Goal: Task Accomplishment & Management: Manage account settings

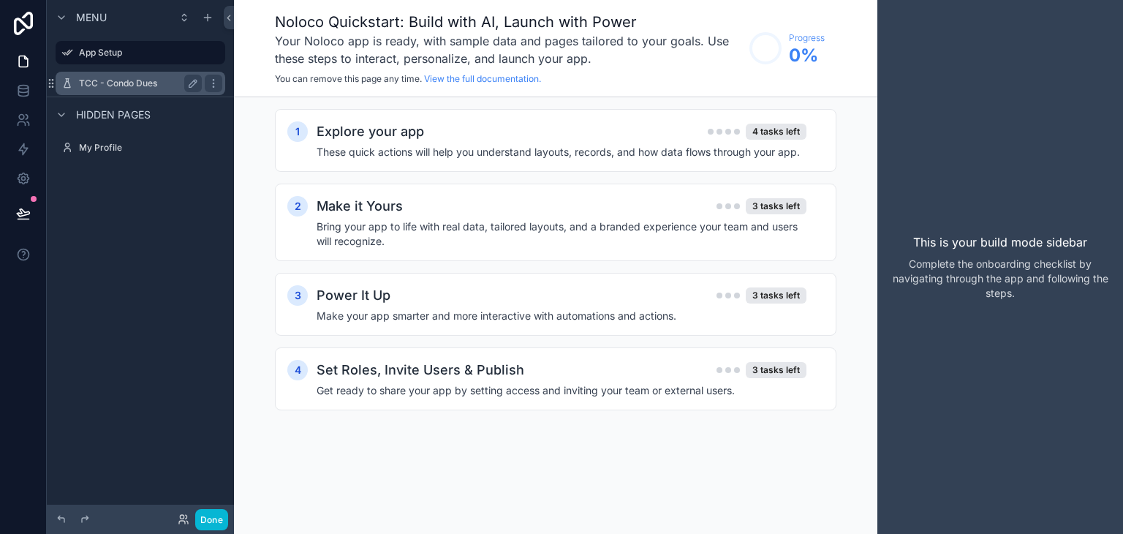
click at [129, 86] on label "TCC - Condo Dues" at bounding box center [137, 84] width 117 height 12
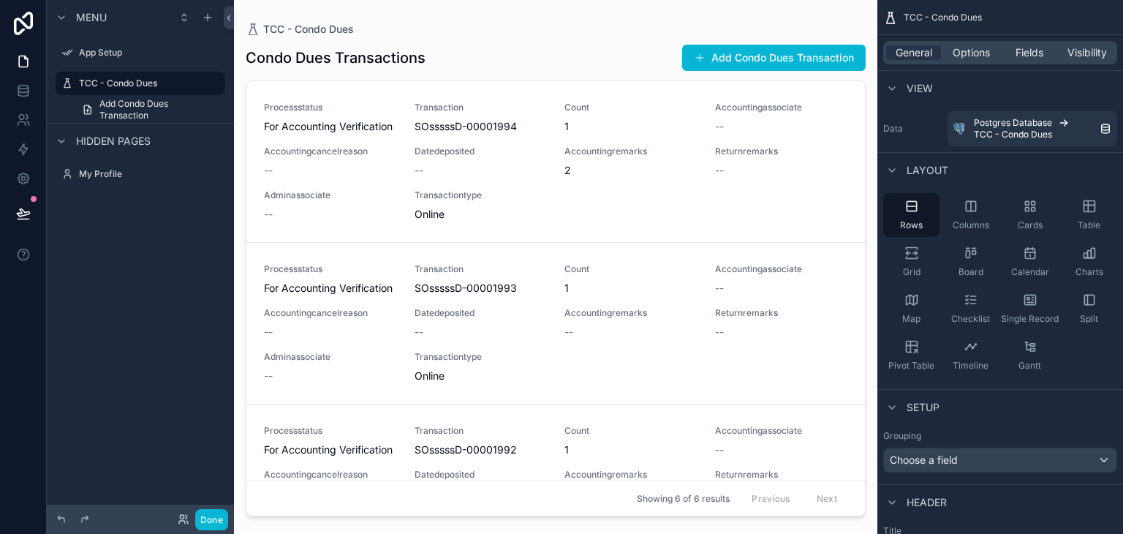
drag, startPoint x: 857, startPoint y: 184, endPoint x: 856, endPoint y: 211, distance: 27.1
click at [856, 211] on div "scrollable content" at bounding box center [556, 258] width 644 height 516
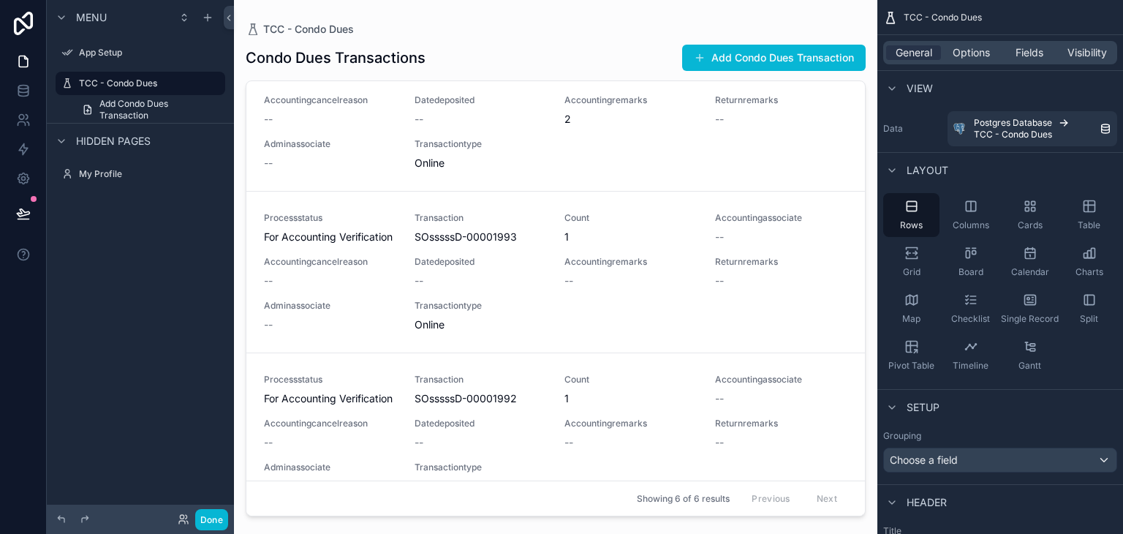
scroll to position [73, 0]
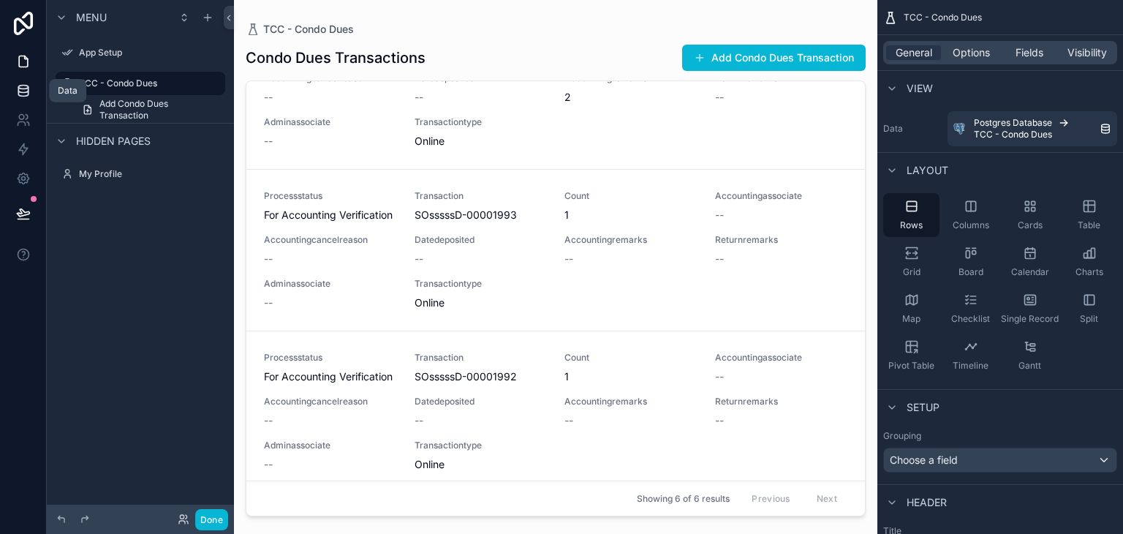
click at [20, 88] on icon at bounding box center [23, 88] width 10 height 4
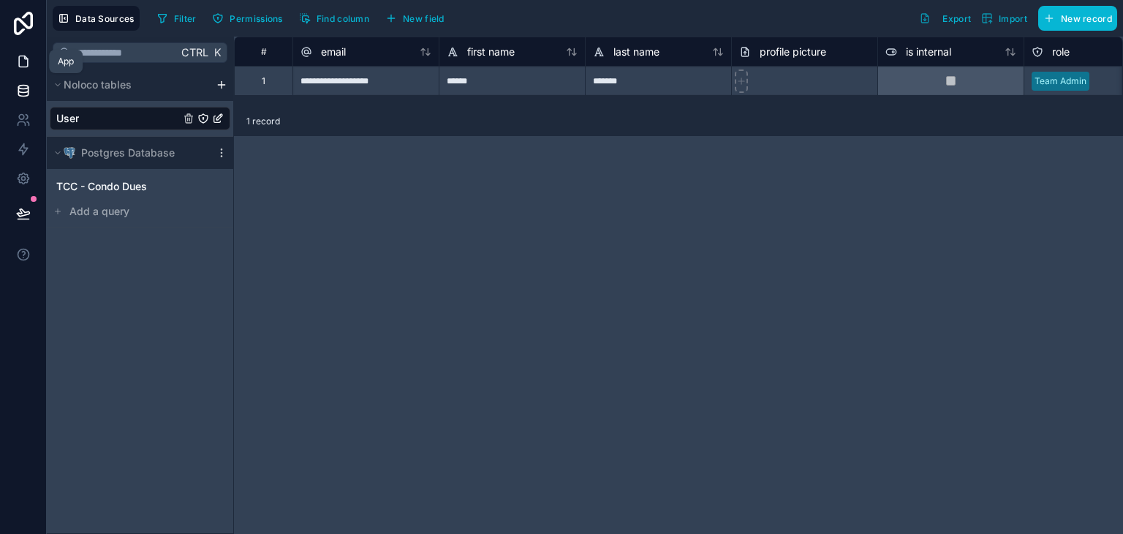
click at [23, 65] on icon at bounding box center [23, 61] width 15 height 15
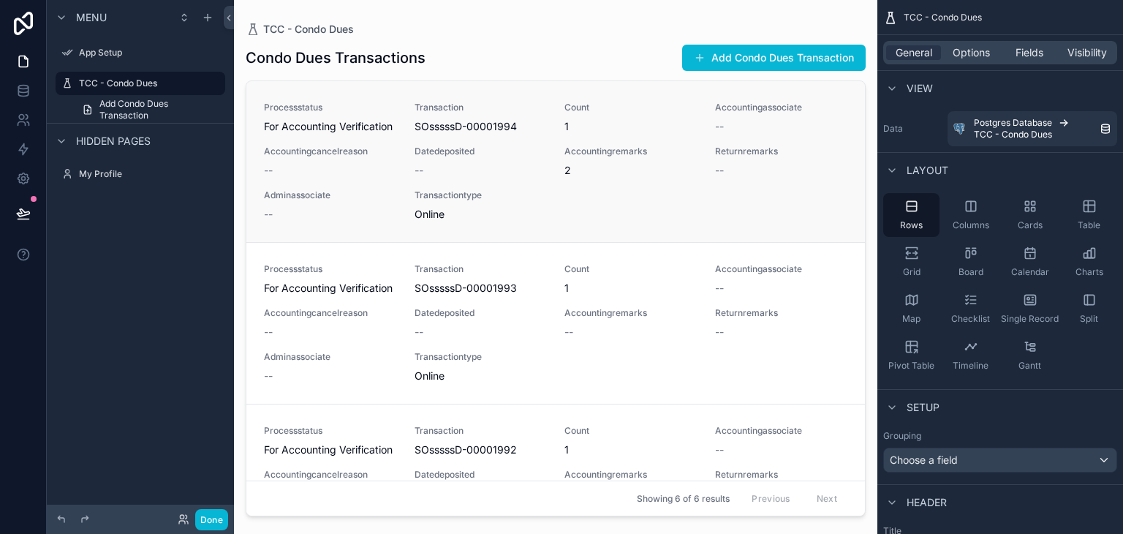
click at [489, 176] on div "Datedeposited --" at bounding box center [481, 162] width 133 height 32
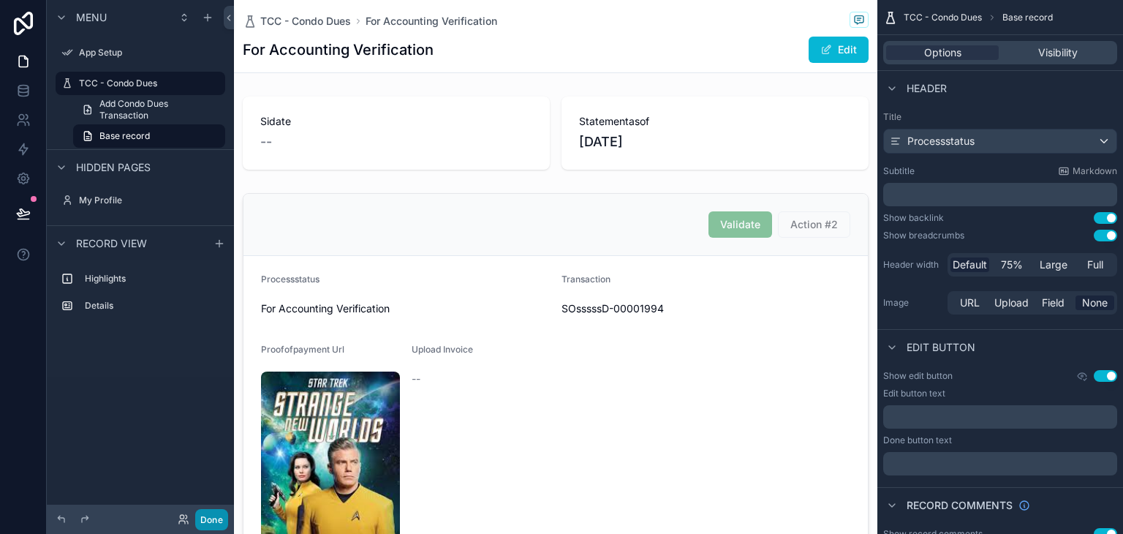
click at [216, 513] on button "Done" at bounding box center [211, 519] width 33 height 21
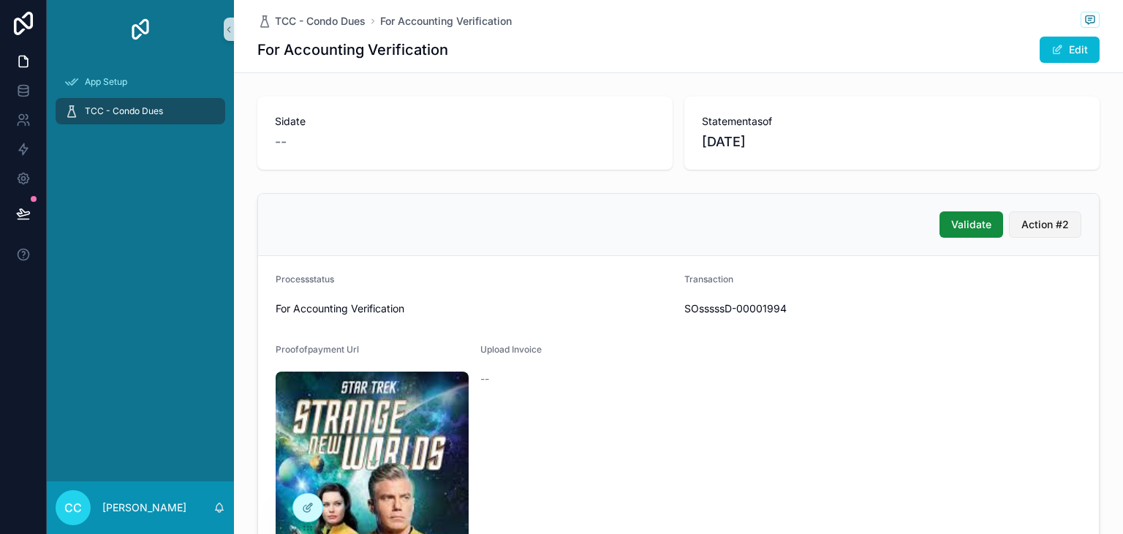
click at [1022, 222] on span "Action #2" at bounding box center [1046, 224] width 48 height 15
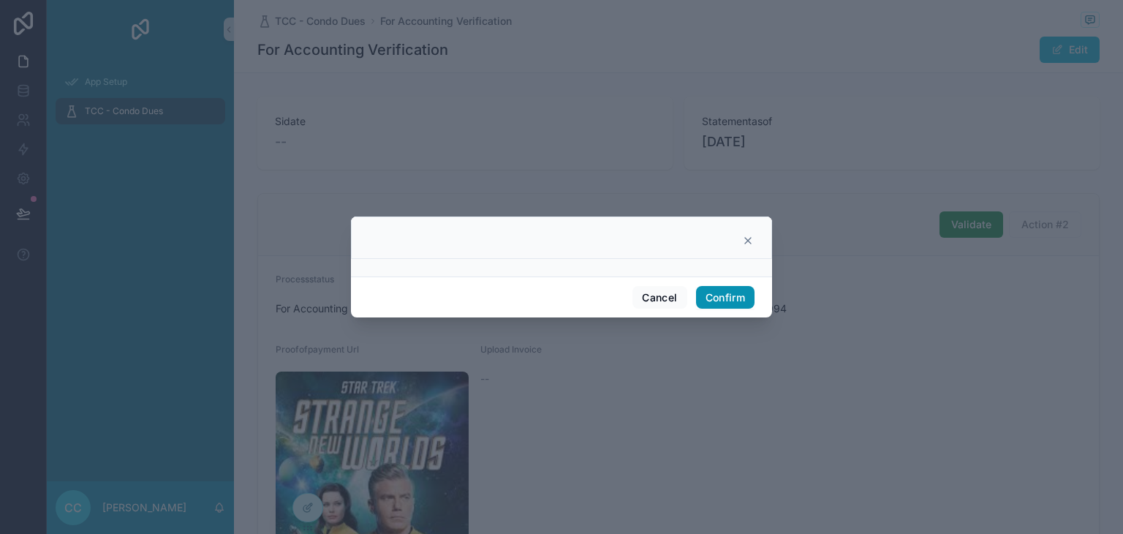
click at [733, 301] on button "Confirm" at bounding box center [725, 297] width 59 height 23
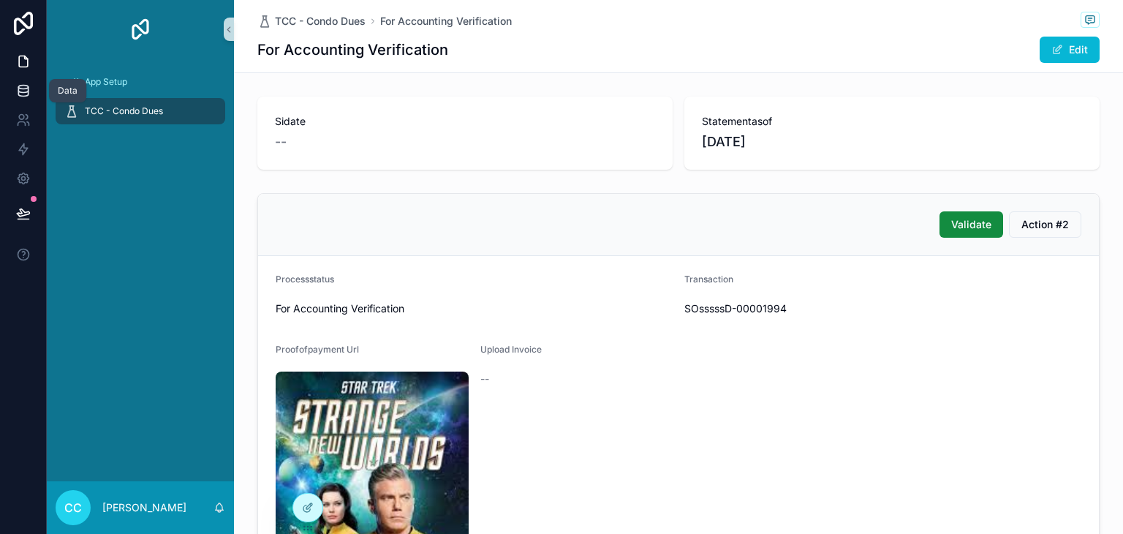
click at [31, 93] on link at bounding box center [23, 90] width 46 height 29
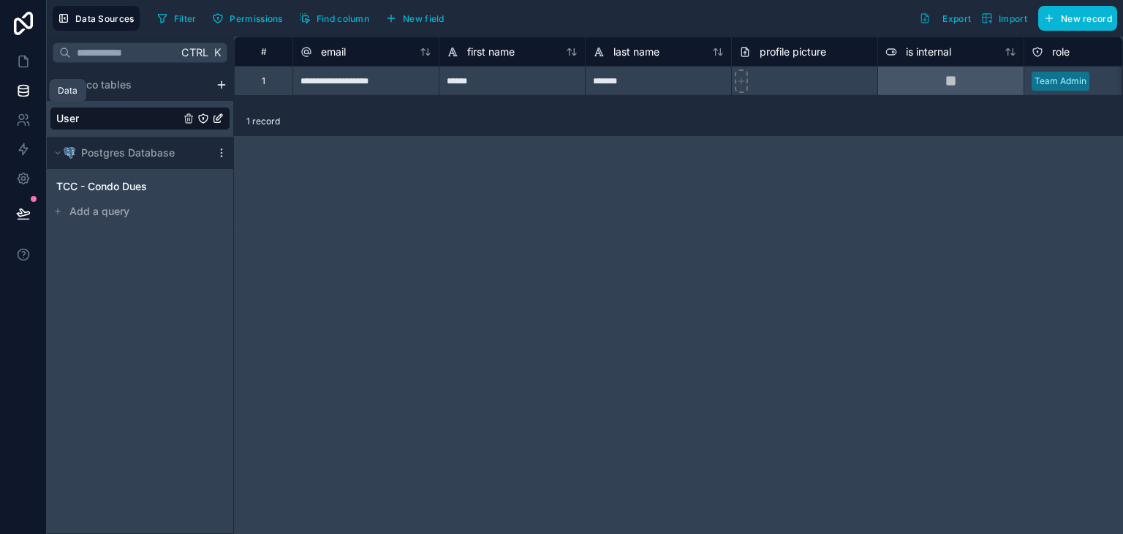
click at [20, 76] on link at bounding box center [23, 90] width 46 height 29
click at [22, 70] on link at bounding box center [23, 61] width 46 height 29
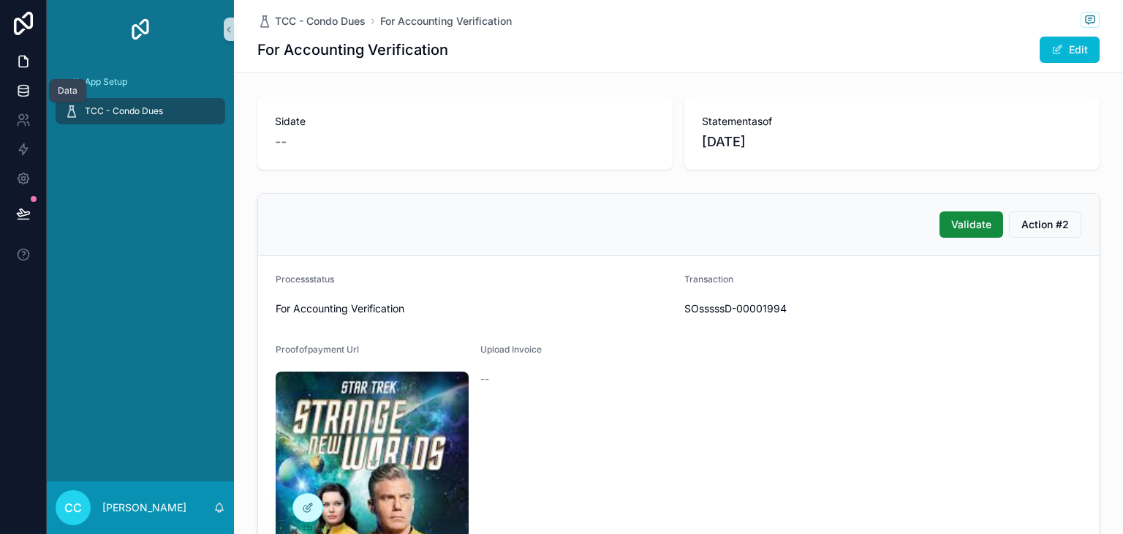
click at [20, 87] on icon at bounding box center [23, 90] width 15 height 15
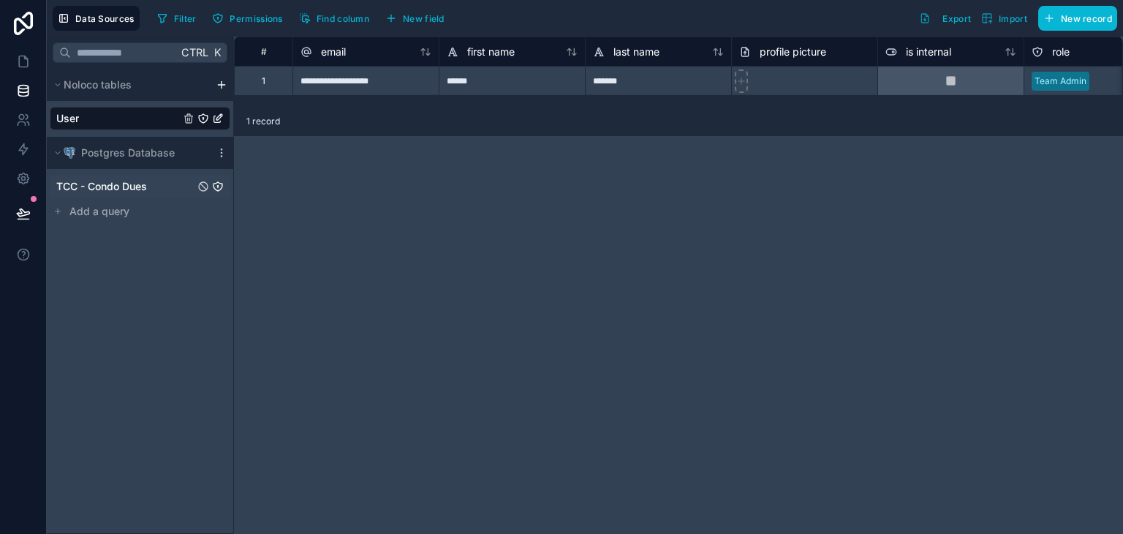
click at [111, 189] on span "TCC - Condo Dues" at bounding box center [101, 186] width 91 height 15
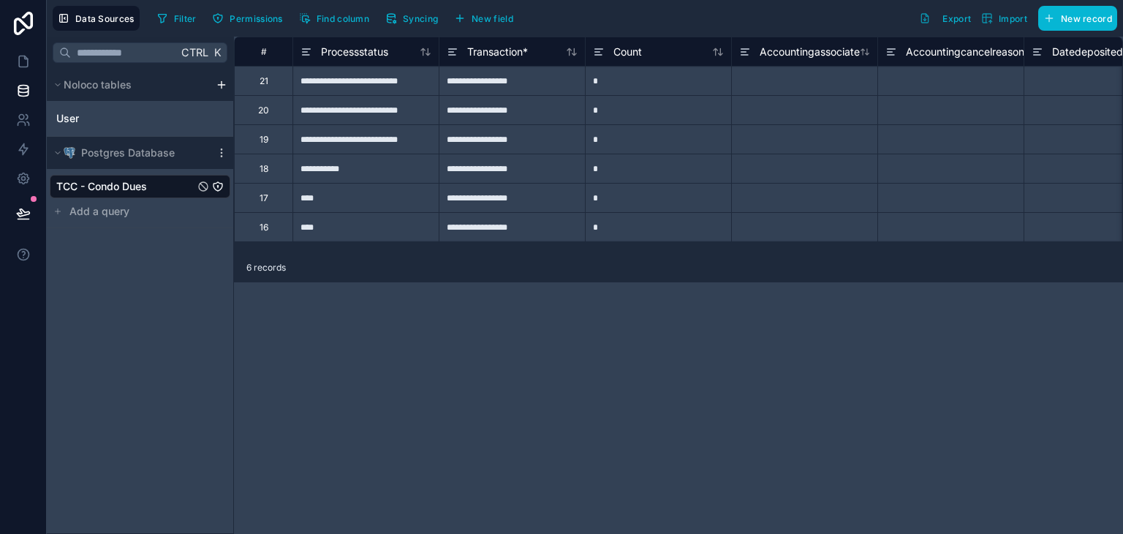
click at [404, 86] on div "**********" at bounding box center [366, 80] width 146 height 29
click at [345, 172] on div "**********" at bounding box center [366, 168] width 146 height 29
click at [23, 70] on link at bounding box center [23, 61] width 46 height 29
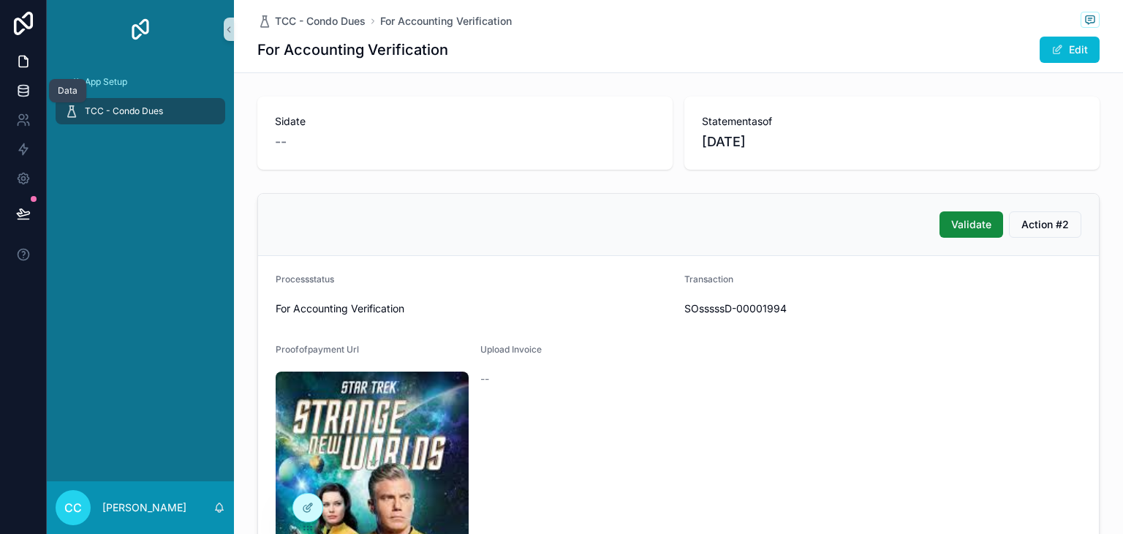
click at [24, 88] on icon at bounding box center [23, 88] width 10 height 4
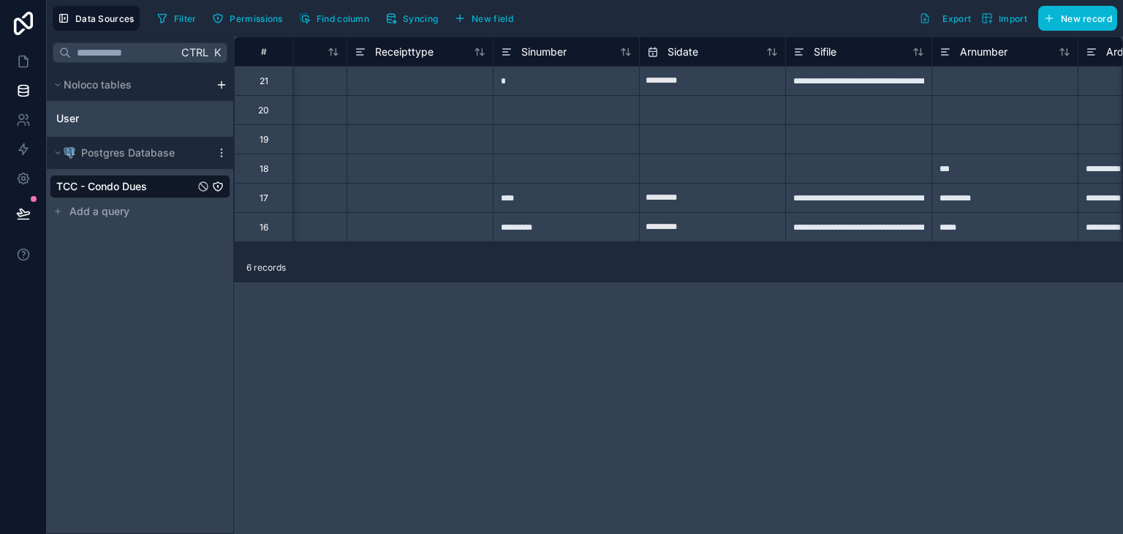
scroll to position [0, 2147]
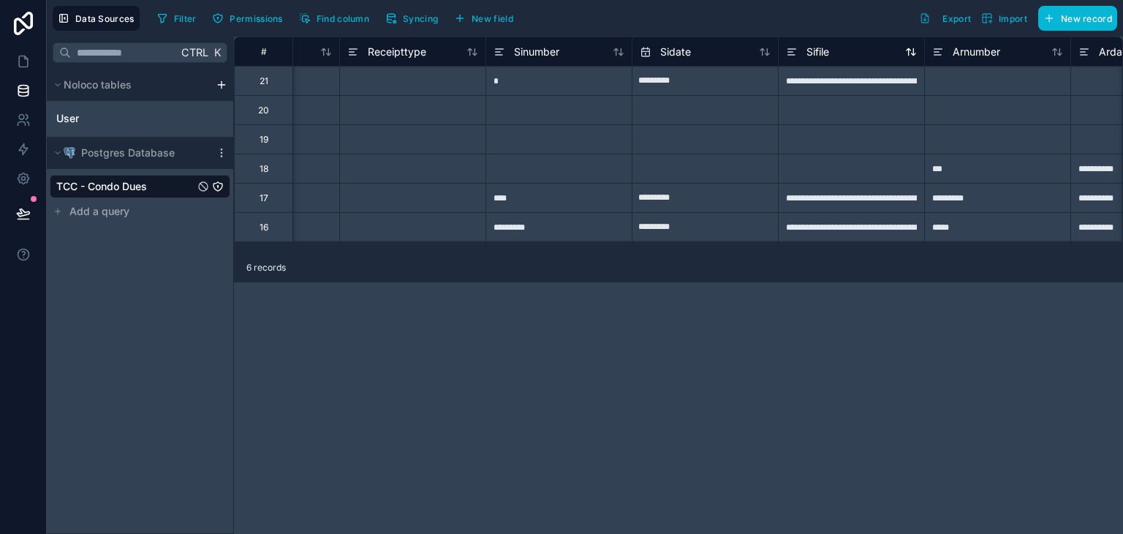
click at [790, 59] on icon at bounding box center [792, 52] width 12 height 18
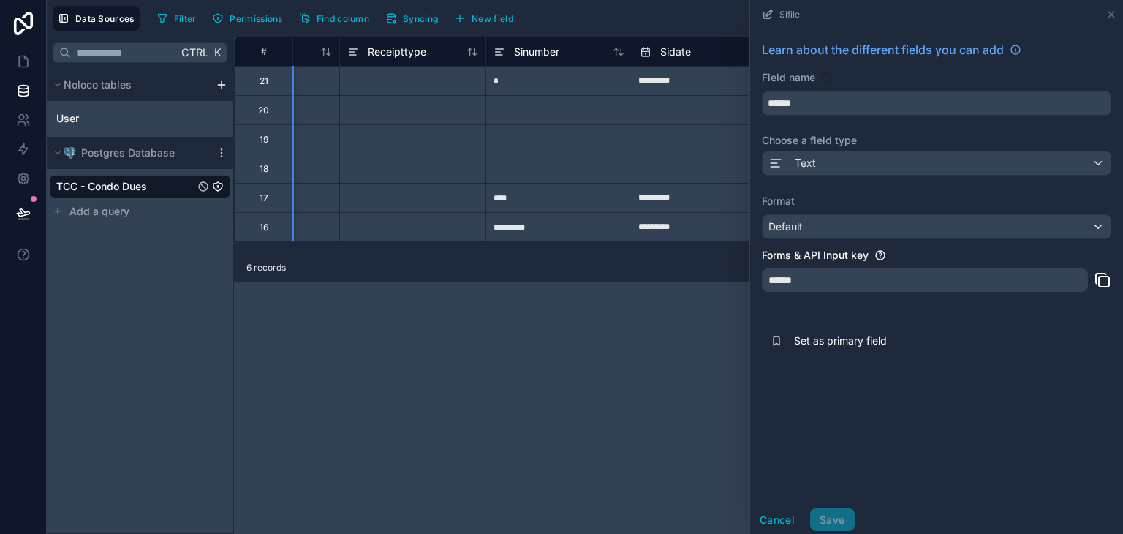
click at [497, 302] on div "**********" at bounding box center [678, 285] width 889 height 497
click at [763, 517] on button "Cancel" at bounding box center [777, 519] width 54 height 23
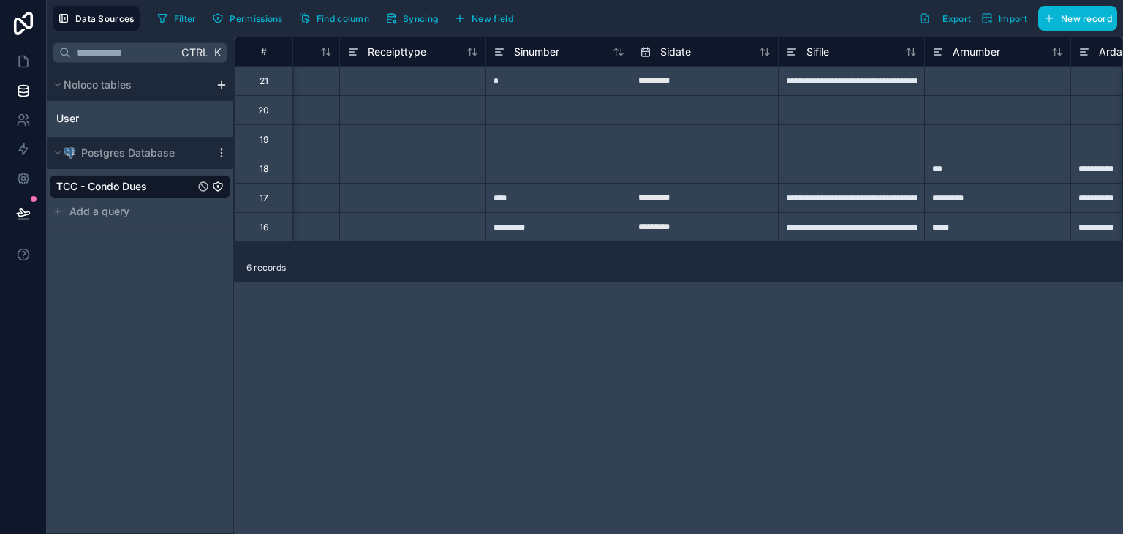
click at [222, 163] on div "Postgres Database" at bounding box center [140, 153] width 186 height 32
click at [222, 157] on icon "scrollable content" at bounding box center [222, 153] width 12 height 12
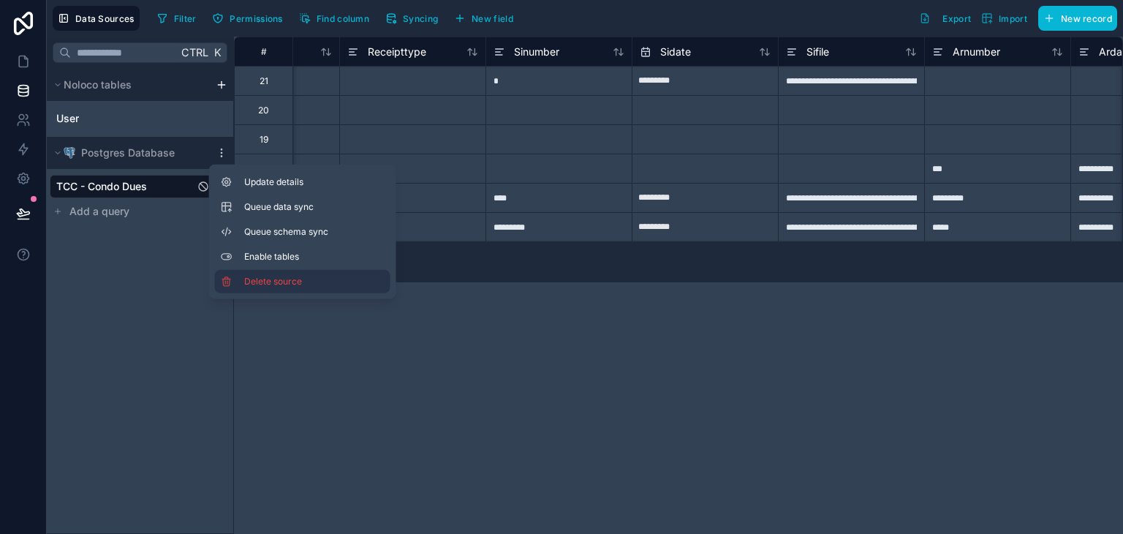
click at [252, 279] on span "Delete source" at bounding box center [296, 282] width 105 height 12
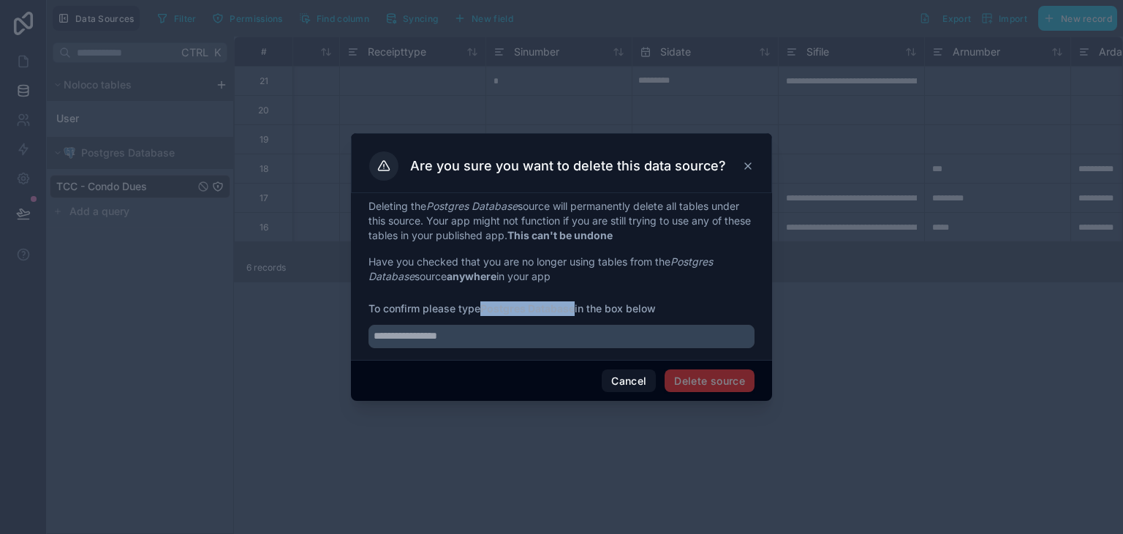
drag, startPoint x: 485, startPoint y: 311, endPoint x: 576, endPoint y: 309, distance: 91.4
click at [575, 309] on strong "Postgres Database" at bounding box center [527, 308] width 94 height 12
copy strong "Postgres Database"
click at [518, 345] on input "text" at bounding box center [562, 336] width 386 height 23
paste input "**********"
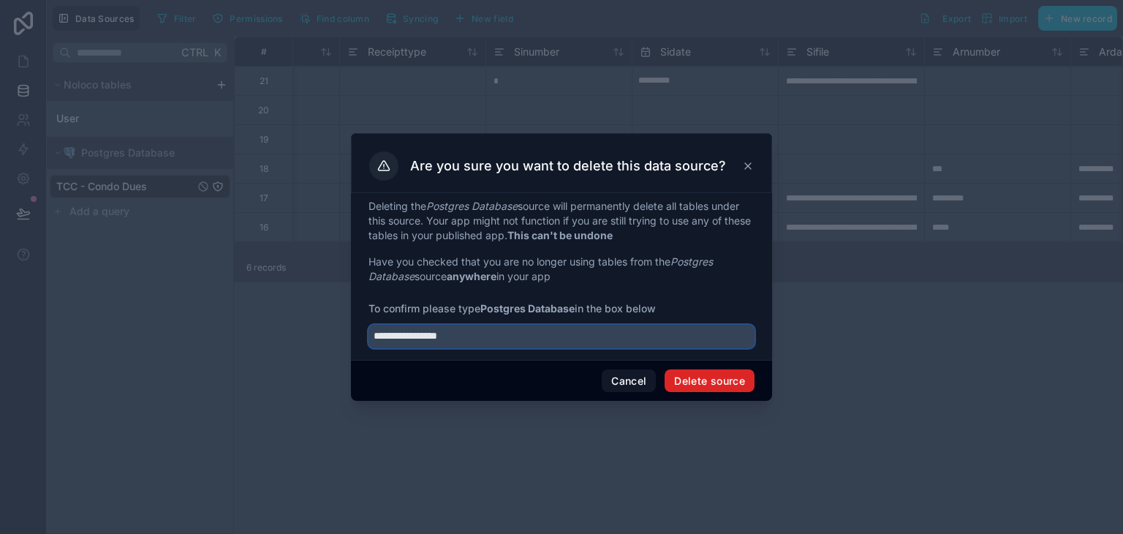
type input "**********"
click at [707, 379] on button "Delete source" at bounding box center [710, 380] width 90 height 23
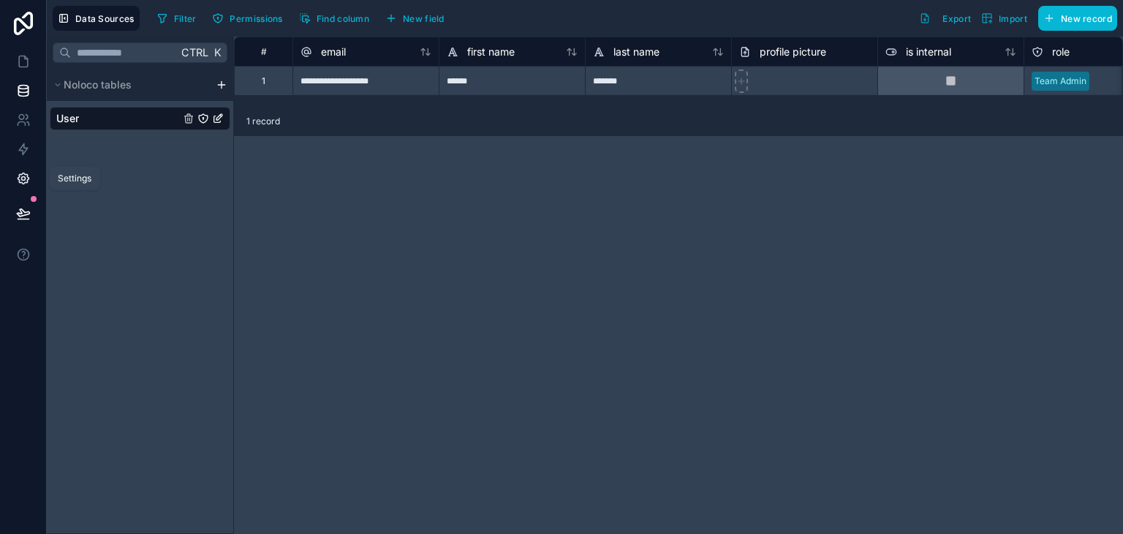
click at [37, 181] on link at bounding box center [23, 178] width 46 height 29
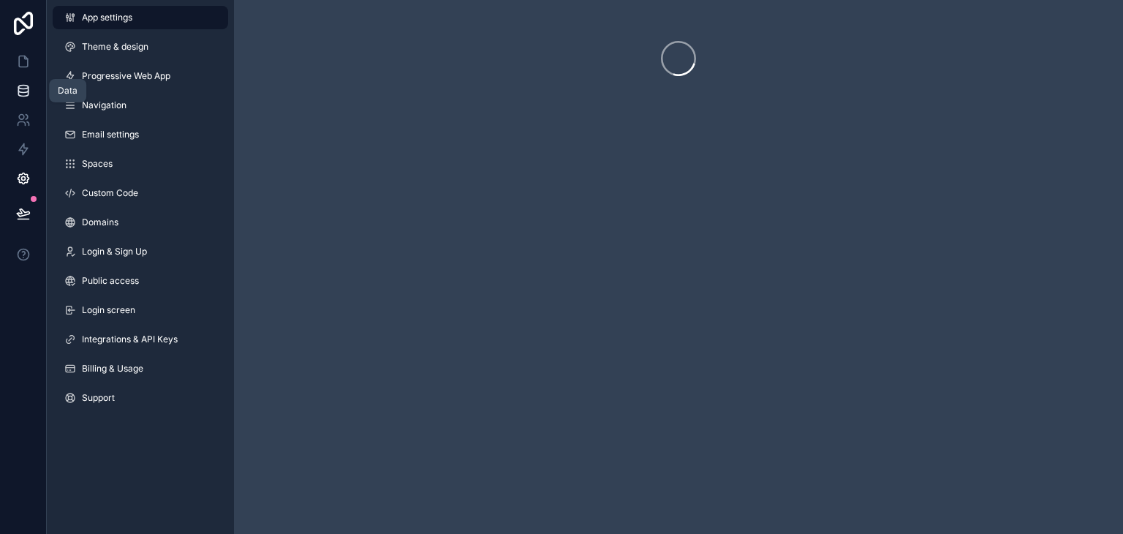
click at [23, 88] on icon at bounding box center [23, 88] width 10 height 4
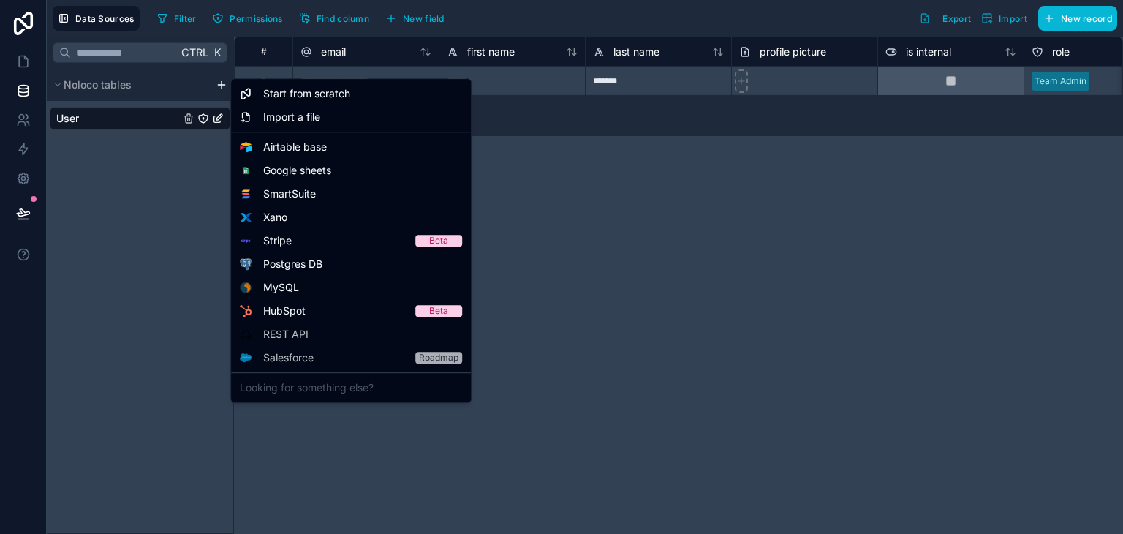
click at [220, 88] on html "**********" at bounding box center [561, 267] width 1123 height 534
click at [310, 265] on span "Postgres DB" at bounding box center [292, 264] width 59 height 15
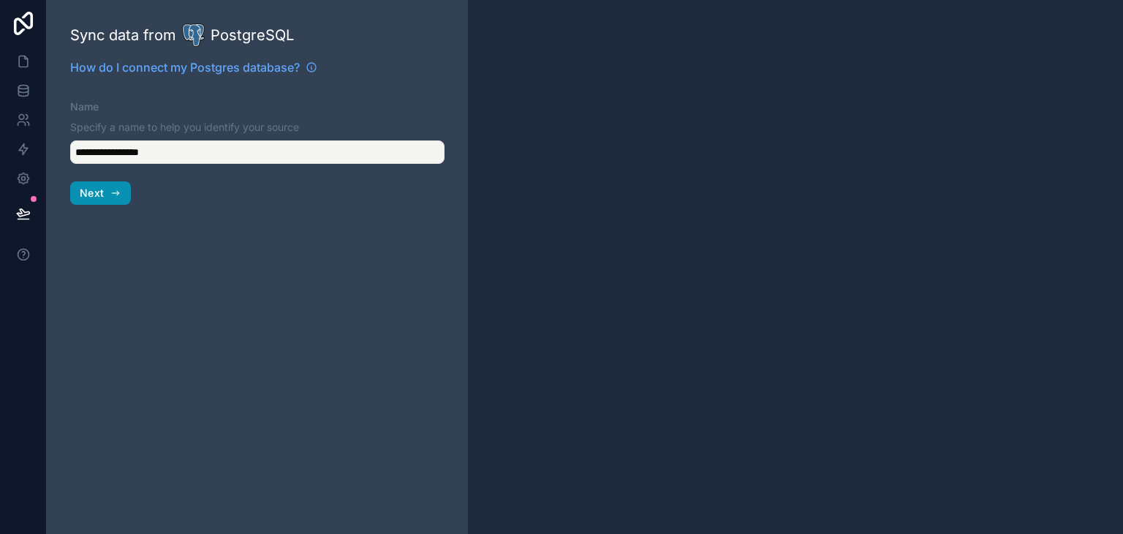
click at [114, 190] on icon "button" at bounding box center [116, 193] width 12 height 12
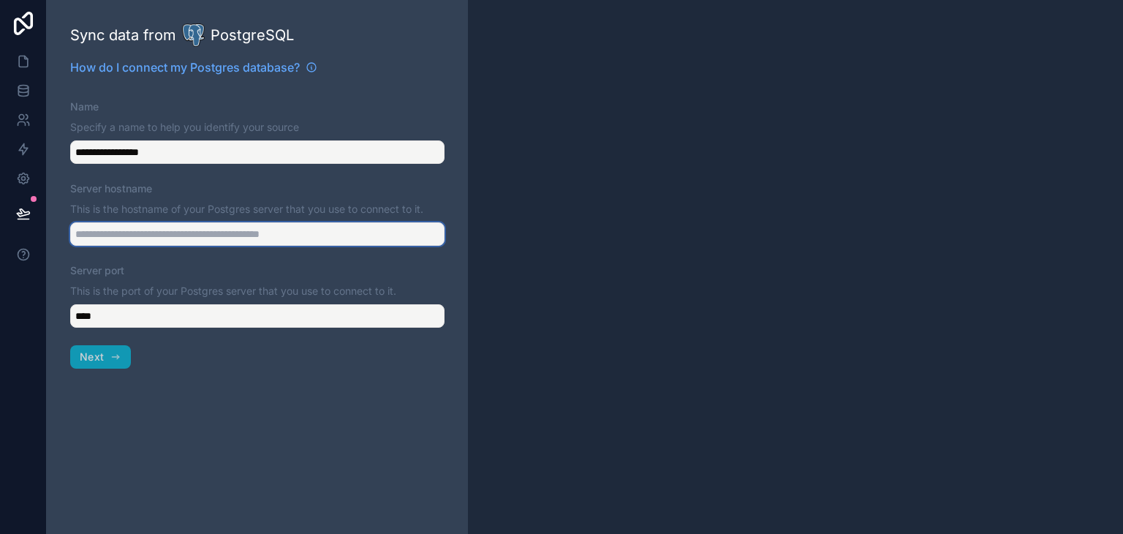
click at [179, 237] on input "Server hostname" at bounding box center [257, 233] width 374 height 23
paste input "**********"
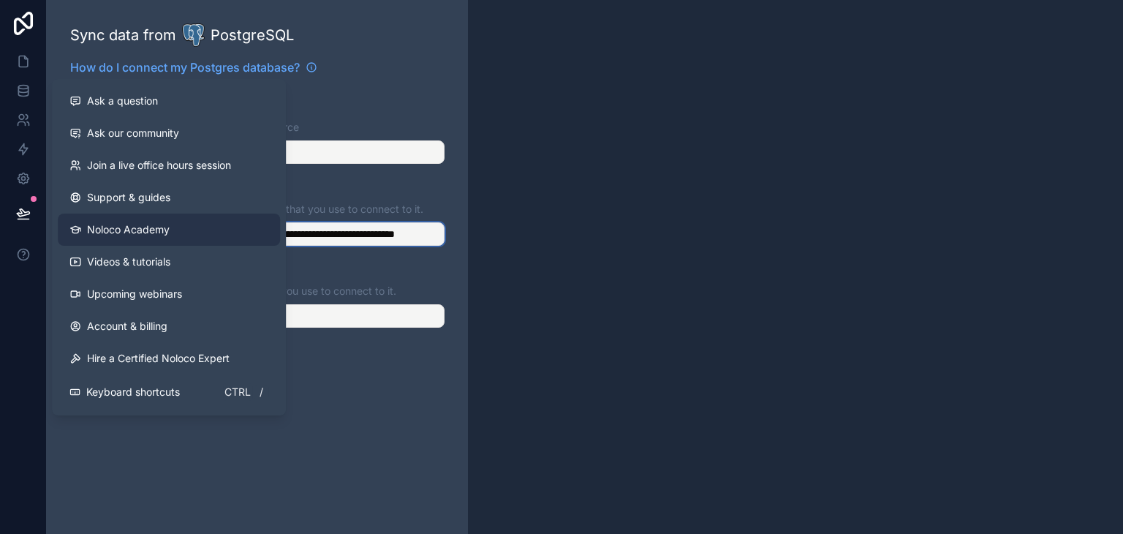
drag, startPoint x: 167, startPoint y: 235, endPoint x: 69, endPoint y: 236, distance: 98.7
click at [69, 236] on div "**********" at bounding box center [561, 267] width 1123 height 534
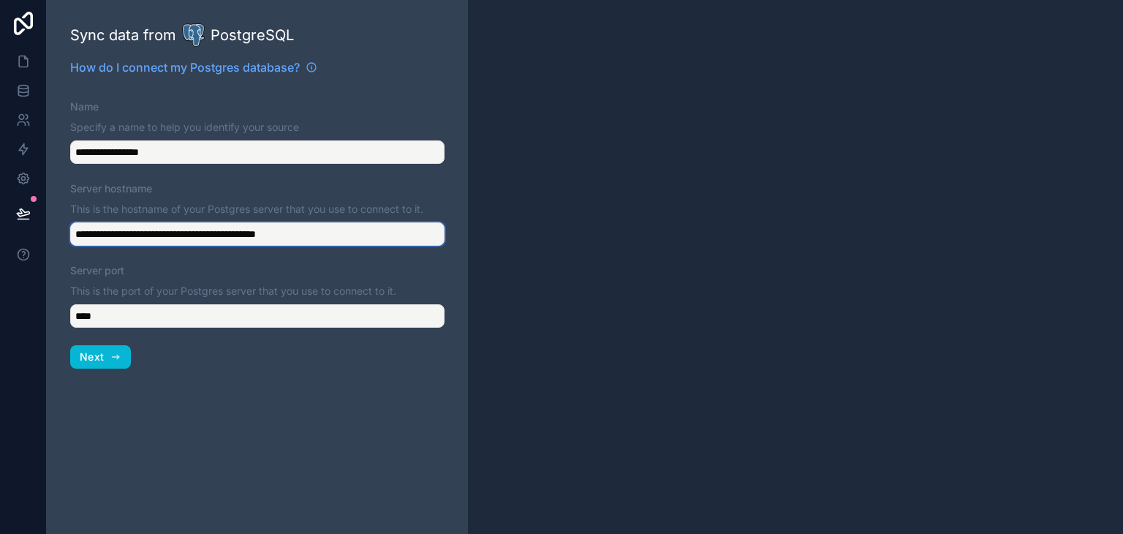
click at [372, 239] on input "**********" at bounding box center [257, 233] width 374 height 23
drag, startPoint x: 359, startPoint y: 236, endPoint x: 276, endPoint y: 229, distance: 83.7
click at [276, 229] on input "**********" at bounding box center [257, 233] width 374 height 23
type input "**********"
click at [110, 355] on icon "button" at bounding box center [116, 357] width 12 height 12
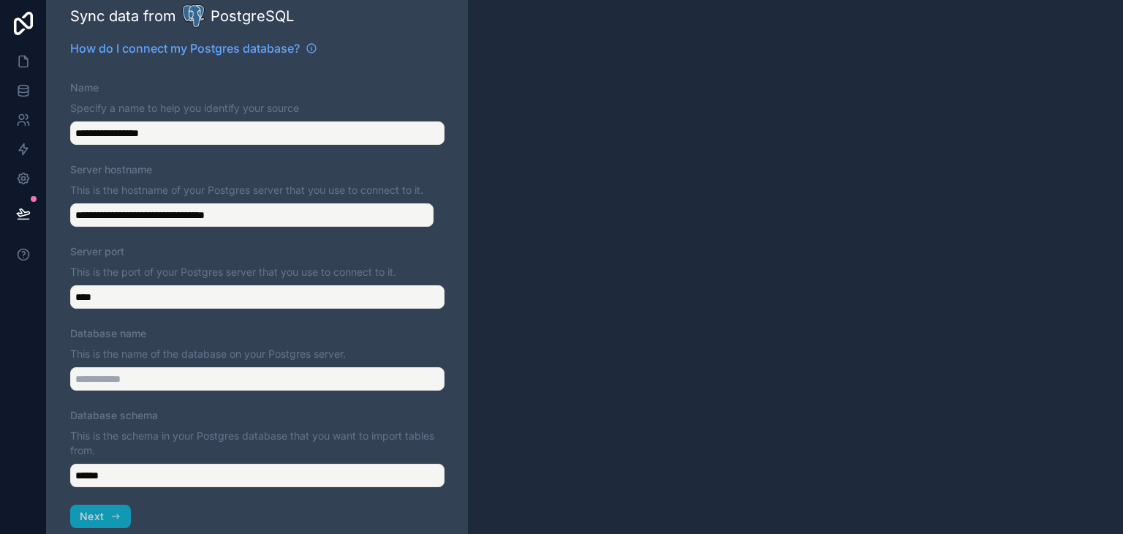
scroll to position [36, 0]
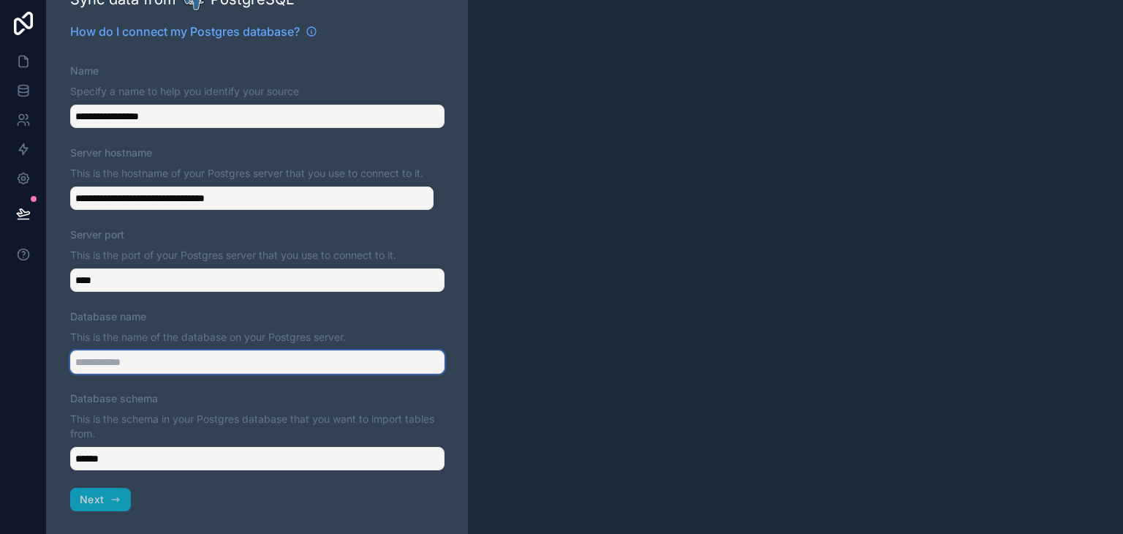
click at [161, 360] on input "Database name" at bounding box center [257, 361] width 374 height 23
click at [120, 366] on input "Database name" at bounding box center [257, 361] width 374 height 23
type input "********"
click at [102, 493] on span "Next" at bounding box center [92, 499] width 24 height 13
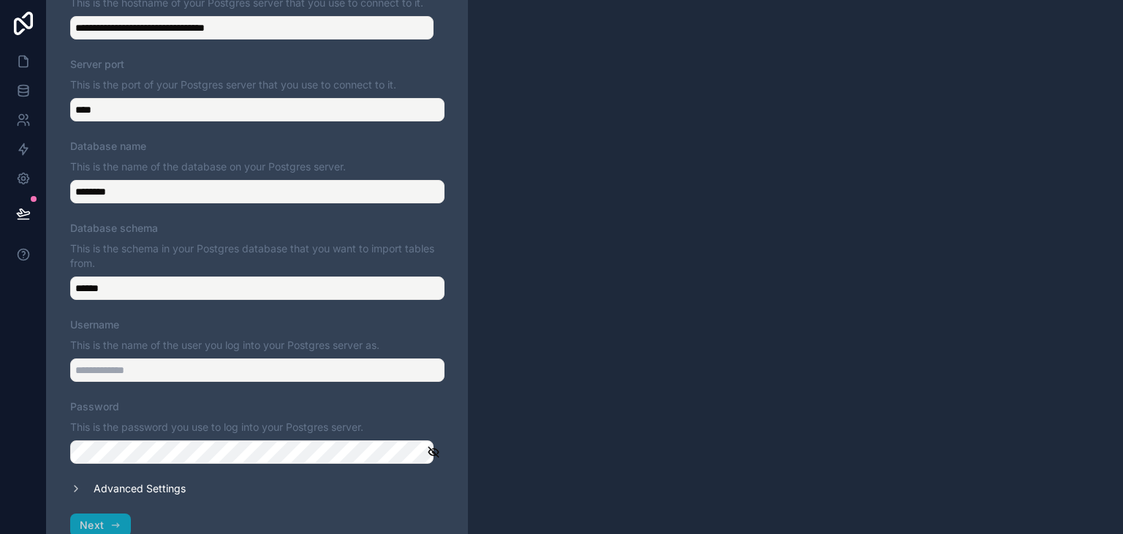
scroll to position [232, 0]
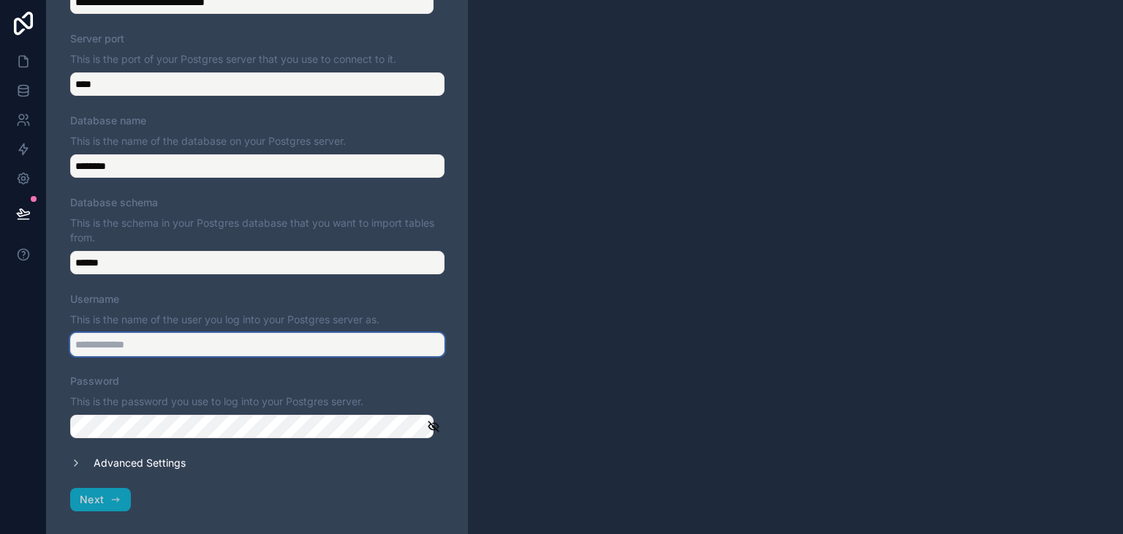
click at [152, 352] on input "Username" at bounding box center [257, 344] width 374 height 23
type input "********"
click at [99, 499] on span "Next" at bounding box center [92, 499] width 24 height 13
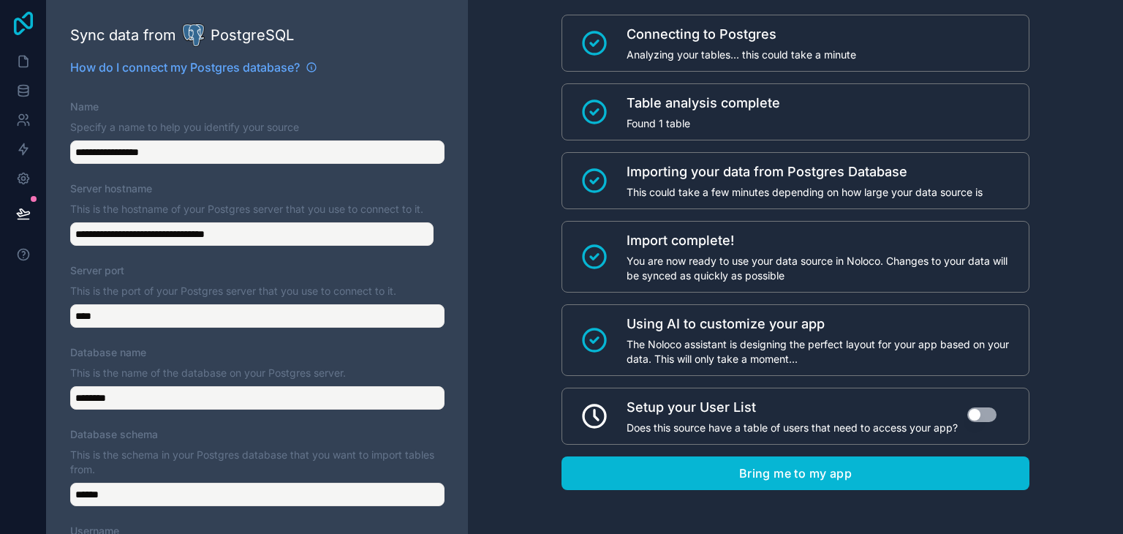
scroll to position [33, 0]
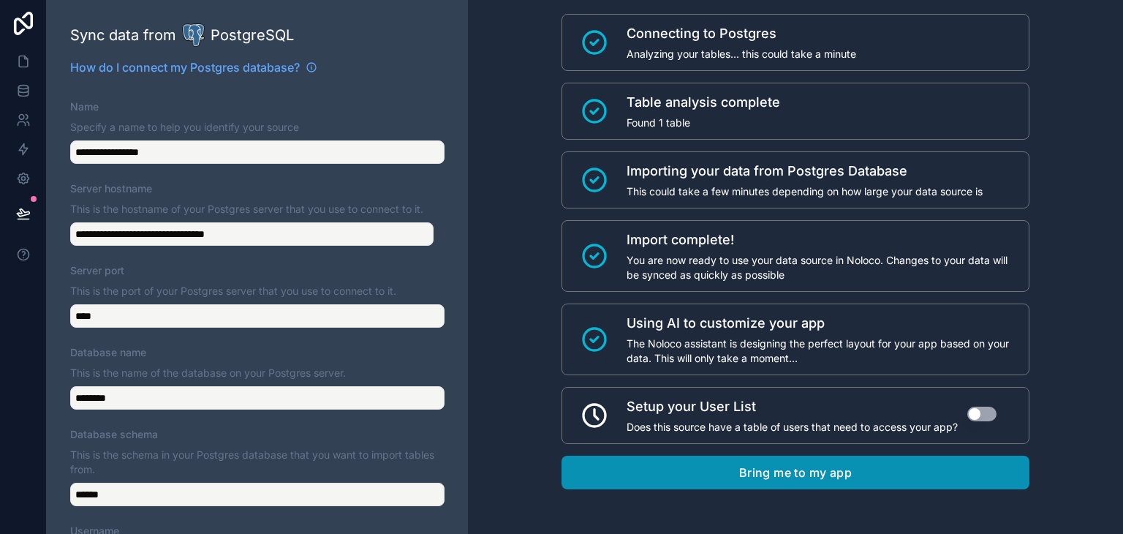
click at [894, 486] on button "Bring me to my app" at bounding box center [796, 473] width 468 height 34
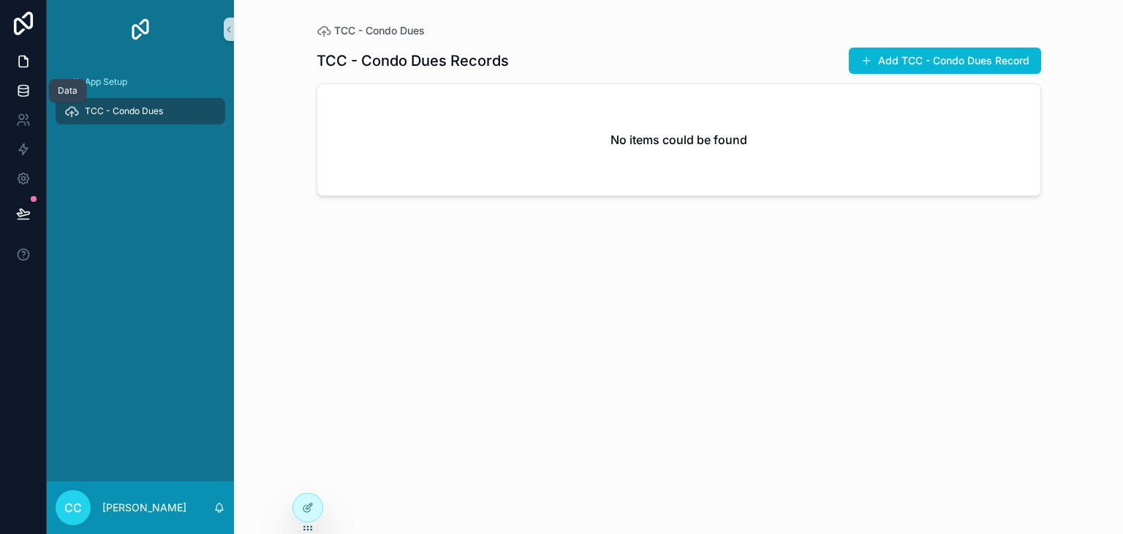
click at [24, 97] on icon at bounding box center [23, 94] width 10 height 6
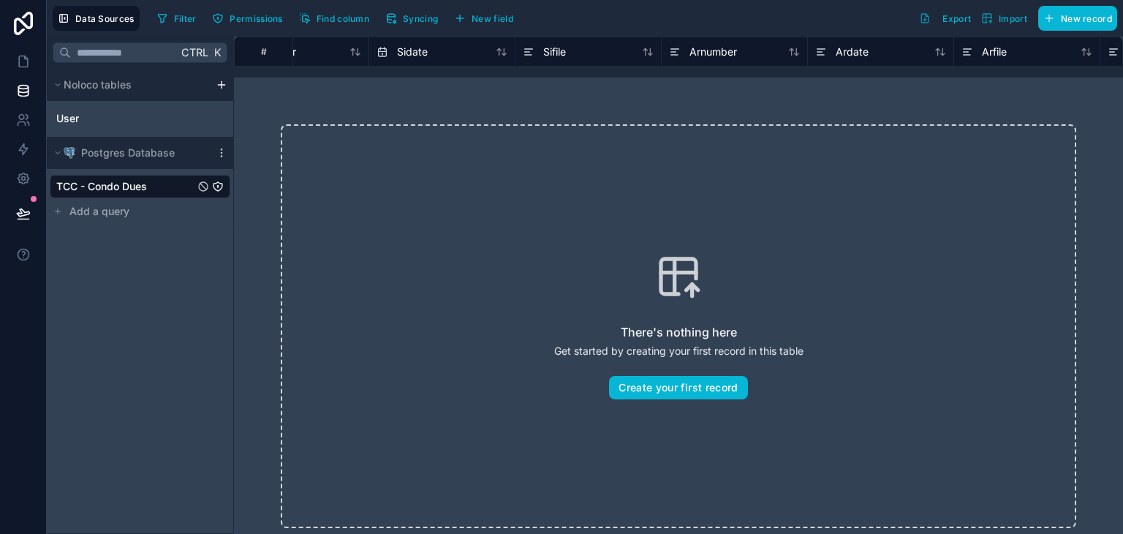
scroll to position [0, 2425]
click at [516, 56] on icon at bounding box center [514, 52] width 12 height 18
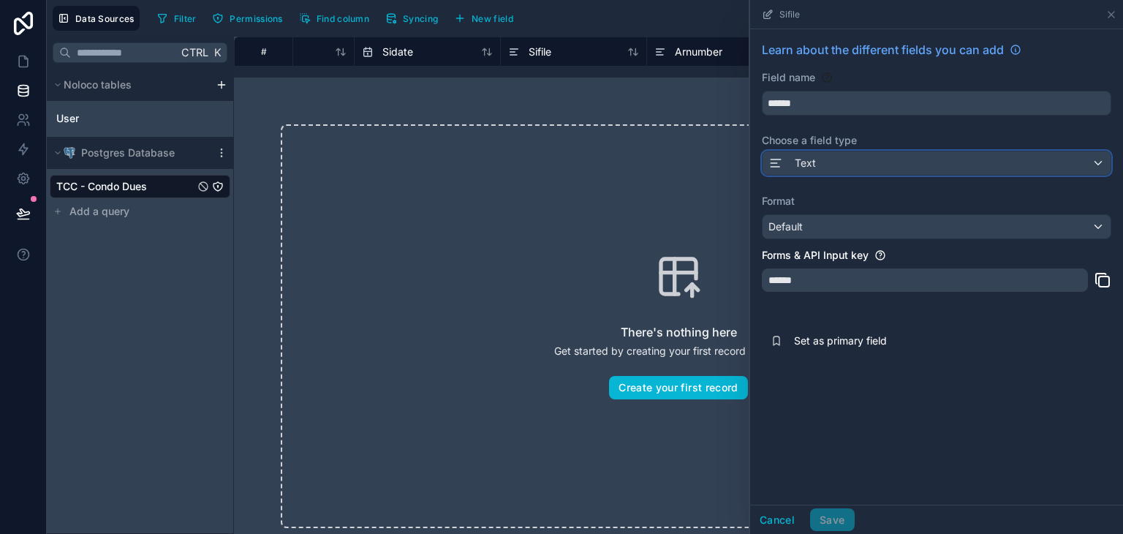
click at [837, 159] on div "Text" at bounding box center [937, 162] width 348 height 23
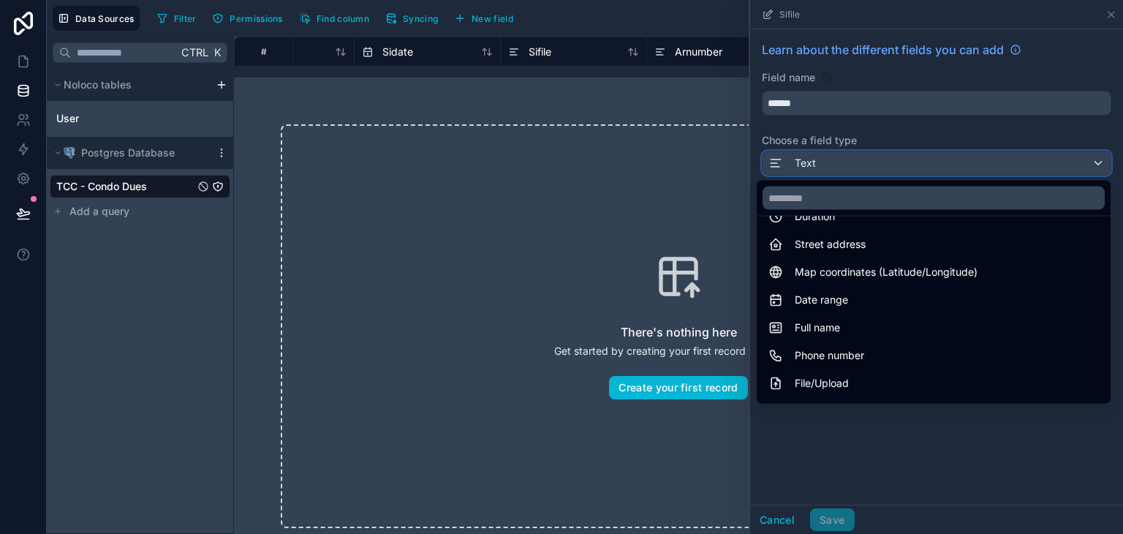
scroll to position [293, 0]
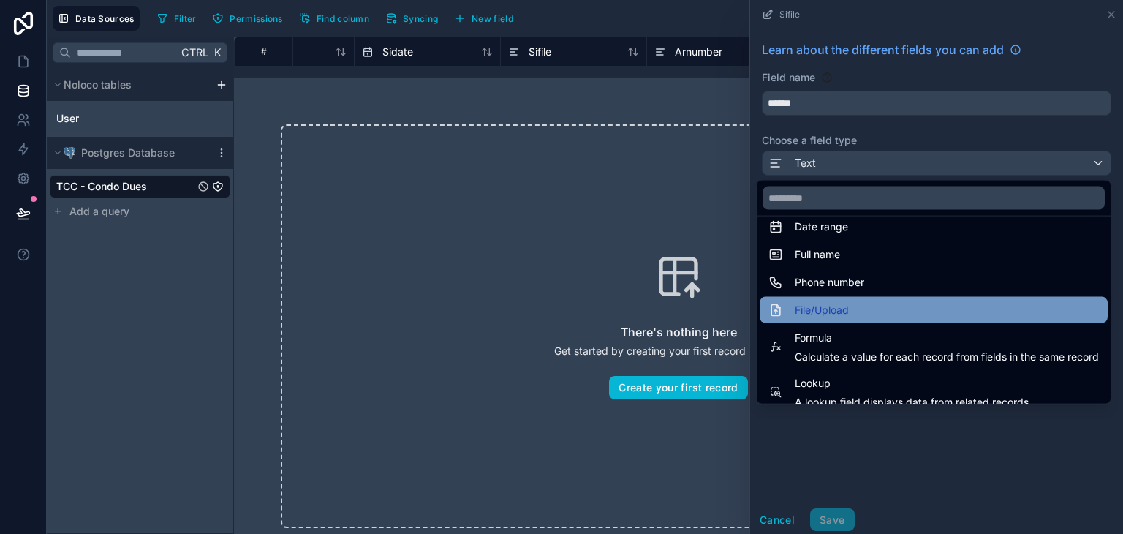
click at [901, 306] on div "File/Upload" at bounding box center [934, 310] width 331 height 18
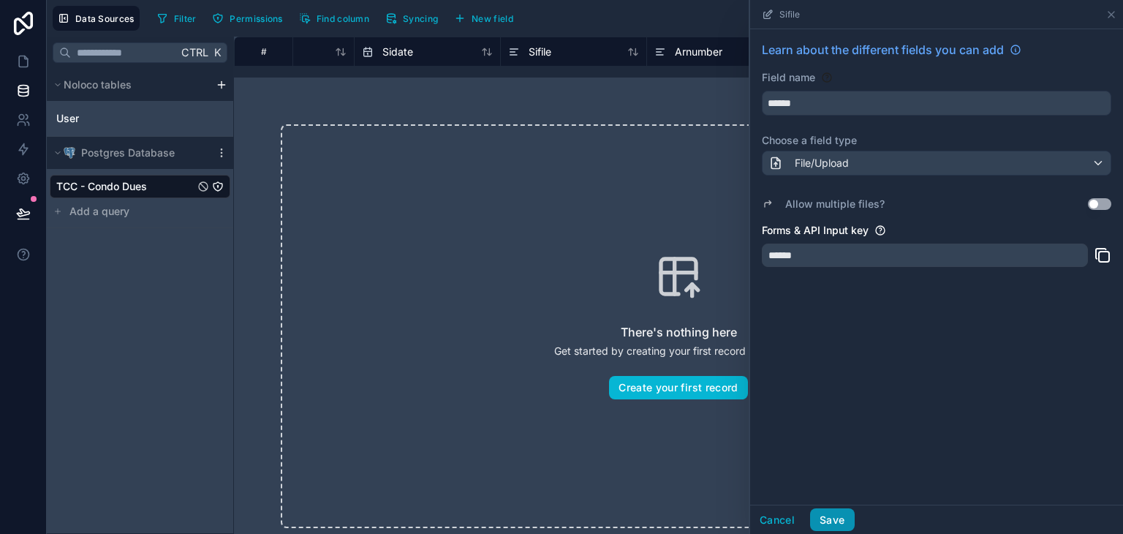
click at [828, 517] on button "Save" at bounding box center [832, 519] width 44 height 23
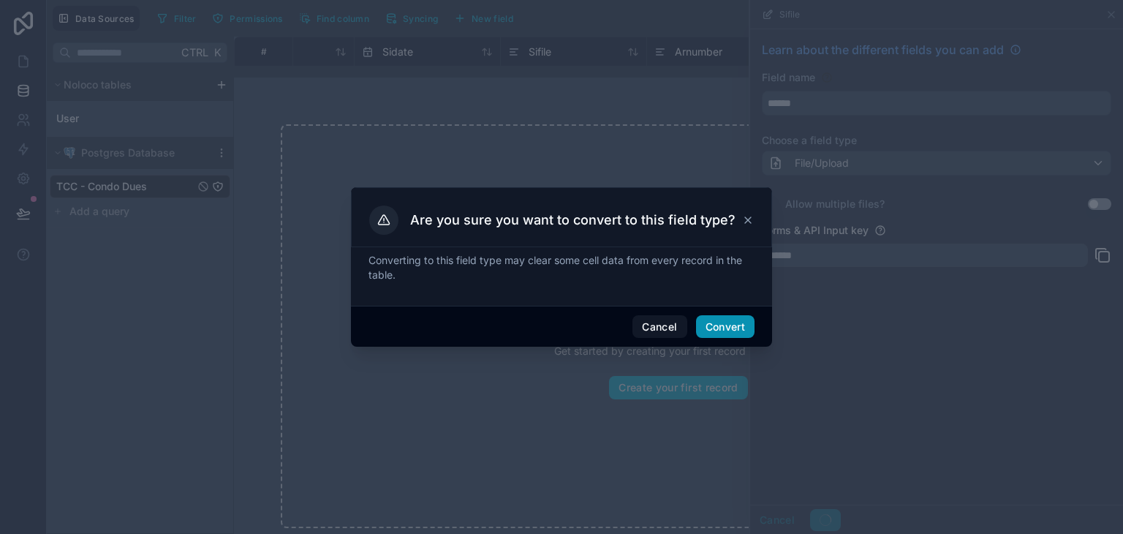
click at [717, 326] on button "Convert" at bounding box center [725, 326] width 59 height 23
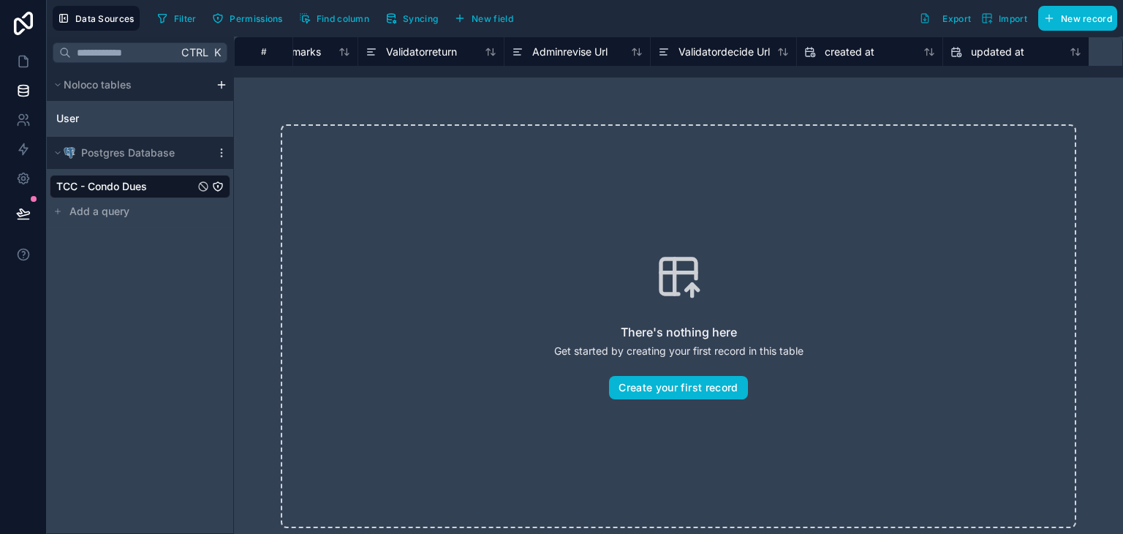
scroll to position [0, 9373]
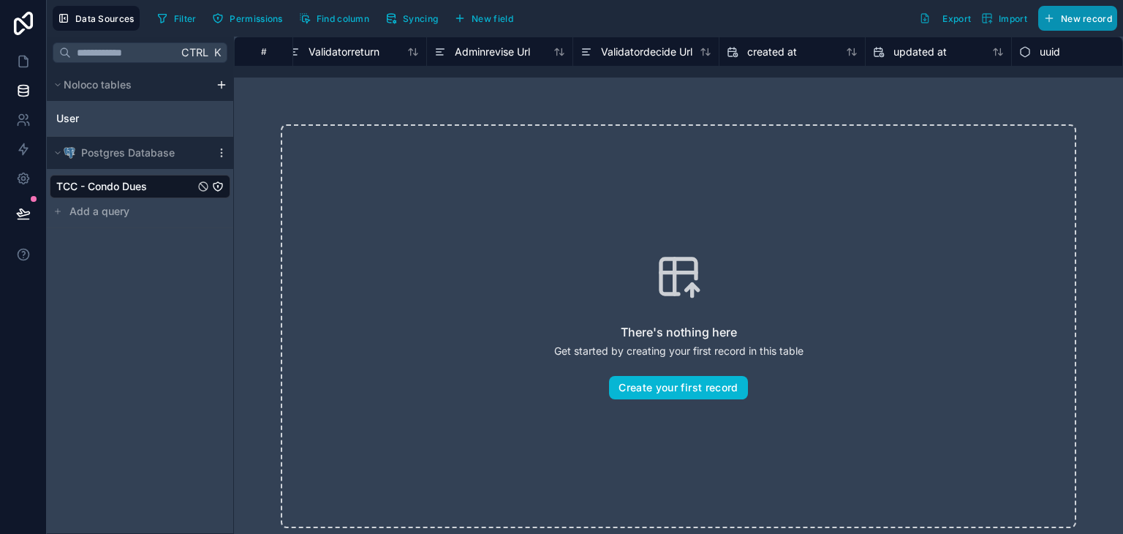
click at [1080, 27] on button "New record" at bounding box center [1077, 18] width 79 height 25
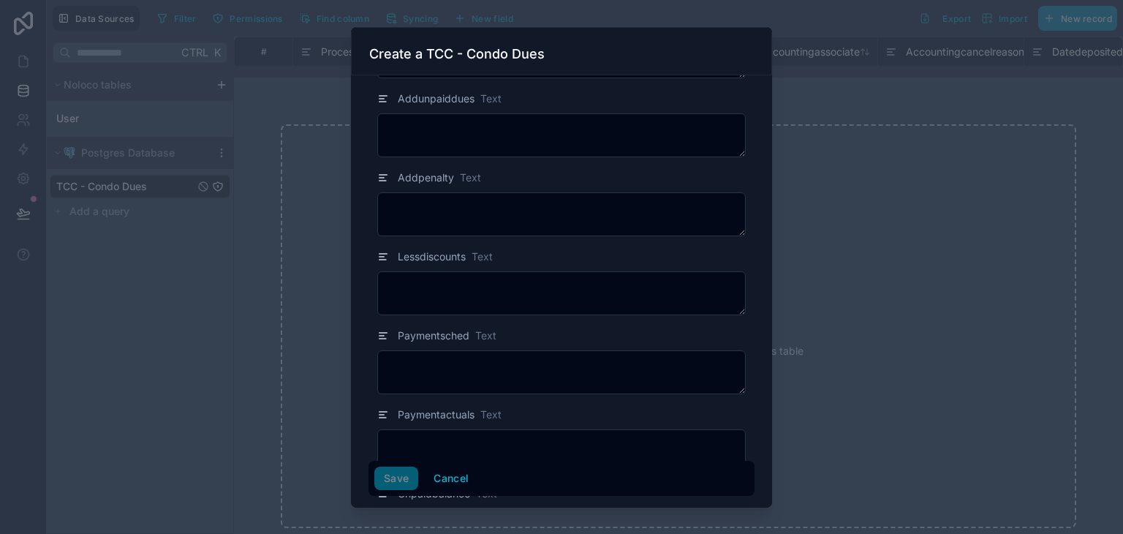
scroll to position [3218, 0]
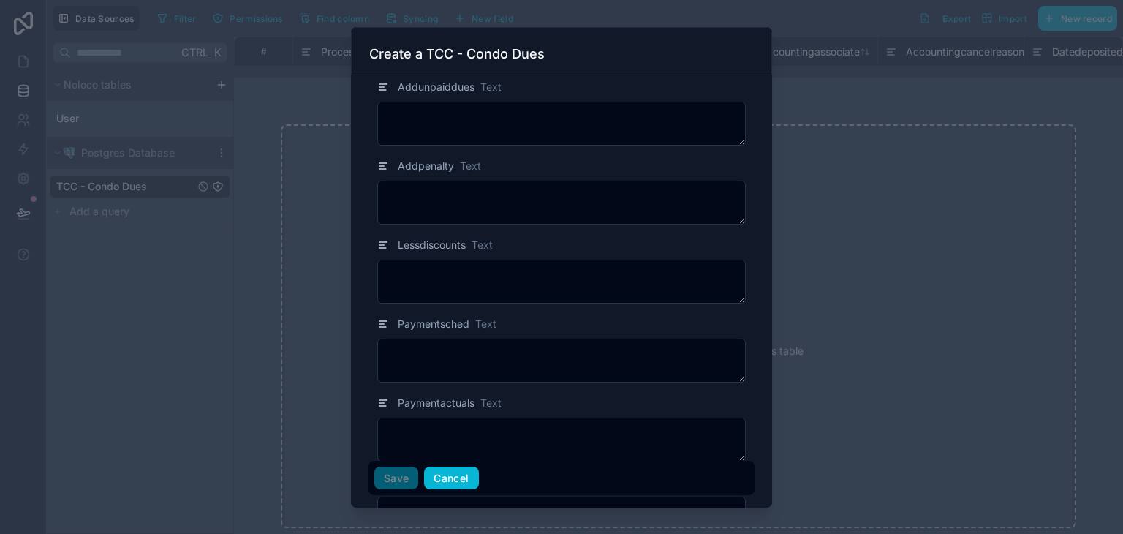
click at [459, 478] on button "Cancel" at bounding box center [451, 478] width 54 height 23
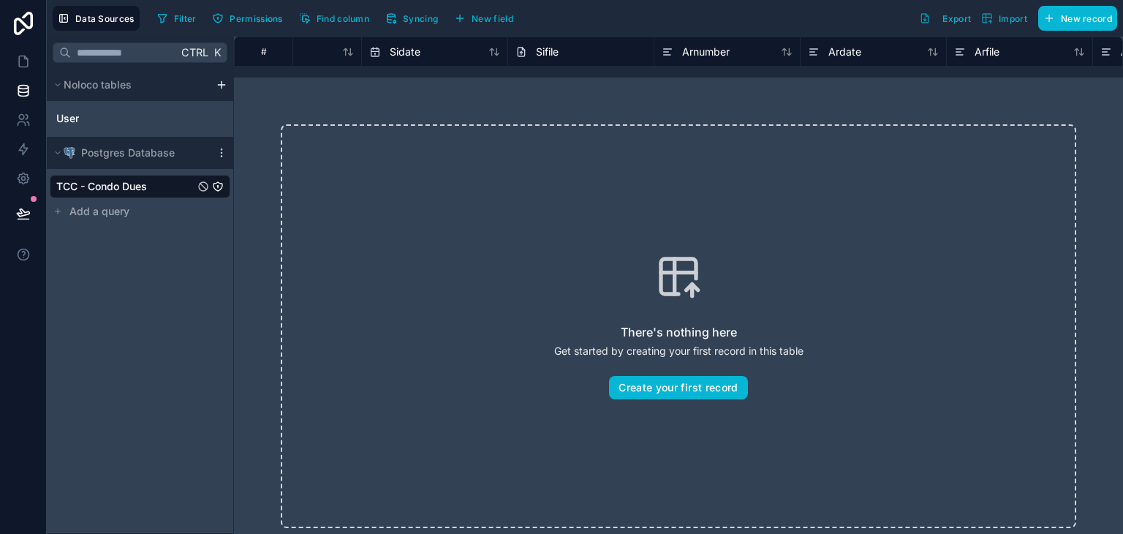
scroll to position [0, 2383]
click at [559, 50] on icon at bounding box center [555, 52] width 7 height 9
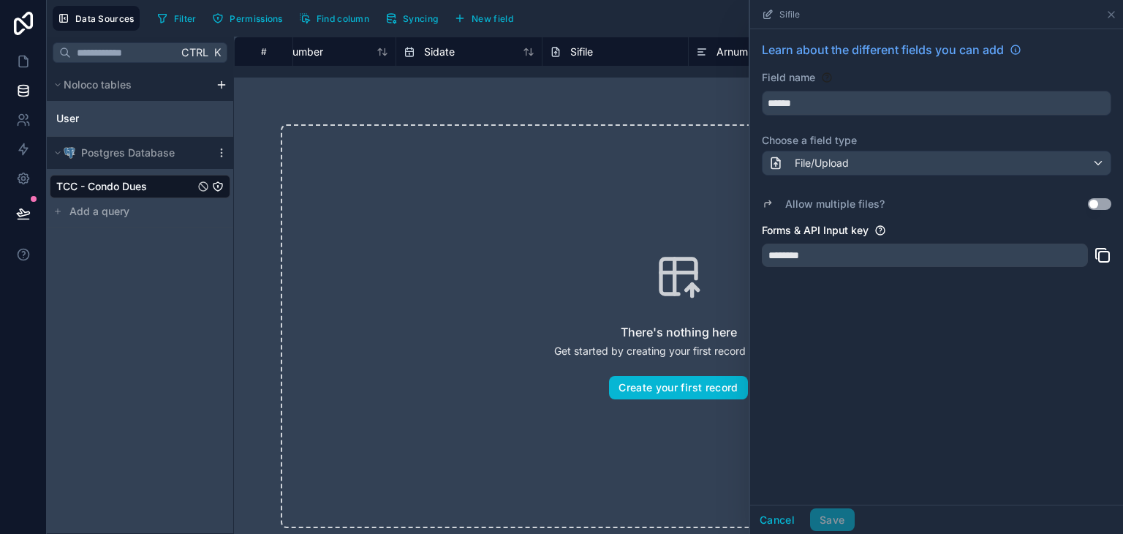
click at [1103, 206] on button "Use setting" at bounding box center [1099, 204] width 23 height 12
click at [1095, 206] on button "Use setting" at bounding box center [1099, 204] width 23 height 12
click at [894, 162] on div "File/Upload" at bounding box center [937, 162] width 348 height 23
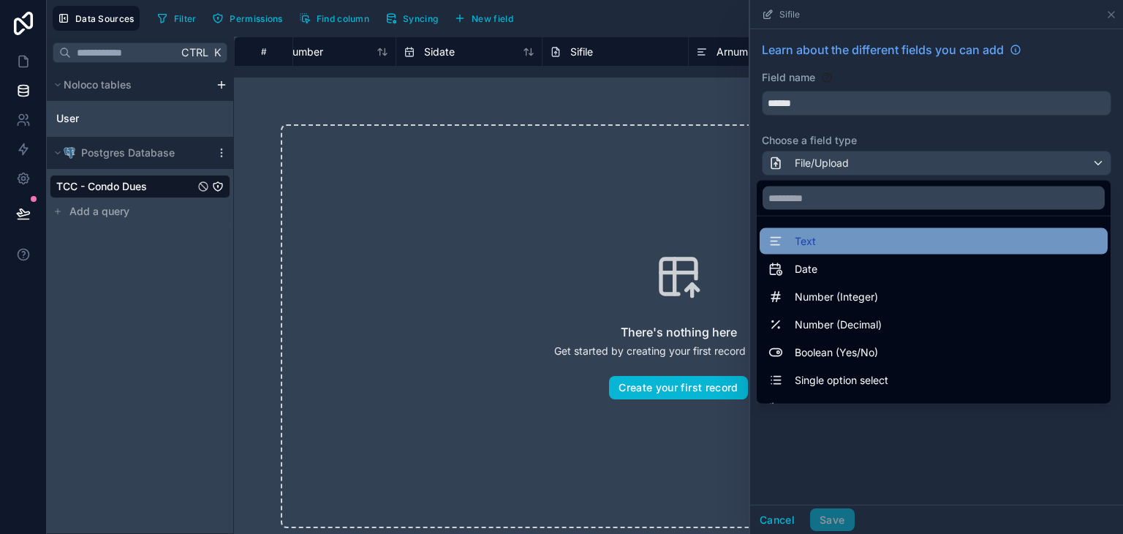
click at [859, 251] on div "Text" at bounding box center [934, 241] width 348 height 26
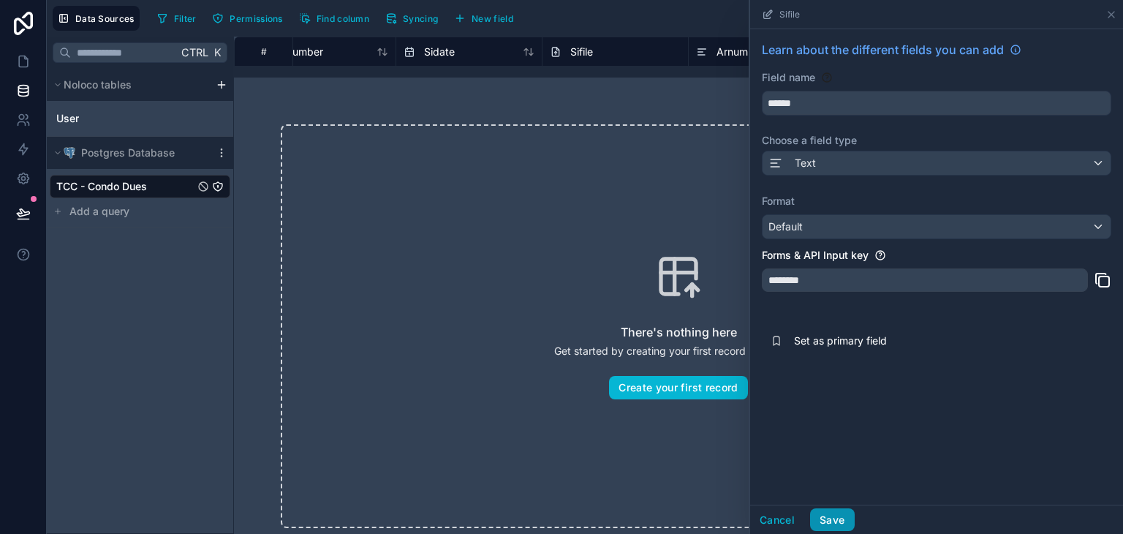
click at [834, 518] on button "Save" at bounding box center [832, 519] width 44 height 23
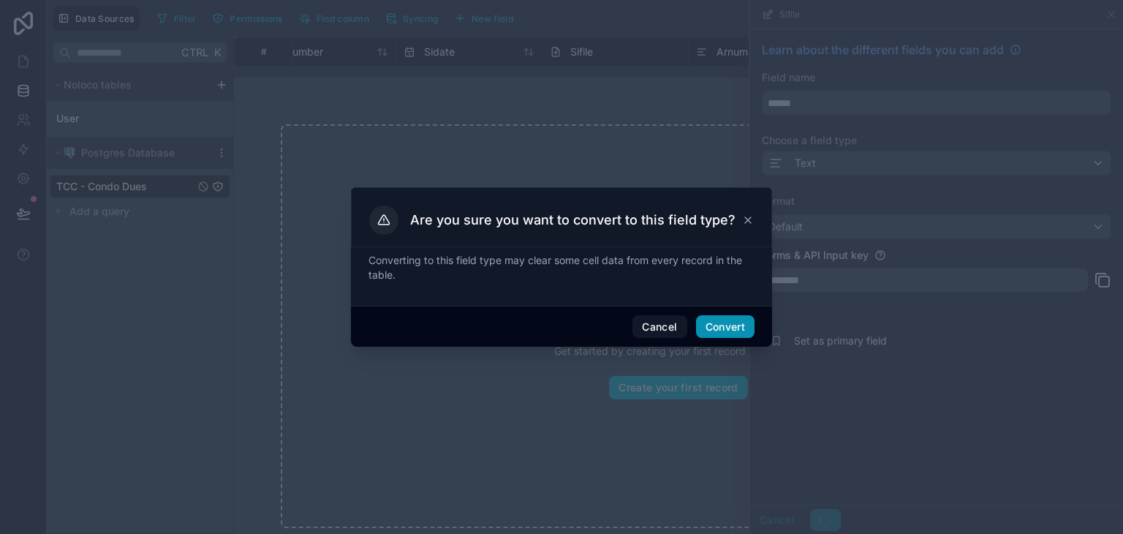
click at [744, 336] on button "Convert" at bounding box center [725, 326] width 59 height 23
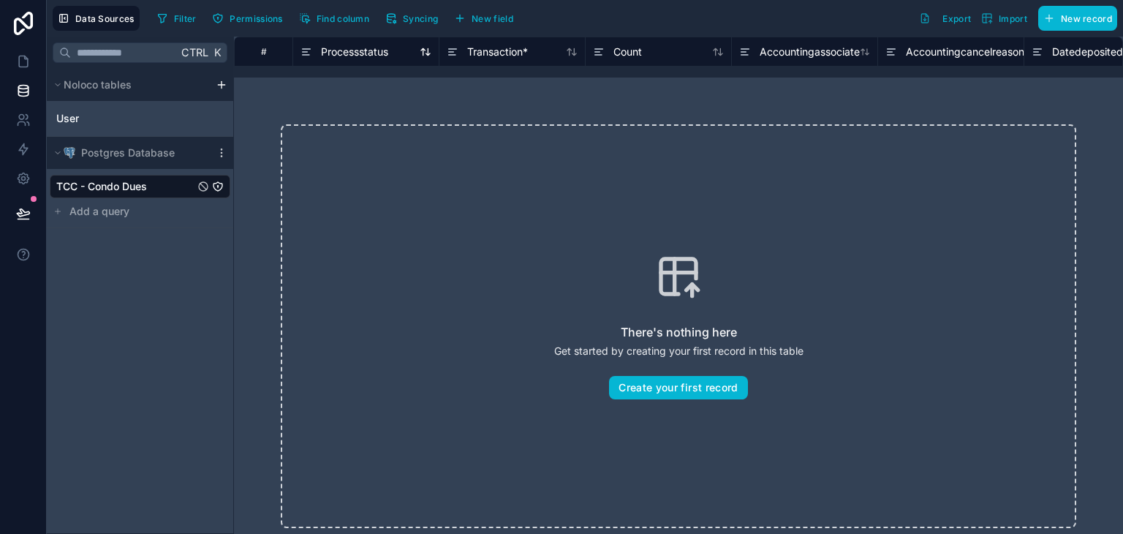
click at [413, 54] on div "Processstatus" at bounding box center [366, 52] width 131 height 18
click at [421, 54] on icon at bounding box center [426, 52] width 12 height 12
click at [422, 55] on icon at bounding box center [424, 55] width 4 height 0
click at [458, 48] on icon at bounding box center [453, 52] width 12 height 18
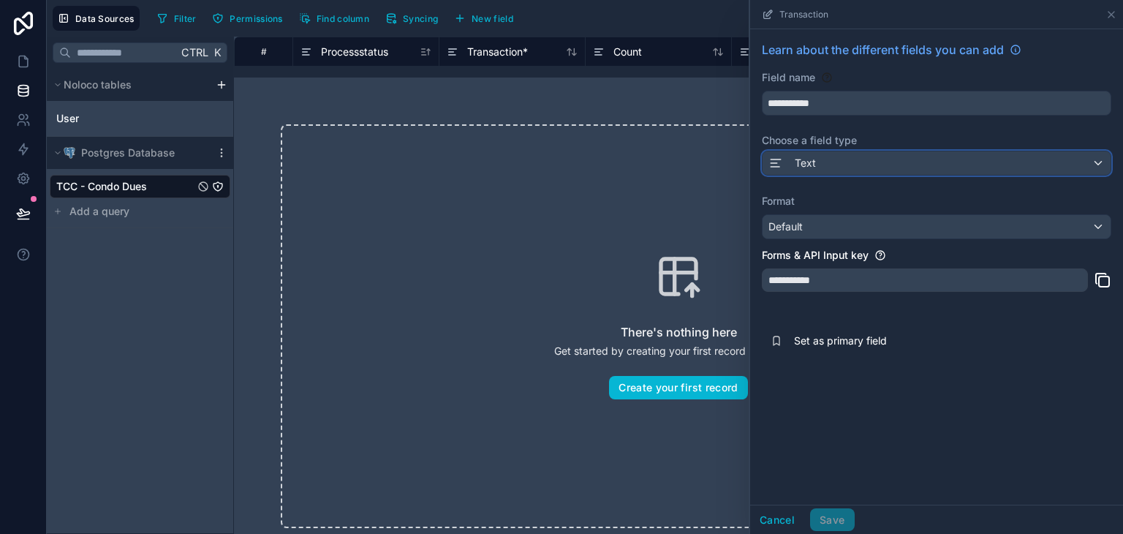
click at [834, 162] on div "Text" at bounding box center [937, 162] width 348 height 23
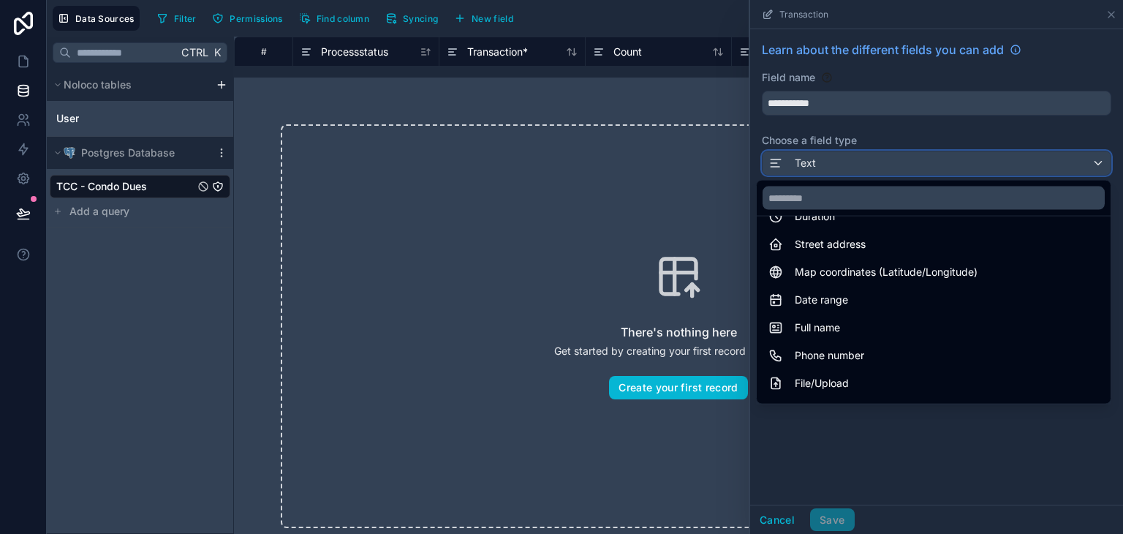
scroll to position [293, 0]
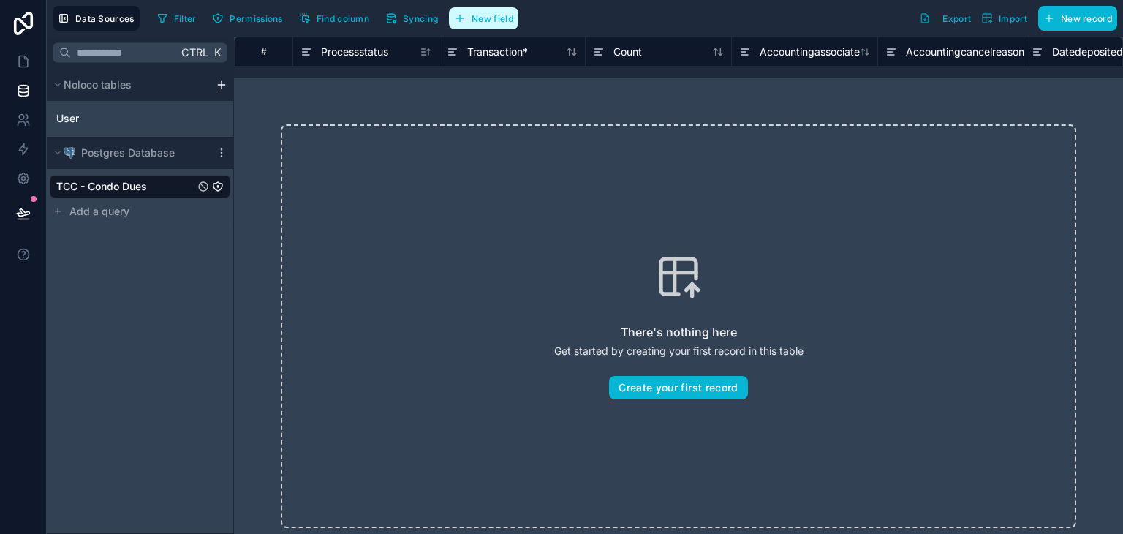
click at [510, 16] on span "New field" at bounding box center [493, 18] width 42 height 11
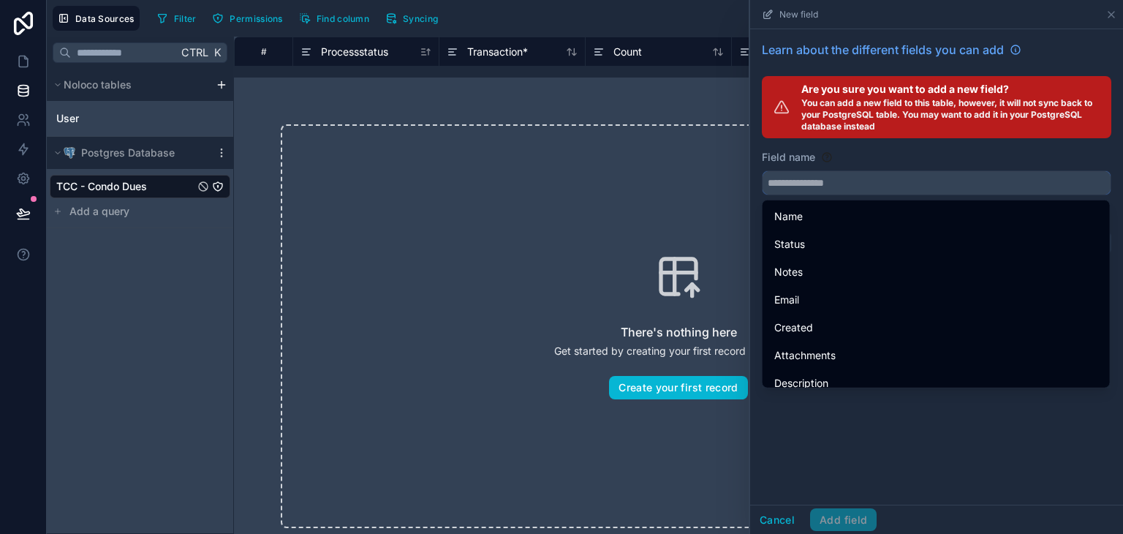
click at [863, 185] on input "text" at bounding box center [937, 182] width 348 height 23
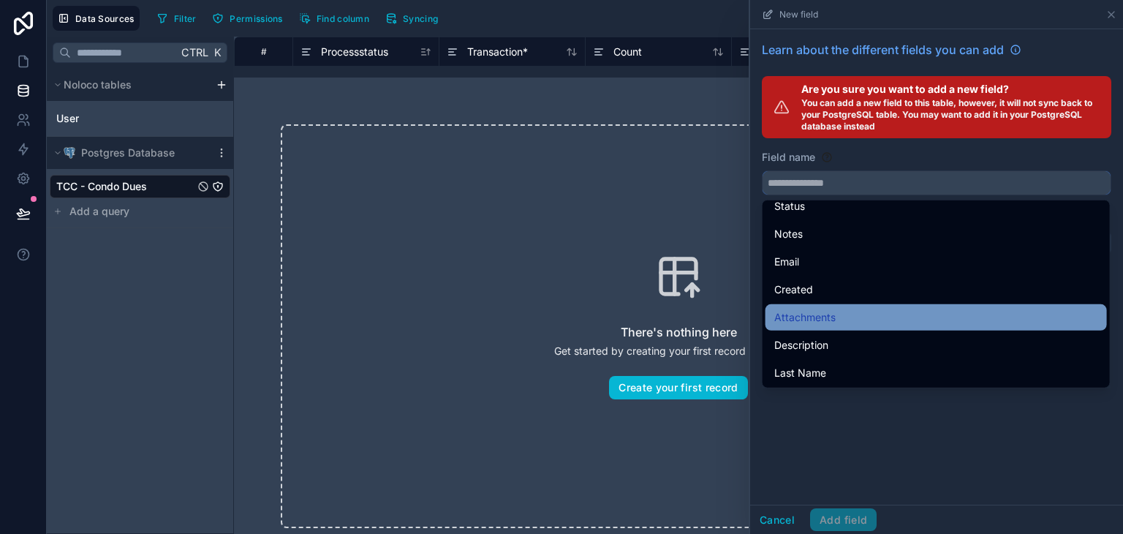
scroll to position [73, 0]
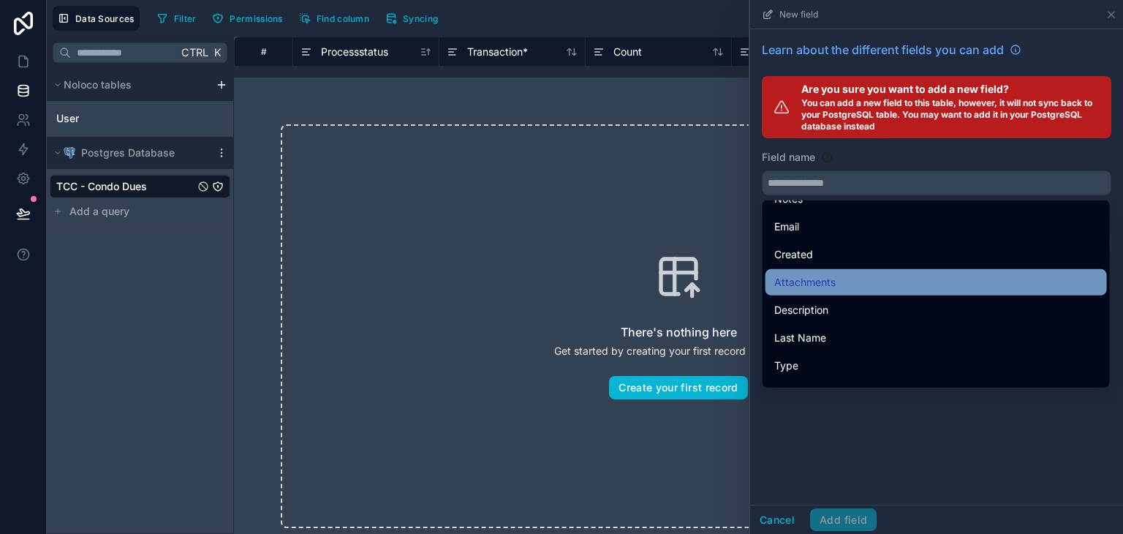
click at [881, 279] on div "Attachments" at bounding box center [936, 283] width 324 height 18
type input "**********"
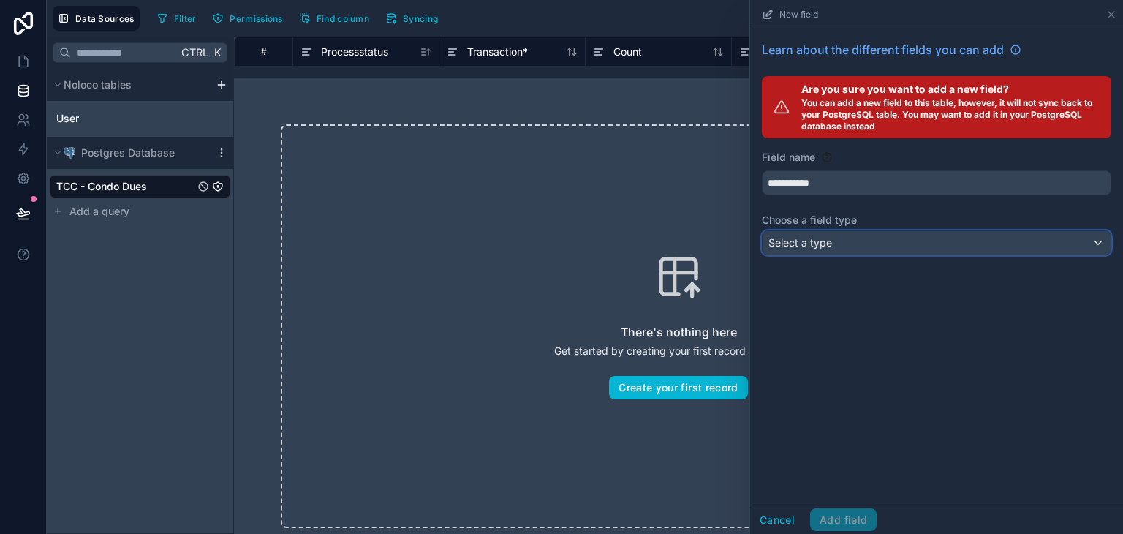
click at [848, 247] on div "Select a type" at bounding box center [937, 242] width 348 height 23
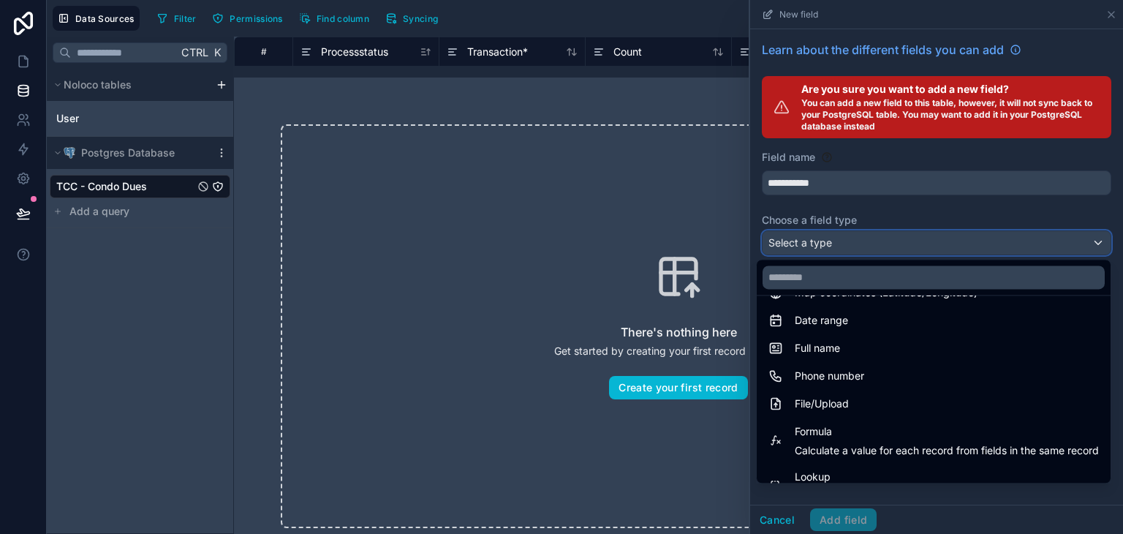
scroll to position [293, 0]
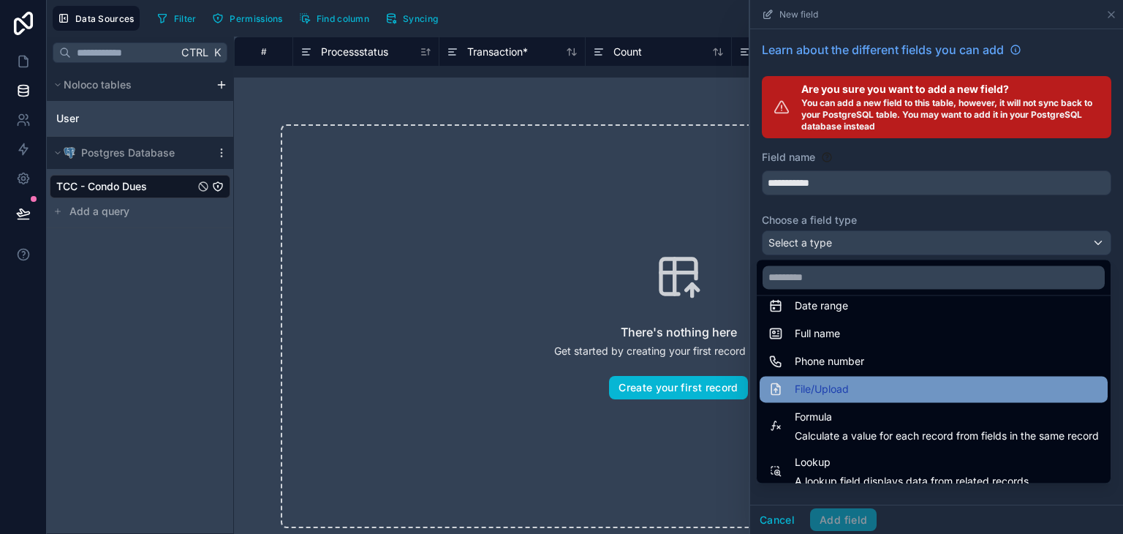
click at [883, 378] on div "File/Upload" at bounding box center [934, 389] width 348 height 26
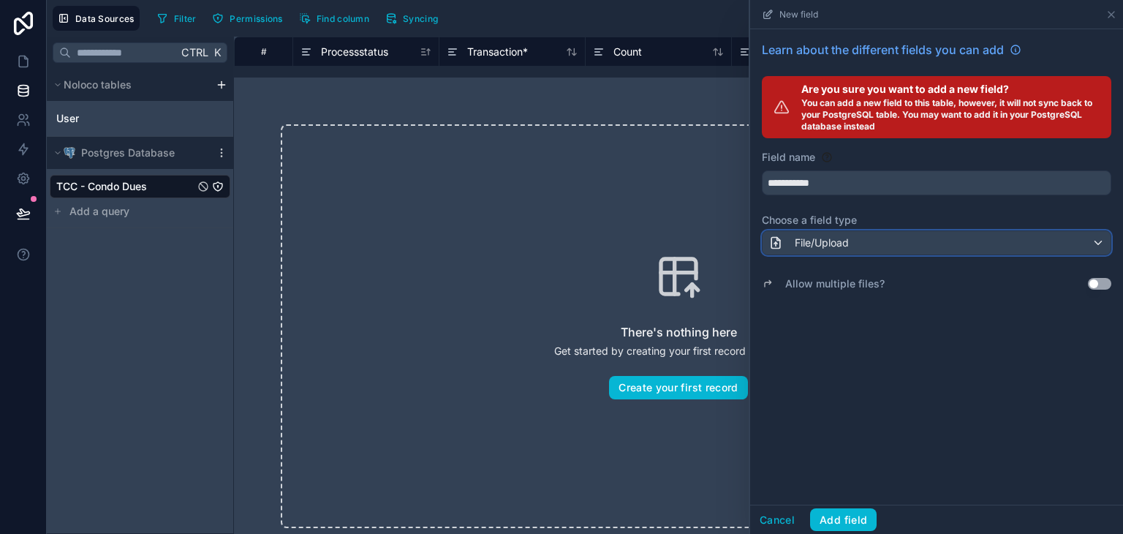
click at [823, 240] on span "File/Upload" at bounding box center [822, 242] width 54 height 15
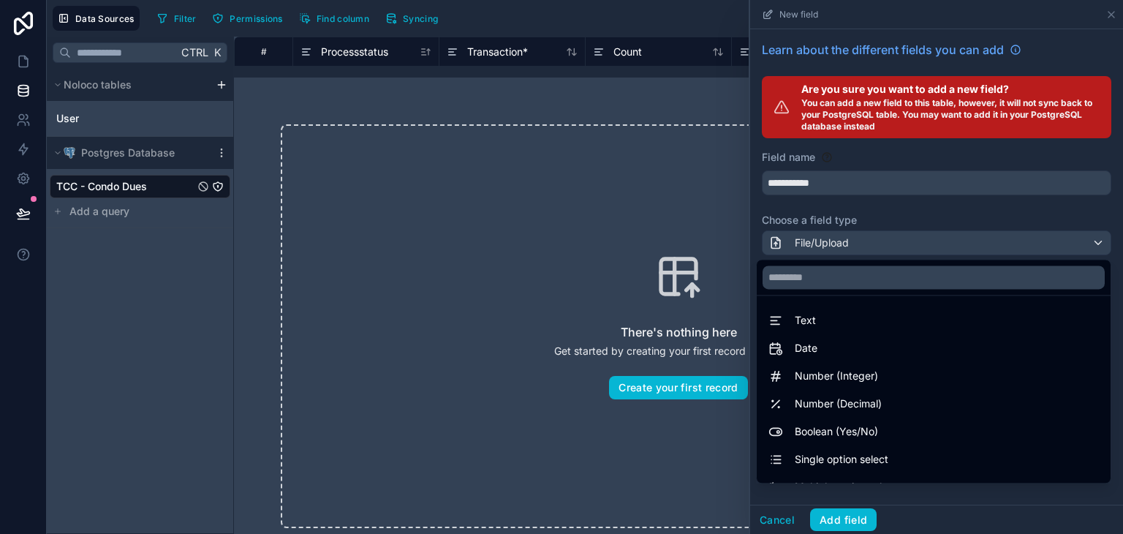
click at [793, 517] on div at bounding box center [936, 267] width 373 height 534
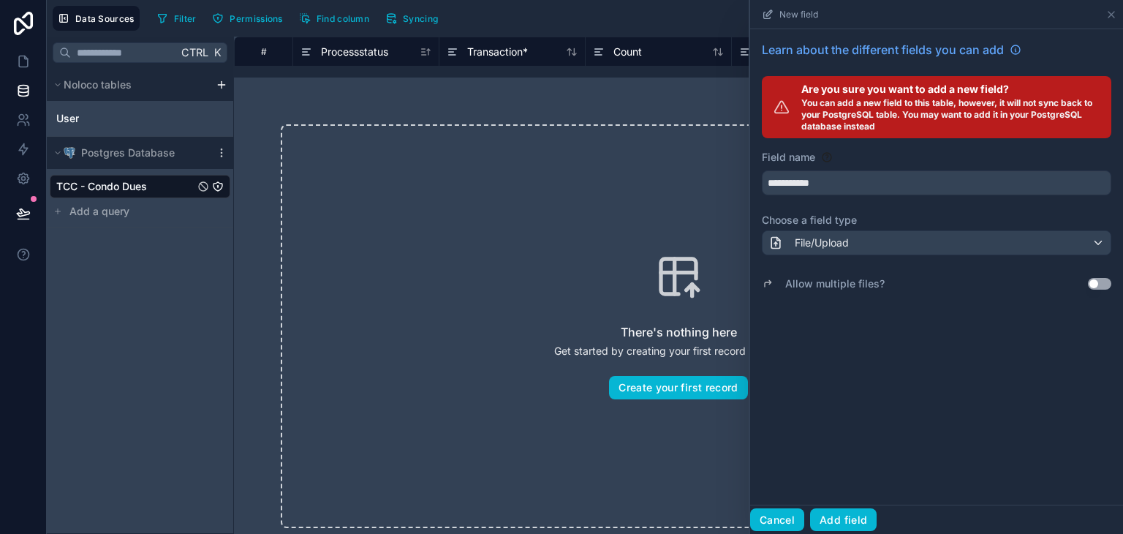
click at [783, 519] on button "Cancel" at bounding box center [777, 519] width 54 height 23
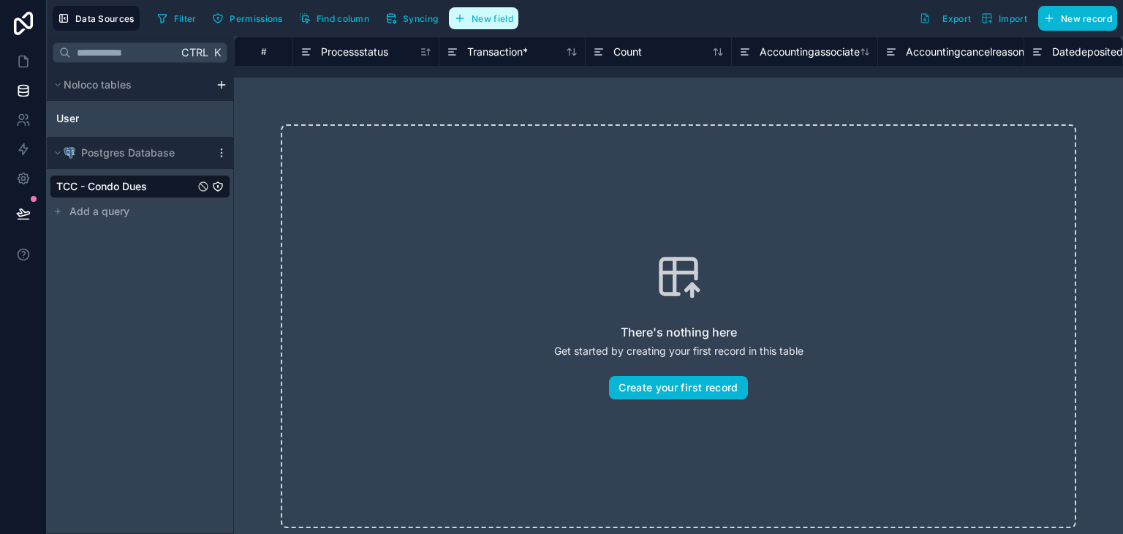
drag, startPoint x: 483, startPoint y: 7, endPoint x: 486, endPoint y: 20, distance: 13.5
click at [483, 9] on button "New field" at bounding box center [483, 18] width 69 height 22
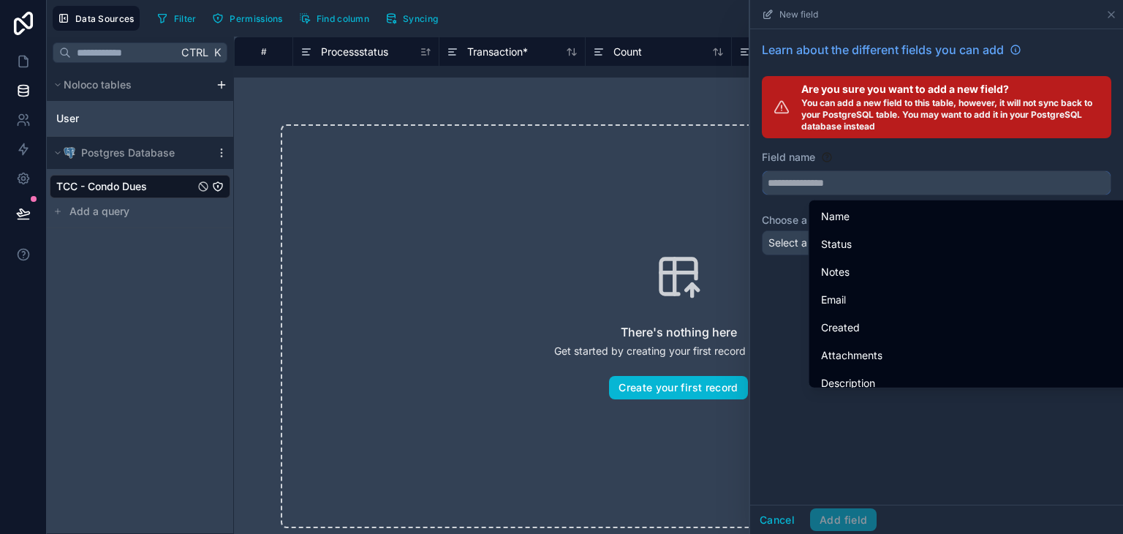
click at [859, 192] on input "text" at bounding box center [937, 182] width 348 height 23
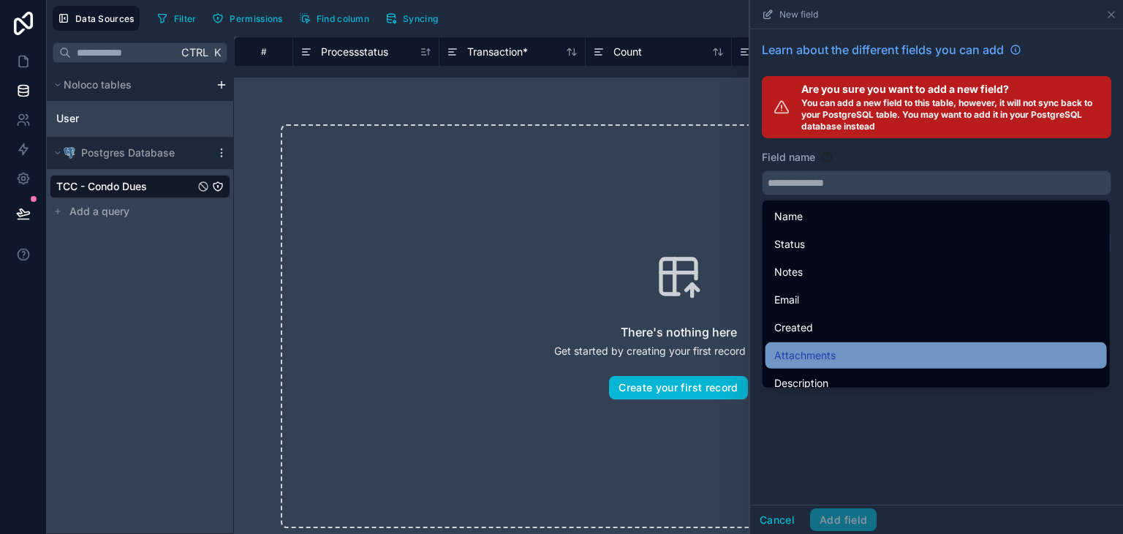
click at [848, 344] on div "Attachments" at bounding box center [937, 355] width 342 height 26
type input "**********"
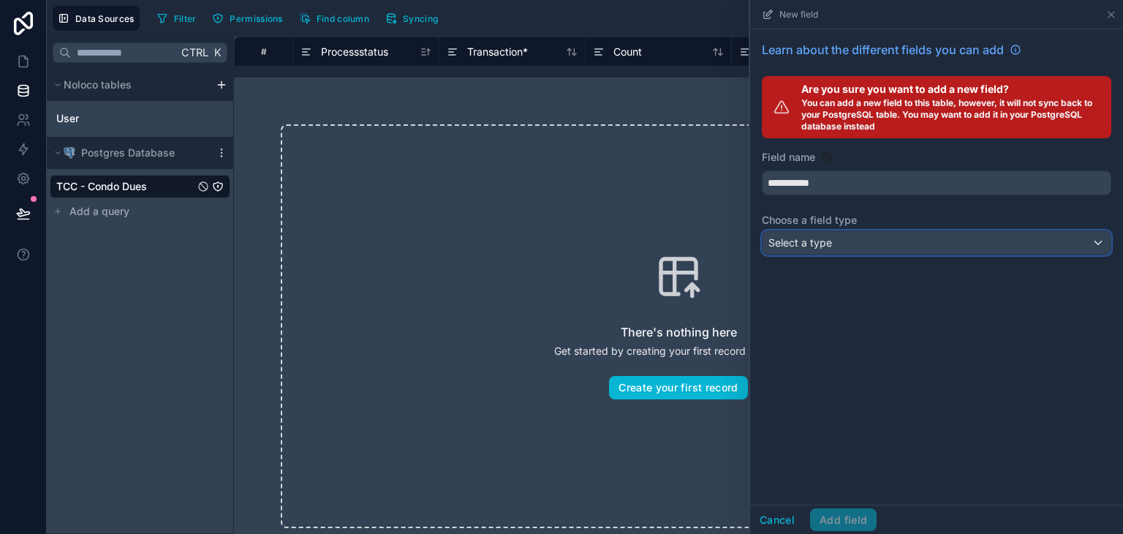
click at [832, 239] on div "Select a type" at bounding box center [937, 242] width 348 height 23
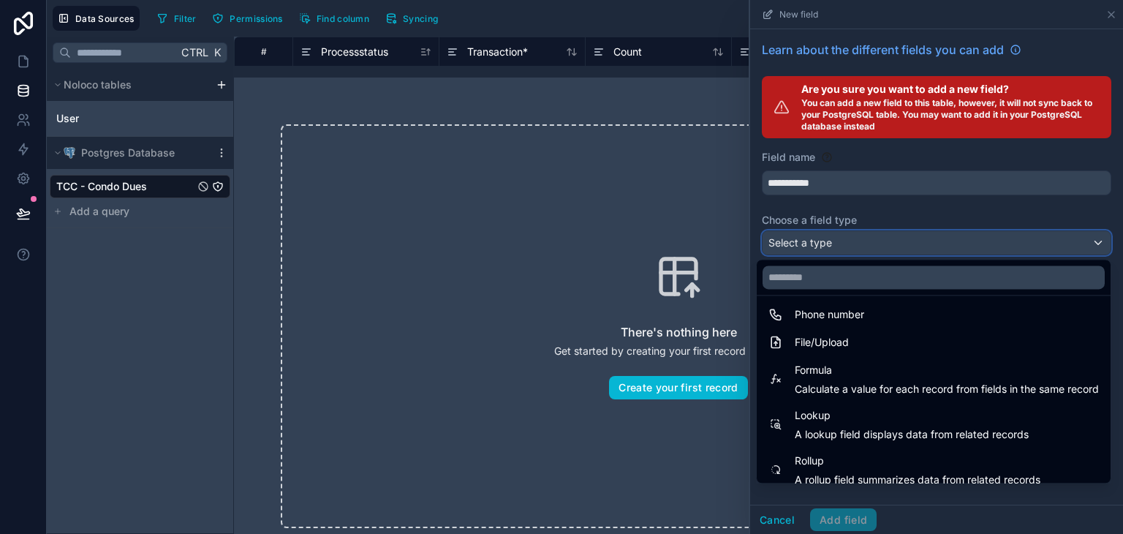
scroll to position [366, 0]
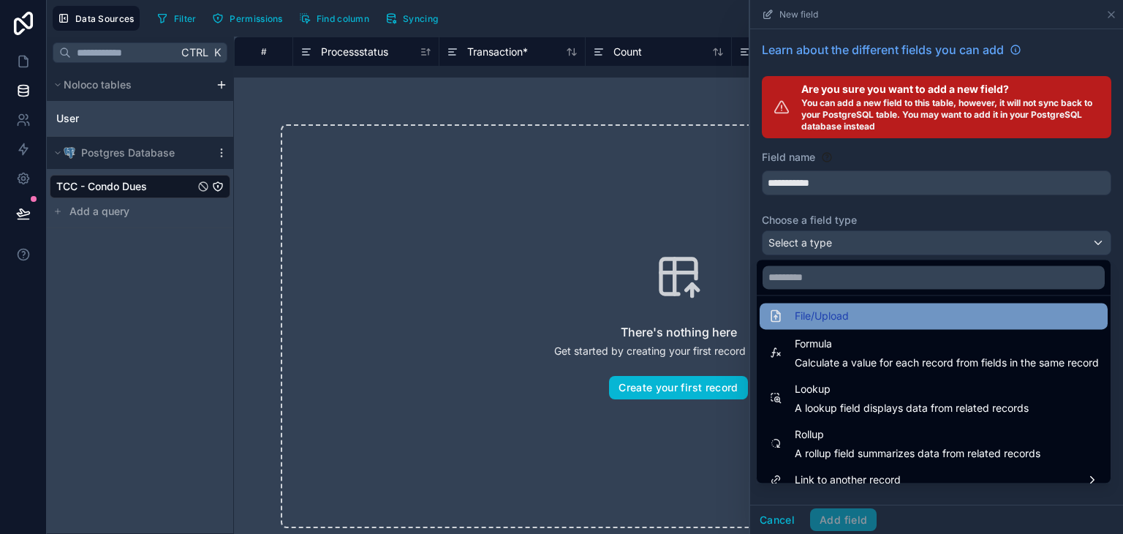
click at [854, 316] on div "File/Upload" at bounding box center [934, 316] width 331 height 18
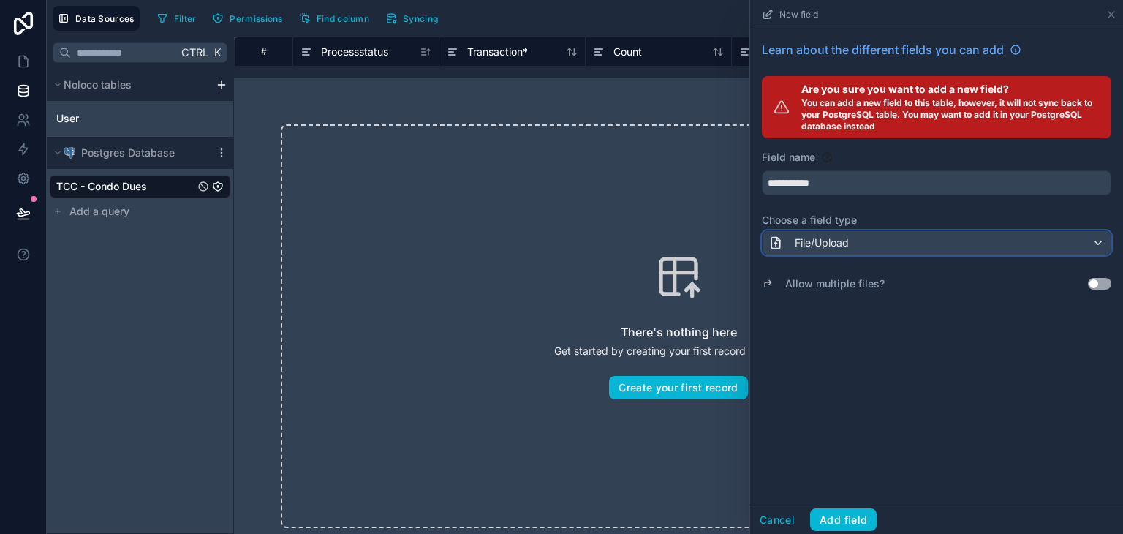
click at [833, 238] on span "File/Upload" at bounding box center [822, 242] width 54 height 15
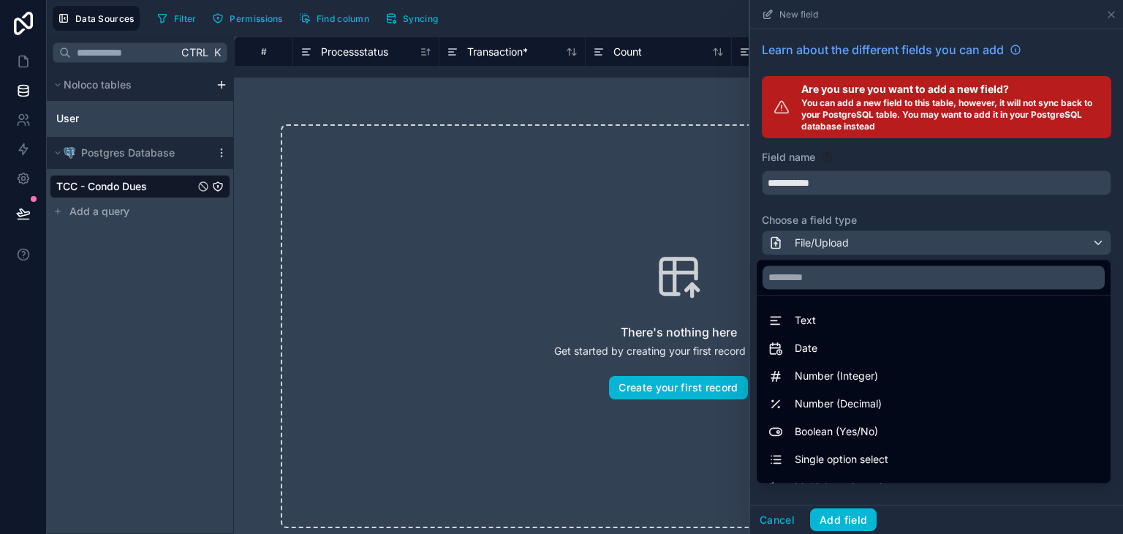
click at [786, 512] on div at bounding box center [936, 267] width 373 height 534
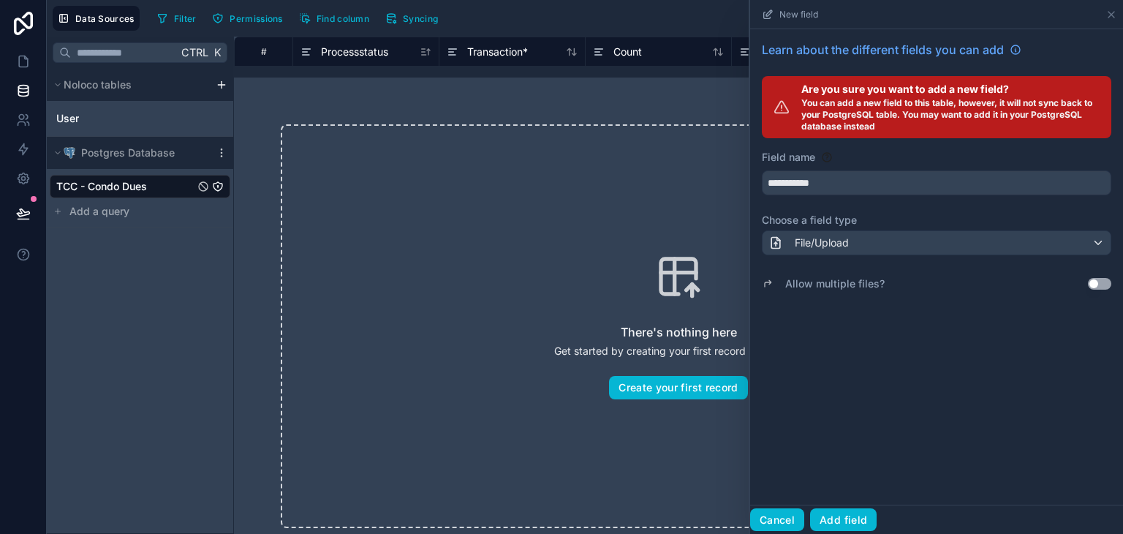
click at [784, 513] on button "Cancel" at bounding box center [777, 519] width 54 height 23
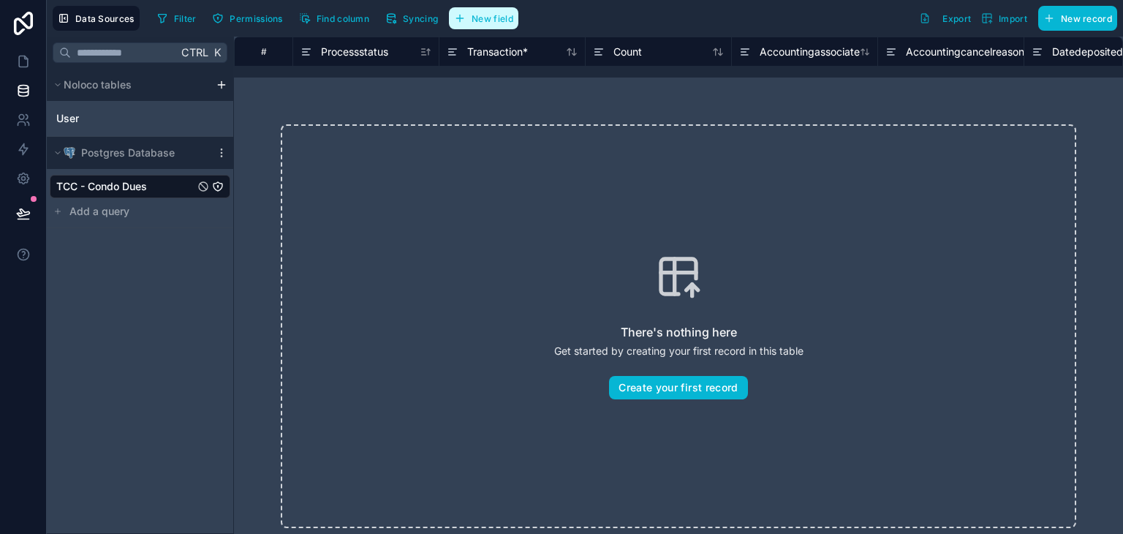
click at [478, 21] on span "New field" at bounding box center [493, 18] width 42 height 11
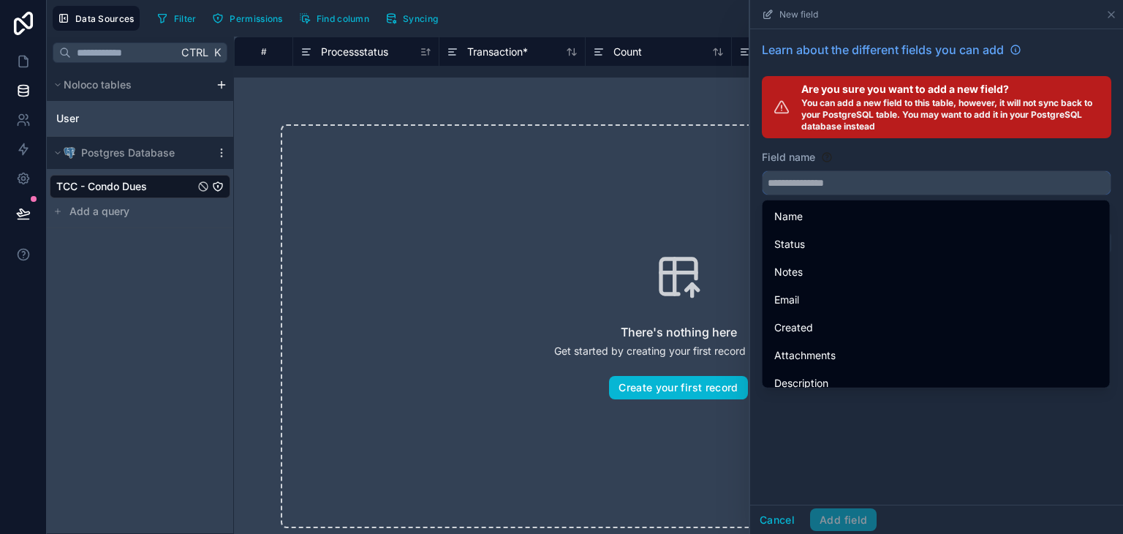
click at [834, 187] on input "text" at bounding box center [937, 182] width 348 height 23
click at [878, 436] on div "Learn about the different fields you can add Are you sure you want to add a new…" at bounding box center [936, 266] width 373 height 475
click at [810, 186] on input "text" at bounding box center [937, 182] width 348 height 23
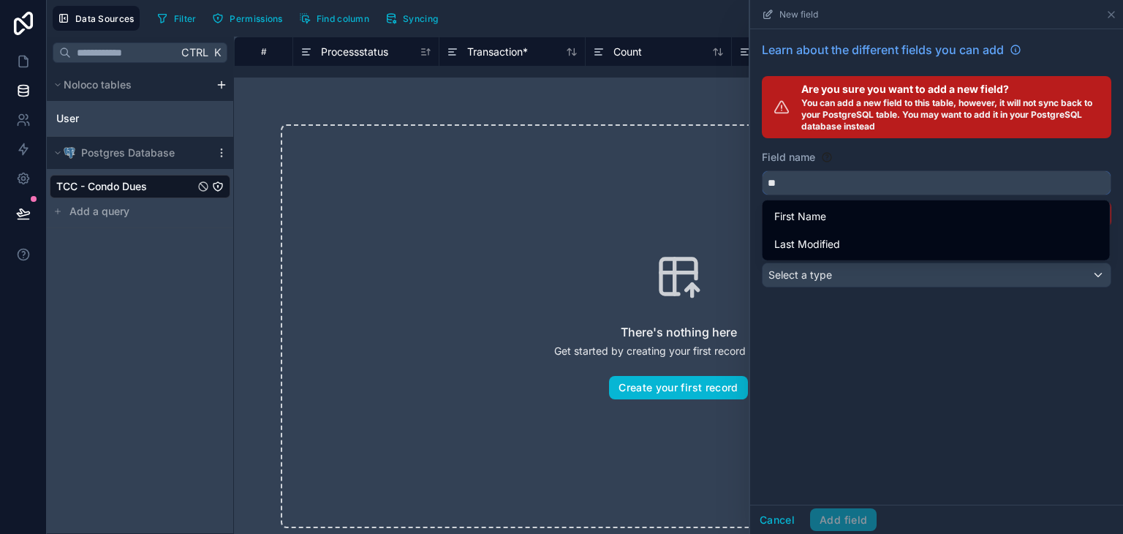
type input "*"
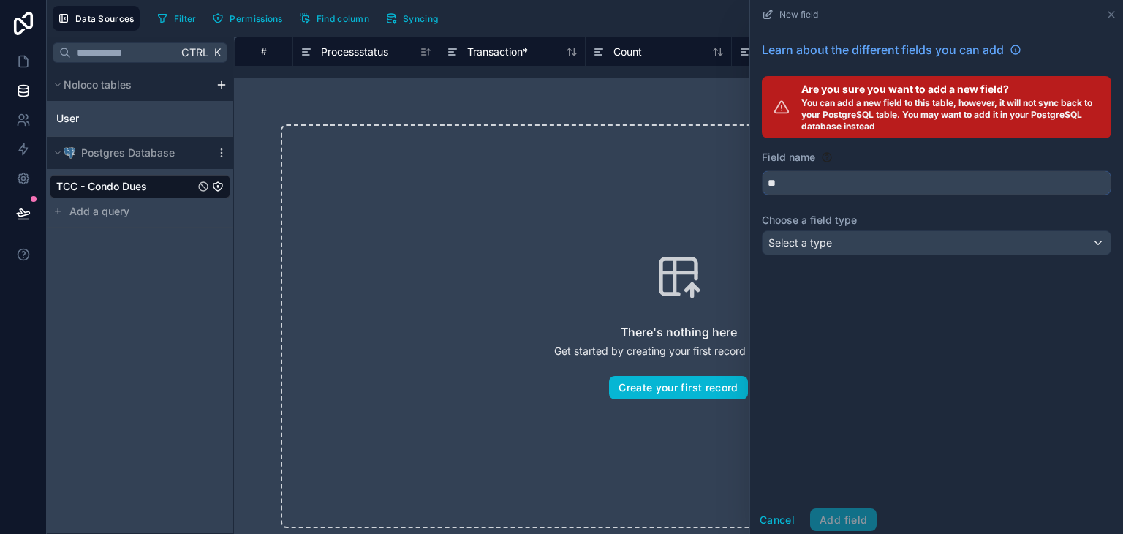
type input "*"
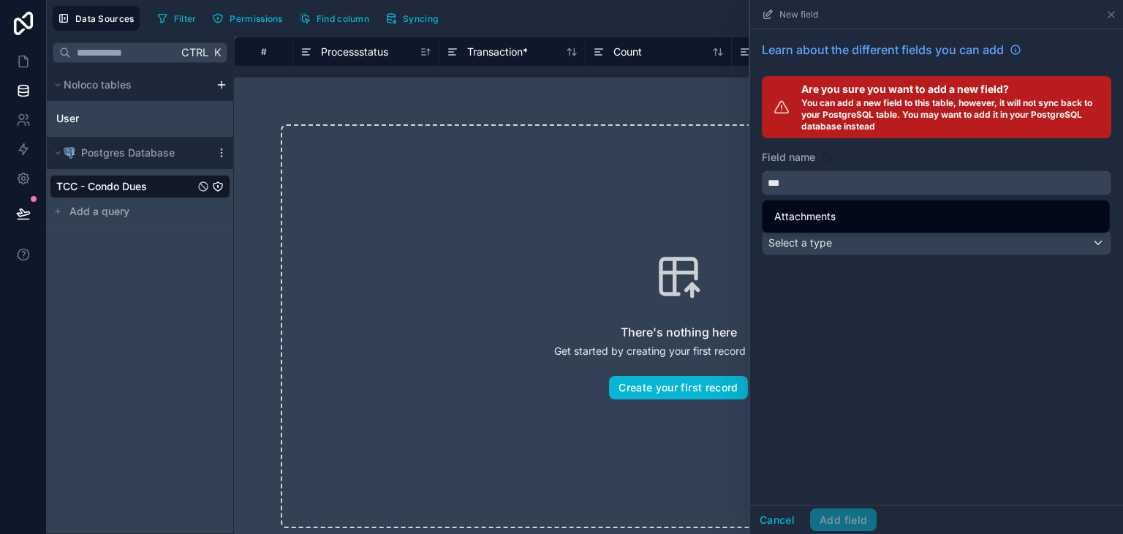
click at [796, 192] on input "***" at bounding box center [937, 182] width 348 height 23
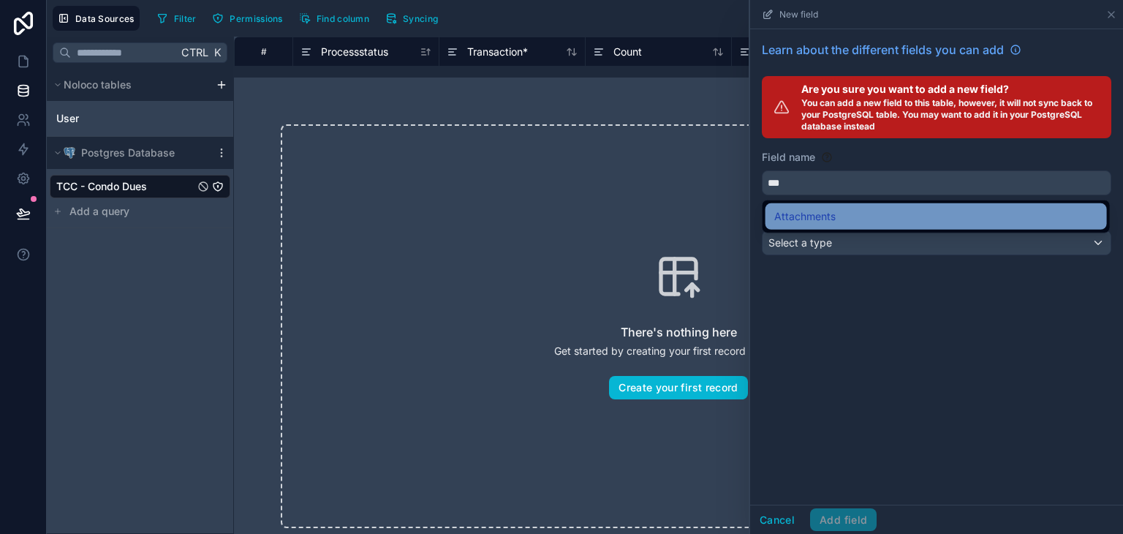
click at [802, 216] on span "Attachments" at bounding box center [804, 217] width 61 height 18
type input "**********"
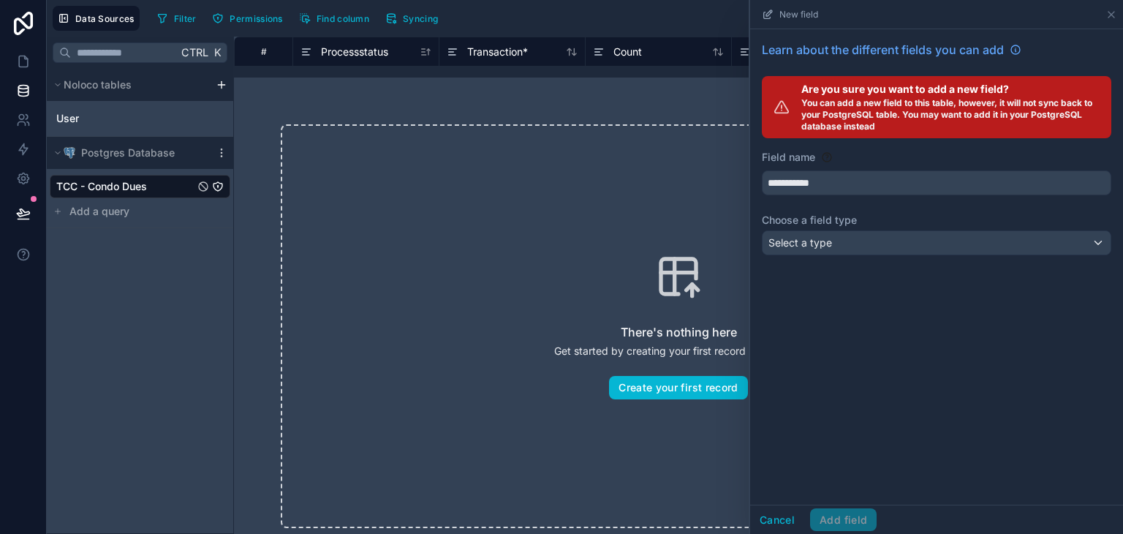
click at [187, 271] on div "Ctrl K Noloco tables User Postgres Database TCC - Condo Dues Add a query" at bounding box center [140, 285] width 187 height 497
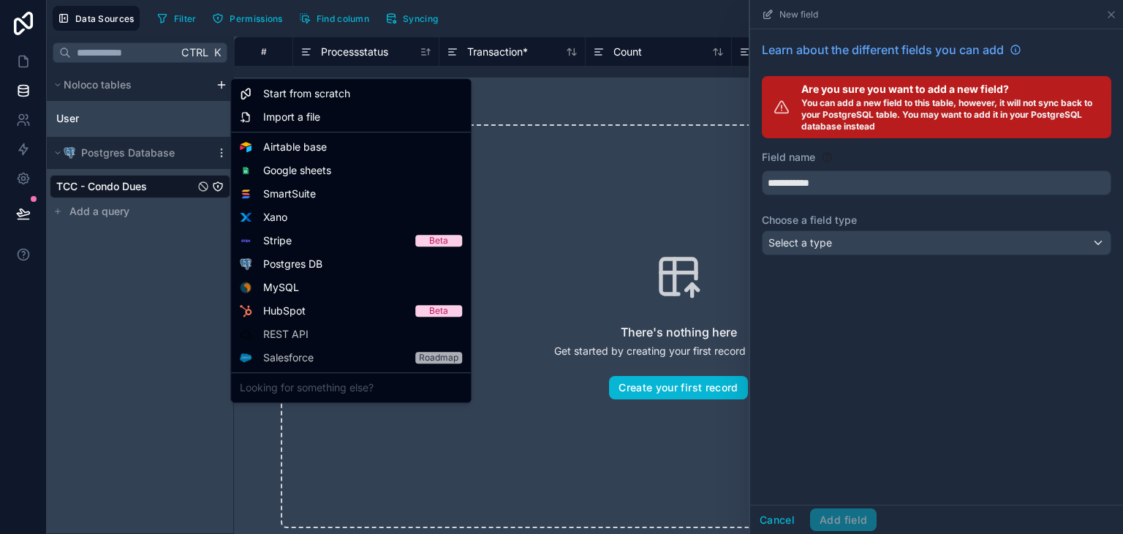
click at [217, 86] on html "**********" at bounding box center [561, 267] width 1123 height 534
click at [331, 94] on span "Start from scratch" at bounding box center [306, 93] width 87 height 15
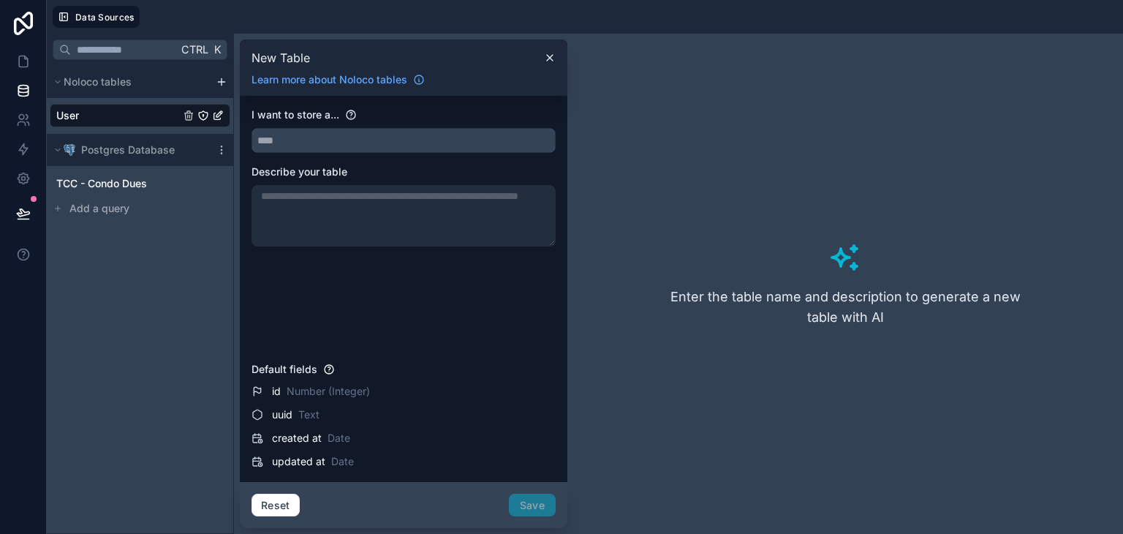
click at [293, 132] on input "text" at bounding box center [403, 140] width 303 height 23
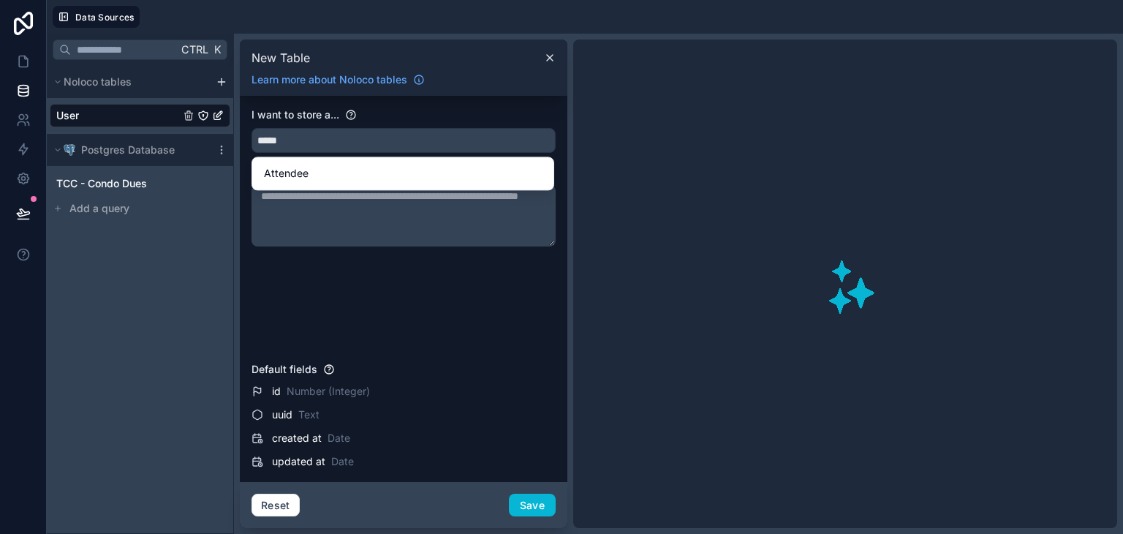
click at [378, 242] on textarea at bounding box center [404, 215] width 304 height 61
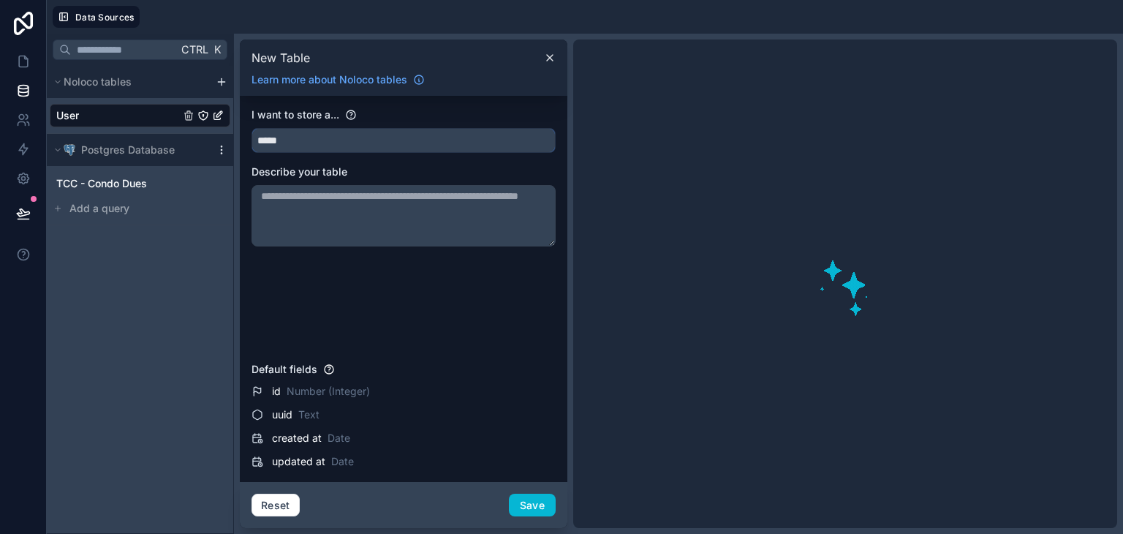
drag, startPoint x: 324, startPoint y: 143, endPoint x: 217, endPoint y: 143, distance: 106.8
click at [217, 143] on div "Ctrl K Noloco tables User Postgres Database TCC - Condo Dues Add a query New Ta…" at bounding box center [585, 284] width 1077 height 500
click at [515, 505] on div "Reset Save" at bounding box center [404, 505] width 304 height 23
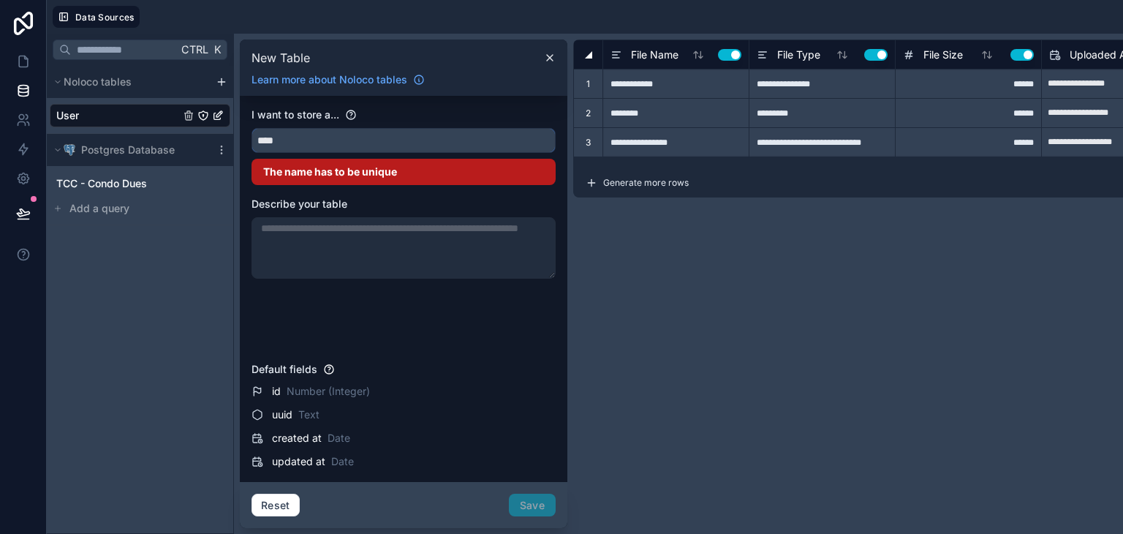
click at [451, 138] on input "****" at bounding box center [403, 140] width 303 height 23
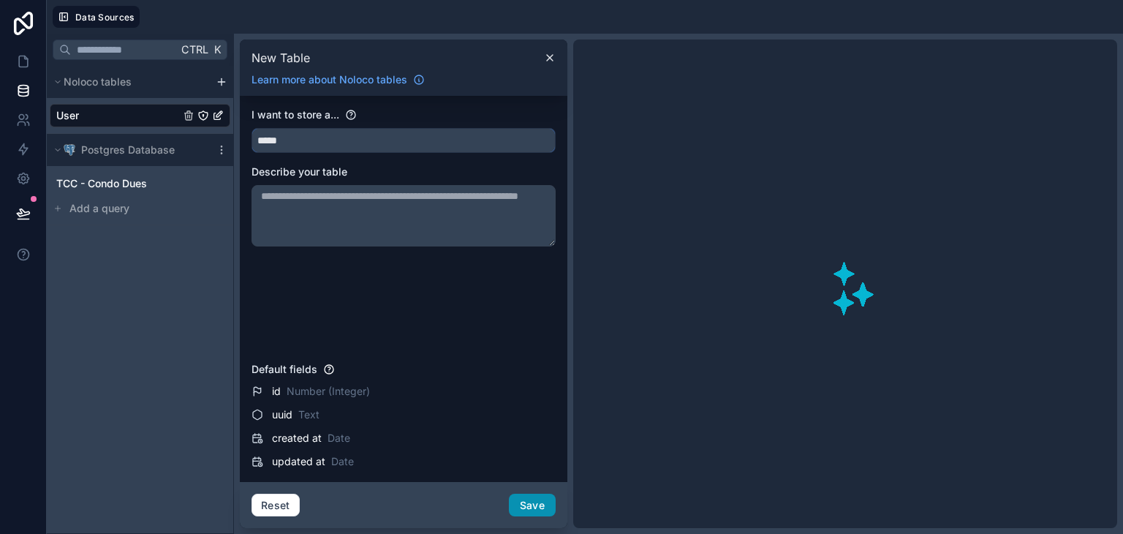
type input "*****"
click at [529, 503] on button "Save" at bounding box center [532, 505] width 47 height 23
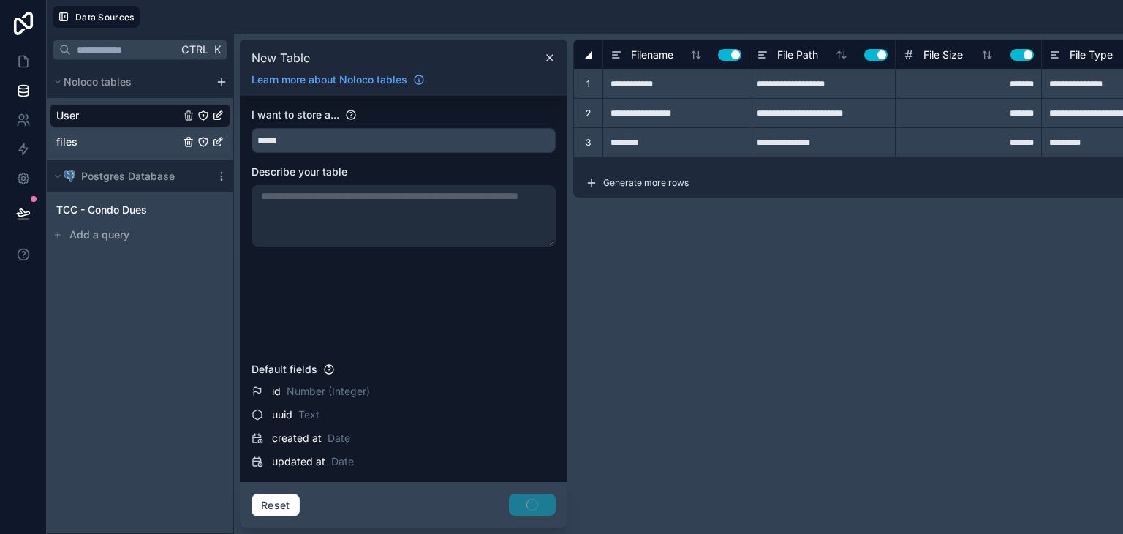
click at [148, 143] on div "files" at bounding box center [140, 141] width 181 height 23
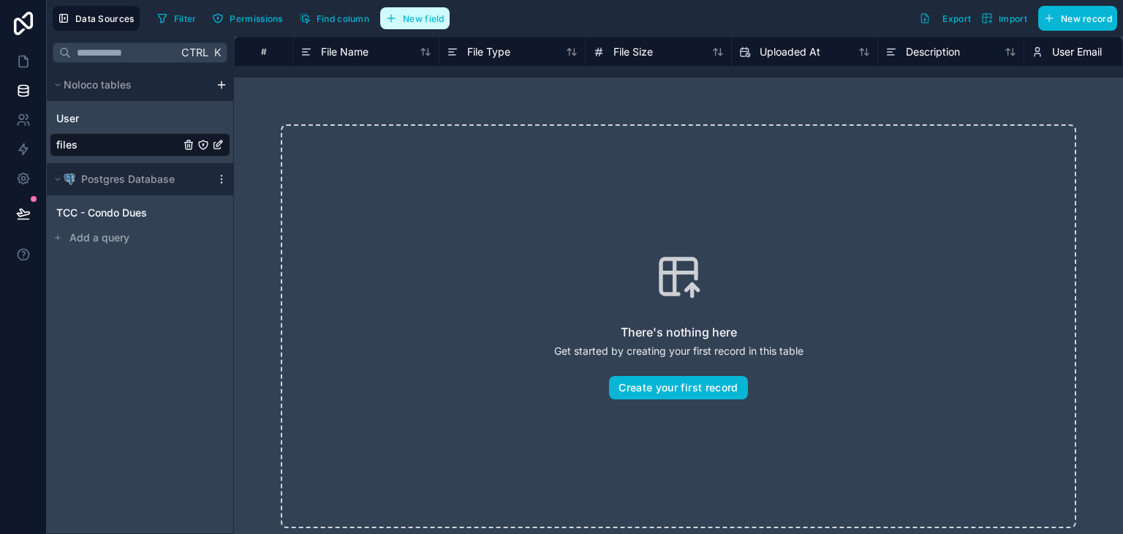
click at [424, 17] on span "New field" at bounding box center [424, 18] width 42 height 11
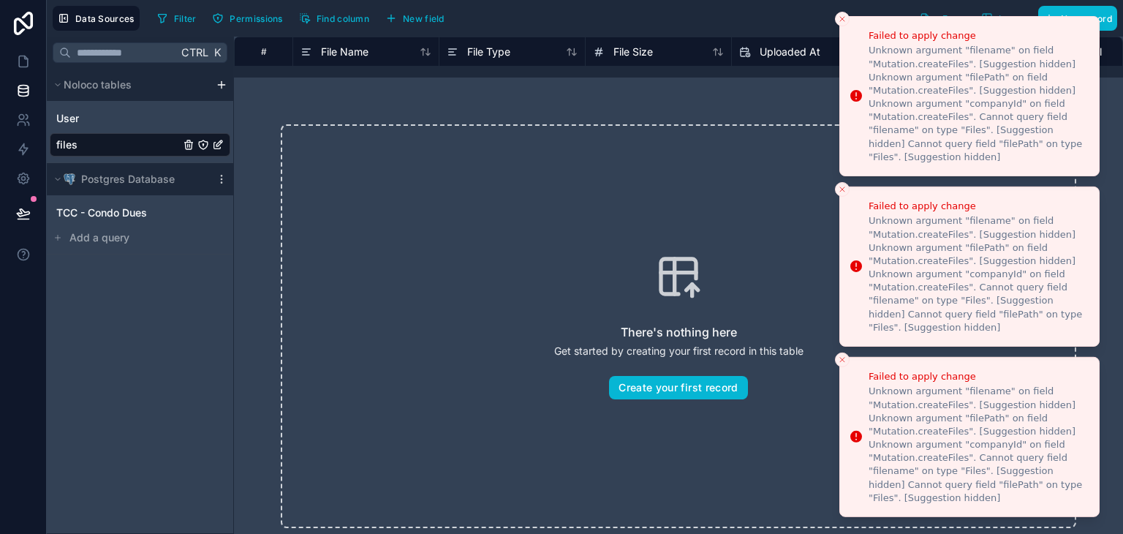
click at [848, 20] on button "Close toast" at bounding box center [842, 19] width 15 height 15
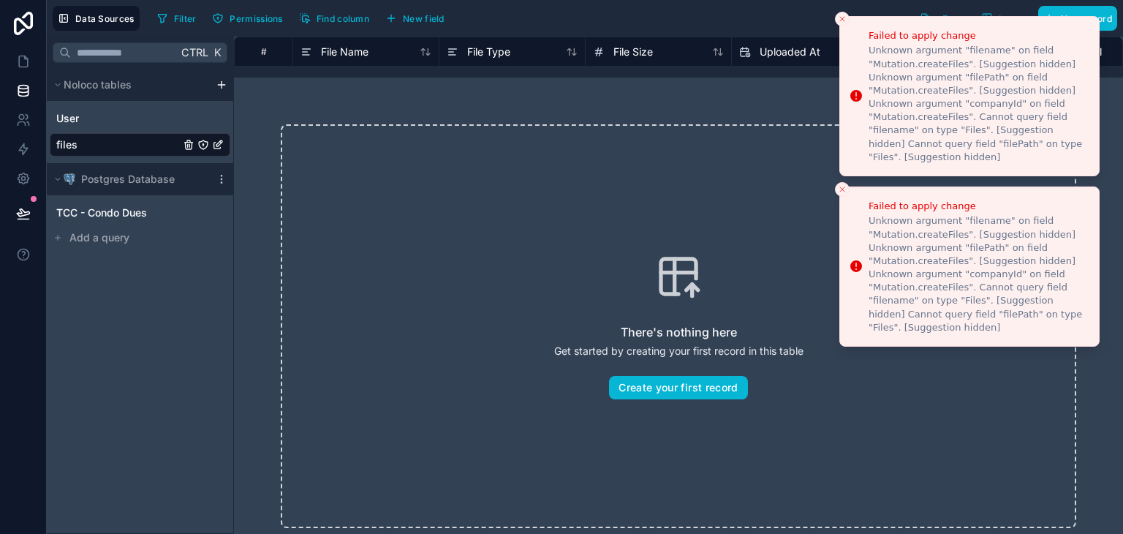
click at [848, 23] on button "Close toast" at bounding box center [842, 19] width 15 height 15
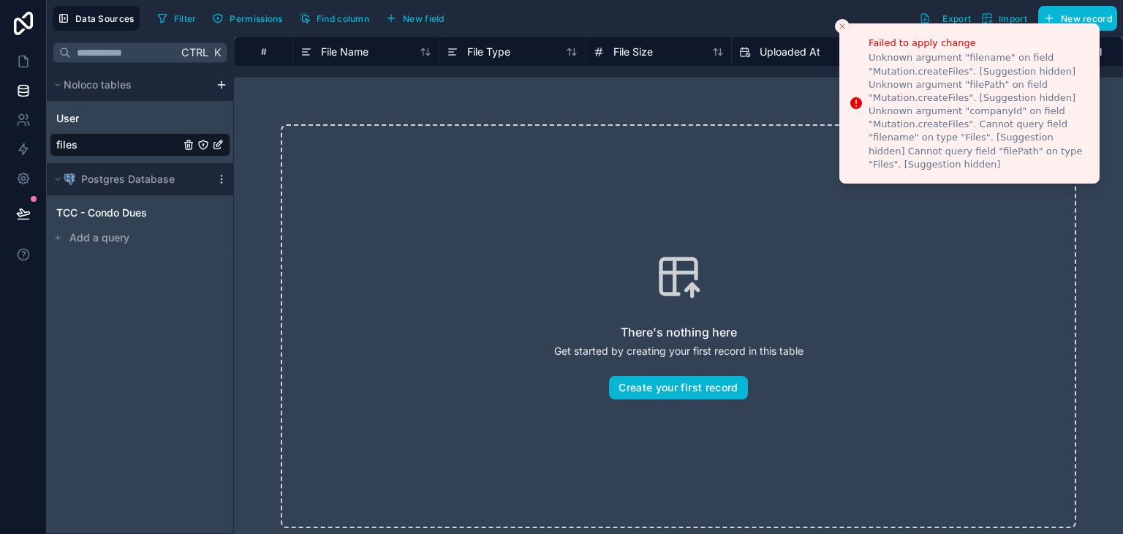
click at [839, 25] on icon "Close toast" at bounding box center [842, 26] width 9 height 9
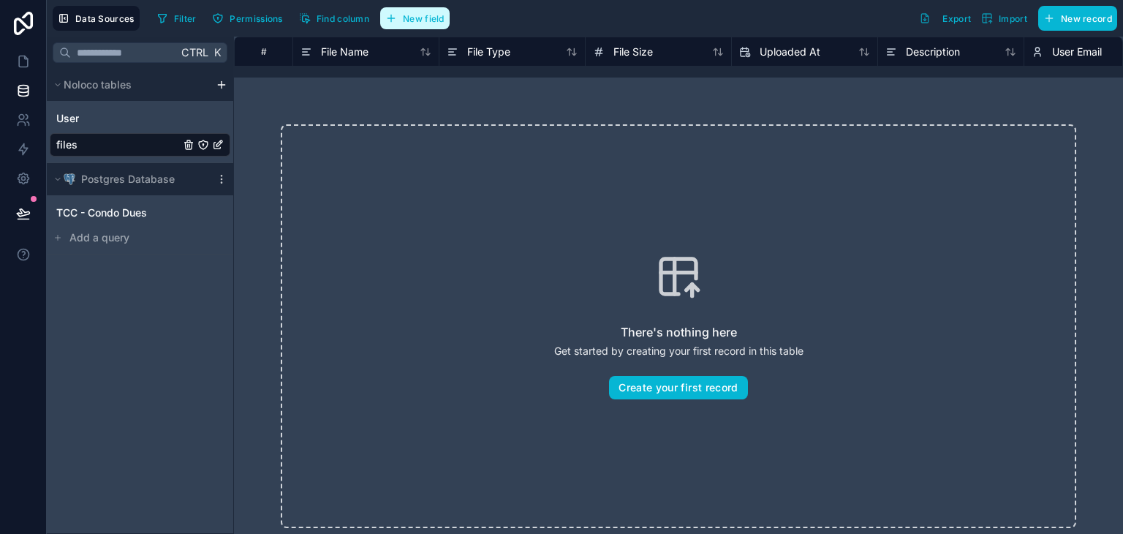
click at [431, 21] on span "New field" at bounding box center [424, 18] width 42 height 11
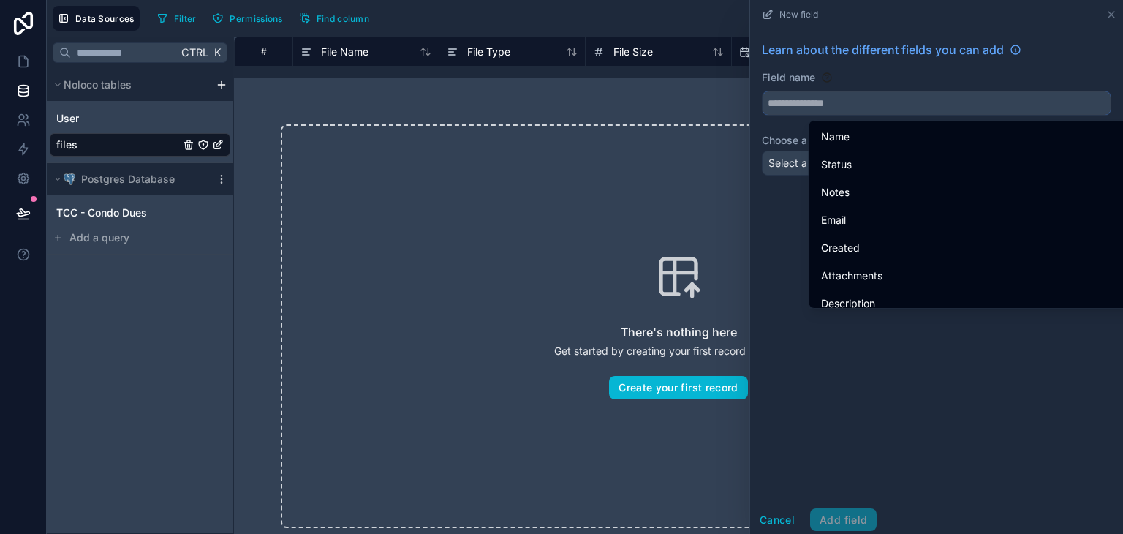
click at [830, 110] on input "text" at bounding box center [937, 102] width 348 height 23
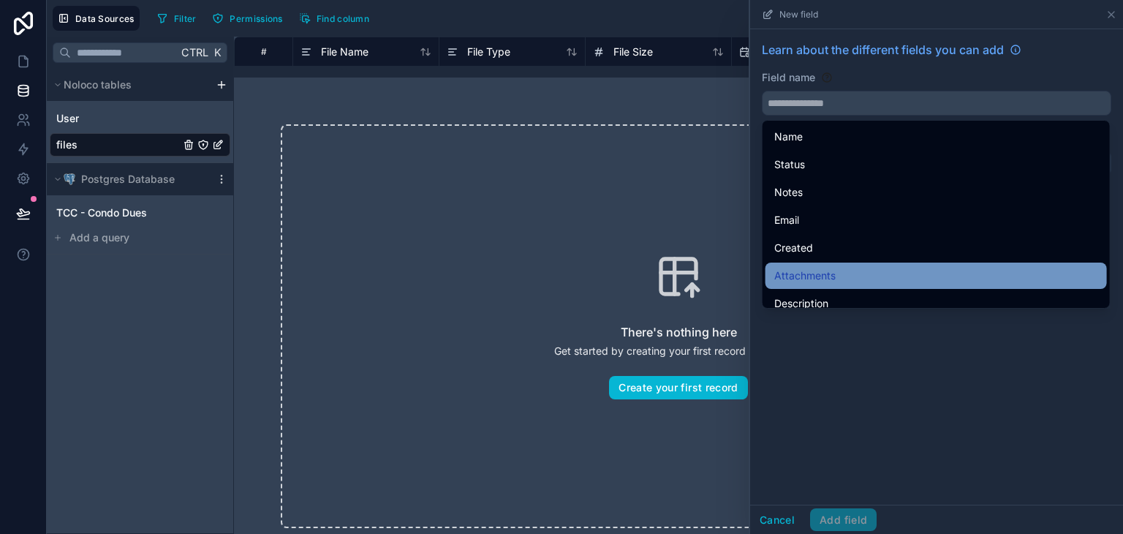
click at [855, 279] on div "Attachments" at bounding box center [936, 276] width 324 height 18
type input "**********"
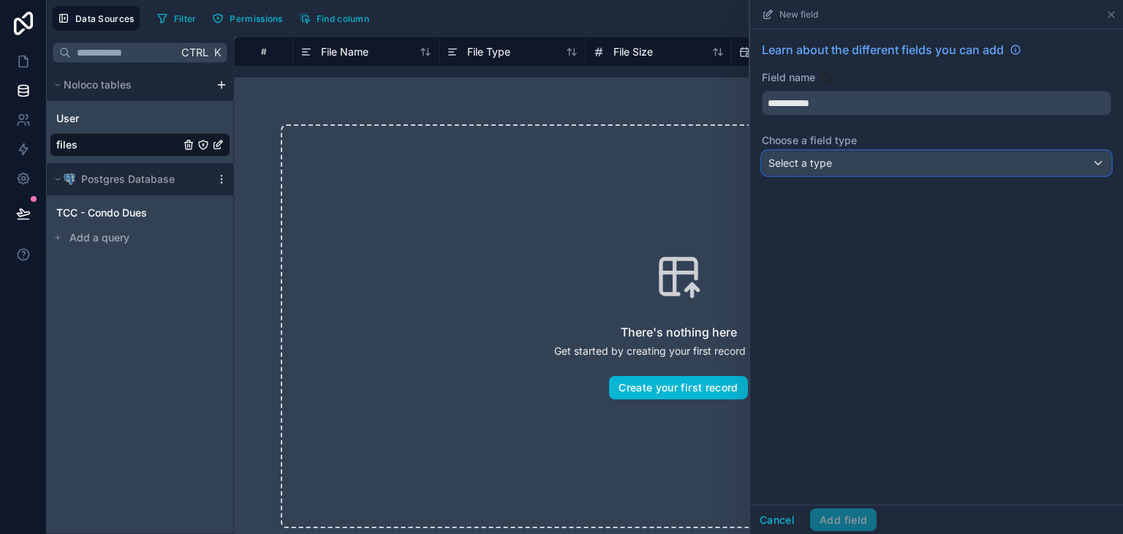
click at [812, 161] on span "Select a type" at bounding box center [801, 163] width 64 height 12
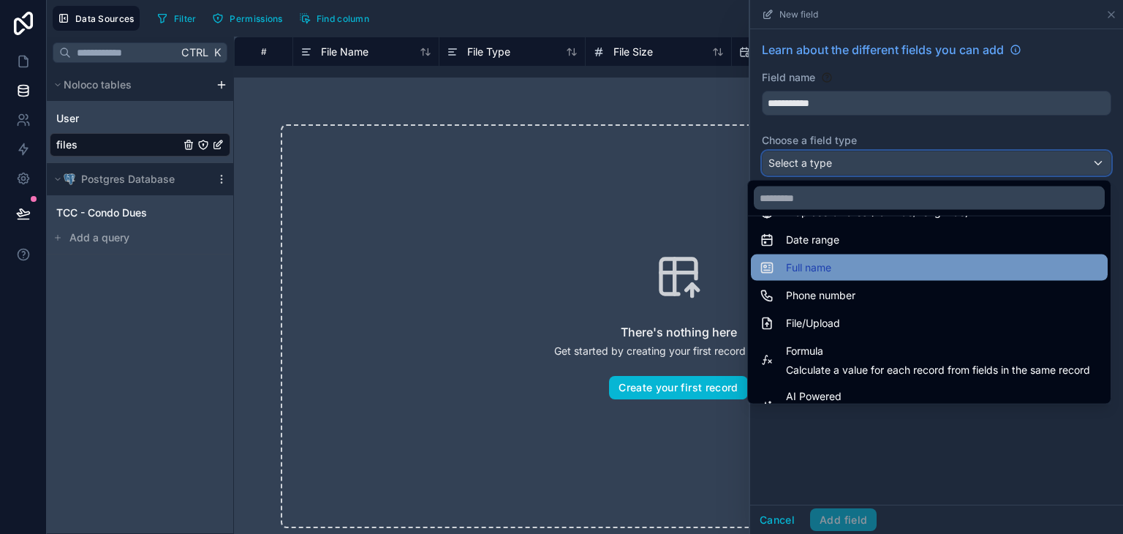
scroll to position [293, 0]
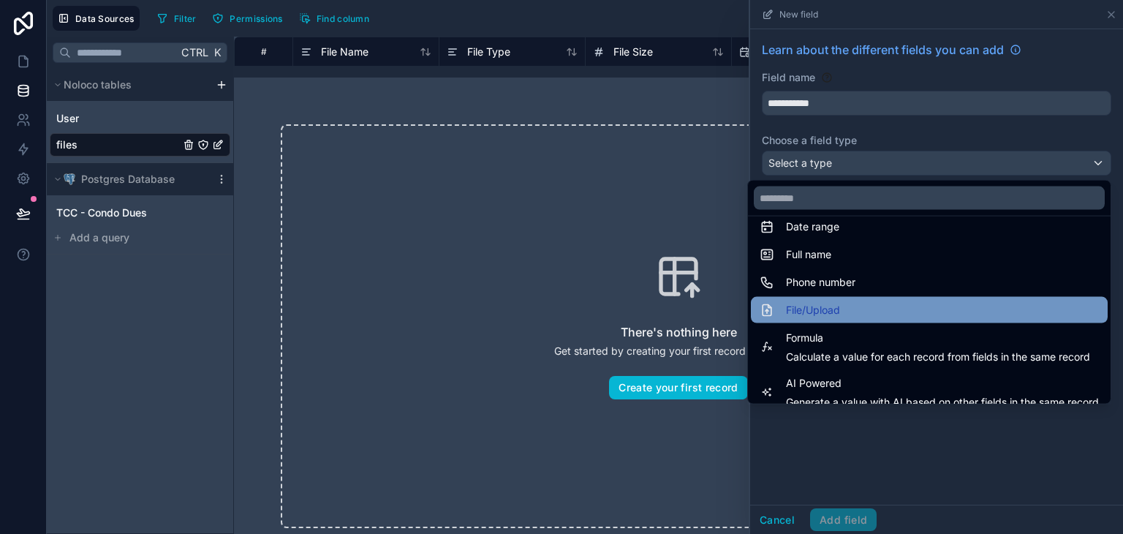
click at [830, 308] on div "File/Upload" at bounding box center [929, 310] width 339 height 18
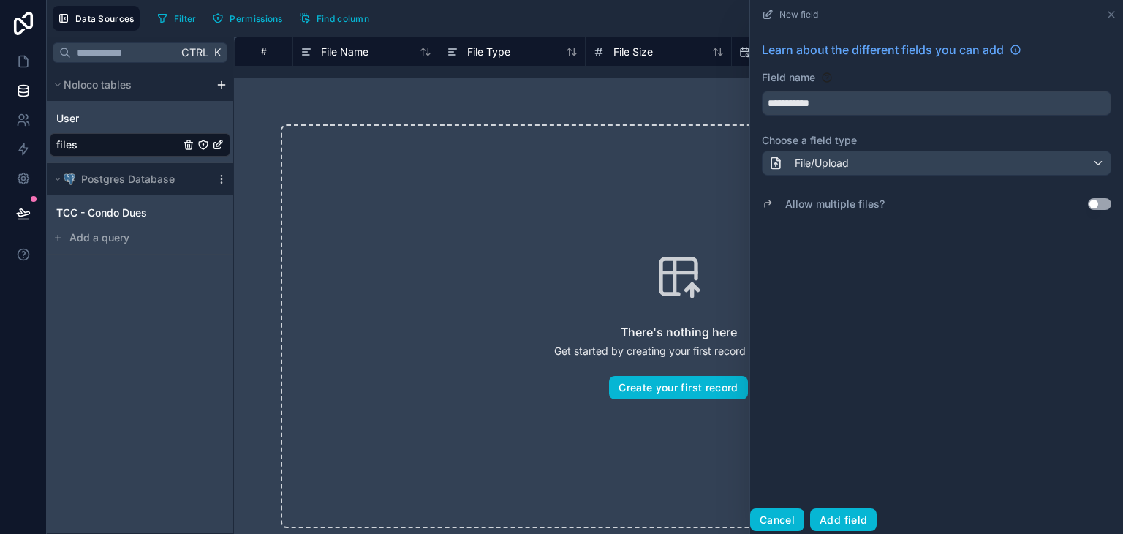
click at [786, 517] on button "Cancel" at bounding box center [777, 519] width 54 height 23
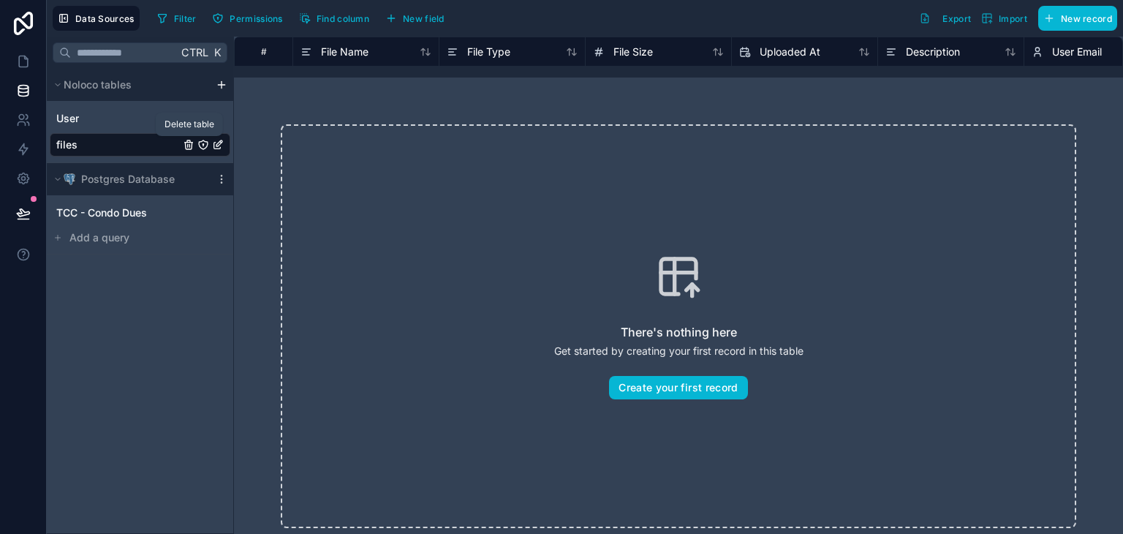
click at [190, 142] on icon "files" at bounding box center [188, 141] width 3 height 2
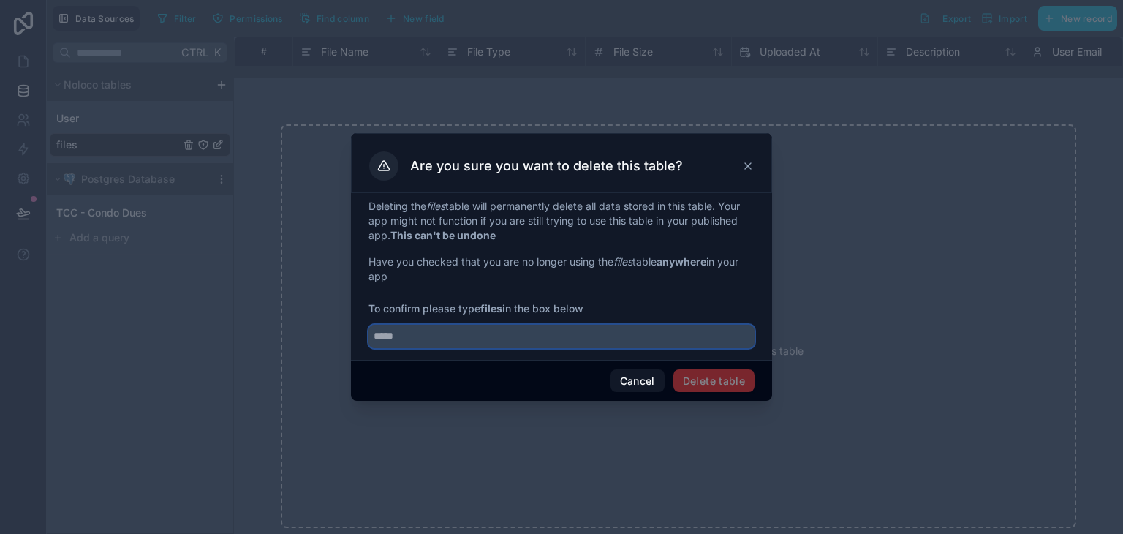
click at [606, 331] on input "text" at bounding box center [562, 336] width 386 height 23
type input "*****"
click at [725, 382] on button "Delete table" at bounding box center [714, 380] width 81 height 23
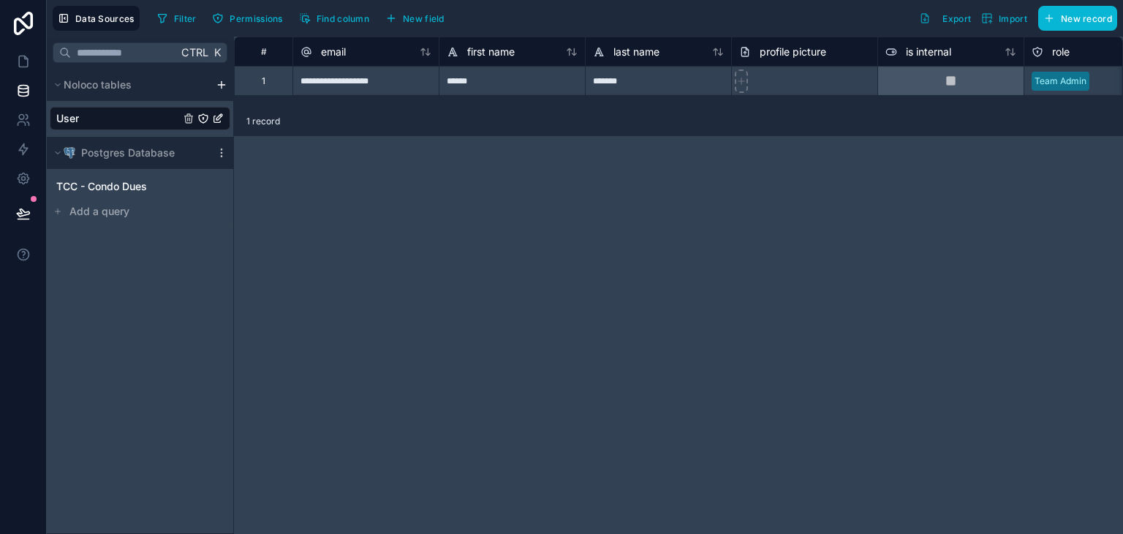
click at [140, 237] on div "Ctrl K Noloco tables User Postgres Database TCC - Condo Dues Add a query" at bounding box center [140, 285] width 187 height 497
click at [127, 185] on span "TCC - Condo Dues" at bounding box center [101, 186] width 91 height 15
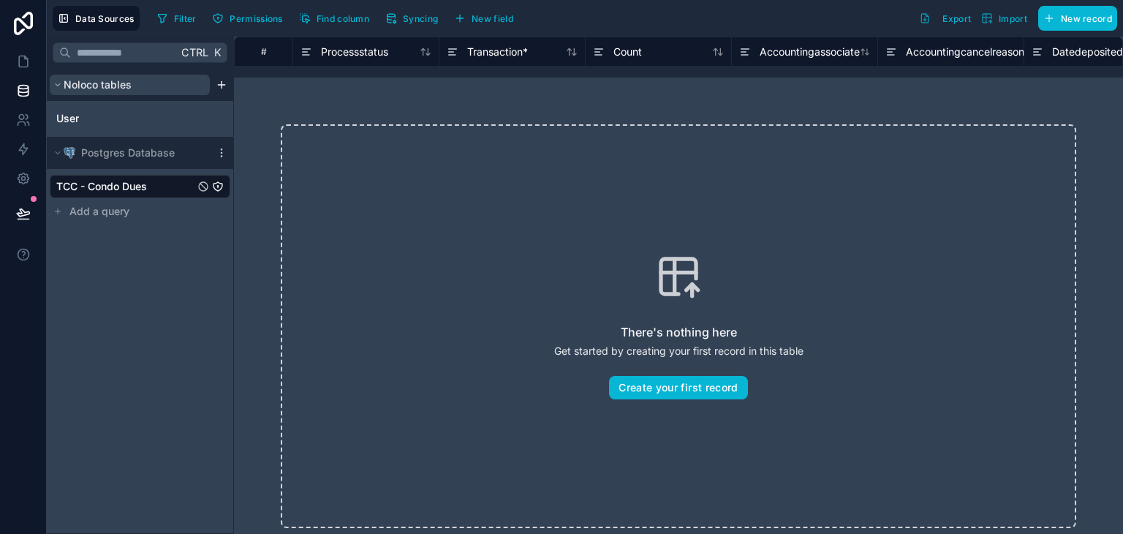
click at [132, 86] on button "Noloco tables" at bounding box center [130, 85] width 160 height 20
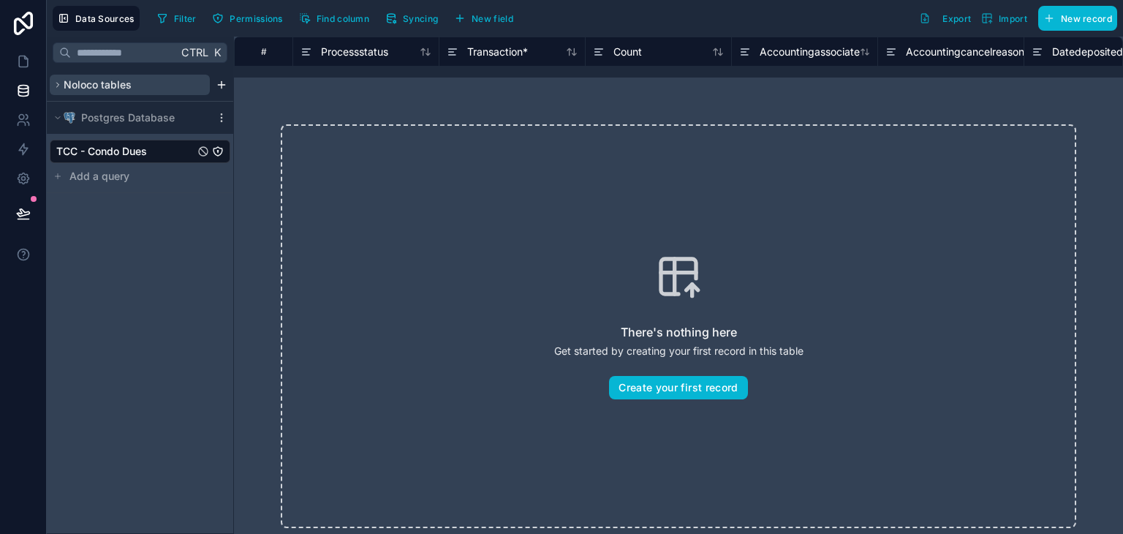
click at [132, 86] on button "Noloco tables" at bounding box center [130, 85] width 160 height 20
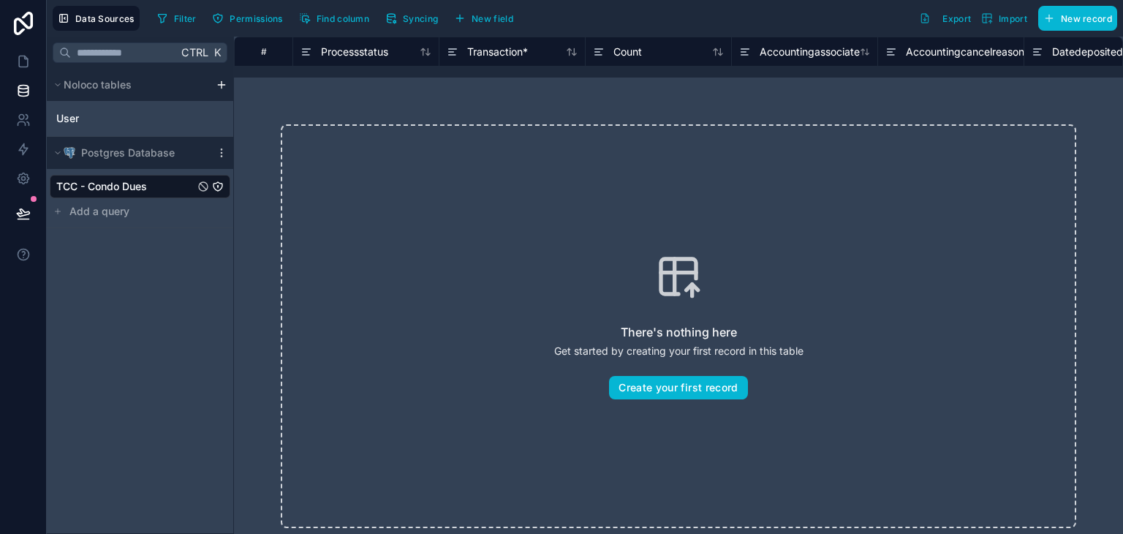
click at [221, 85] on html "Data Sources Filter Permissions Find column Syncing New field Export Import New…" at bounding box center [561, 267] width 1123 height 534
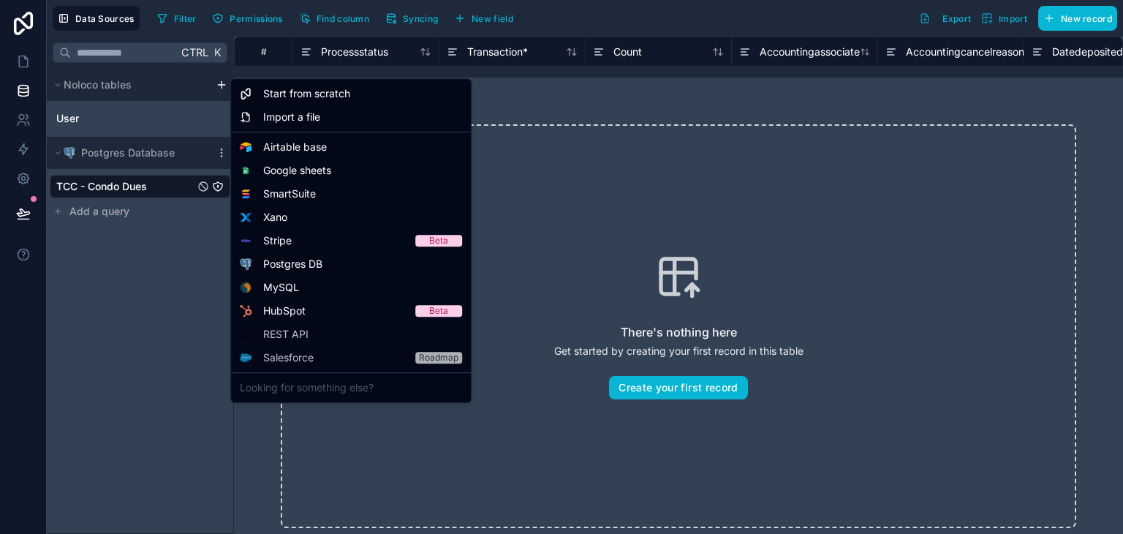
click at [184, 85] on html "Data Sources Filter Permissions Find column Syncing New field Export Import New…" at bounding box center [561, 267] width 1123 height 534
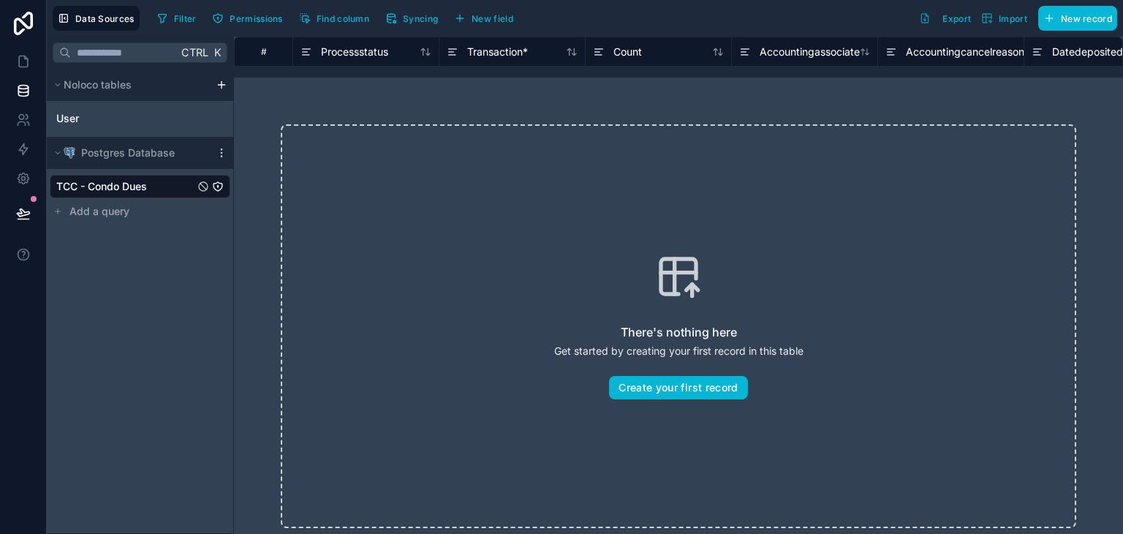
click at [140, 184] on span "TCC - Condo Dues" at bounding box center [101, 186] width 91 height 15
click at [473, 20] on span "New field" at bounding box center [493, 18] width 42 height 11
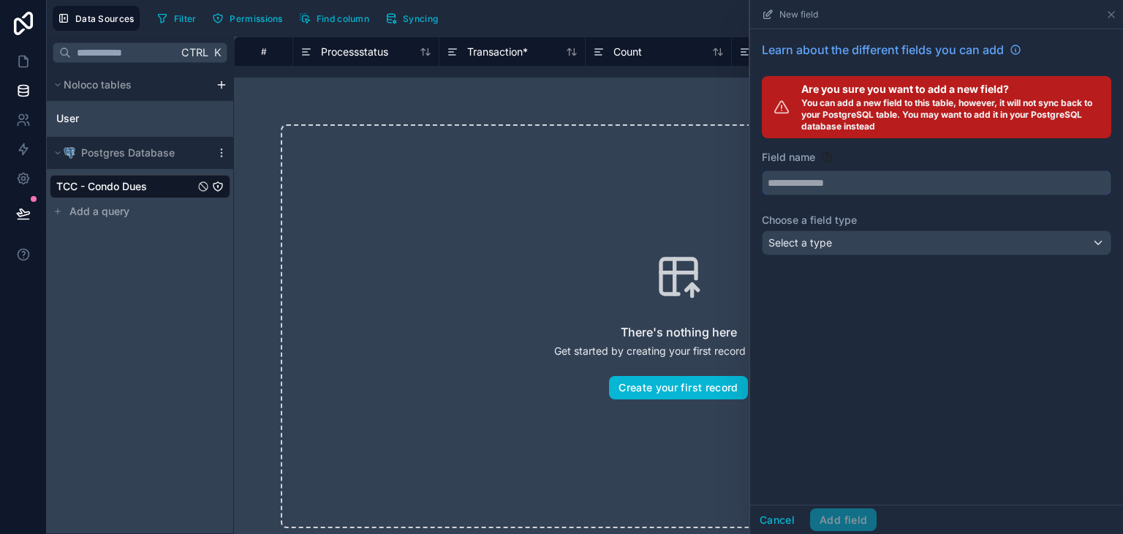
click at [838, 179] on input "text" at bounding box center [937, 182] width 348 height 23
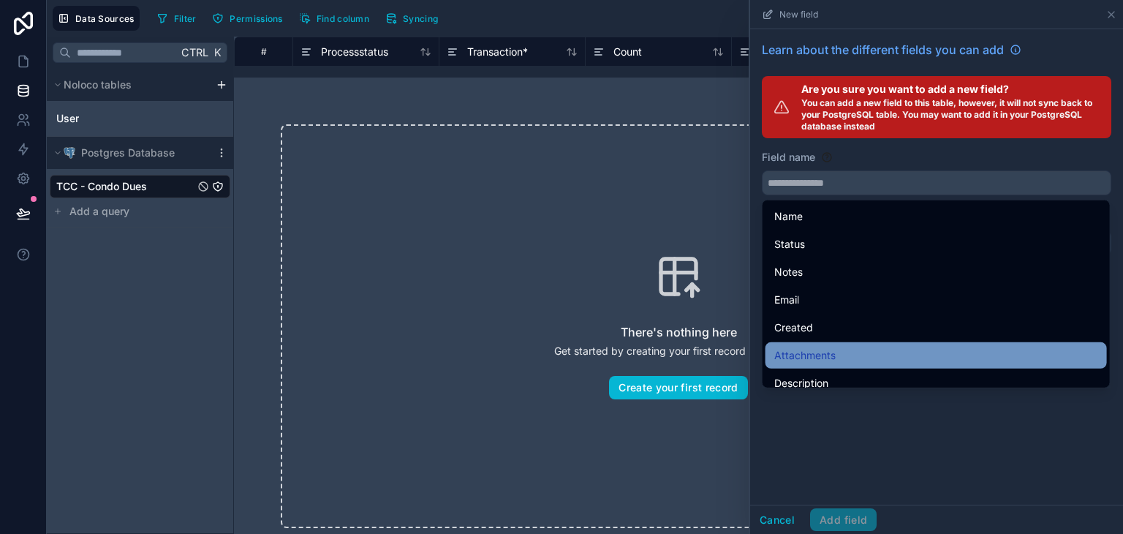
click at [864, 343] on div "Attachments" at bounding box center [937, 355] width 342 height 26
type input "**********"
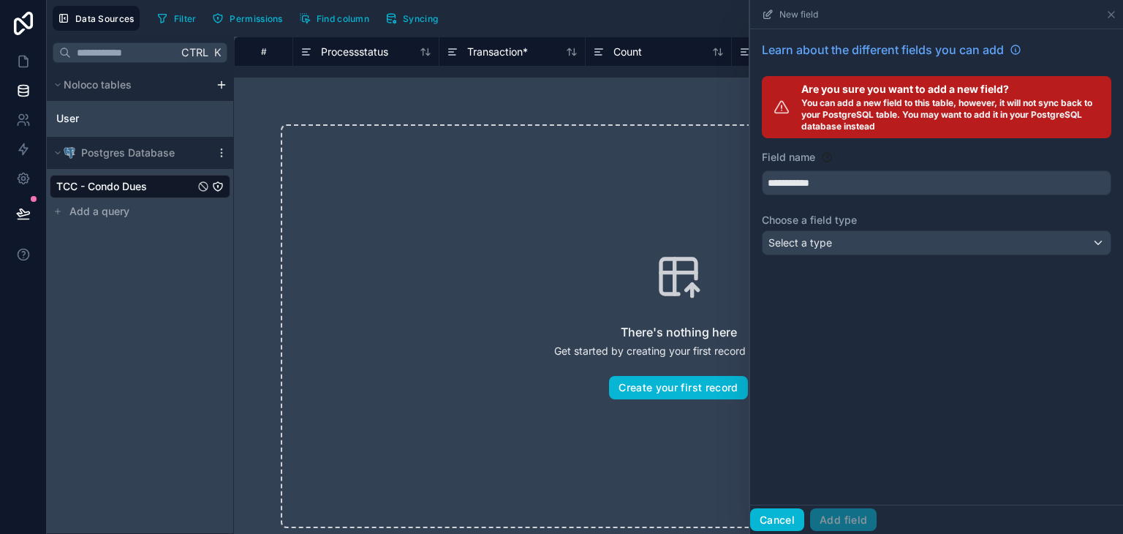
click at [784, 517] on button "Cancel" at bounding box center [777, 519] width 54 height 23
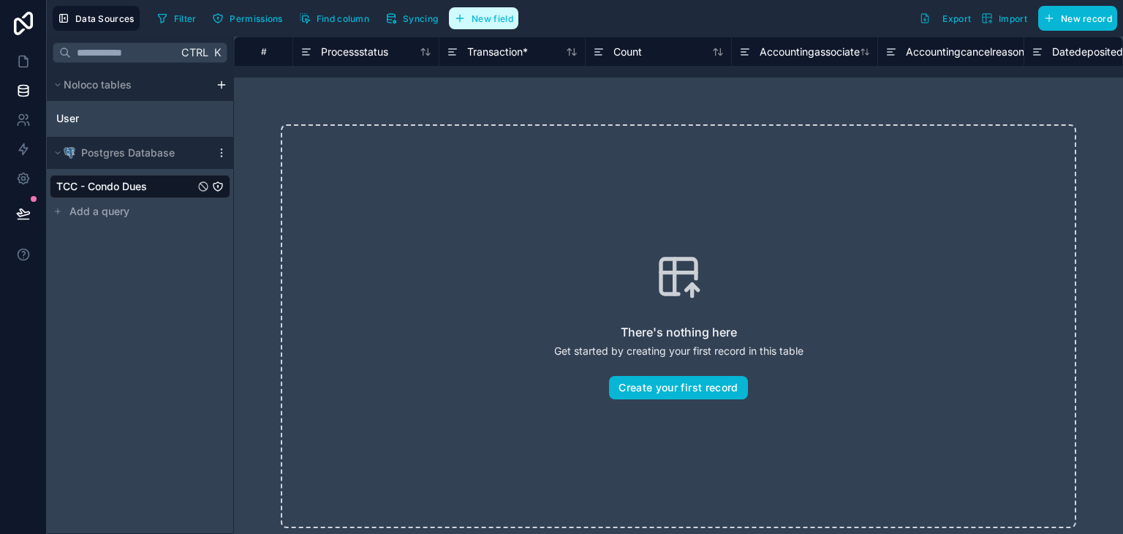
click at [497, 9] on button "New field" at bounding box center [483, 18] width 69 height 22
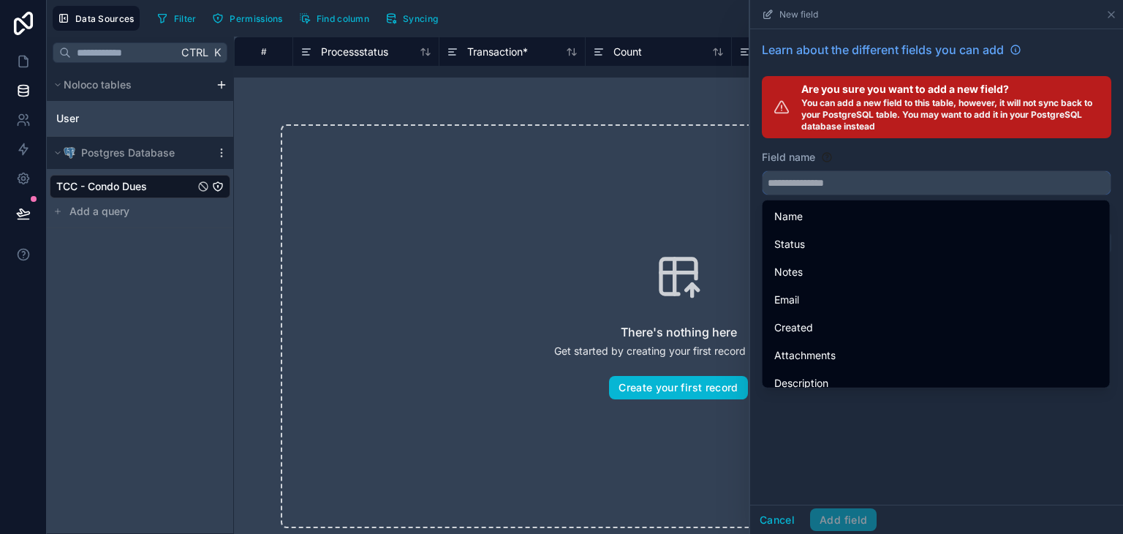
click at [900, 185] on input "text" at bounding box center [937, 182] width 348 height 23
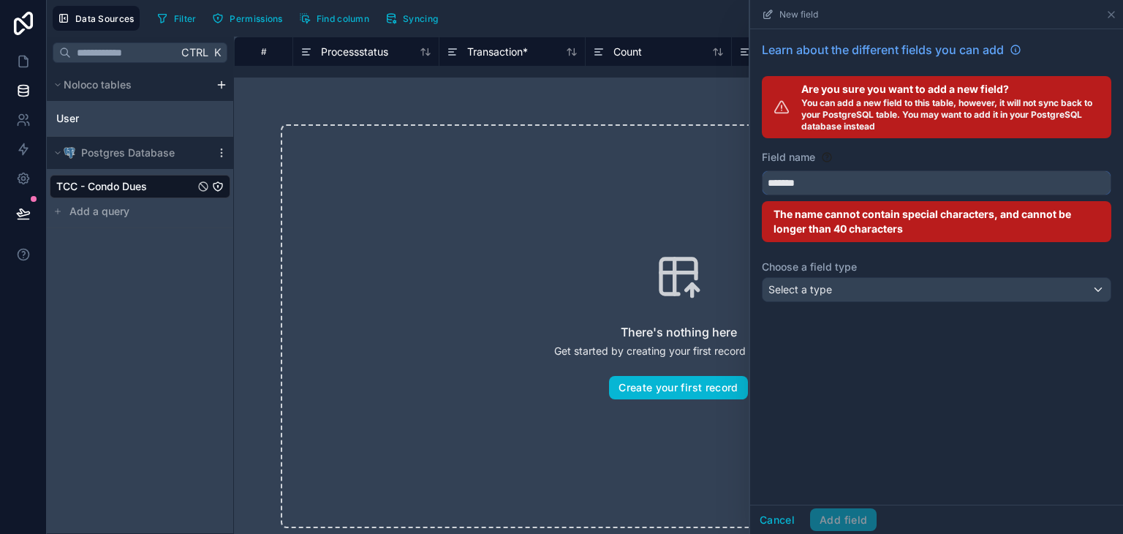
click at [762, 170] on button "******" at bounding box center [937, 182] width 350 height 25
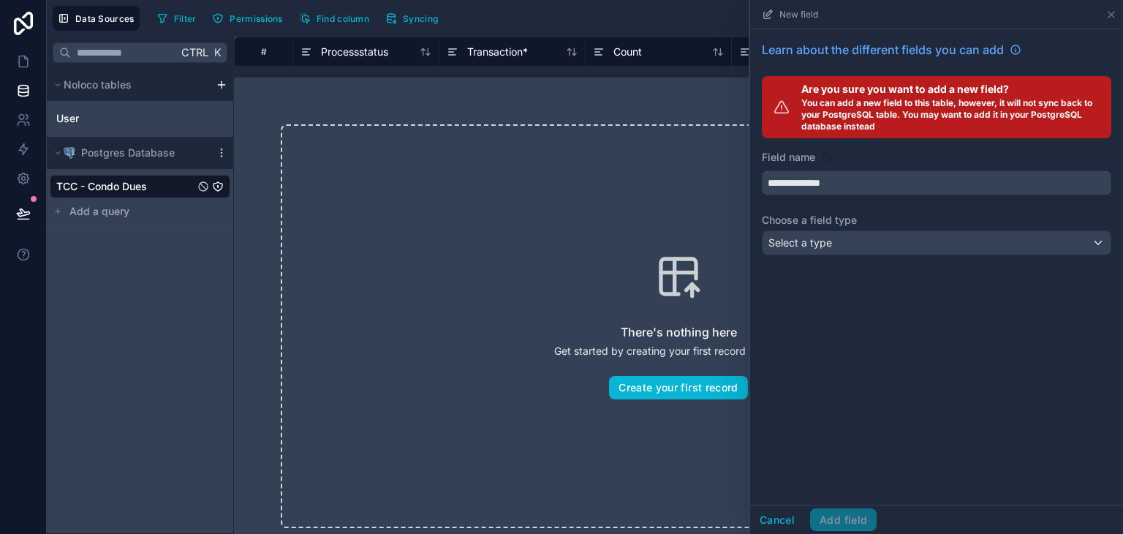
type input "**********"
click at [897, 245] on div "Select a type" at bounding box center [937, 242] width 348 height 23
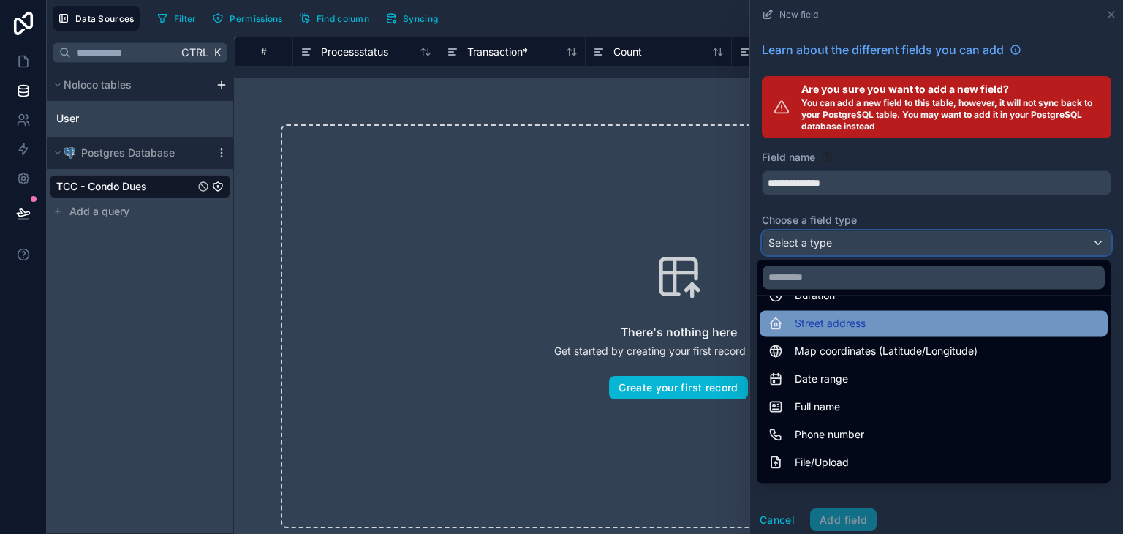
scroll to position [293, 0]
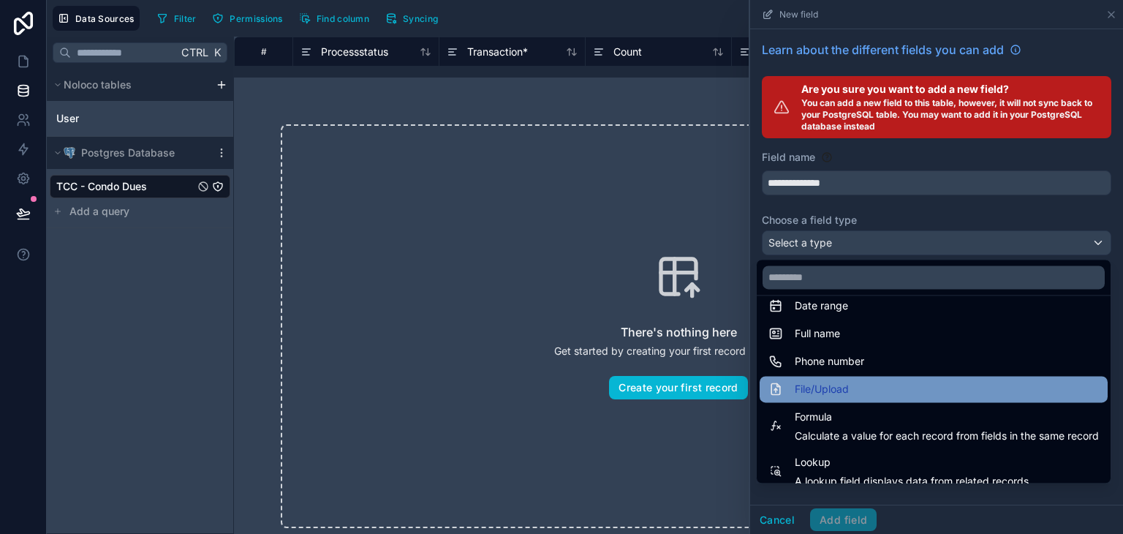
click at [895, 389] on div "File/Upload" at bounding box center [934, 389] width 331 height 18
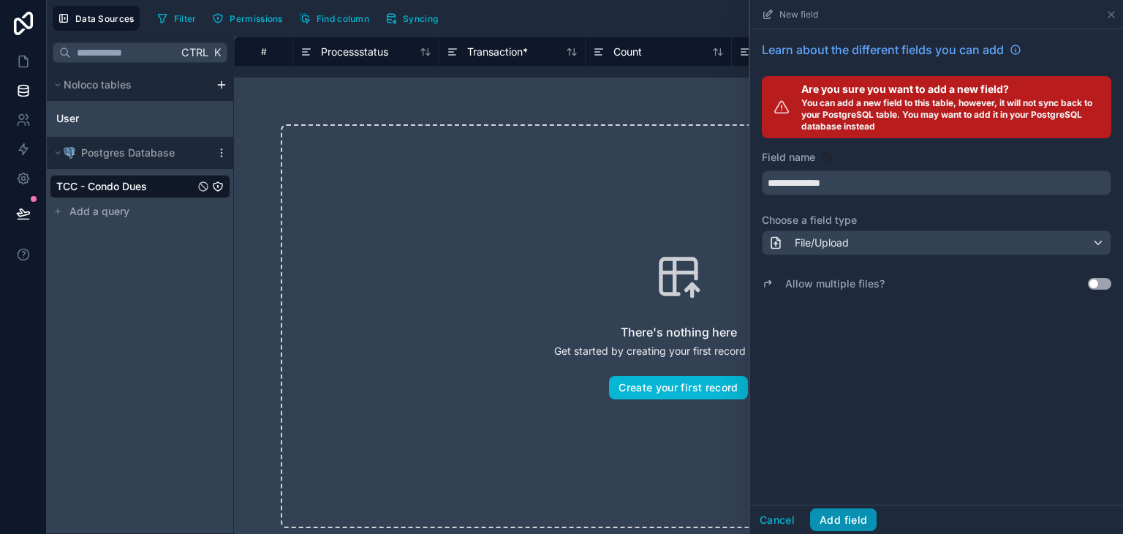
click at [833, 509] on button "Add field" at bounding box center [843, 519] width 67 height 23
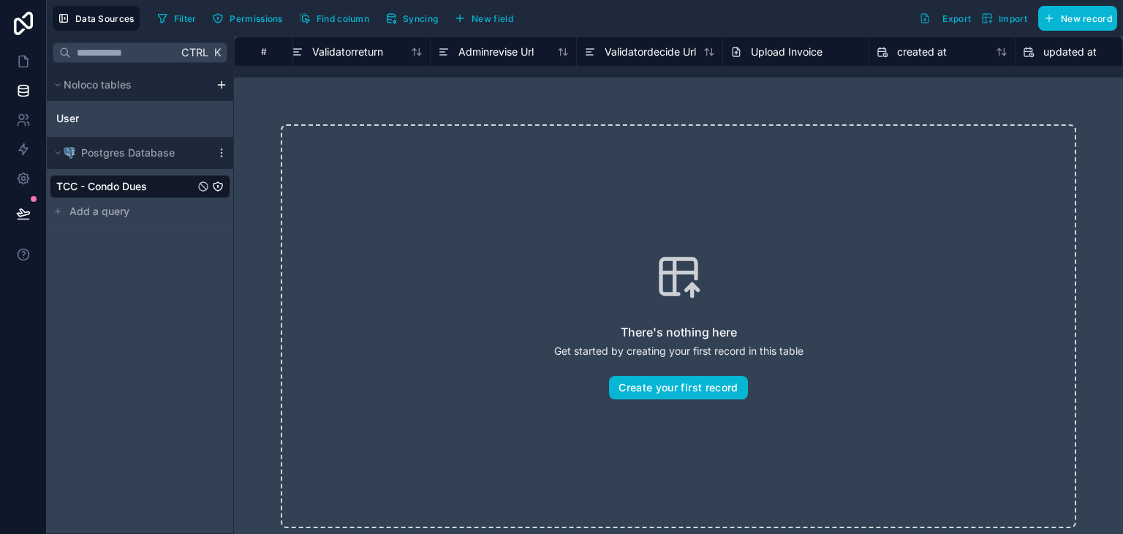
scroll to position [0, 9235]
click at [25, 64] on icon at bounding box center [23, 61] width 15 height 15
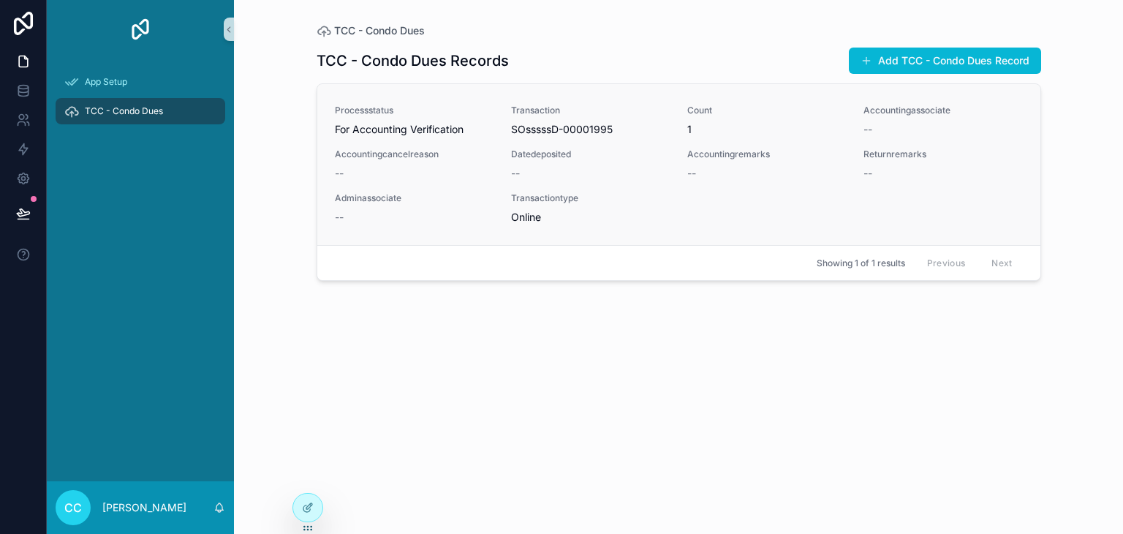
click at [425, 172] on div "--" at bounding box center [414, 173] width 159 height 15
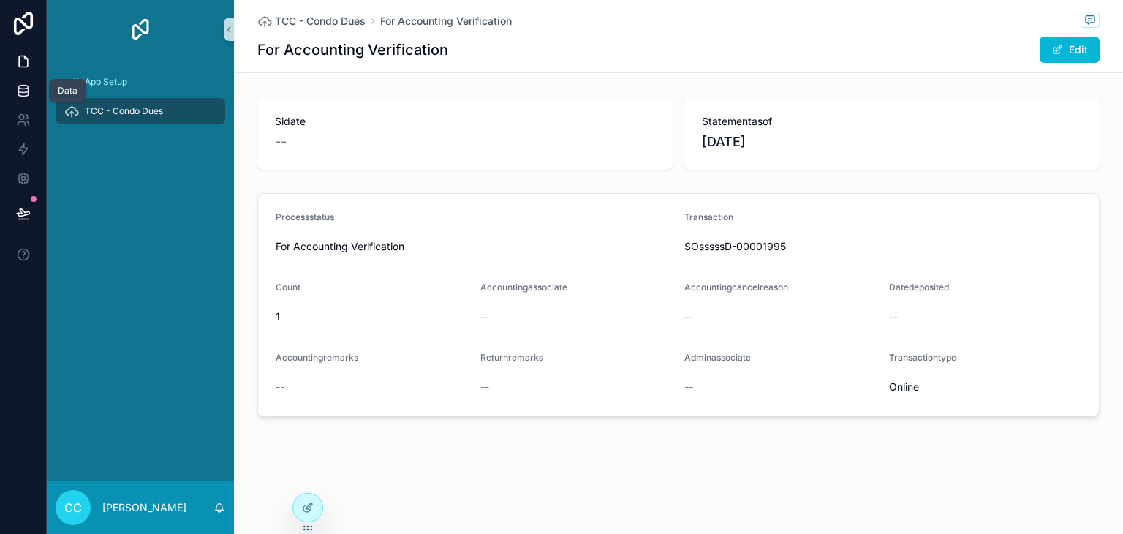
click at [27, 81] on link at bounding box center [23, 90] width 46 height 29
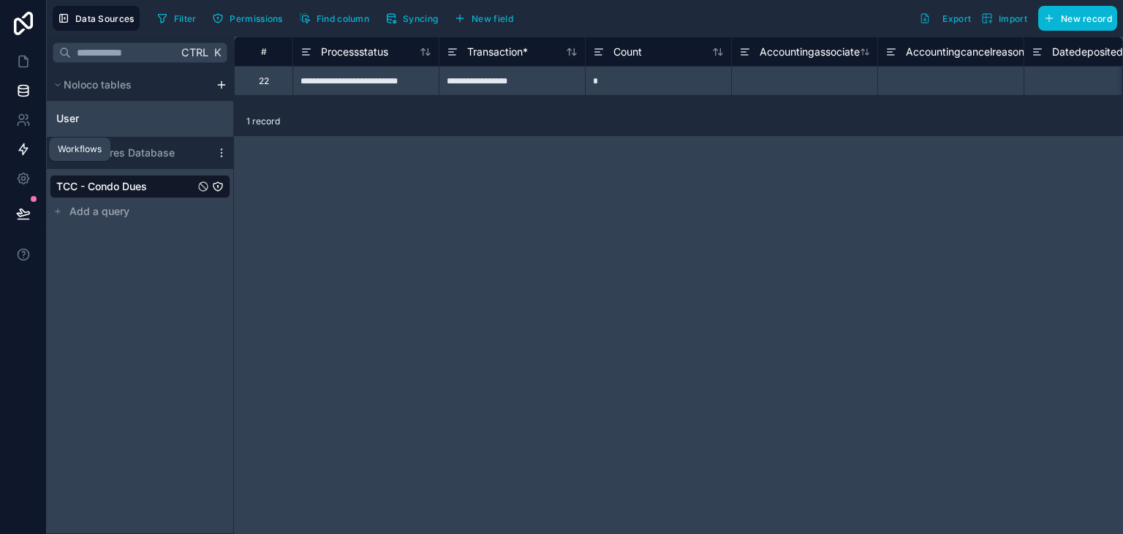
click at [26, 150] on icon at bounding box center [23, 149] width 9 height 11
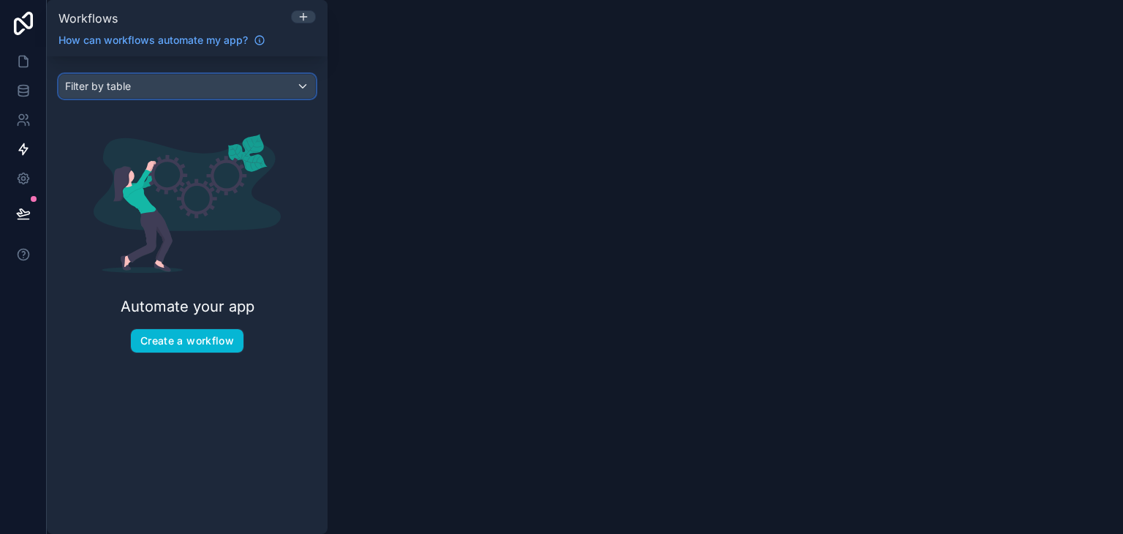
click at [276, 94] on div "Filter by table" at bounding box center [187, 86] width 256 height 23
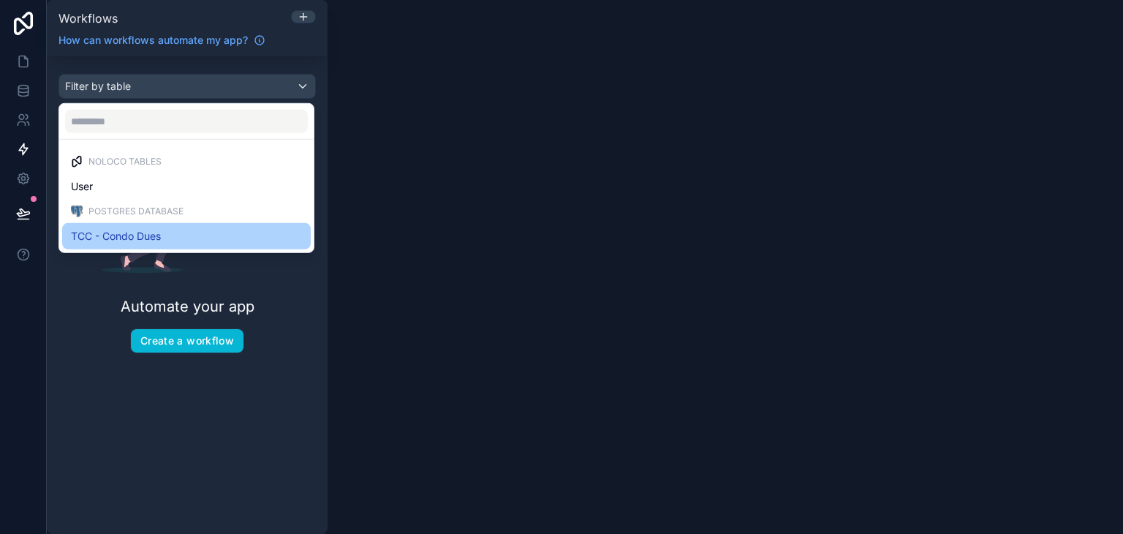
click at [219, 227] on div "TCC - Condo Dues" at bounding box center [186, 236] width 231 height 18
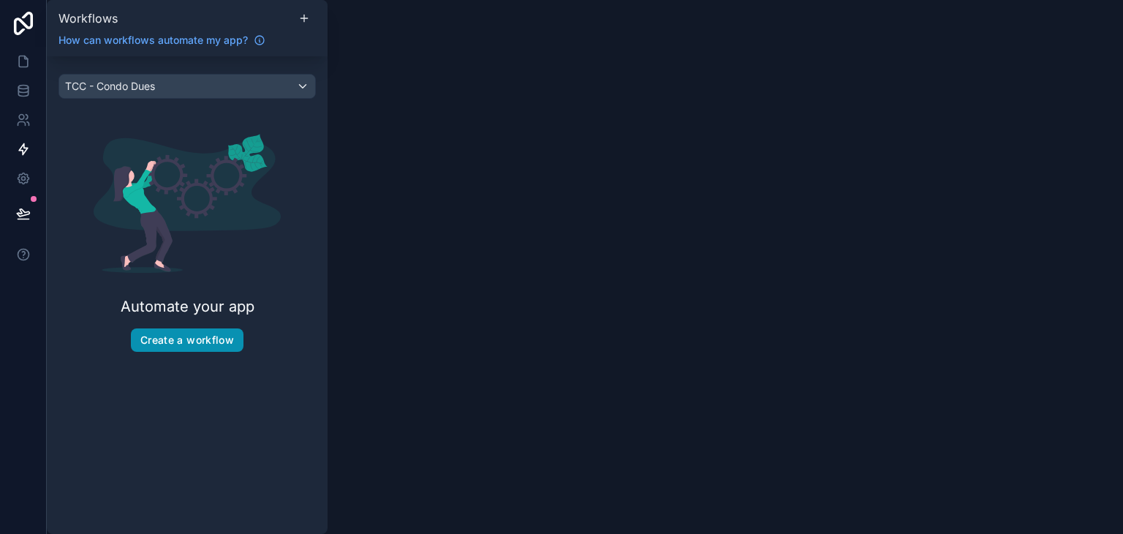
click at [230, 343] on button "Create a workflow" at bounding box center [187, 339] width 113 height 23
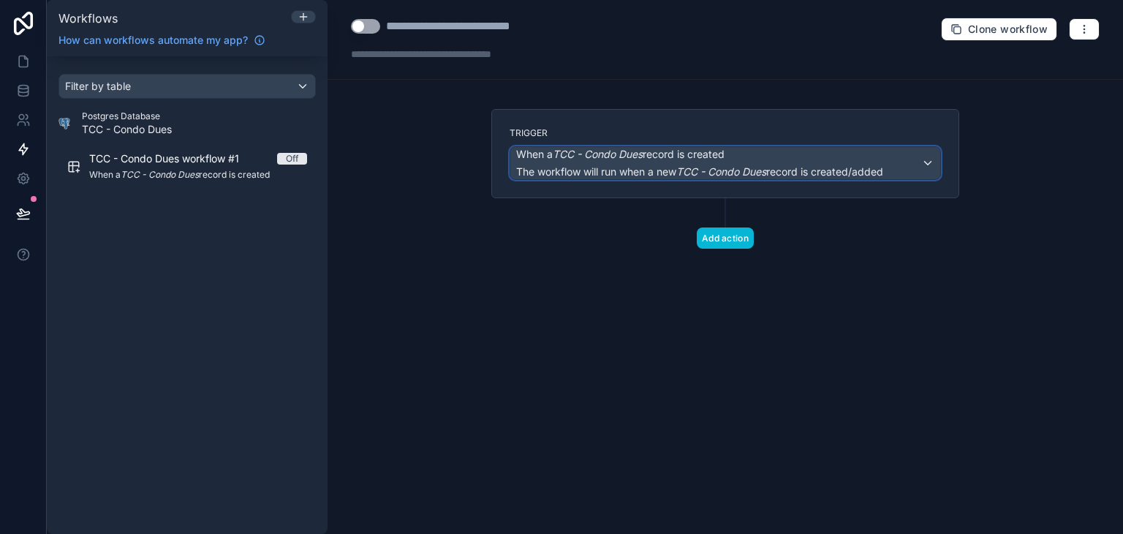
click at [668, 166] on span "The workflow will run when a new TCC - Condo Dues record is created/added" at bounding box center [699, 171] width 367 height 12
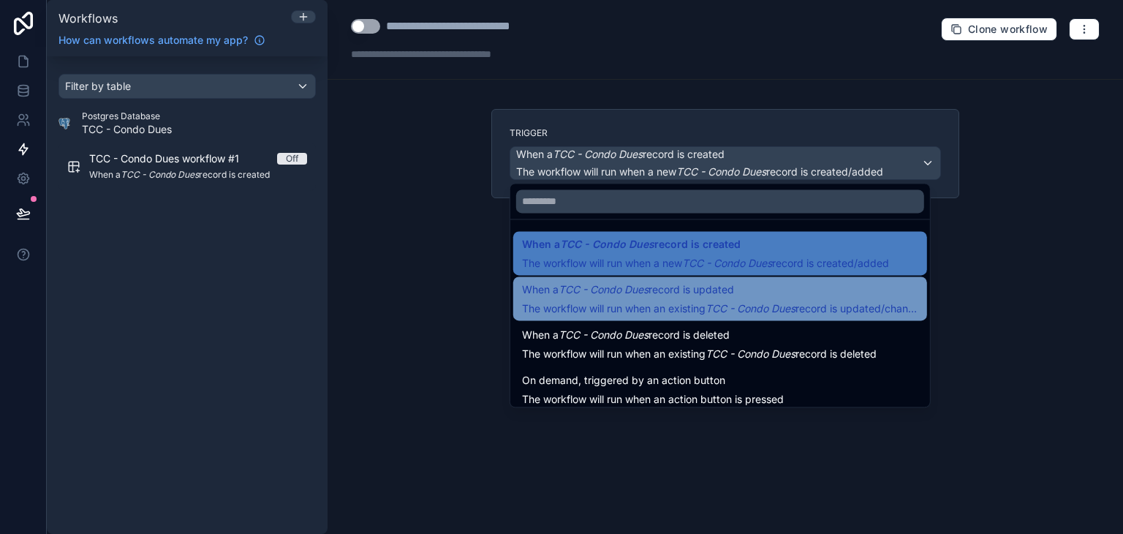
click at [730, 302] on em "TCC - Condo Dues" at bounding box center [751, 308] width 90 height 12
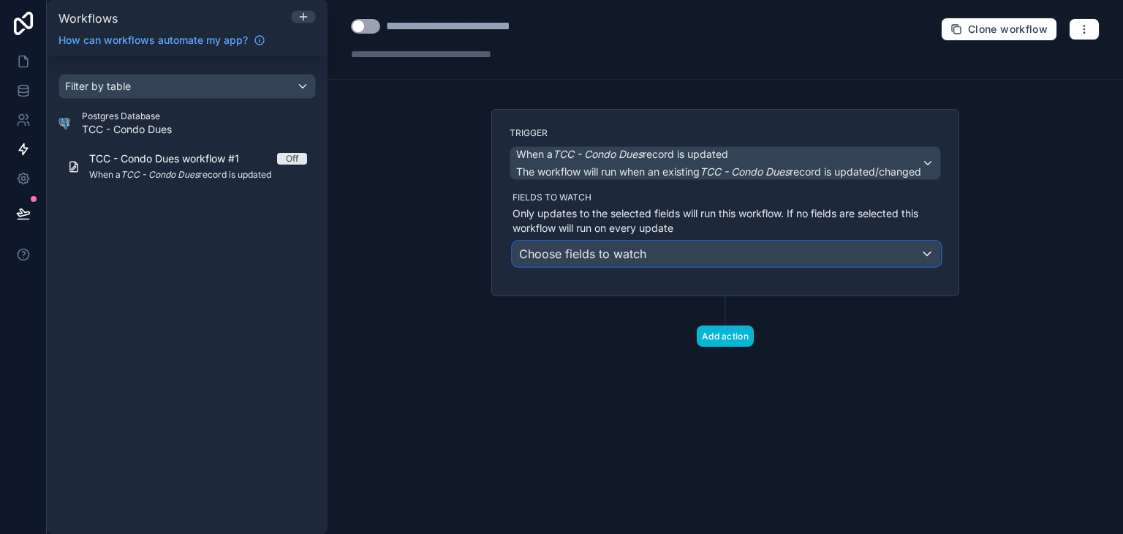
click at [674, 254] on div "Choose fields to watch" at bounding box center [726, 253] width 427 height 23
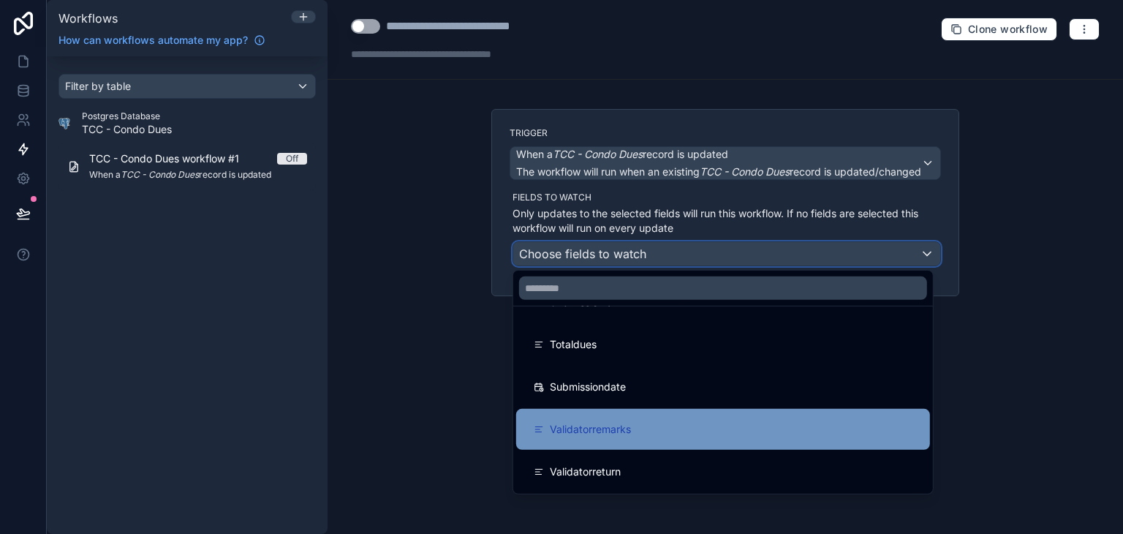
scroll to position [2244, 0]
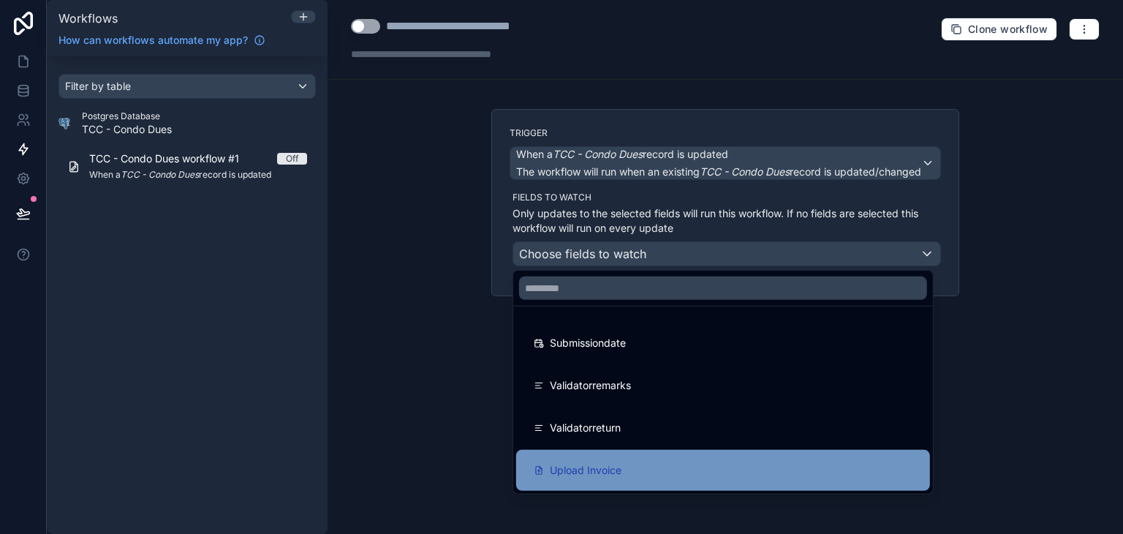
click at [714, 463] on div "Upload Invoice" at bounding box center [723, 470] width 379 height 18
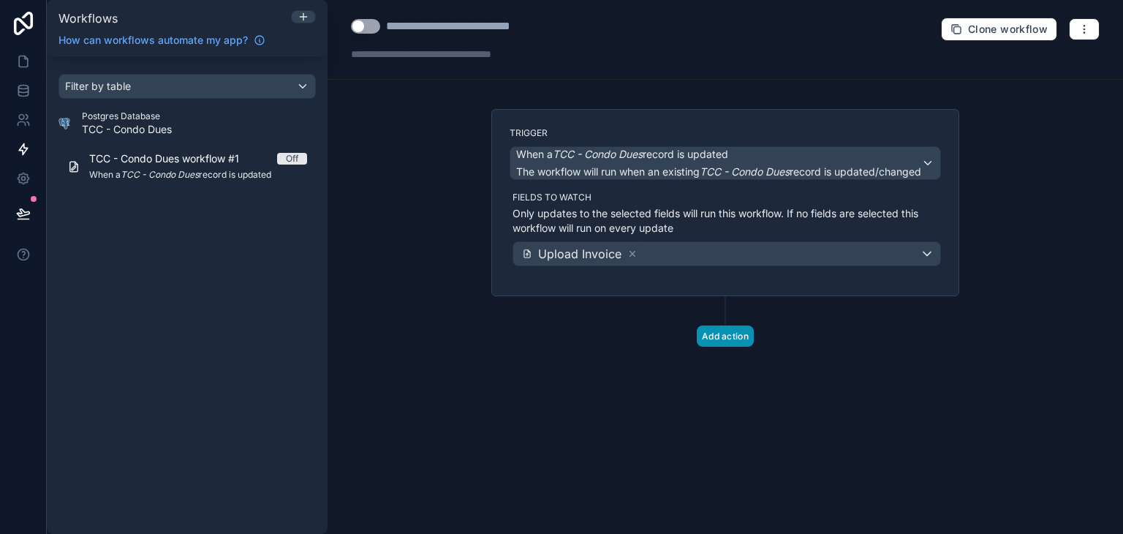
click at [718, 333] on button "Add action" at bounding box center [725, 335] width 57 height 21
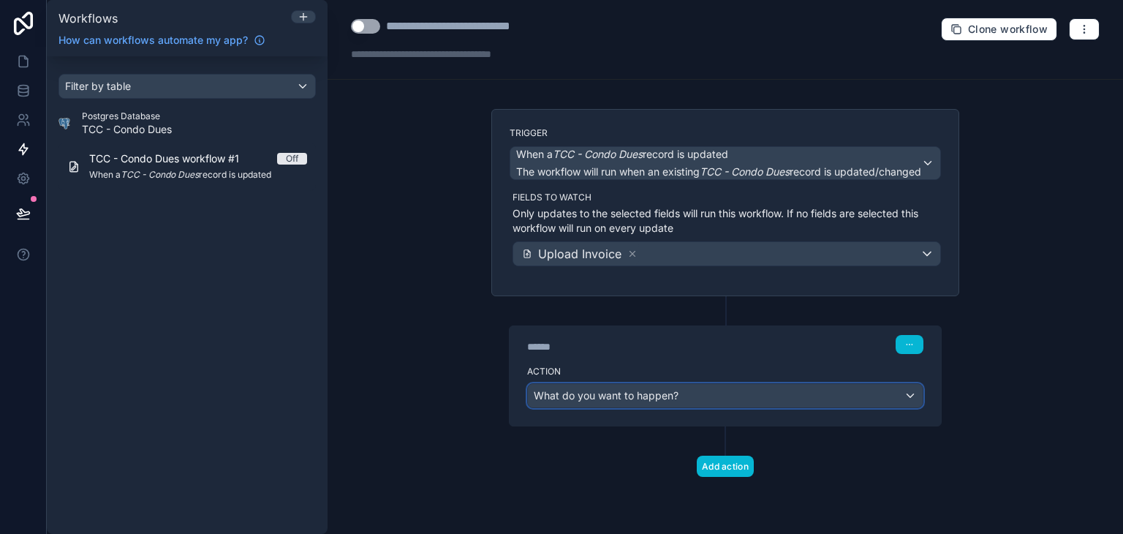
click at [655, 399] on span "What do you want to happen?" at bounding box center [606, 395] width 145 height 12
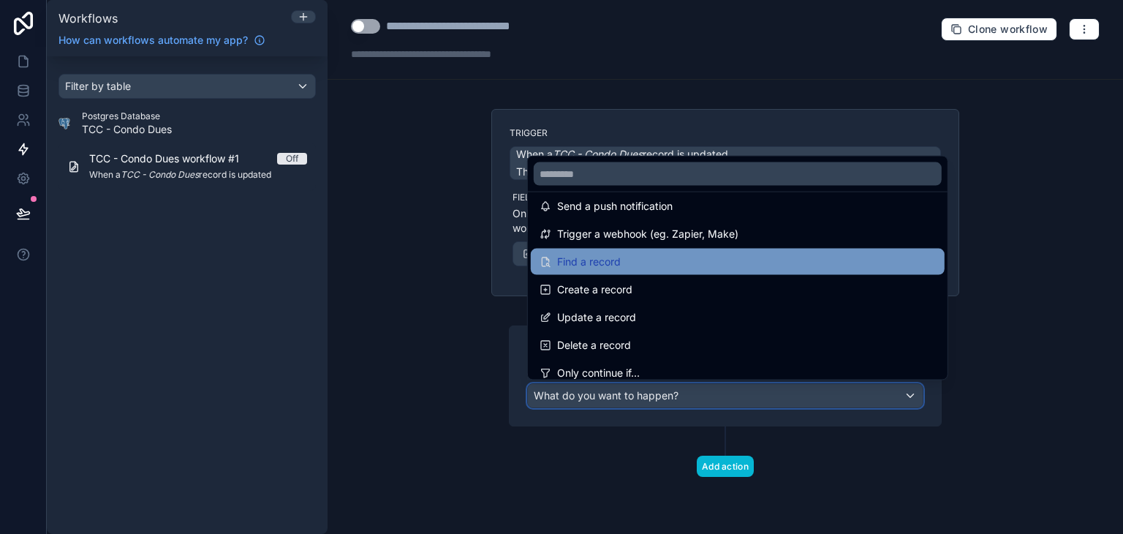
scroll to position [73, 0]
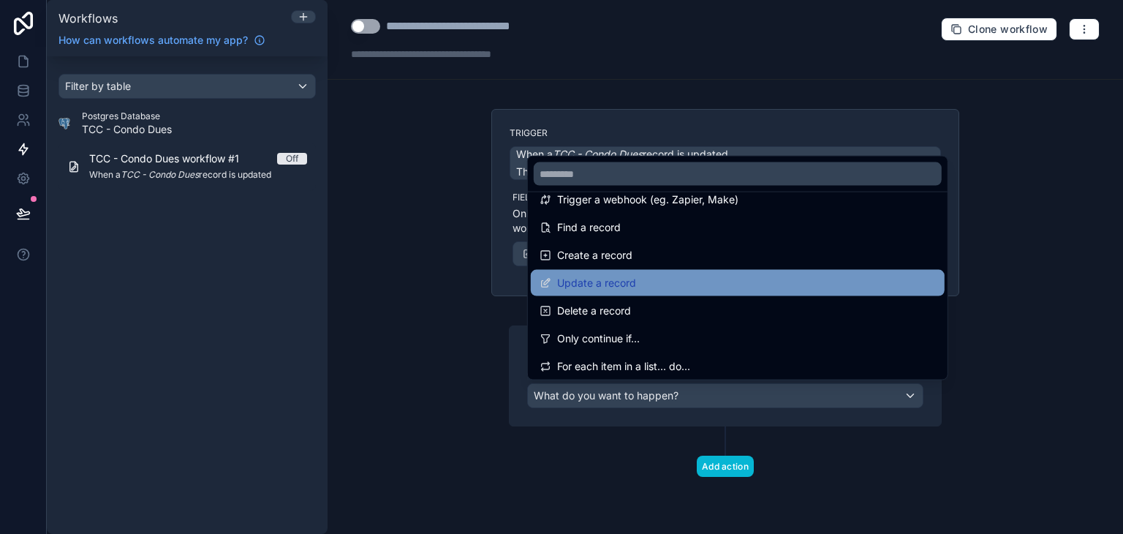
click at [680, 290] on div "Update a record" at bounding box center [738, 283] width 396 height 18
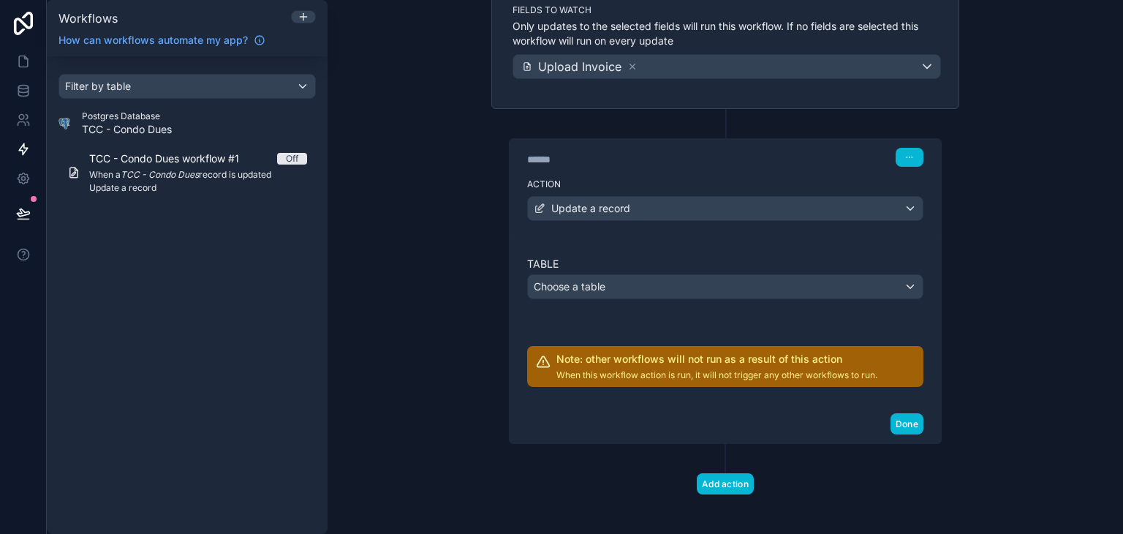
scroll to position [192, 0]
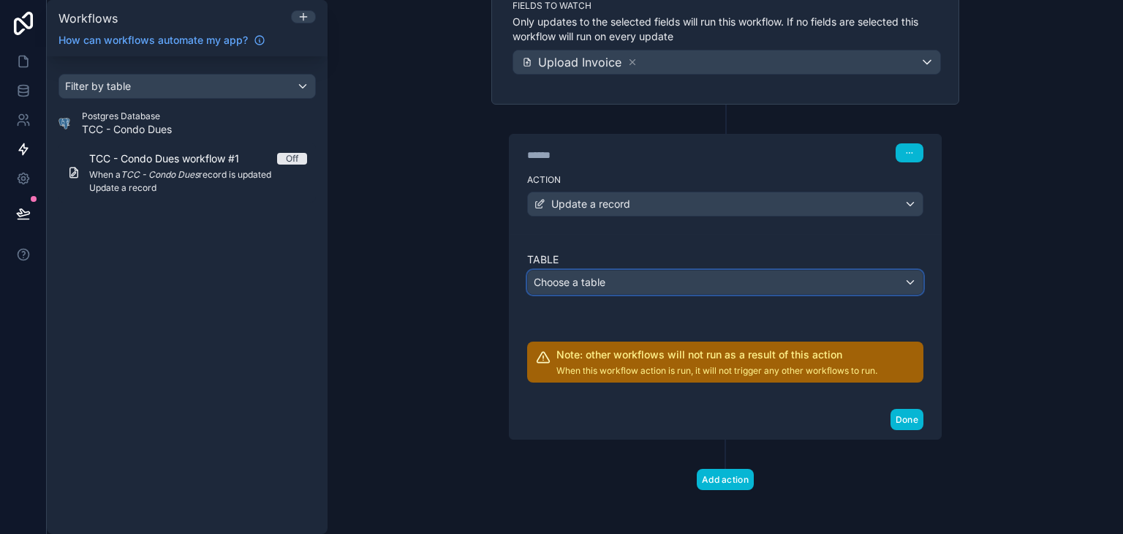
click at [641, 281] on div "Choose a table" at bounding box center [725, 282] width 395 height 23
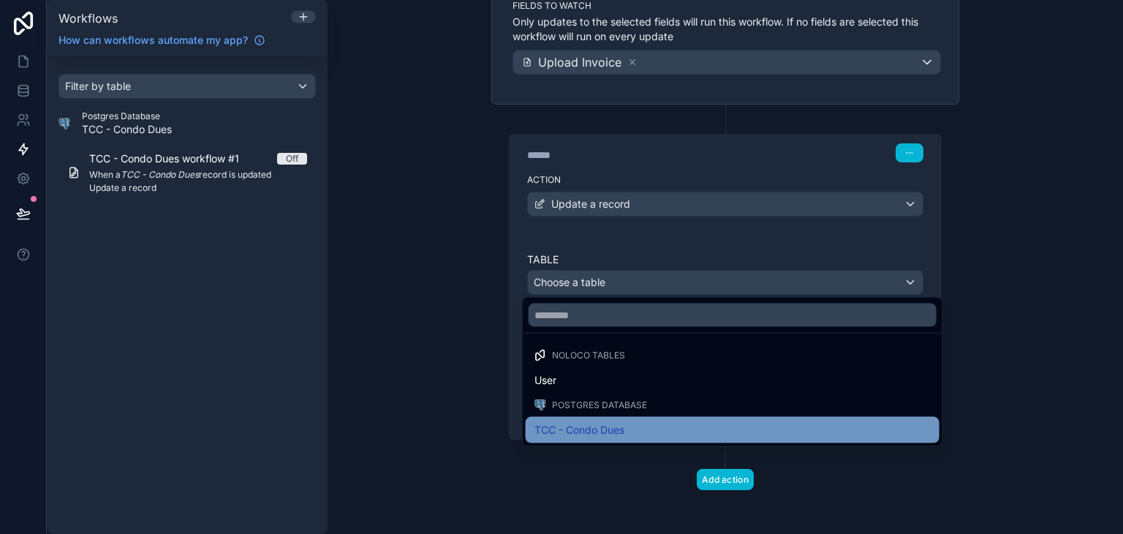
click at [638, 423] on div "TCC - Condo Dues" at bounding box center [733, 430] width 396 height 18
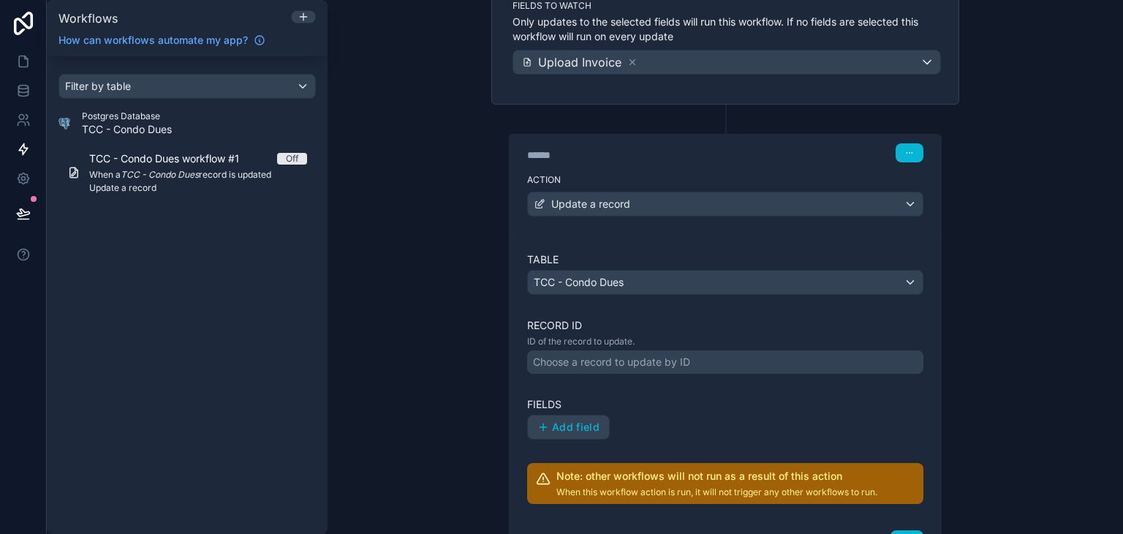
click at [565, 359] on div "Choose a record to update by ID" at bounding box center [611, 362] width 157 height 15
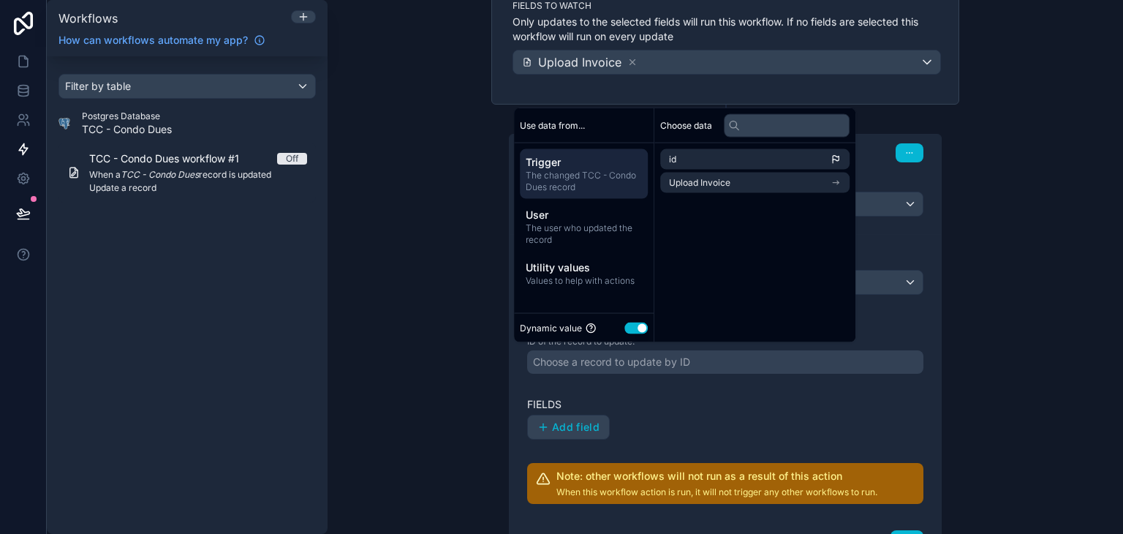
click at [565, 359] on div "Choose a record to update by ID" at bounding box center [611, 362] width 157 height 15
click at [603, 387] on div "Table TCC - Condo Dues Record ID ID of the record to update. Choose a record to…" at bounding box center [725, 378] width 396 height 252
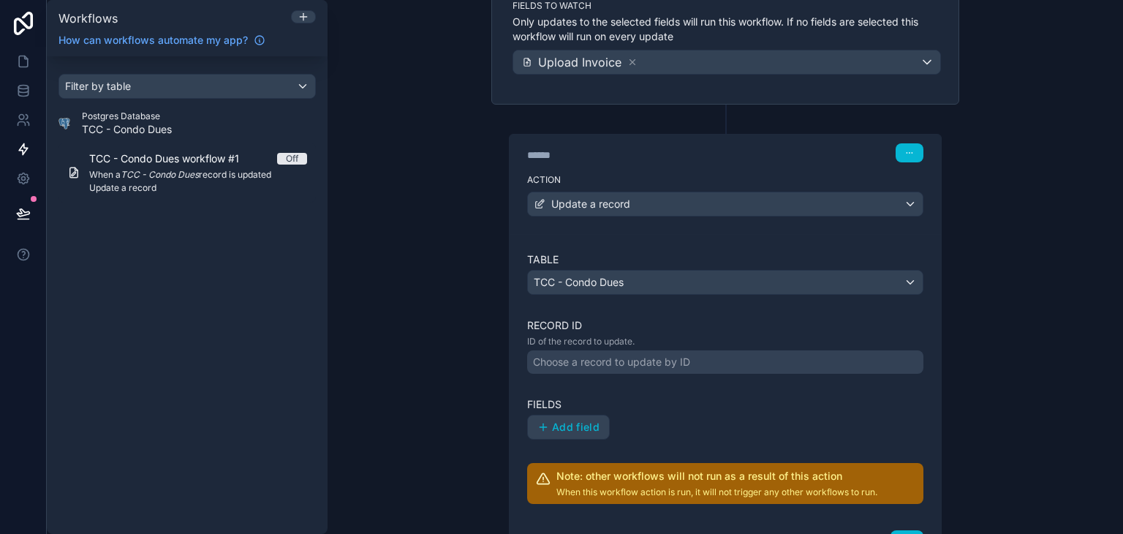
click at [576, 357] on div "Choose a record to update by ID" at bounding box center [611, 362] width 157 height 15
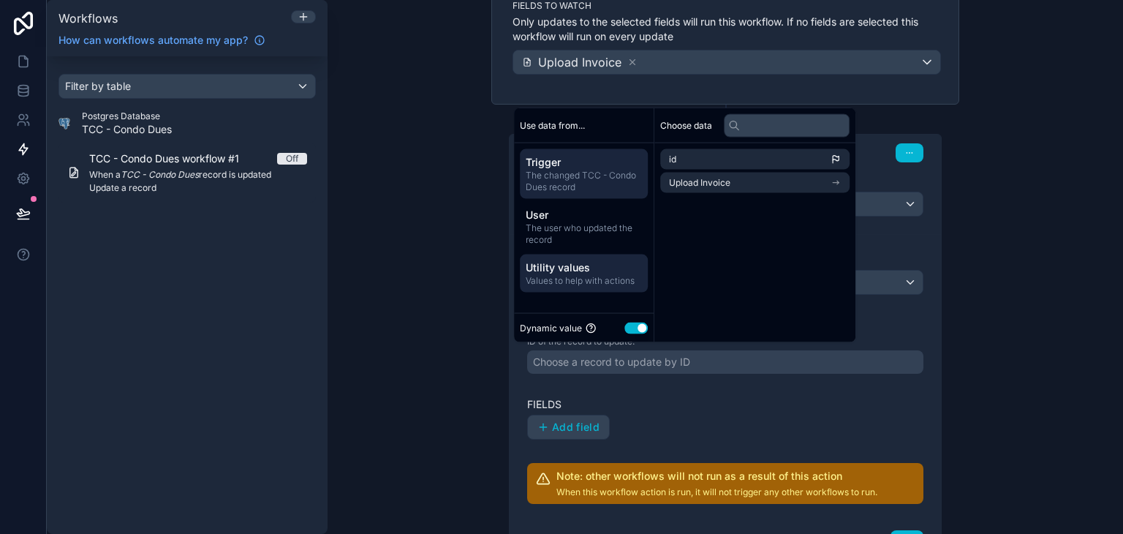
click at [580, 275] on span "Values to help with actions" at bounding box center [584, 281] width 116 height 12
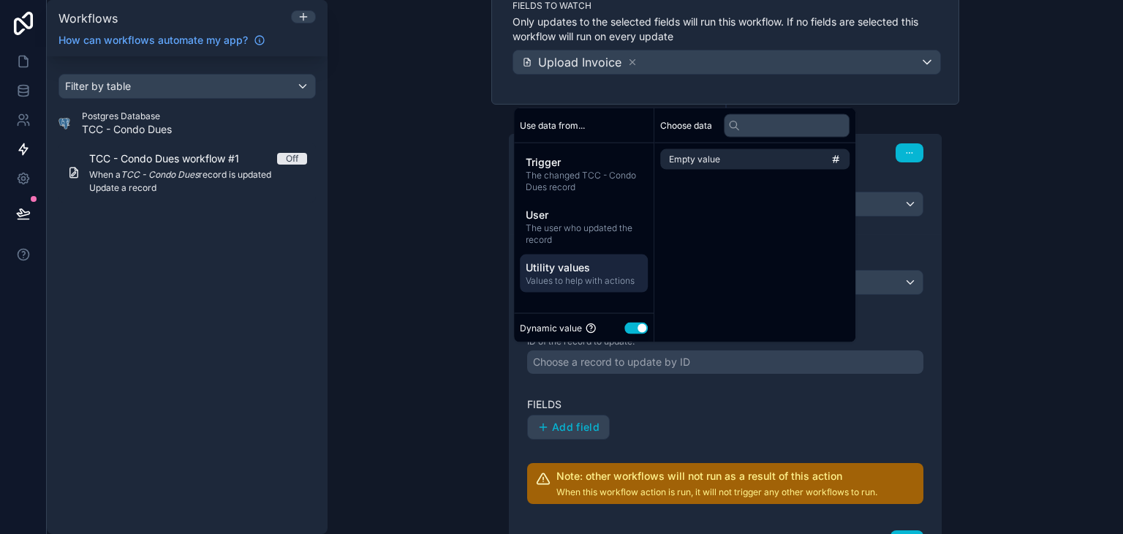
click at [590, 276] on span "Values to help with actions" at bounding box center [584, 281] width 116 height 12
click at [577, 183] on span "The changed TCC - Condo Dues record" at bounding box center [584, 181] width 116 height 23
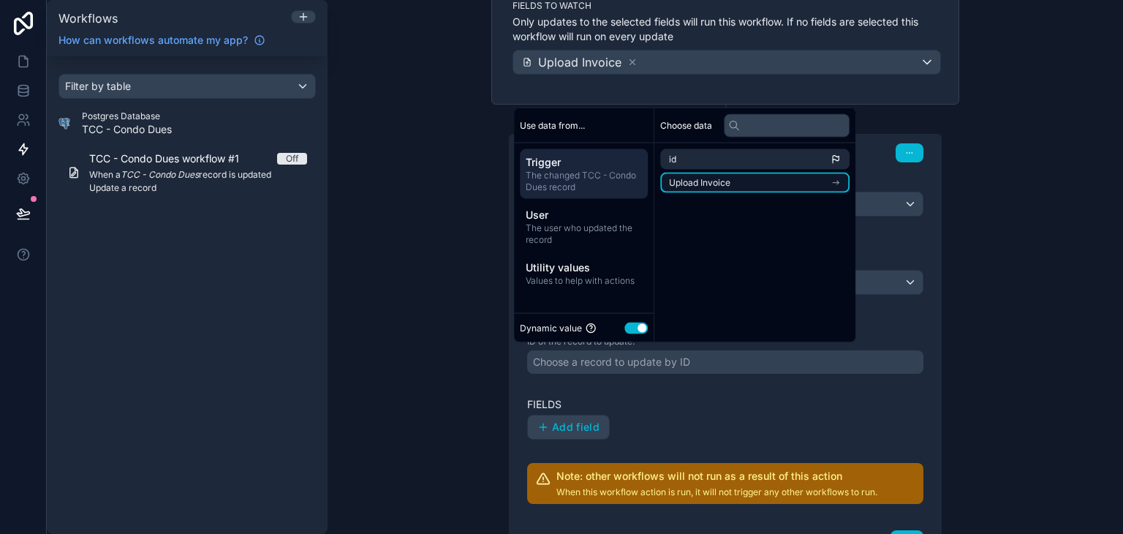
click at [712, 178] on span "Upload Invoice" at bounding box center [699, 183] width 61 height 12
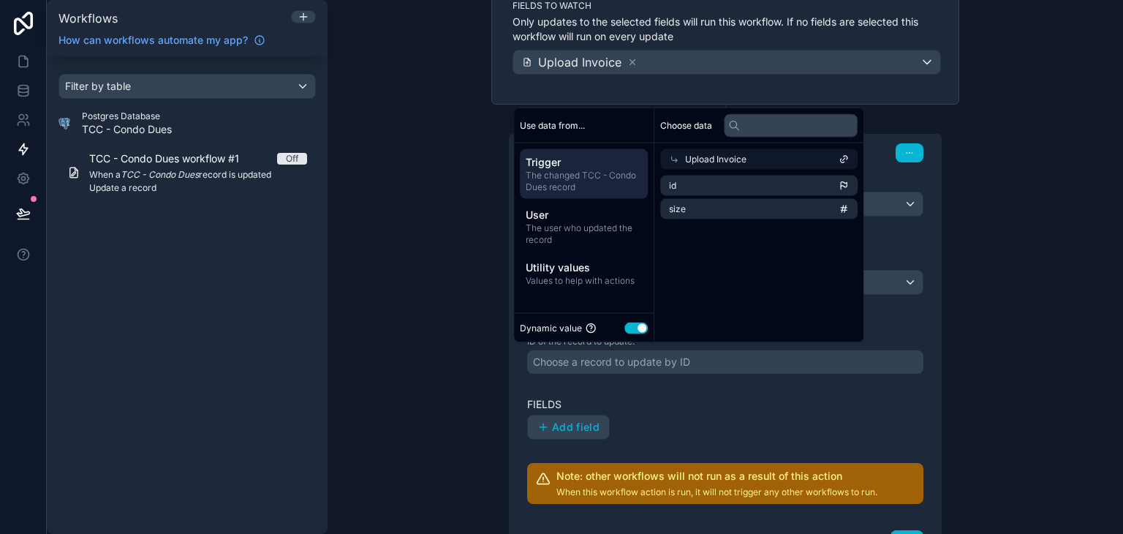
click at [614, 184] on span "The changed TCC - Condo Dues record" at bounding box center [584, 181] width 116 height 23
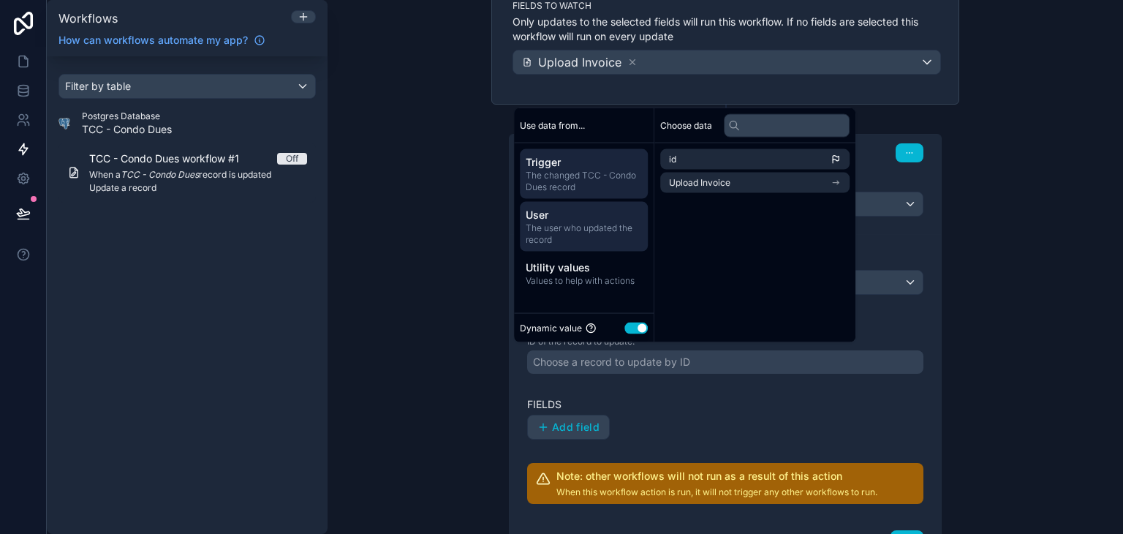
click at [609, 217] on span "User" at bounding box center [584, 215] width 116 height 15
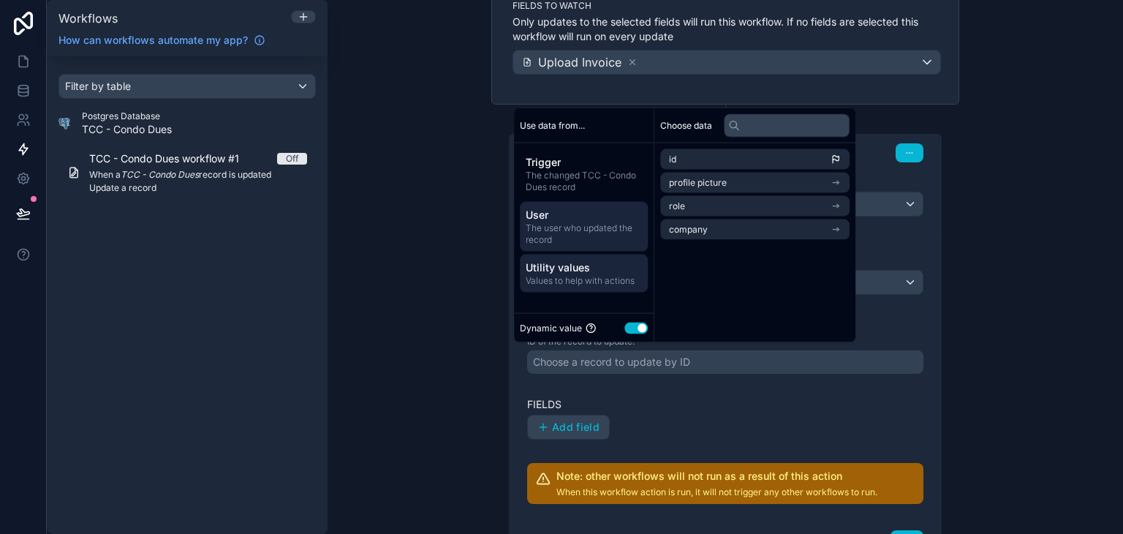
click at [603, 273] on span "Utility values" at bounding box center [584, 267] width 116 height 15
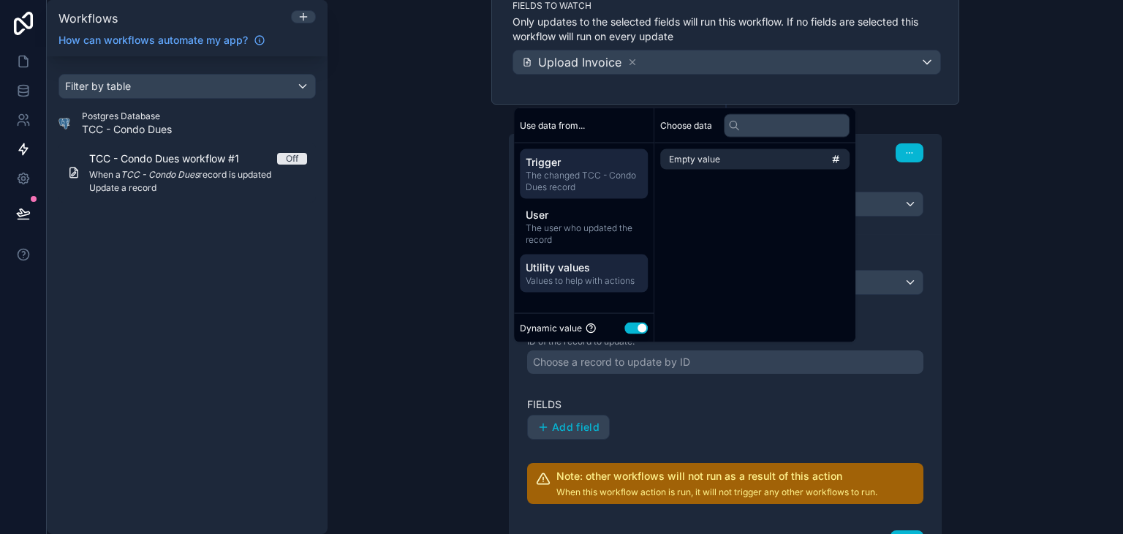
click at [591, 178] on span "The changed TCC - Condo Dues record" at bounding box center [584, 181] width 116 height 23
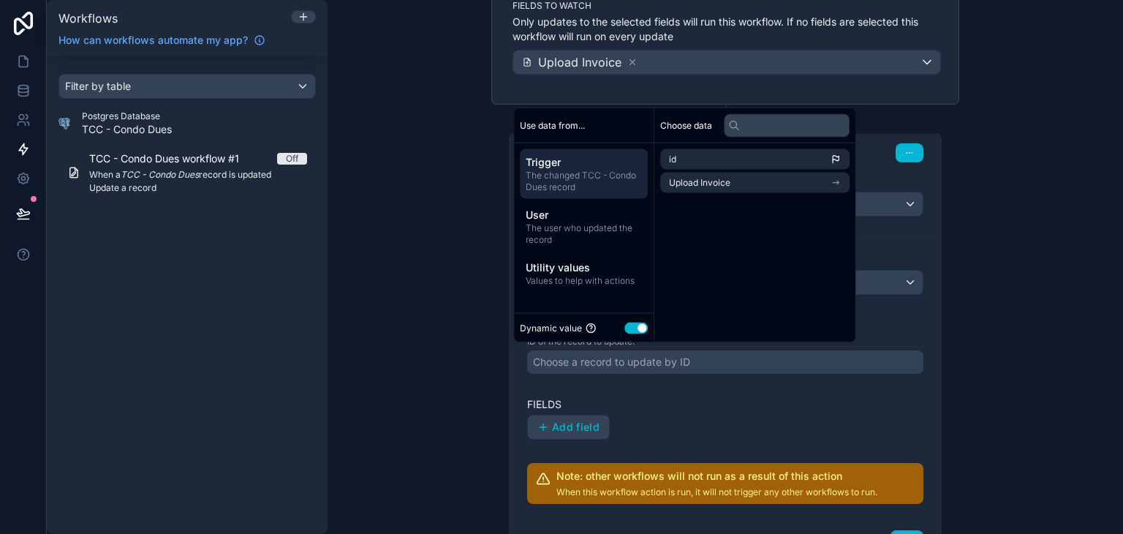
click at [638, 328] on button "Use setting" at bounding box center [636, 328] width 23 height 12
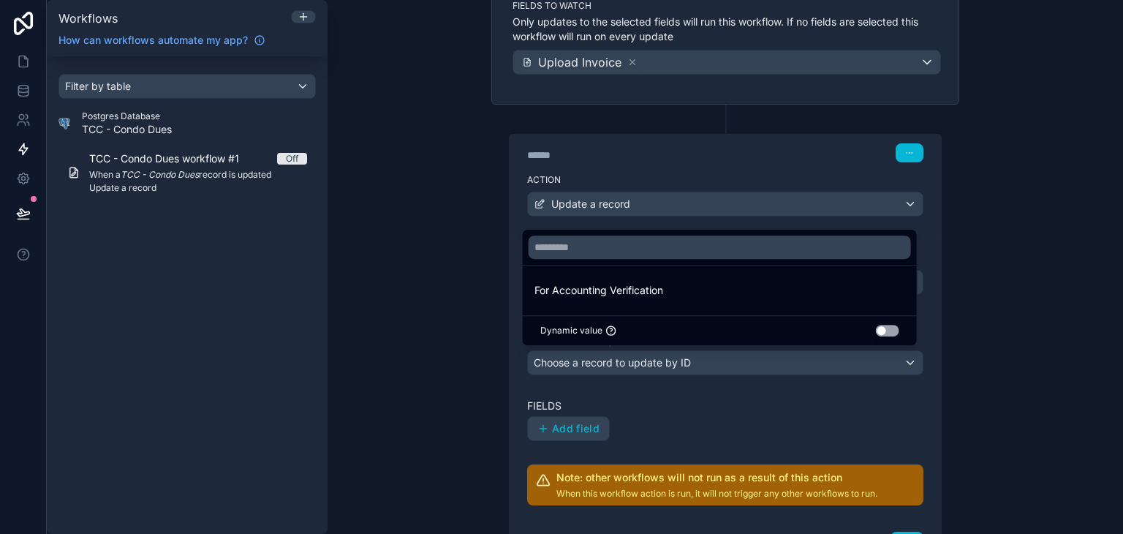
click at [886, 331] on button "Use setting" at bounding box center [887, 331] width 23 height 12
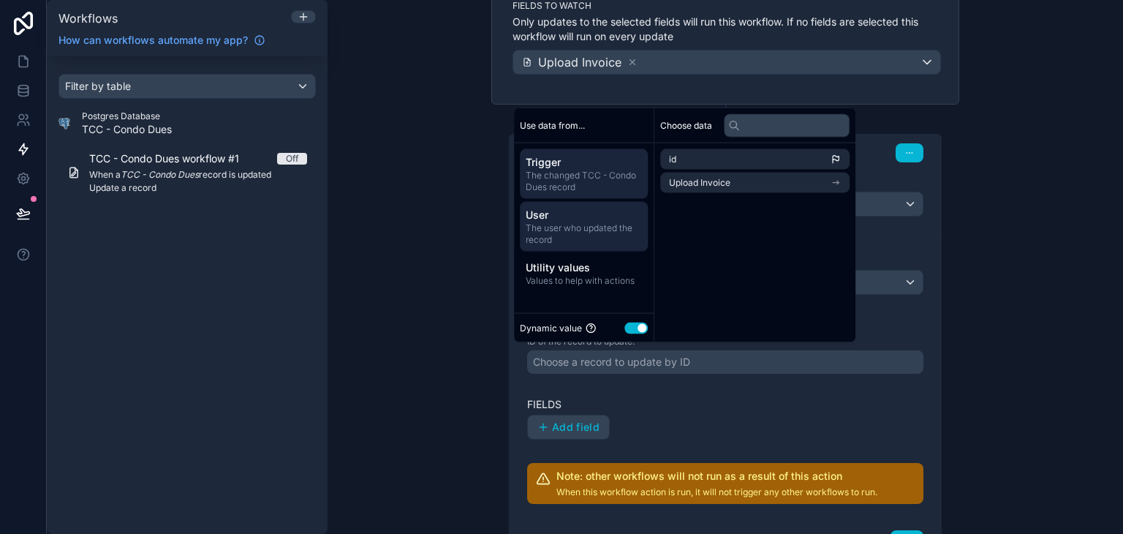
click at [577, 232] on span "The user who updated the record" at bounding box center [584, 233] width 116 height 23
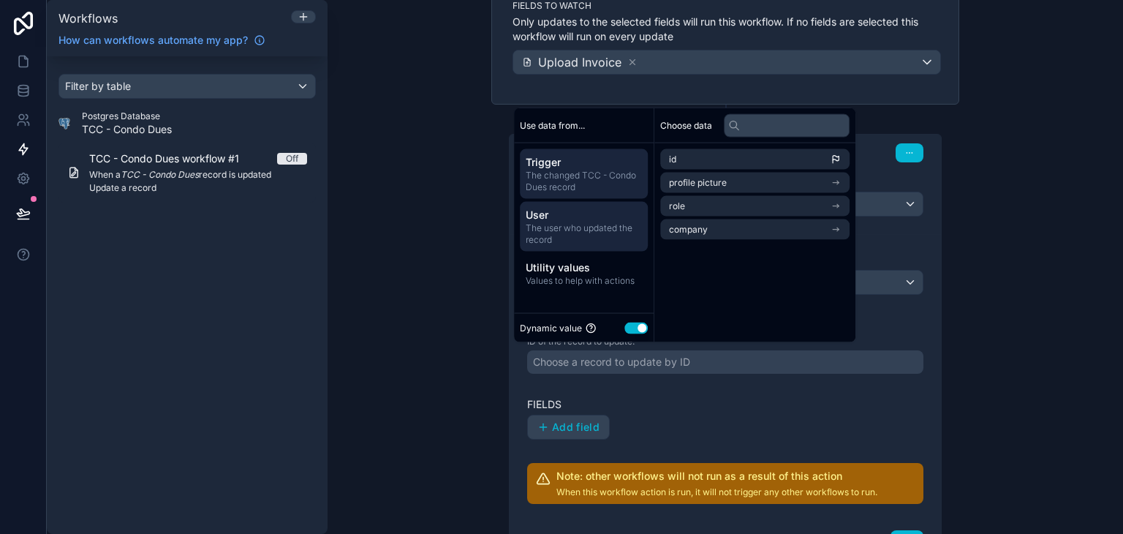
click at [619, 190] on span "The changed TCC - Condo Dues record" at bounding box center [584, 181] width 116 height 23
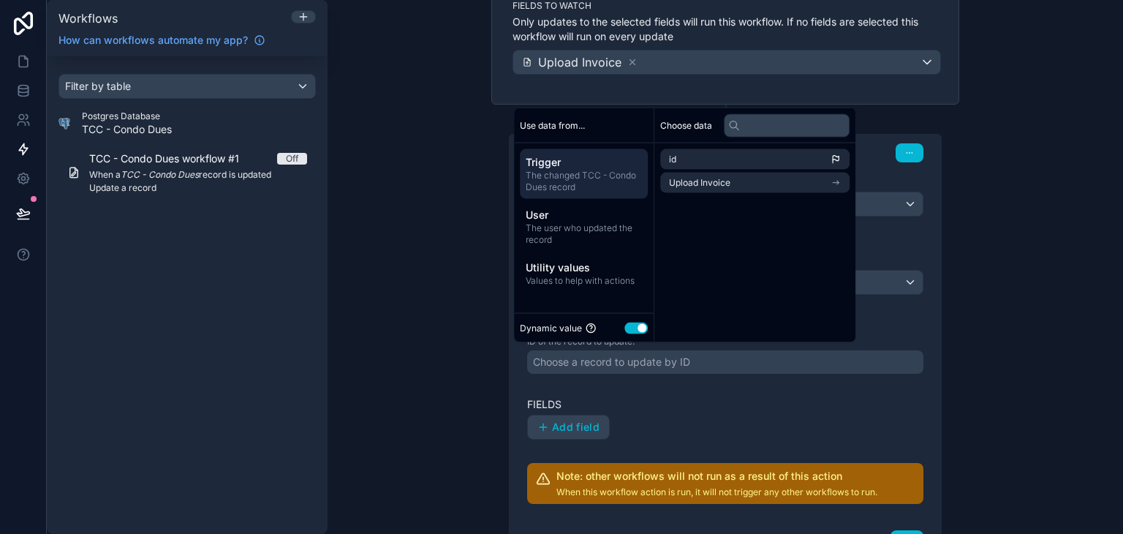
click at [473, 305] on div "**********" at bounding box center [726, 267] width 796 height 534
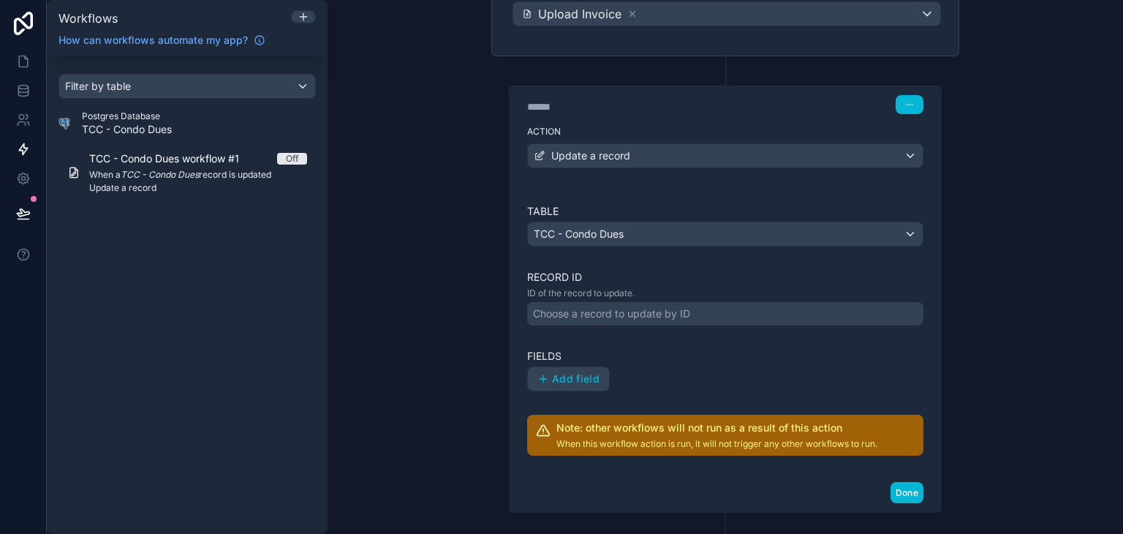
scroll to position [265, 0]
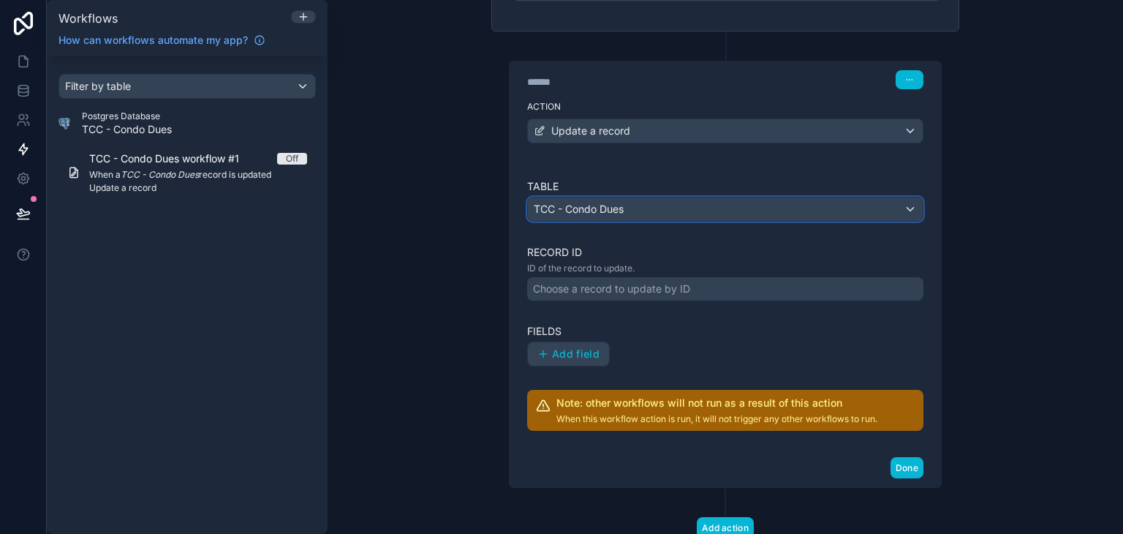
click at [592, 214] on div "TCC - Condo Dues" at bounding box center [725, 208] width 395 height 23
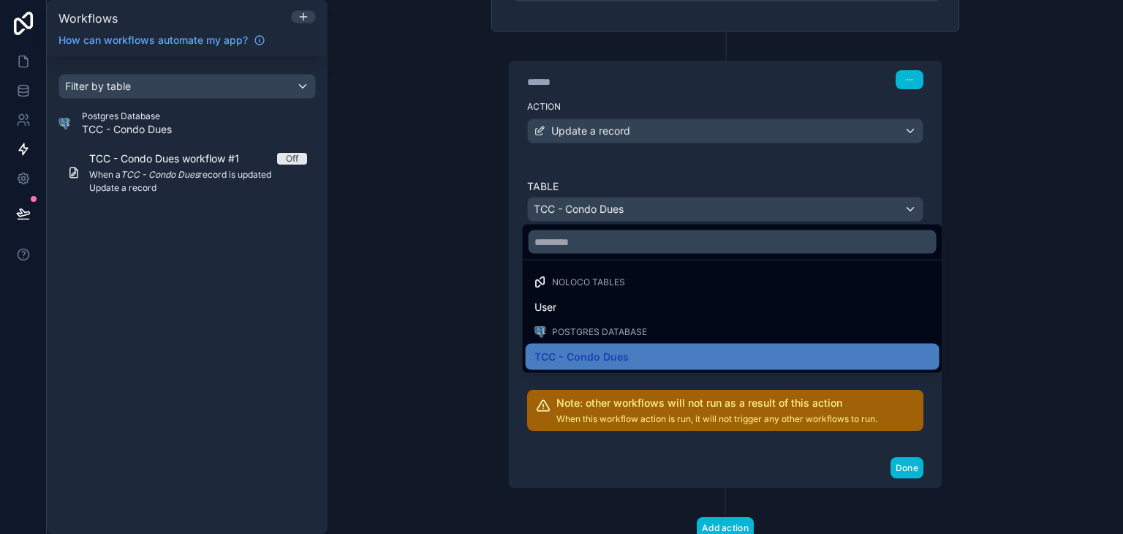
click at [592, 214] on div at bounding box center [561, 267] width 1123 height 534
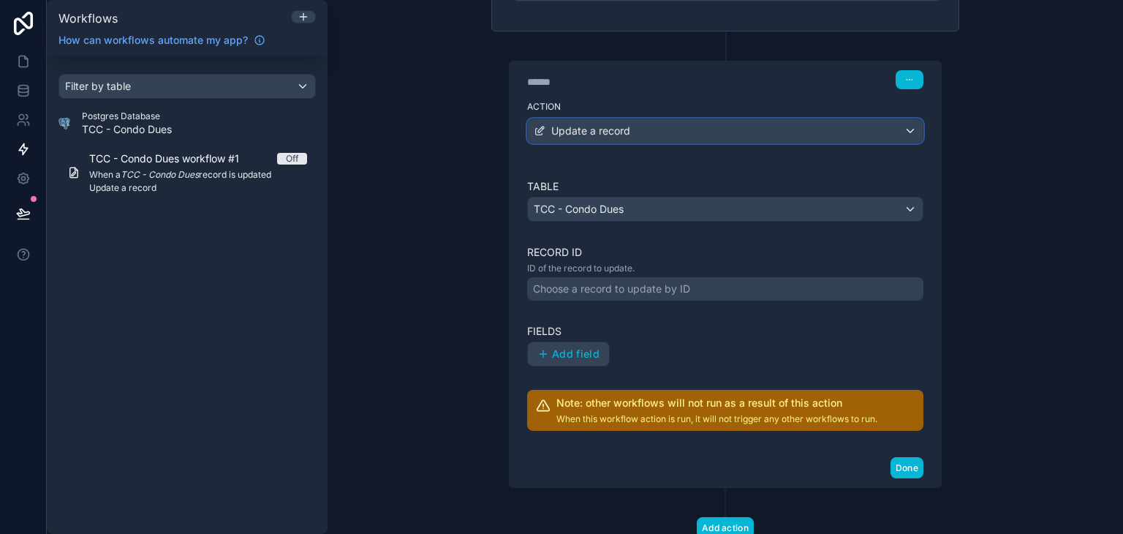
click at [590, 136] on div "Update a record" at bounding box center [725, 130] width 395 height 23
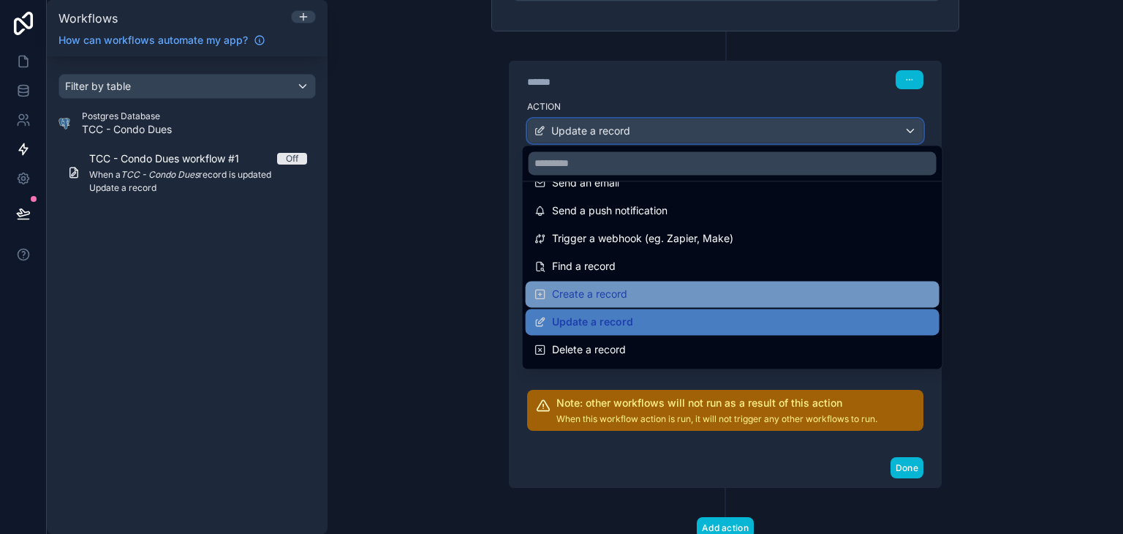
scroll to position [0, 0]
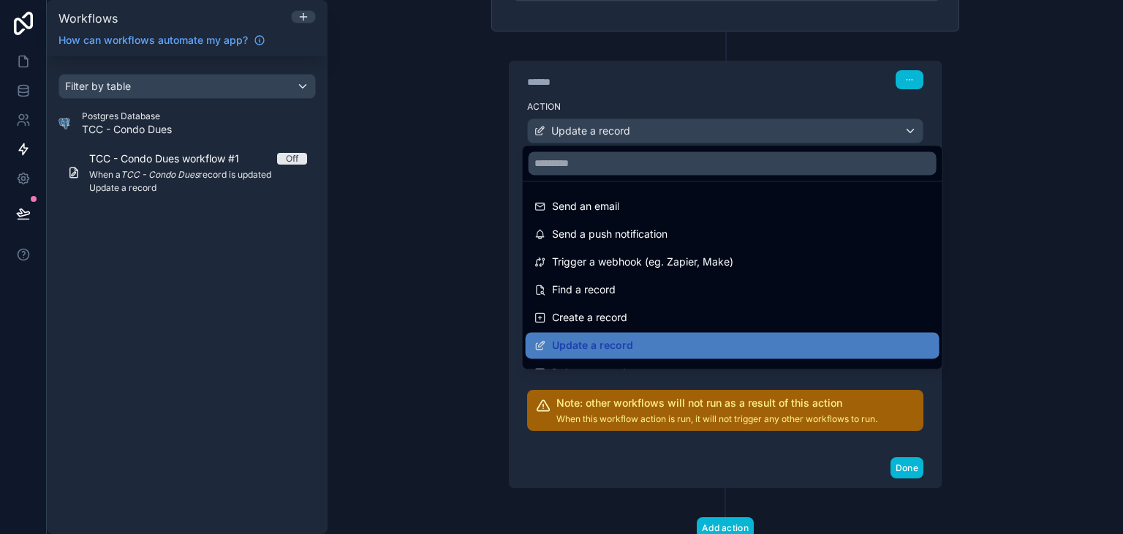
click at [973, 308] on div at bounding box center [561, 267] width 1123 height 534
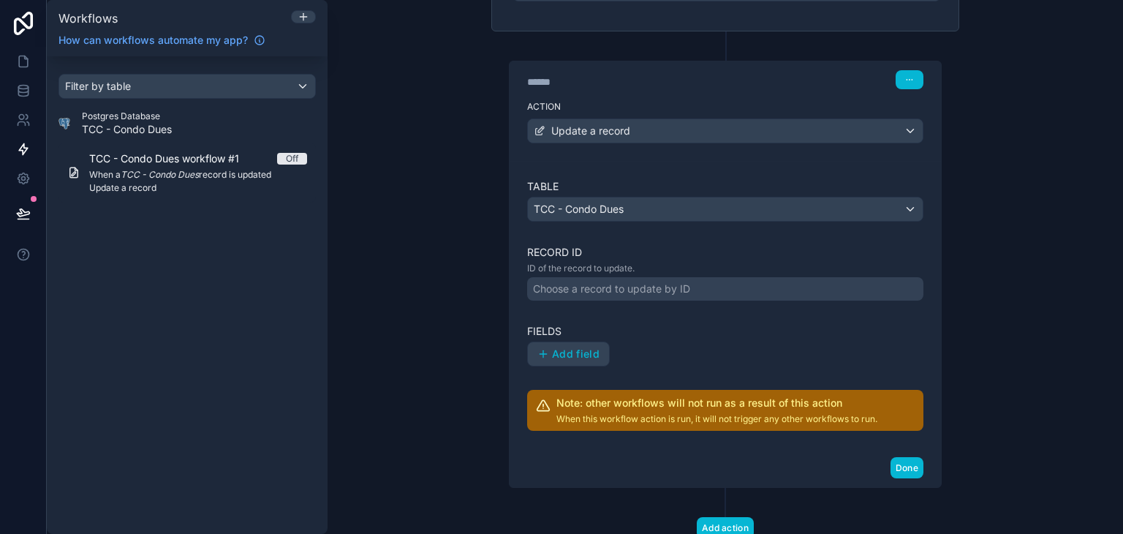
click at [641, 284] on div "Choose a record to update by ID" at bounding box center [611, 289] width 157 height 15
click at [971, 156] on div "**********" at bounding box center [726, 267] width 796 height 534
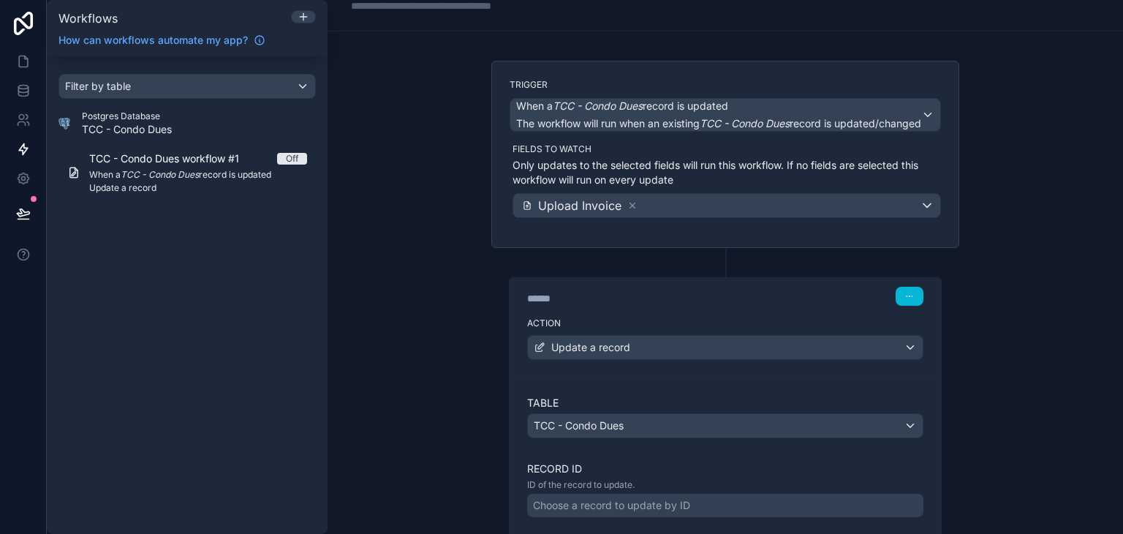
scroll to position [73, 0]
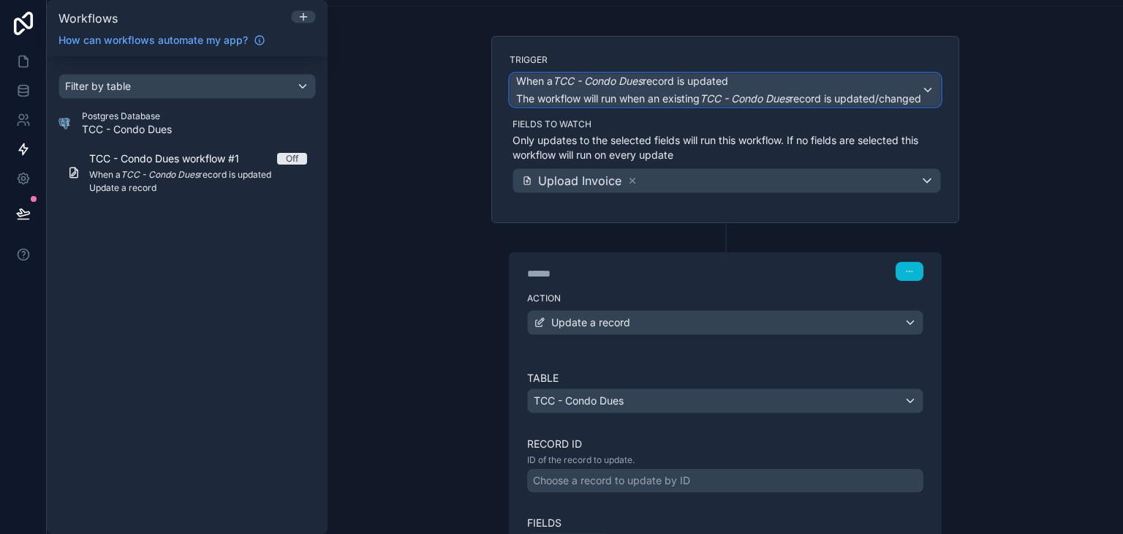
click at [829, 97] on span "The workflow will run when an existing TCC - Condo Dues record is updated/chang…" at bounding box center [718, 98] width 405 height 12
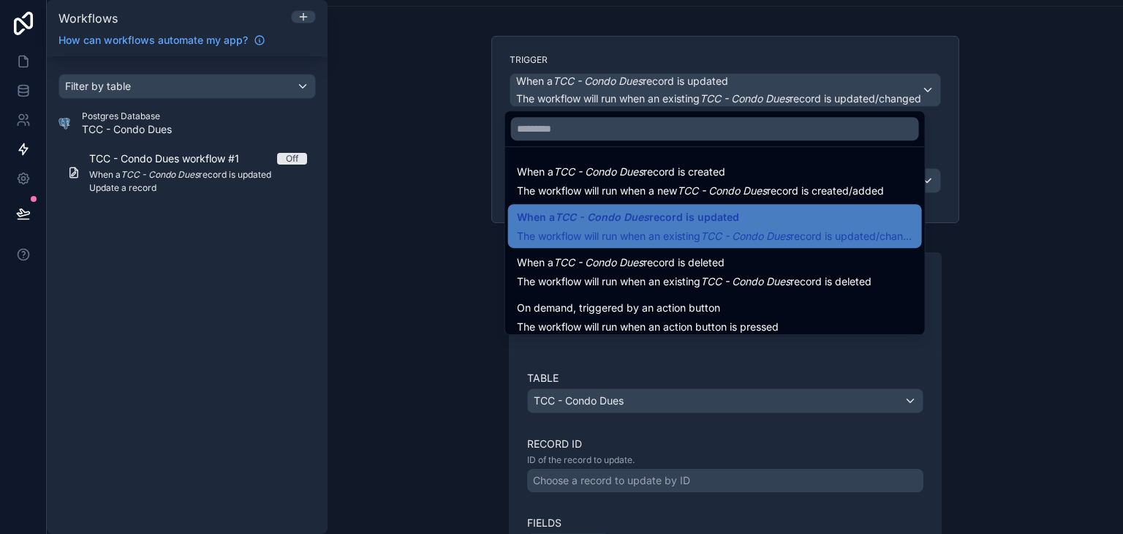
click at [829, 99] on div at bounding box center [561, 267] width 1123 height 534
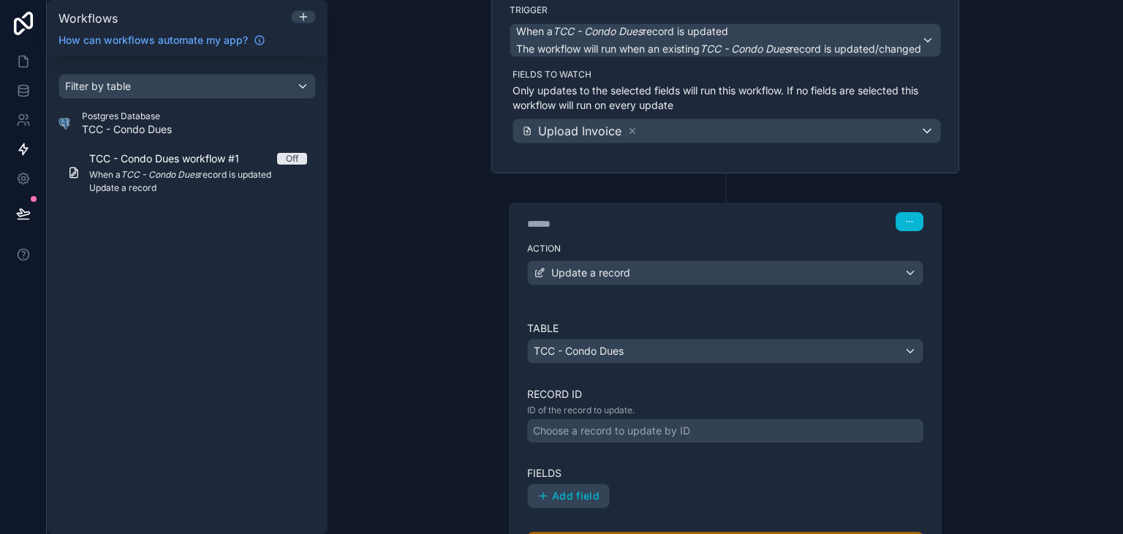
scroll to position [146, 0]
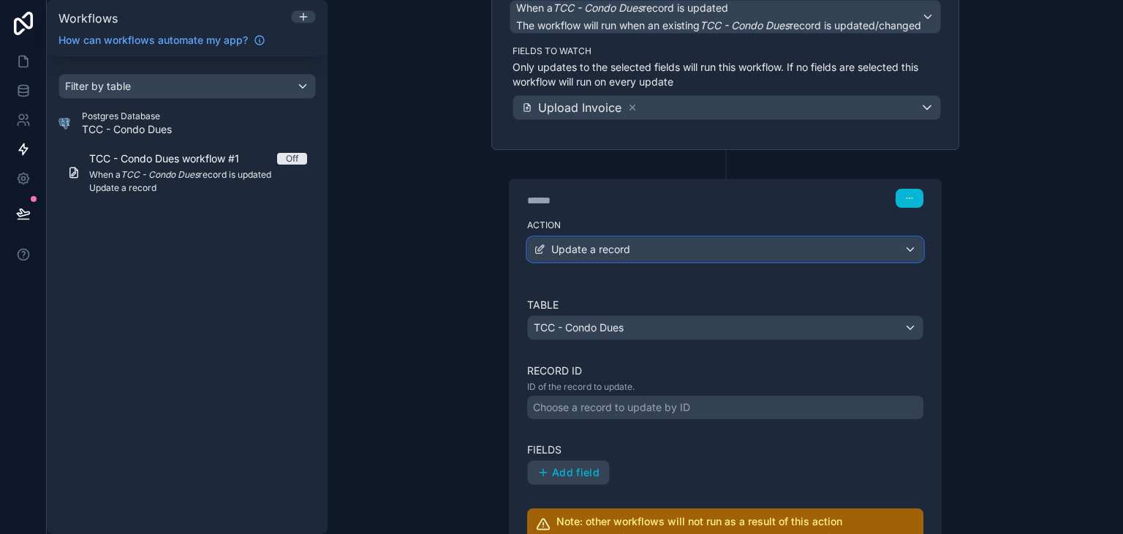
click at [723, 242] on div "Update a record" at bounding box center [725, 249] width 395 height 23
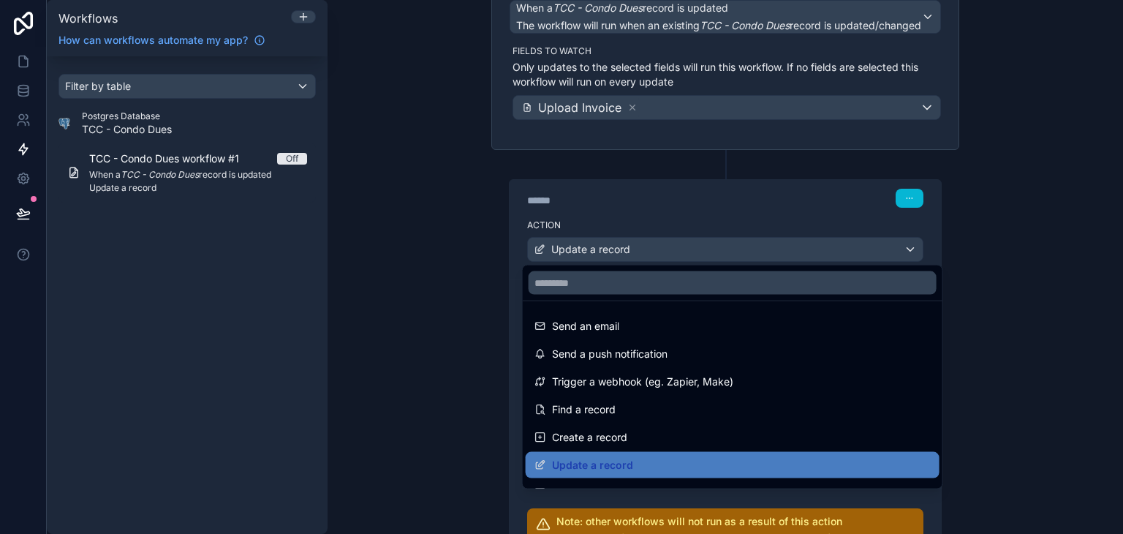
click at [823, 258] on div at bounding box center [561, 267] width 1123 height 534
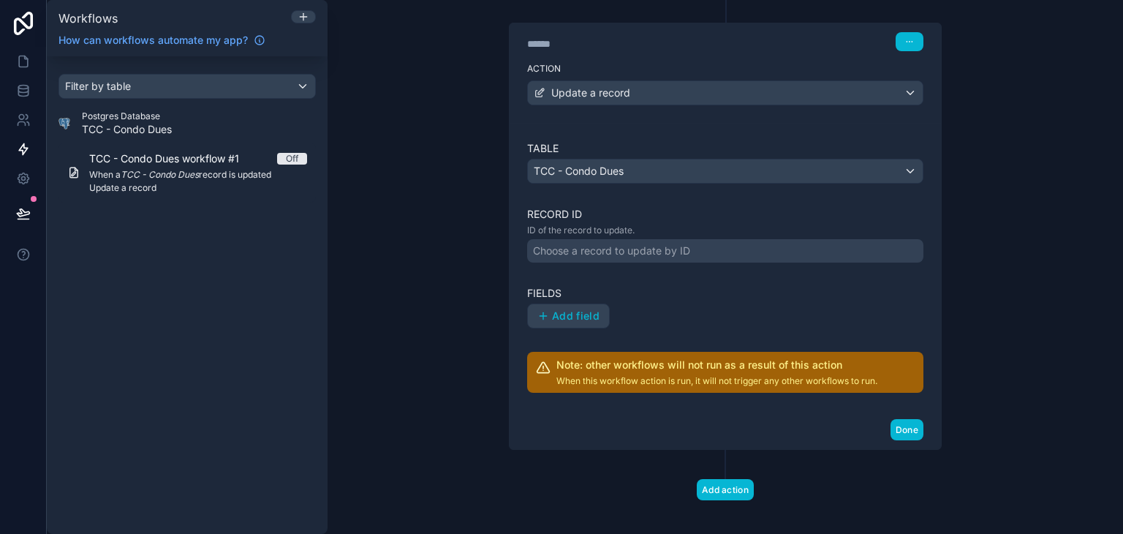
scroll to position [312, 0]
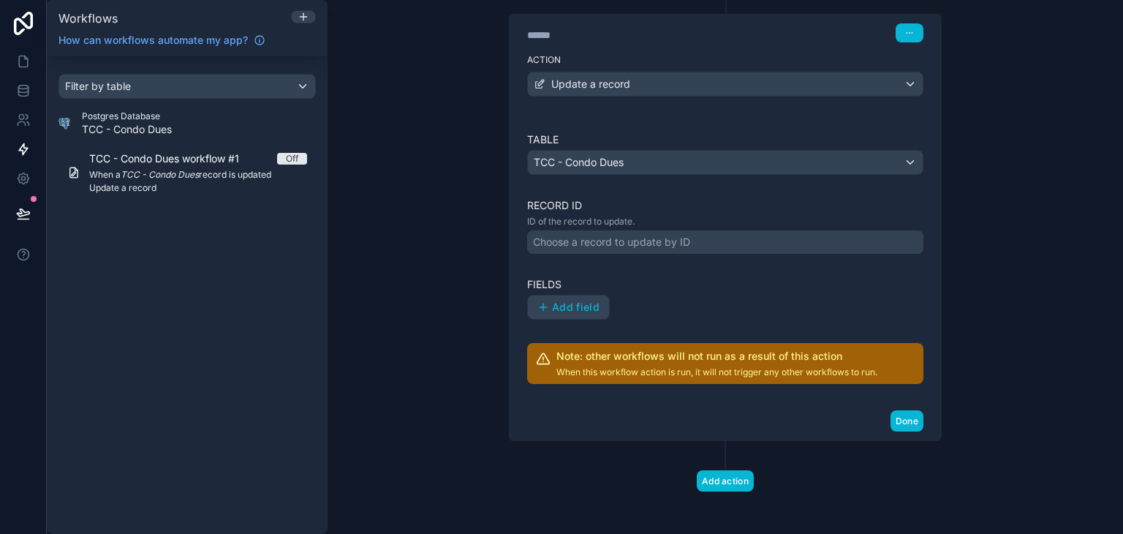
click at [615, 244] on div "Choose a record to update by ID" at bounding box center [611, 242] width 157 height 15
click at [467, 252] on div "**********" at bounding box center [726, 267] width 796 height 534
click at [552, 301] on span "Add field" at bounding box center [576, 307] width 48 height 13
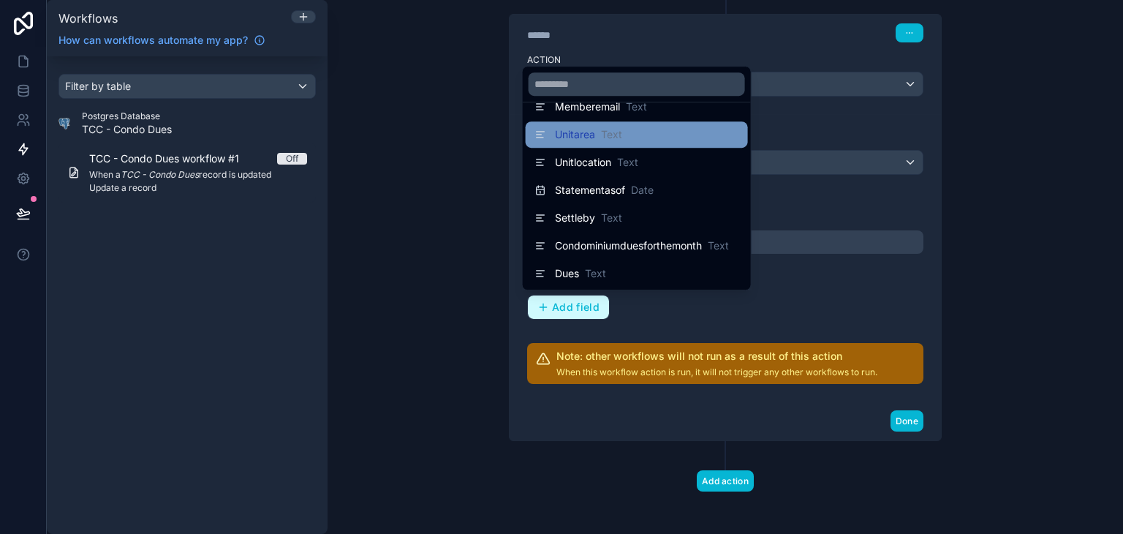
scroll to position [878, 0]
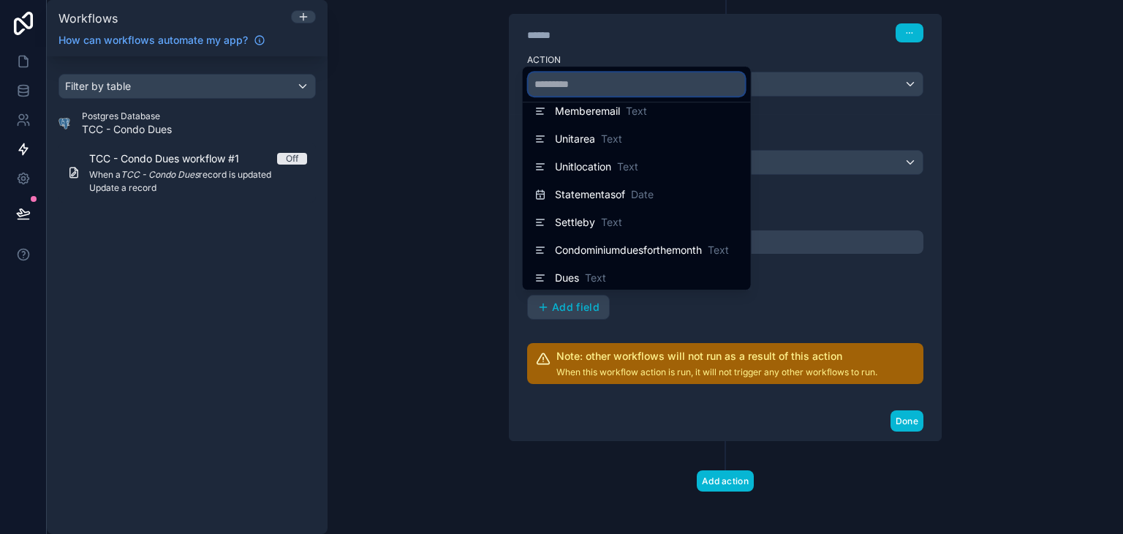
click at [614, 83] on input "text" at bounding box center [637, 83] width 216 height 23
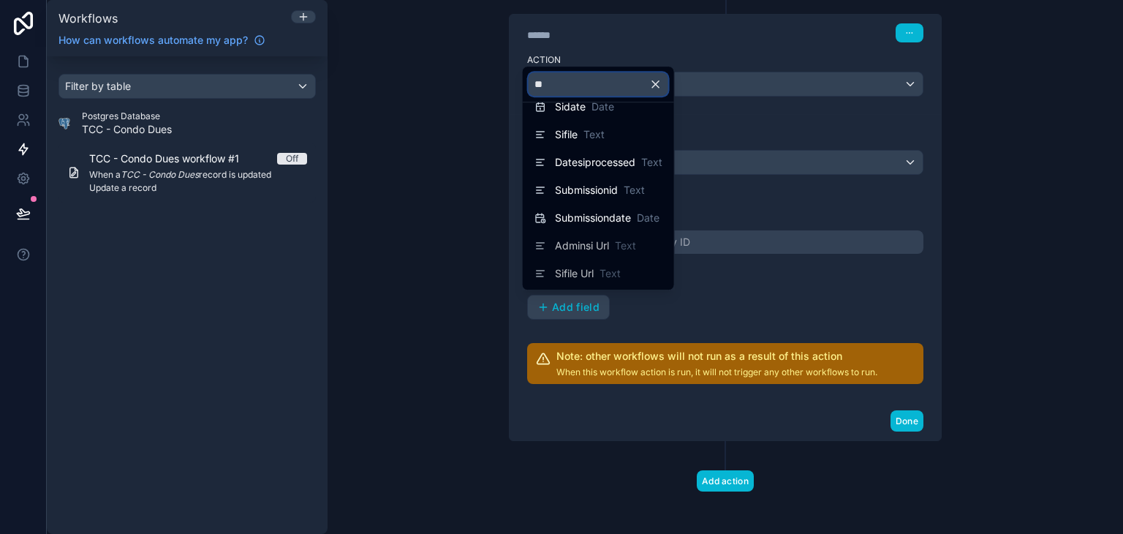
scroll to position [0, 0]
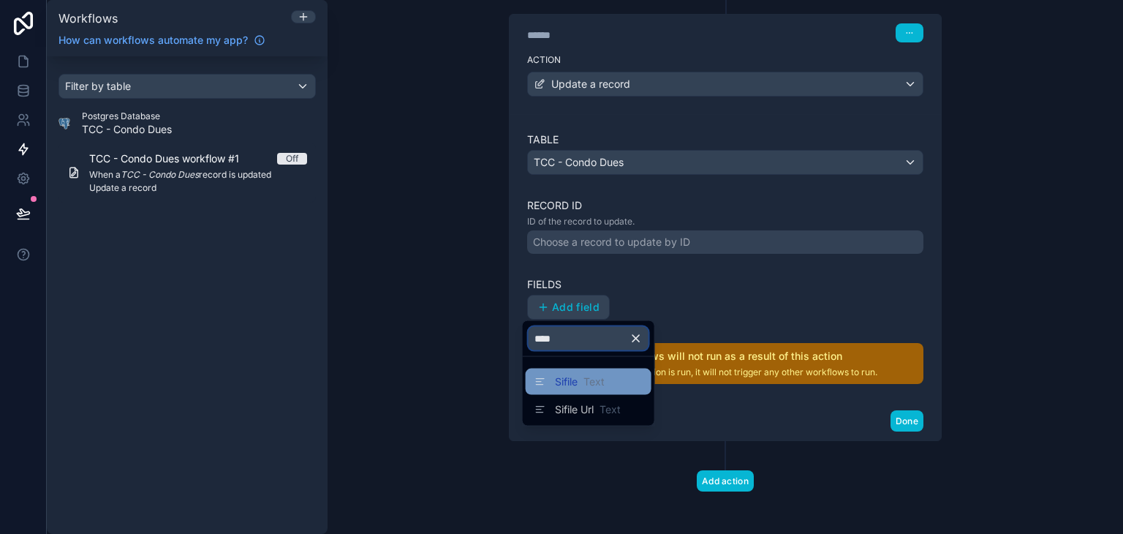
type input "****"
click at [603, 378] on span "Text" at bounding box center [594, 381] width 21 height 15
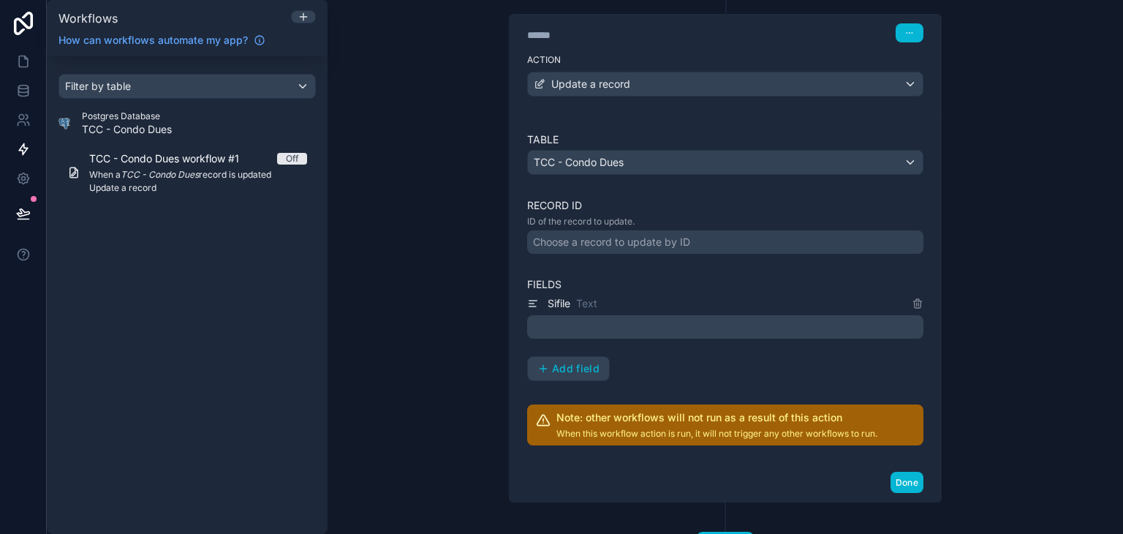
click at [663, 323] on p "﻿" at bounding box center [727, 327] width 388 height 18
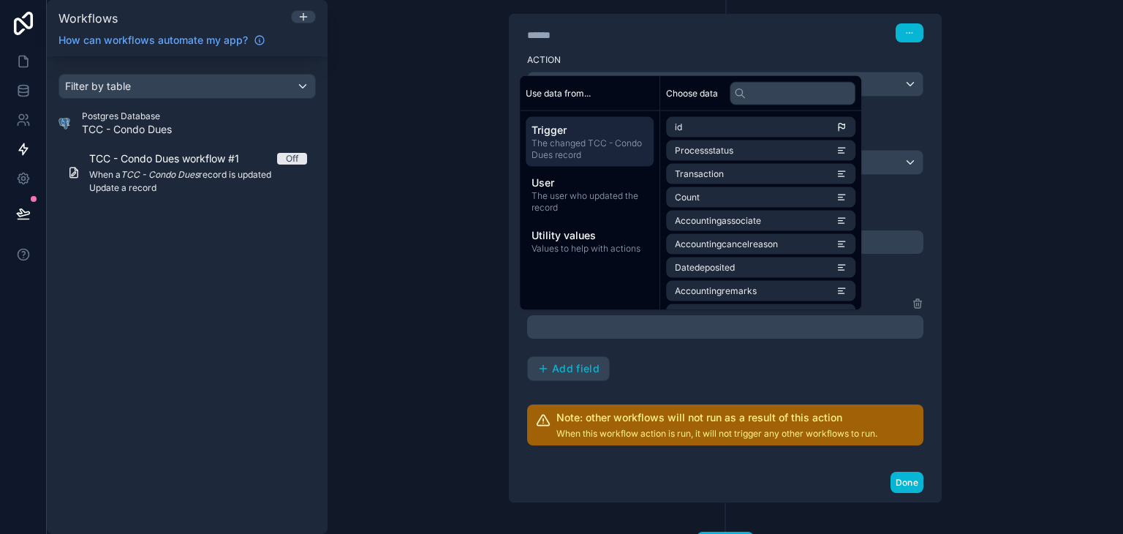
click at [430, 323] on div "**********" at bounding box center [726, 267] width 796 height 534
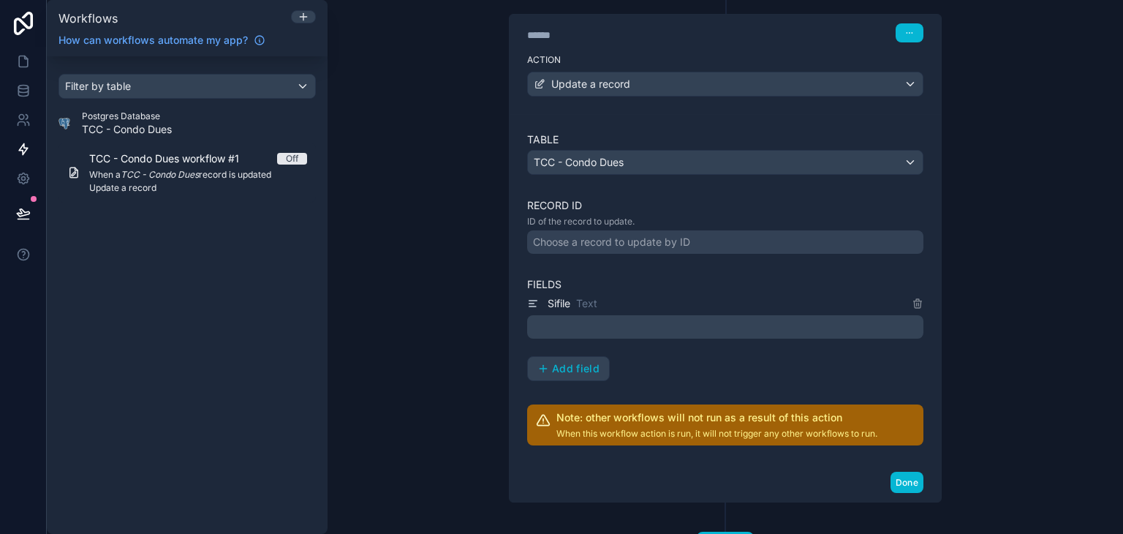
click at [562, 322] on p "﻿" at bounding box center [727, 327] width 388 height 18
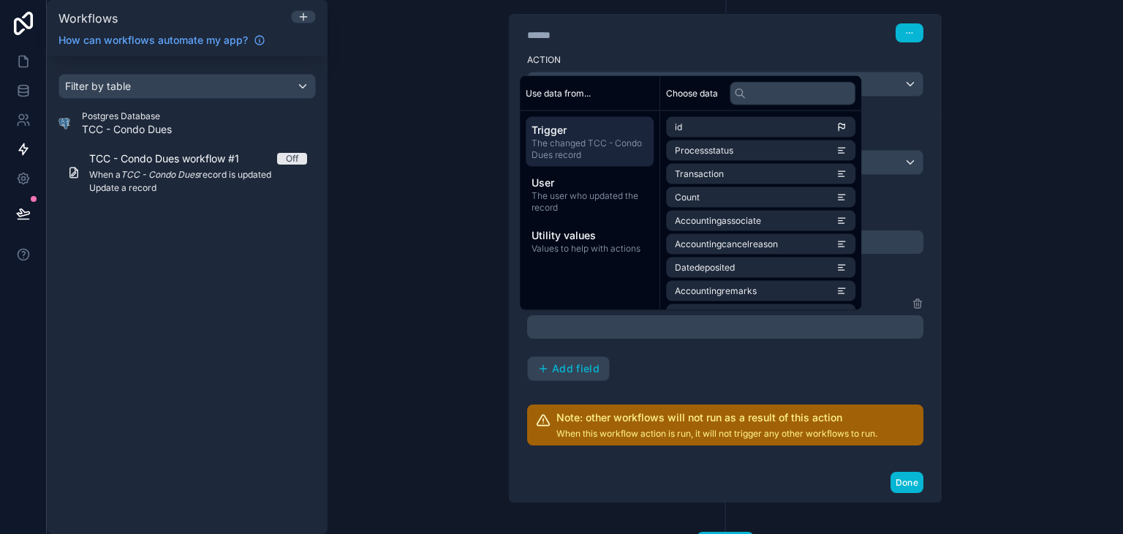
click at [720, 374] on div "Sifile Text ﻿ Add field" at bounding box center [725, 338] width 396 height 86
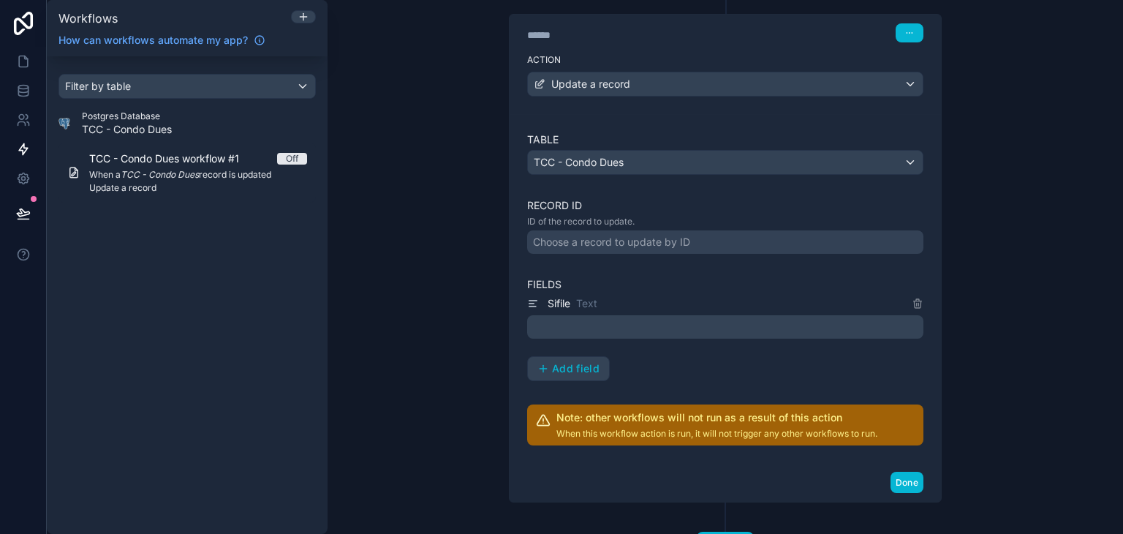
click at [636, 321] on p "﻿" at bounding box center [727, 327] width 388 height 18
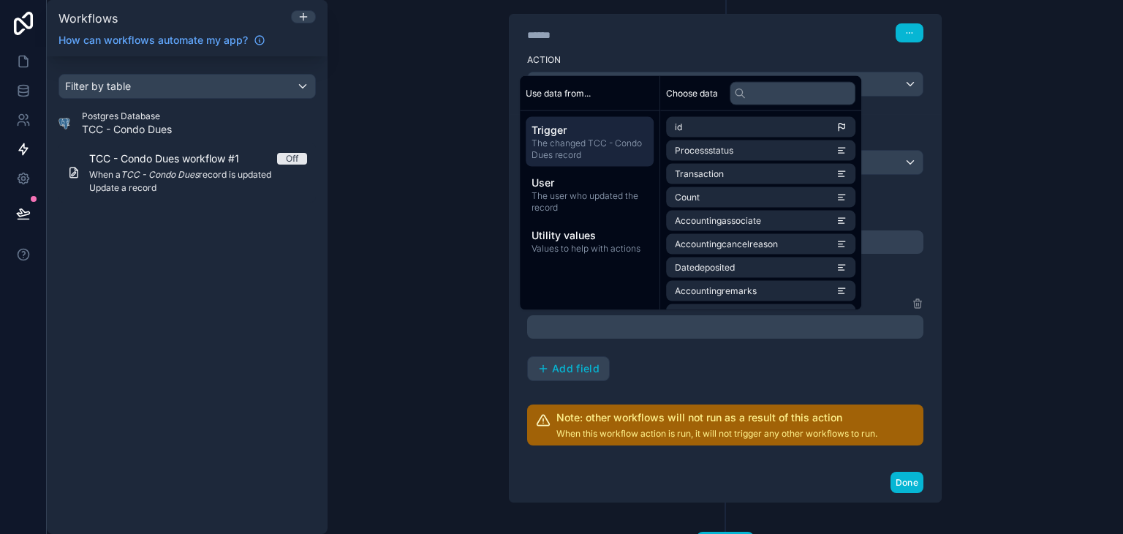
click at [626, 155] on span "The changed TCC - Condo Dues record" at bounding box center [590, 148] width 116 height 23
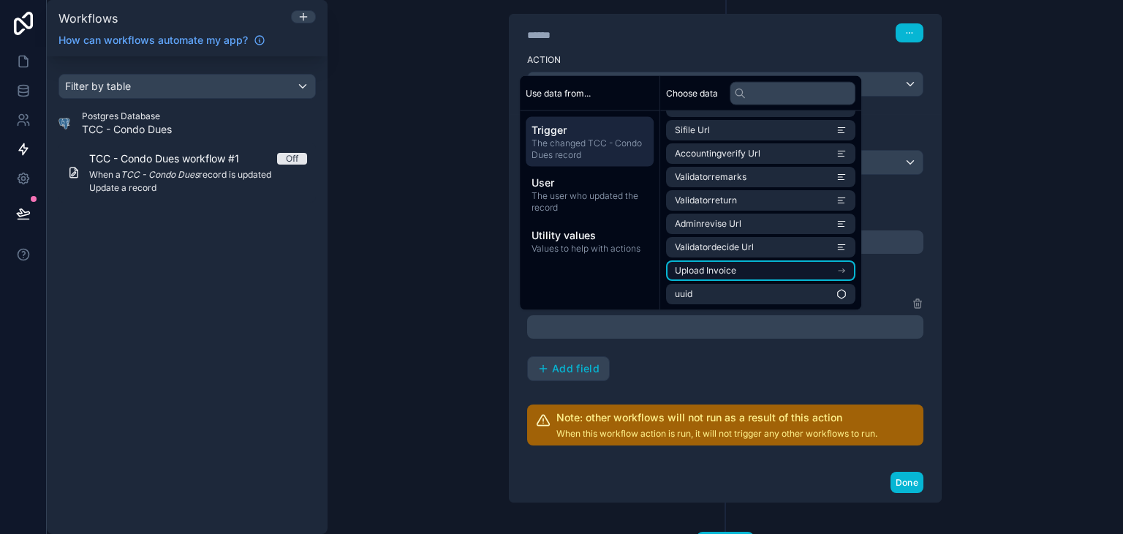
click at [761, 265] on li "Upload Invoice" at bounding box center [760, 270] width 189 height 20
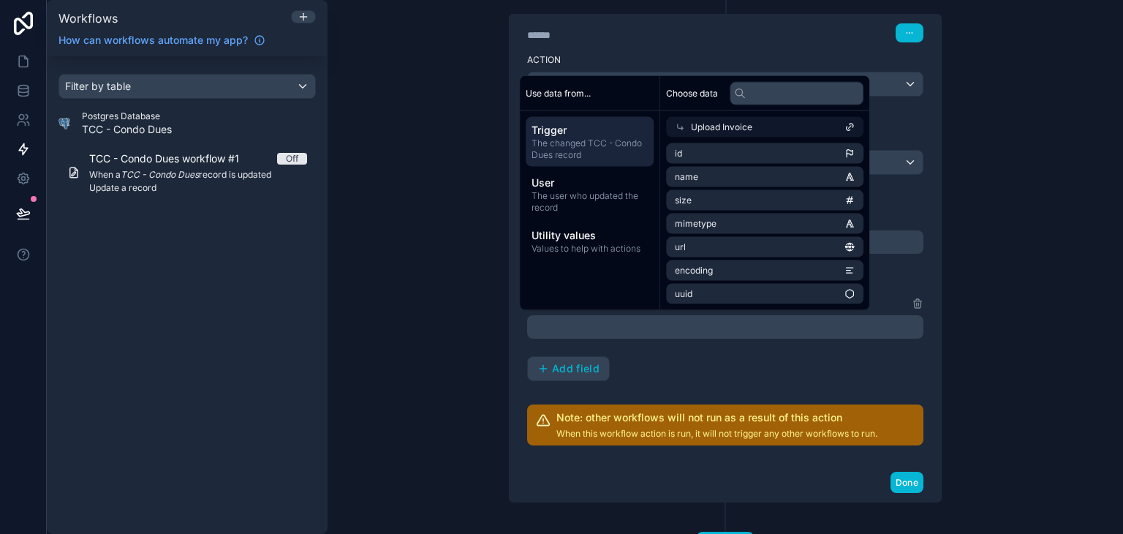
scroll to position [0, 0]
click at [755, 128] on div "Upload Invoice" at bounding box center [760, 127] width 189 height 20
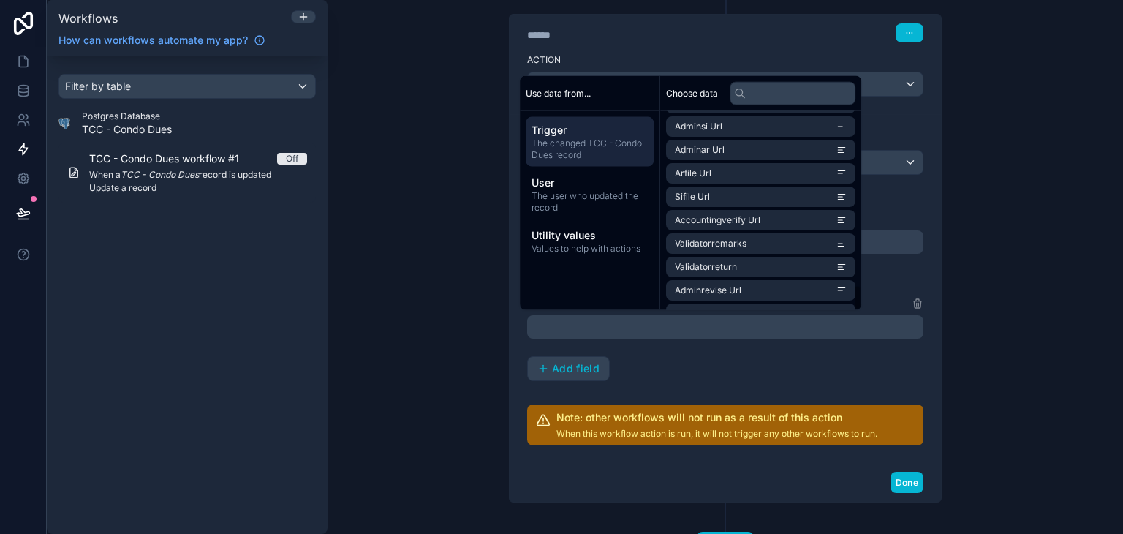
scroll to position [1378, 0]
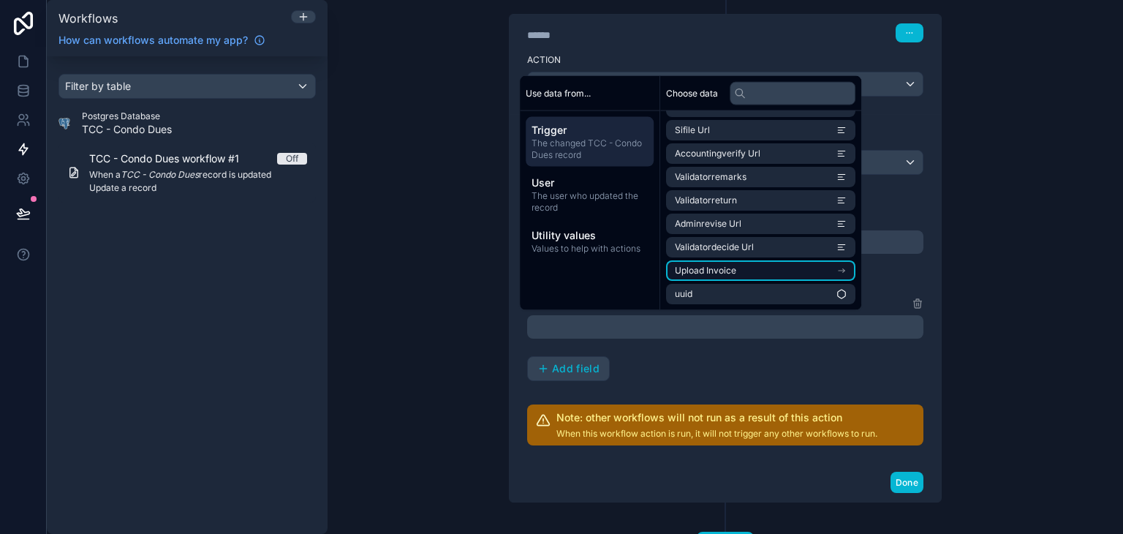
click at [850, 263] on li "Upload Invoice" at bounding box center [760, 270] width 189 height 20
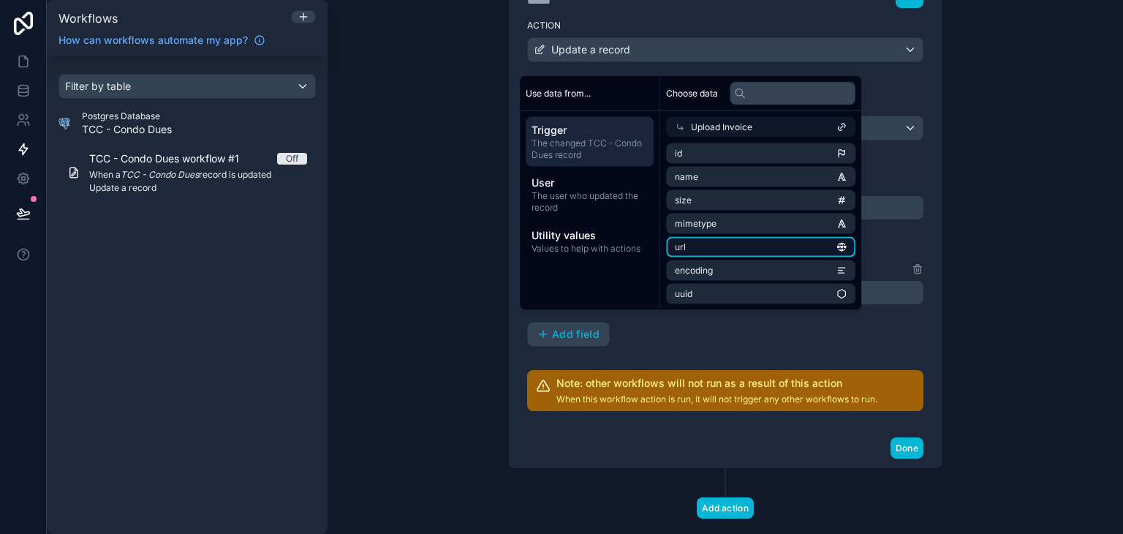
scroll to position [373, 0]
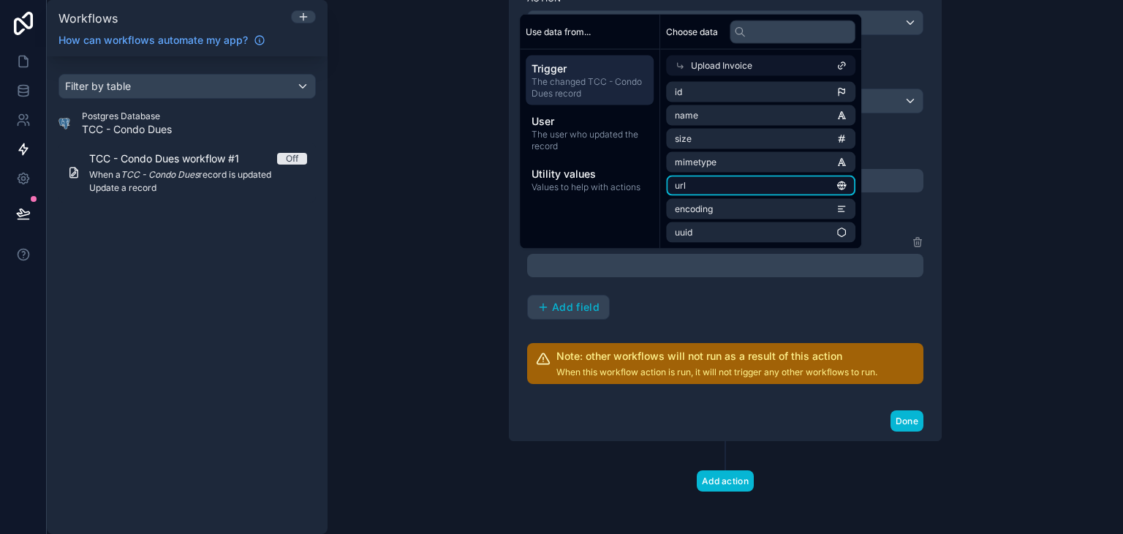
click at [772, 188] on li "url" at bounding box center [760, 186] width 189 height 20
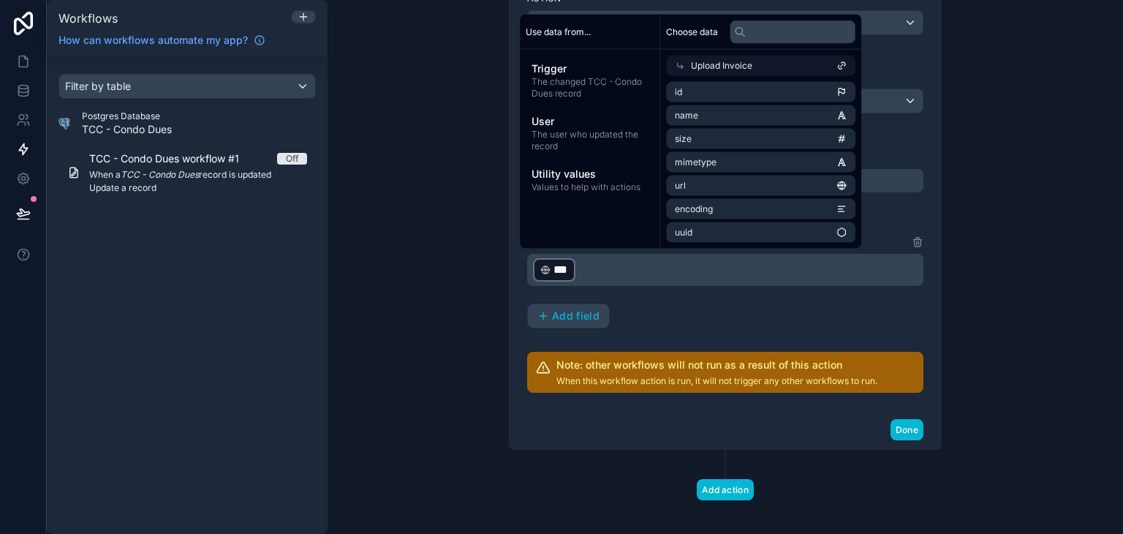
click at [714, 304] on div "Sifile Text ﻿ *** ﻿ ﻿ Add field" at bounding box center [725, 280] width 396 height 95
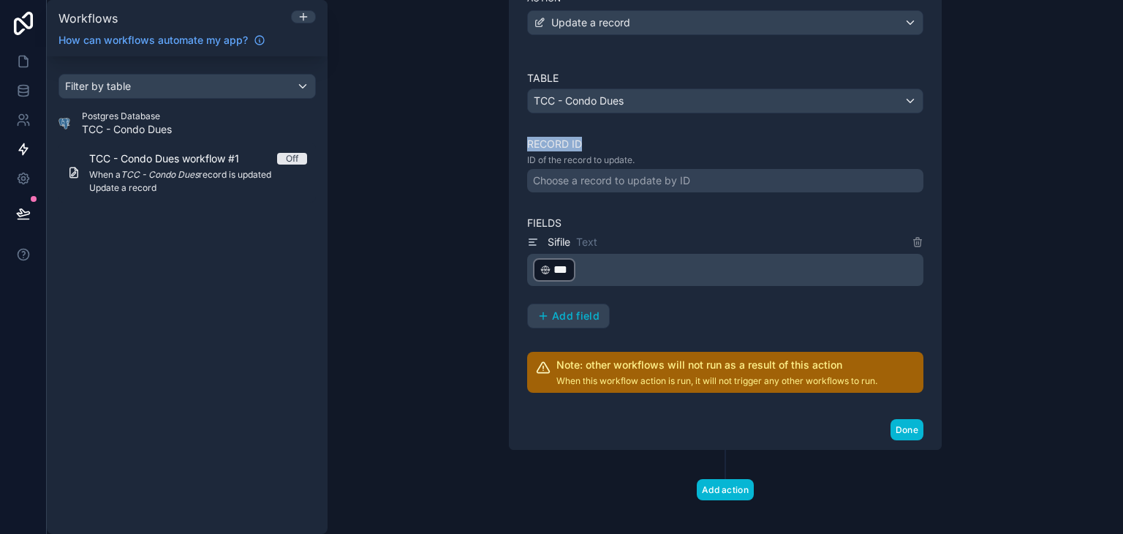
drag, startPoint x: 521, startPoint y: 138, endPoint x: 611, endPoint y: 171, distance: 96.5
click at [594, 147] on label "Record ID" at bounding box center [725, 144] width 396 height 15
click at [615, 178] on div "Choose a record to update by ID" at bounding box center [611, 180] width 157 height 15
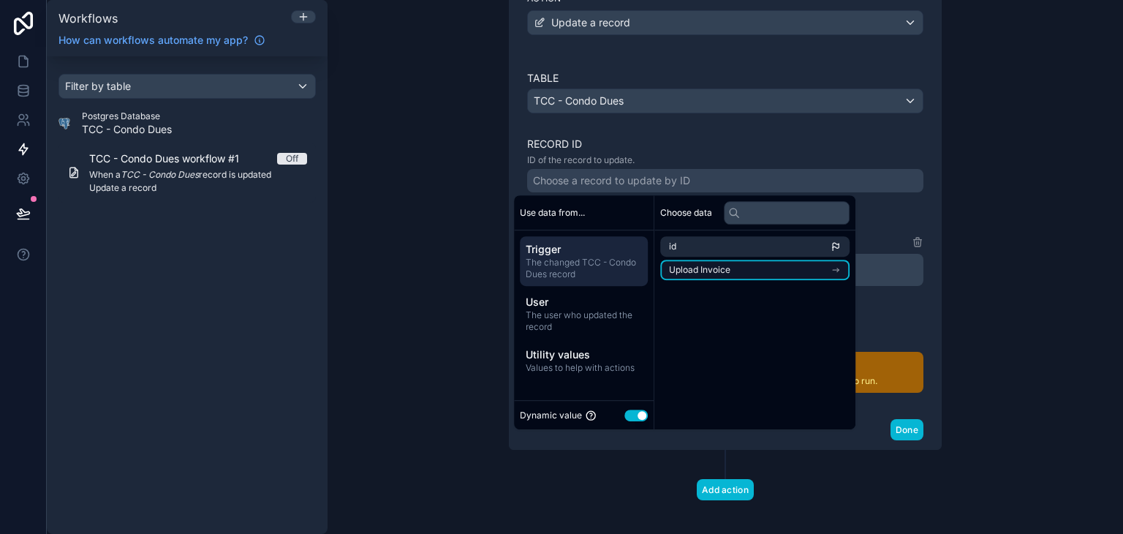
click at [694, 262] on li "Upload Invoice" at bounding box center [754, 270] width 189 height 20
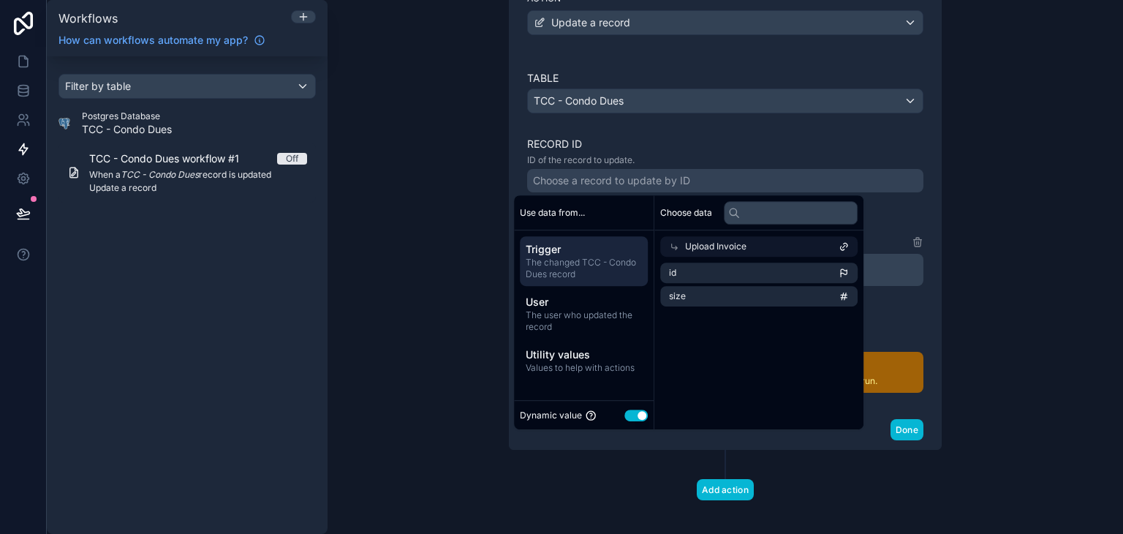
click at [717, 246] on span "Upload Invoice" at bounding box center [715, 247] width 61 height 12
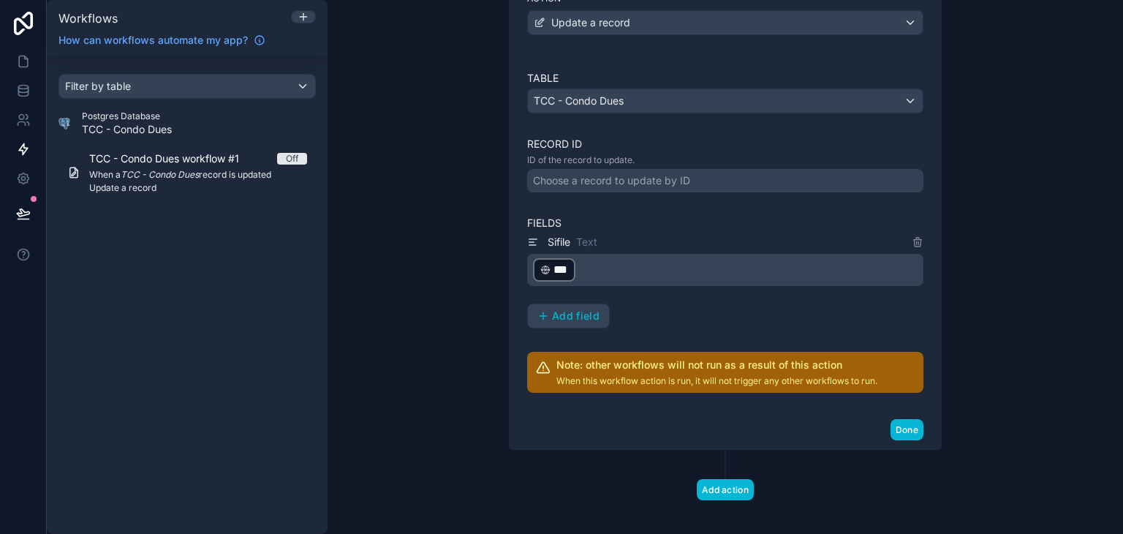
click at [1033, 291] on div "**********" at bounding box center [726, 267] width 796 height 534
click at [895, 425] on button "Done" at bounding box center [907, 429] width 33 height 21
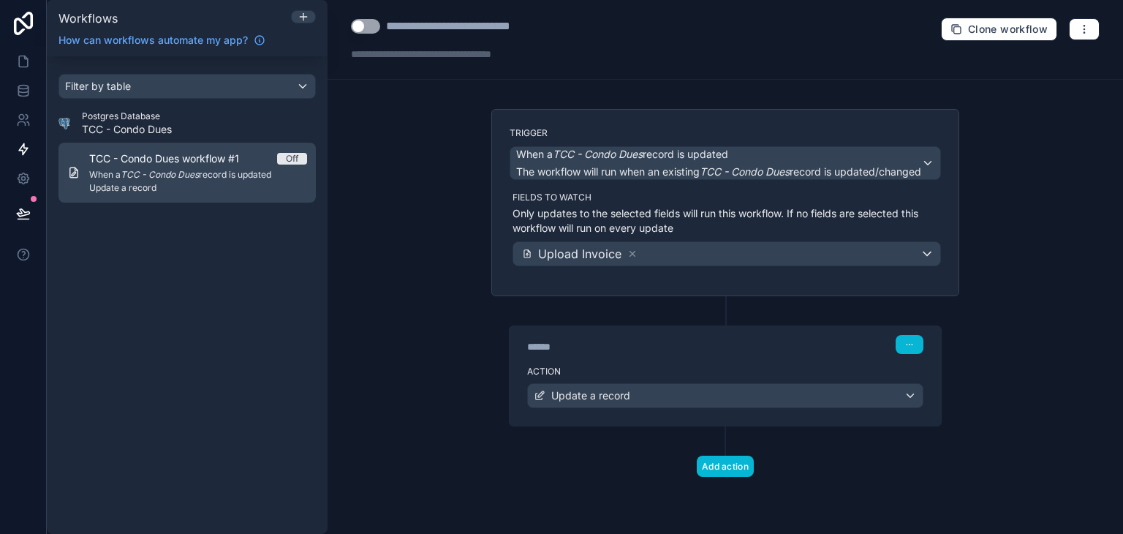
click at [234, 165] on div "TCC - Condo Dues workflow #1 Off When a TCC - Condo Dues record is updated Upda…" at bounding box center [198, 172] width 218 height 42
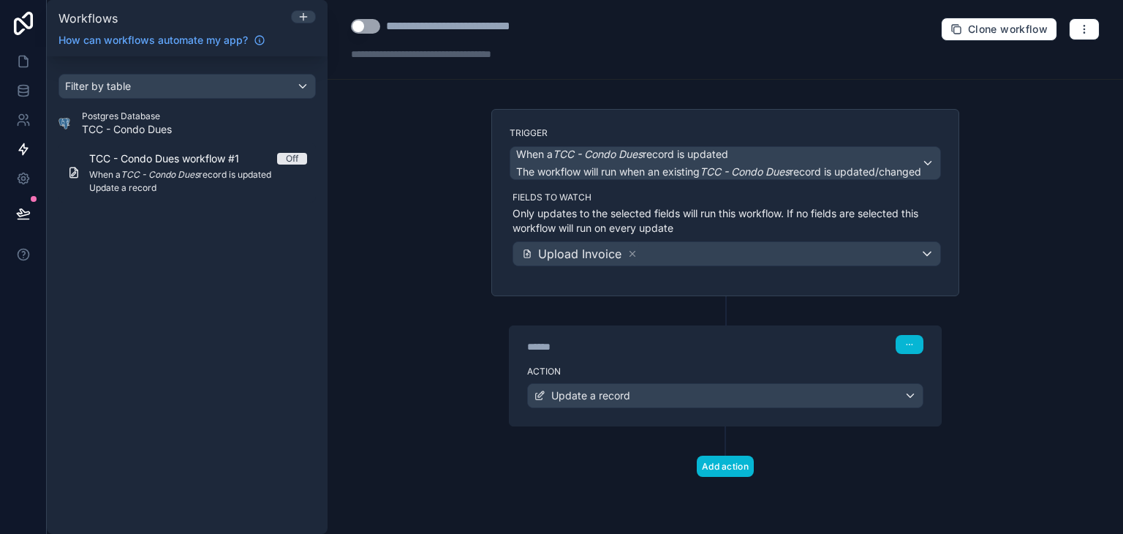
click at [371, 31] on button "Use setting" at bounding box center [365, 26] width 29 height 15
click at [31, 98] on link at bounding box center [23, 90] width 46 height 29
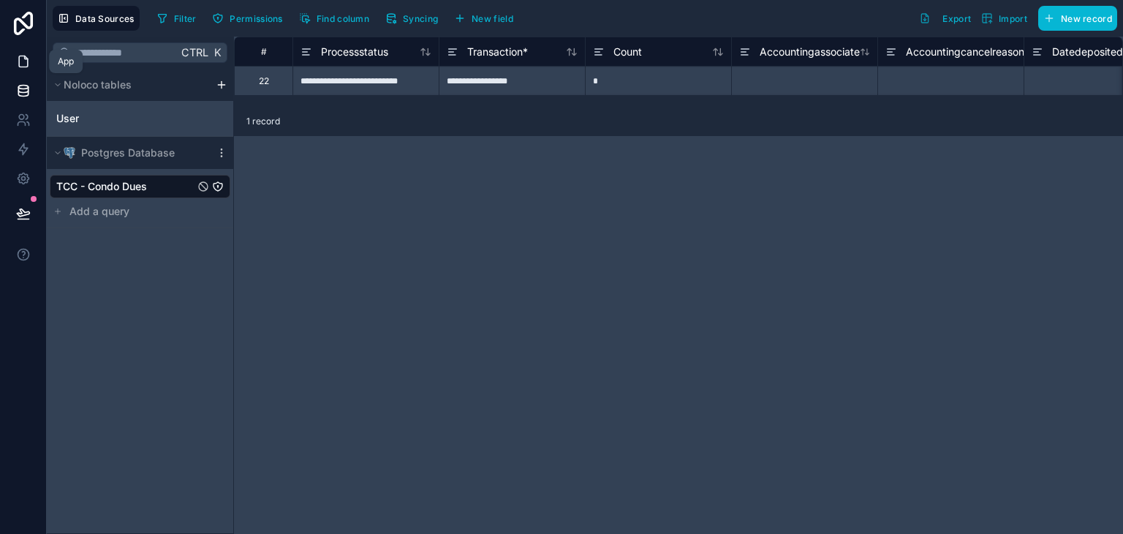
click at [25, 61] on icon at bounding box center [23, 61] width 15 height 15
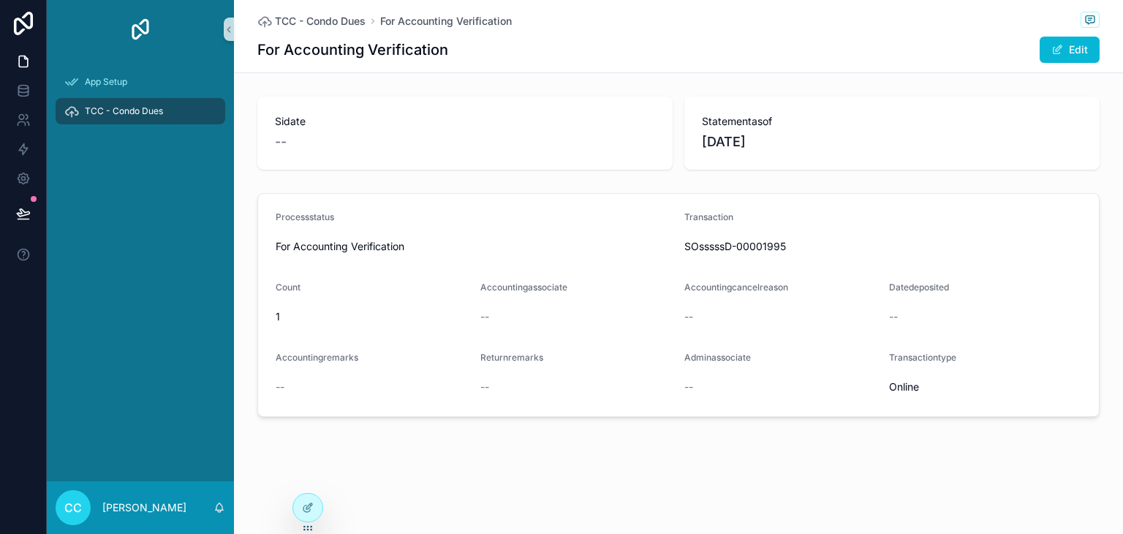
click at [489, 235] on div "For Accounting Verification" at bounding box center [474, 246] width 397 height 23
click at [879, 182] on div "Sidate -- Statementasof [DATE] Processstatus For Accounting Verification Transa…" at bounding box center [678, 257] width 889 height 332
click at [1083, 51] on button "Edit" at bounding box center [1070, 50] width 60 height 26
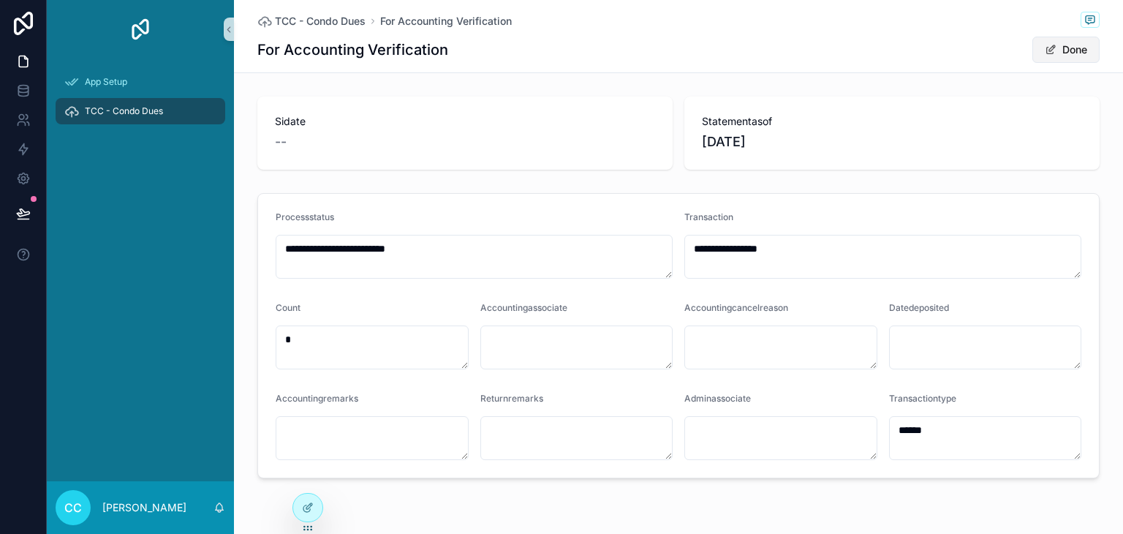
click at [1079, 49] on button "Done" at bounding box center [1066, 50] width 67 height 26
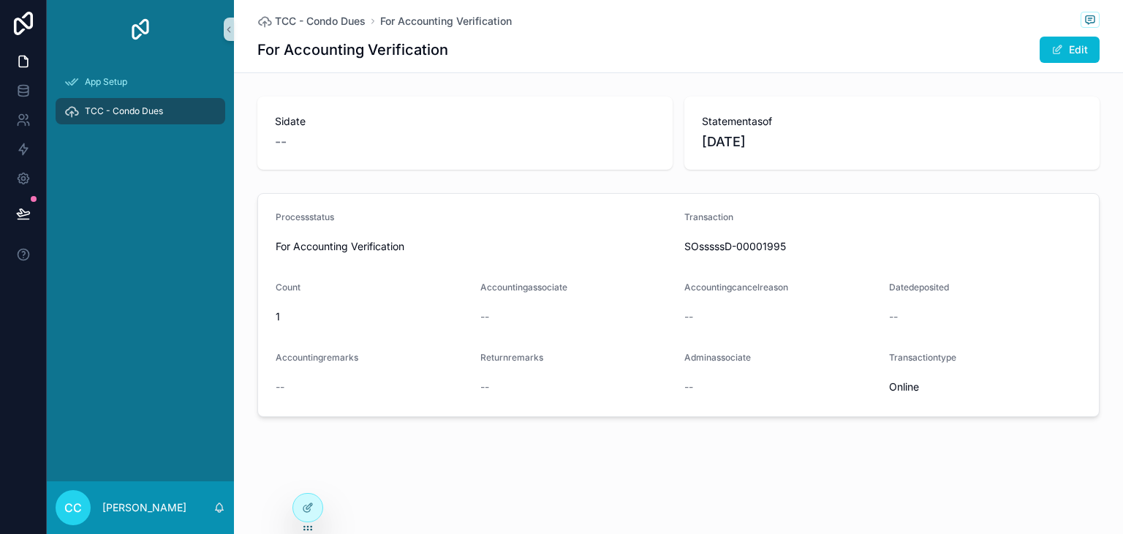
click at [120, 115] on span "TCC - Condo Dues" at bounding box center [124, 111] width 78 height 12
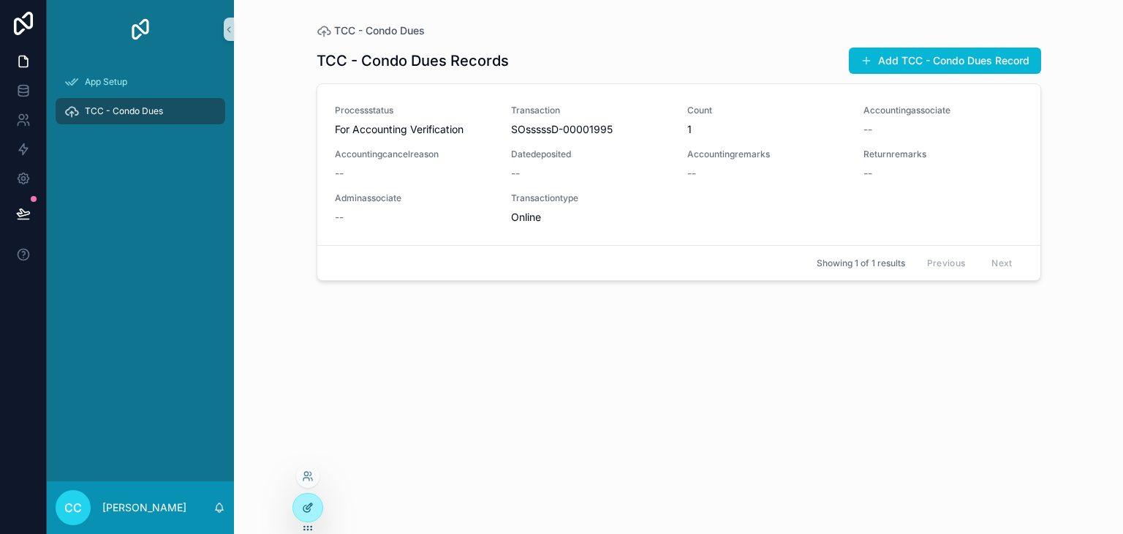
click at [309, 507] on icon at bounding box center [309, 506] width 6 height 6
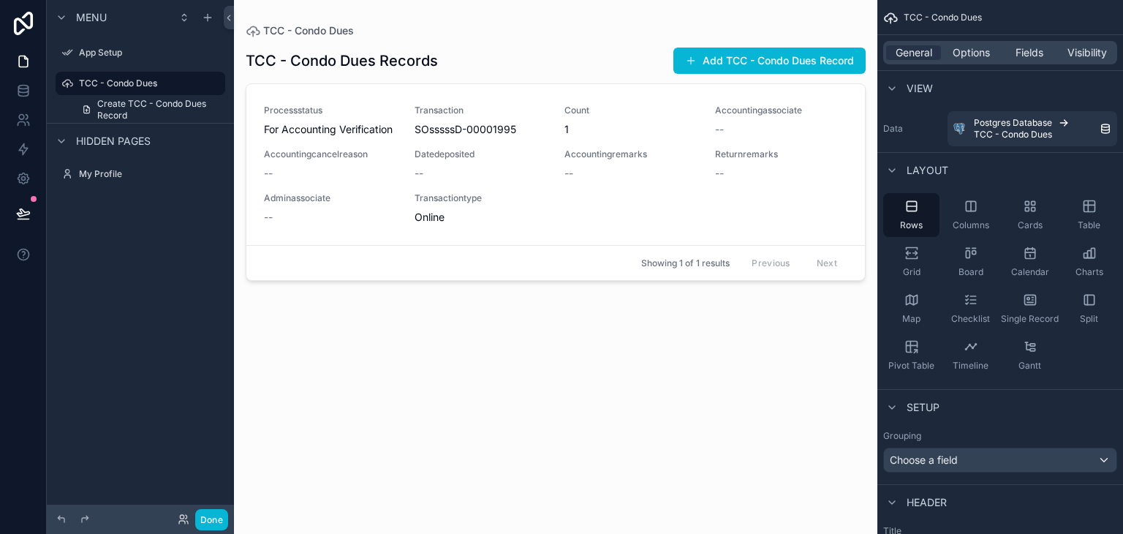
click at [630, 214] on div "scrollable content" at bounding box center [556, 258] width 644 height 516
click at [968, 56] on span "Options" at bounding box center [971, 52] width 37 height 15
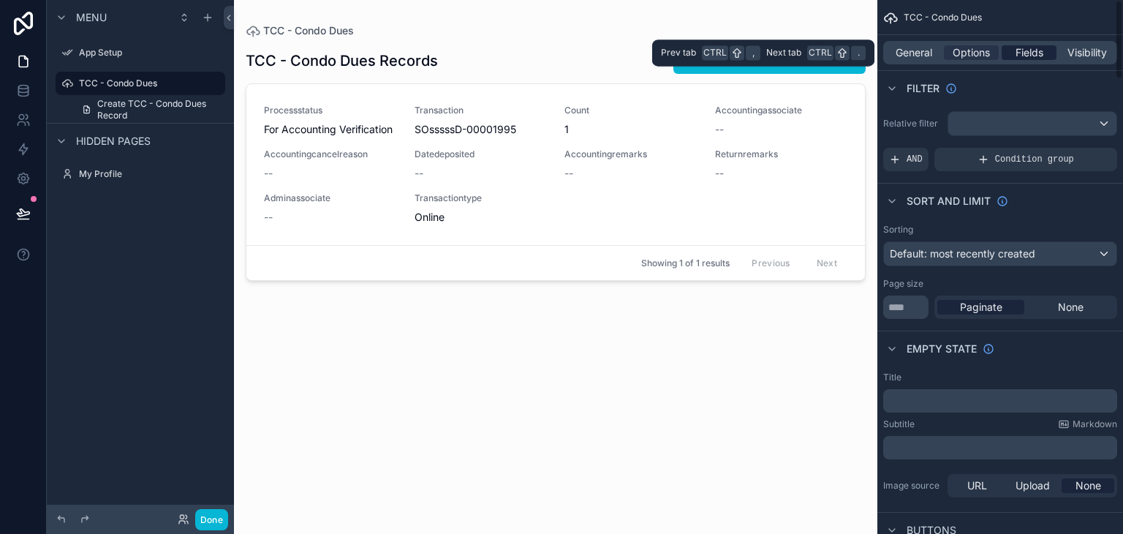
click at [1025, 56] on span "Fields" at bounding box center [1030, 52] width 28 height 15
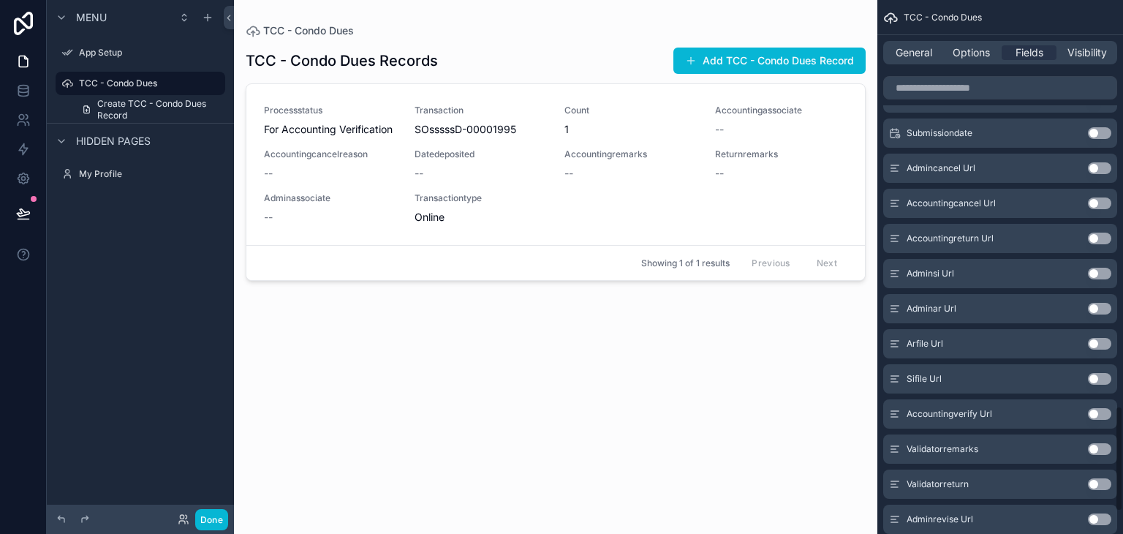
scroll to position [2159, 0]
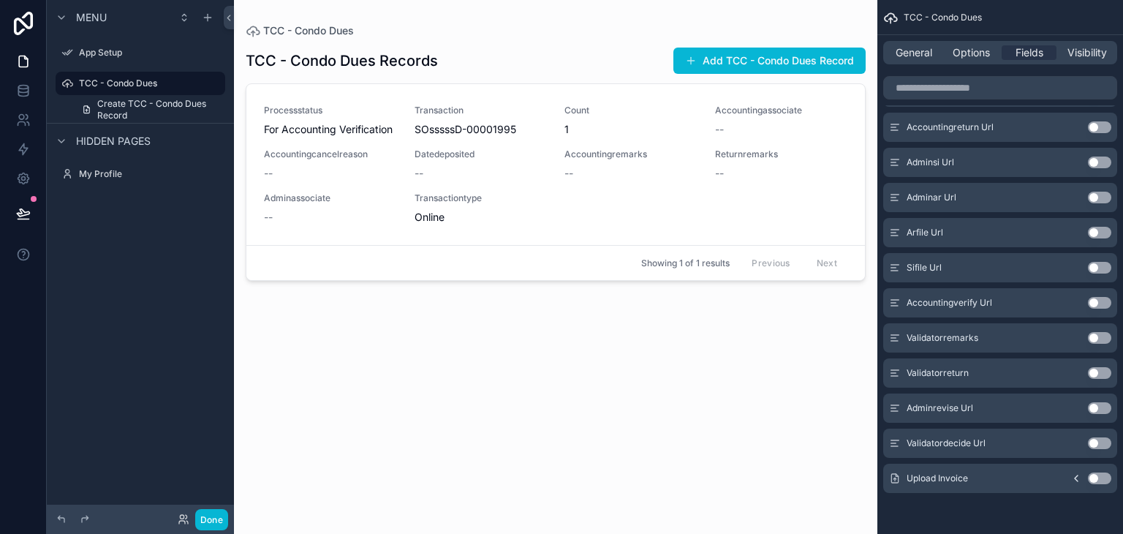
click at [1102, 479] on button "Use setting" at bounding box center [1099, 478] width 23 height 12
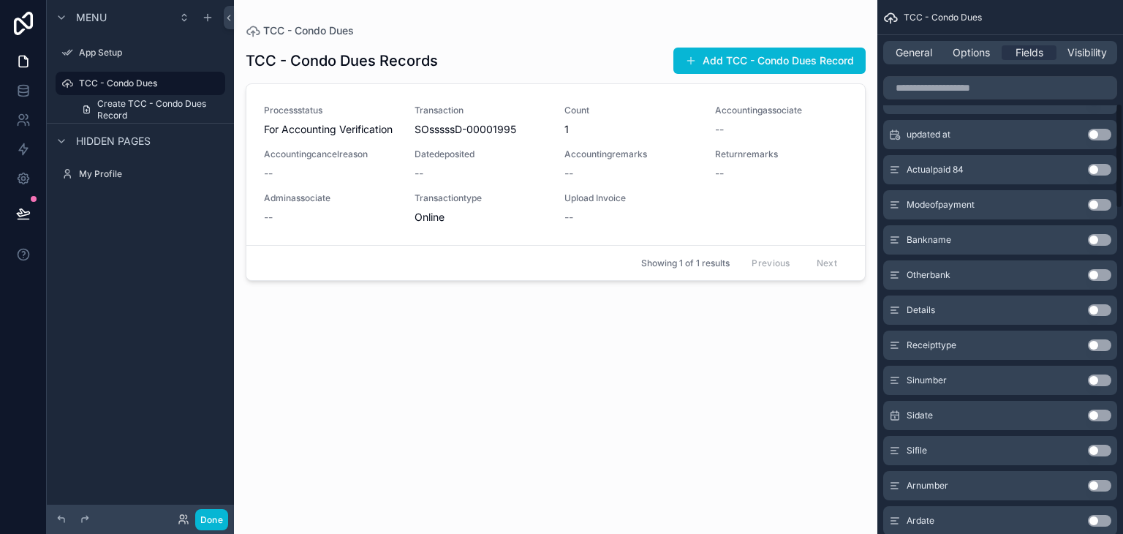
scroll to position [585, 0]
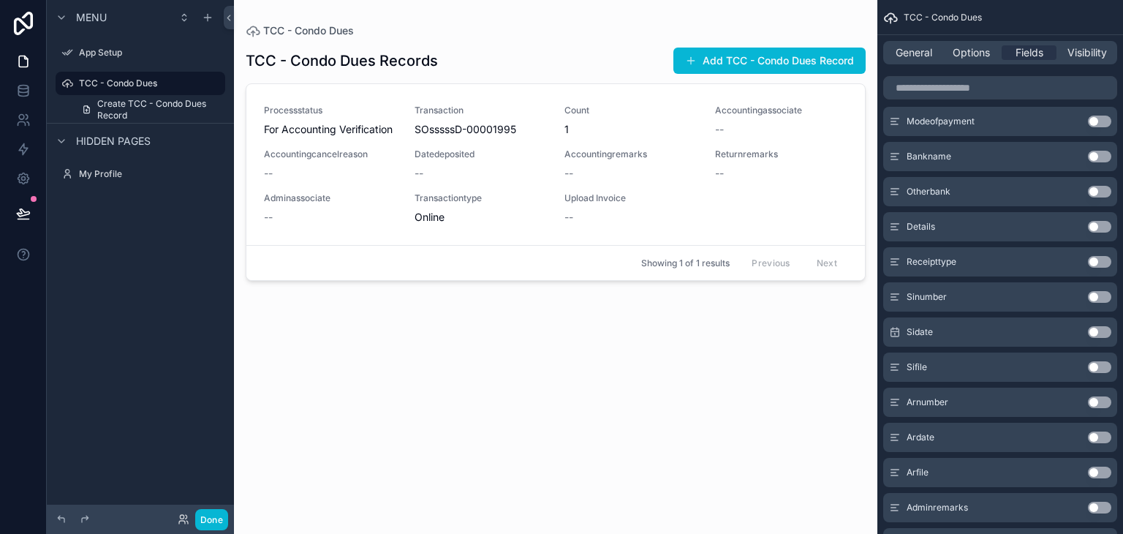
click at [1096, 367] on button "Use setting" at bounding box center [1099, 367] width 23 height 12
click at [746, 382] on div "TCC - Condo Dues Records Add TCC - Condo Dues Record Processstatus For Accounti…" at bounding box center [556, 277] width 620 height 478
click at [462, 366] on div "TCC - Condo Dues Records Add TCC - Condo Dues Record Processstatus For Accounti…" at bounding box center [556, 277] width 620 height 478
click at [146, 81] on label "TCC - Condo Dues" at bounding box center [137, 84] width 117 height 12
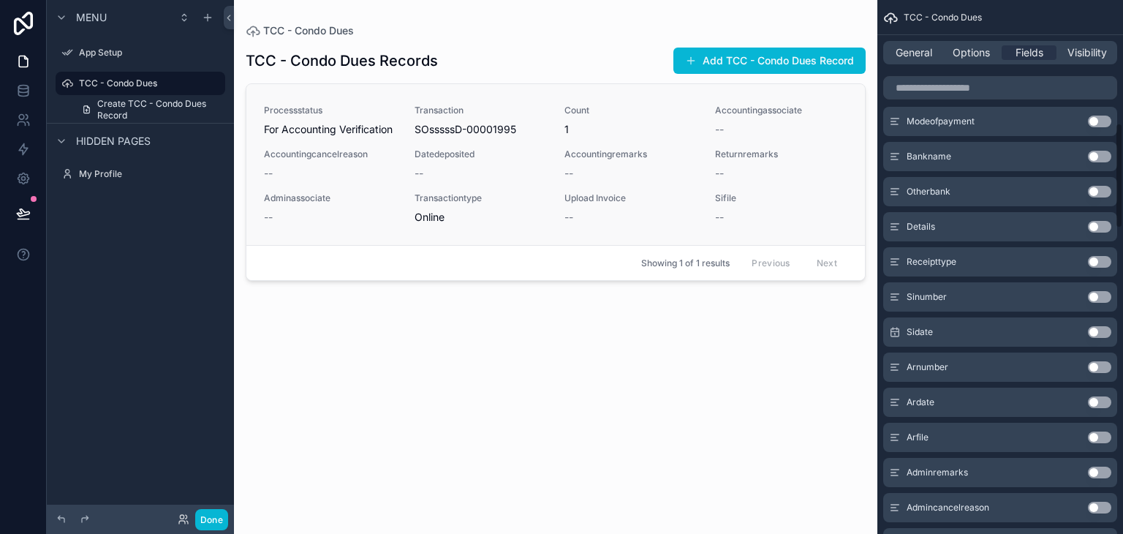
click at [369, 134] on span "For Accounting Verification" at bounding box center [330, 129] width 133 height 15
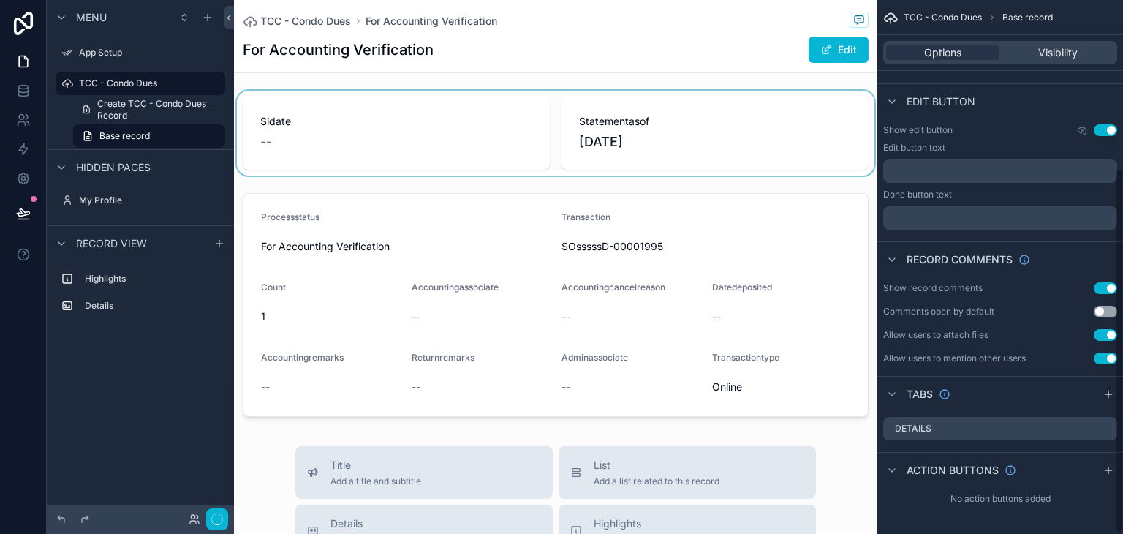
scroll to position [246, 0]
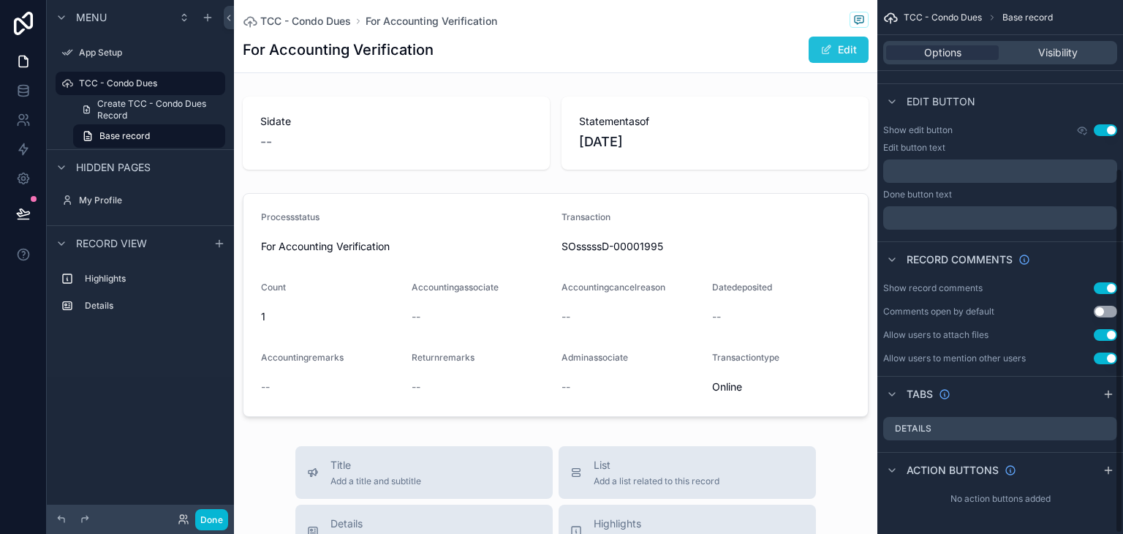
click at [825, 49] on button "Edit" at bounding box center [839, 50] width 60 height 26
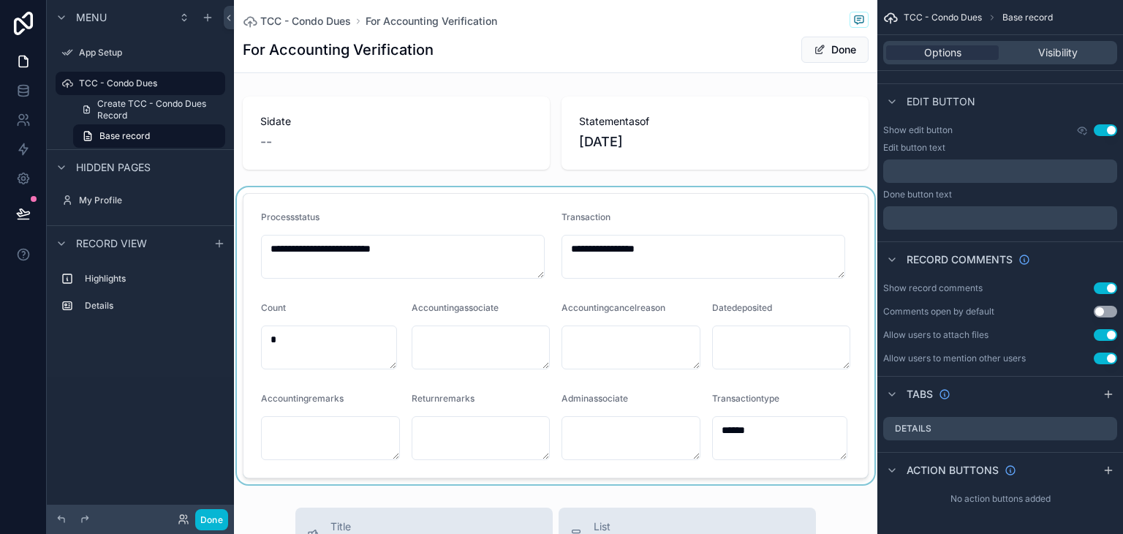
scroll to position [73, 0]
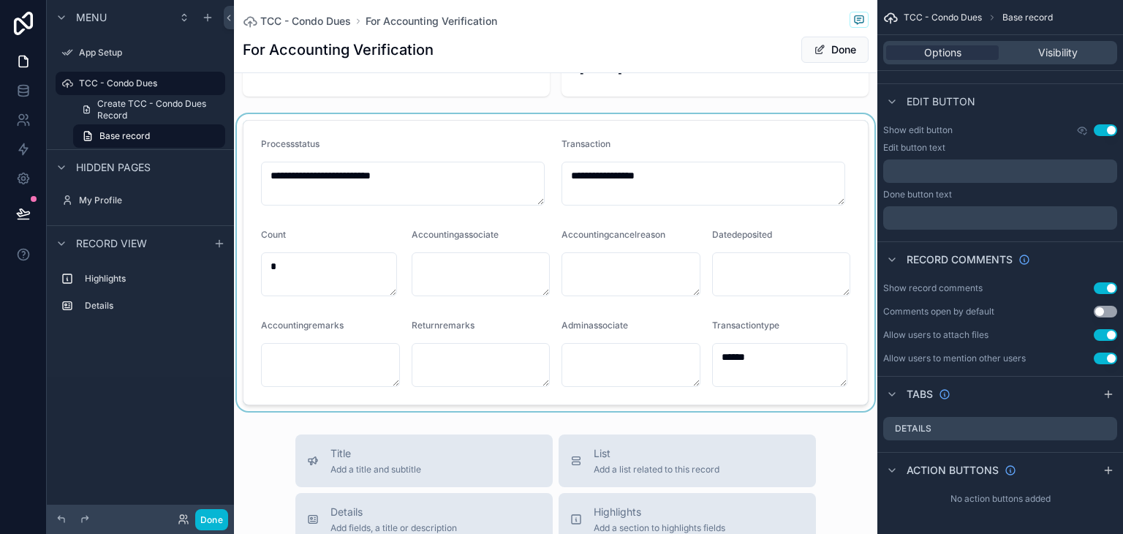
click at [645, 149] on div "scrollable content" at bounding box center [556, 262] width 644 height 297
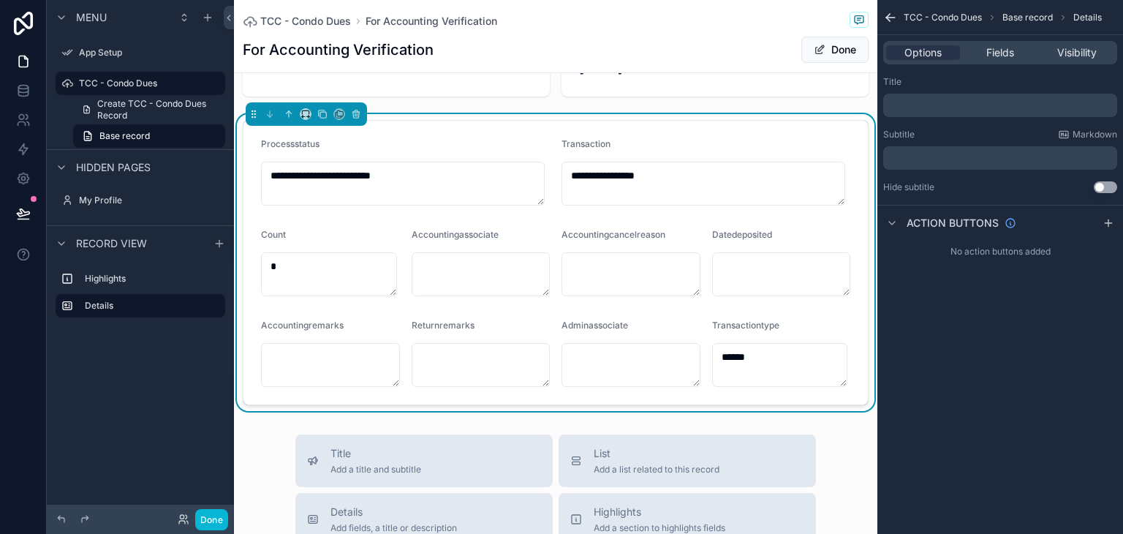
scroll to position [0, 0]
click at [999, 65] on div "Options Fields Visibility" at bounding box center [1001, 52] width 246 height 35
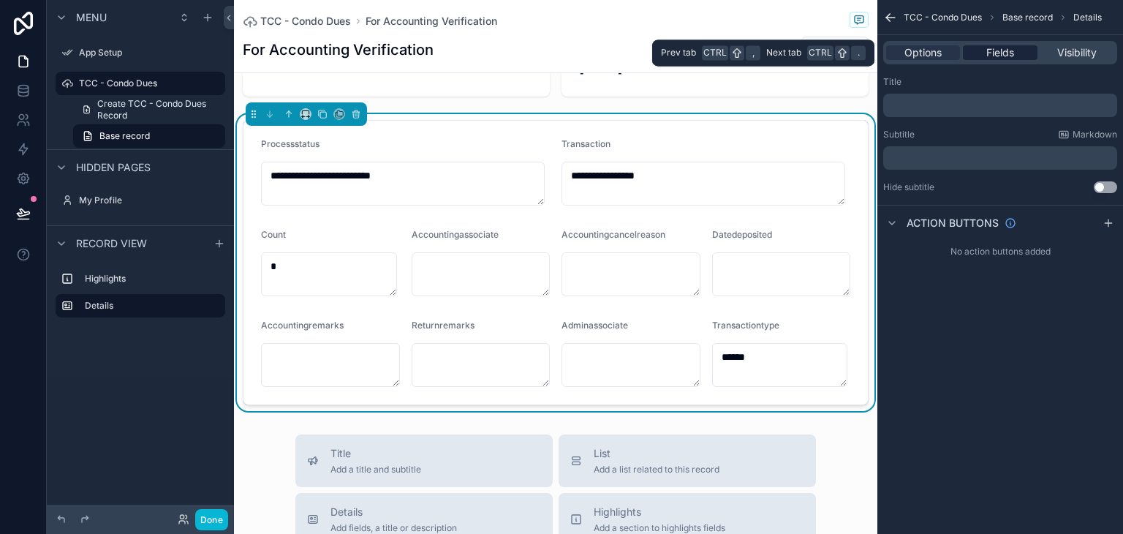
click at [998, 59] on span "Fields" at bounding box center [1001, 52] width 28 height 15
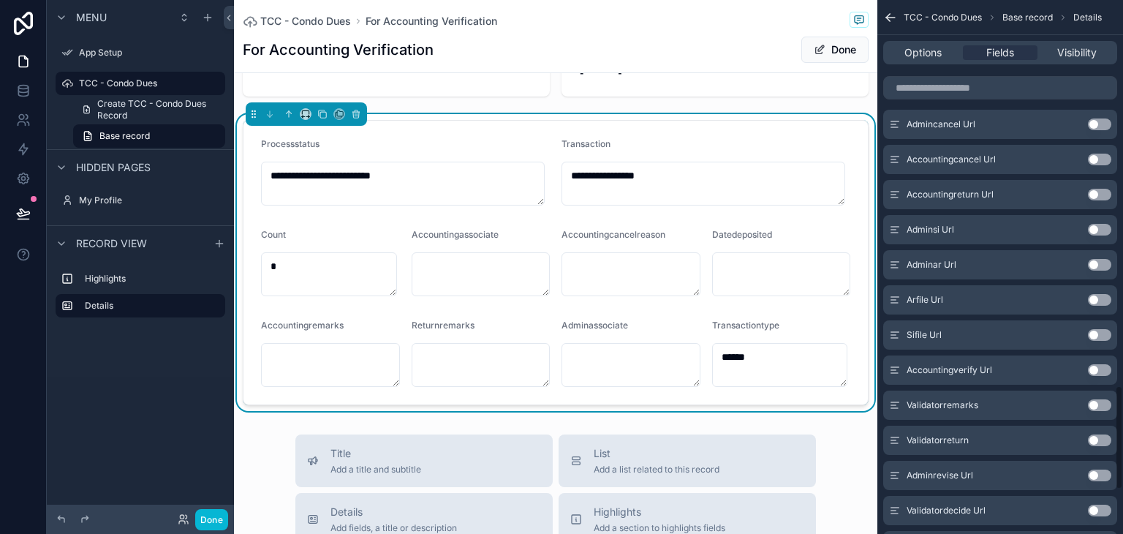
scroll to position [2201, 0]
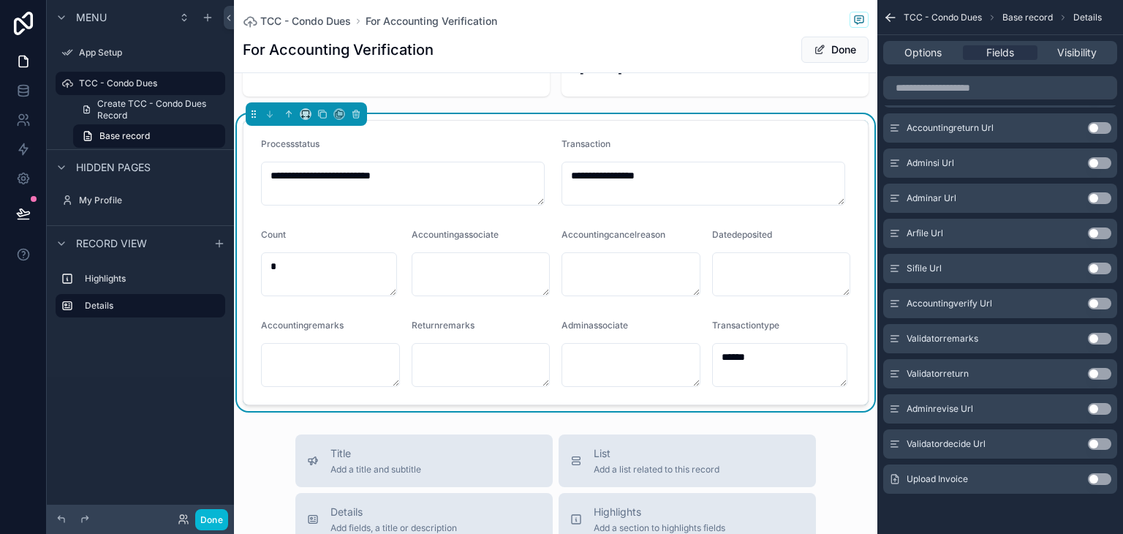
click at [1097, 478] on button "Use setting" at bounding box center [1099, 479] width 23 height 12
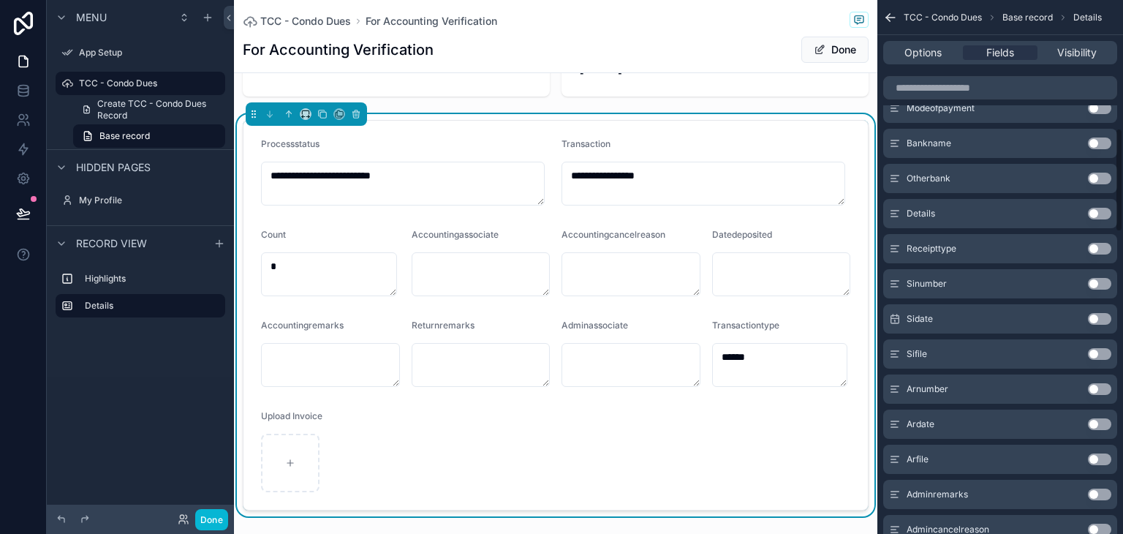
scroll to position [658, 0]
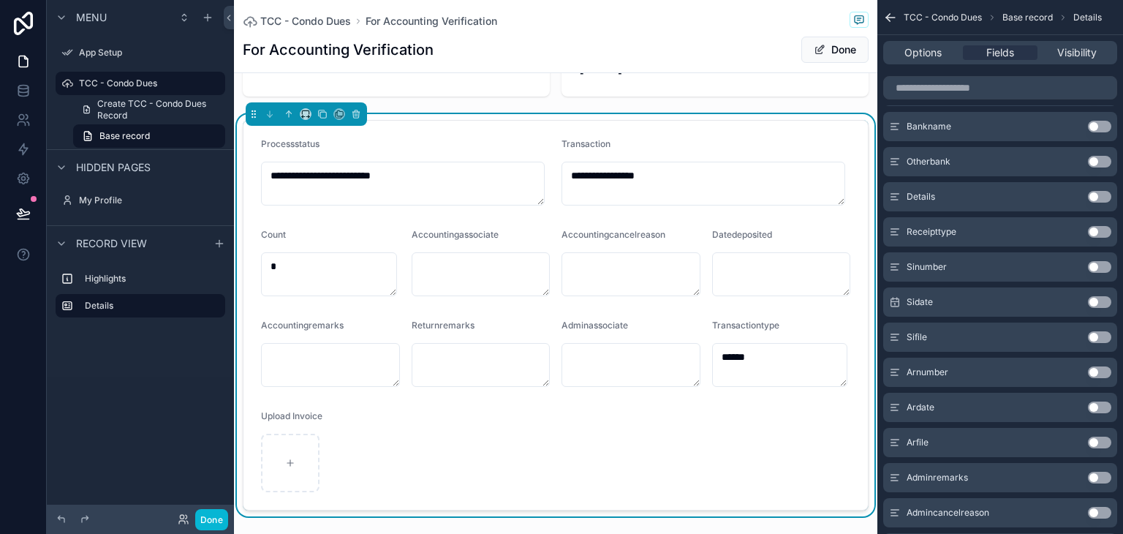
click at [1095, 334] on button "Use setting" at bounding box center [1099, 337] width 23 height 12
click at [594, 106] on div "**********" at bounding box center [556, 267] width 644 height 499
click at [208, 513] on button "Done" at bounding box center [211, 519] width 33 height 21
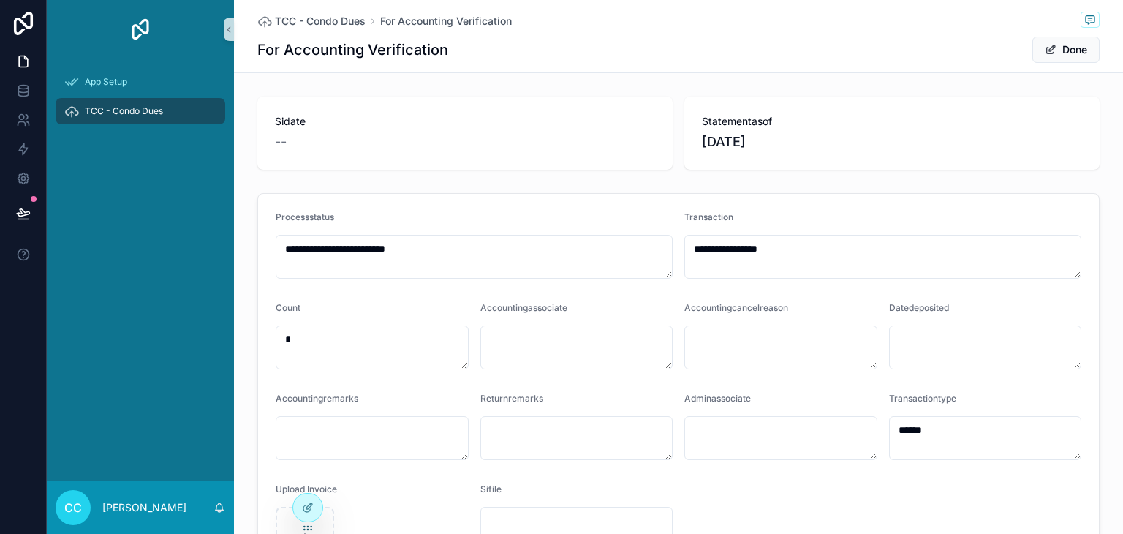
scroll to position [146, 0]
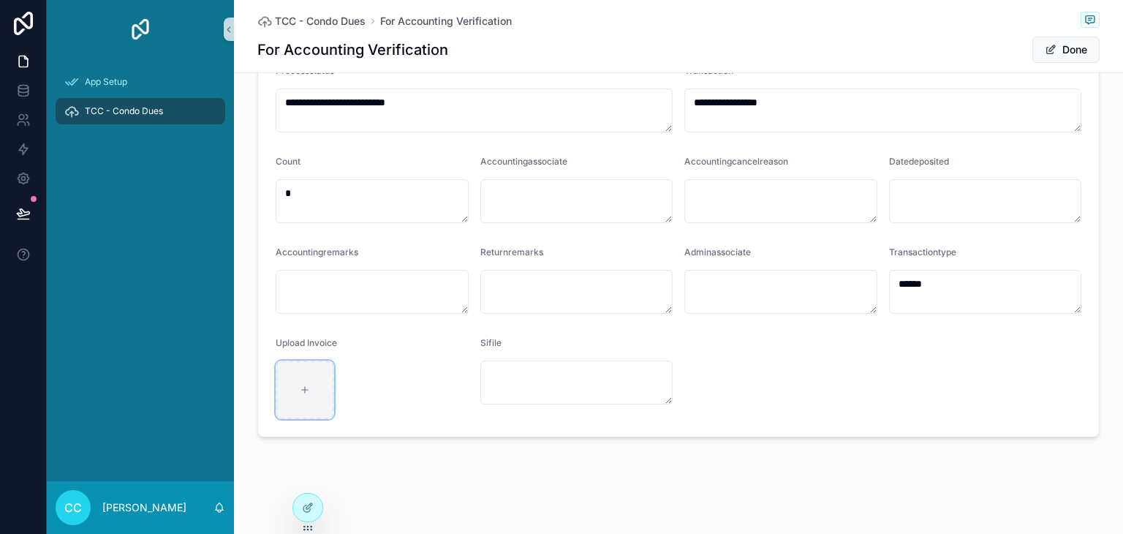
click at [301, 382] on div "scrollable content" at bounding box center [305, 390] width 59 height 59
type input "**********"
click at [1046, 59] on button "Done" at bounding box center [1066, 50] width 67 height 26
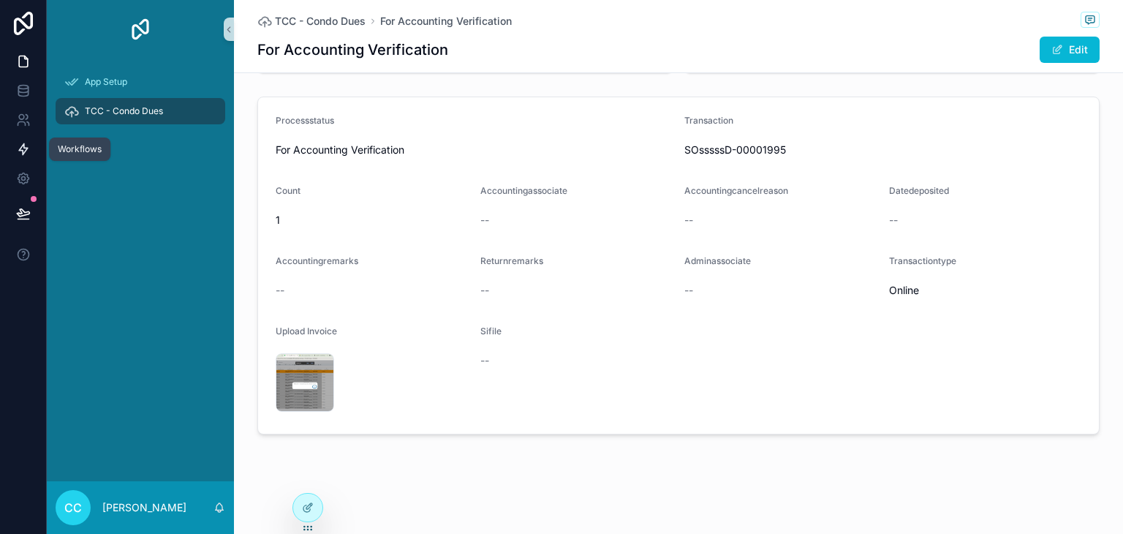
click at [23, 151] on icon at bounding box center [23, 149] width 15 height 15
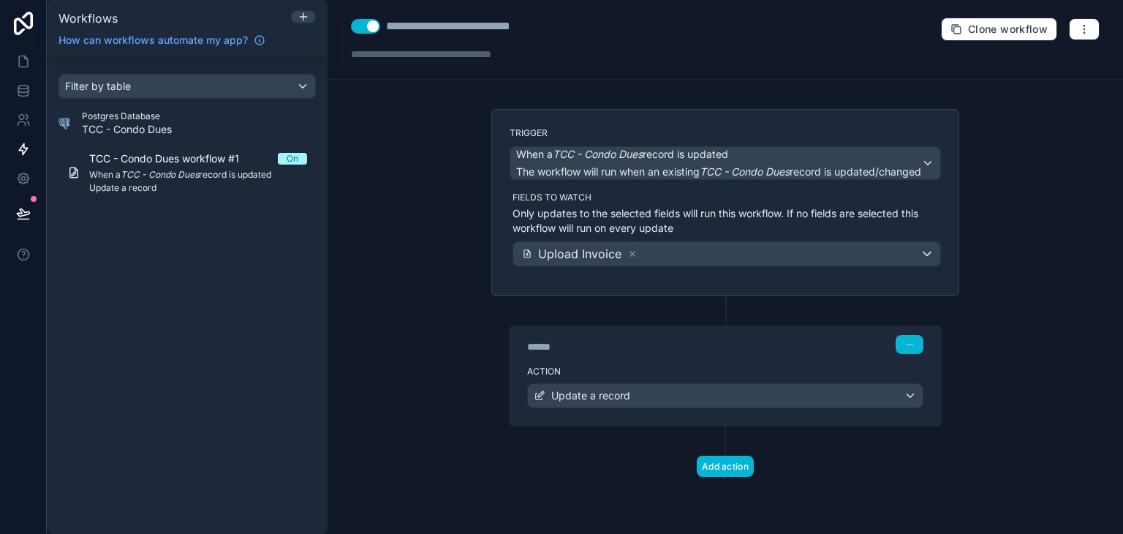
click at [403, 230] on div "**********" at bounding box center [726, 267] width 796 height 534
click at [1078, 20] on button "button" at bounding box center [1084, 29] width 31 height 22
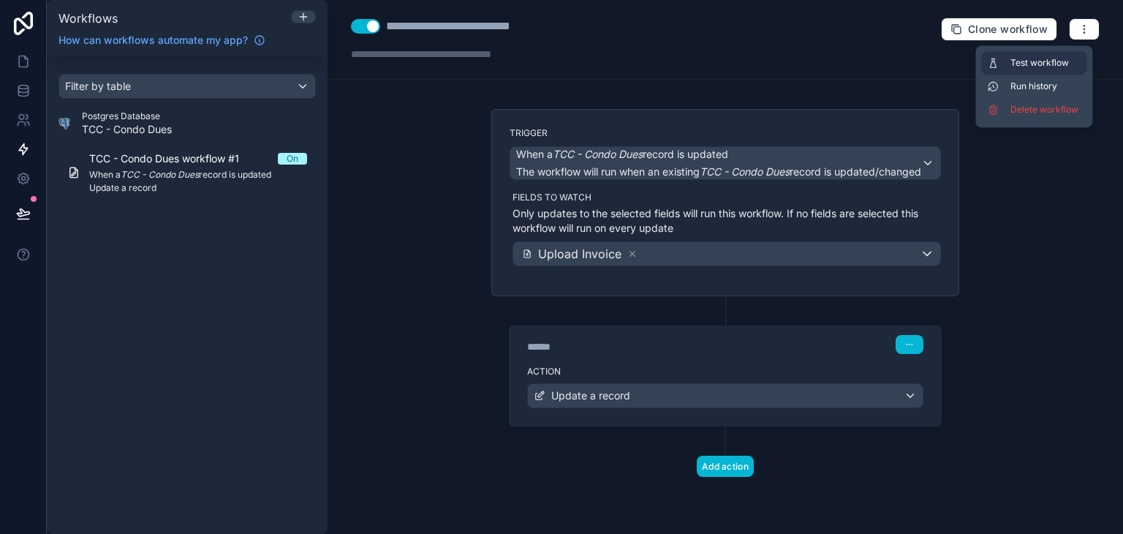
click at [1063, 57] on span "Test workflow" at bounding box center [1046, 63] width 70 height 12
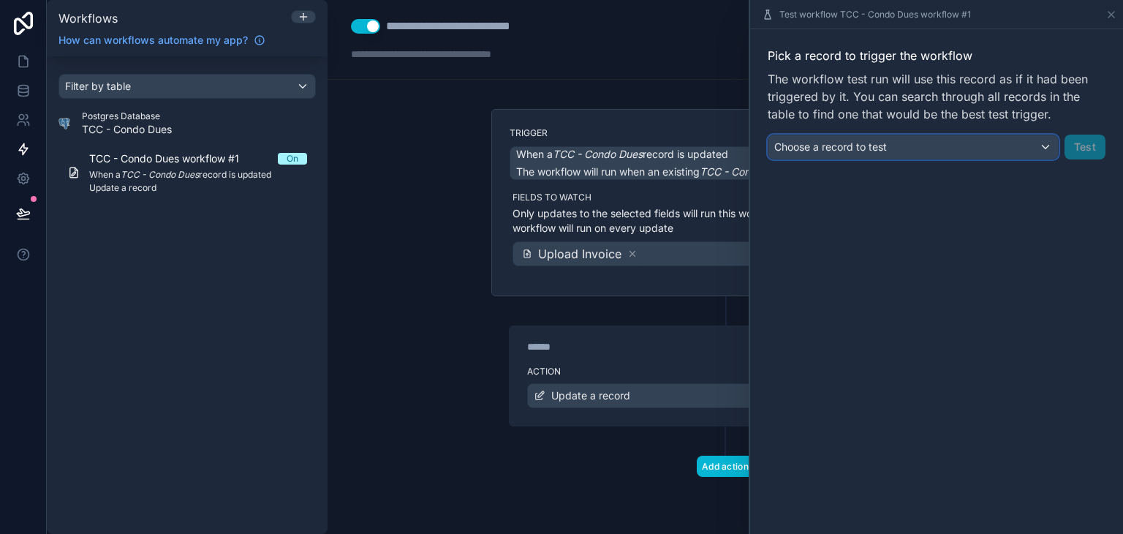
click at [1026, 146] on div "Choose a record to test" at bounding box center [914, 146] width 290 height 23
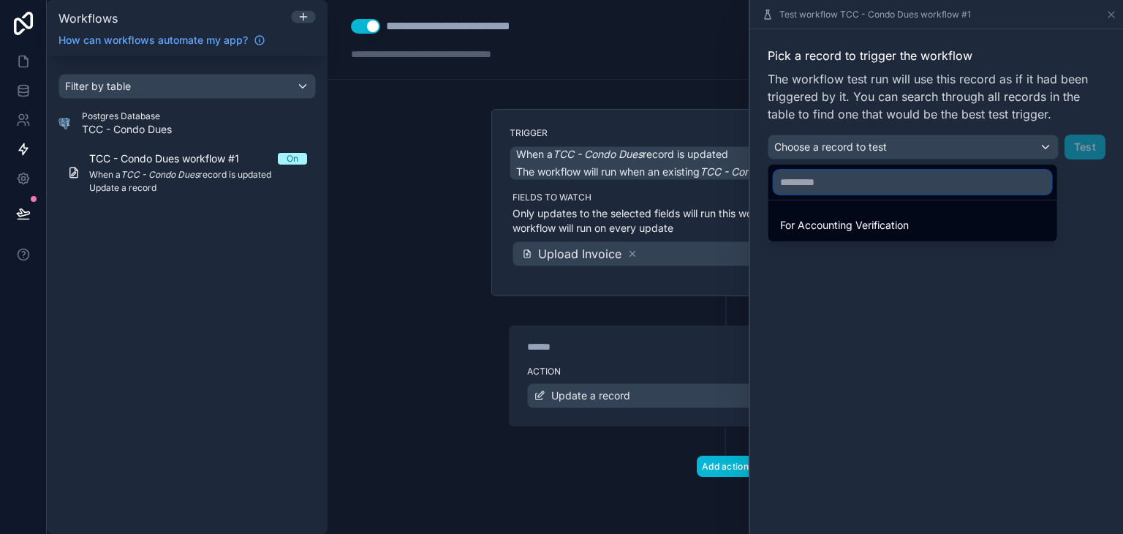
click at [878, 184] on input "text" at bounding box center [912, 181] width 277 height 23
click at [859, 148] on div at bounding box center [936, 267] width 373 height 534
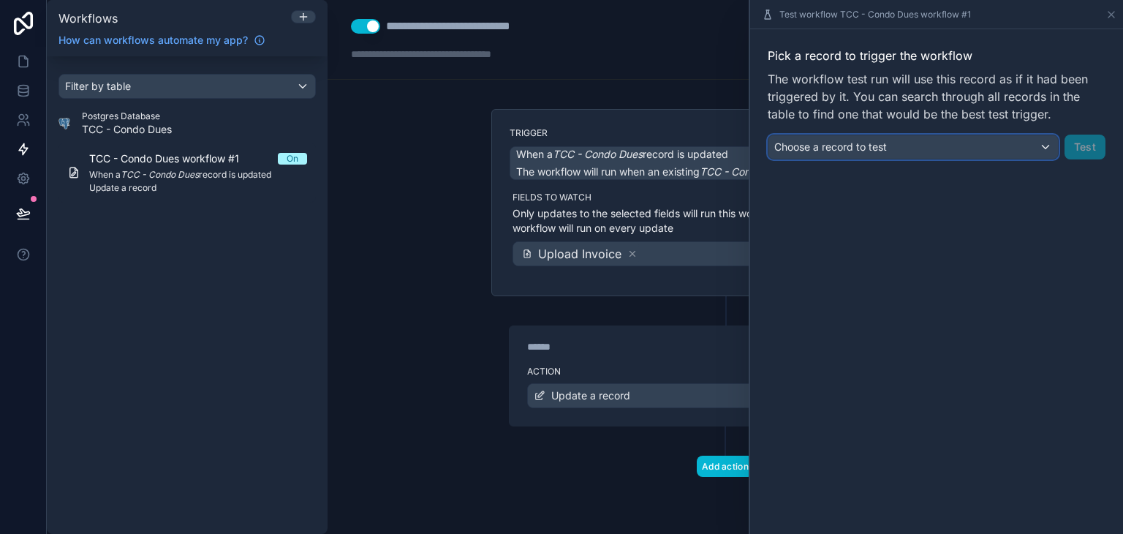
click at [859, 153] on span "Choose a record to test" at bounding box center [830, 146] width 113 height 12
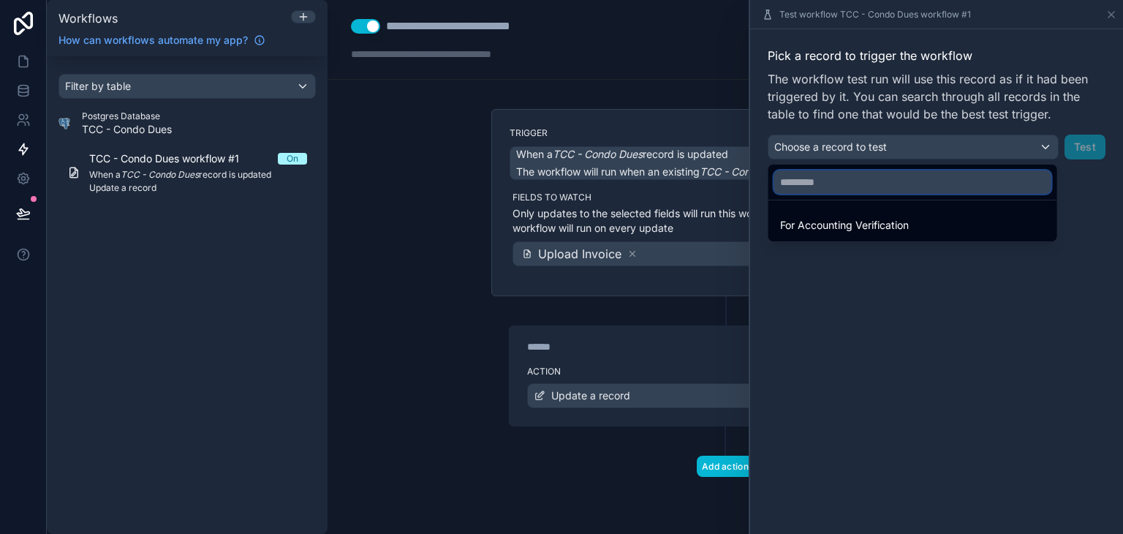
click at [859, 185] on input "text" at bounding box center [912, 181] width 277 height 23
click at [1031, 185] on input "****" at bounding box center [912, 181] width 277 height 23
type input "****"
click at [1034, 184] on icon "button" at bounding box center [1039, 182] width 13 height 13
click at [1104, 16] on div at bounding box center [936, 267] width 373 height 534
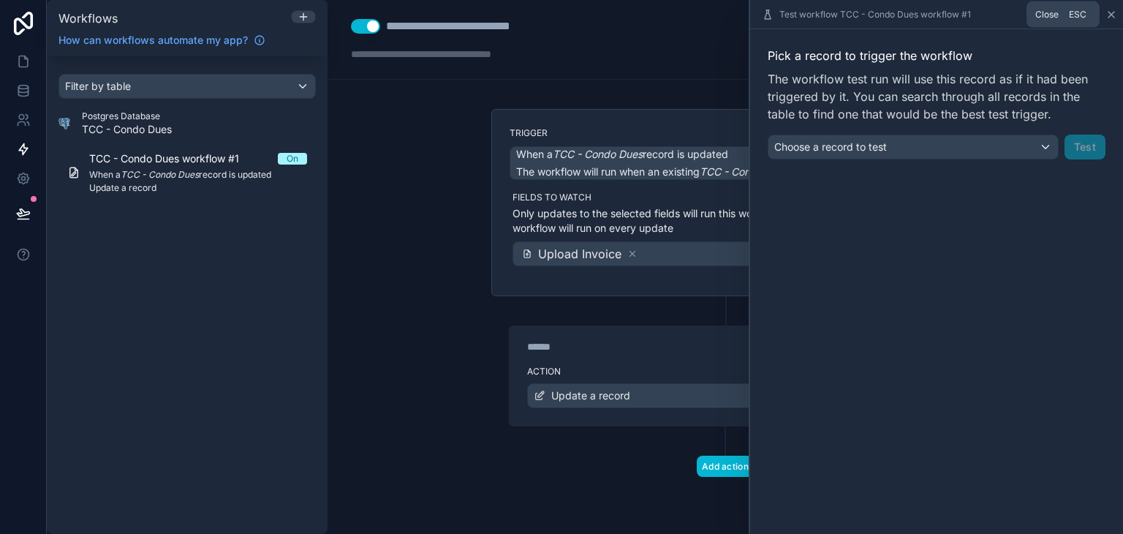
click at [1110, 10] on icon at bounding box center [1112, 15] width 12 height 12
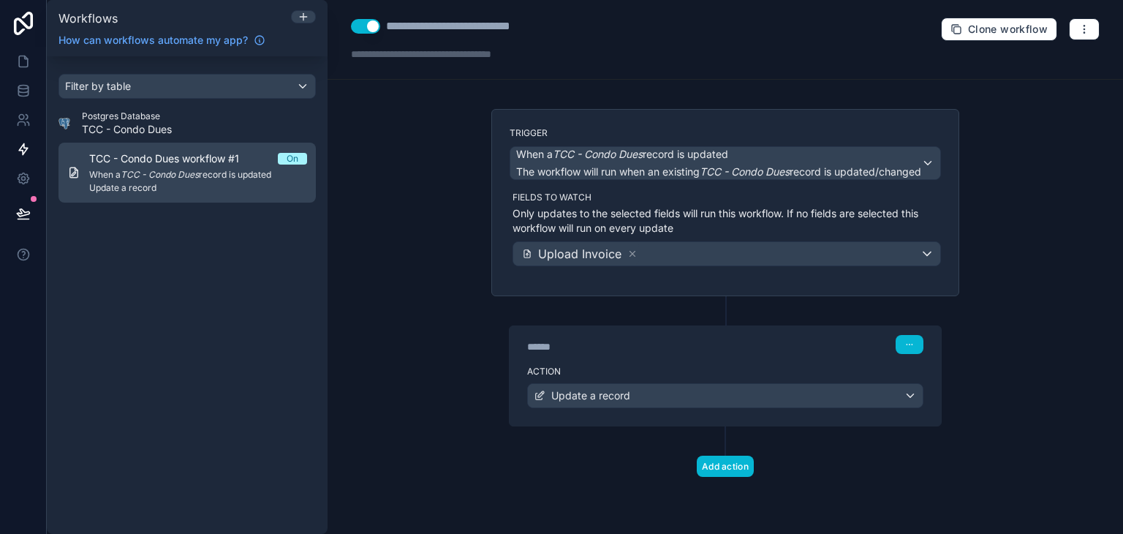
click at [236, 165] on span "TCC - Condo Dues workflow #1" at bounding box center [172, 158] width 167 height 15
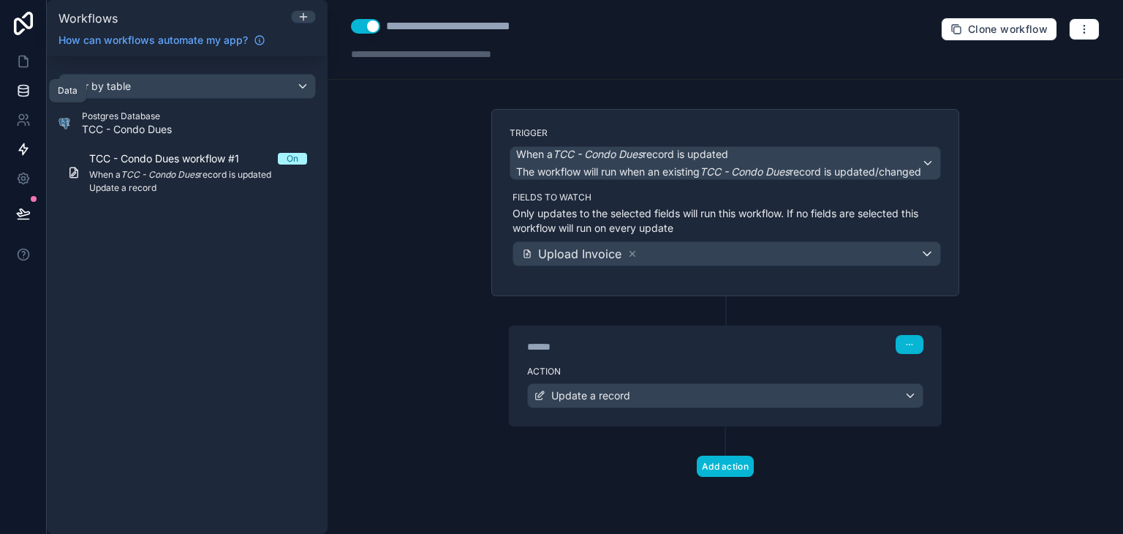
click at [29, 86] on icon at bounding box center [23, 90] width 15 height 15
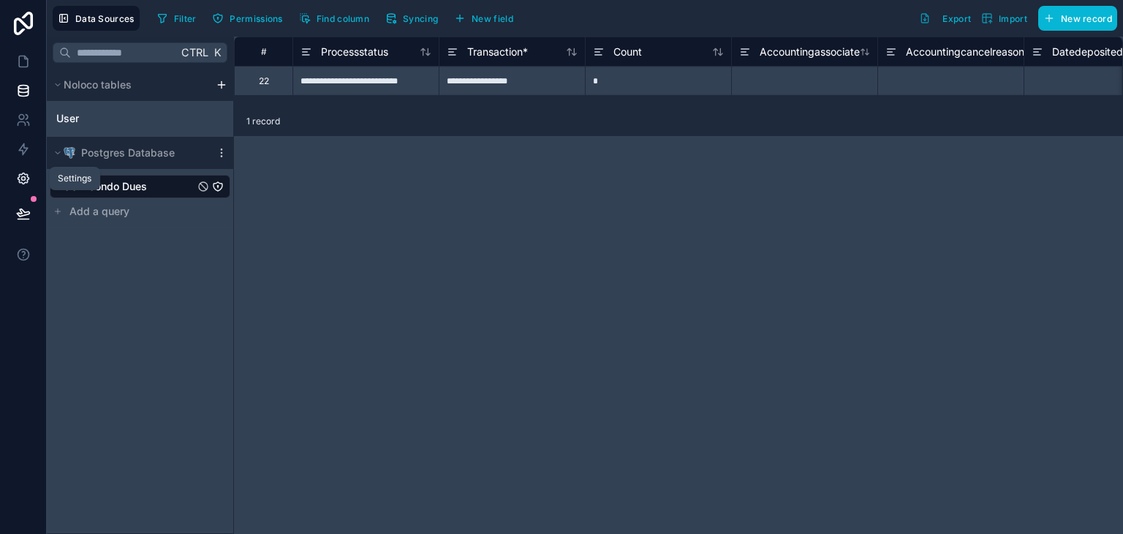
click at [24, 169] on link at bounding box center [23, 178] width 46 height 29
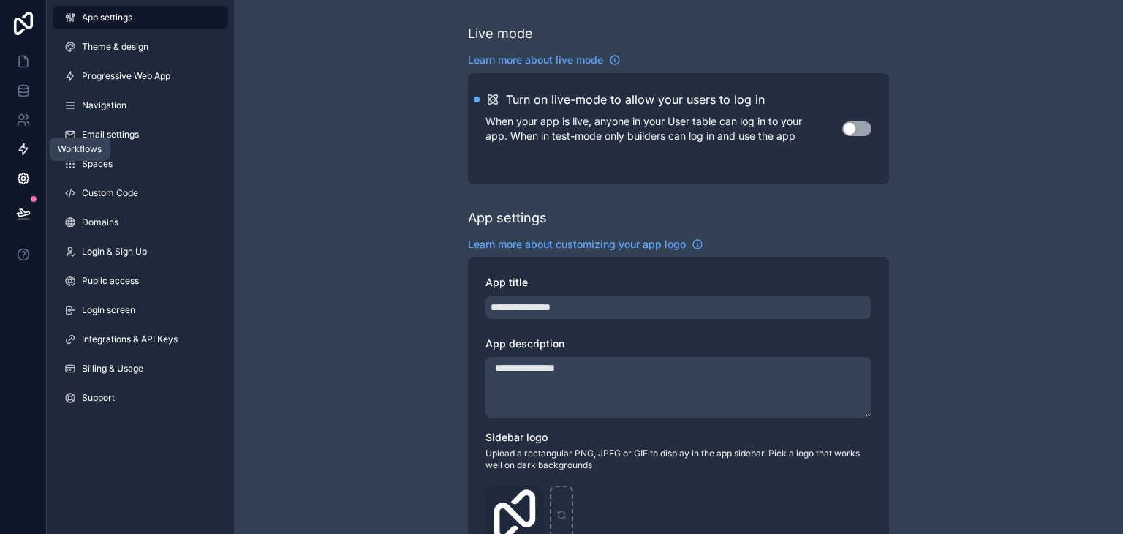
click at [18, 146] on icon at bounding box center [23, 149] width 15 height 15
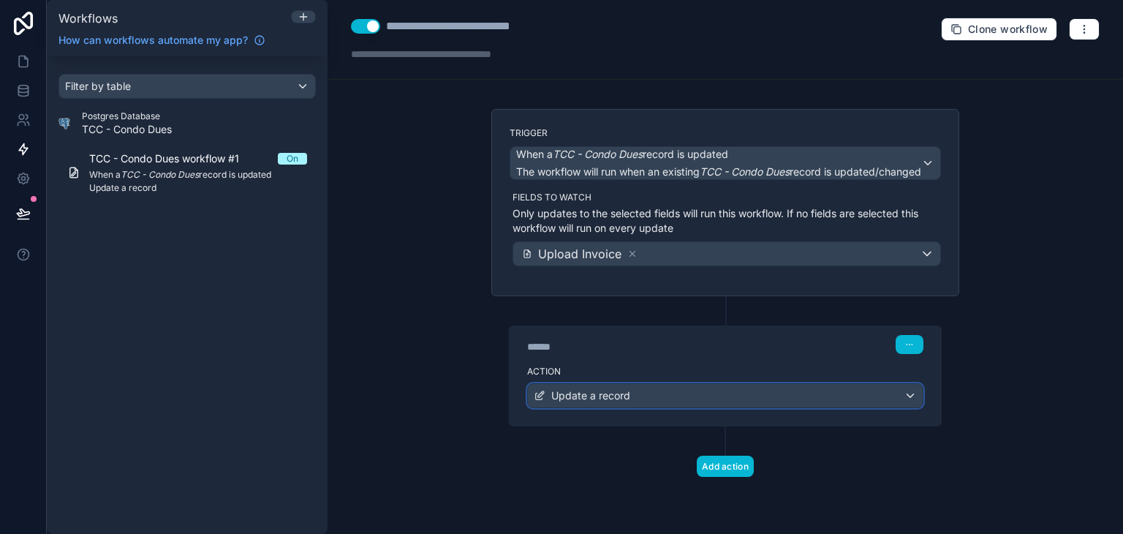
click at [775, 394] on div "Update a record" at bounding box center [725, 395] width 395 height 23
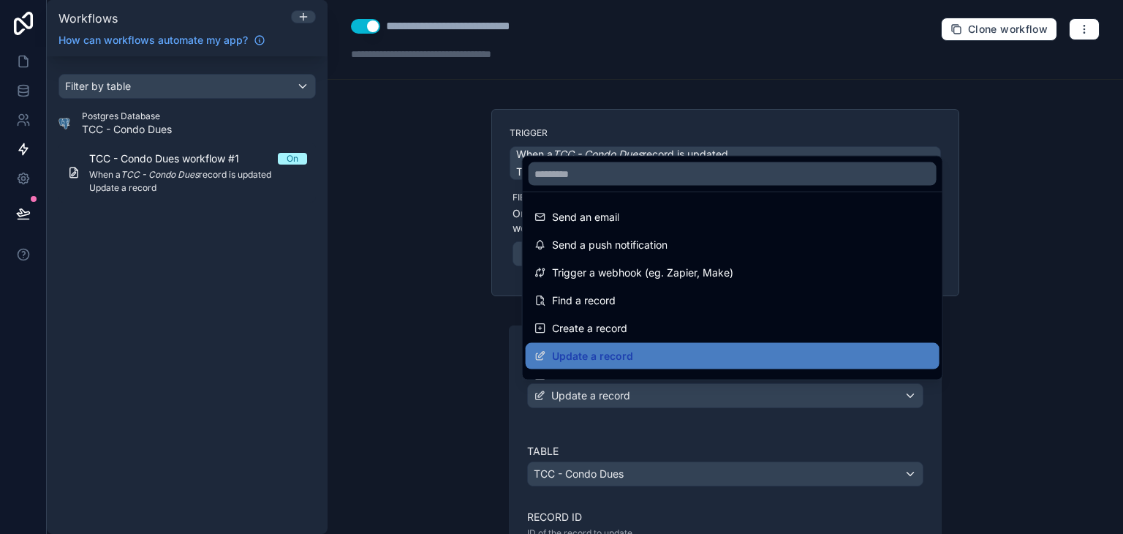
click at [778, 398] on div at bounding box center [561, 267] width 1123 height 534
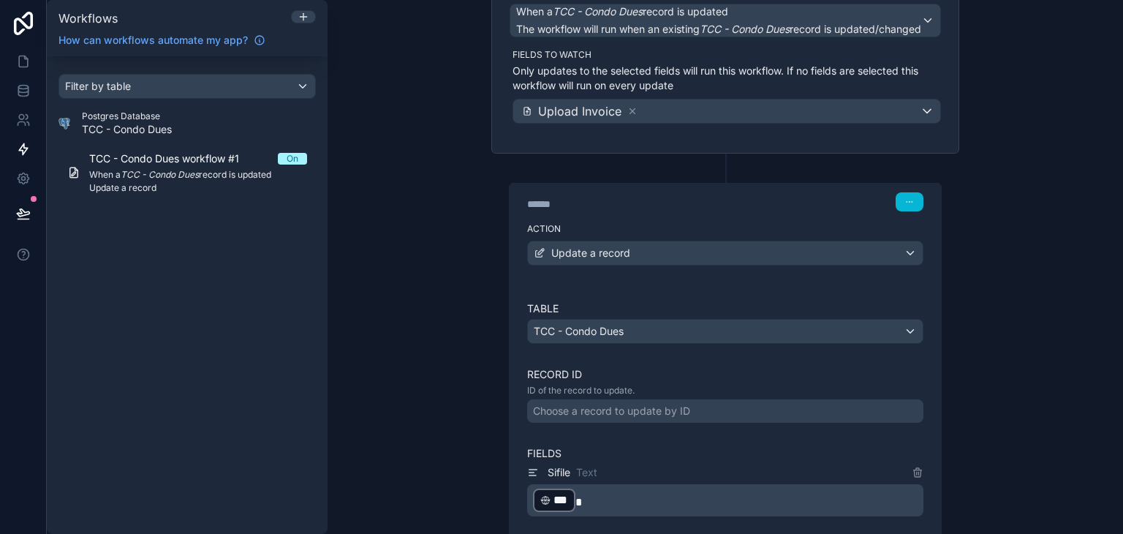
scroll to position [146, 0]
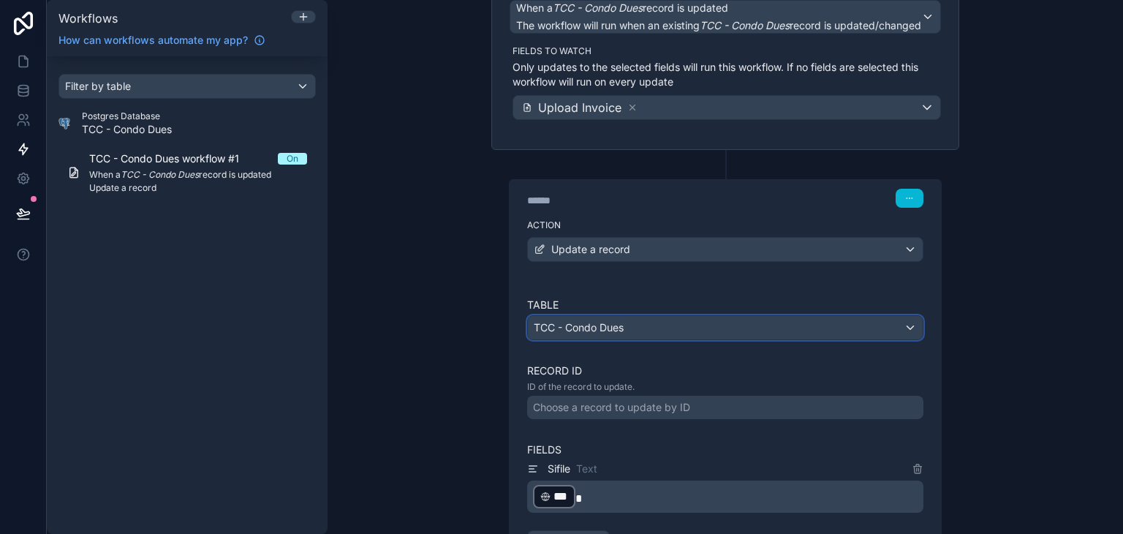
click at [693, 326] on div "TCC - Condo Dues" at bounding box center [725, 327] width 395 height 23
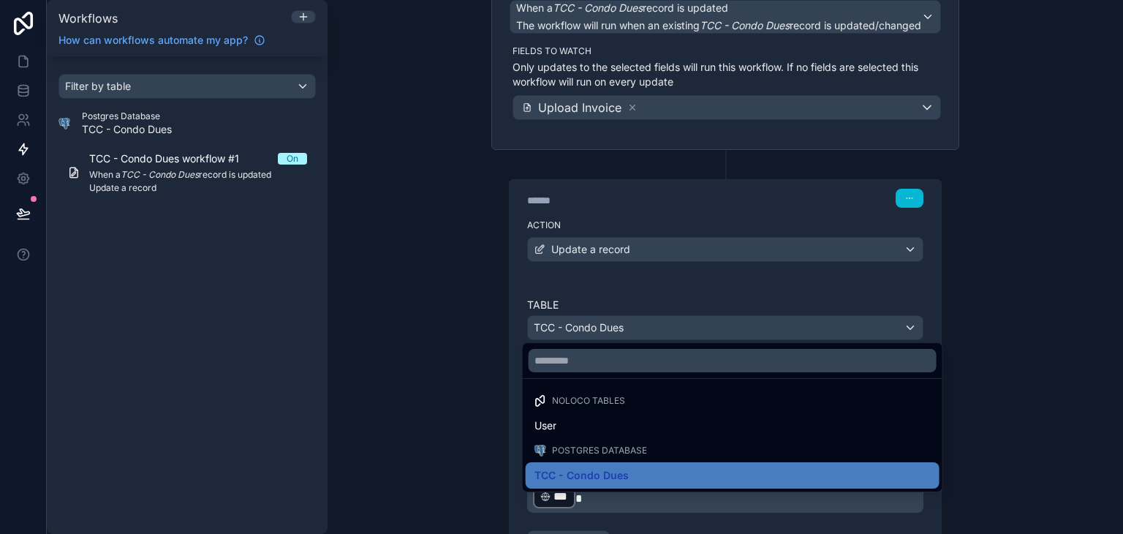
click at [693, 326] on div at bounding box center [561, 267] width 1123 height 534
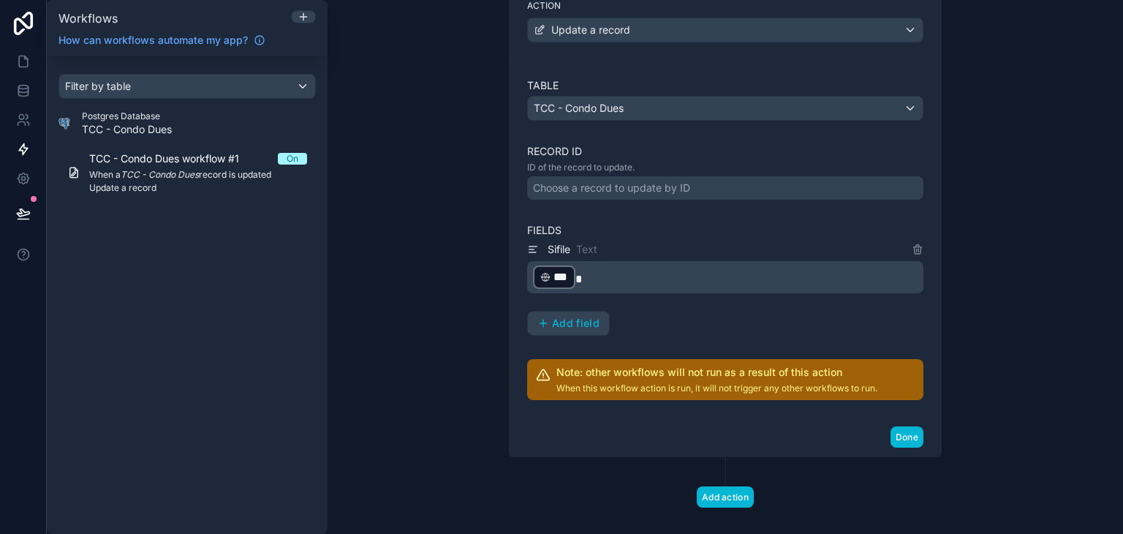
scroll to position [293, 0]
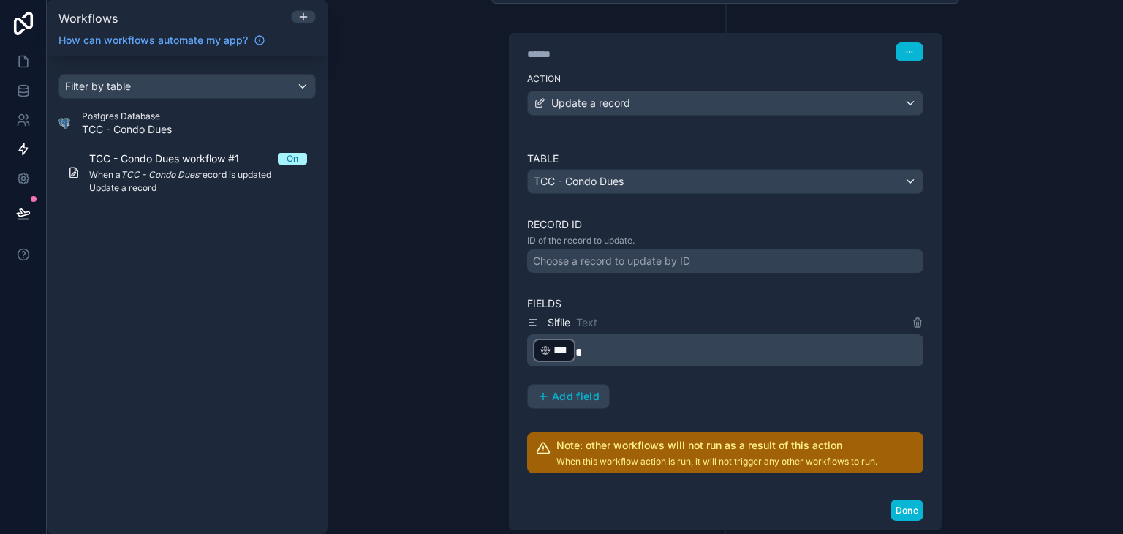
click at [634, 250] on div "Choose a record to update by ID" at bounding box center [725, 260] width 396 height 23
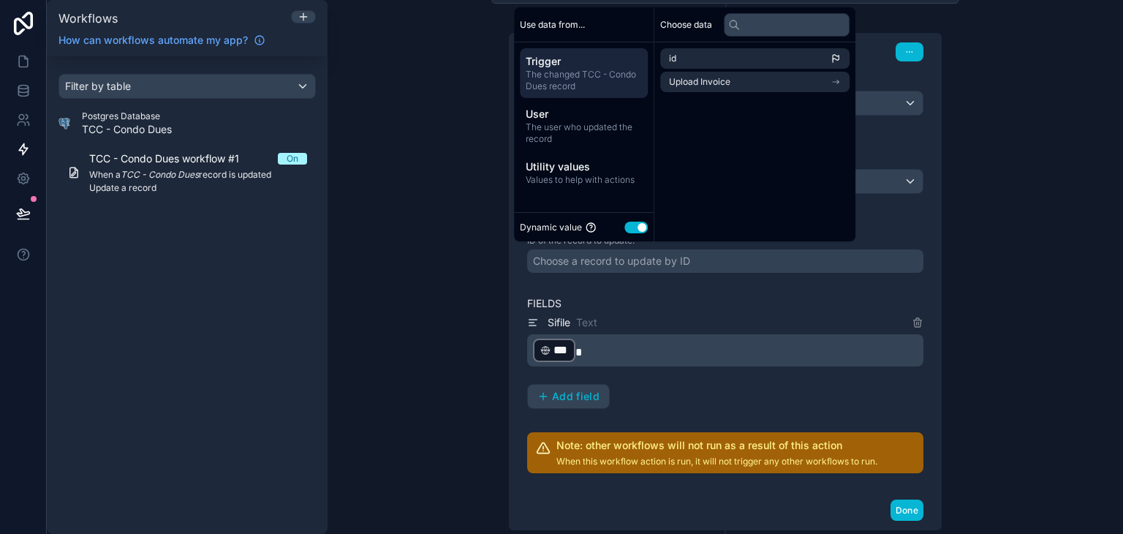
click at [634, 255] on div "Choose a record to update by ID" at bounding box center [611, 261] width 157 height 15
click at [601, 166] on span "Utility values" at bounding box center [584, 166] width 116 height 15
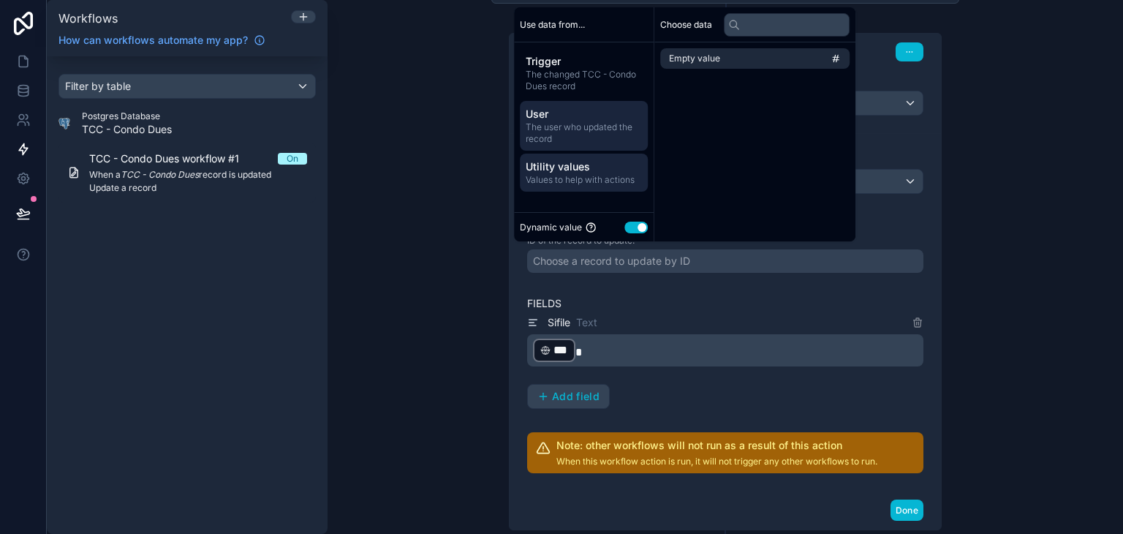
click at [591, 135] on span "The user who updated the record" at bounding box center [584, 132] width 116 height 23
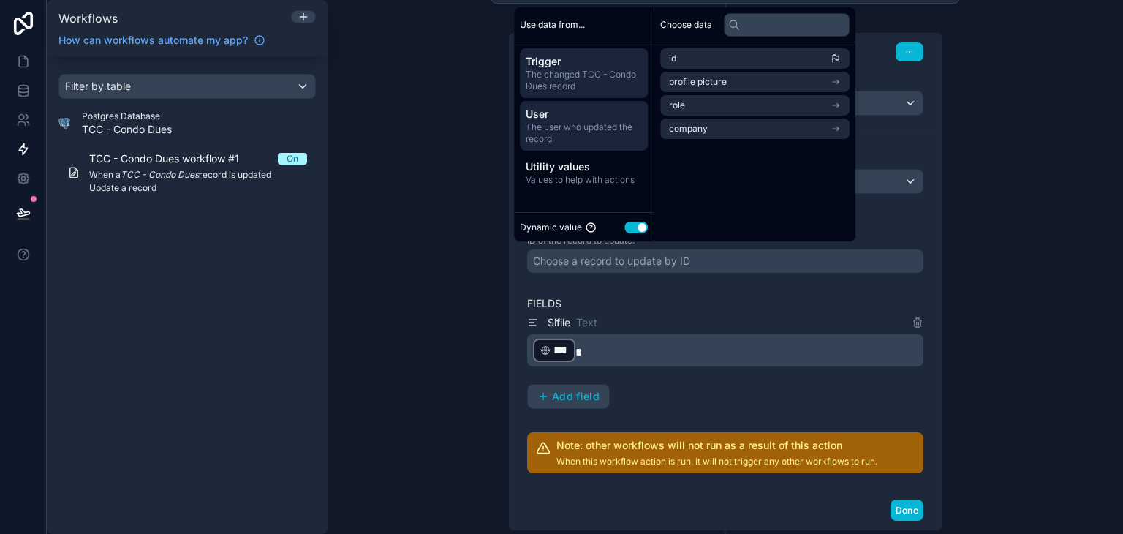
click at [590, 90] on span "The changed TCC - Condo Dues record" at bounding box center [584, 80] width 116 height 23
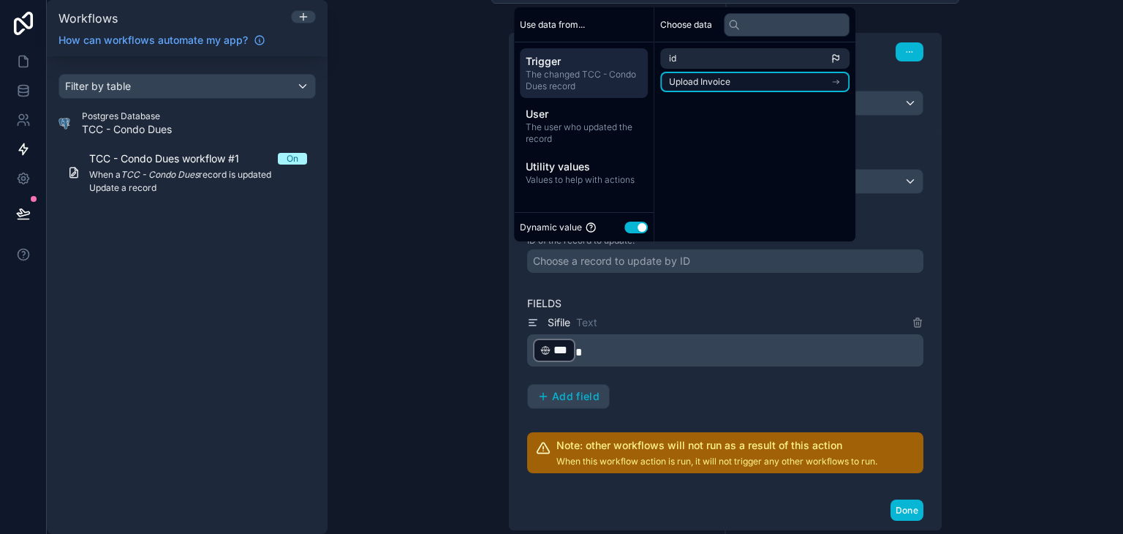
click at [732, 85] on li "Upload Invoice" at bounding box center [754, 82] width 189 height 20
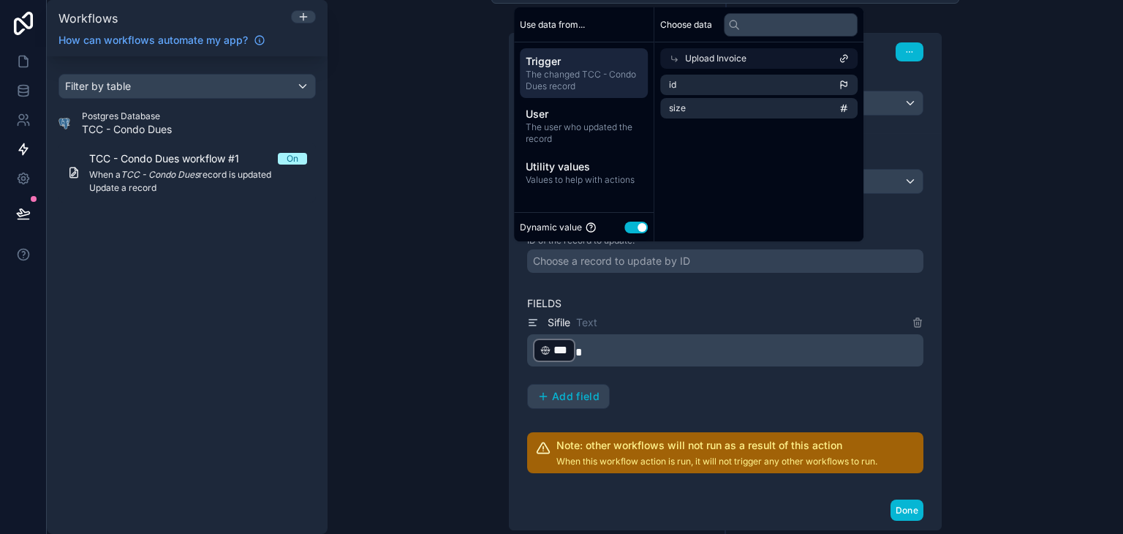
click at [734, 59] on span "Upload Invoice" at bounding box center [715, 59] width 61 height 12
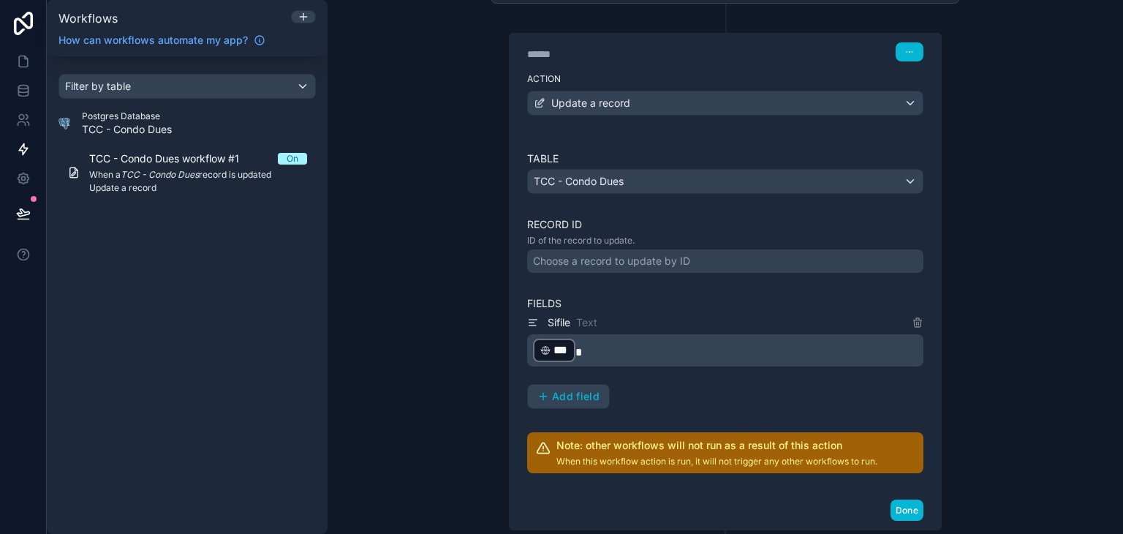
click at [983, 129] on div "**********" at bounding box center [726, 267] width 796 height 534
drag, startPoint x: 529, startPoint y: 218, endPoint x: 639, endPoint y: 236, distance: 111.2
click at [639, 236] on div "Record ID ID of the record to update. Choose a record to update by ID" at bounding box center [725, 245] width 396 height 56
copy div "Record ID ID of the record to update."
click at [632, 263] on div "Choose a record to update by ID" at bounding box center [611, 261] width 157 height 15
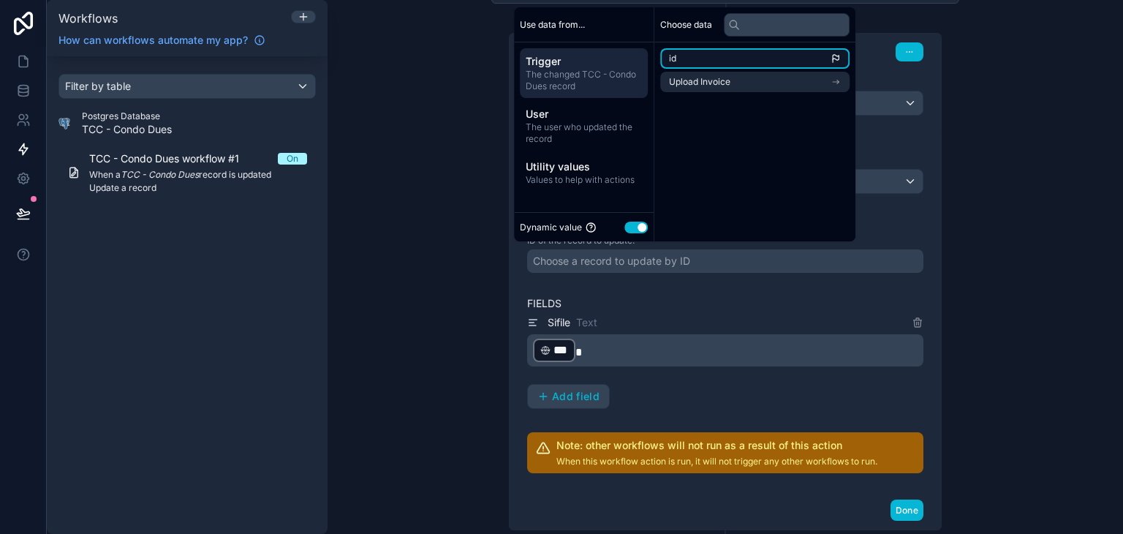
click at [720, 64] on li "id" at bounding box center [754, 58] width 189 height 20
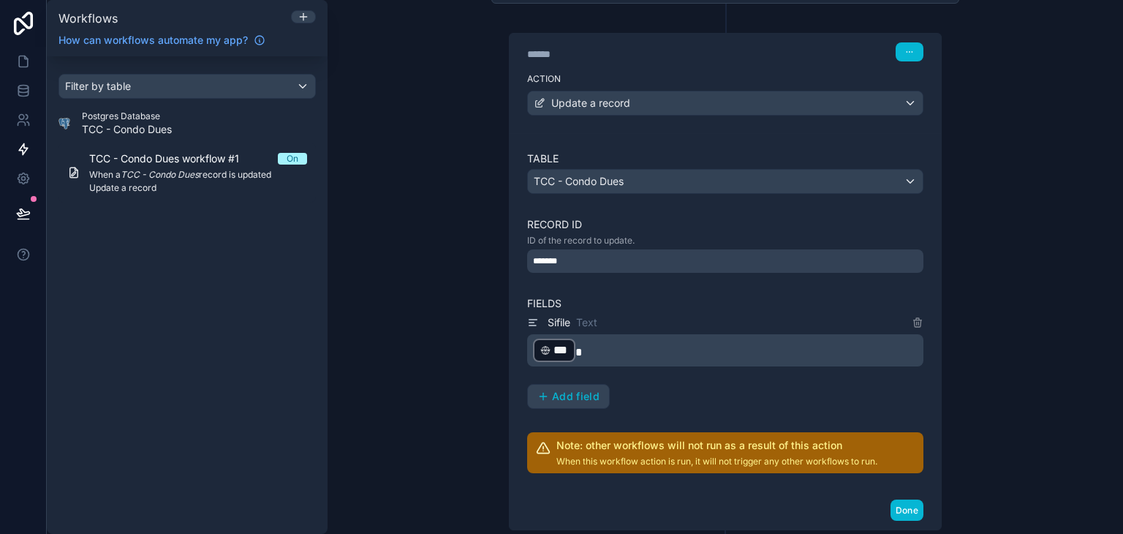
click at [448, 167] on div "**********" at bounding box center [726, 267] width 796 height 534
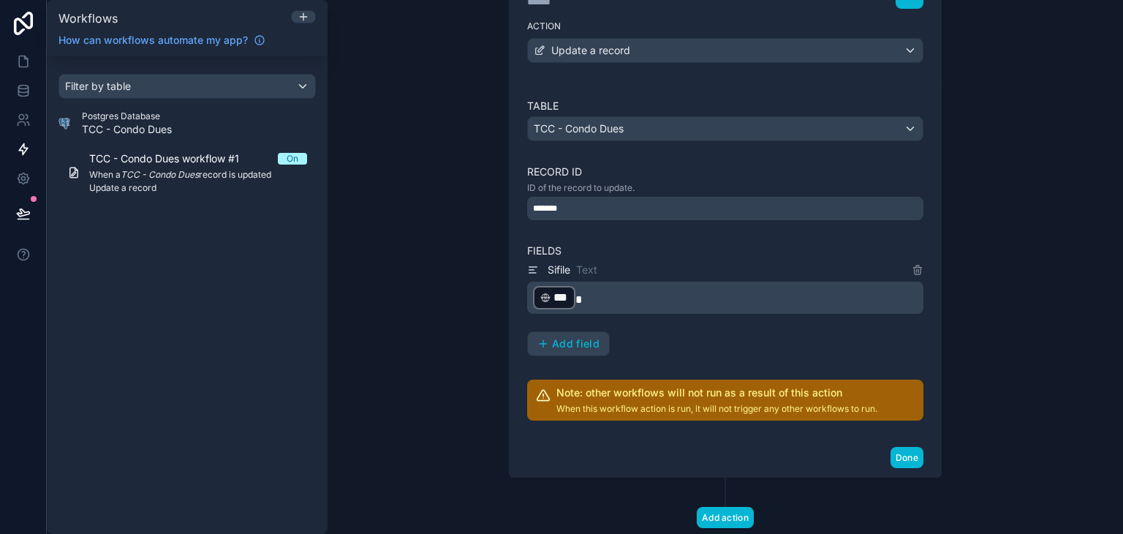
scroll to position [381, 0]
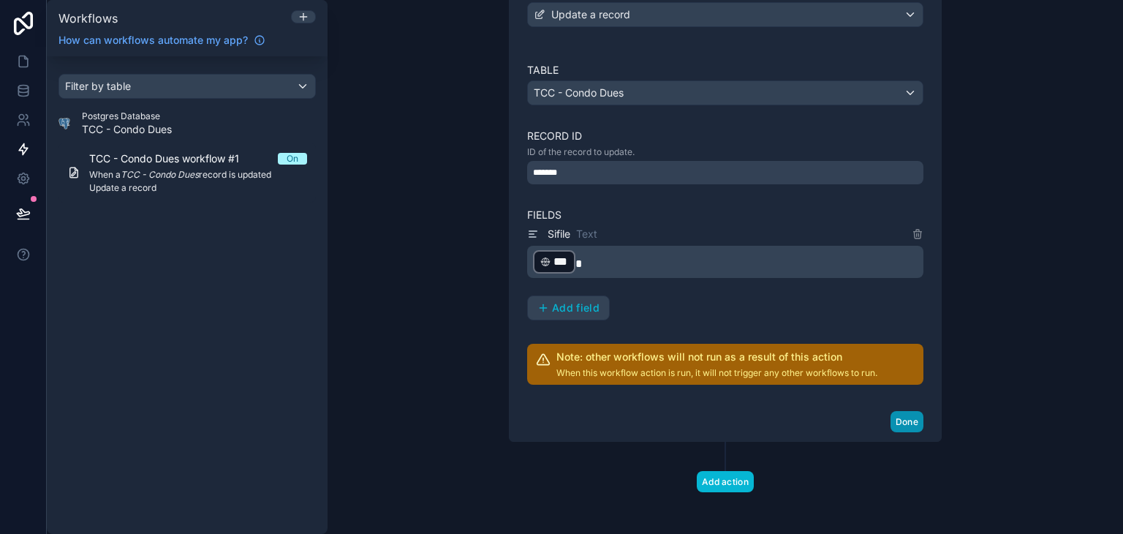
click at [892, 416] on button "Done" at bounding box center [907, 421] width 33 height 21
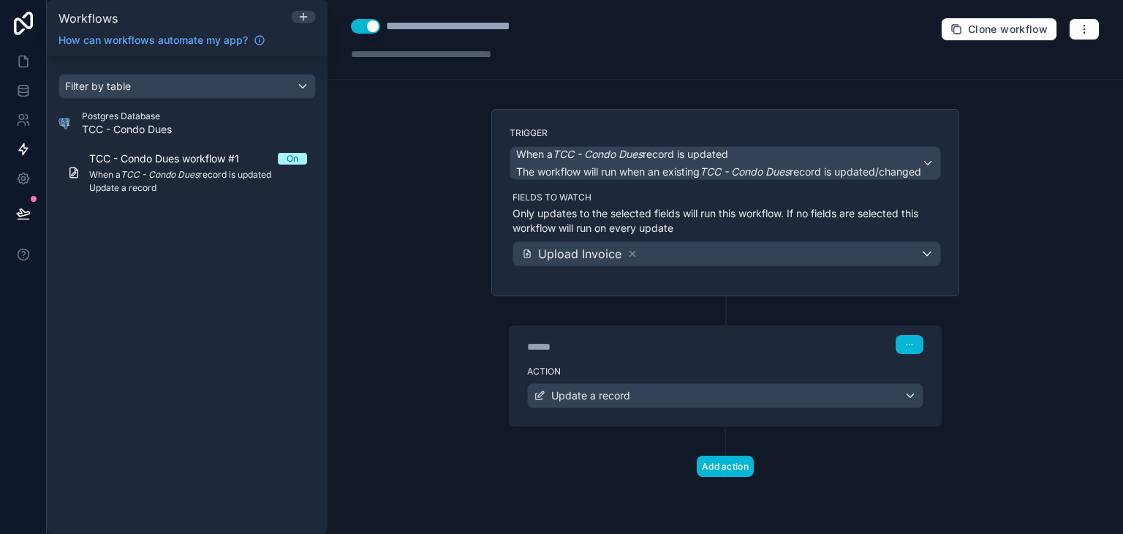
scroll to position [0, 0]
click at [34, 87] on link at bounding box center [23, 90] width 46 height 29
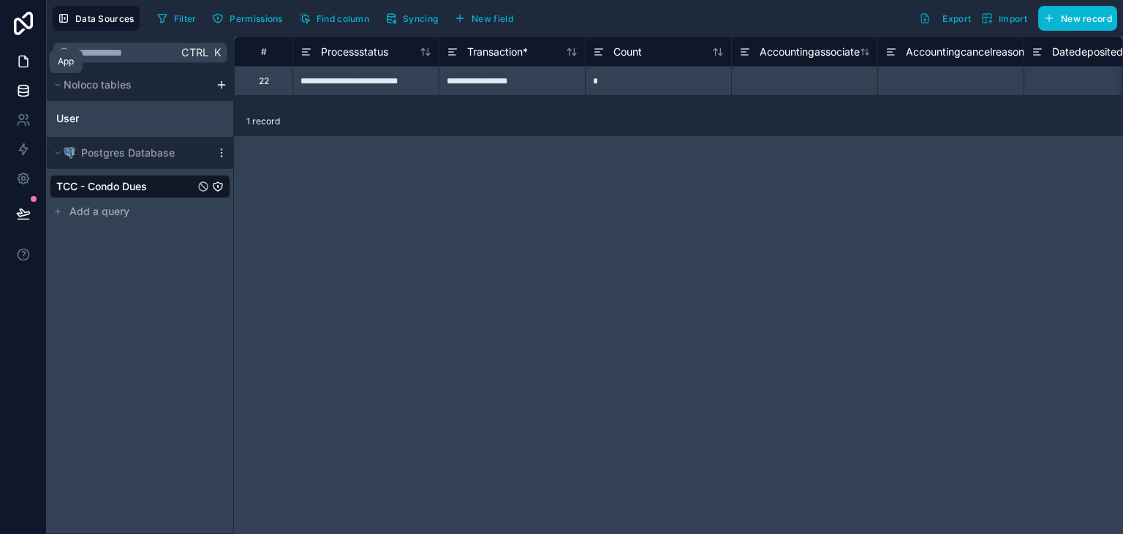
click at [21, 60] on icon at bounding box center [23, 61] width 15 height 15
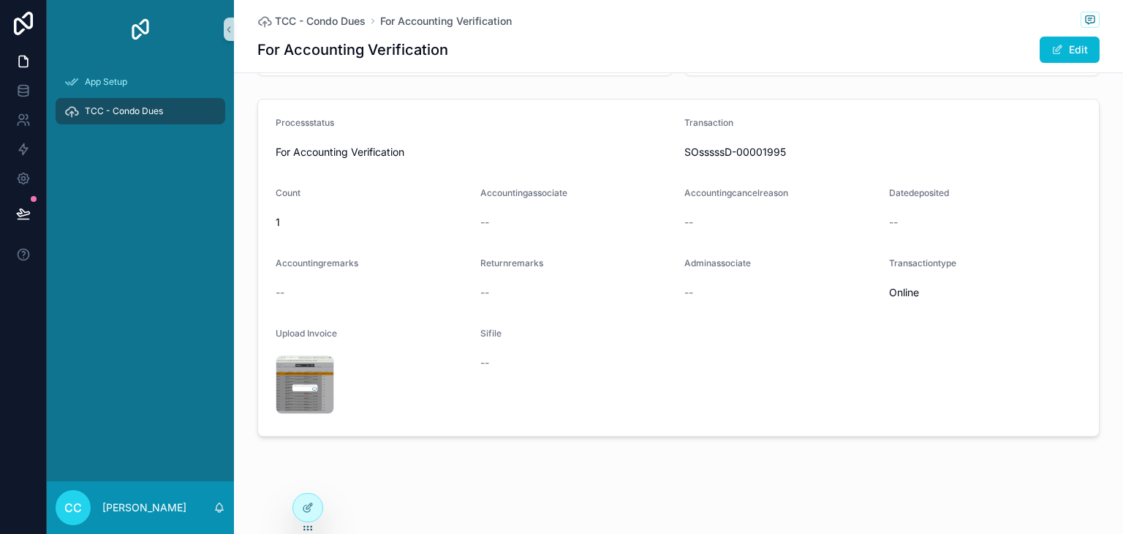
scroll to position [97, 0]
click at [299, 378] on div "error .png" at bounding box center [305, 382] width 59 height 59
click at [1060, 42] on button "Edit" at bounding box center [1070, 50] width 60 height 26
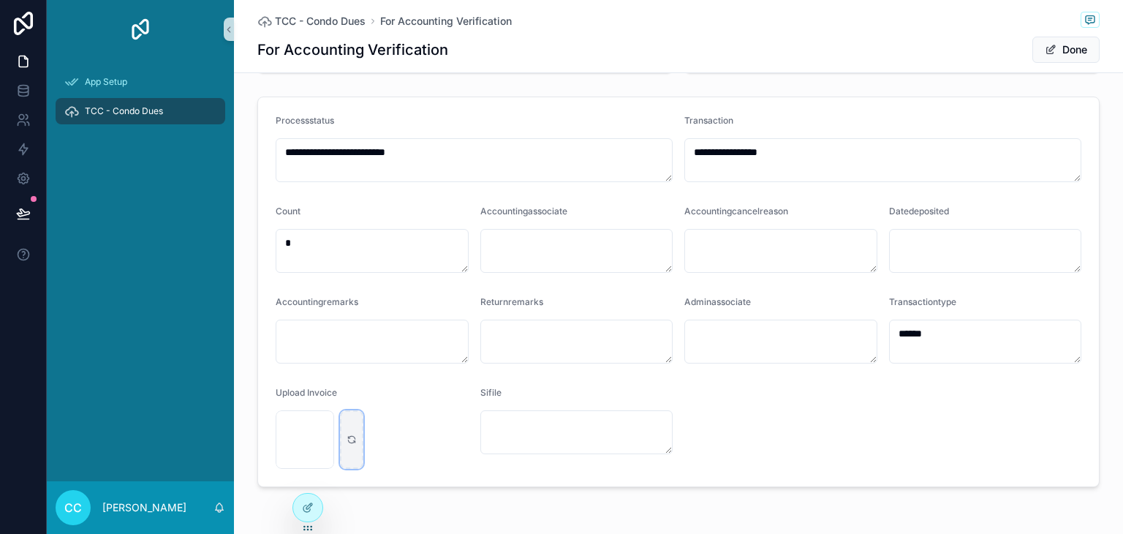
click at [343, 450] on div "scrollable content" at bounding box center [351, 439] width 23 height 59
type input "**********"
click at [1056, 50] on button "Done" at bounding box center [1066, 50] width 67 height 26
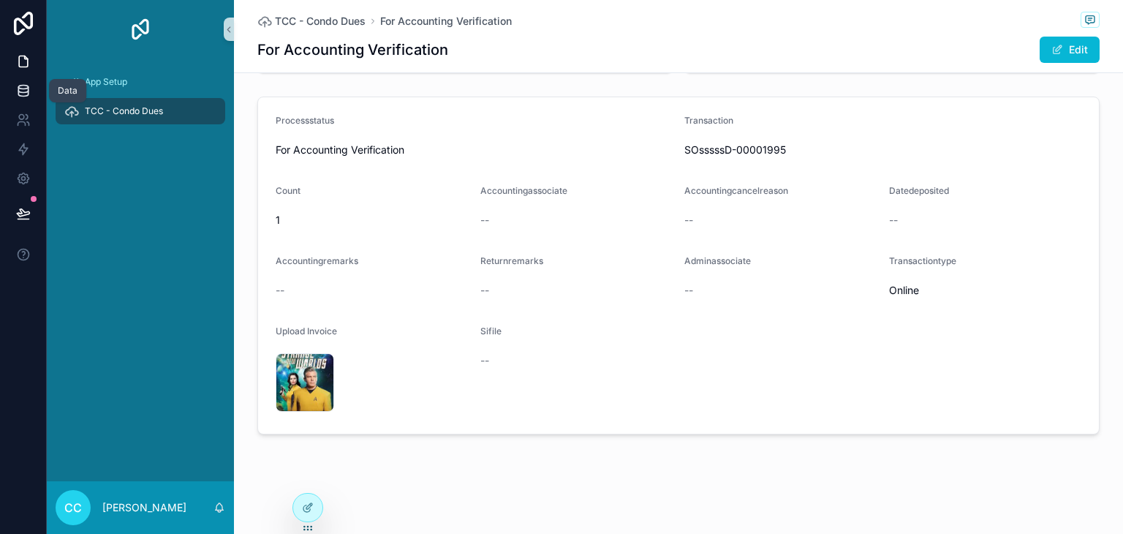
click at [32, 95] on link at bounding box center [23, 90] width 46 height 29
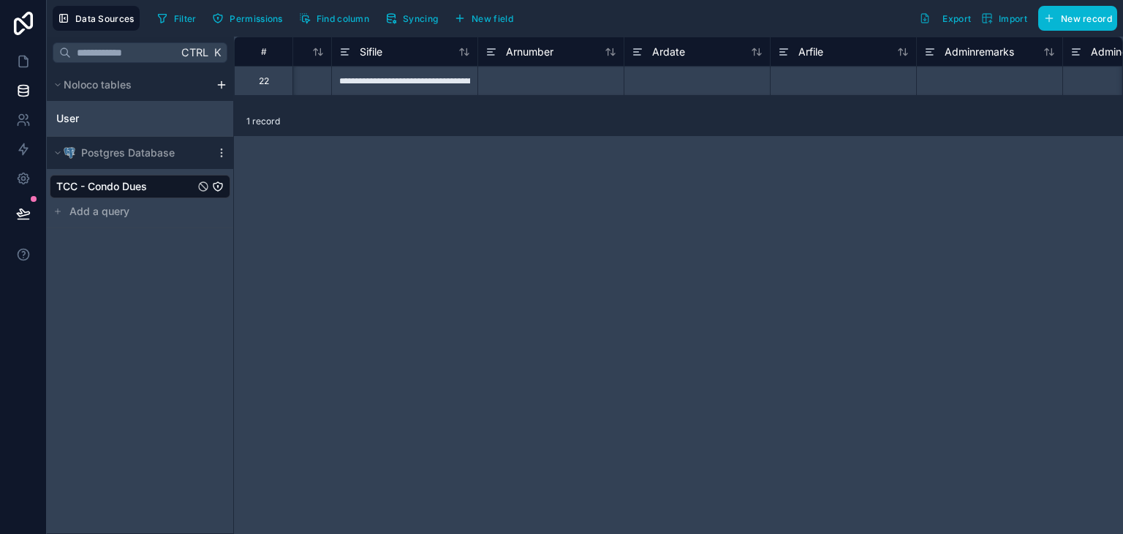
scroll to position [0, 2452]
click at [538, 90] on div "**********" at bounding box center [546, 80] width 146 height 29
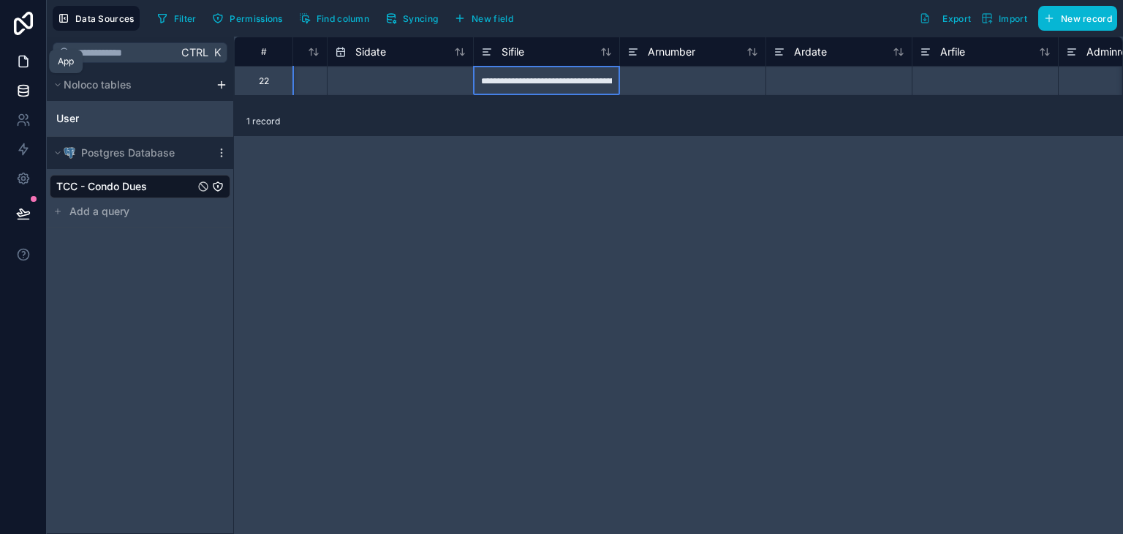
click at [19, 65] on icon at bounding box center [23, 61] width 9 height 11
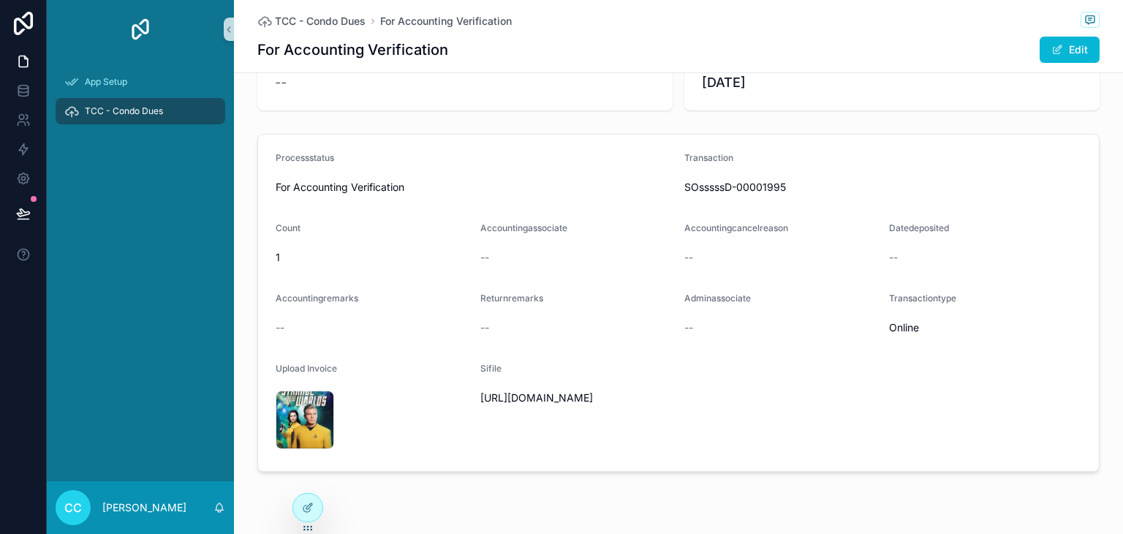
scroll to position [97, 0]
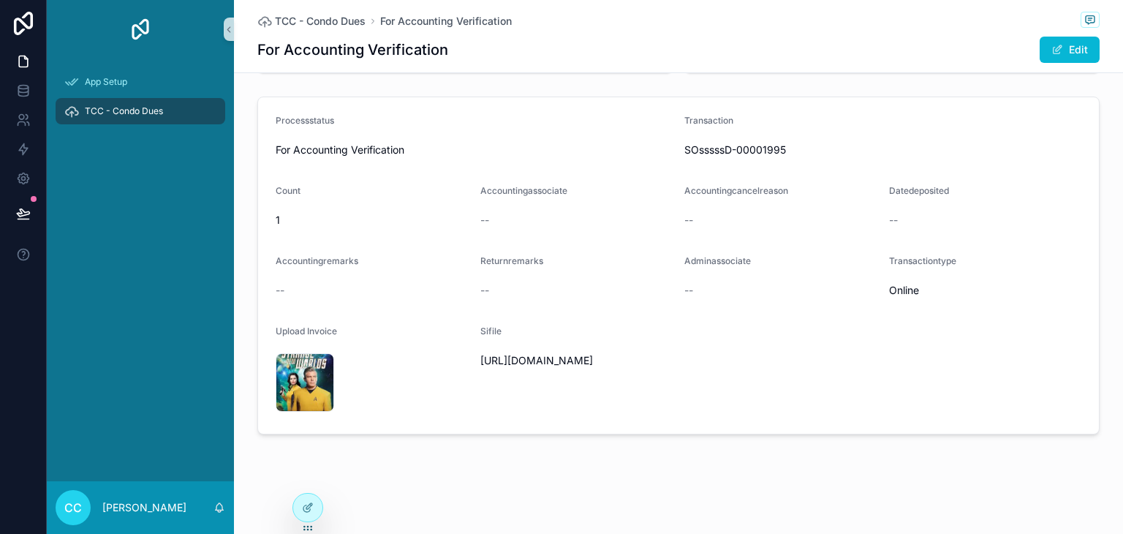
click at [619, 350] on div "[URL][DOMAIN_NAME]" at bounding box center [576, 360] width 193 height 23
click at [314, 504] on div at bounding box center [307, 508] width 29 height 28
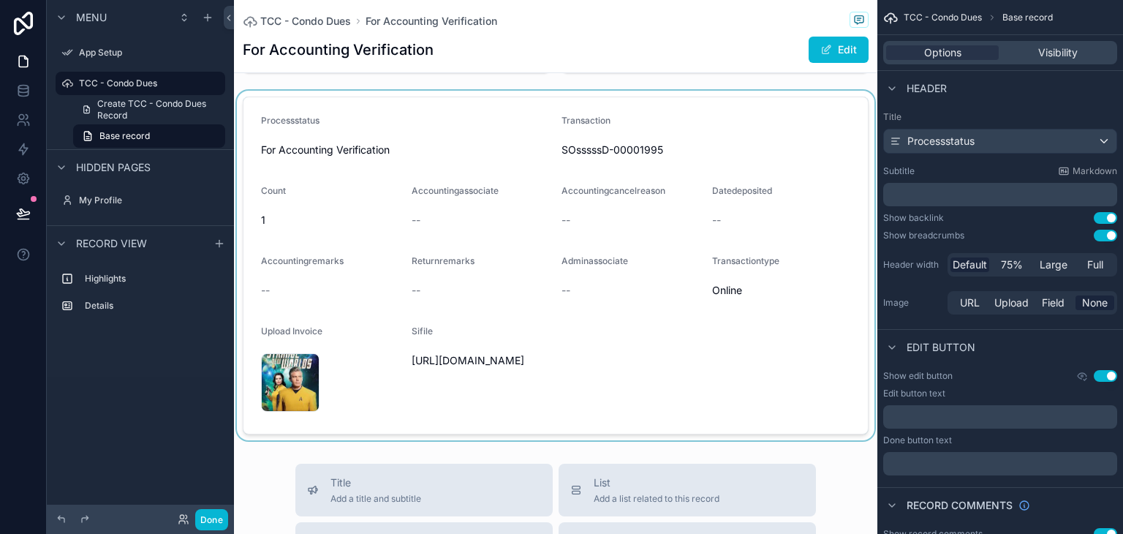
click at [565, 355] on div "scrollable content" at bounding box center [556, 266] width 644 height 350
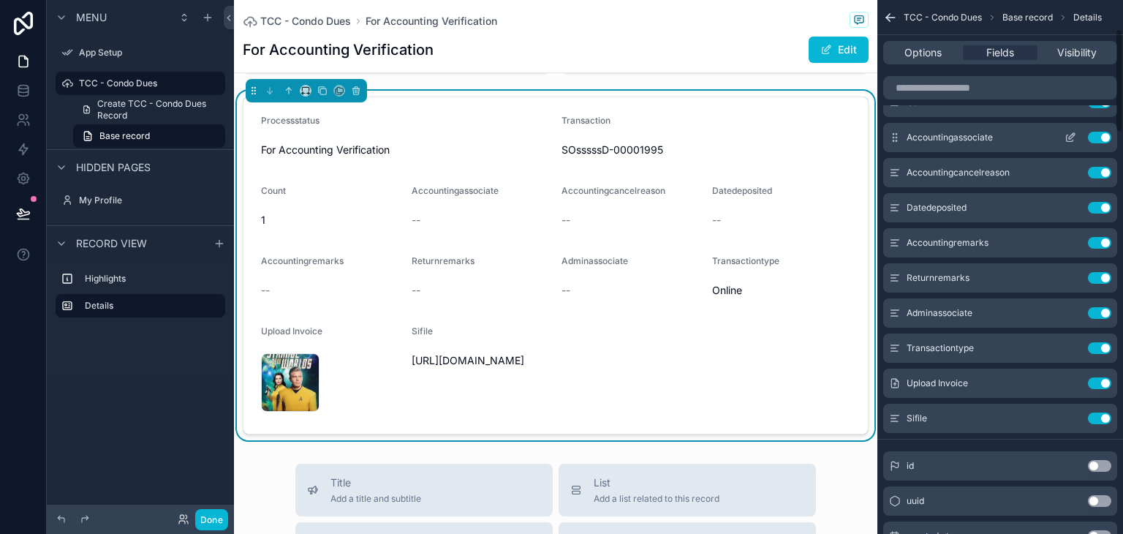
scroll to position [146, 0]
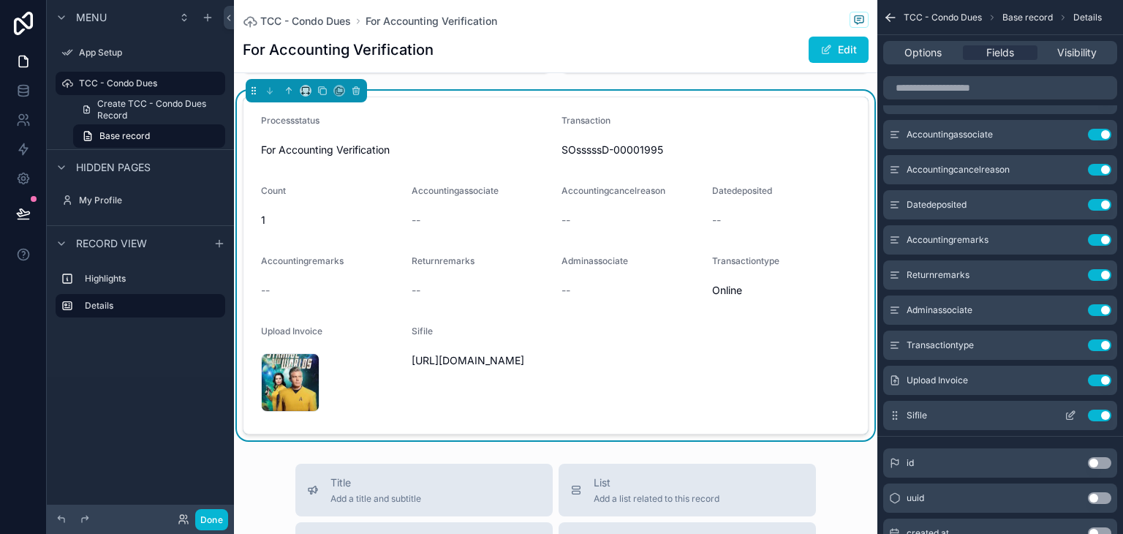
click at [1068, 414] on icon "scrollable content" at bounding box center [1071, 416] width 12 height 12
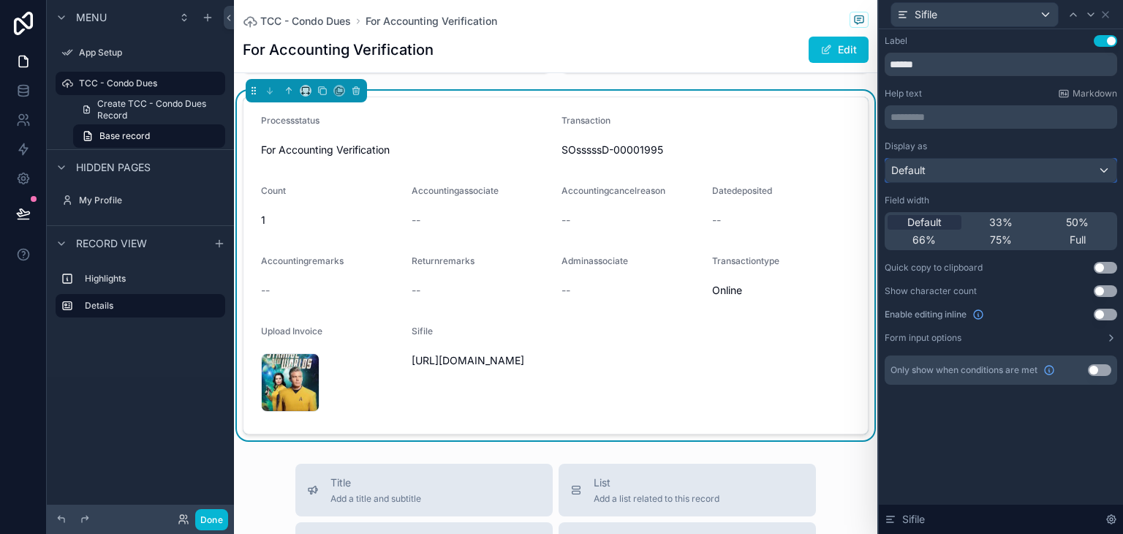
click at [907, 173] on span "Default" at bounding box center [908, 170] width 34 height 15
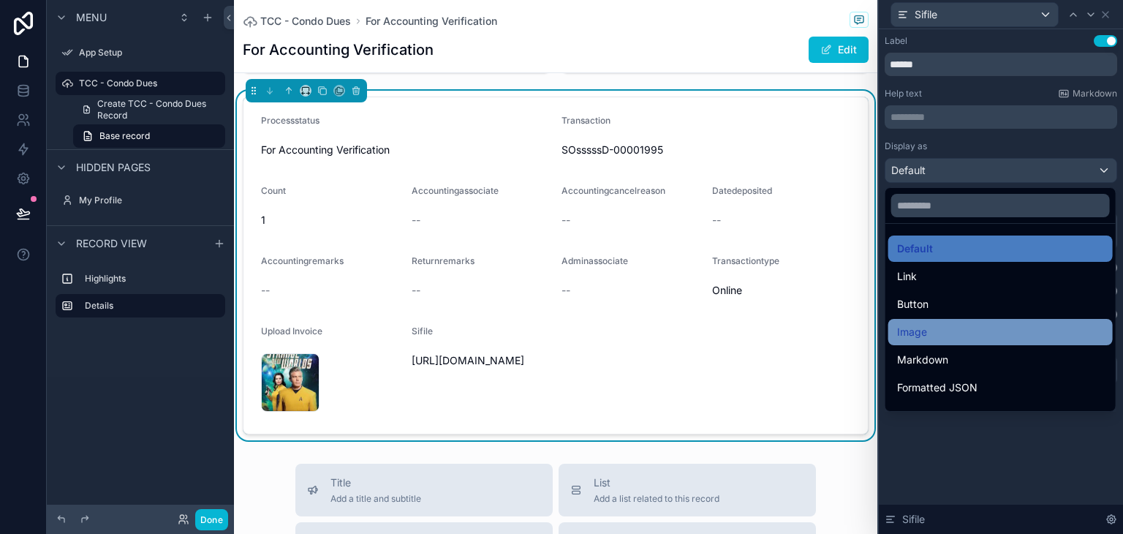
click at [944, 325] on div "Image" at bounding box center [1000, 332] width 207 height 18
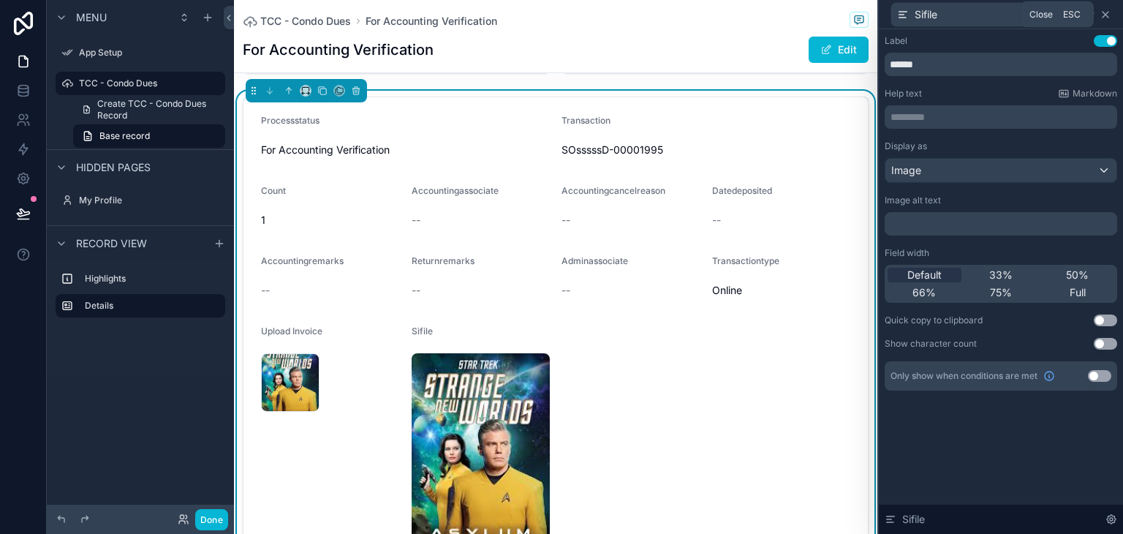
click at [1103, 18] on icon at bounding box center [1106, 15] width 12 height 12
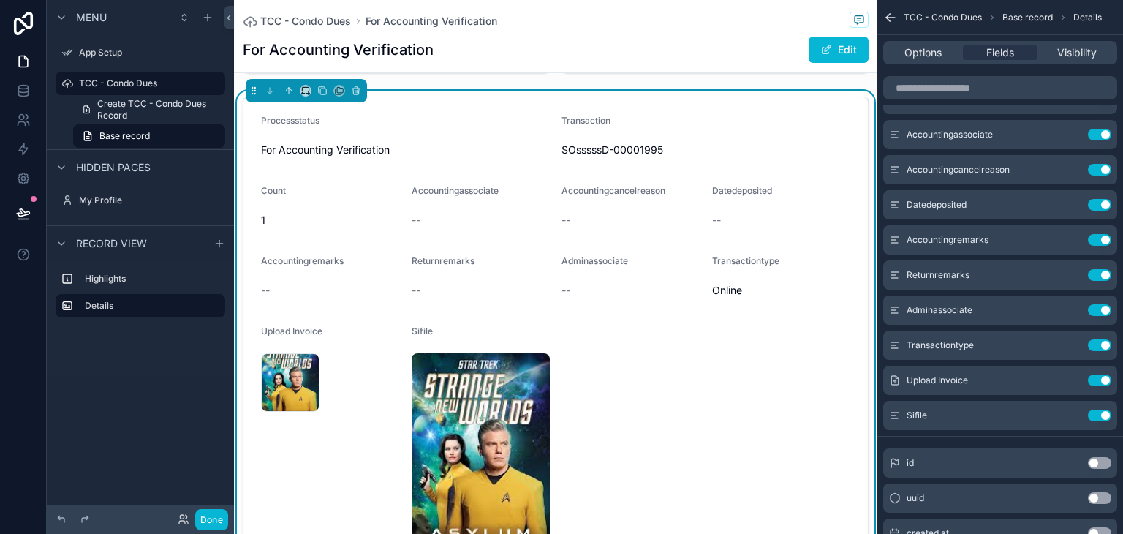
click at [475, 449] on img "scrollable content" at bounding box center [481, 457] width 139 height 209
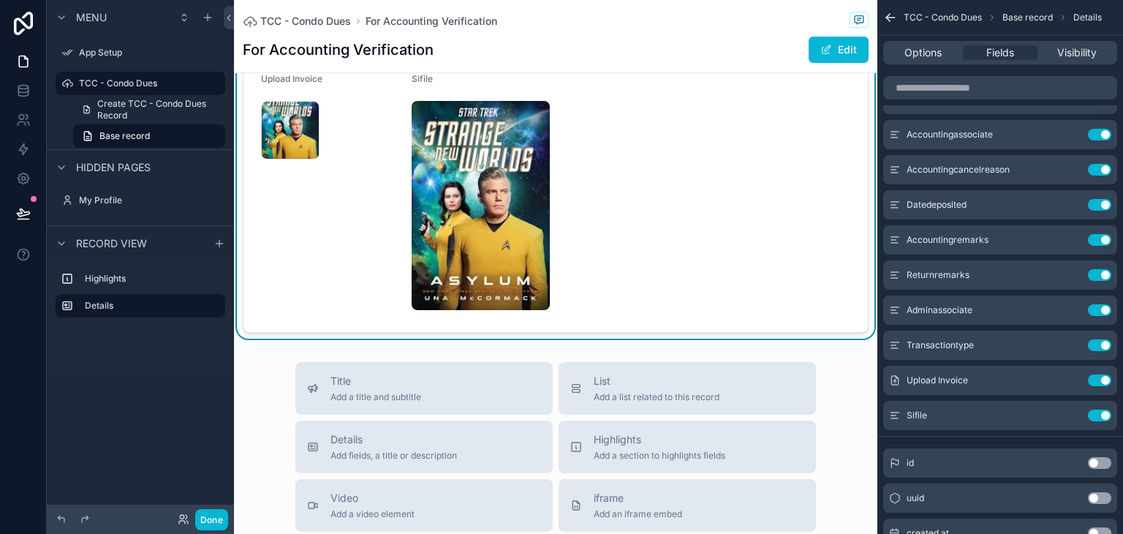
scroll to position [23, 0]
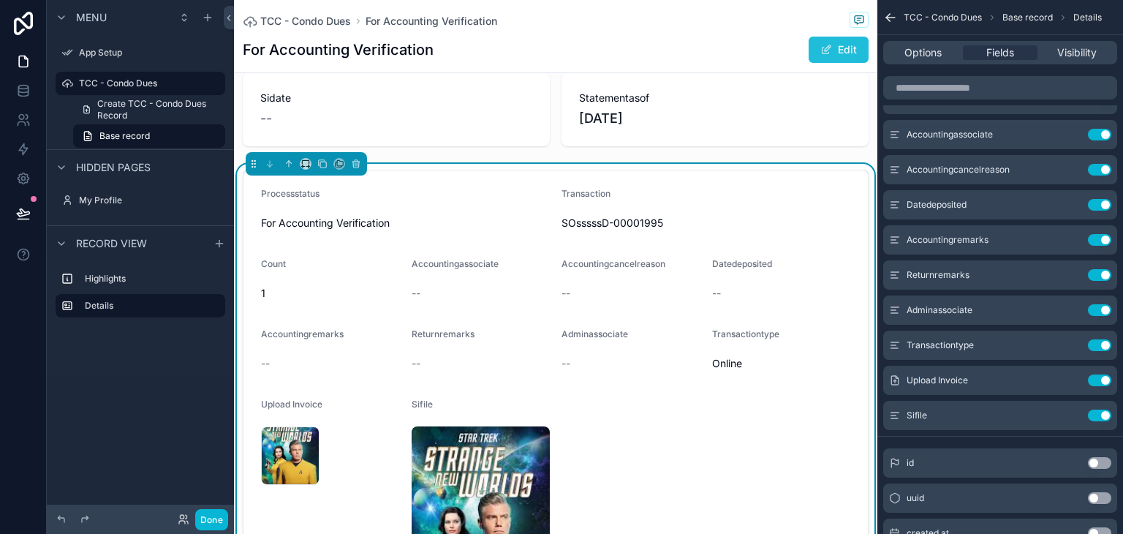
click at [821, 50] on span "scrollable content" at bounding box center [827, 50] width 12 height 12
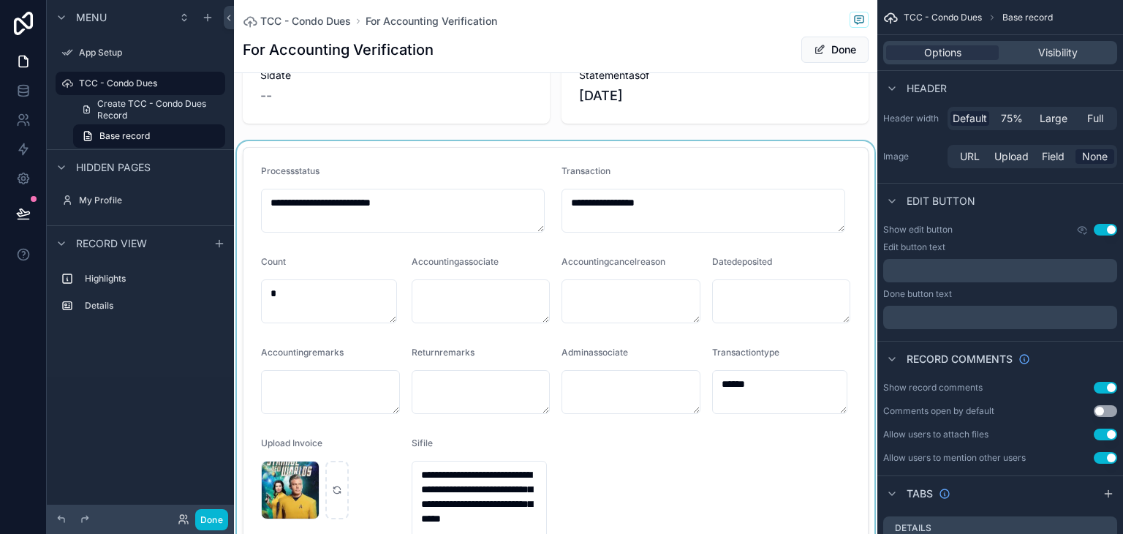
scroll to position [0, 0]
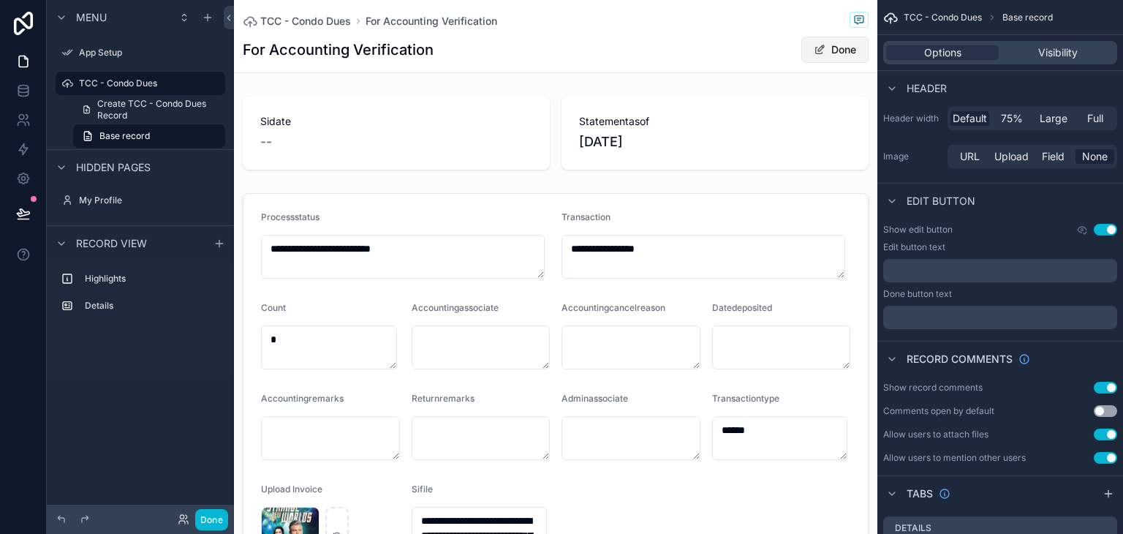
click at [814, 55] on span "scrollable content" at bounding box center [820, 50] width 12 height 12
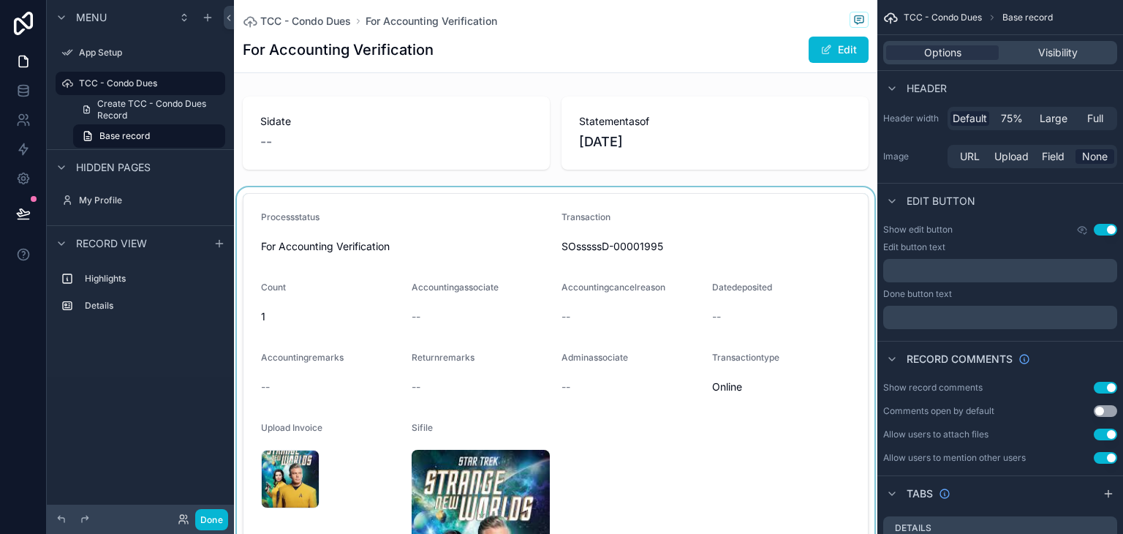
click at [718, 199] on div "scrollable content" at bounding box center [556, 437] width 644 height 500
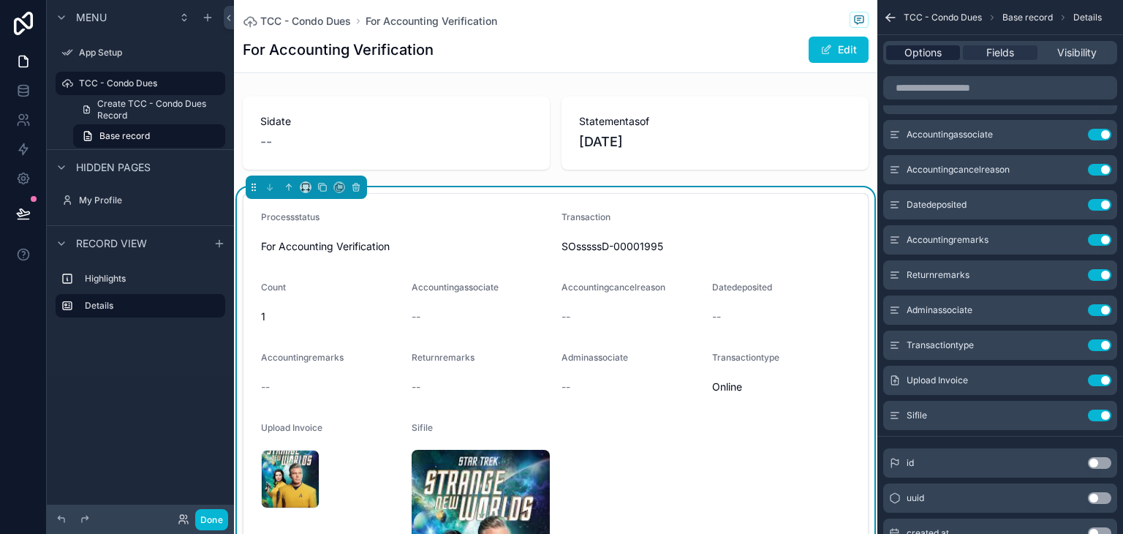
click at [924, 56] on span "Options" at bounding box center [923, 52] width 37 height 15
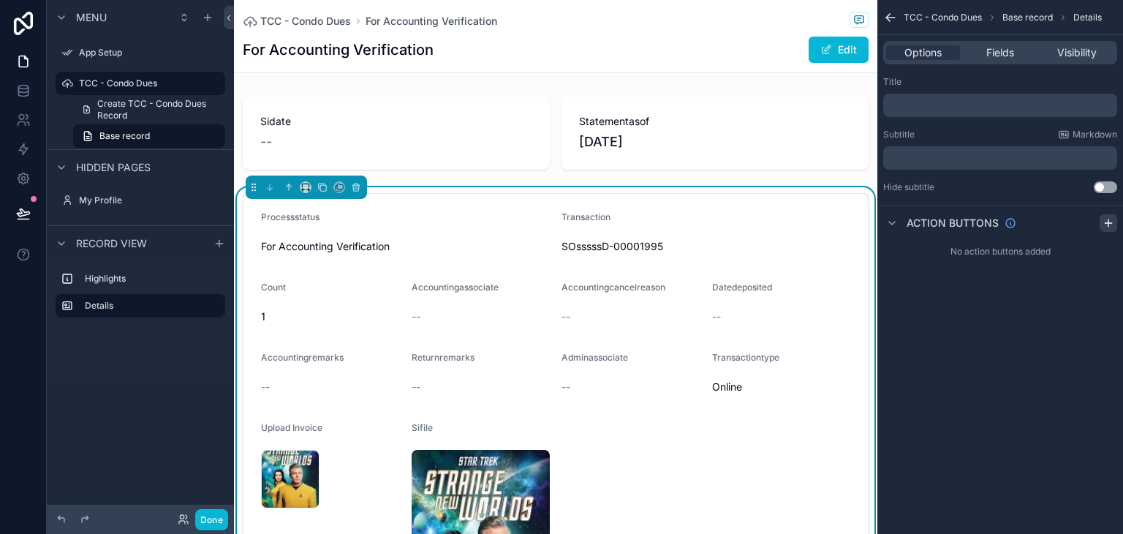
click at [1102, 223] on div "scrollable content" at bounding box center [1109, 223] width 18 height 18
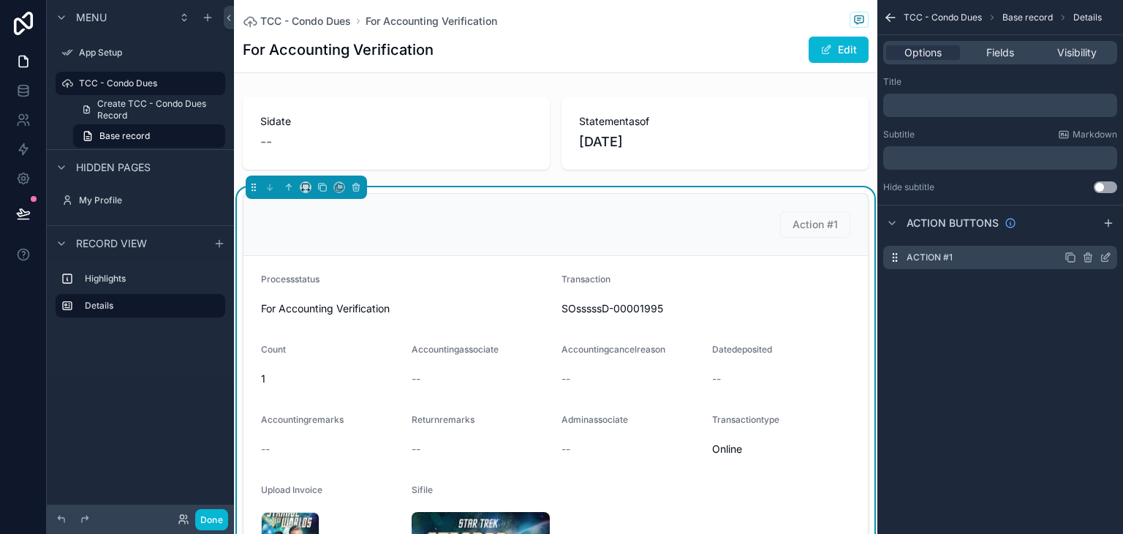
click at [1104, 254] on icon "scrollable content" at bounding box center [1106, 258] width 12 height 12
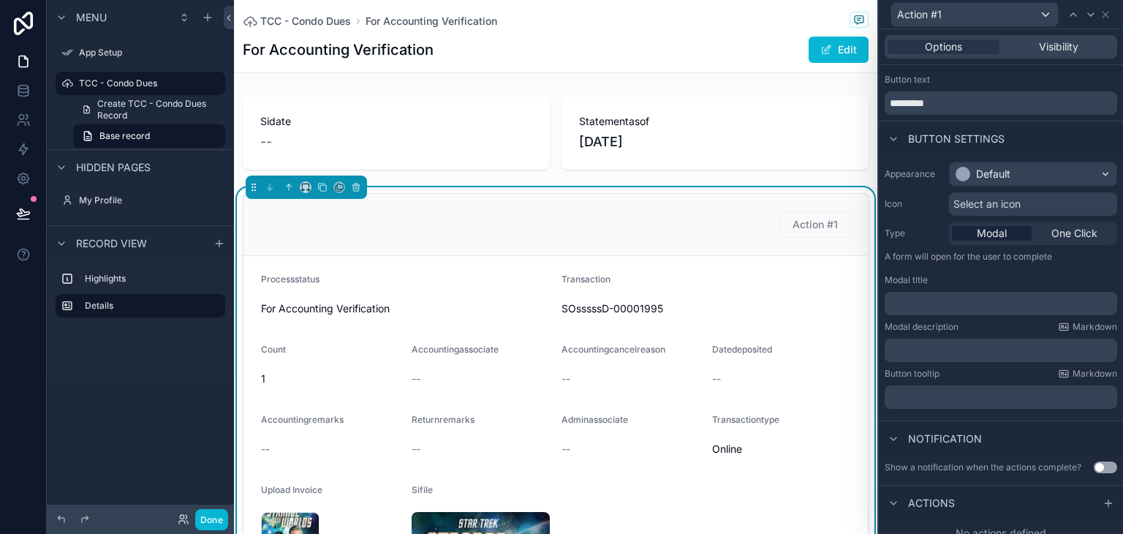
scroll to position [38, 0]
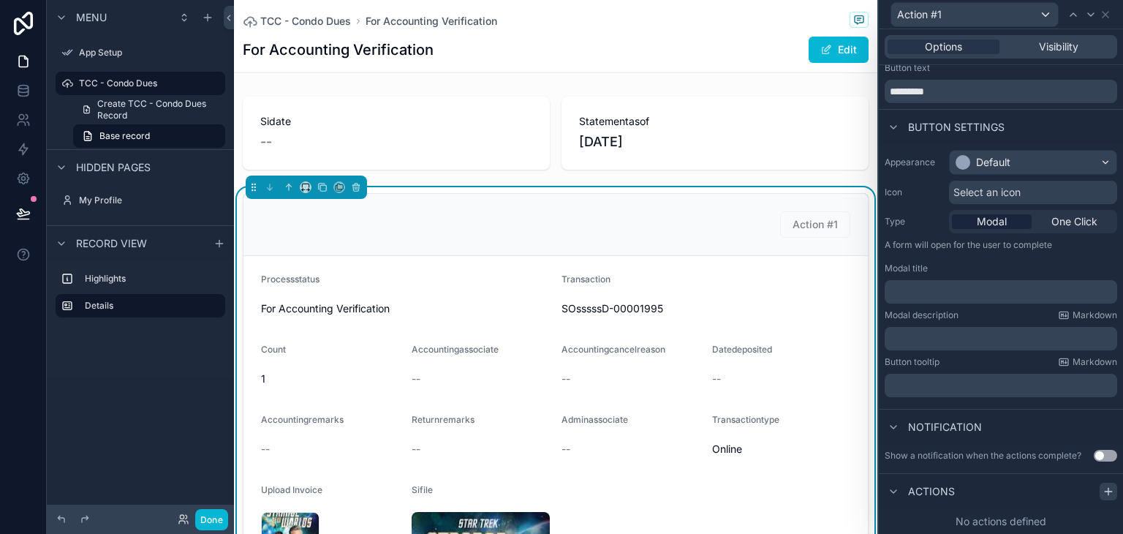
click at [1103, 489] on icon at bounding box center [1109, 492] width 12 height 12
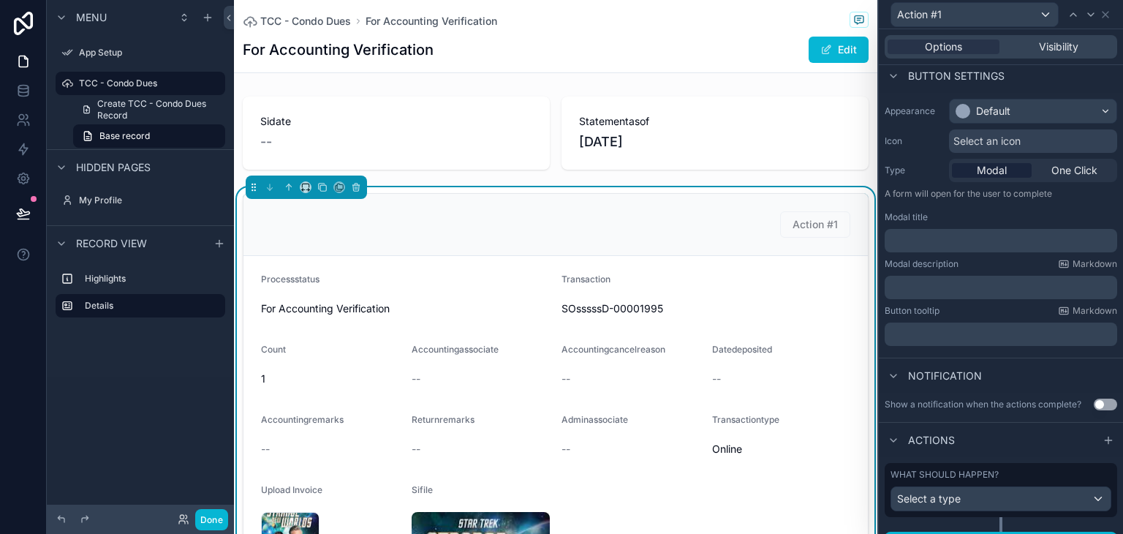
scroll to position [115, 0]
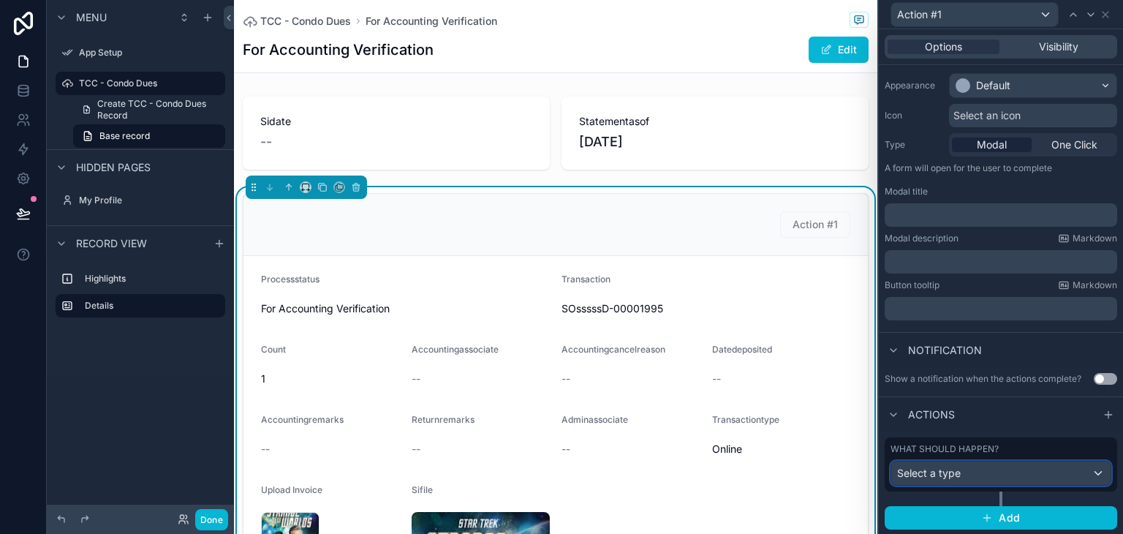
click at [997, 472] on div "Select a type" at bounding box center [1000, 472] width 219 height 23
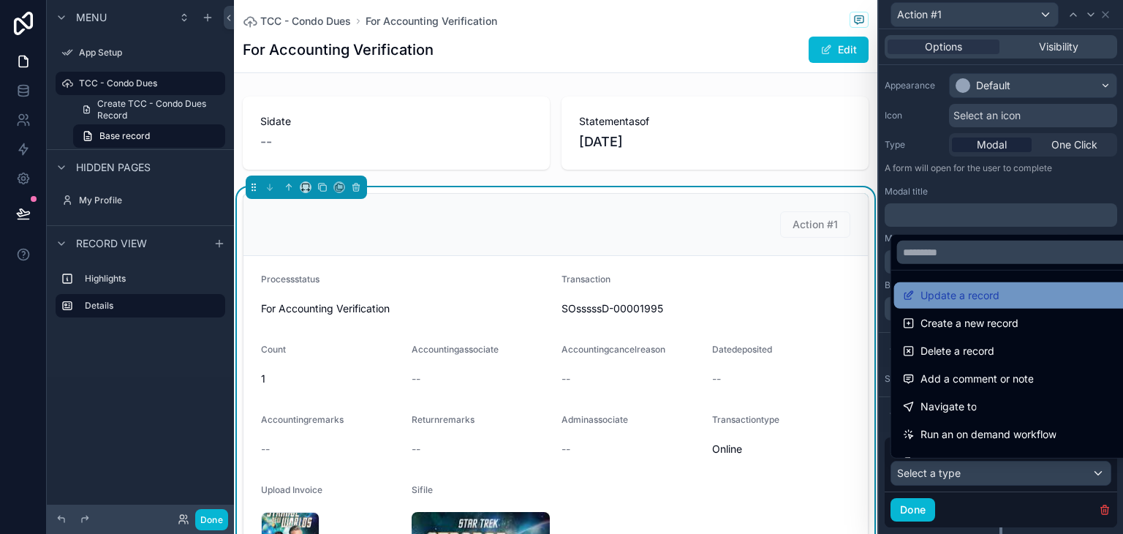
click at [992, 293] on span "Update a record" at bounding box center [960, 296] width 79 height 18
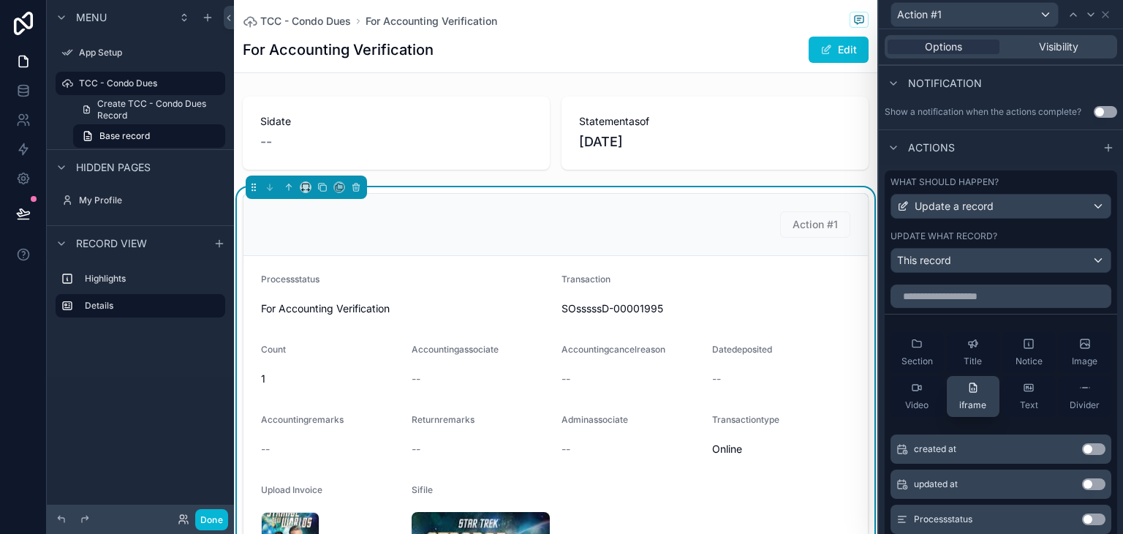
scroll to position [407, 0]
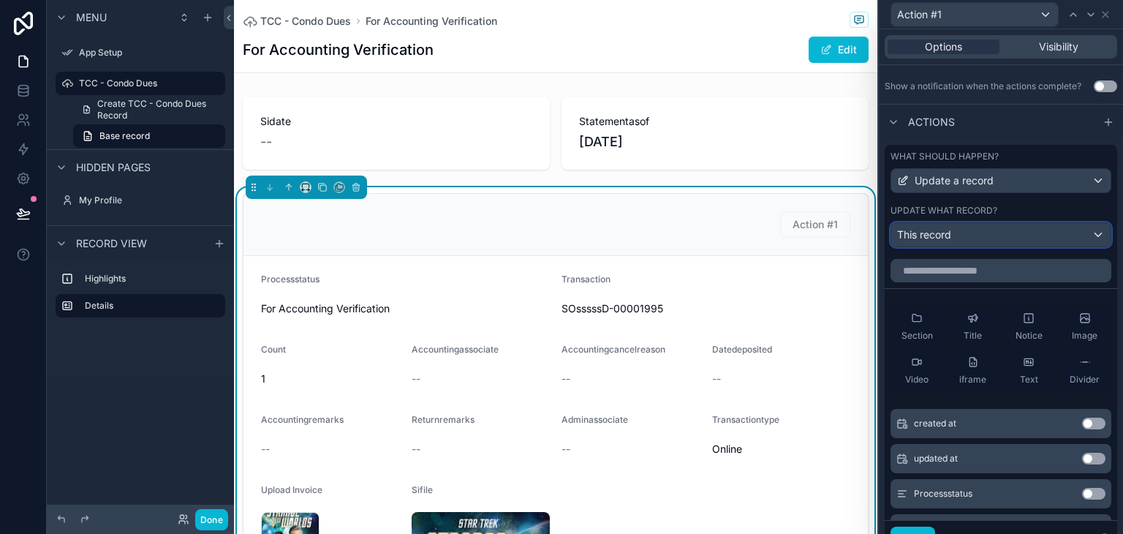
click at [1012, 241] on div "This record" at bounding box center [1000, 234] width 219 height 23
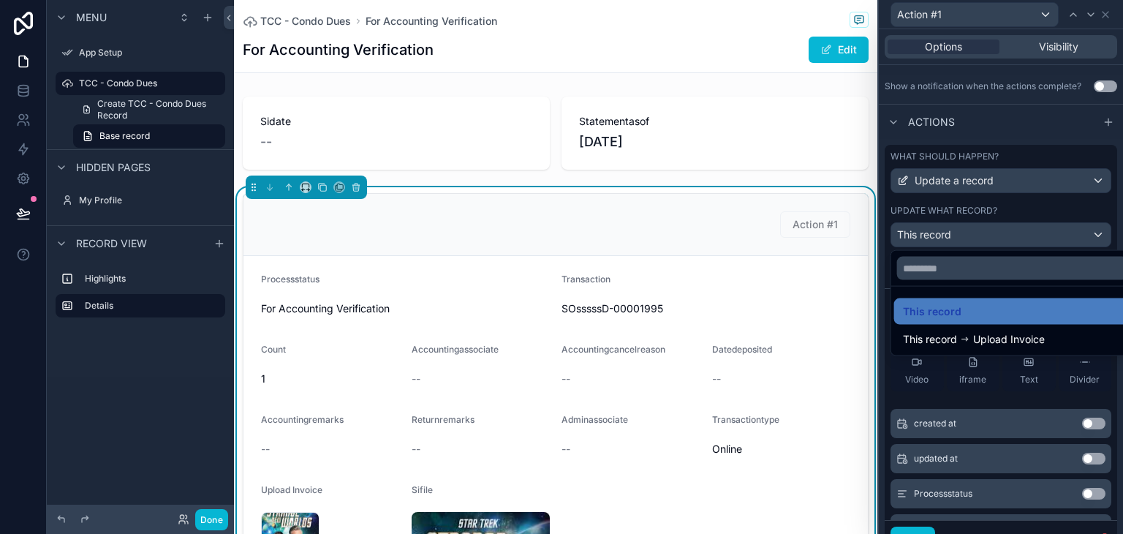
click at [1011, 241] on div at bounding box center [1001, 267] width 244 height 534
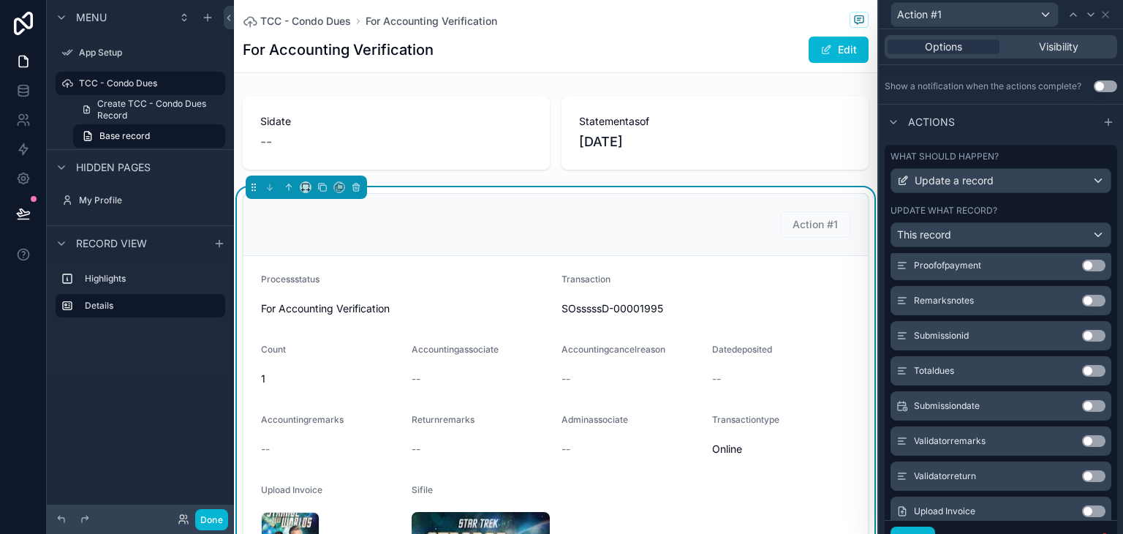
scroll to position [1972, 0]
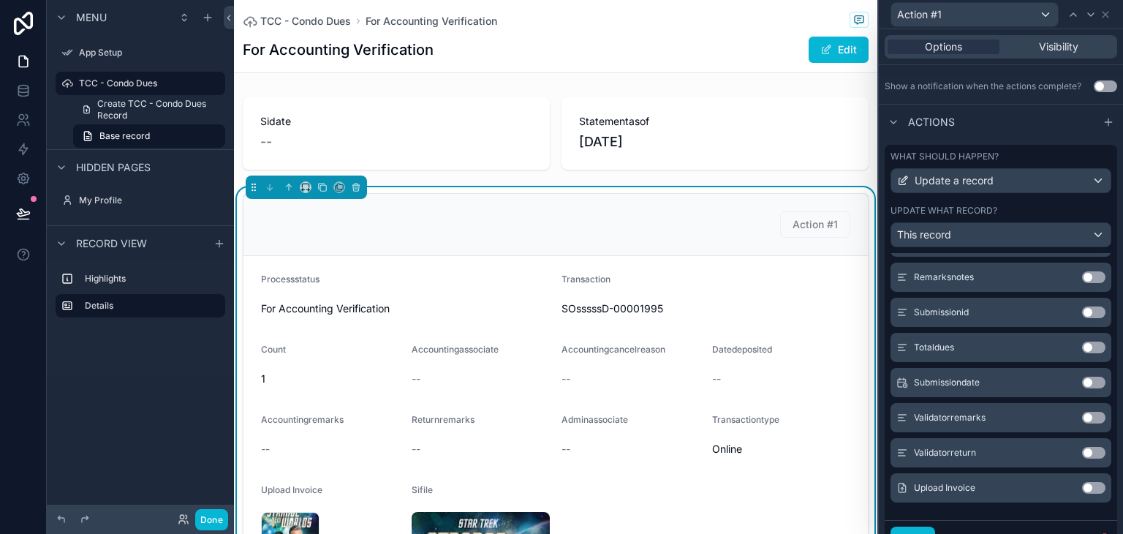
click at [1082, 484] on button "Use setting" at bounding box center [1093, 488] width 23 height 12
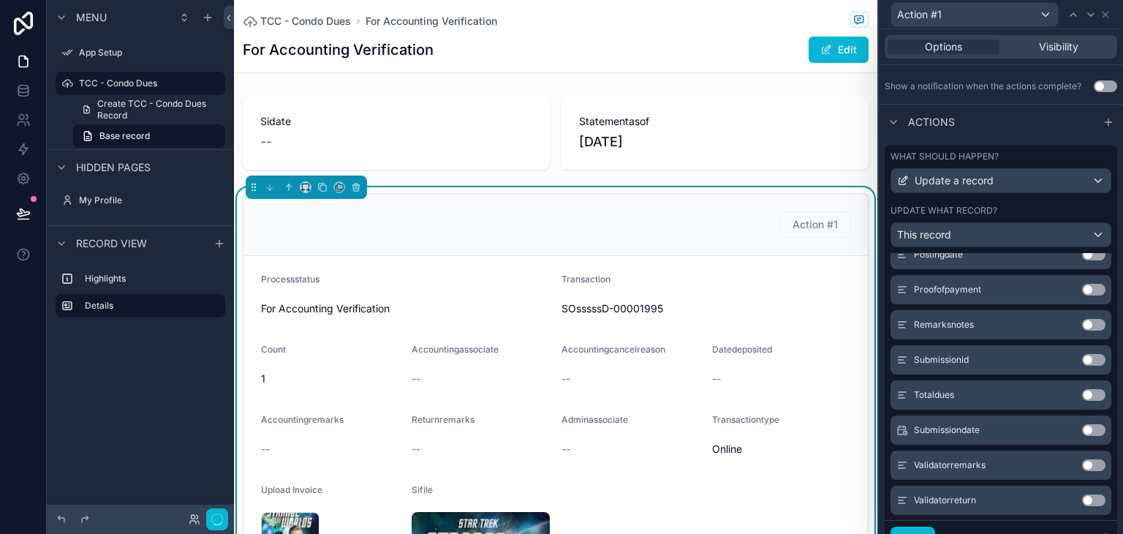
scroll to position [1983, 0]
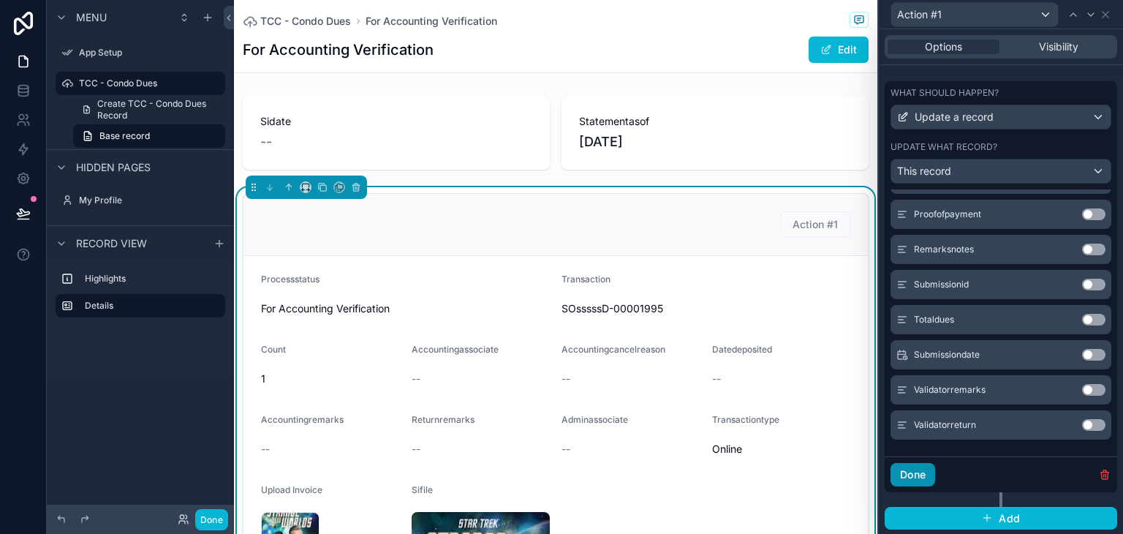
click at [926, 475] on button "Done" at bounding box center [913, 474] width 45 height 23
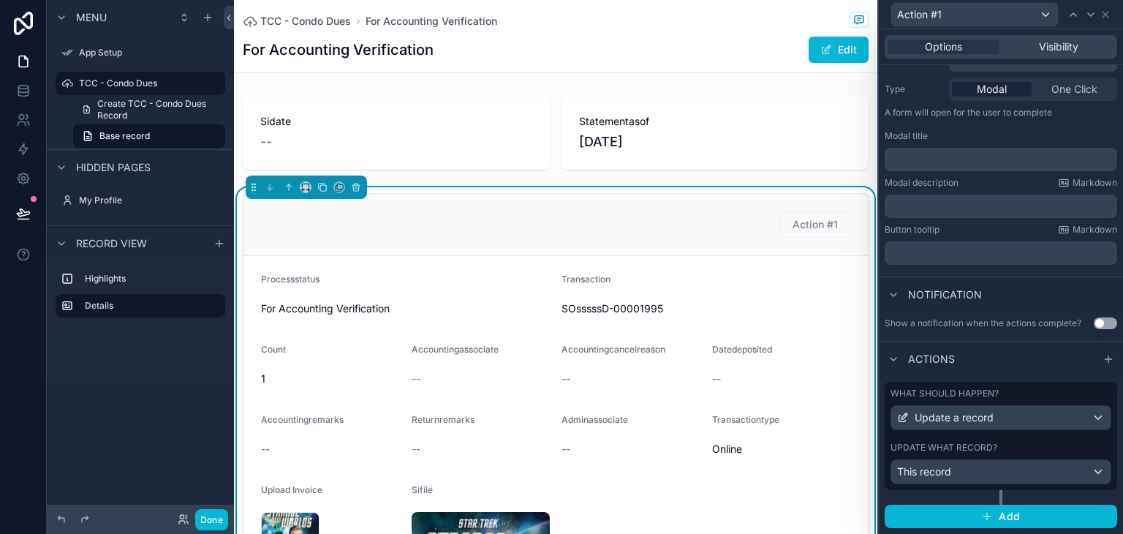
scroll to position [169, 0]
click at [219, 512] on button "Done" at bounding box center [211, 519] width 33 height 21
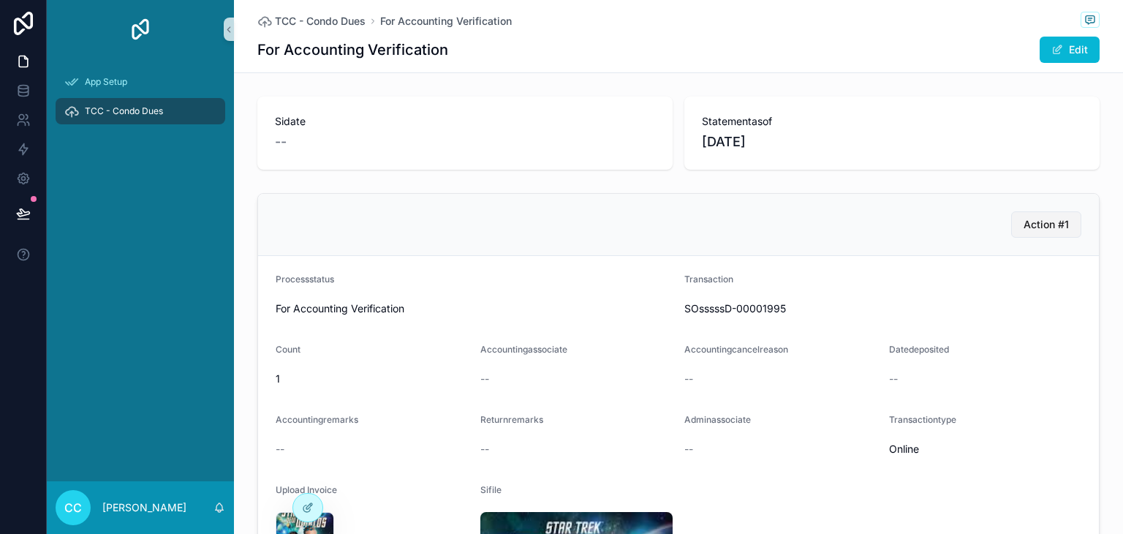
click at [1053, 222] on span "Action #1" at bounding box center [1046, 224] width 45 height 15
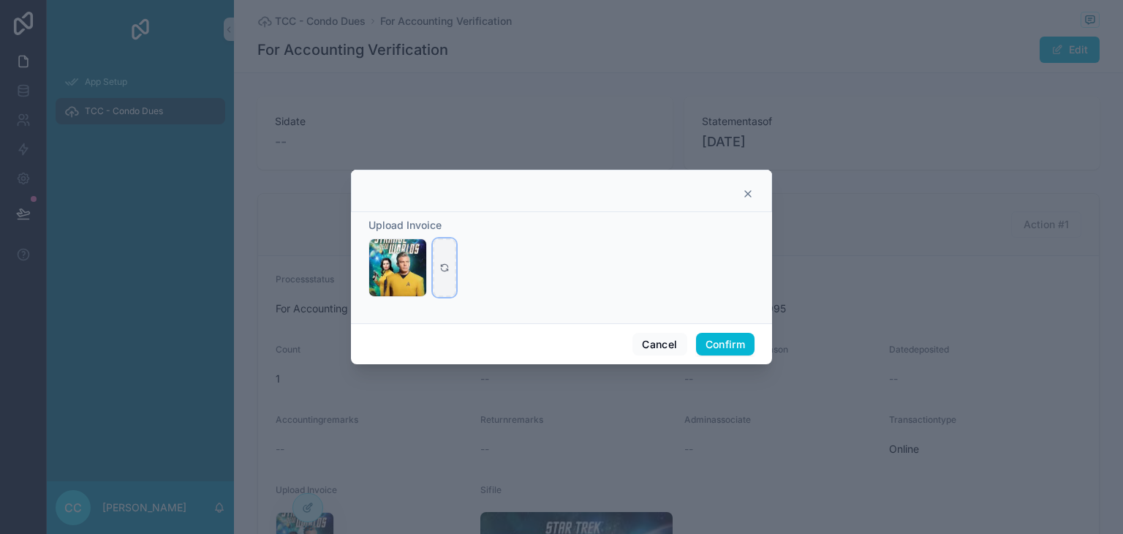
click at [445, 268] on icon at bounding box center [445, 268] width 10 height 10
type input "**********"
click at [732, 337] on button "Confirm" at bounding box center [725, 344] width 59 height 23
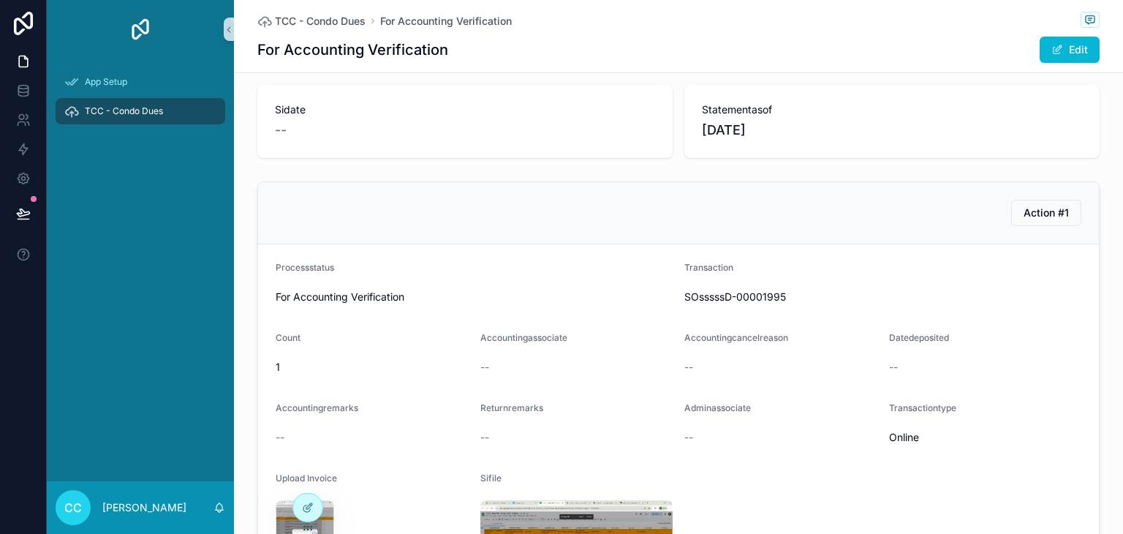
scroll to position [0, 0]
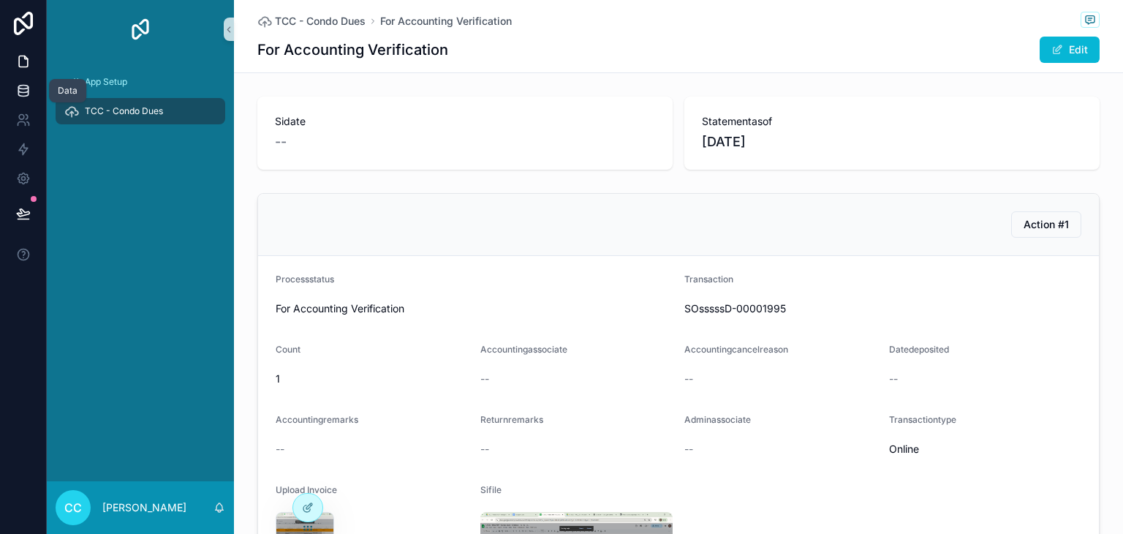
click at [23, 91] on icon at bounding box center [23, 90] width 15 height 15
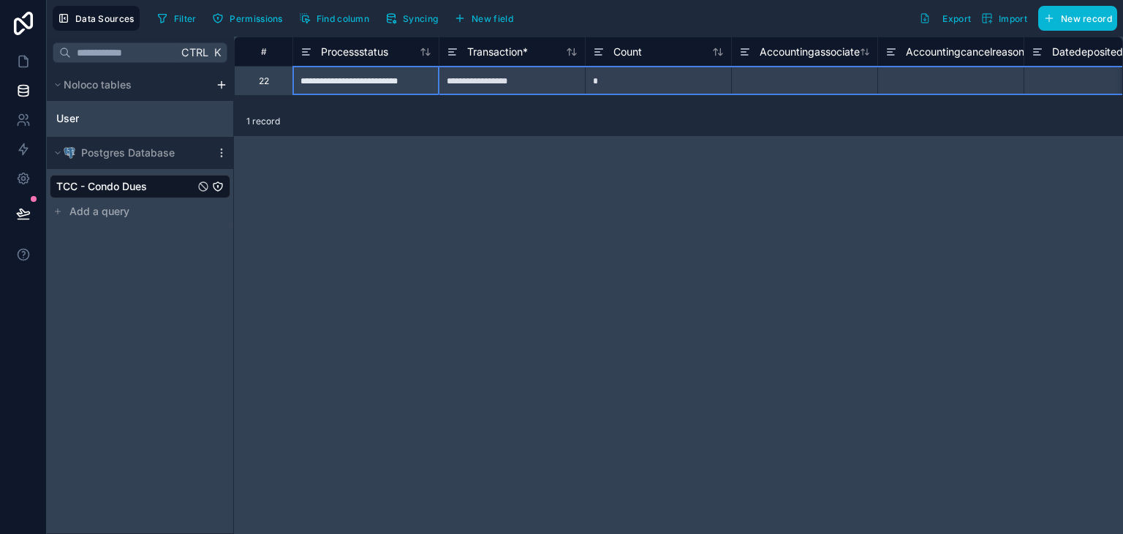
click at [272, 85] on div "22" at bounding box center [263, 80] width 59 height 29
click at [268, 83] on div "22" at bounding box center [264, 81] width 10 height 12
click at [271, 52] on div "#" at bounding box center [264, 51] width 36 height 11
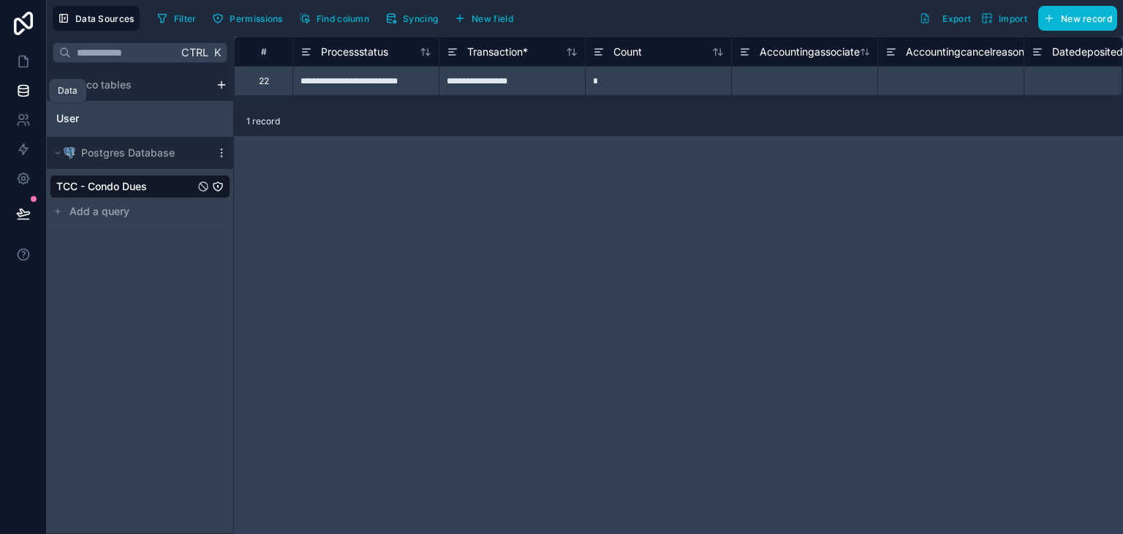
click at [17, 87] on icon at bounding box center [23, 90] width 15 height 15
click at [21, 50] on link at bounding box center [23, 61] width 46 height 29
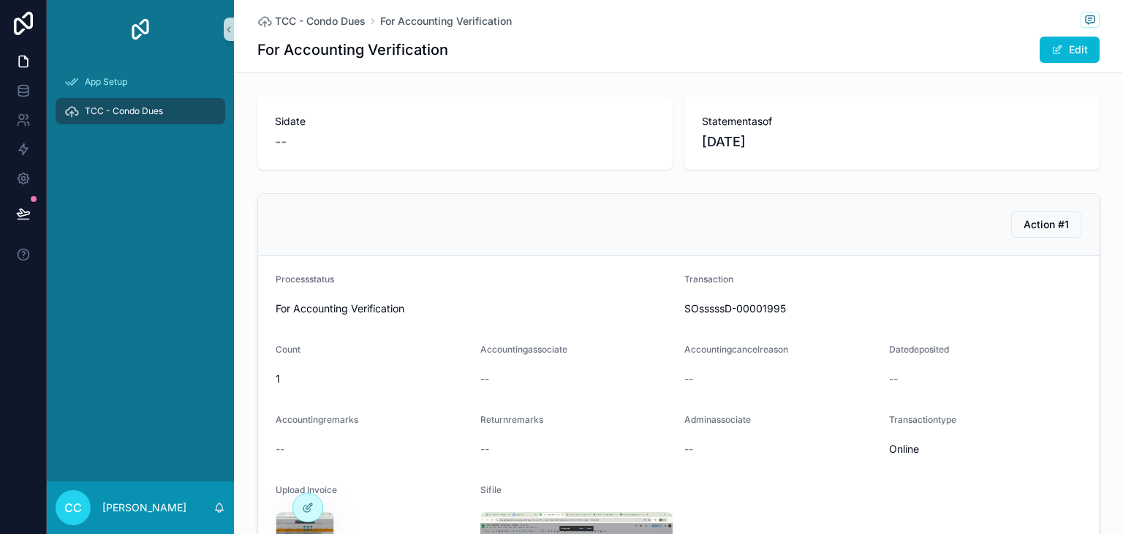
click at [494, 148] on div "--" at bounding box center [465, 142] width 380 height 20
click at [1083, 45] on button "Edit" at bounding box center [1070, 50] width 60 height 26
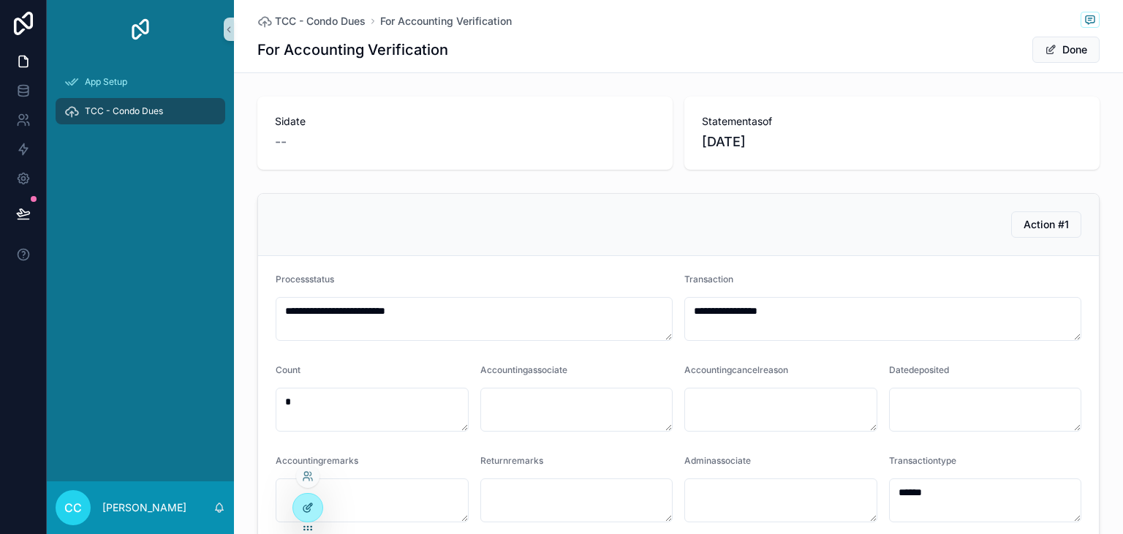
click at [308, 506] on icon at bounding box center [308, 508] width 12 height 12
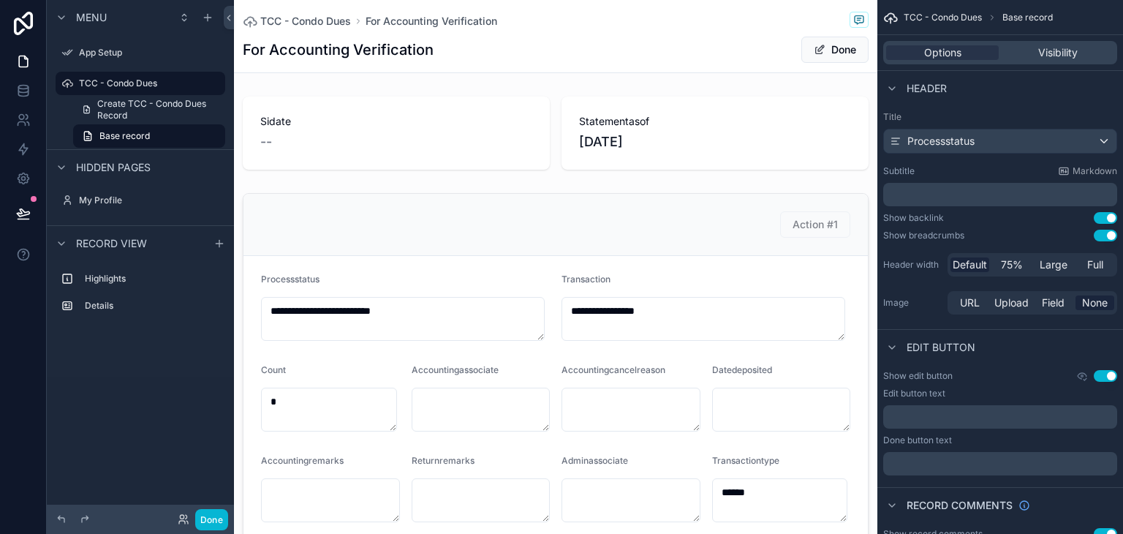
click at [583, 58] on div "For Accounting Verification Done" at bounding box center [556, 50] width 626 height 28
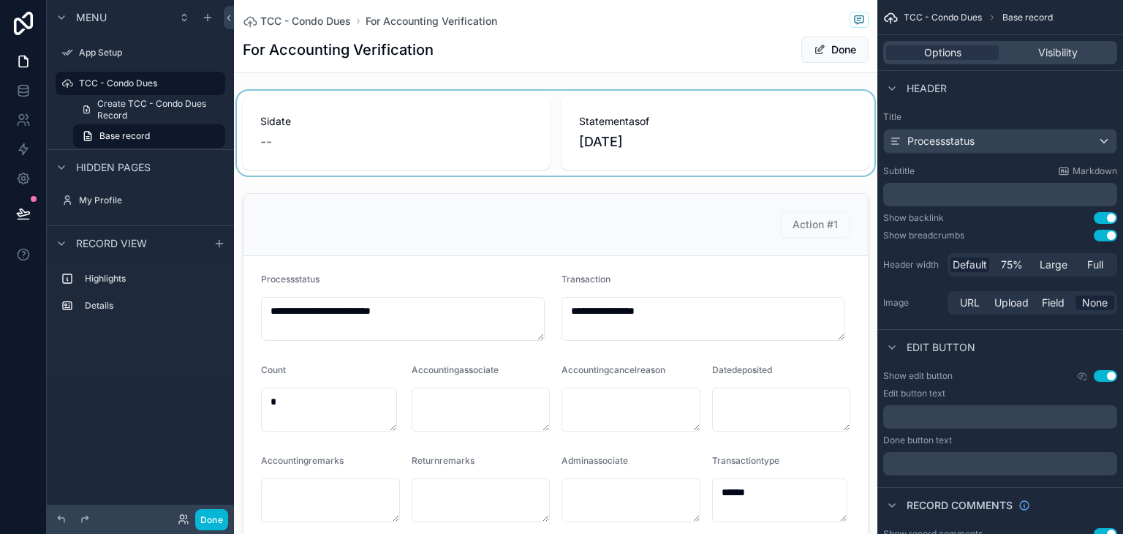
click at [494, 126] on div "scrollable content" at bounding box center [556, 133] width 644 height 85
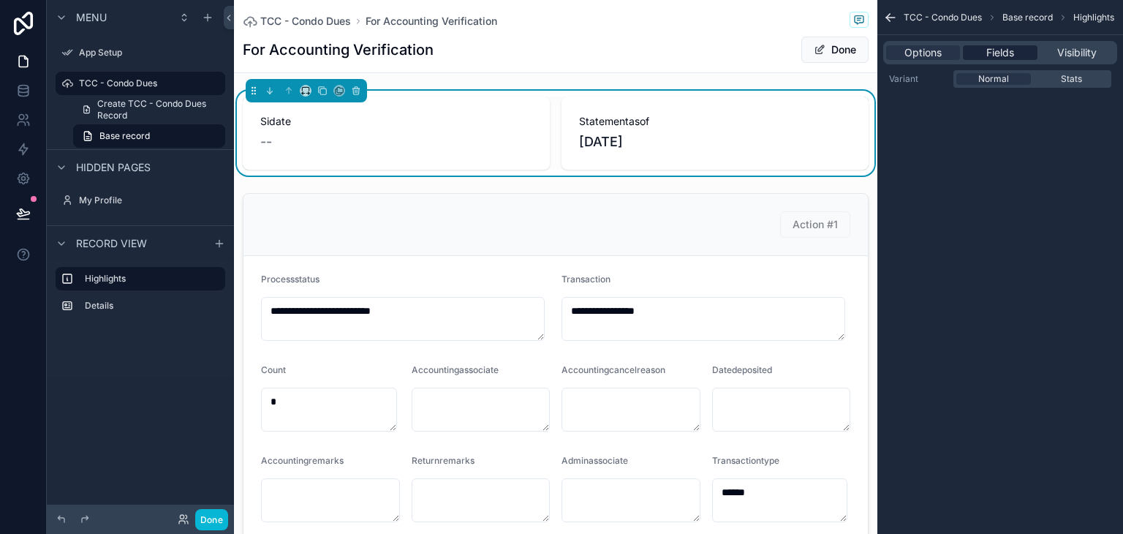
click at [990, 56] on span "Fields" at bounding box center [1001, 52] width 28 height 15
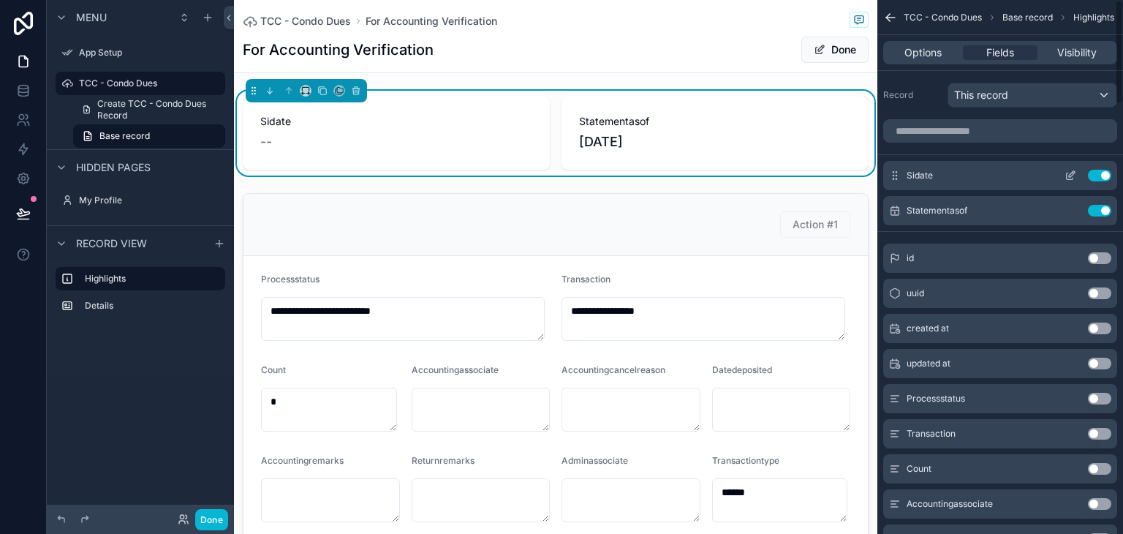
click at [1106, 174] on button "Use setting" at bounding box center [1099, 176] width 23 height 12
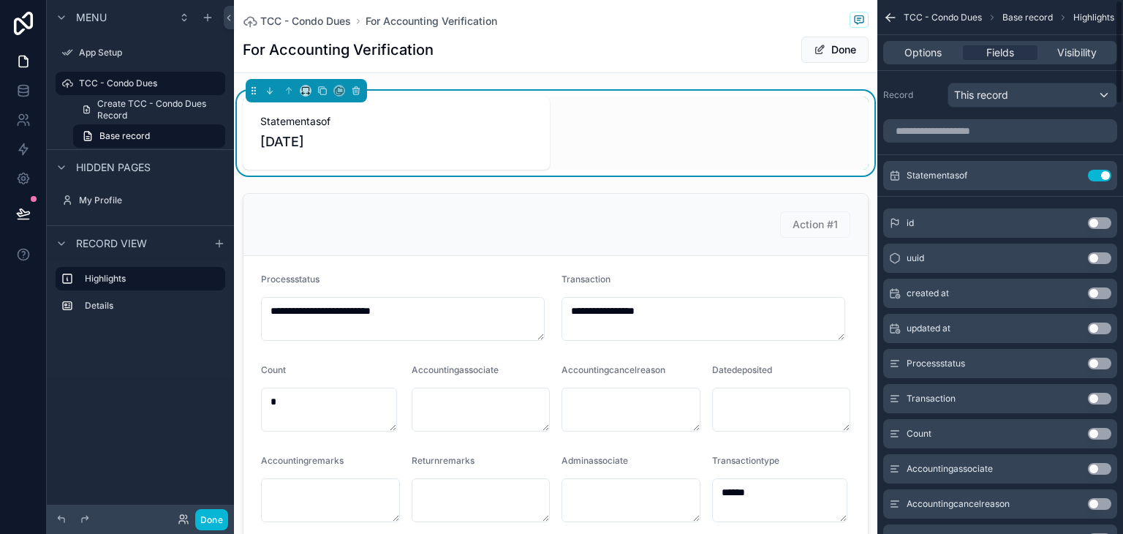
click at [1106, 174] on button "Use setting" at bounding box center [1099, 176] width 23 height 12
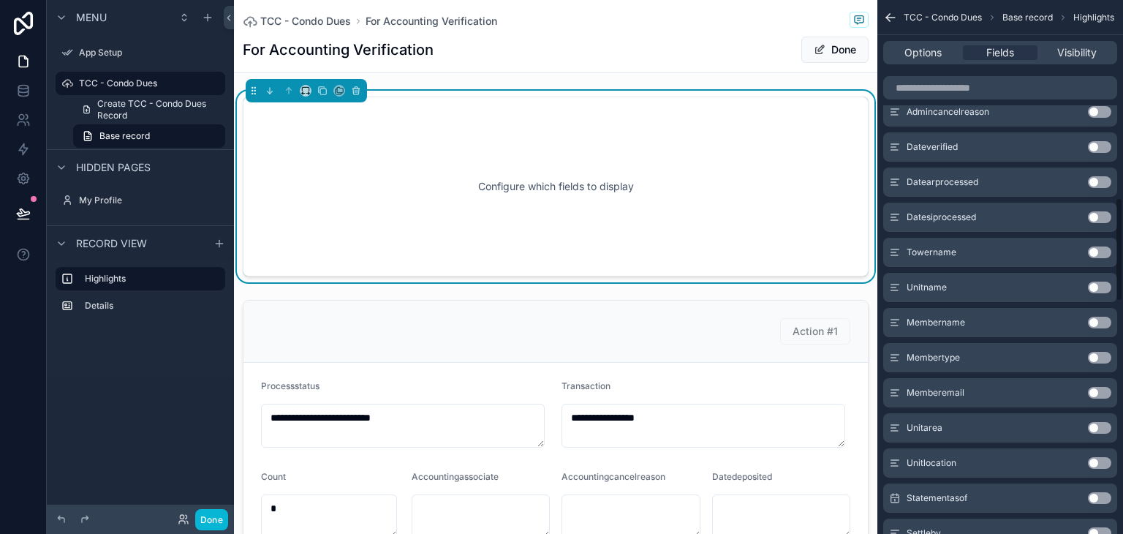
scroll to position [1024, 0]
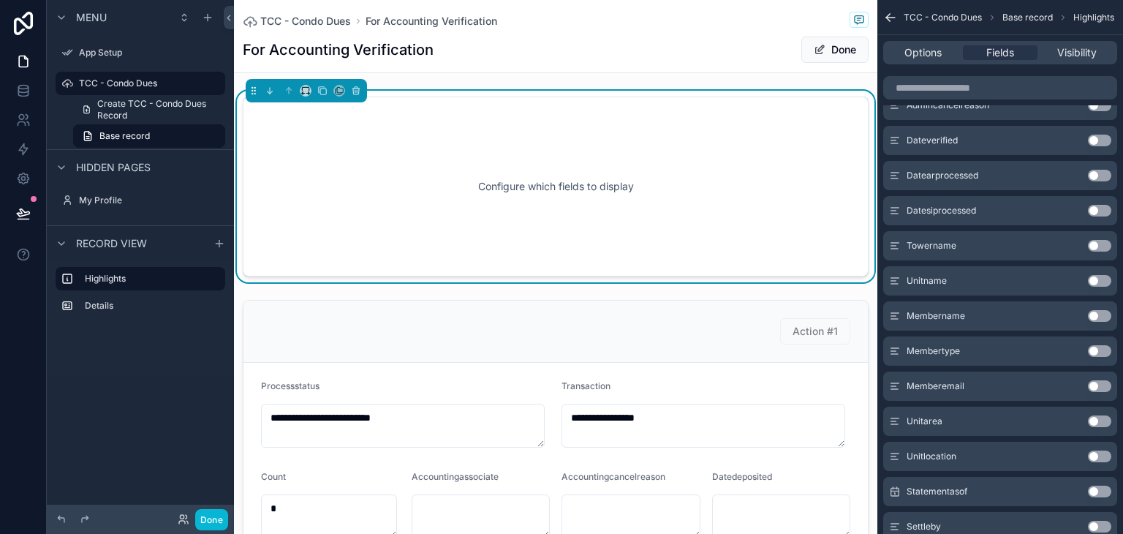
click at [1106, 314] on button "Use setting" at bounding box center [1099, 316] width 23 height 12
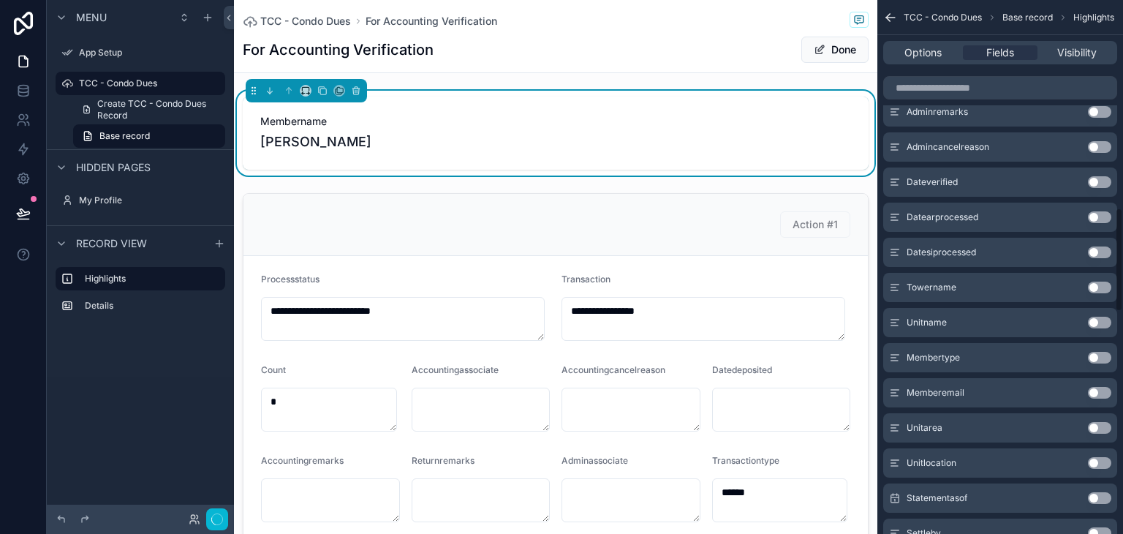
scroll to position [1065, 0]
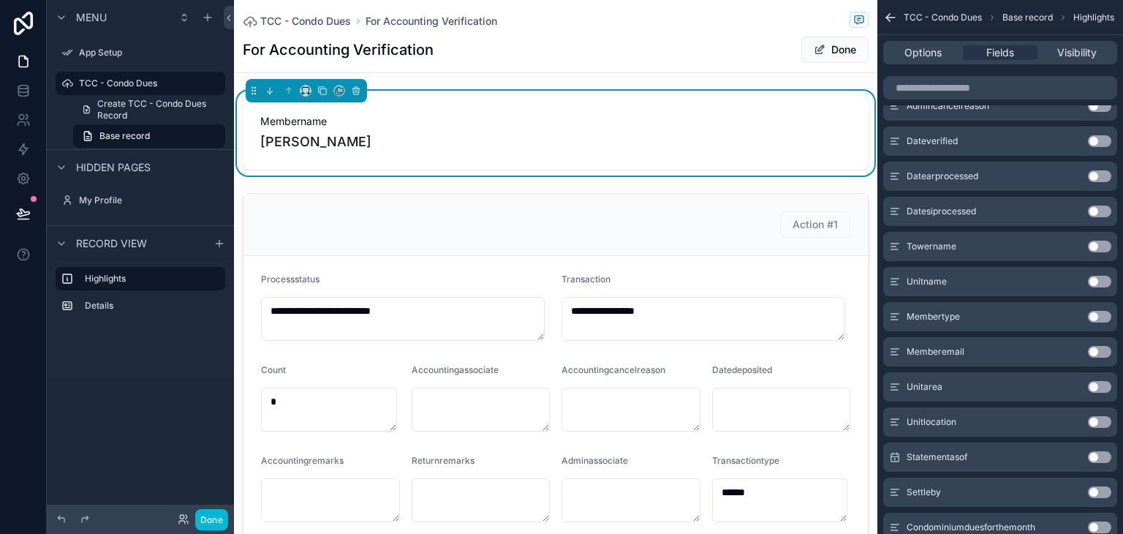
click at [1094, 311] on button "Use setting" at bounding box center [1099, 317] width 23 height 12
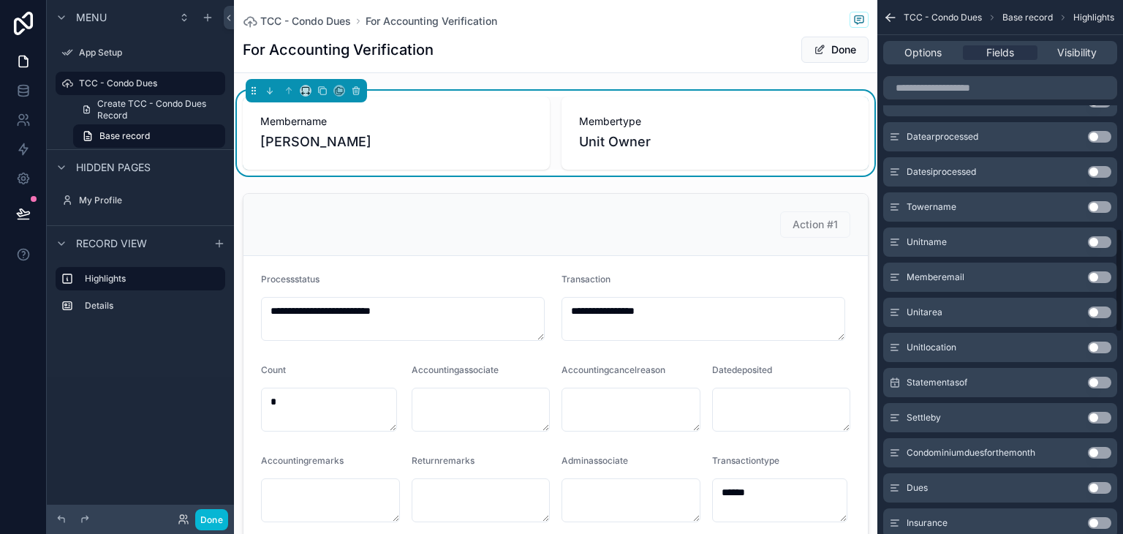
scroll to position [1173, 0]
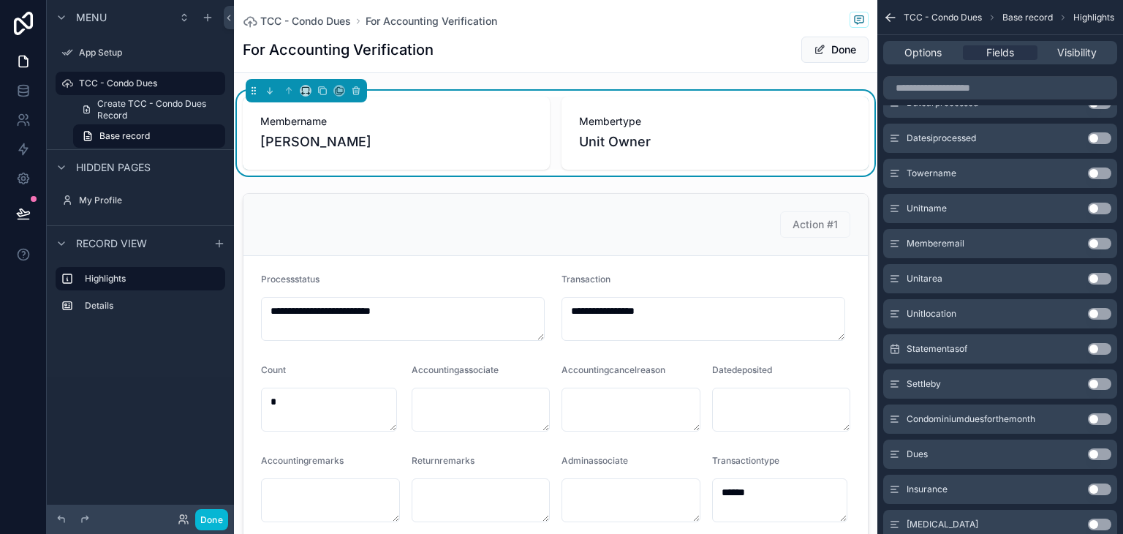
click at [1091, 350] on button "Use setting" at bounding box center [1099, 349] width 23 height 12
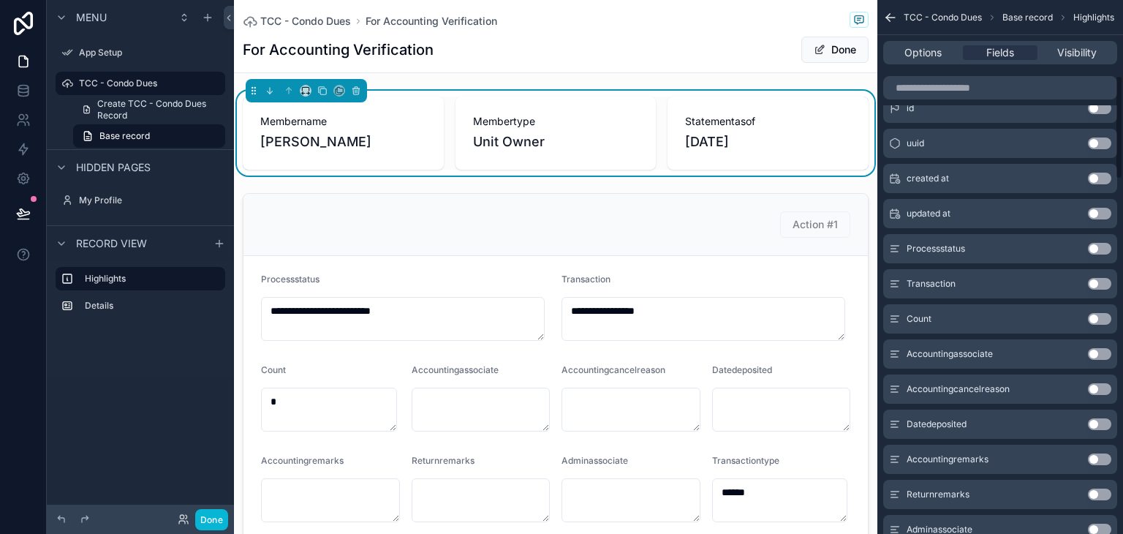
scroll to position [0, 0]
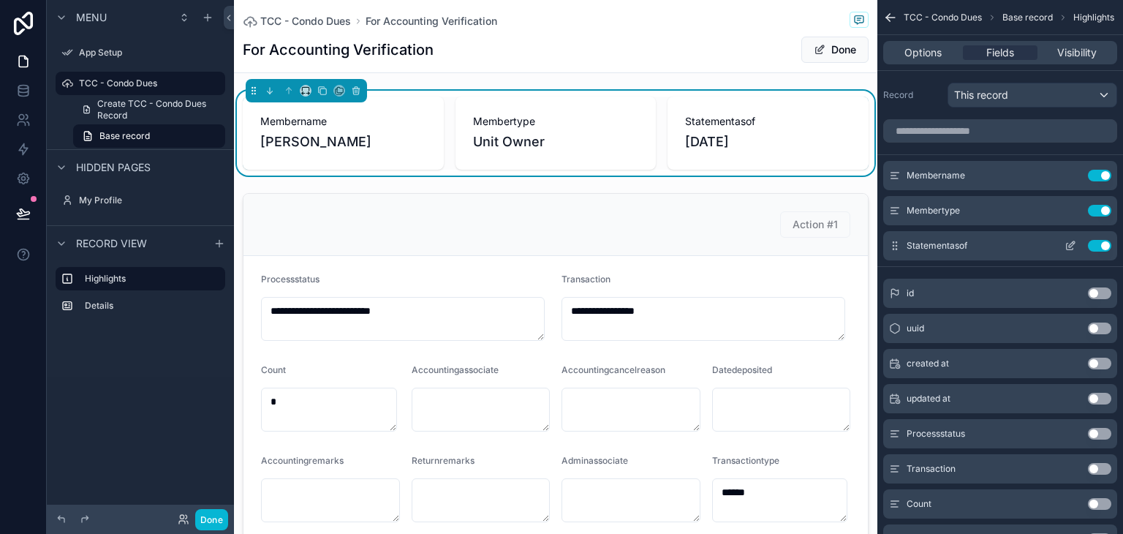
click at [1096, 243] on button "Use setting" at bounding box center [1099, 246] width 23 height 12
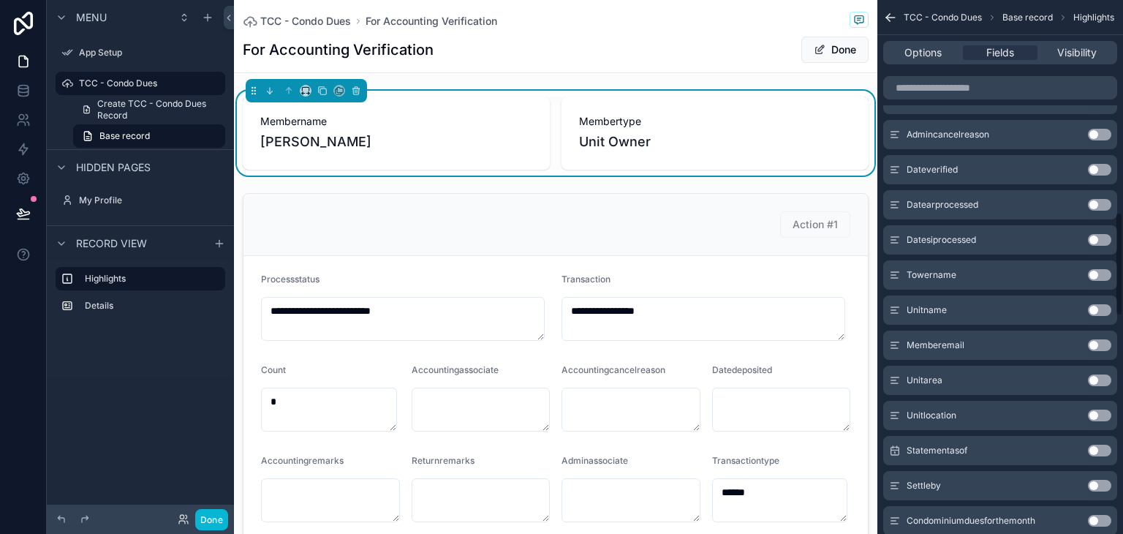
scroll to position [1097, 0]
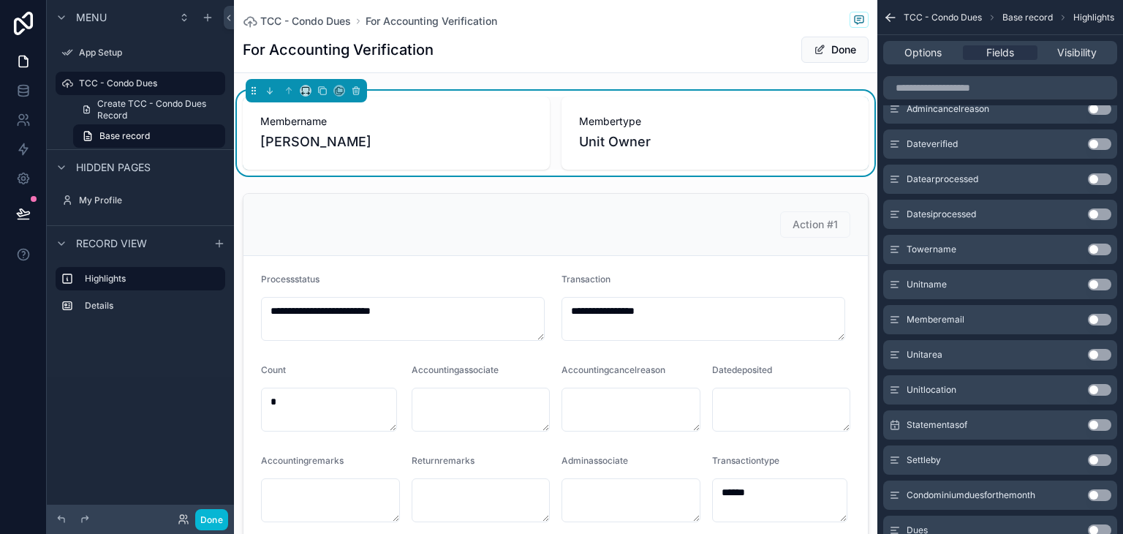
click at [1097, 251] on button "Use setting" at bounding box center [1099, 250] width 23 height 12
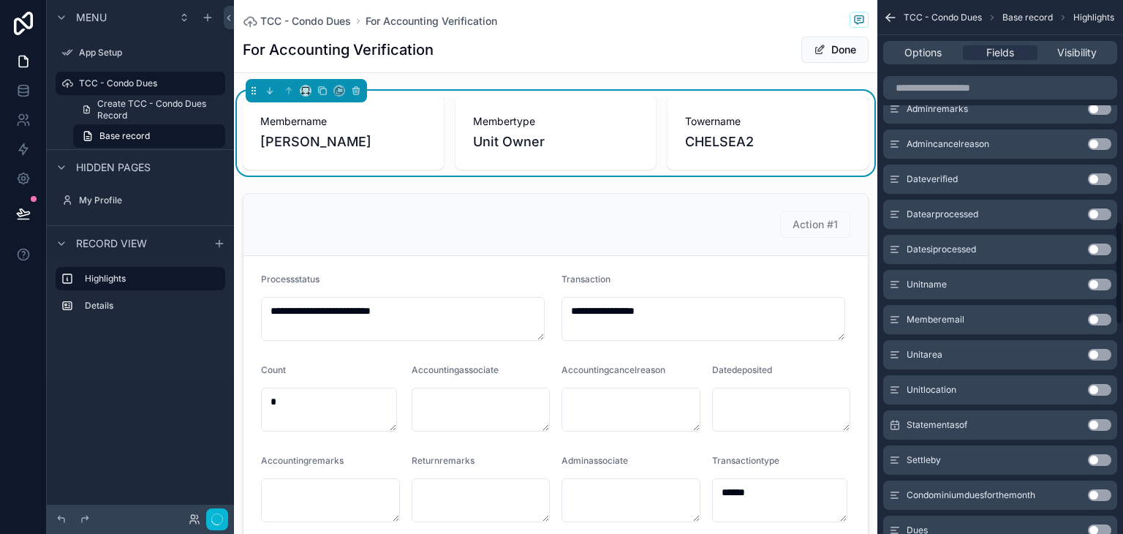
scroll to position [1132, 0]
click at [1097, 251] on button "Use setting" at bounding box center [1099, 250] width 23 height 12
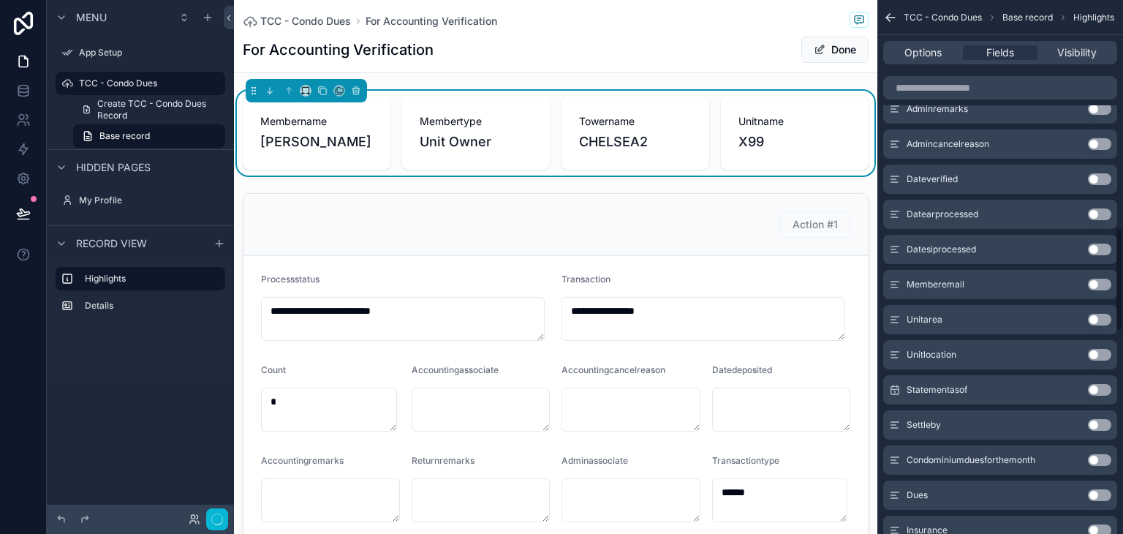
scroll to position [1167, 0]
click at [1090, 314] on div "Use setting" at bounding box center [1099, 320] width 23 height 12
click at [1091, 316] on button "Use setting" at bounding box center [1099, 320] width 23 height 12
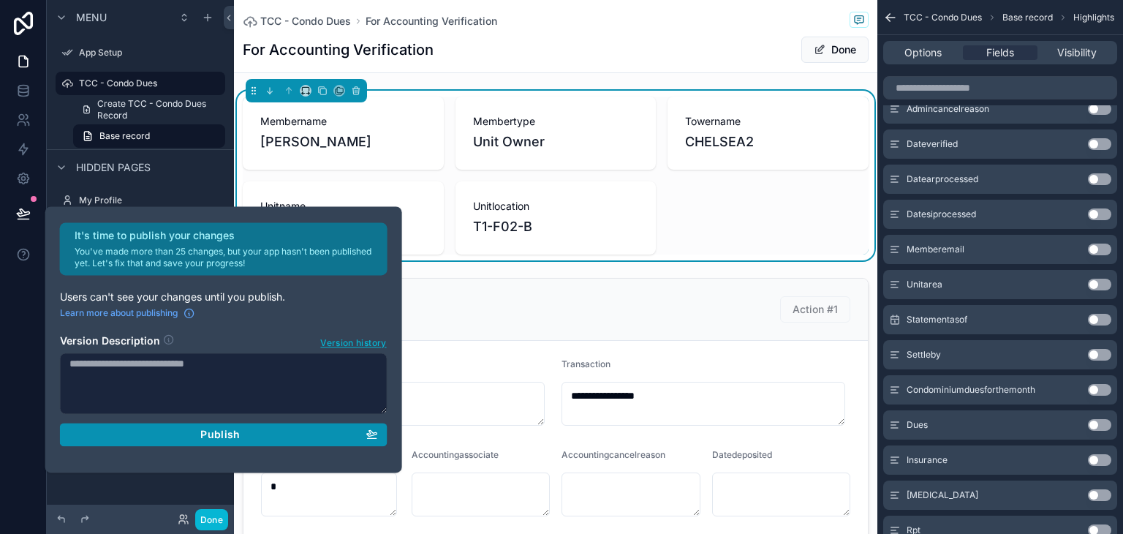
click at [208, 432] on span "Publish" at bounding box center [219, 434] width 39 height 13
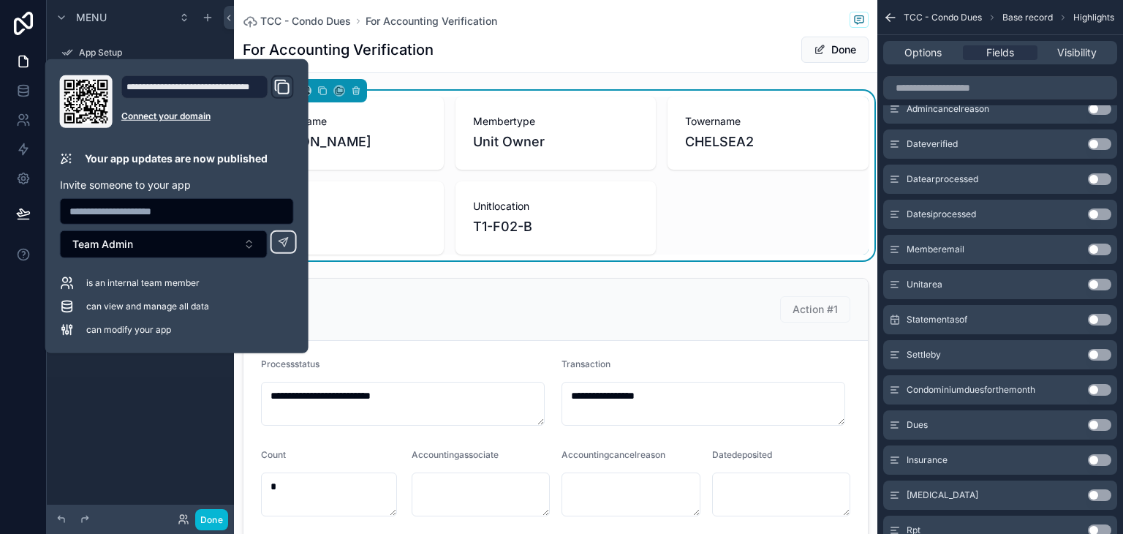
click at [152, 381] on div "Menu App Setup TCC - Condo Dues Create TCC - Condo Dues Record Base record Hidd…" at bounding box center [140, 194] width 187 height 389
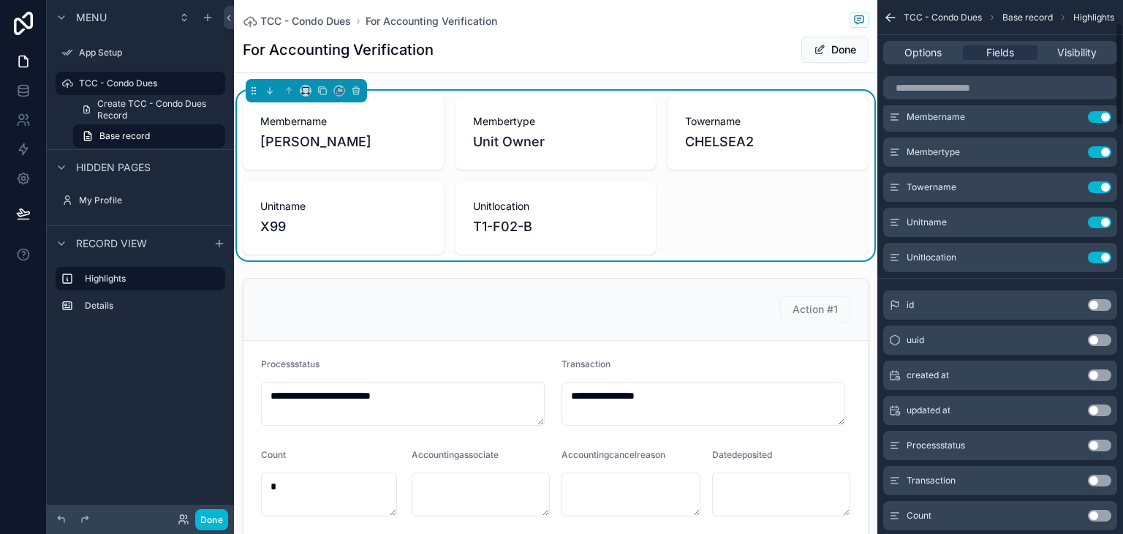
scroll to position [0, 0]
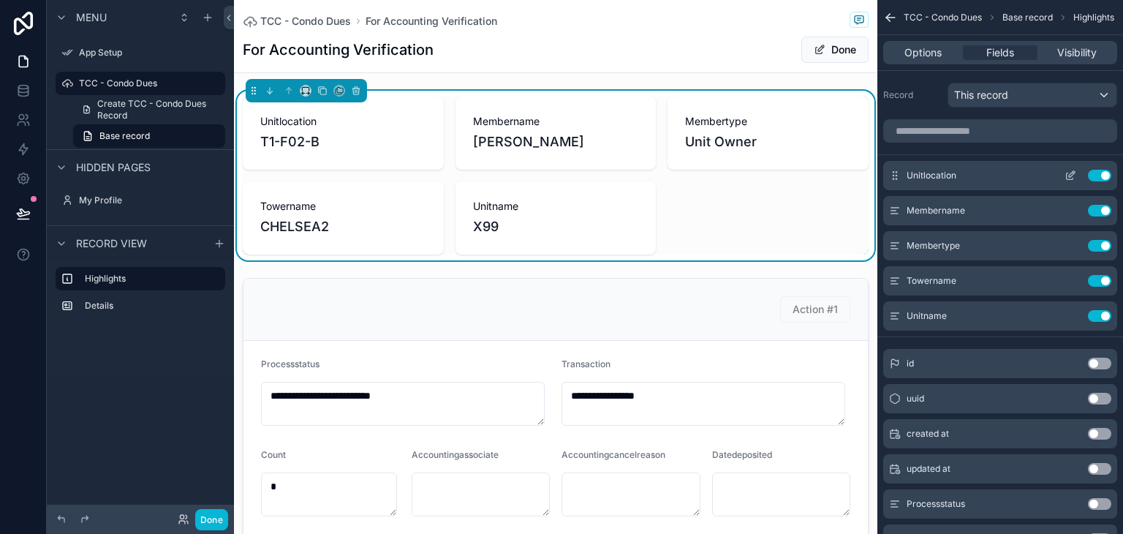
click at [1068, 176] on icon "scrollable content" at bounding box center [1071, 176] width 12 height 12
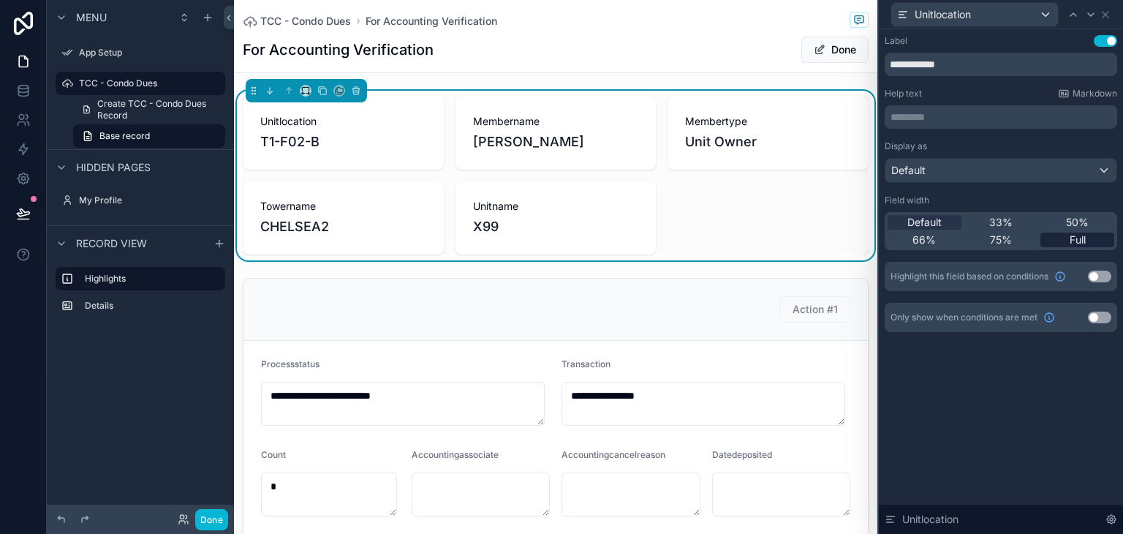
click at [1067, 235] on div "Full" at bounding box center [1078, 240] width 74 height 15
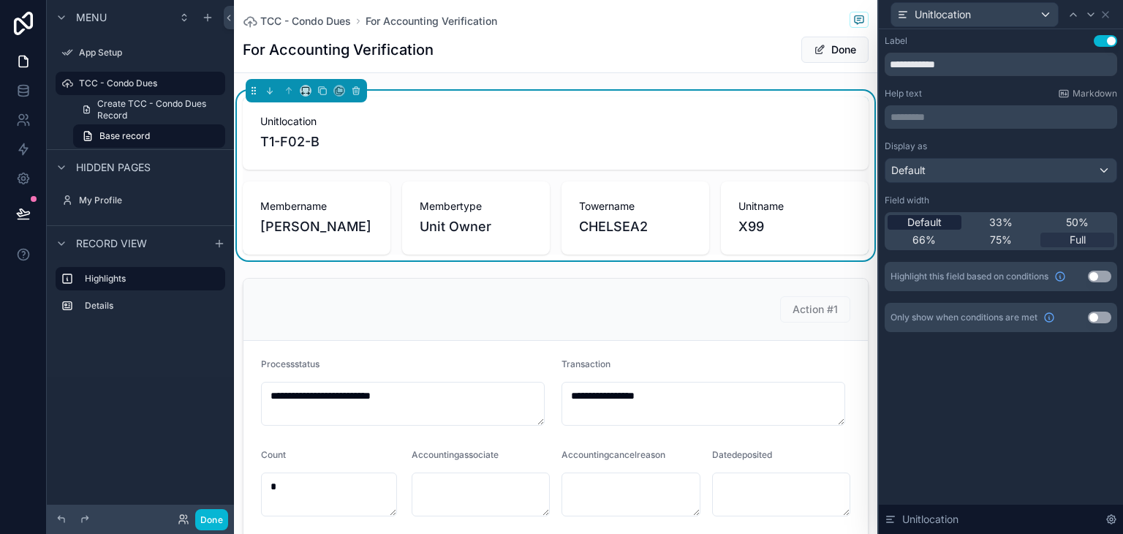
click at [949, 217] on div "Default" at bounding box center [925, 222] width 74 height 15
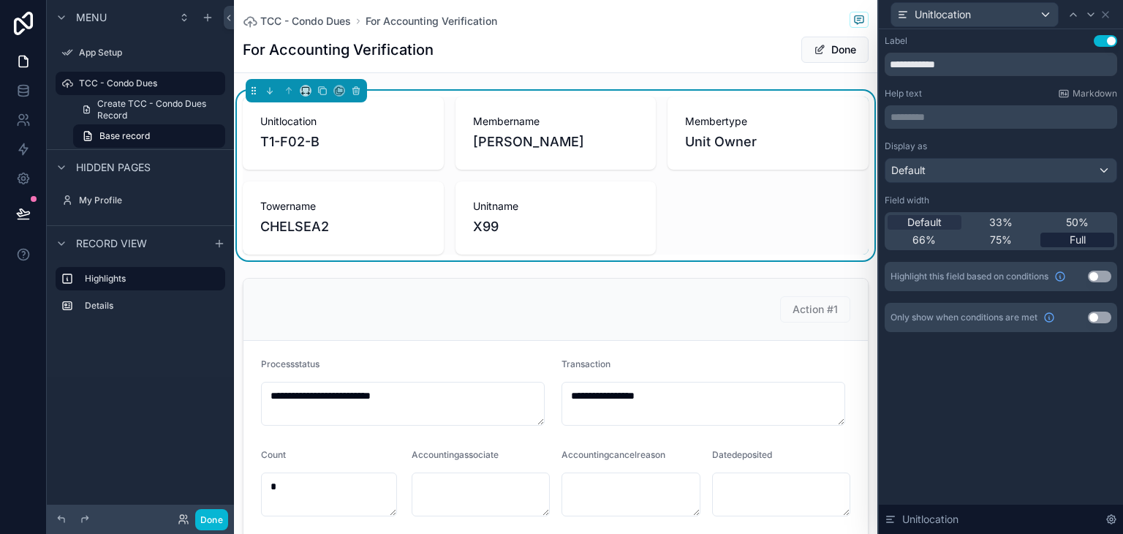
click at [1063, 233] on div "Full" at bounding box center [1078, 240] width 74 height 15
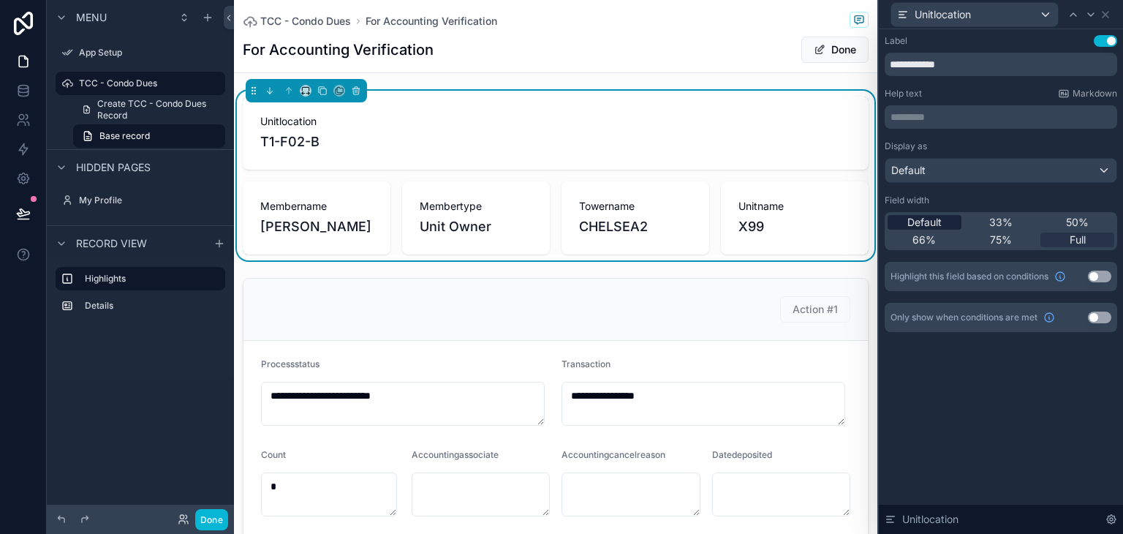
click at [957, 225] on div "Default" at bounding box center [925, 222] width 74 height 15
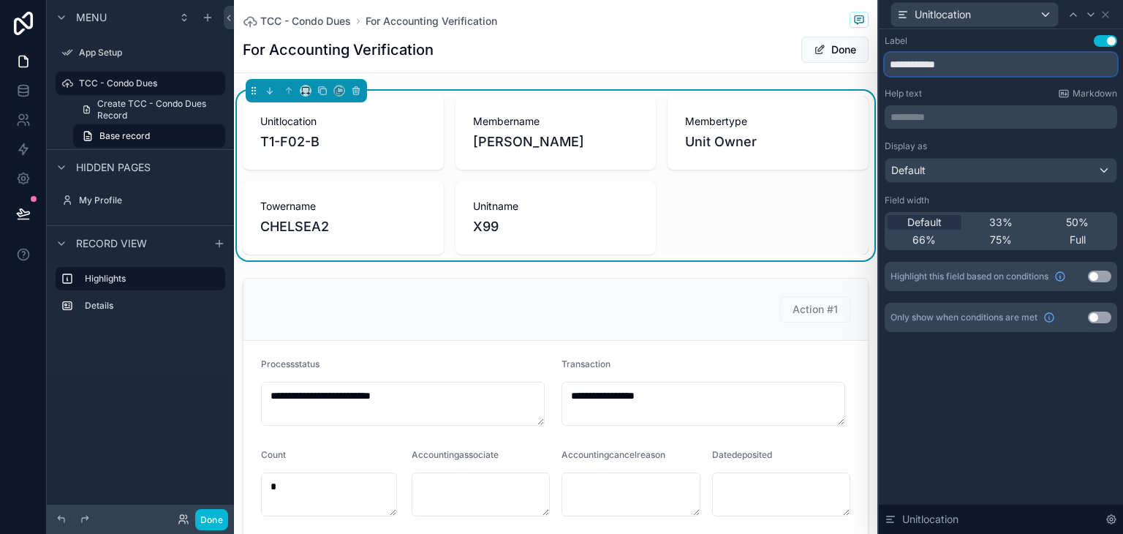
drag, startPoint x: 956, startPoint y: 70, endPoint x: 856, endPoint y: 71, distance: 100.2
click at [856, 71] on div "**********" at bounding box center [561, 267] width 1123 height 534
type input "**********"
click at [1103, 18] on icon at bounding box center [1106, 15] width 6 height 6
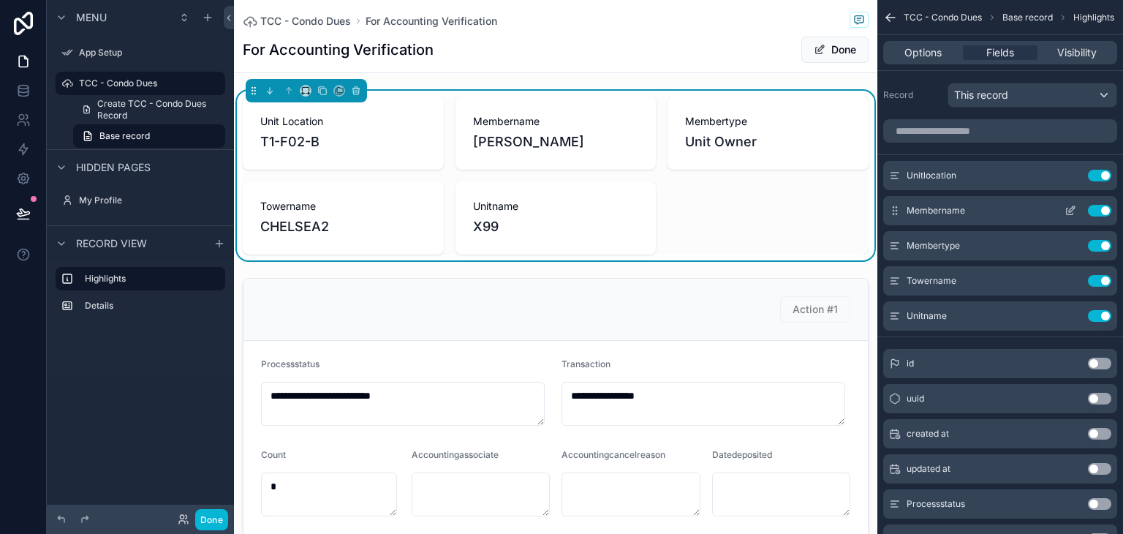
click at [1072, 208] on icon "scrollable content" at bounding box center [1071, 211] width 12 height 12
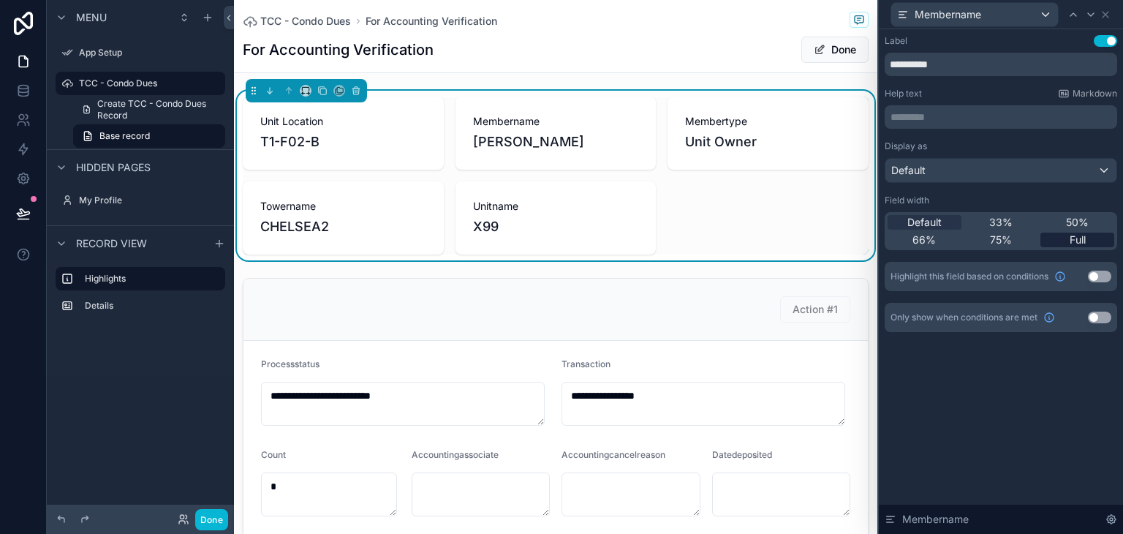
click at [1067, 239] on div "Full" at bounding box center [1078, 240] width 74 height 15
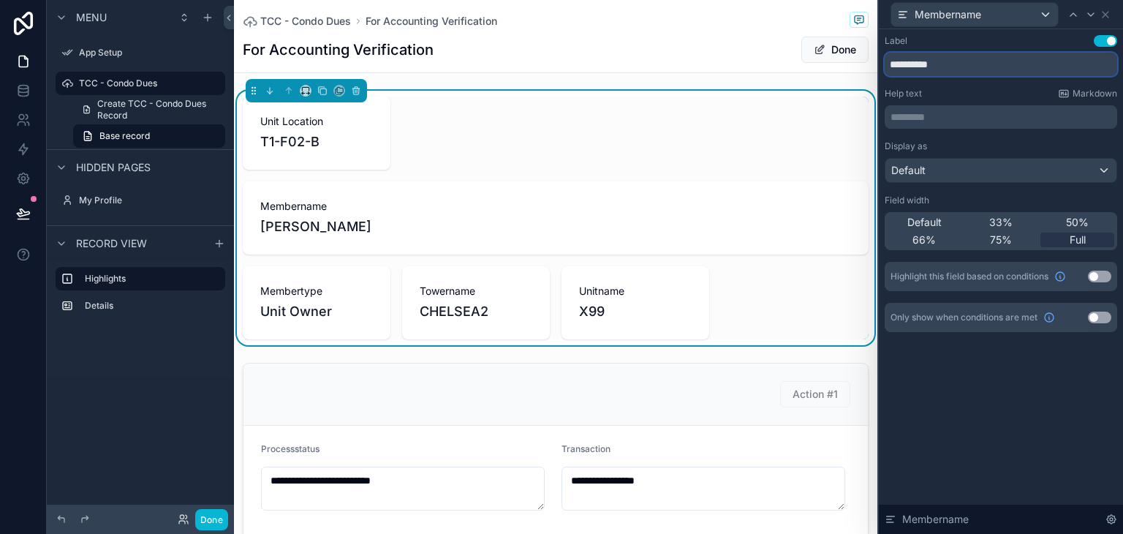
drag, startPoint x: 980, startPoint y: 69, endPoint x: 892, endPoint y: 67, distance: 87.8
click at [894, 67] on input "**********" at bounding box center [1001, 64] width 233 height 23
type input "**********"
click at [1101, 13] on icon at bounding box center [1106, 15] width 12 height 12
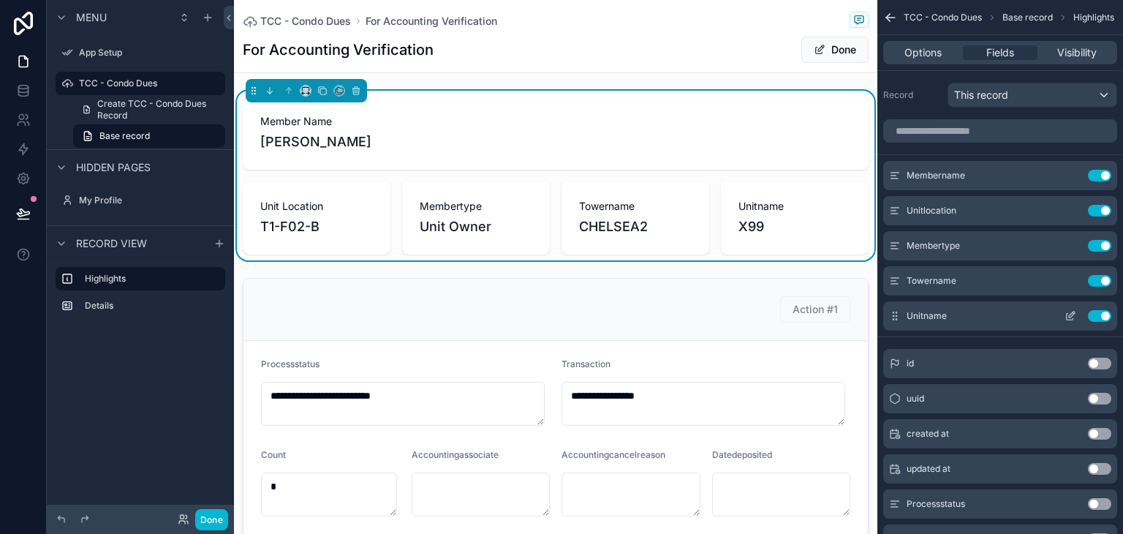
click at [897, 316] on icon "scrollable content" at bounding box center [896, 315] width 1 height 1
click at [1067, 314] on icon "scrollable content" at bounding box center [1070, 317] width 7 height 7
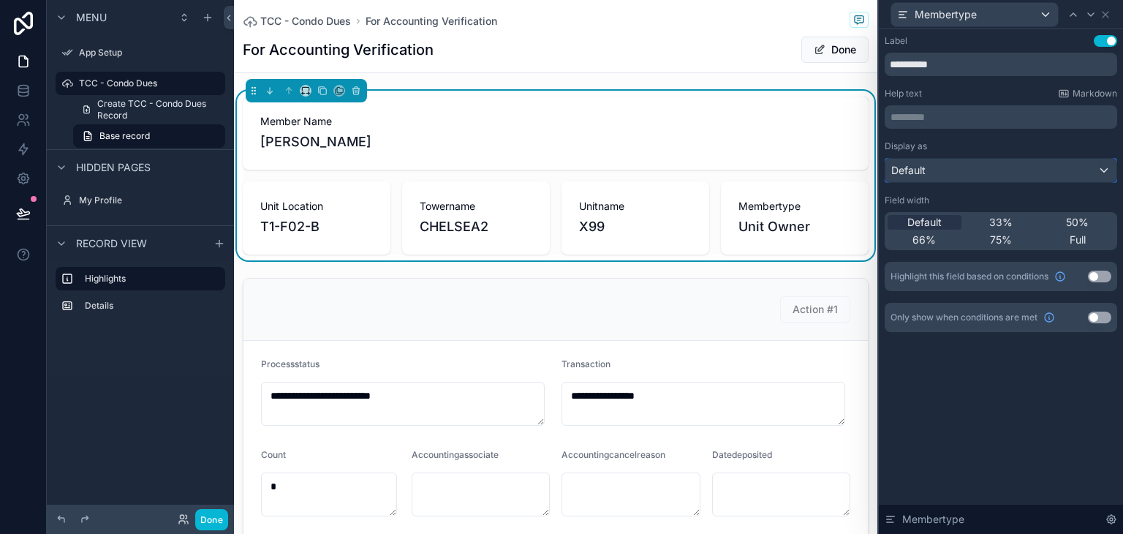
click at [1003, 162] on div "Default" at bounding box center [1001, 170] width 231 height 23
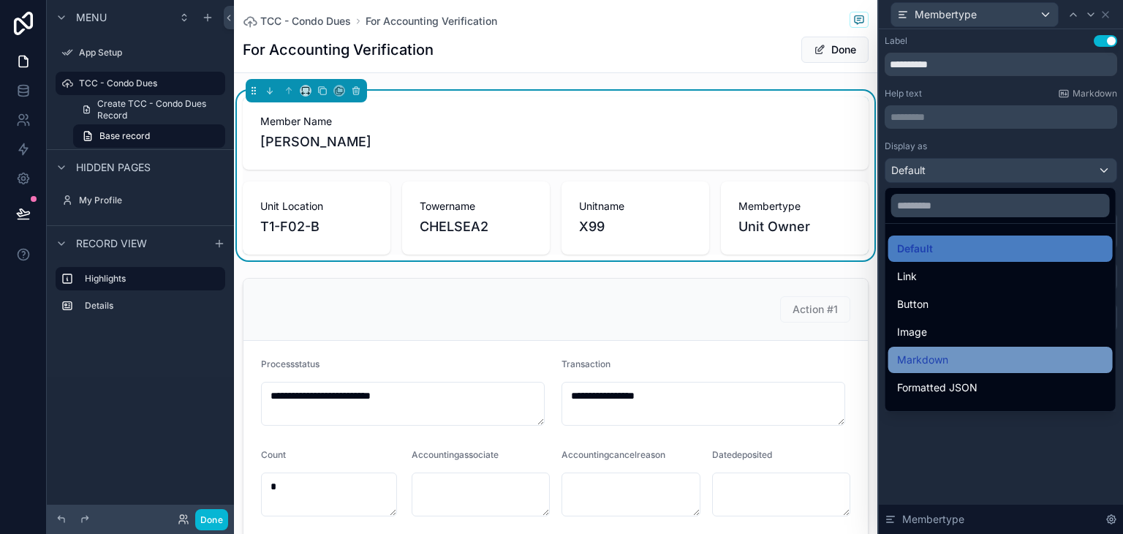
click at [952, 352] on div "Markdown" at bounding box center [1000, 360] width 207 height 18
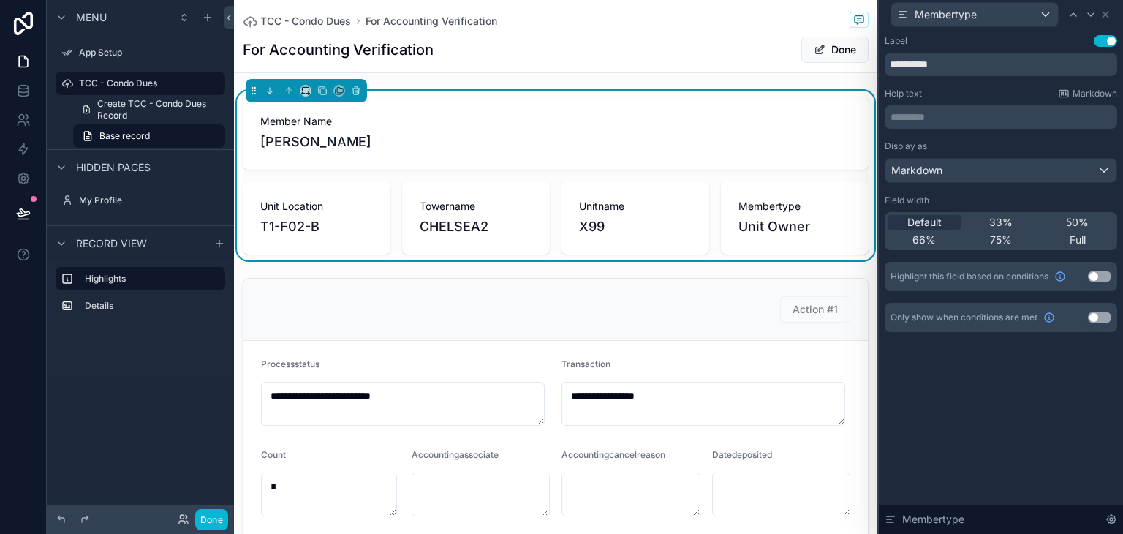
click at [1094, 277] on button "Use setting" at bounding box center [1099, 277] width 23 height 12
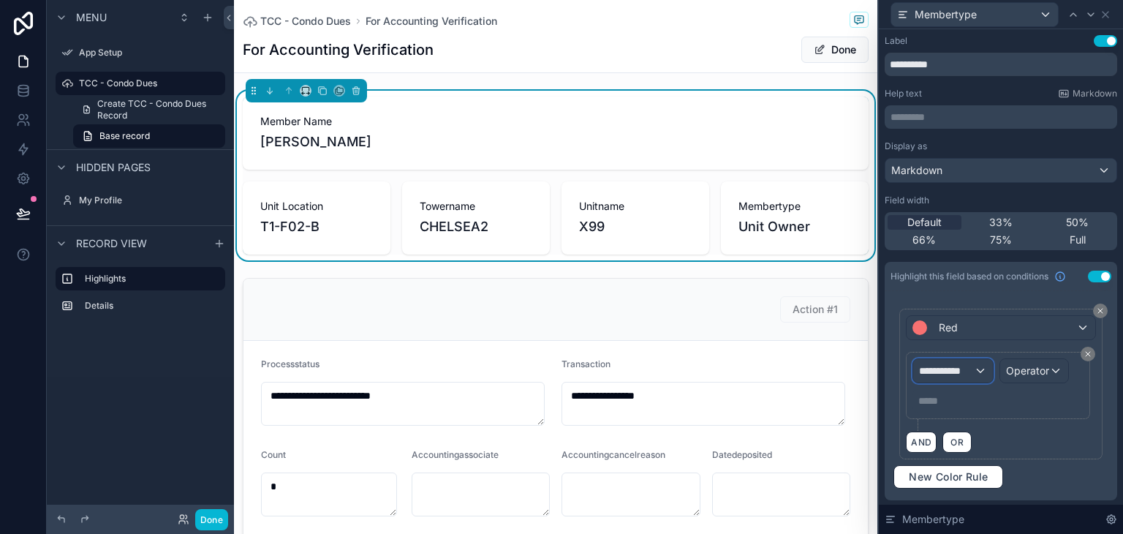
click at [970, 374] on div "**********" at bounding box center [952, 370] width 79 height 23
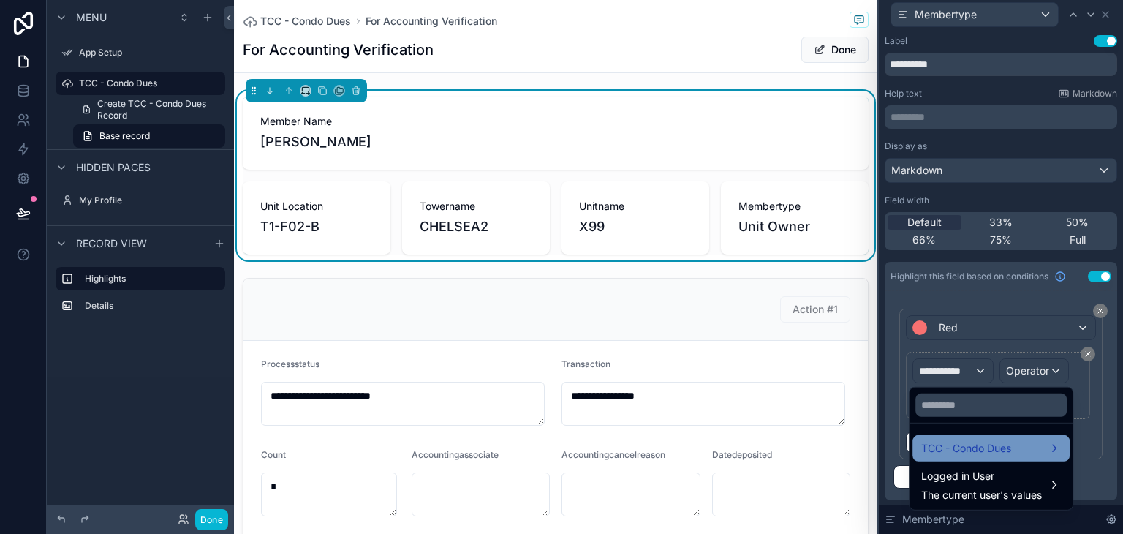
click at [995, 445] on span "TCC - Condo Dues" at bounding box center [966, 449] width 90 height 18
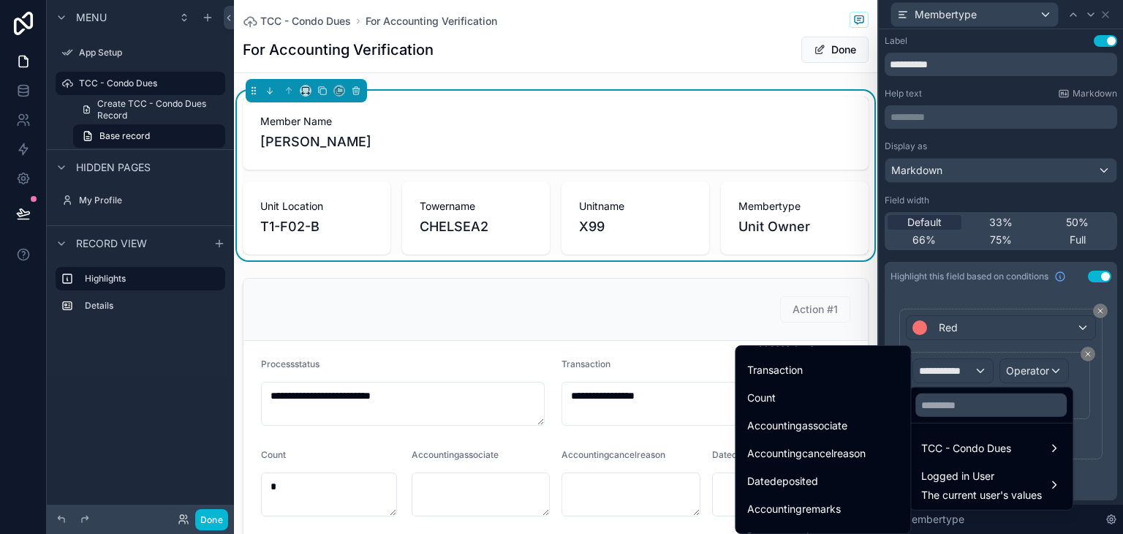
scroll to position [146, 0]
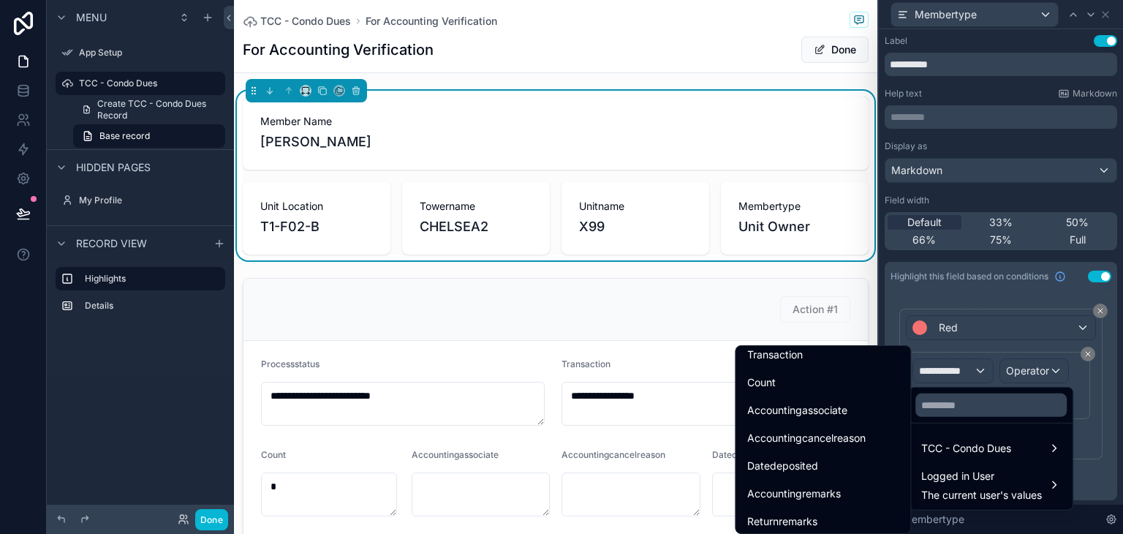
click at [1088, 276] on div at bounding box center [1001, 267] width 244 height 534
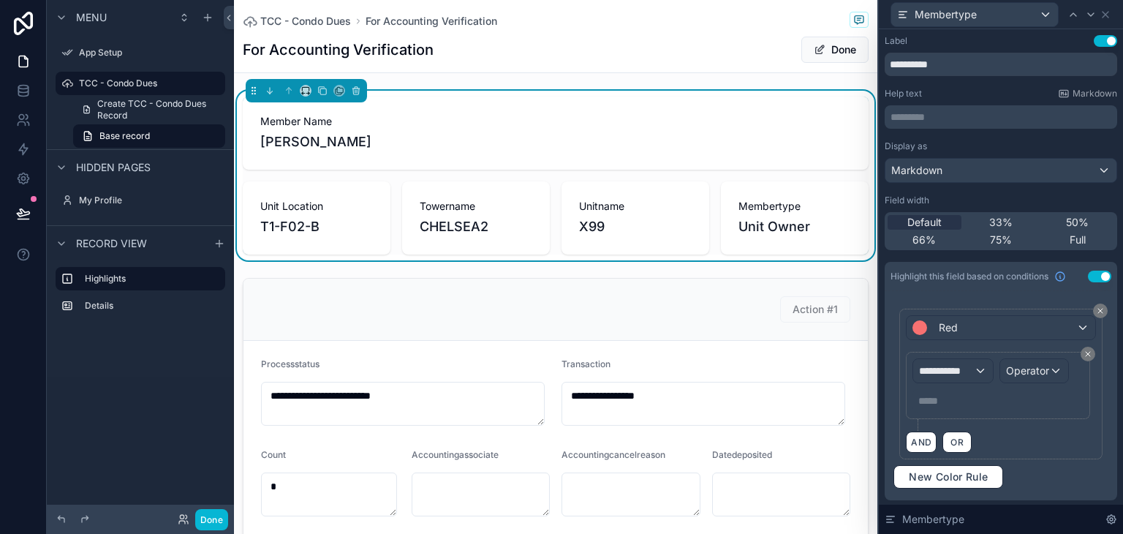
click at [1088, 276] on button "Use setting" at bounding box center [1099, 277] width 23 height 12
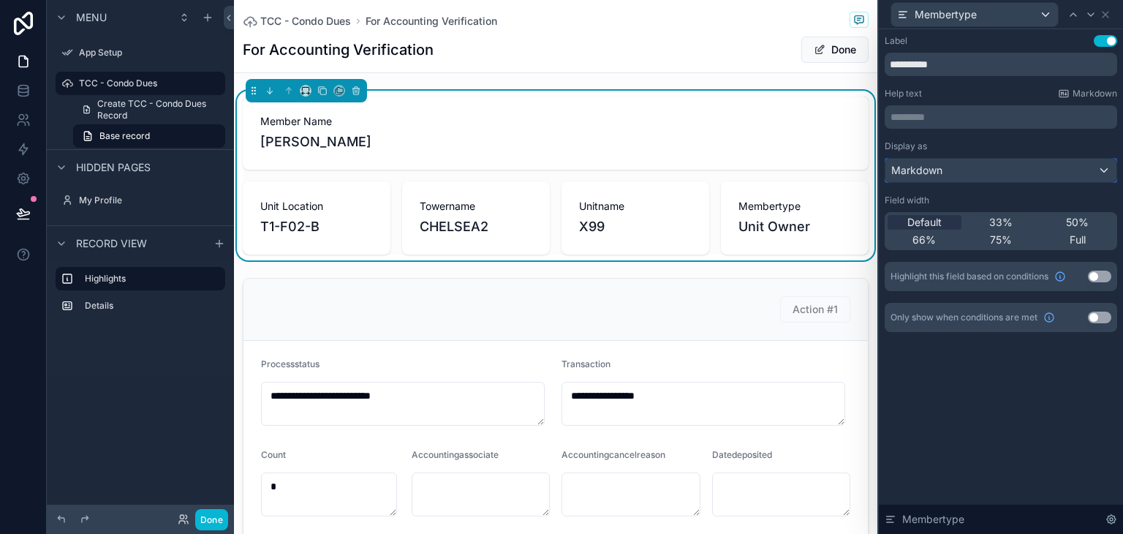
click at [934, 166] on span "Markdown" at bounding box center [916, 170] width 51 height 15
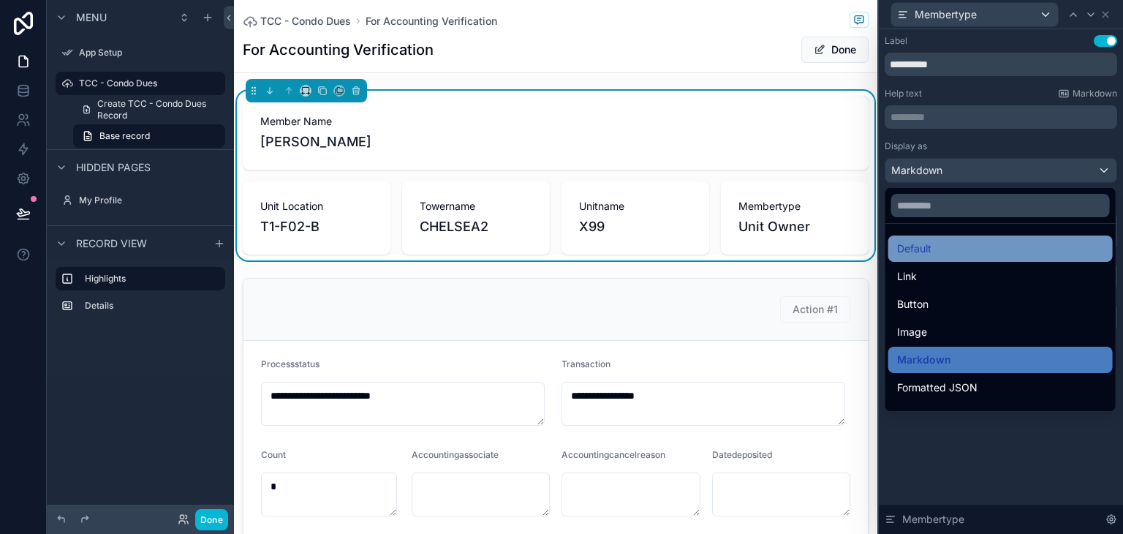
click at [936, 258] on div "Default" at bounding box center [1001, 248] width 225 height 26
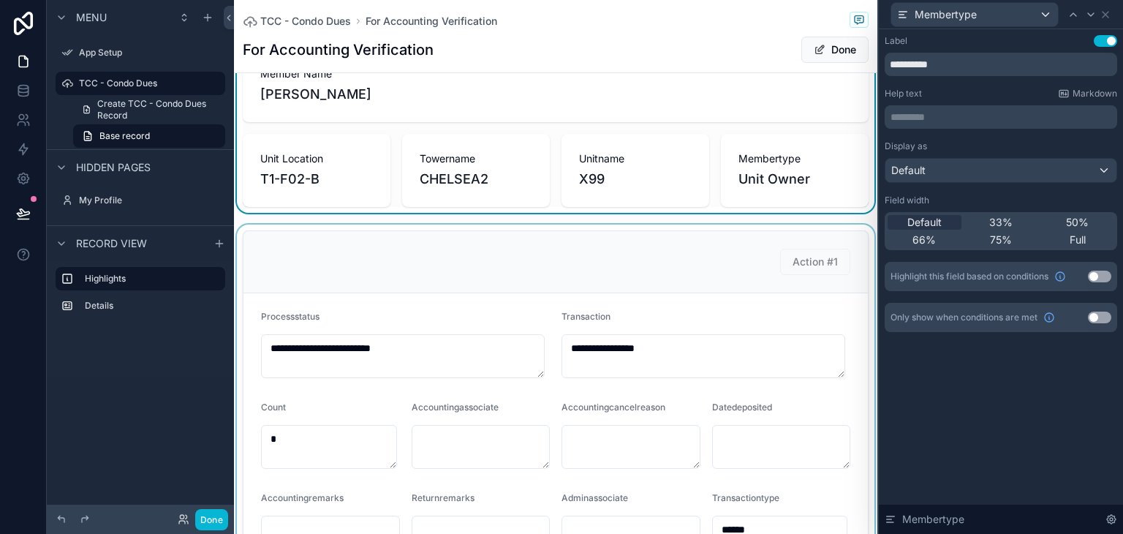
scroll to position [0, 0]
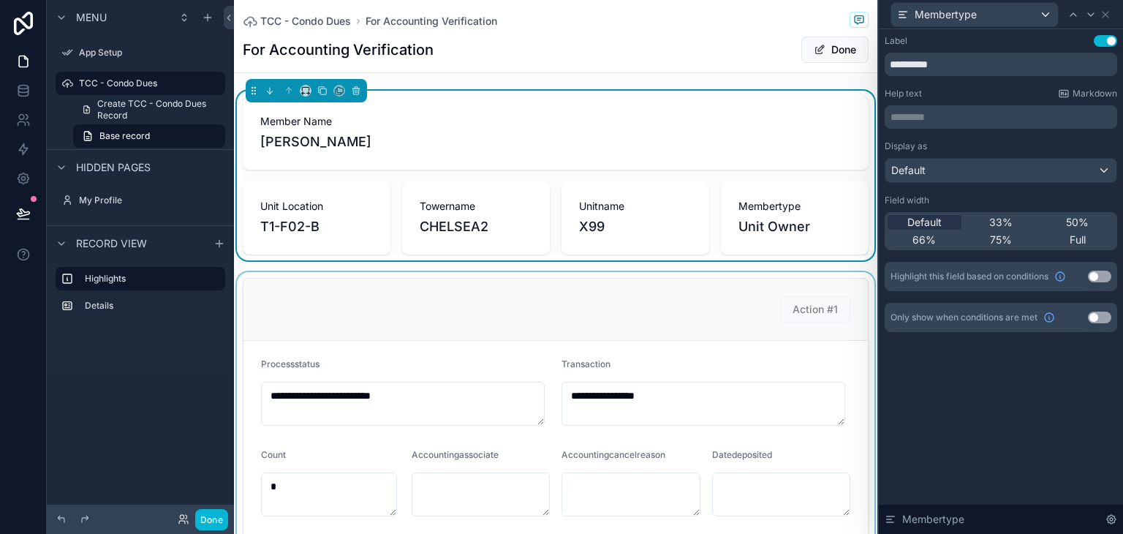
click at [600, 296] on div "scrollable content" at bounding box center [556, 518] width 644 height 492
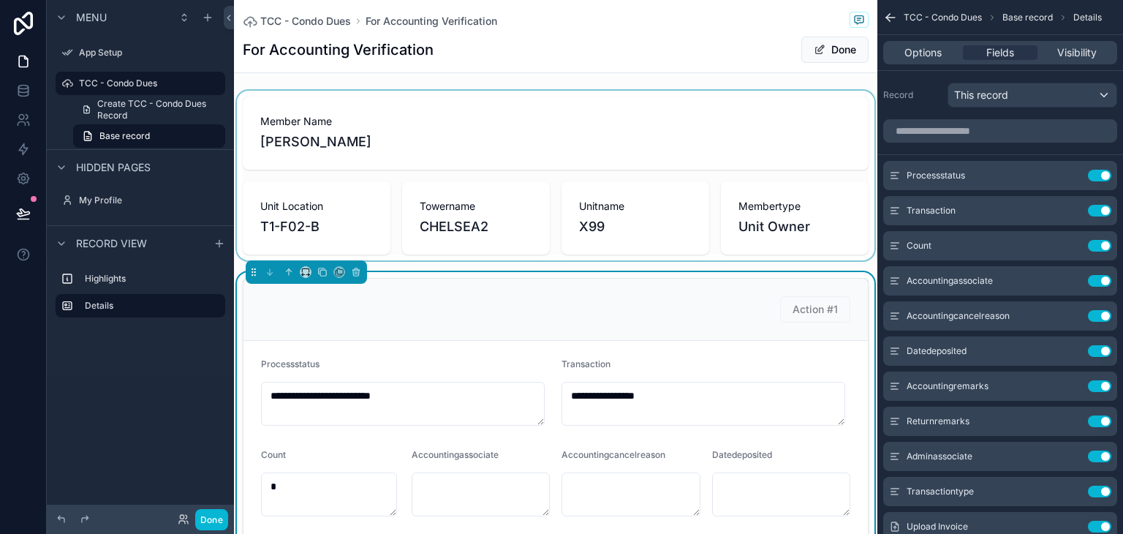
click at [554, 150] on div "scrollable content" at bounding box center [556, 176] width 644 height 170
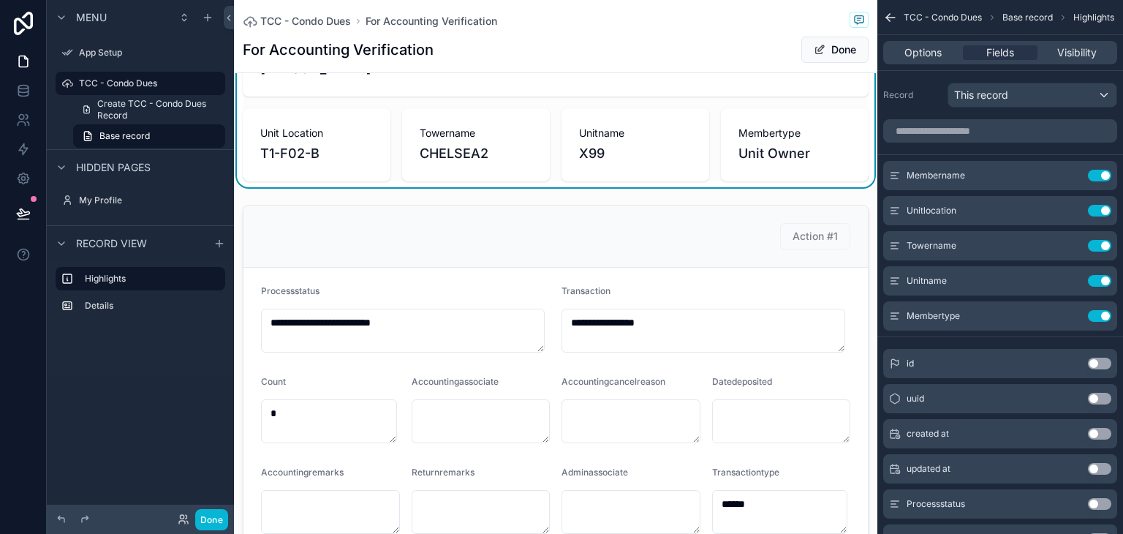
scroll to position [146, 0]
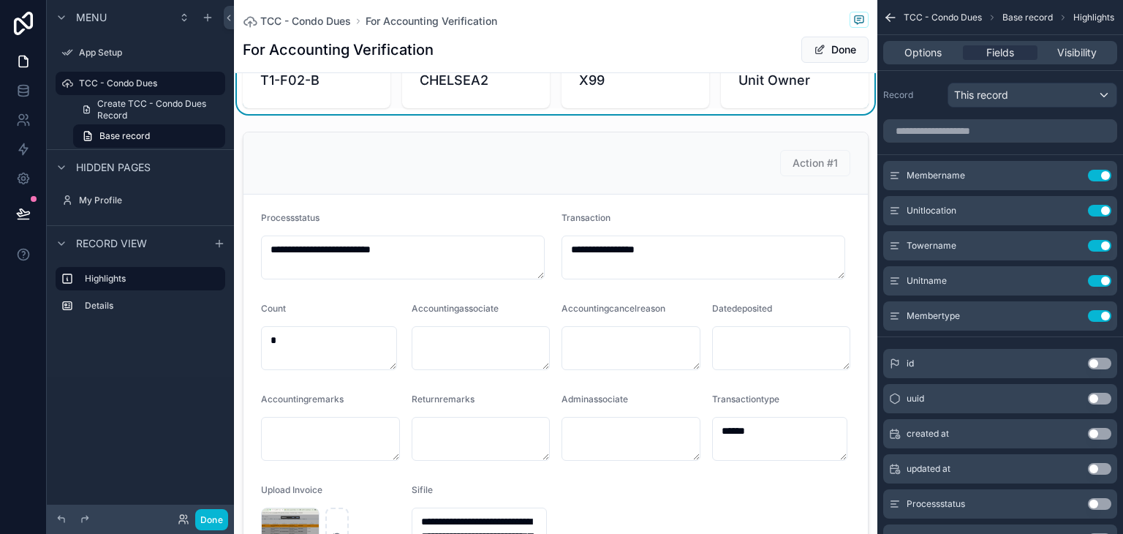
click at [702, 214] on div "scrollable content" at bounding box center [556, 372] width 644 height 492
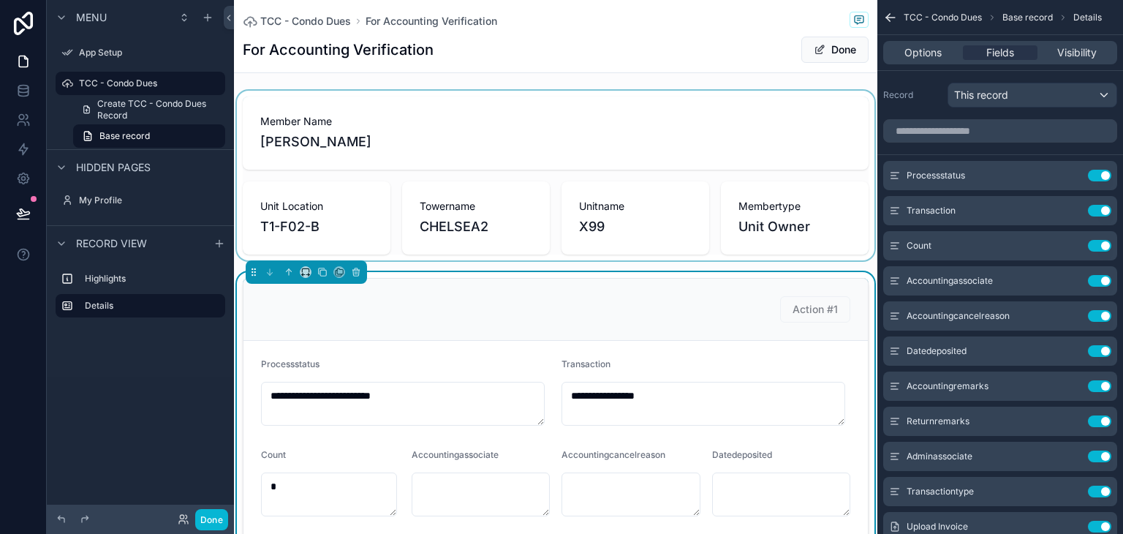
scroll to position [73, 0]
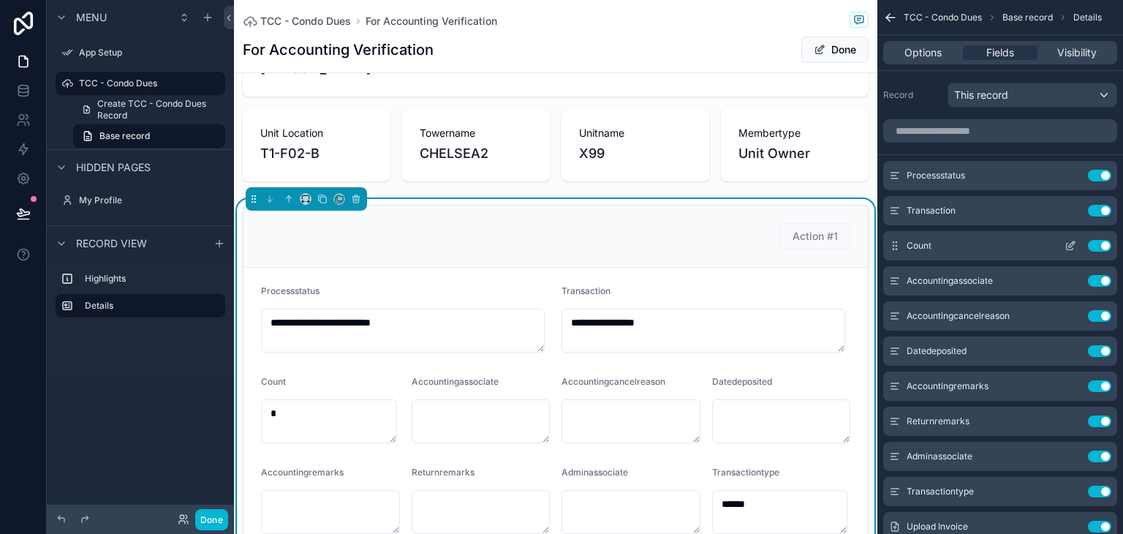
click at [1096, 244] on button "Use setting" at bounding box center [1099, 246] width 23 height 12
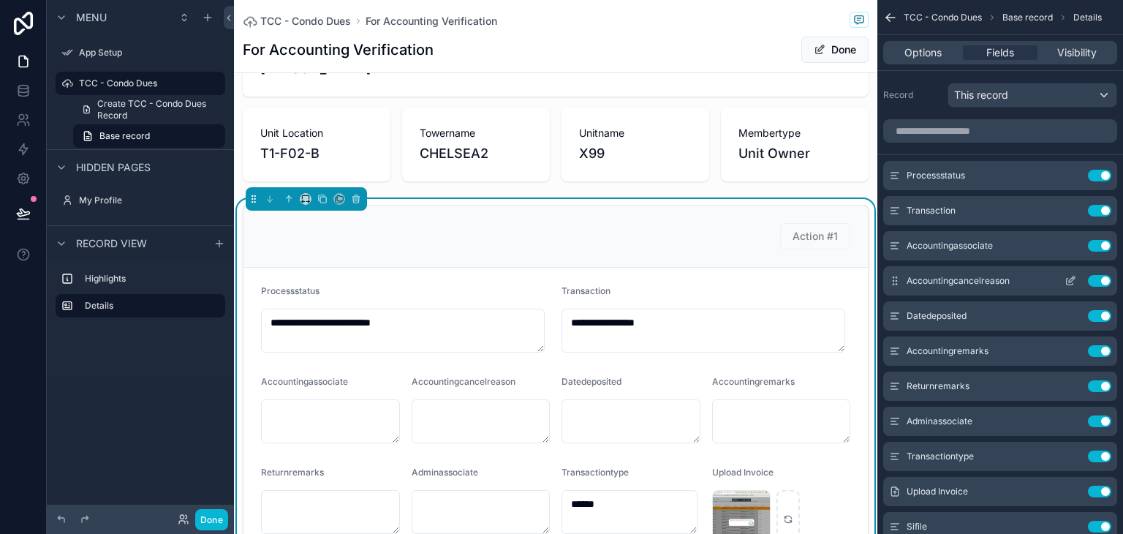
click at [1068, 284] on icon "scrollable content" at bounding box center [1071, 281] width 12 height 12
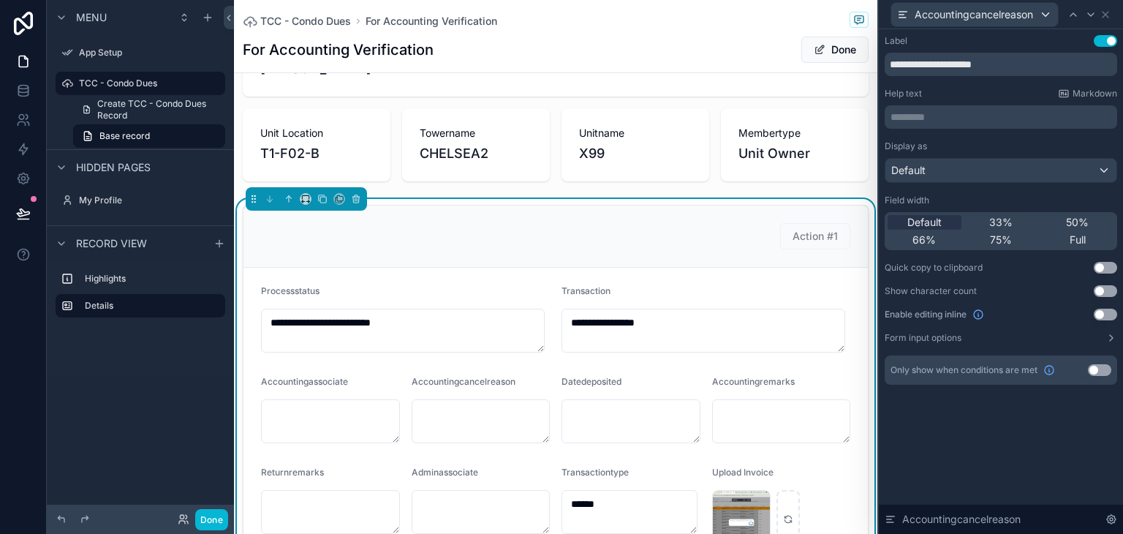
click at [1097, 372] on button "Use setting" at bounding box center [1099, 370] width 23 height 12
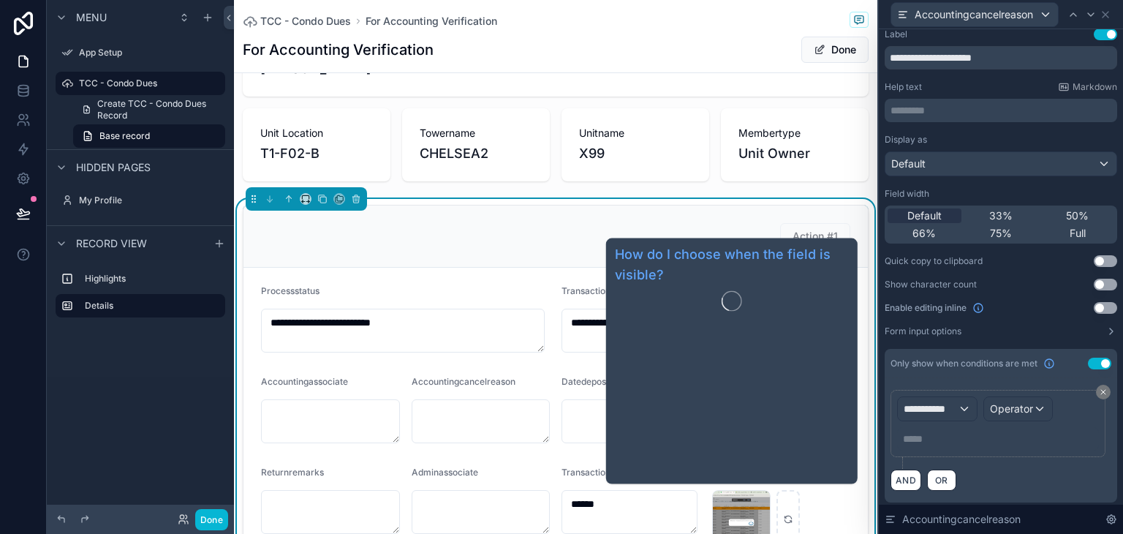
scroll to position [9, 0]
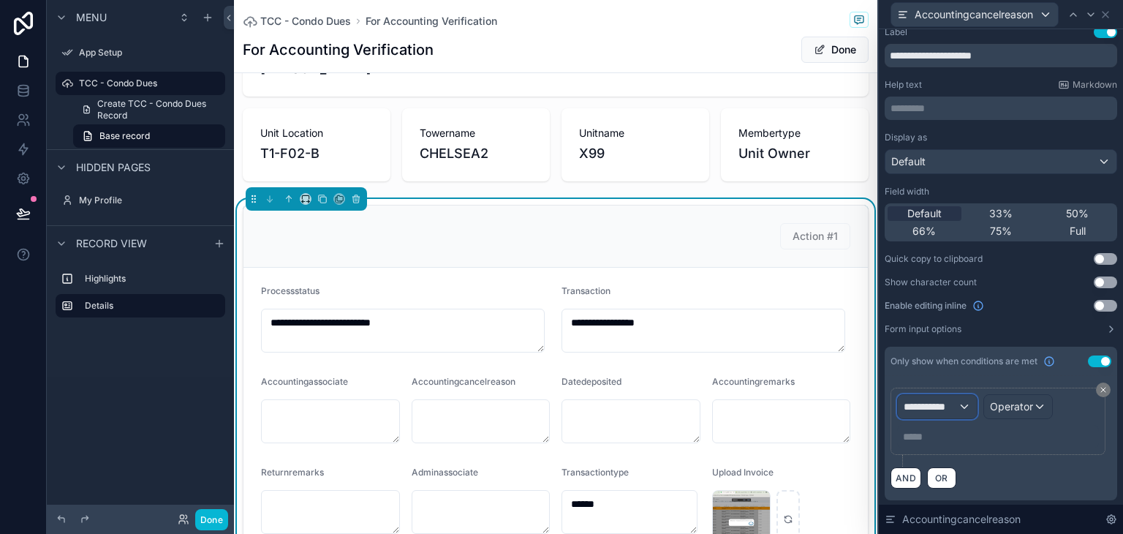
click at [937, 404] on span "**********" at bounding box center [931, 406] width 54 height 15
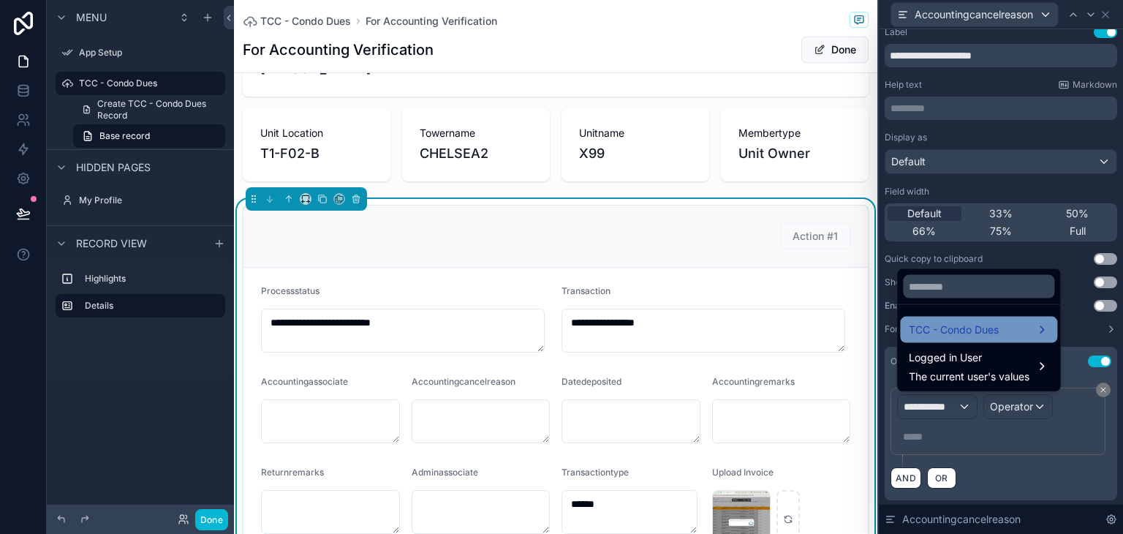
click at [950, 333] on span "TCC - Condo Dues" at bounding box center [954, 330] width 90 height 18
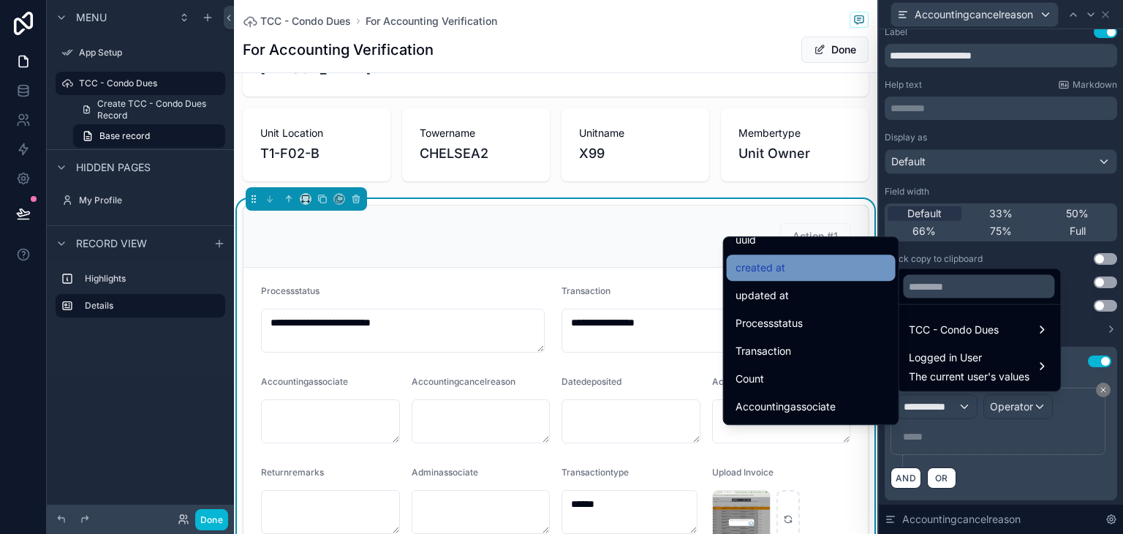
scroll to position [73, 0]
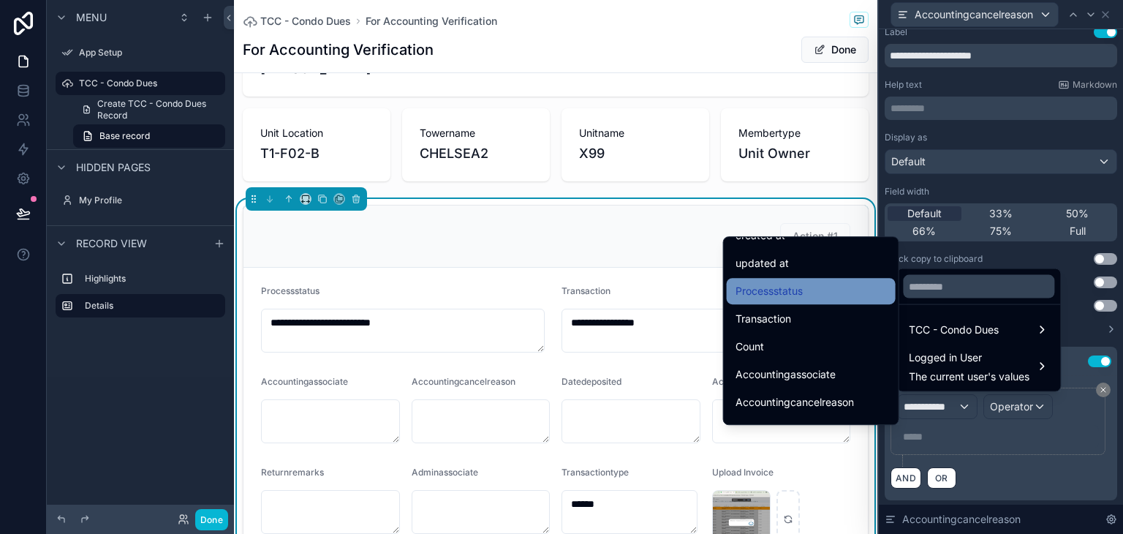
click at [837, 299] on div "Processstatus" at bounding box center [811, 291] width 151 height 18
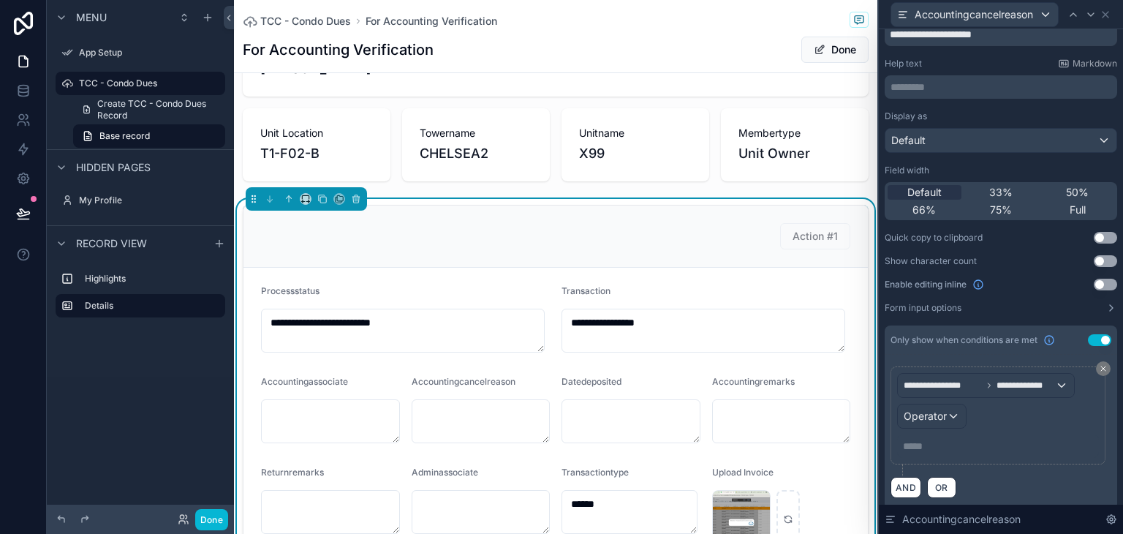
scroll to position [39, 0]
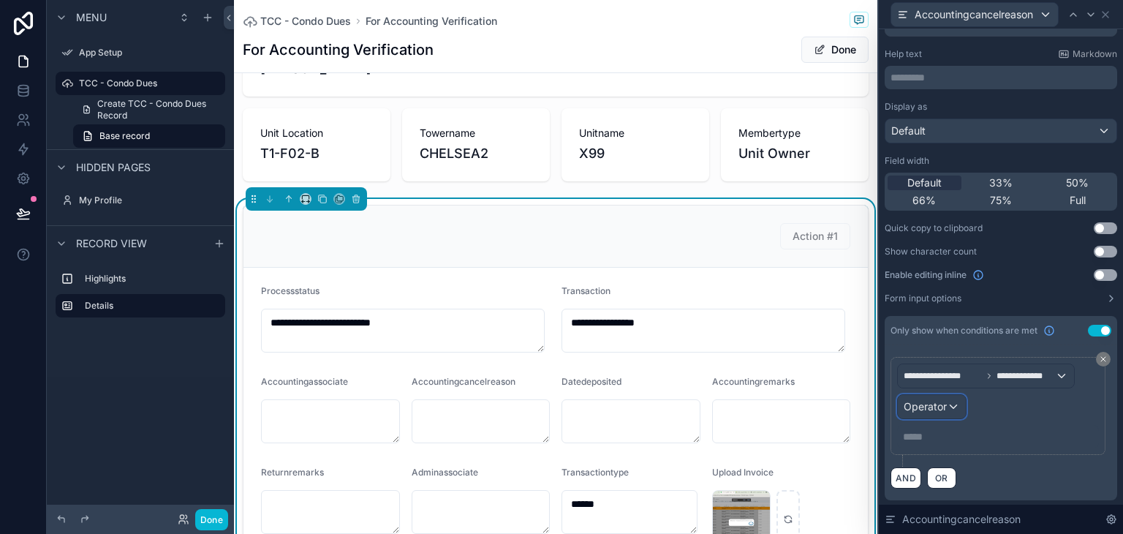
click at [944, 401] on span "Operator" at bounding box center [925, 406] width 43 height 12
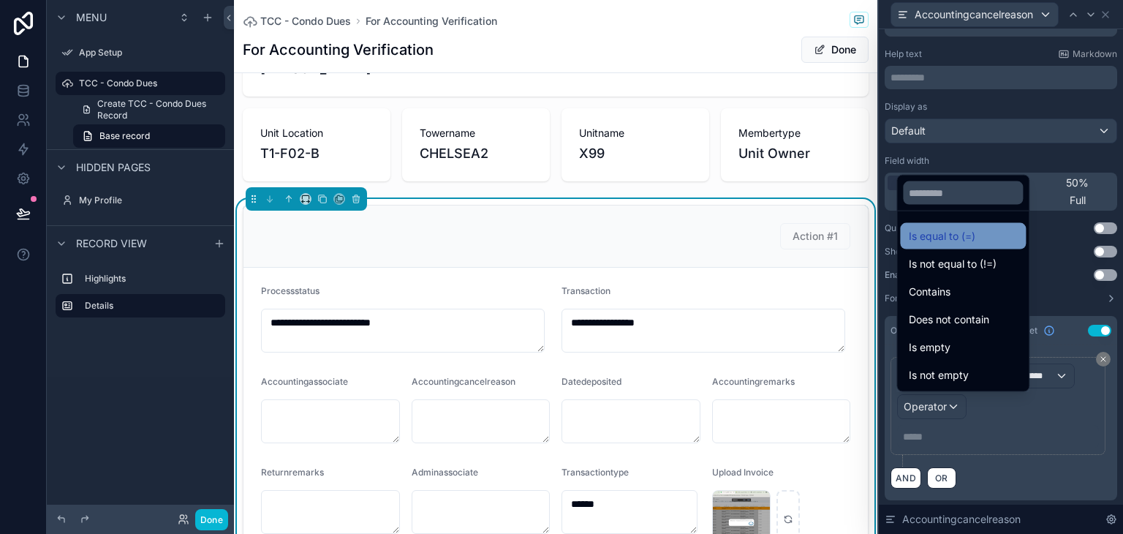
click at [964, 244] on span "Is equal to (=)" at bounding box center [942, 236] width 67 height 18
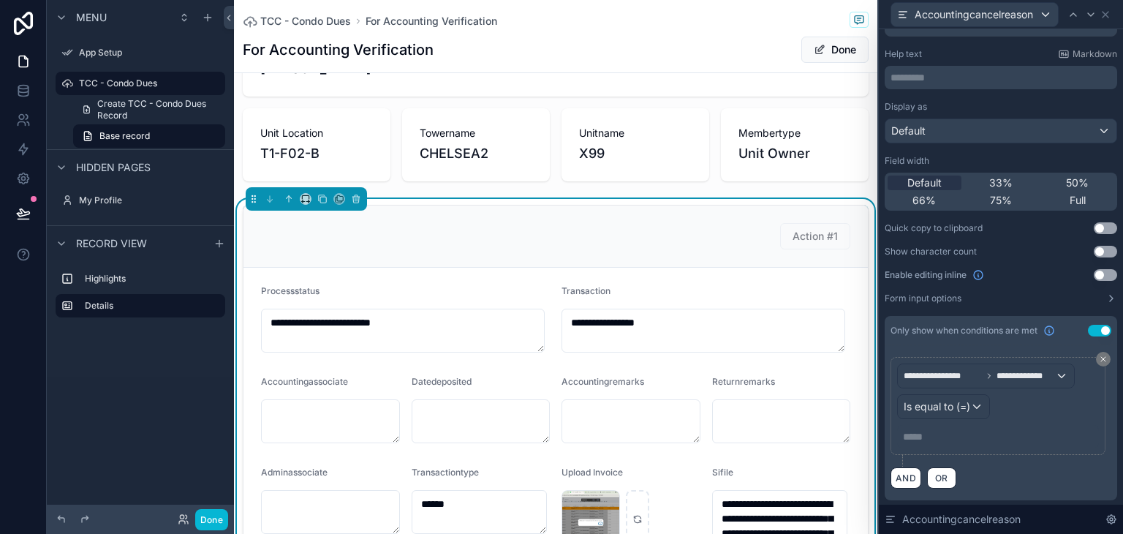
click at [930, 440] on p "***** ﻿" at bounding box center [999, 436] width 193 height 15
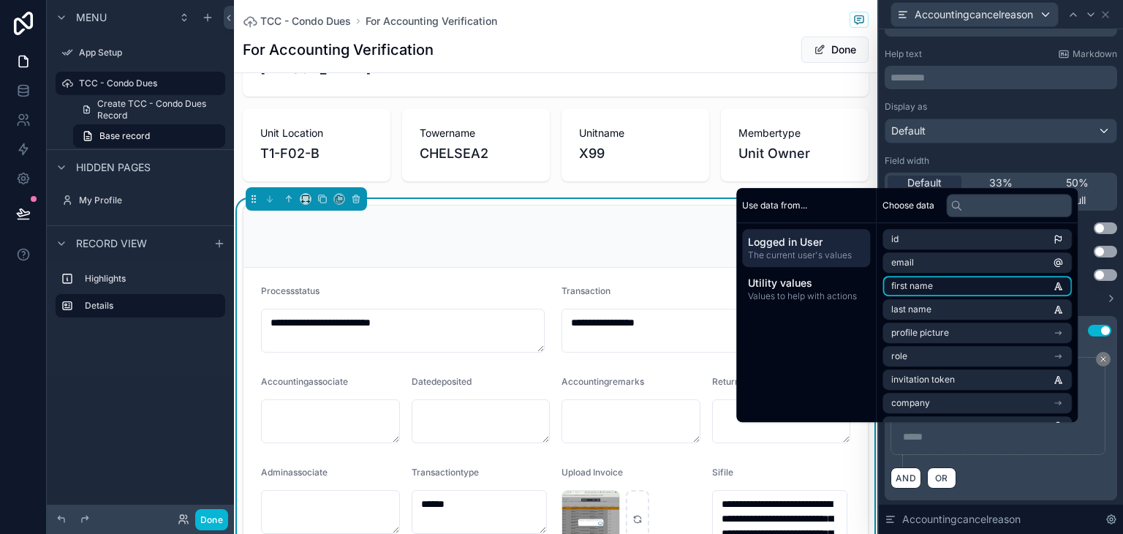
scroll to position [20, 0]
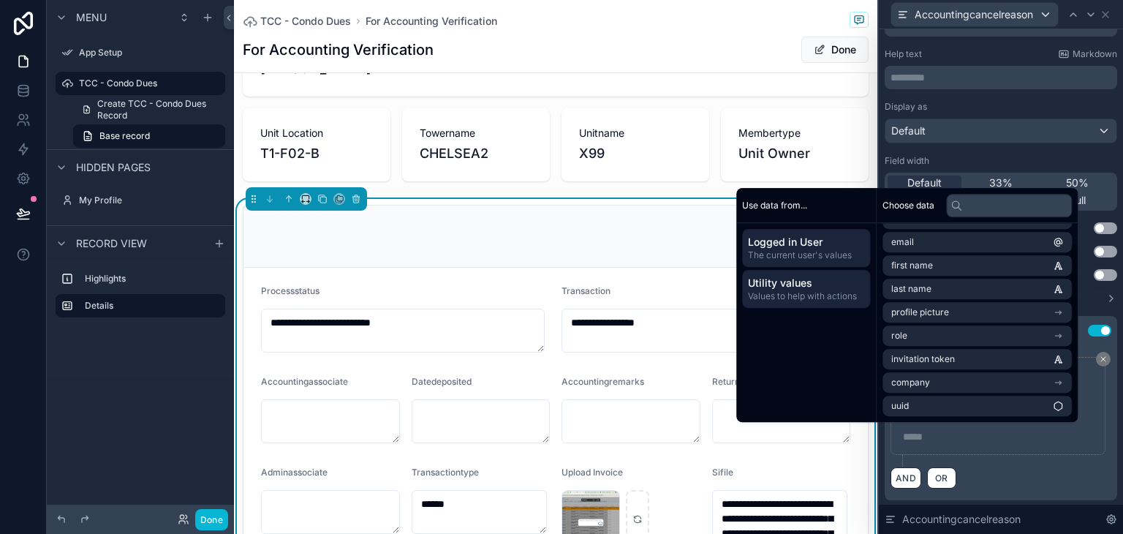
click at [815, 289] on span "Utility values" at bounding box center [806, 283] width 116 height 15
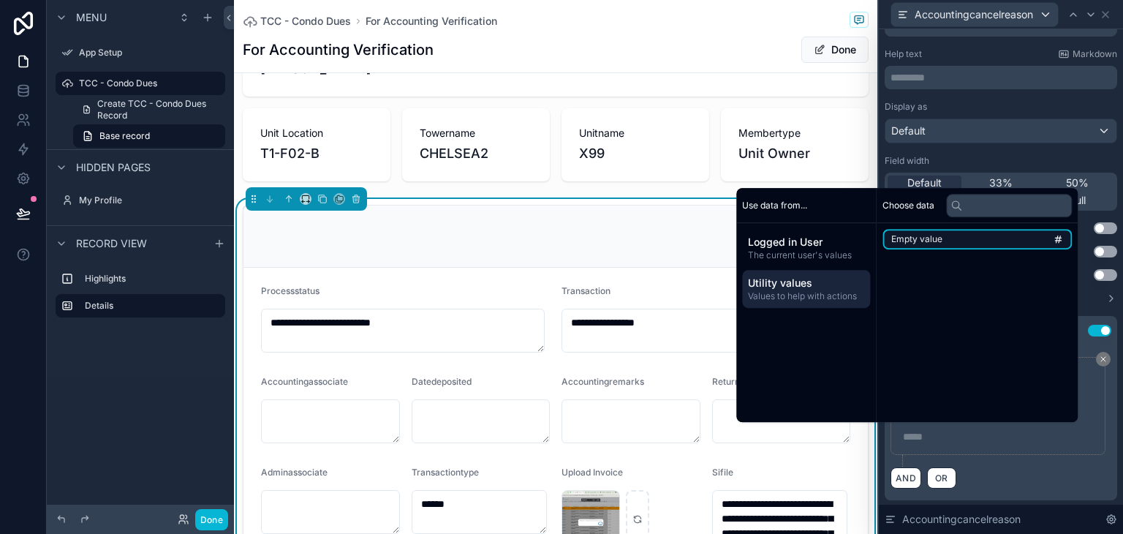
click at [945, 244] on li "Empty value" at bounding box center [977, 239] width 189 height 20
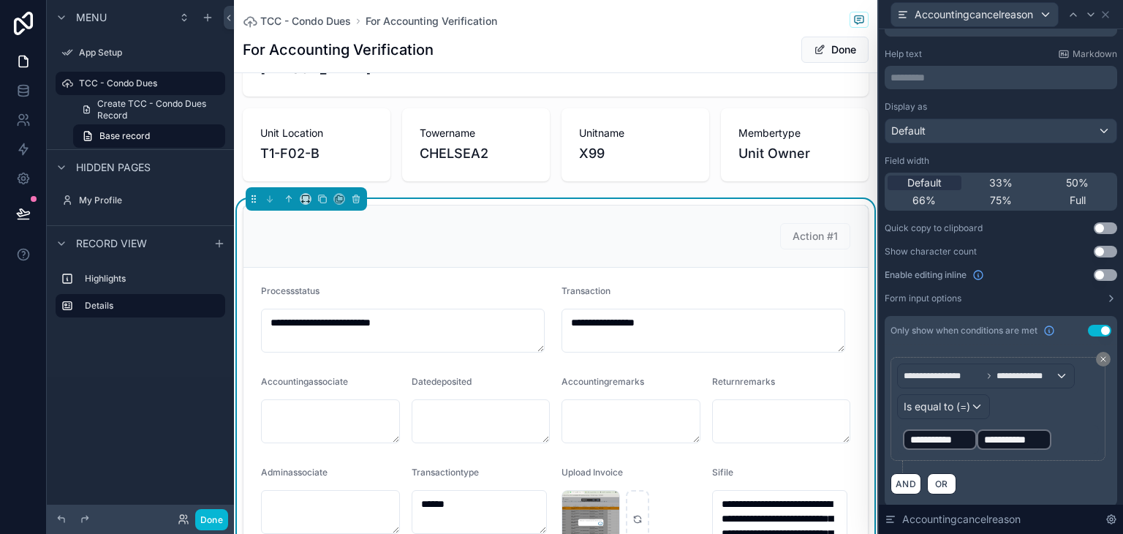
click at [1048, 436] on div "**********" at bounding box center [1014, 439] width 74 height 20
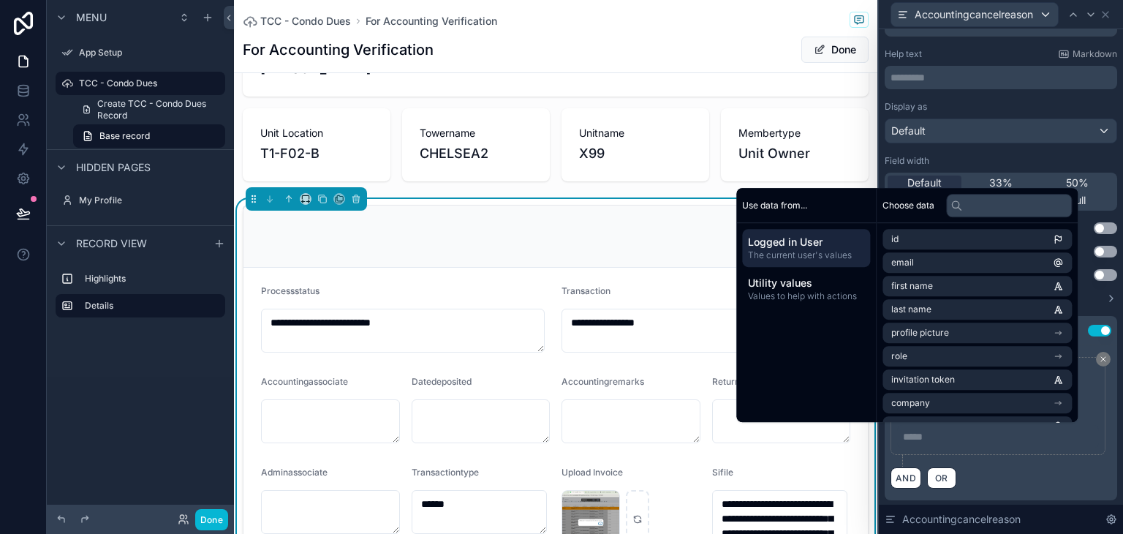
click at [998, 493] on div "**********" at bounding box center [1001, 422] width 233 height 155
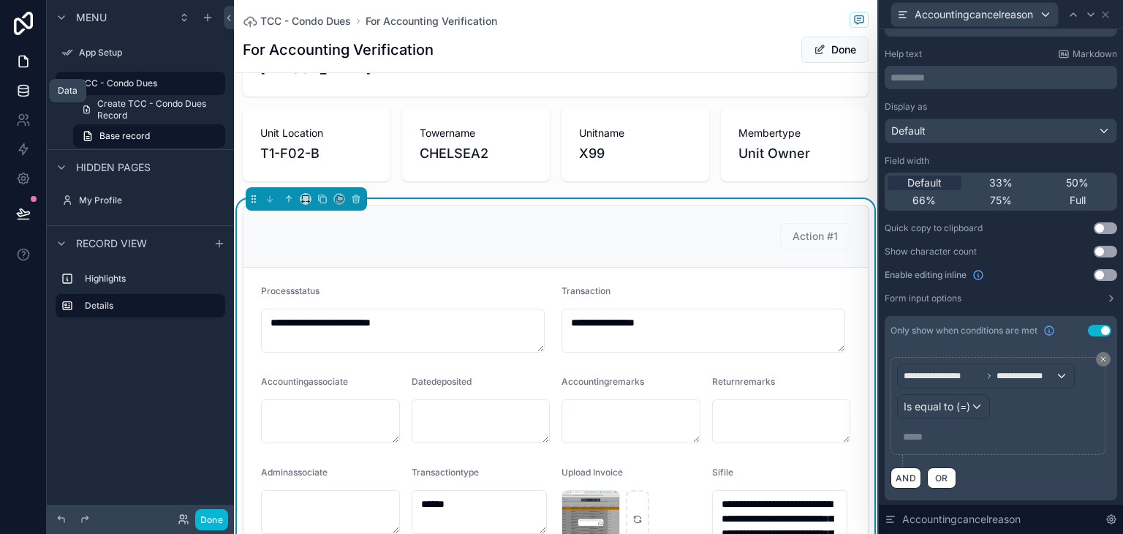
click at [15, 86] on link at bounding box center [23, 90] width 46 height 29
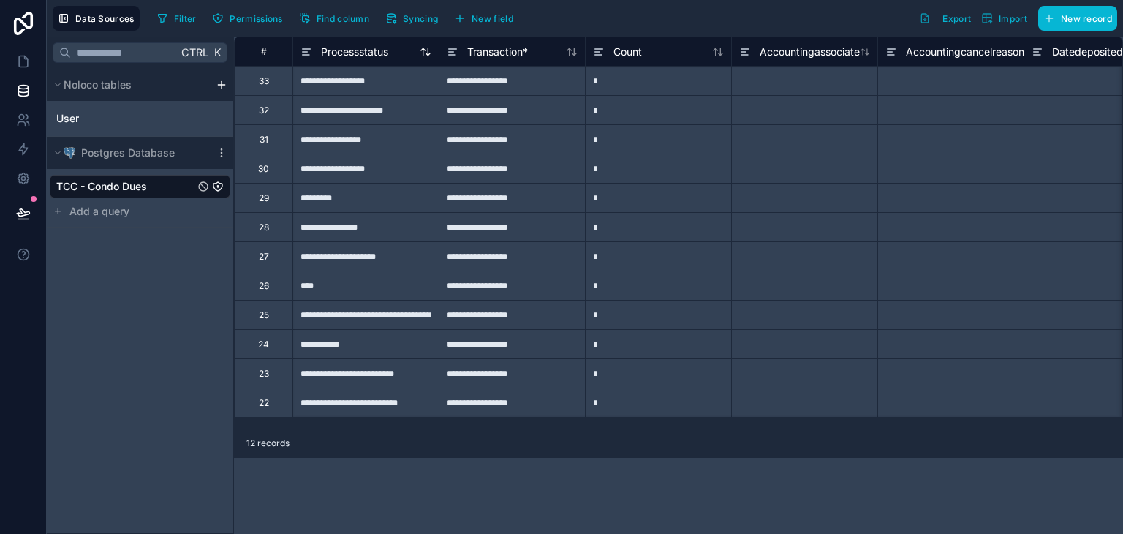
click at [307, 45] on icon at bounding box center [307, 52] width 12 height 18
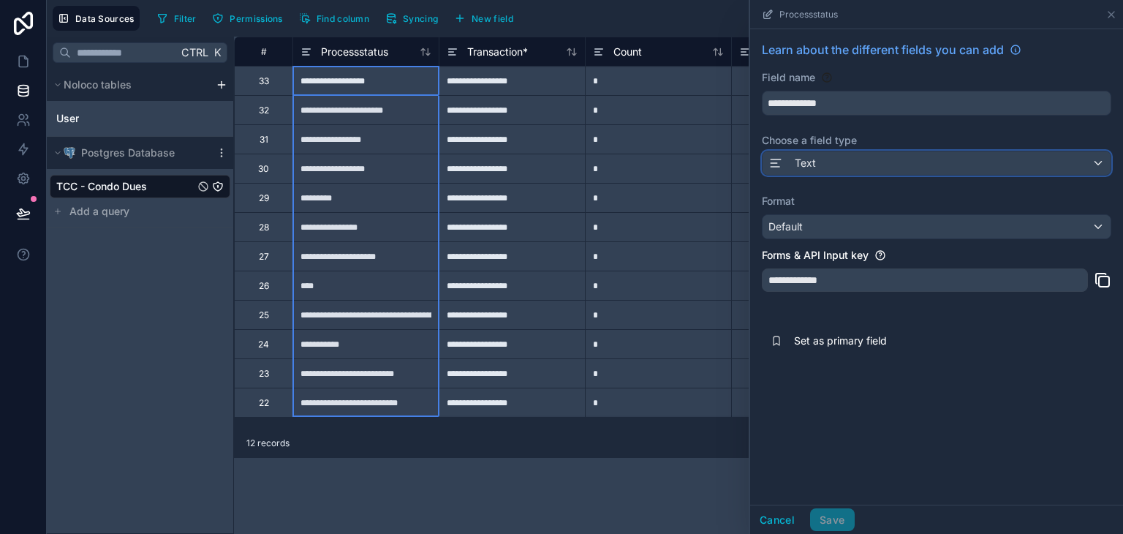
click at [888, 157] on div "Text" at bounding box center [937, 162] width 348 height 23
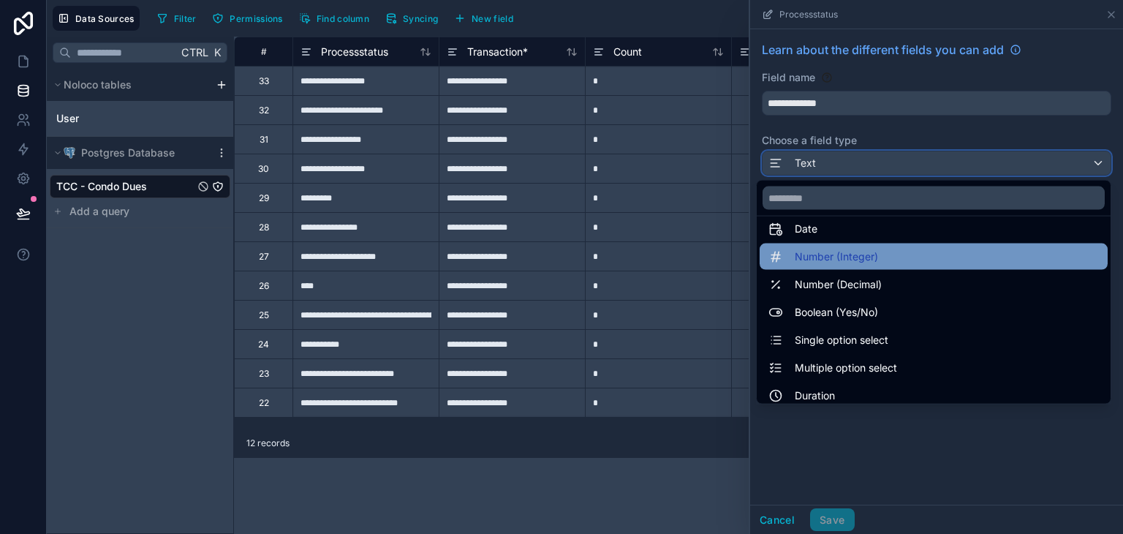
scroll to position [73, 0]
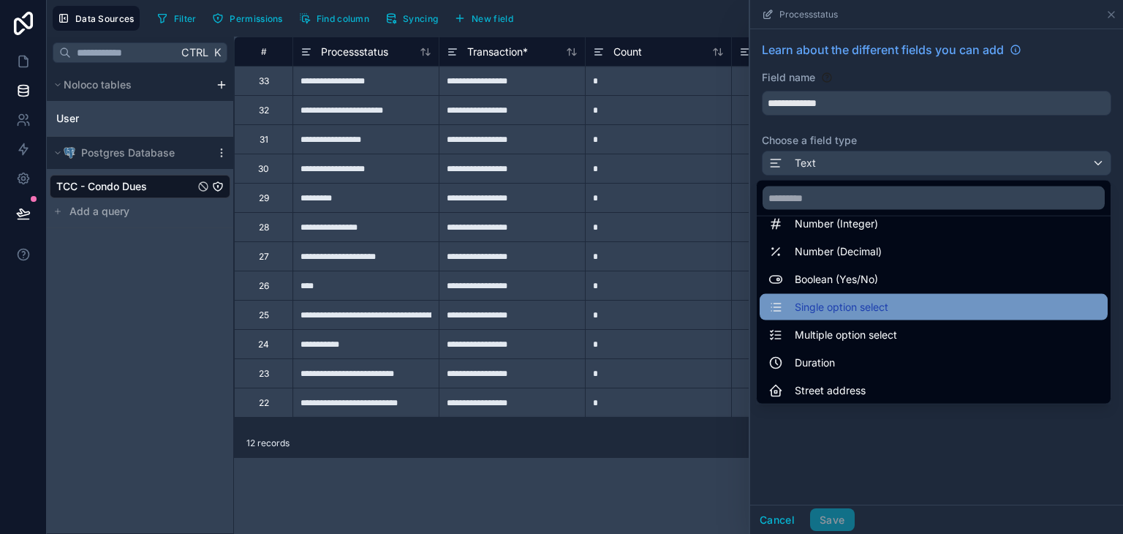
click at [842, 308] on span "Single option select" at bounding box center [842, 307] width 94 height 18
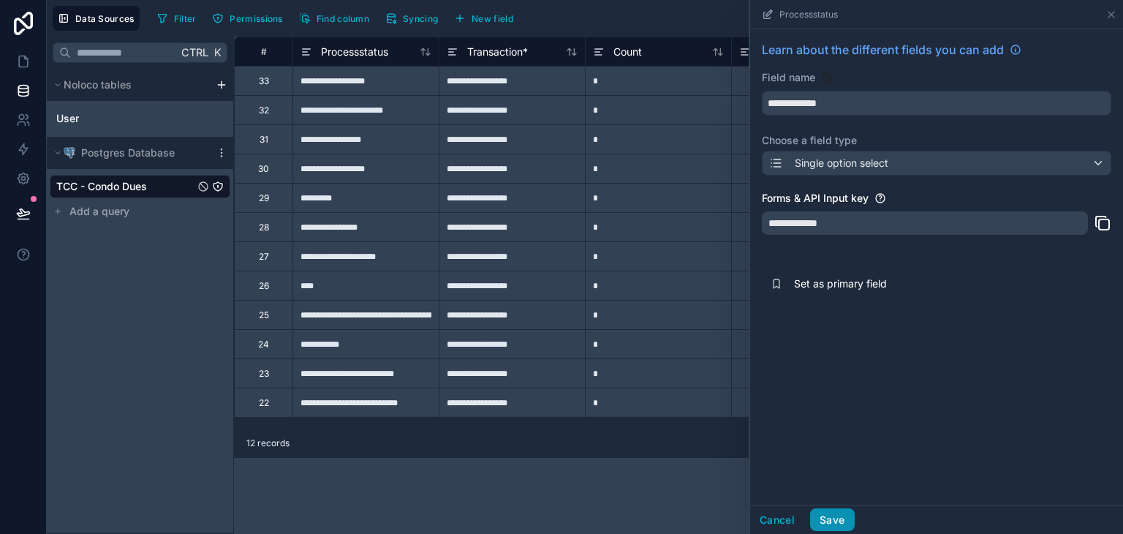
click at [839, 521] on button "Save" at bounding box center [832, 519] width 44 height 23
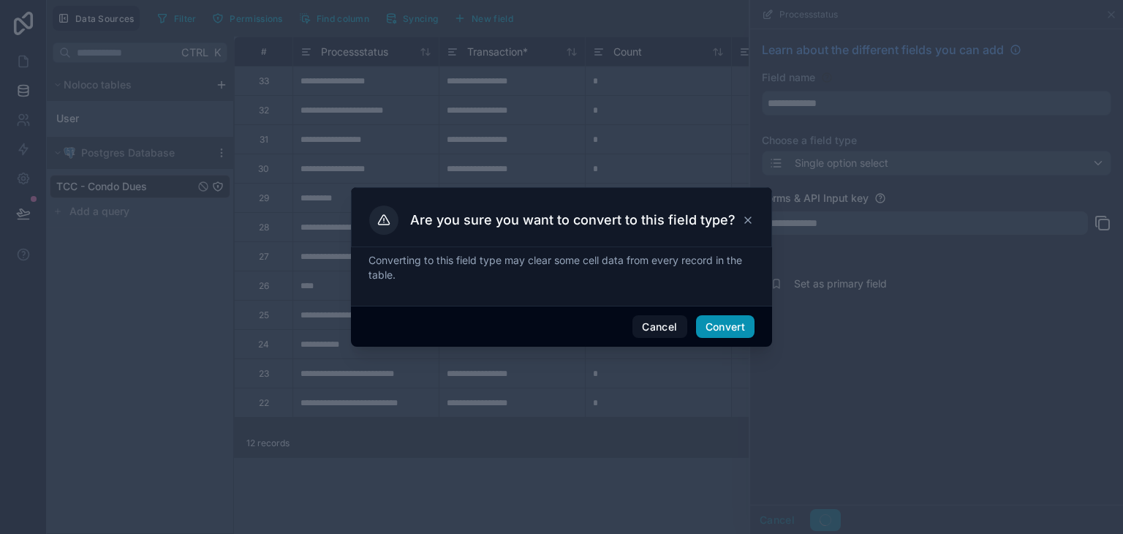
click at [728, 336] on button "Convert" at bounding box center [725, 326] width 59 height 23
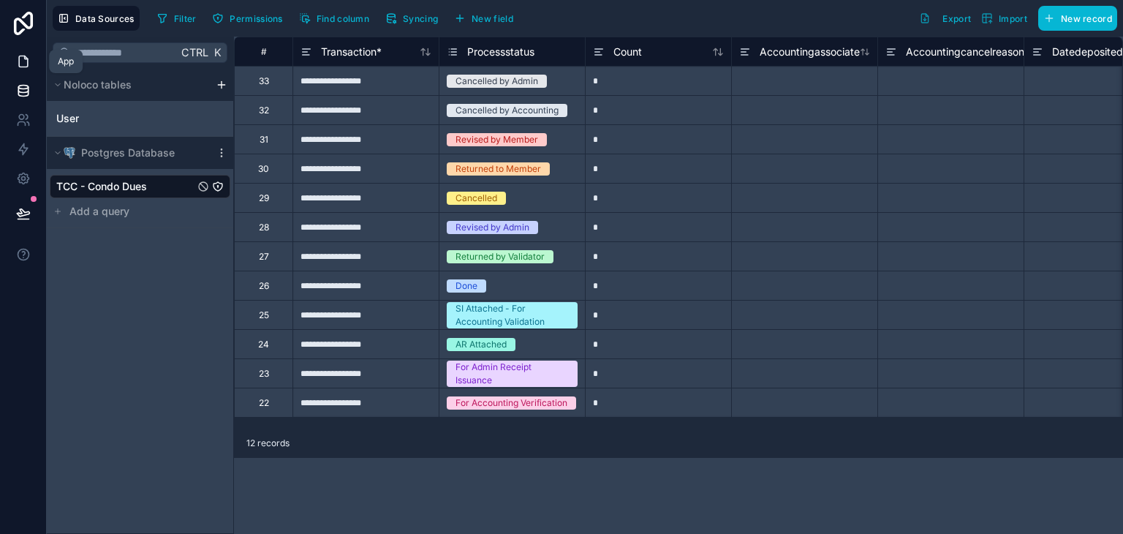
click at [20, 68] on icon at bounding box center [23, 61] width 15 height 15
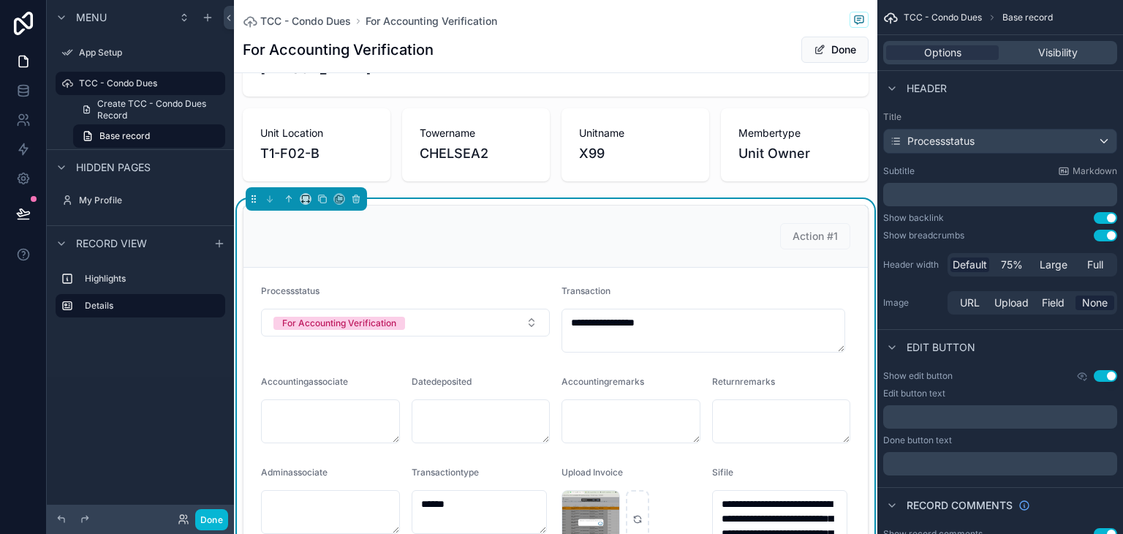
click at [623, 296] on div "Transaction" at bounding box center [706, 294] width 289 height 18
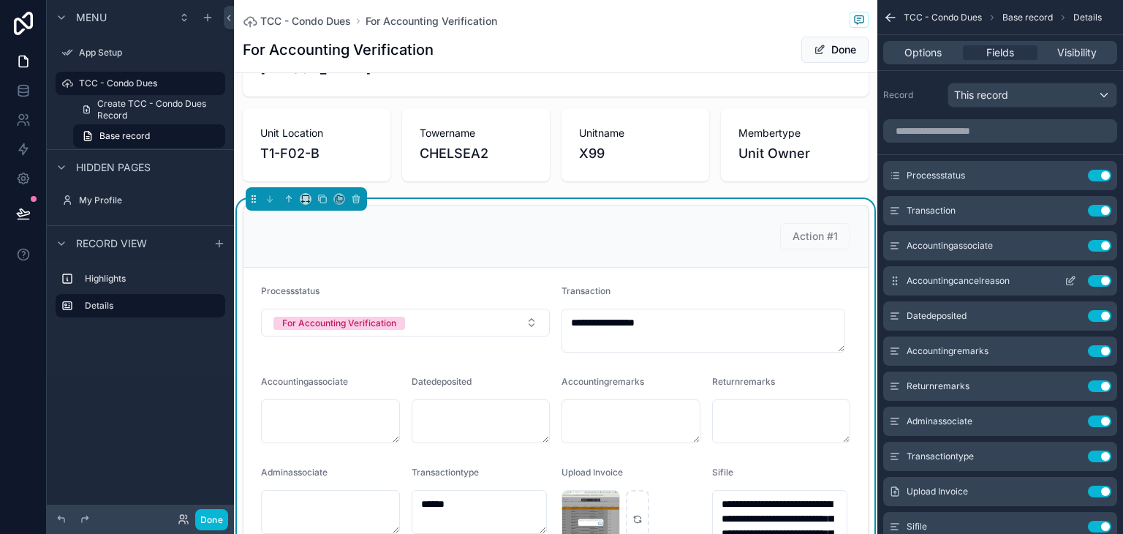
click at [1075, 281] on icon "scrollable content" at bounding box center [1071, 281] width 12 height 12
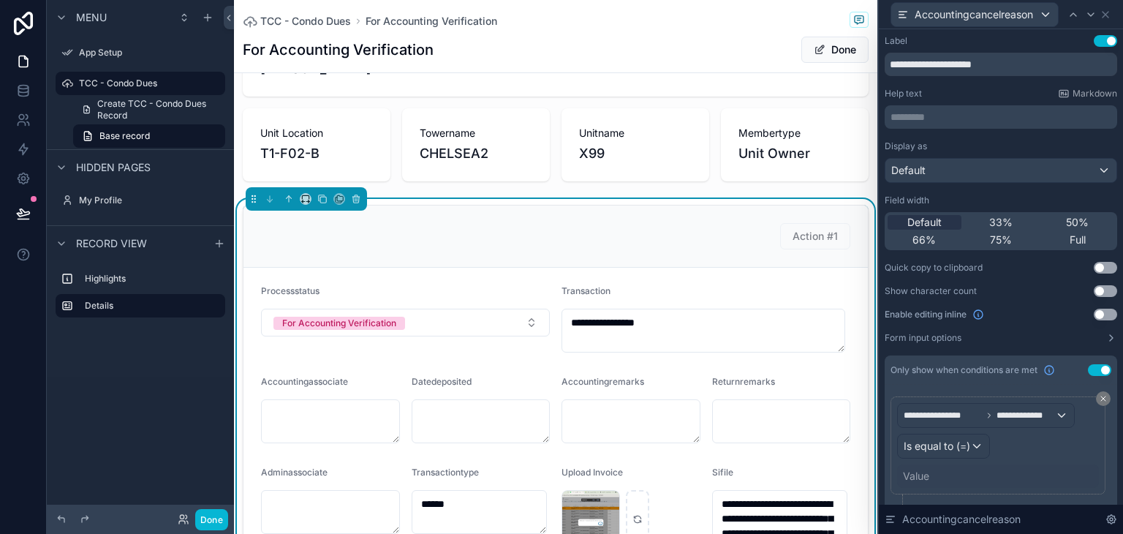
click at [926, 471] on div "Value" at bounding box center [916, 476] width 26 height 15
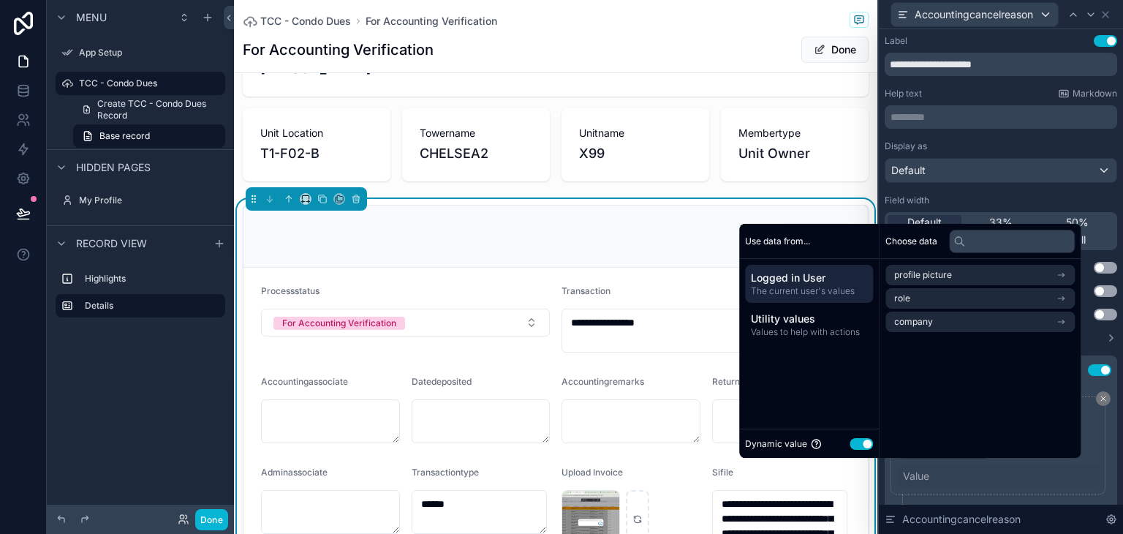
click at [854, 442] on button "Use setting" at bounding box center [861, 444] width 23 height 12
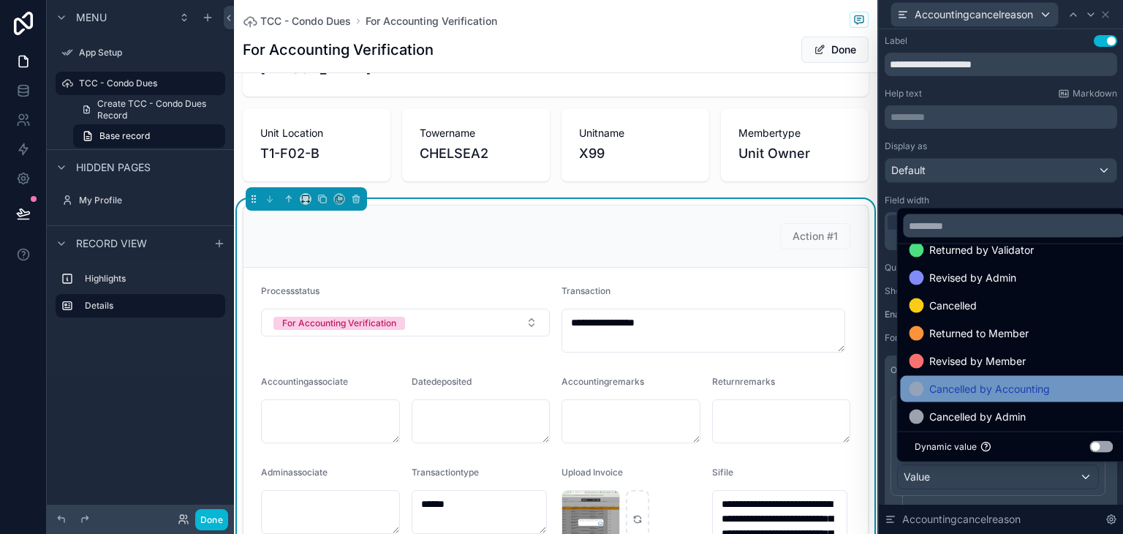
scroll to position [168, 0]
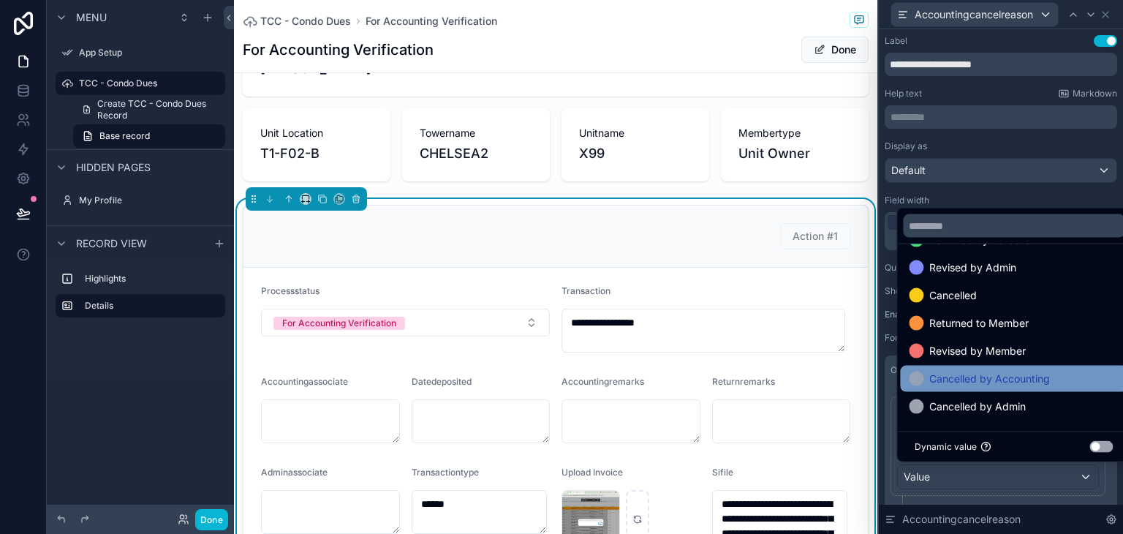
click at [977, 375] on span "Cancelled by Accounting" at bounding box center [990, 379] width 121 height 18
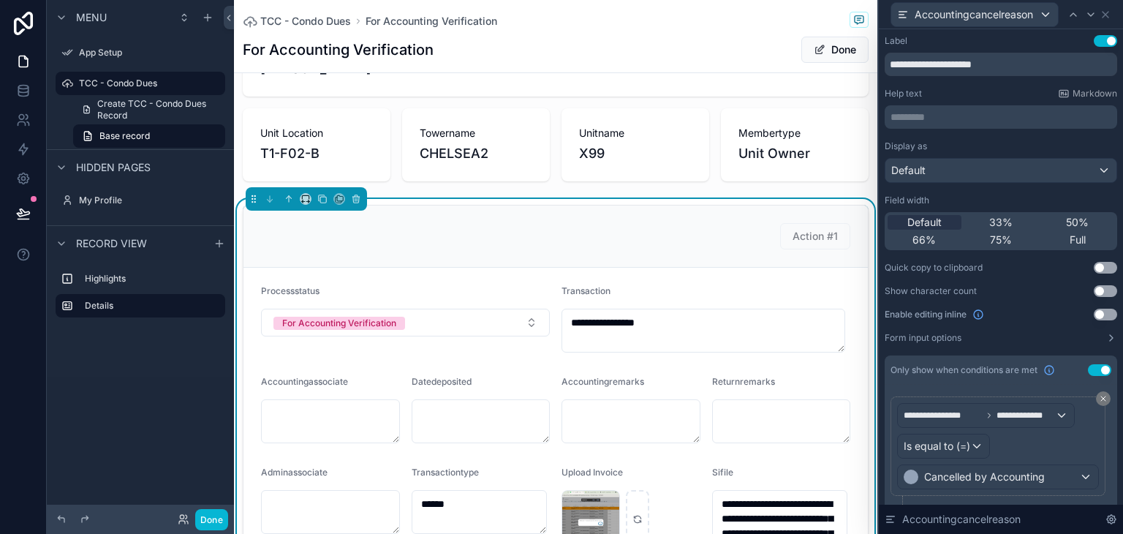
click at [1098, 480] on div "**********" at bounding box center [1001, 451] width 221 height 111
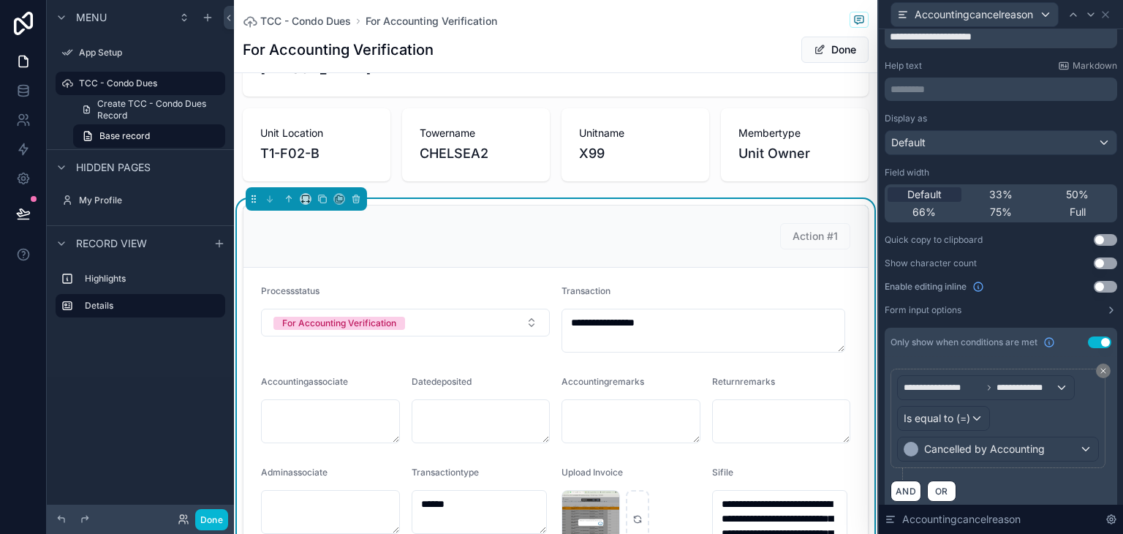
scroll to position [41, 0]
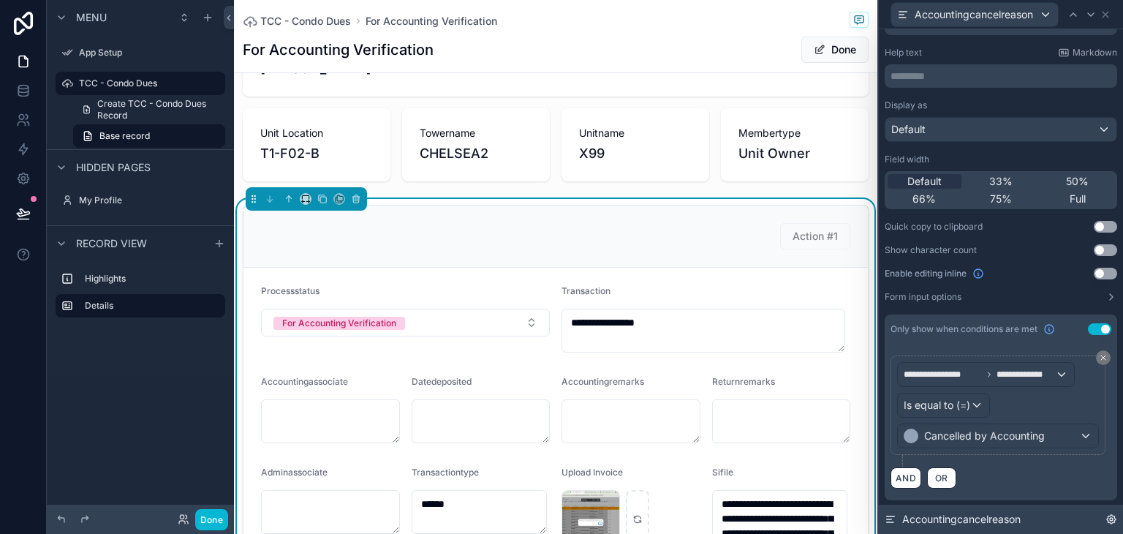
click at [1109, 518] on icon at bounding box center [1112, 519] width 12 height 12
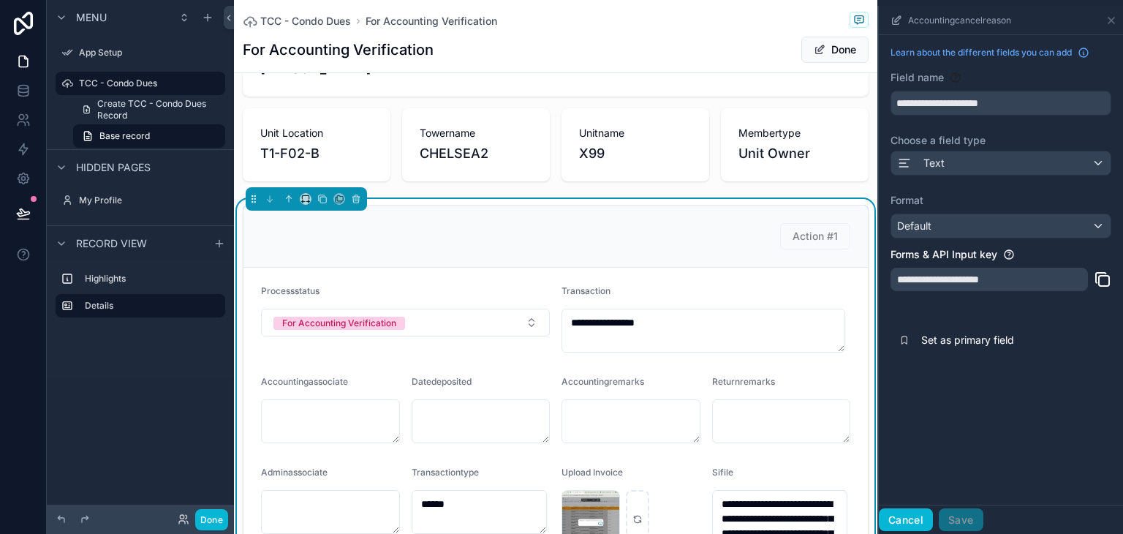
click at [910, 513] on button "Cancel" at bounding box center [906, 519] width 54 height 23
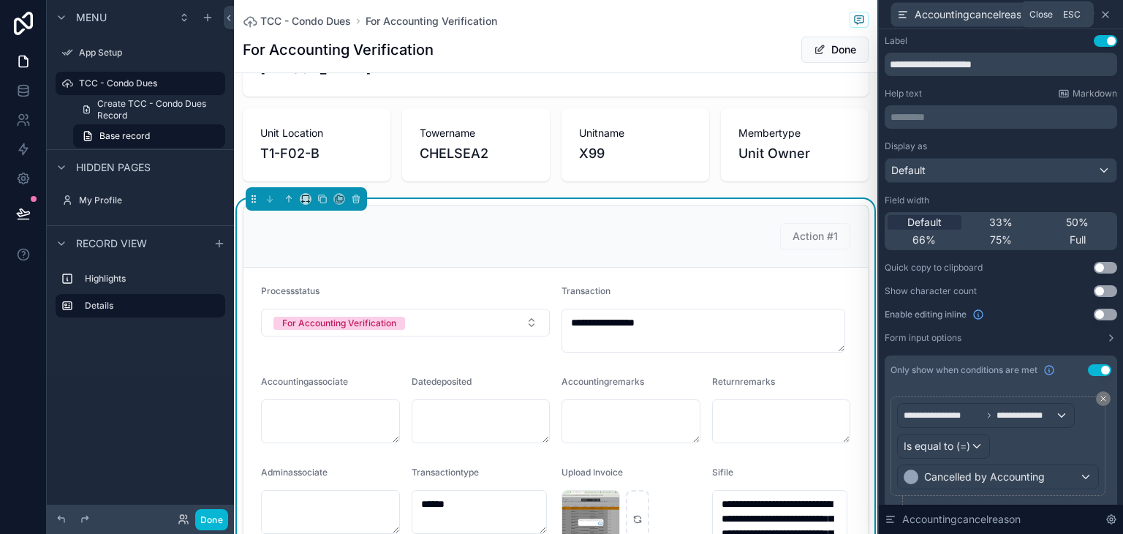
click at [1105, 15] on icon at bounding box center [1106, 15] width 6 height 6
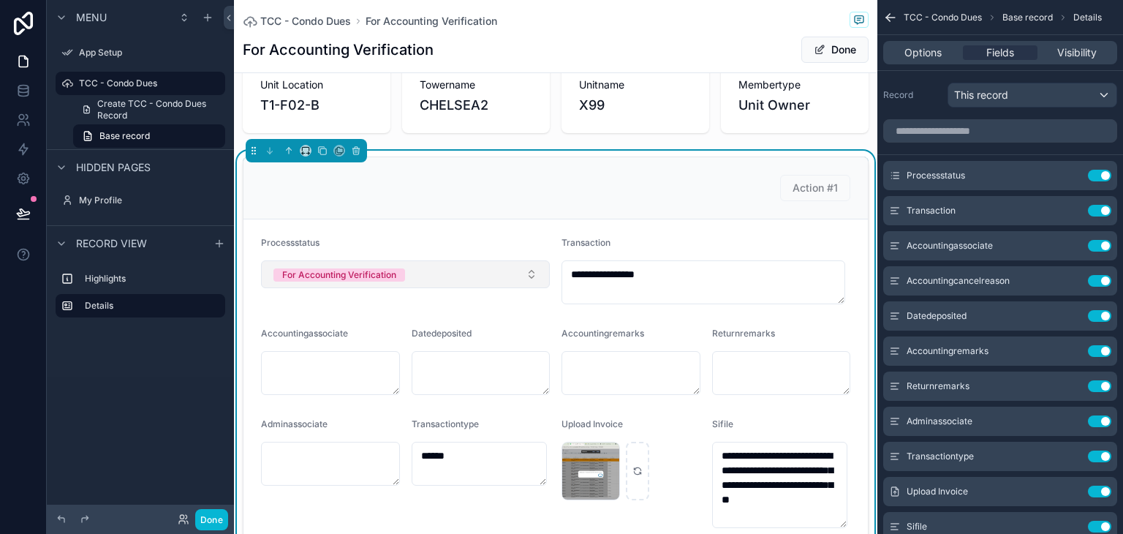
scroll to position [146, 0]
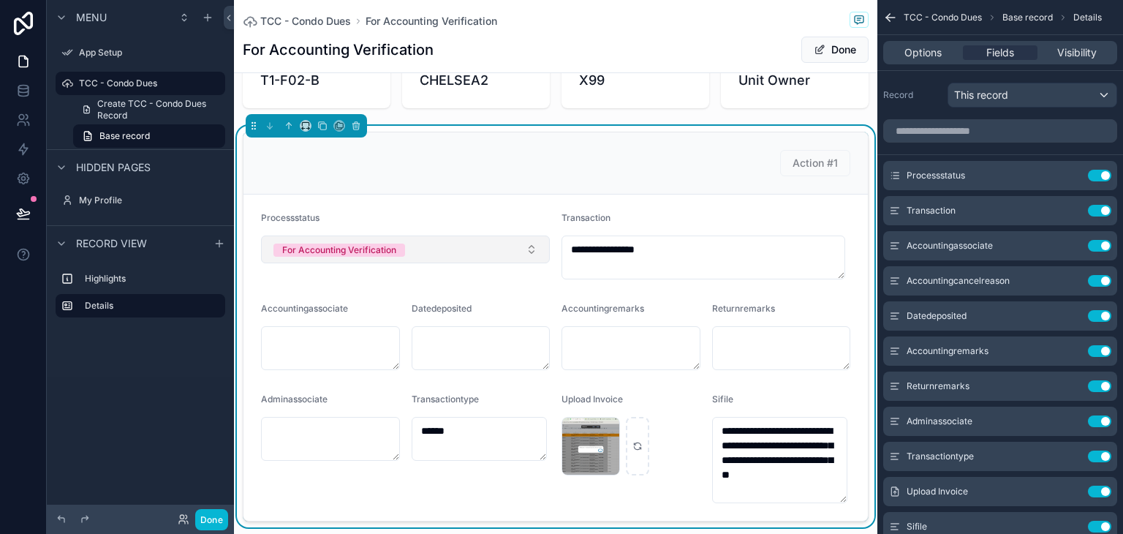
click at [427, 244] on button "For Accounting Verification" at bounding box center [405, 249] width 289 height 28
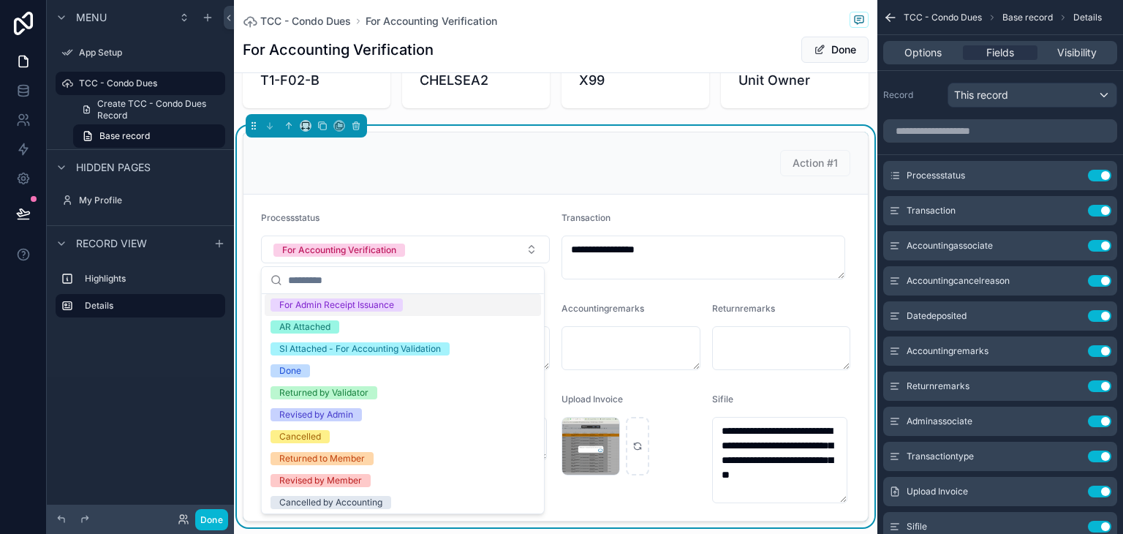
scroll to position [72, 0]
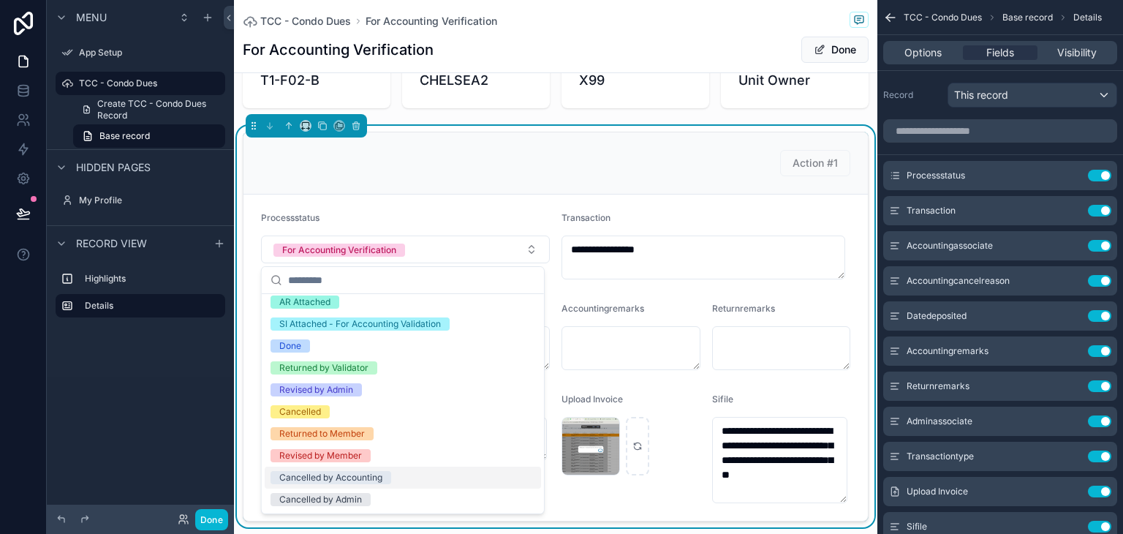
click at [359, 475] on div "Cancelled by Accounting" at bounding box center [330, 477] width 103 height 13
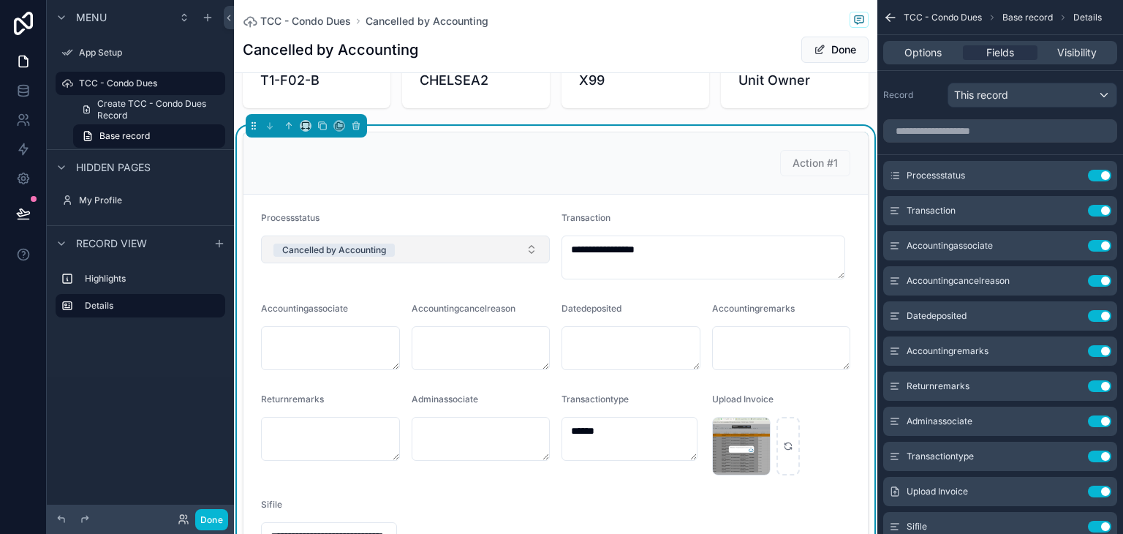
click at [453, 248] on button "Cancelled by Accounting" at bounding box center [405, 249] width 289 height 28
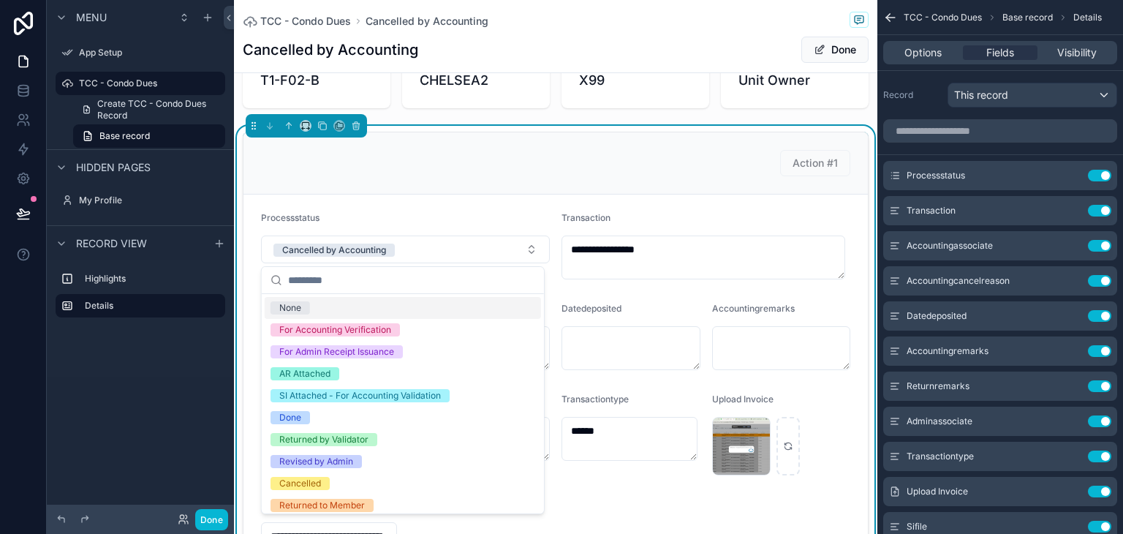
click at [386, 311] on div "None" at bounding box center [403, 308] width 276 height 22
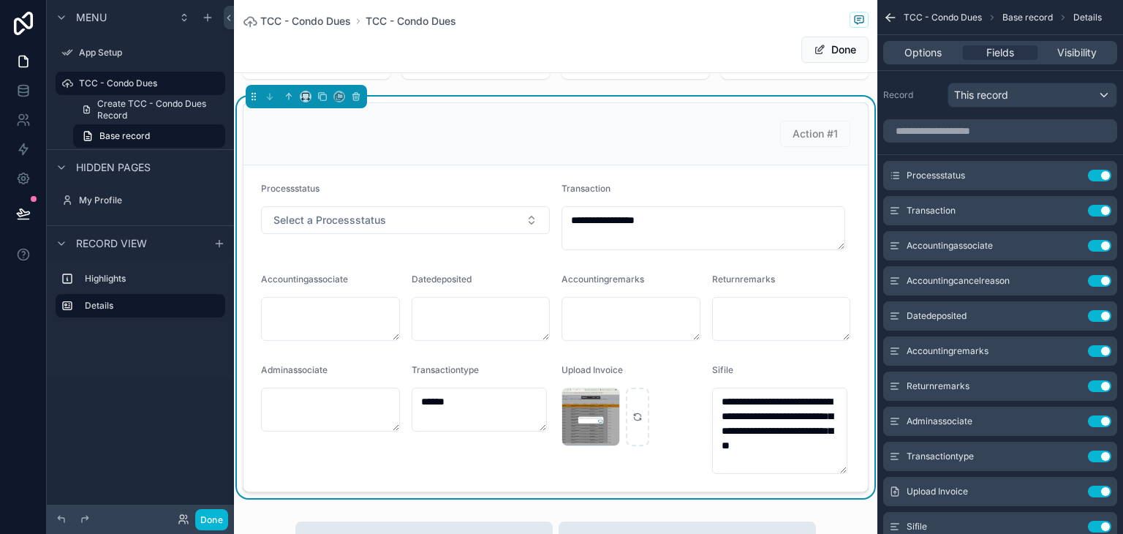
scroll to position [146, 0]
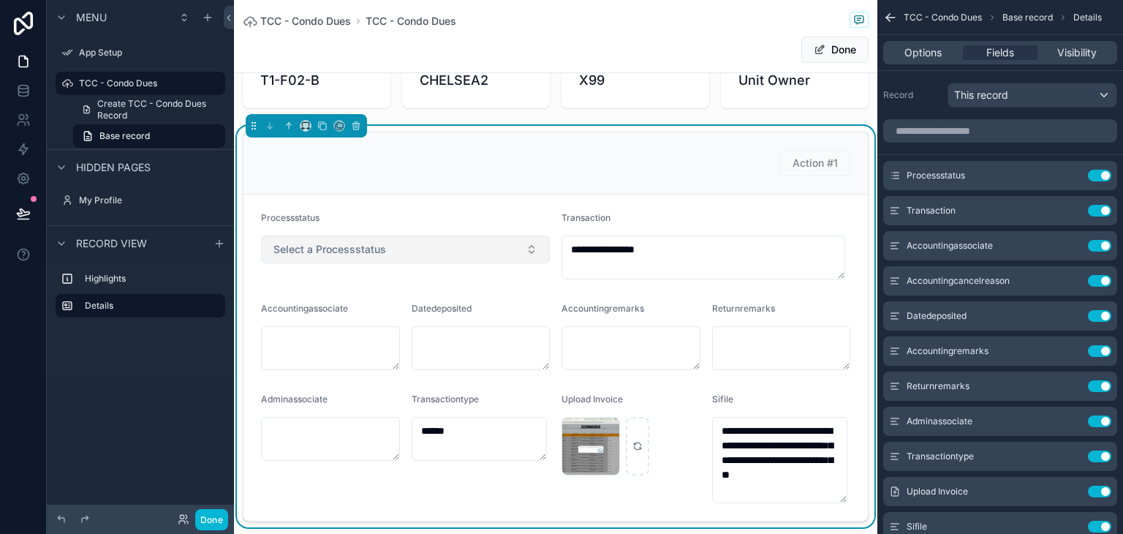
click at [520, 246] on button "Select a Processstatus" at bounding box center [405, 249] width 289 height 28
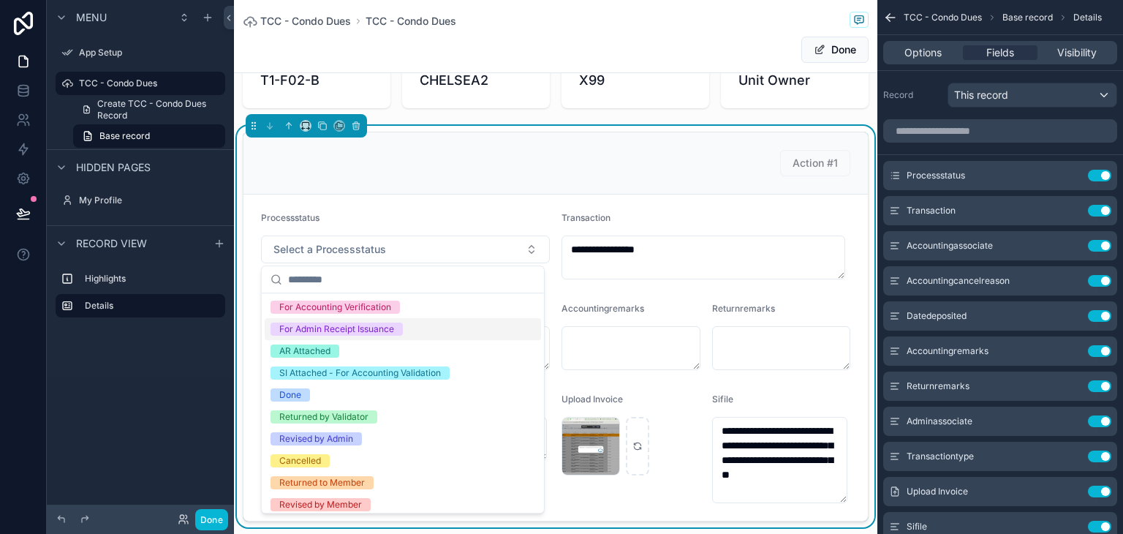
click at [389, 325] on div "For Admin Receipt Issuance" at bounding box center [336, 329] width 115 height 13
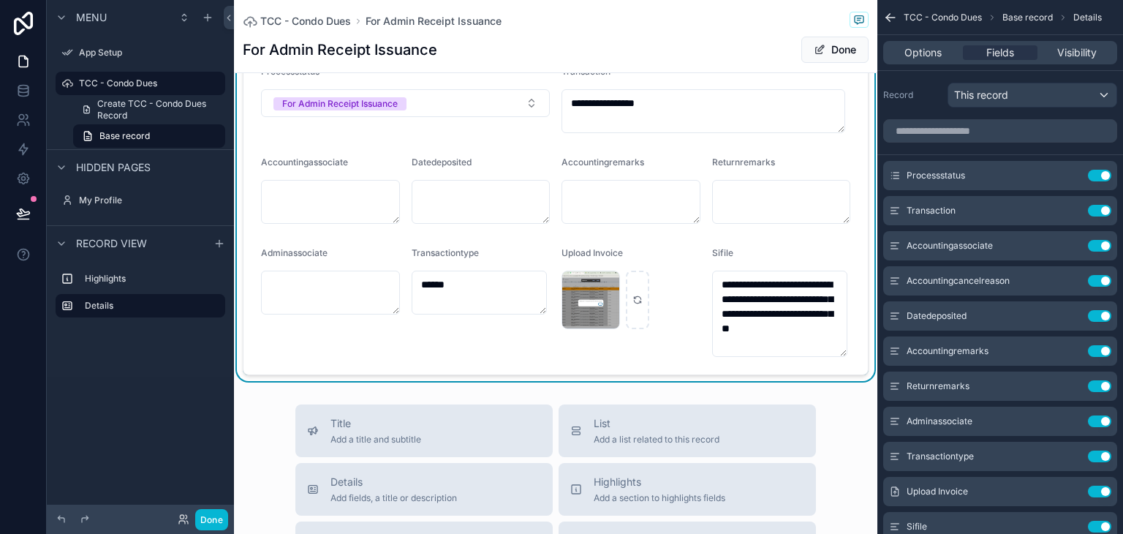
scroll to position [219, 0]
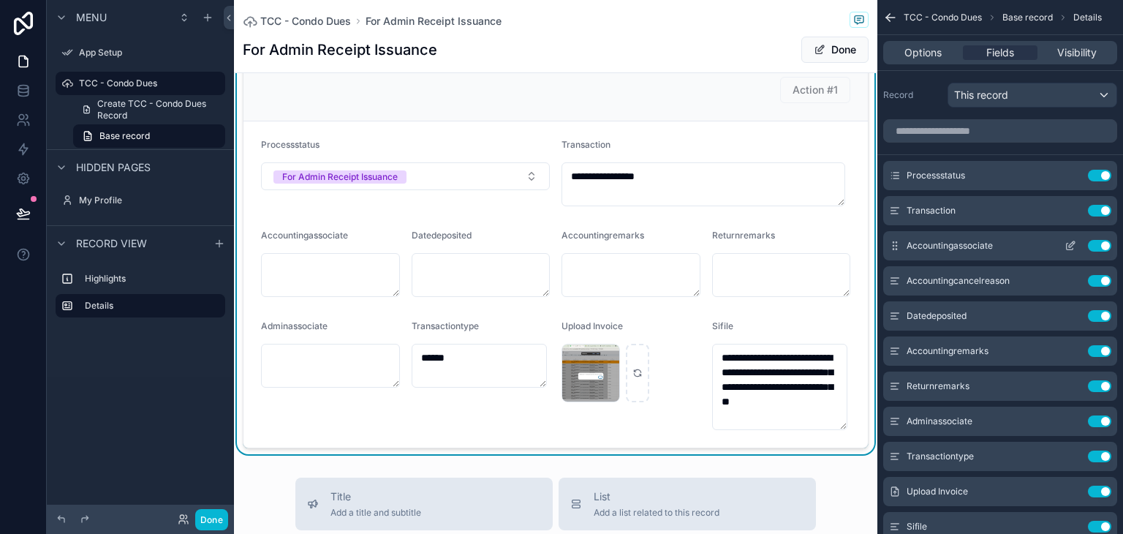
click at [1068, 244] on icon "scrollable content" at bounding box center [1071, 246] width 12 height 12
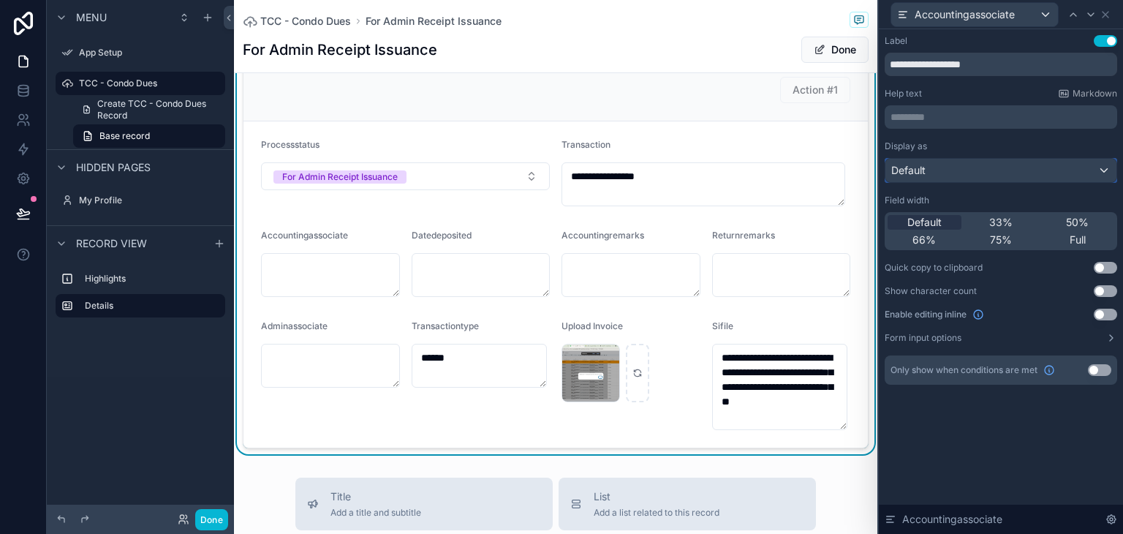
click at [940, 179] on div "Default" at bounding box center [1001, 170] width 231 height 23
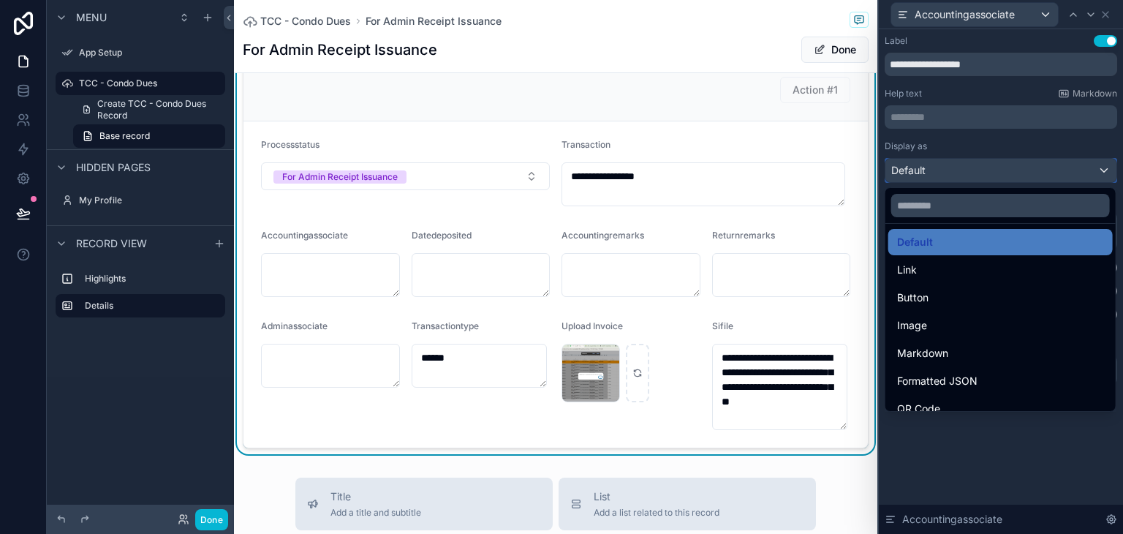
scroll to position [0, 0]
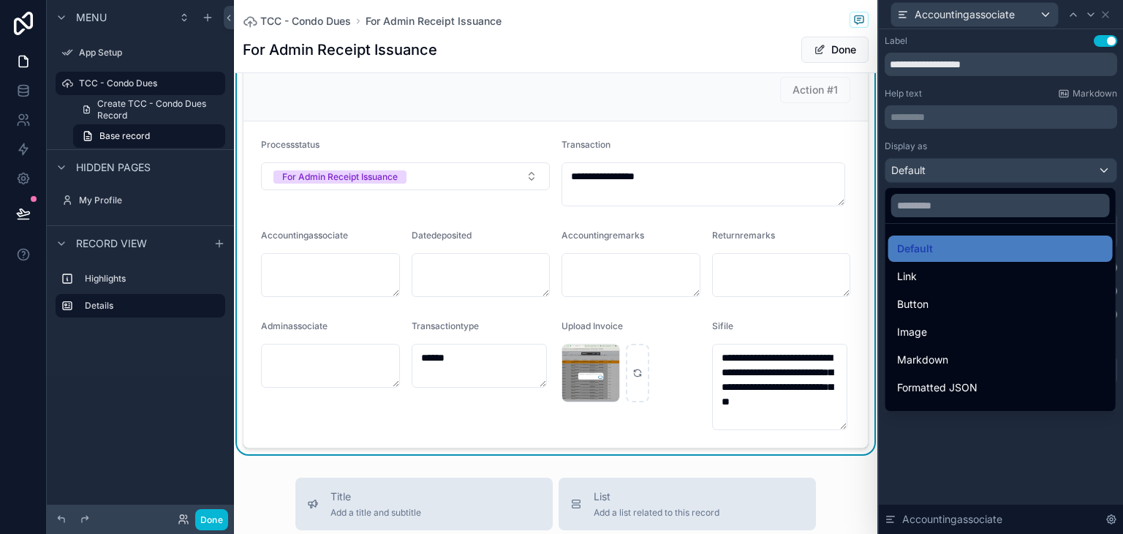
click at [949, 173] on div at bounding box center [1001, 267] width 244 height 534
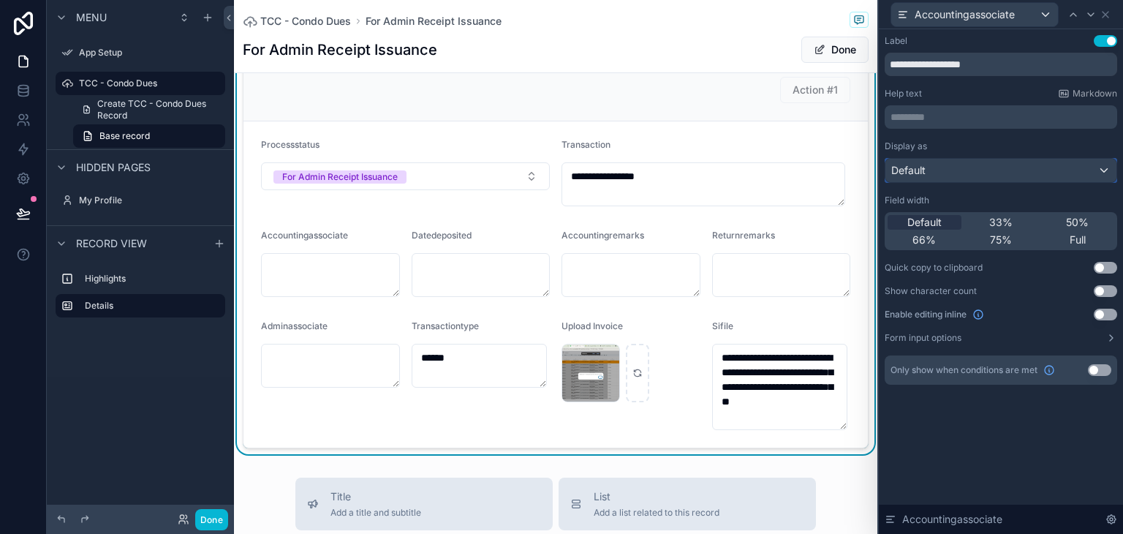
click at [1024, 175] on div "Default" at bounding box center [1001, 170] width 231 height 23
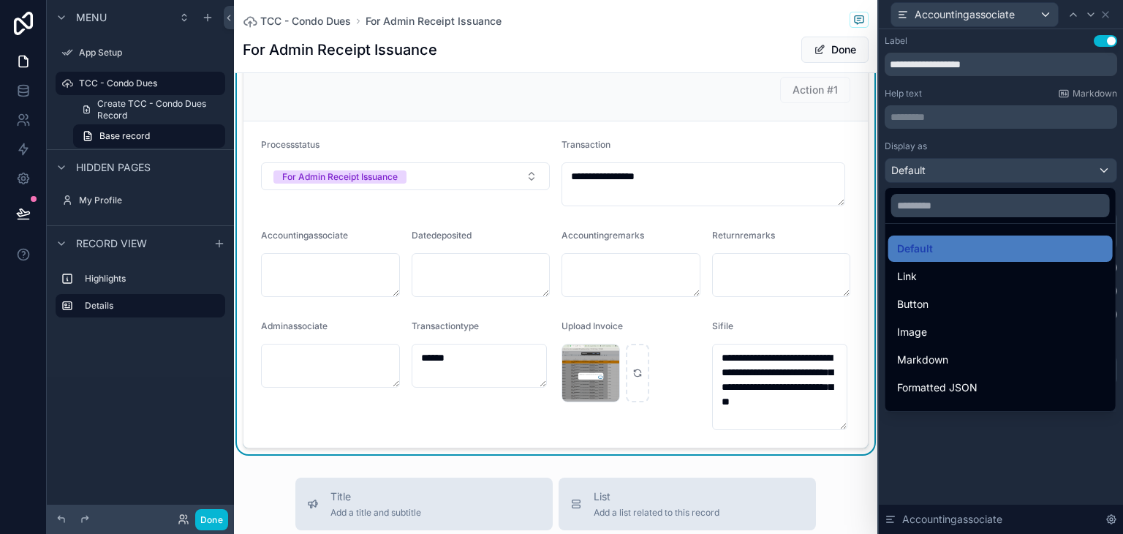
click at [1024, 175] on div at bounding box center [1001, 267] width 244 height 534
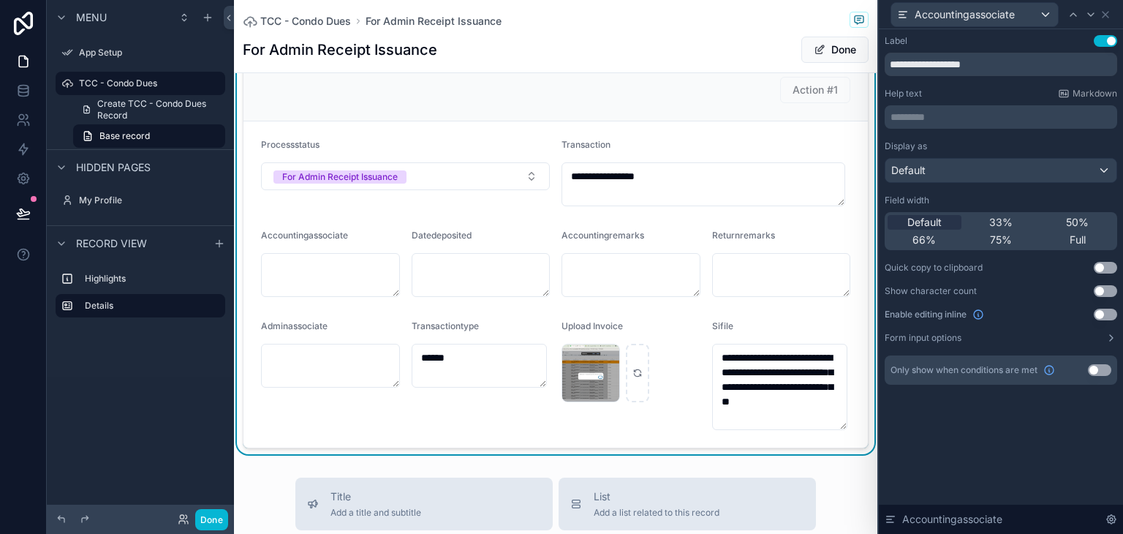
scroll to position [293, 0]
click at [1116, 524] on icon at bounding box center [1112, 519] width 12 height 12
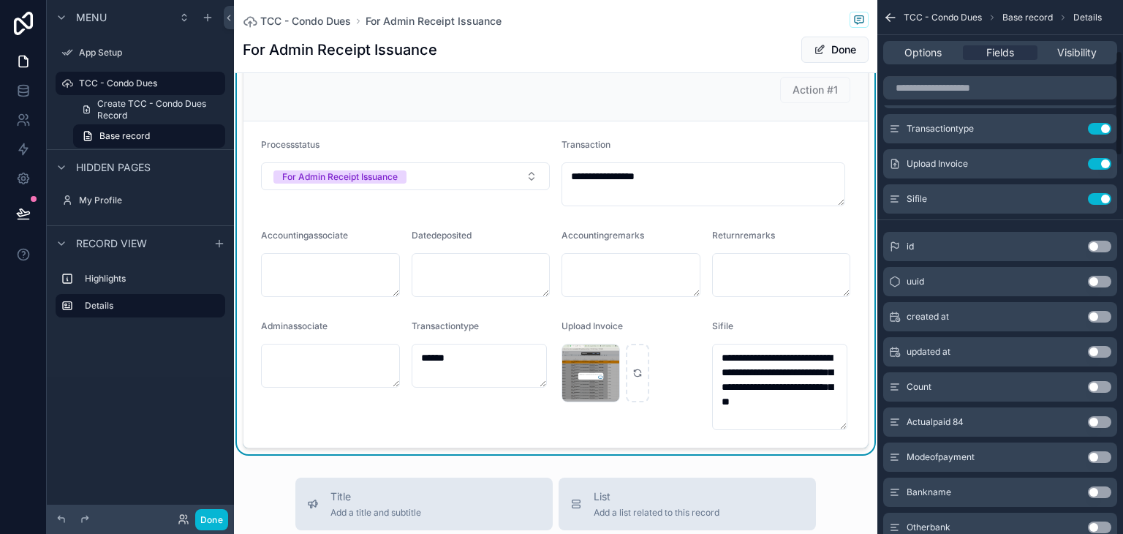
scroll to position [257, 0]
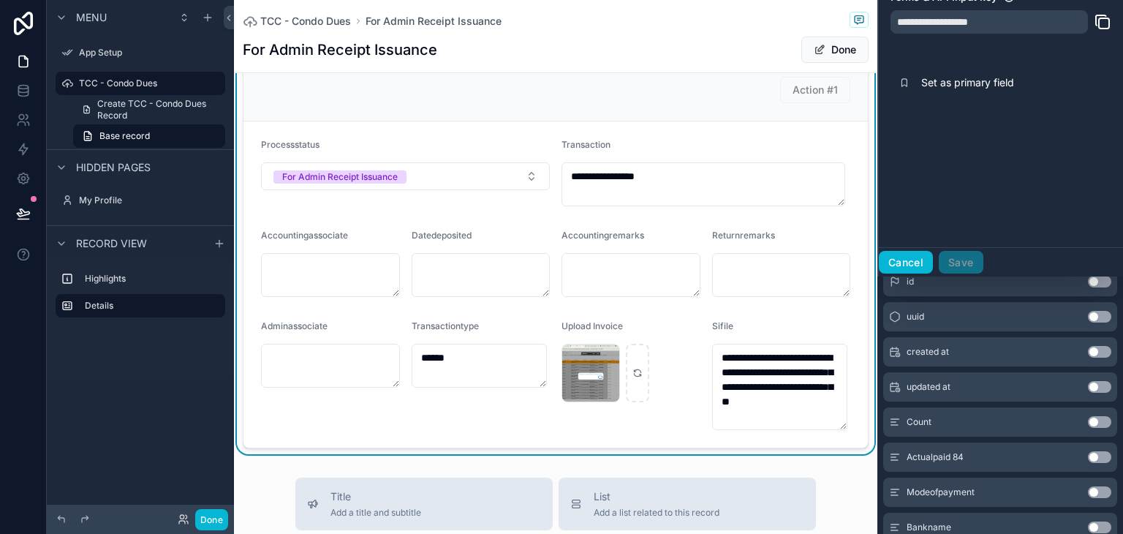
click at [894, 255] on button "Cancel" at bounding box center [906, 262] width 54 height 23
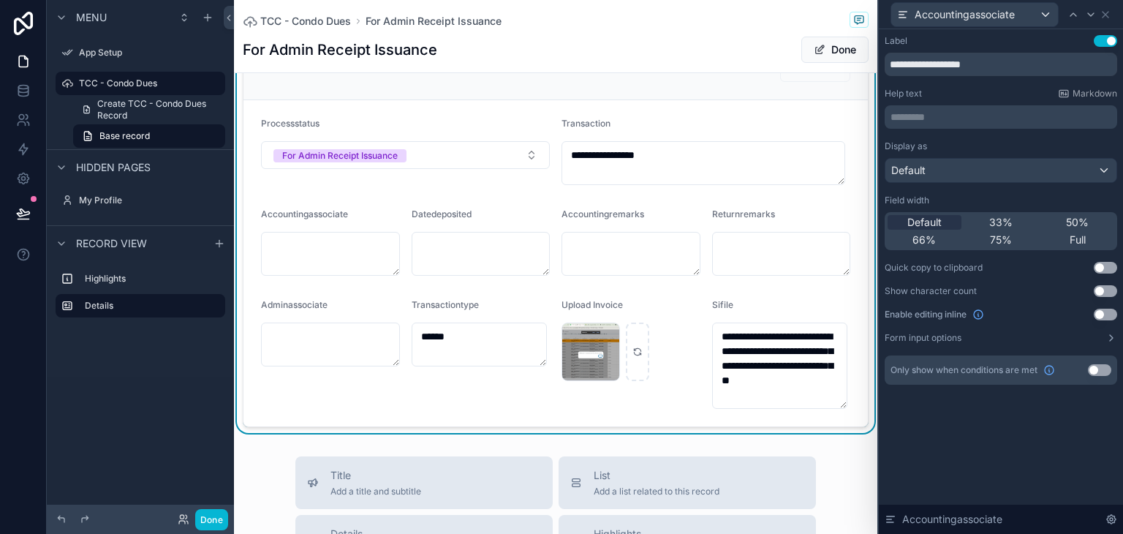
scroll to position [244, 0]
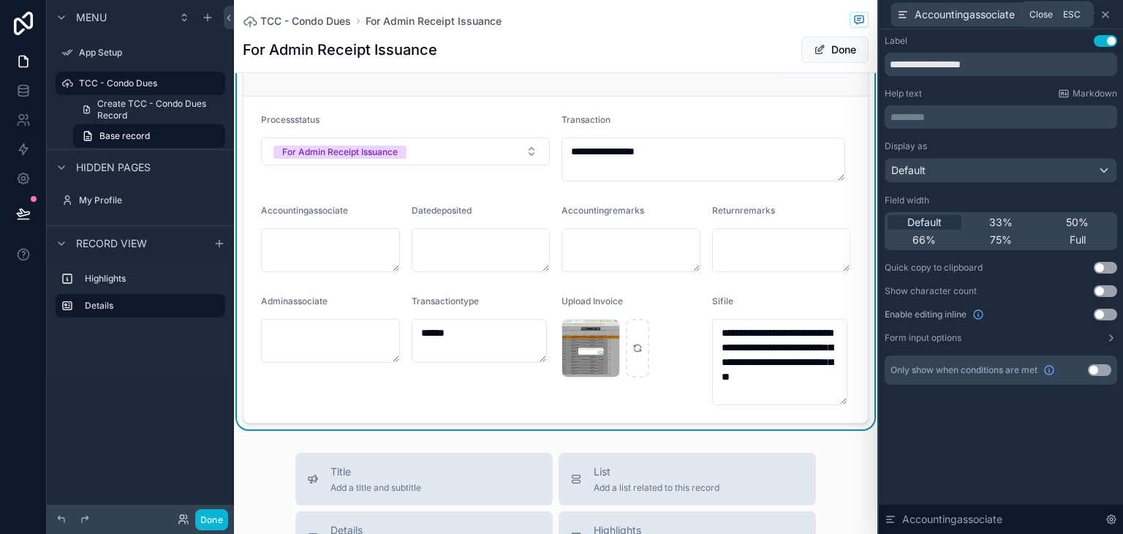
click at [1106, 18] on icon at bounding box center [1106, 15] width 12 height 12
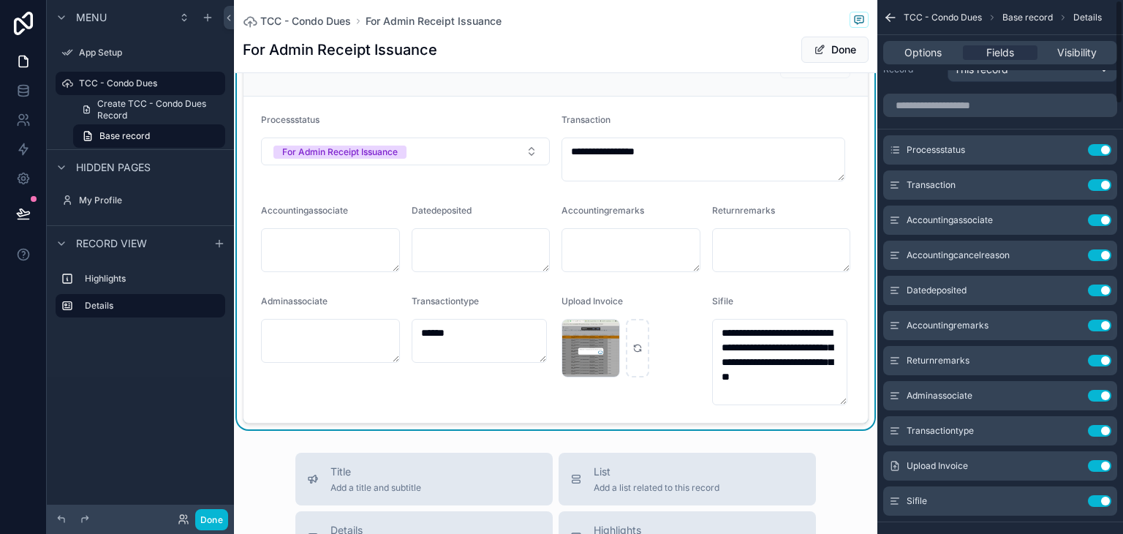
scroll to position [0, 0]
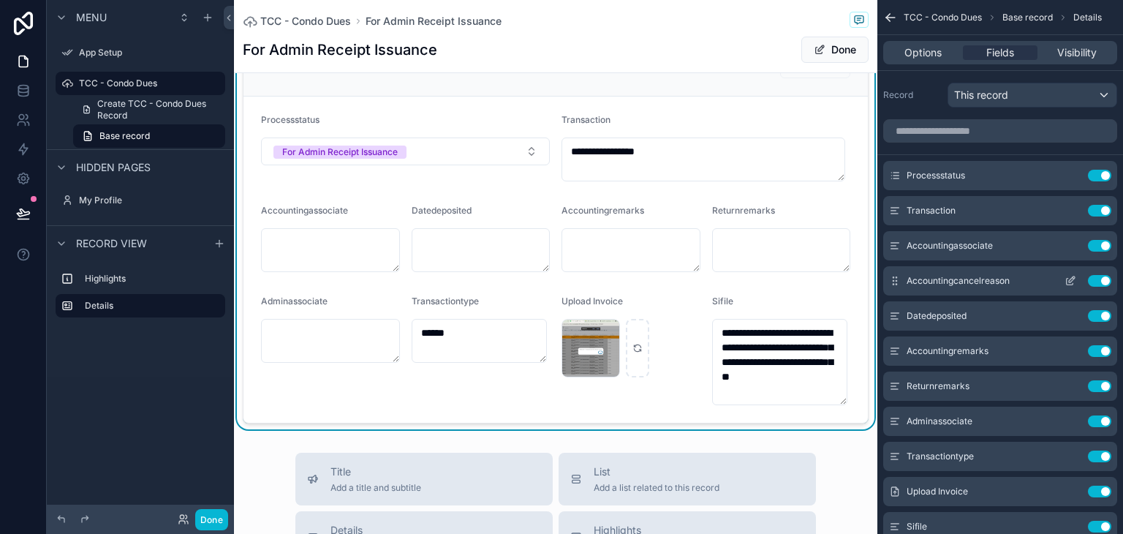
click at [1103, 284] on button "Use setting" at bounding box center [1099, 281] width 23 height 12
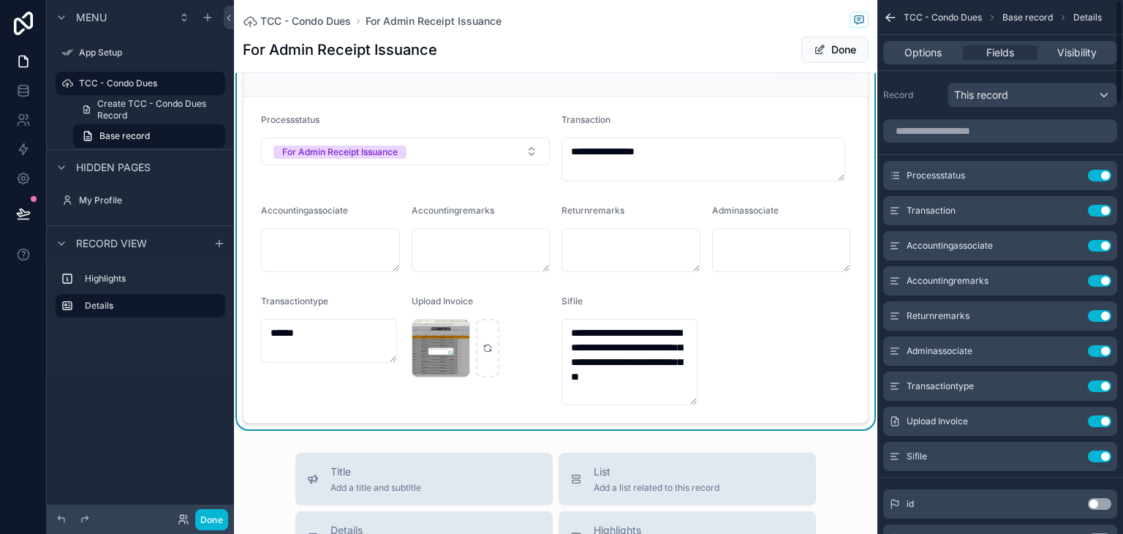
click at [1103, 284] on button "Use setting" at bounding box center [1099, 281] width 23 height 12
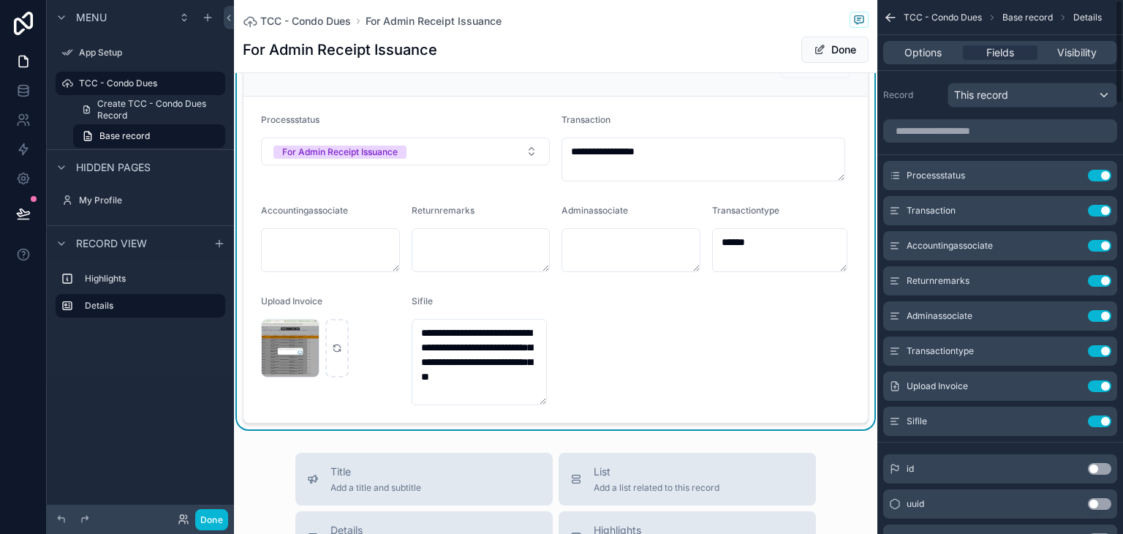
click at [1103, 284] on button "Use setting" at bounding box center [1099, 281] width 23 height 12
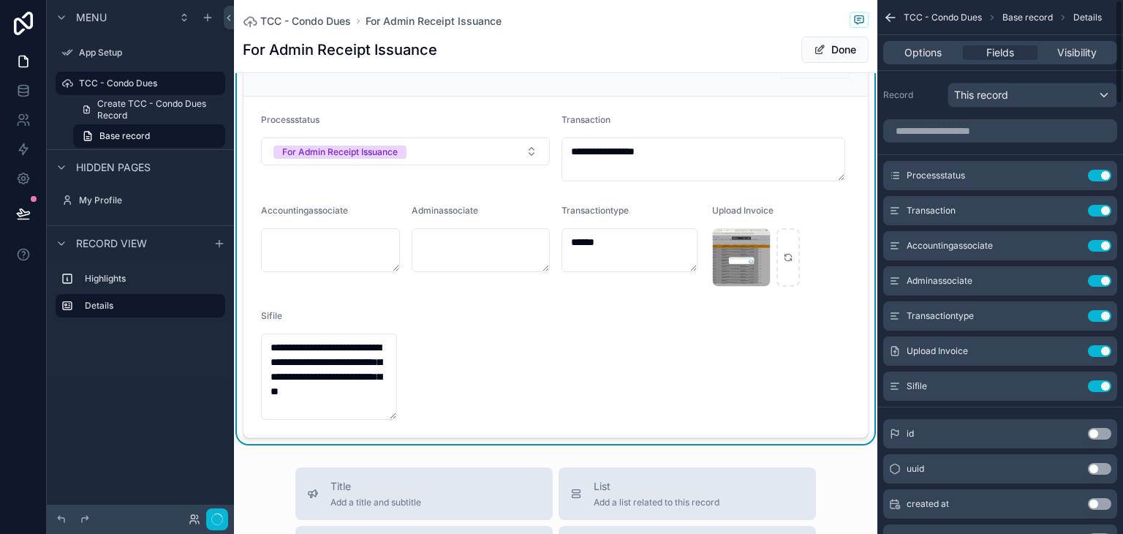
click at [1103, 284] on button "Use setting" at bounding box center [1099, 281] width 23 height 12
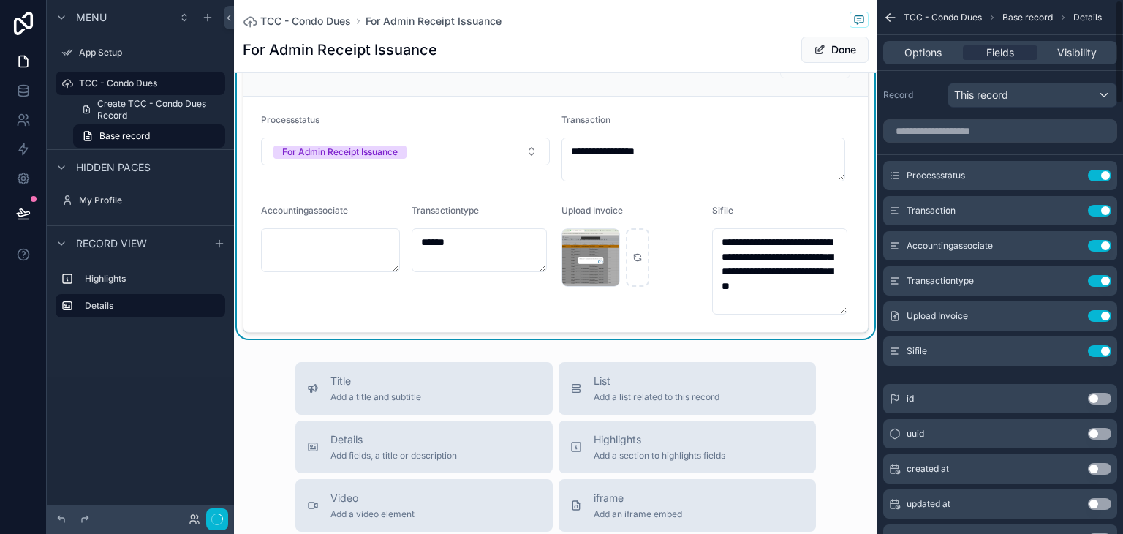
click at [1103, 284] on button "Use setting" at bounding box center [1099, 281] width 23 height 12
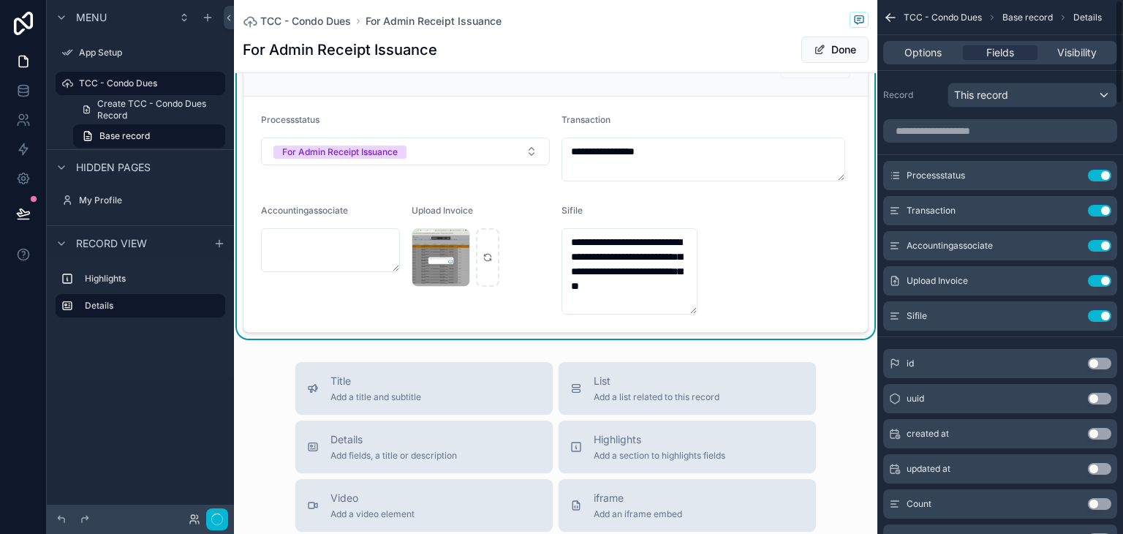
click at [1103, 284] on button "Use setting" at bounding box center [1099, 281] width 23 height 12
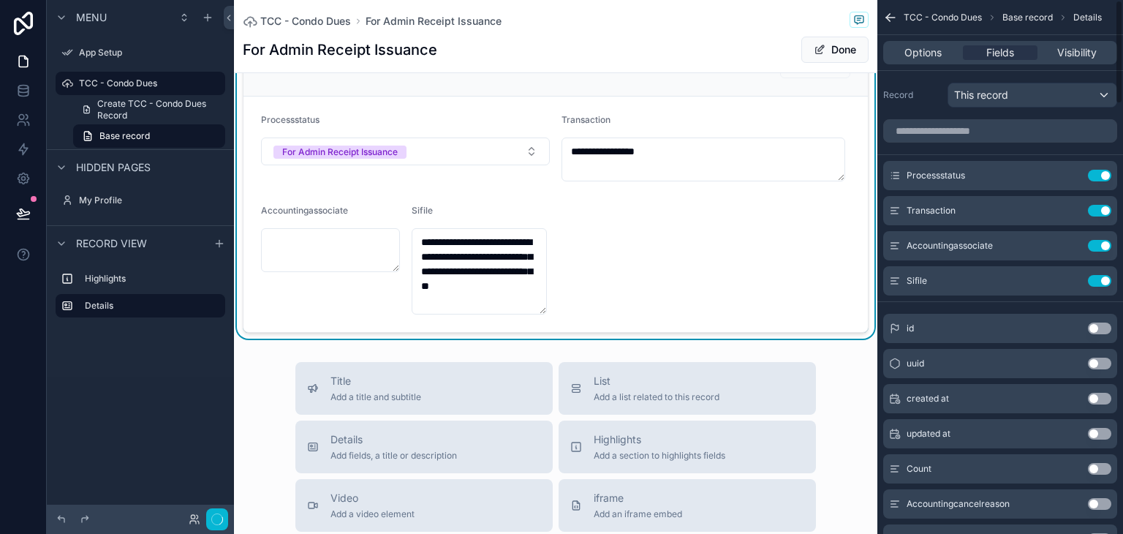
click at [1103, 284] on button "Use setting" at bounding box center [1099, 281] width 23 height 12
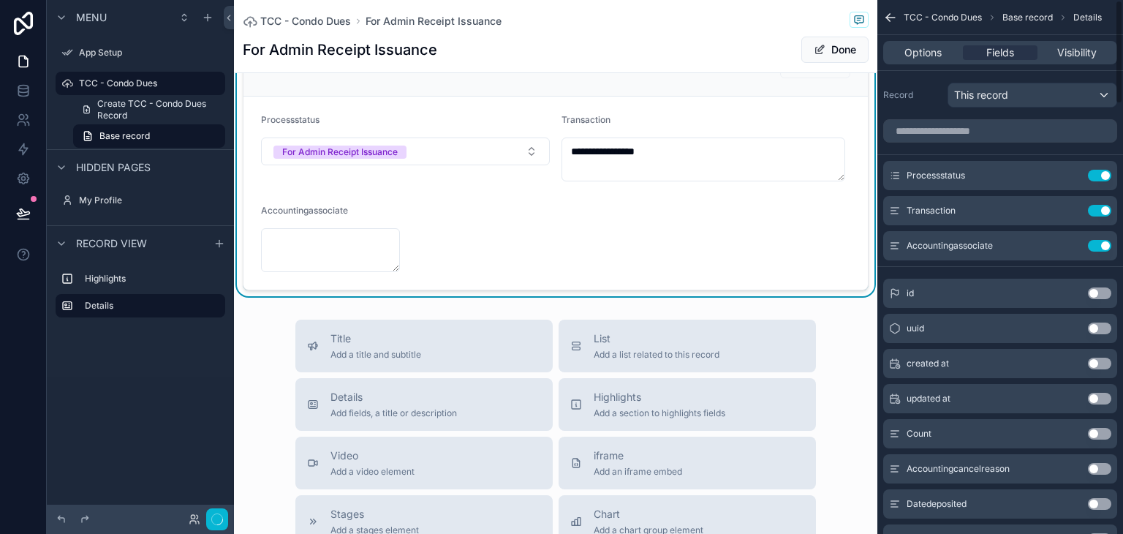
click at [1103, 284] on div "id Use setting" at bounding box center [1000, 293] width 234 height 29
click at [1098, 244] on button "Use setting" at bounding box center [1099, 246] width 23 height 12
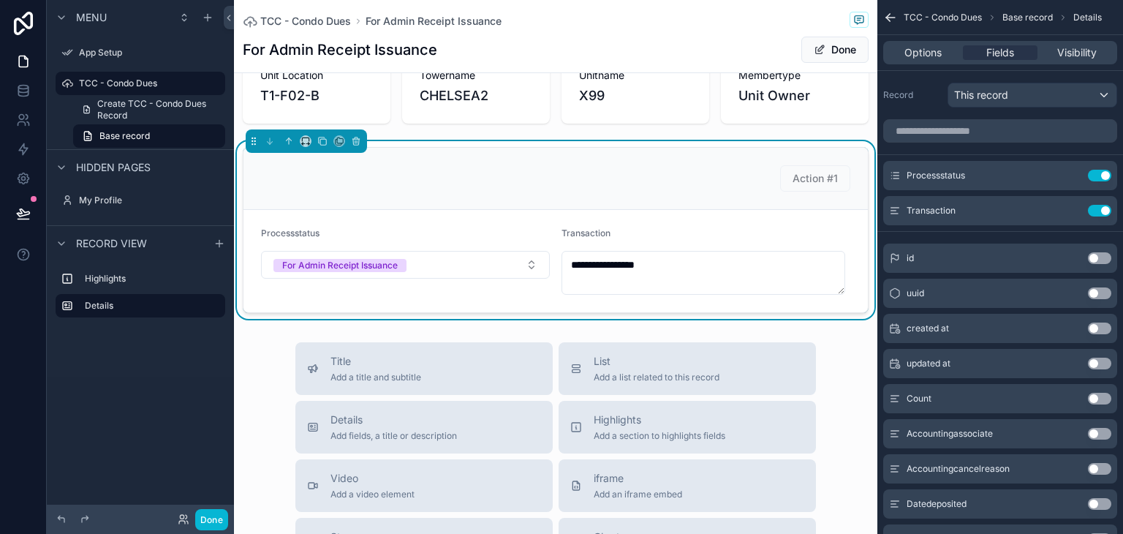
scroll to position [98, 0]
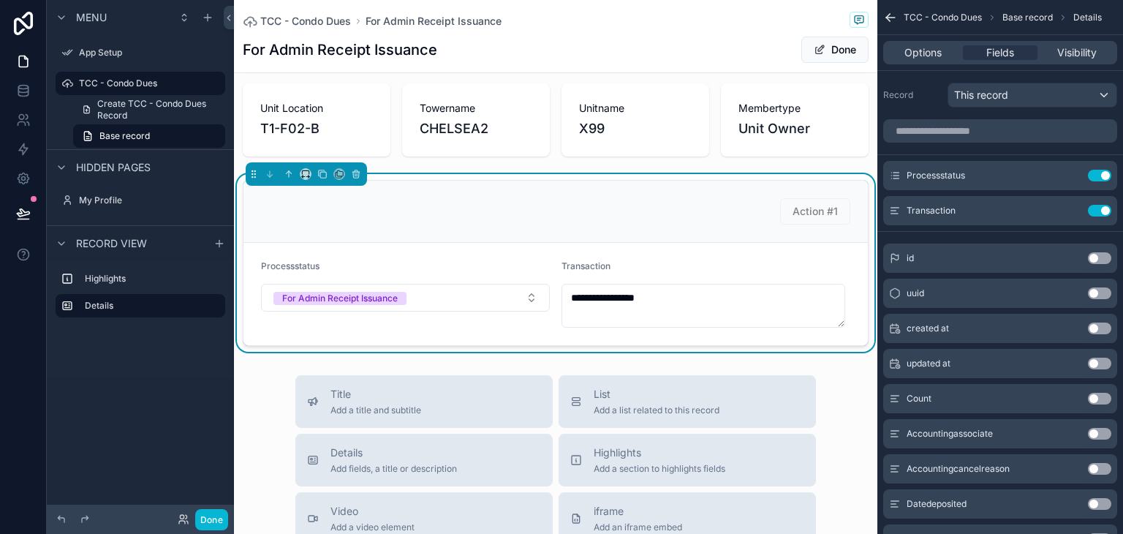
drag, startPoint x: 837, startPoint y: 325, endPoint x: 837, endPoint y: 299, distance: 25.6
click at [837, 299] on textarea "**********" at bounding box center [704, 306] width 284 height 44
drag, startPoint x: 837, startPoint y: 325, endPoint x: 828, endPoint y: 303, distance: 24.3
click at [828, 303] on textarea "**********" at bounding box center [704, 306] width 284 height 44
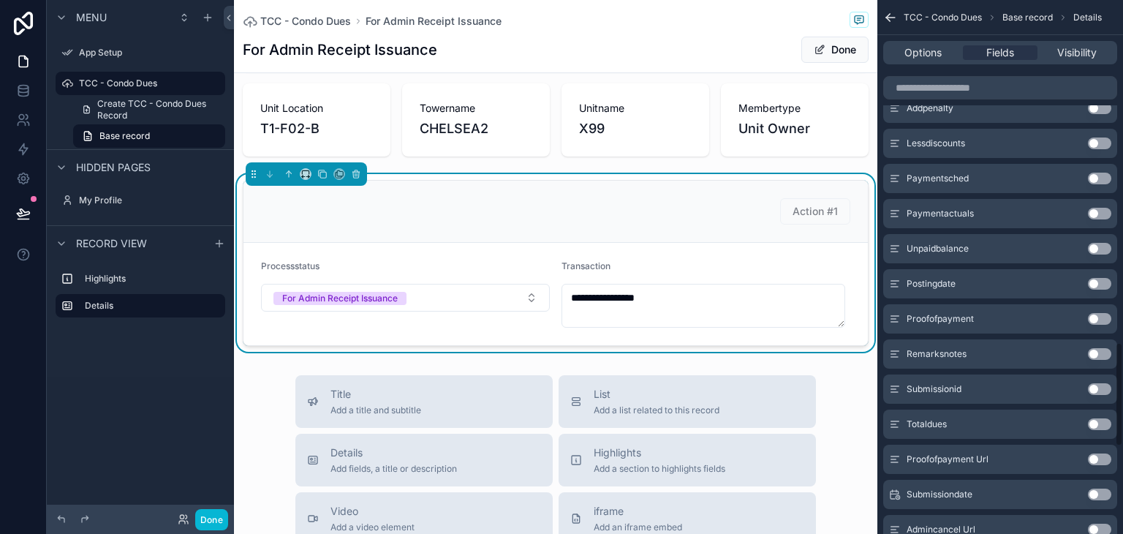
scroll to position [1755, 0]
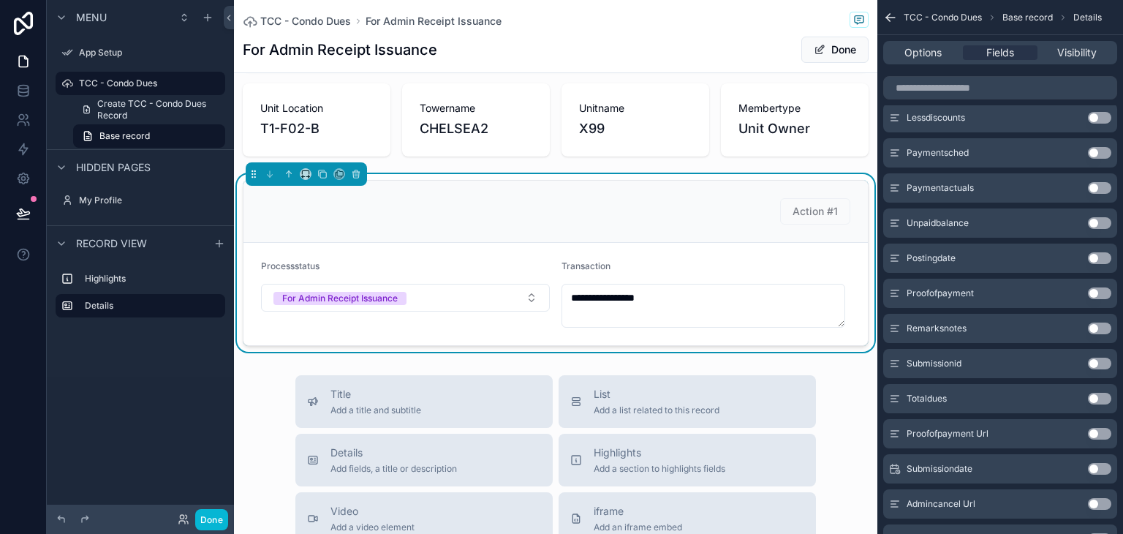
click at [1100, 396] on button "Use setting" at bounding box center [1099, 399] width 23 height 12
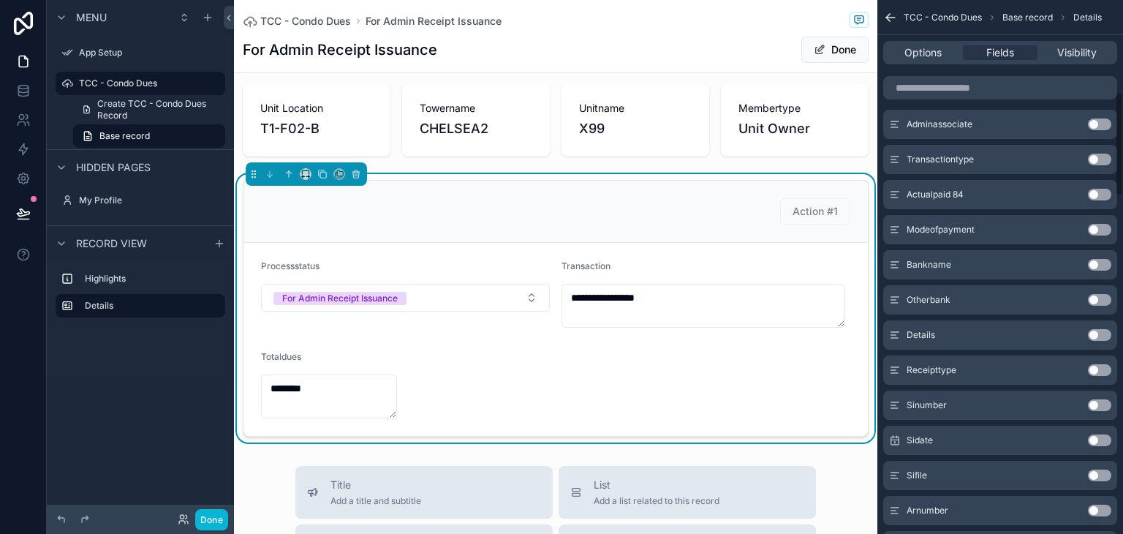
scroll to position [474, 0]
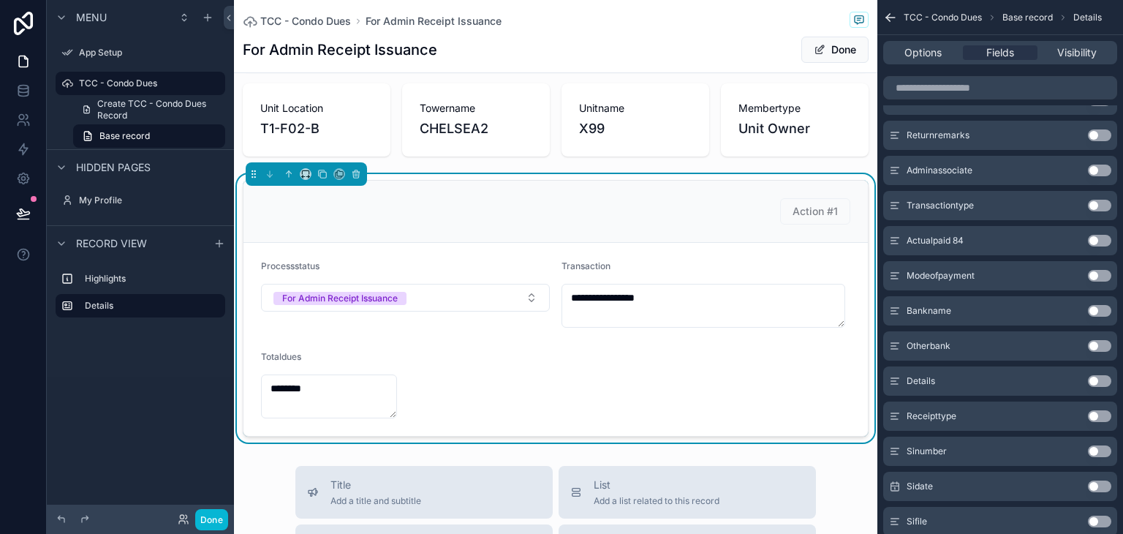
click at [1104, 238] on button "Use setting" at bounding box center [1099, 241] width 23 height 12
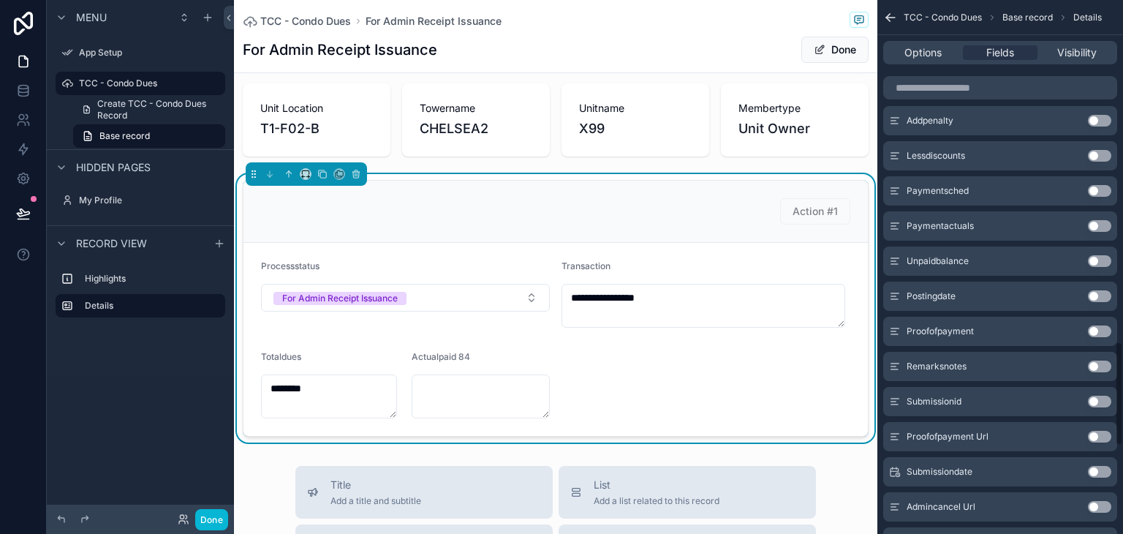
scroll to position [1825, 0]
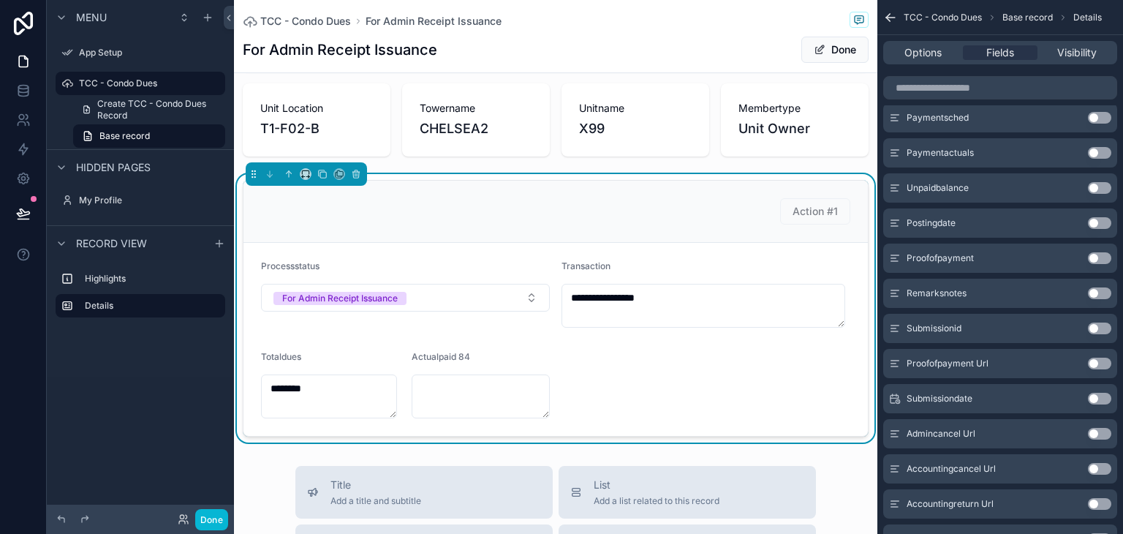
click at [1098, 363] on button "Use setting" at bounding box center [1099, 364] width 23 height 12
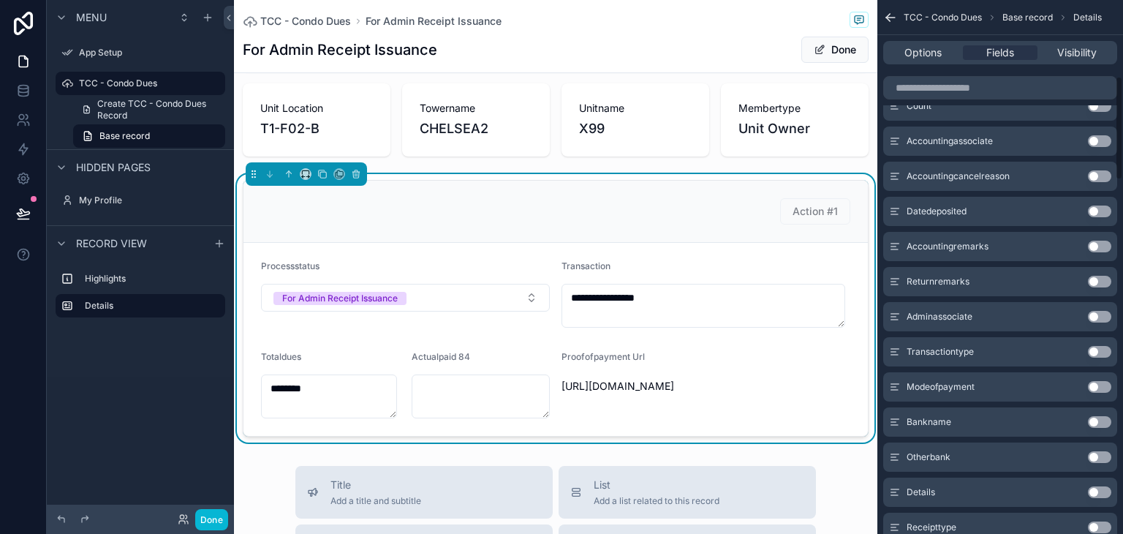
scroll to position [0, 0]
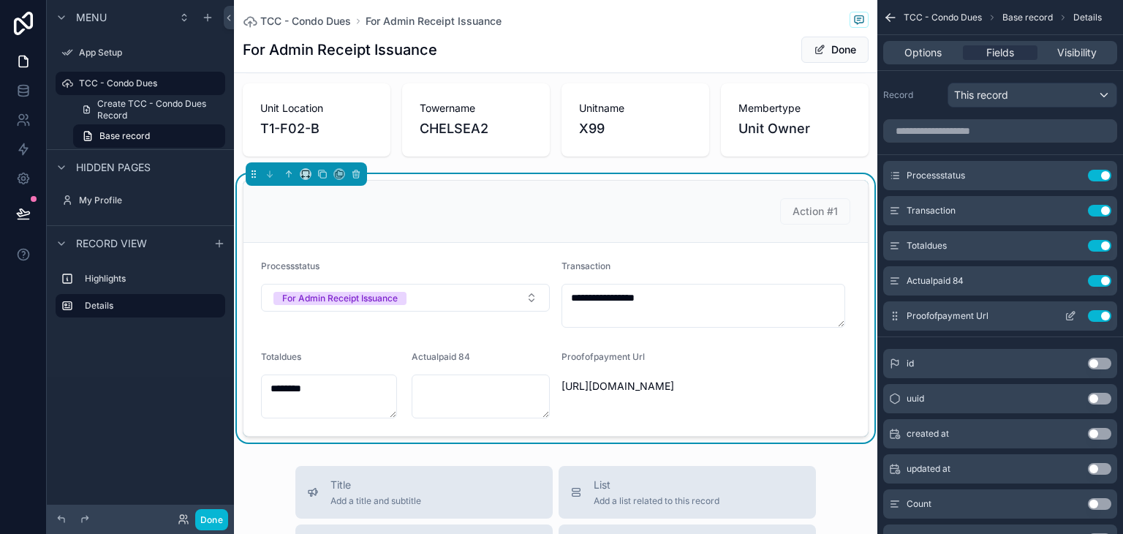
click at [1065, 315] on icon "scrollable content" at bounding box center [1071, 316] width 12 height 12
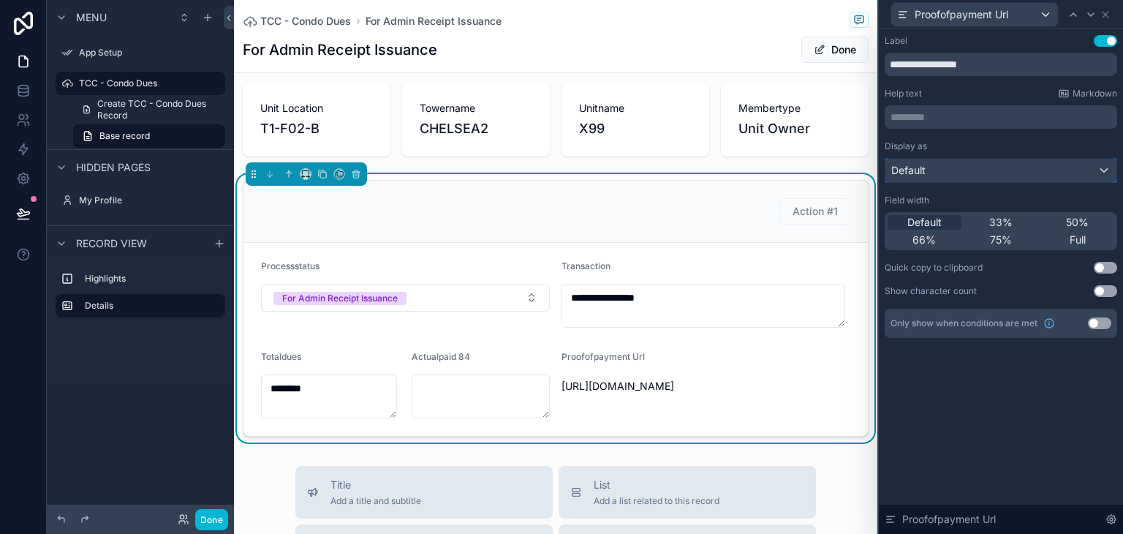
click at [970, 177] on div "Default" at bounding box center [1001, 170] width 231 height 23
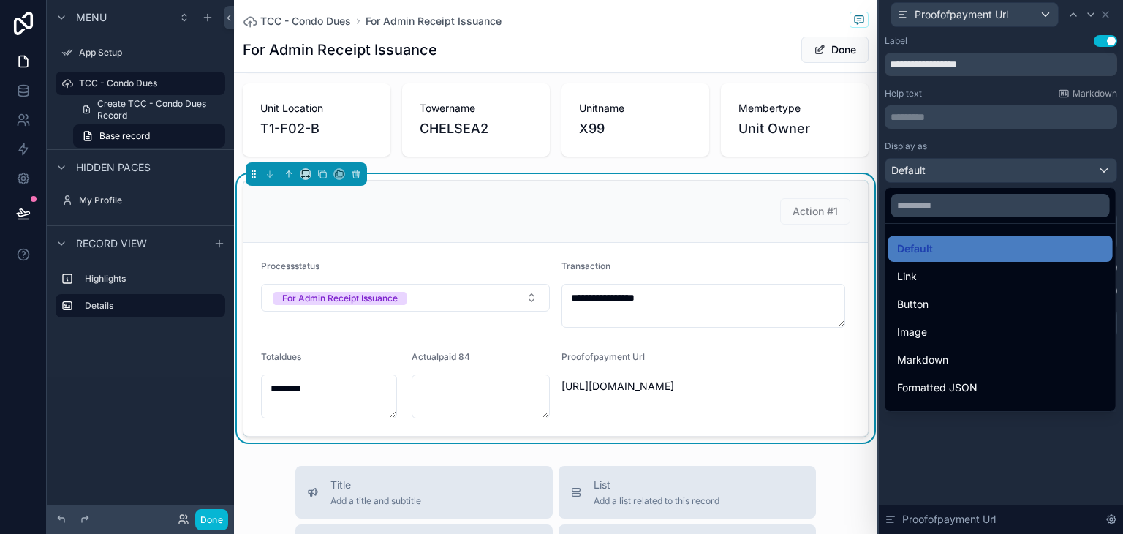
click at [954, 174] on div at bounding box center [1001, 267] width 244 height 534
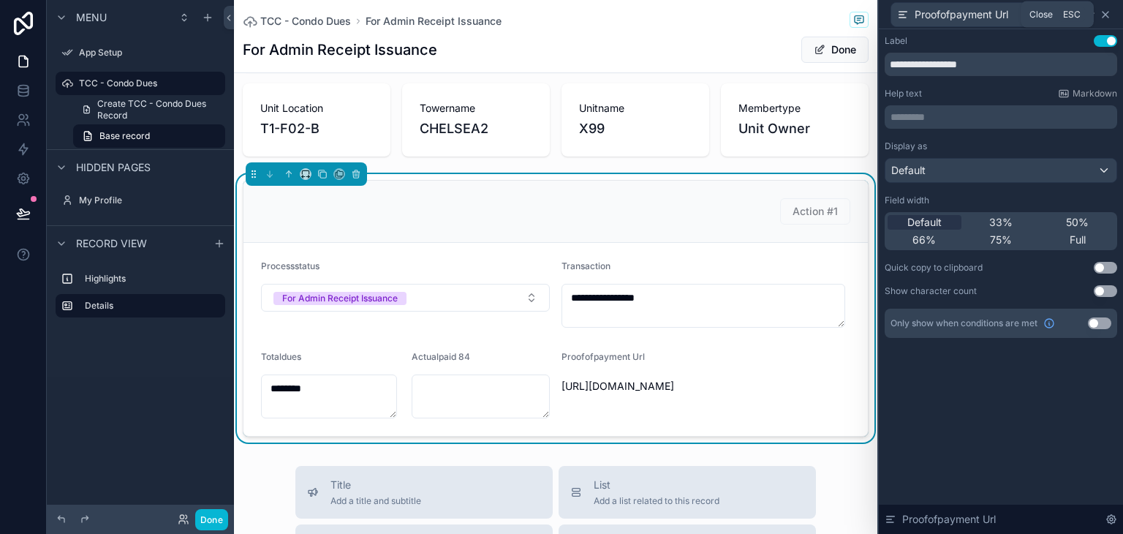
click at [1102, 15] on icon at bounding box center [1106, 15] width 12 height 12
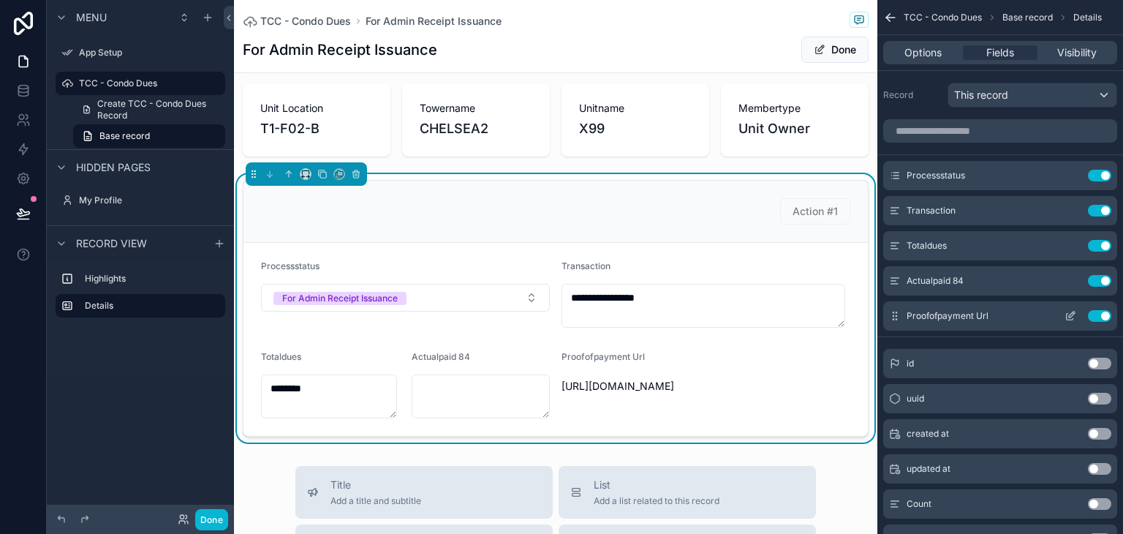
click at [896, 315] on icon "scrollable content" at bounding box center [896, 315] width 1 height 1
click at [1071, 313] on icon "scrollable content" at bounding box center [1072, 315] width 6 height 6
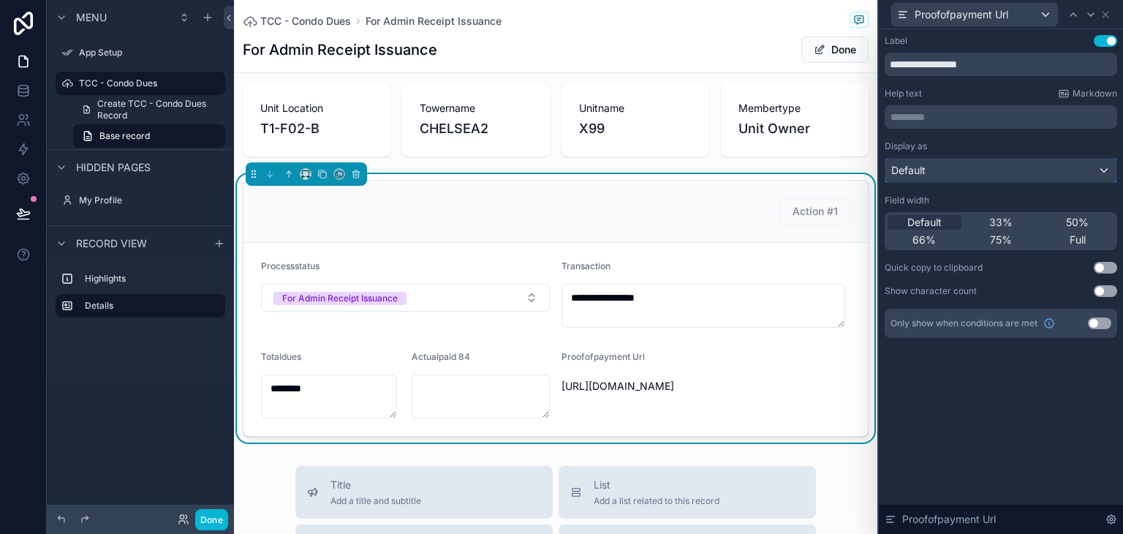
click at [959, 176] on div "Default" at bounding box center [1001, 170] width 231 height 23
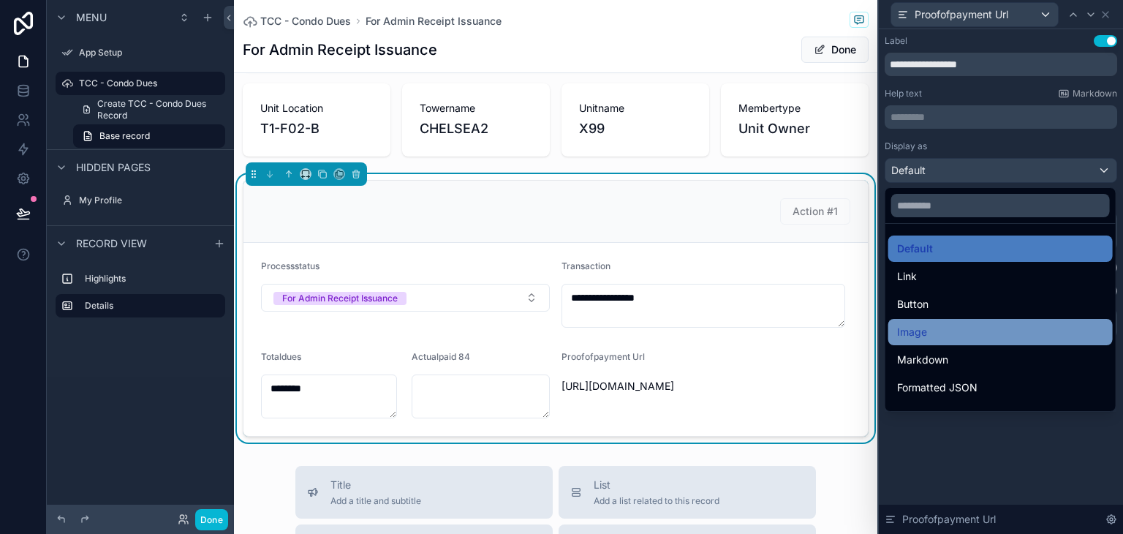
click at [954, 328] on div "Image" at bounding box center [1000, 332] width 207 height 18
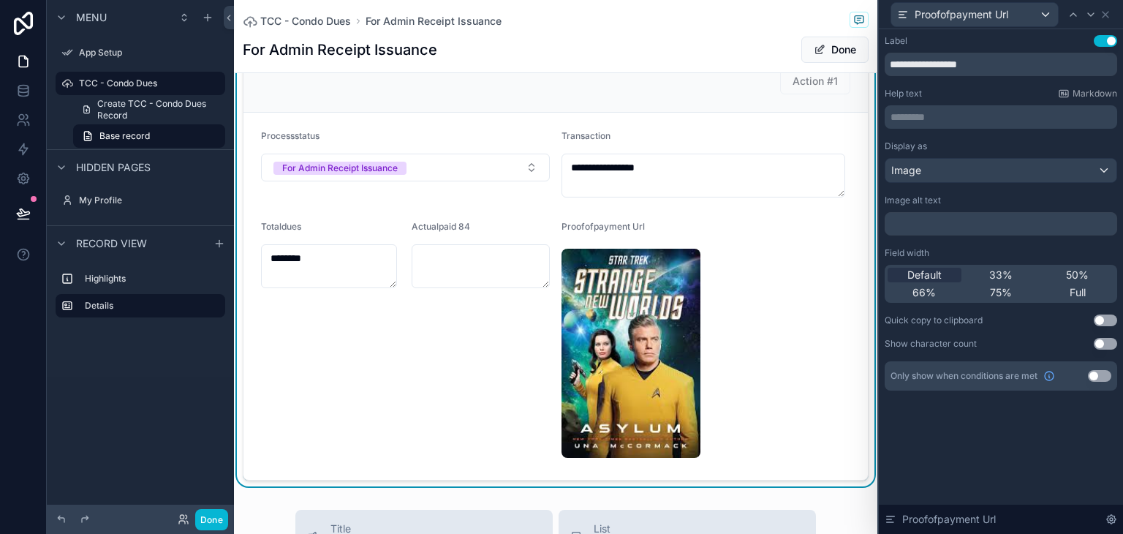
scroll to position [244, 0]
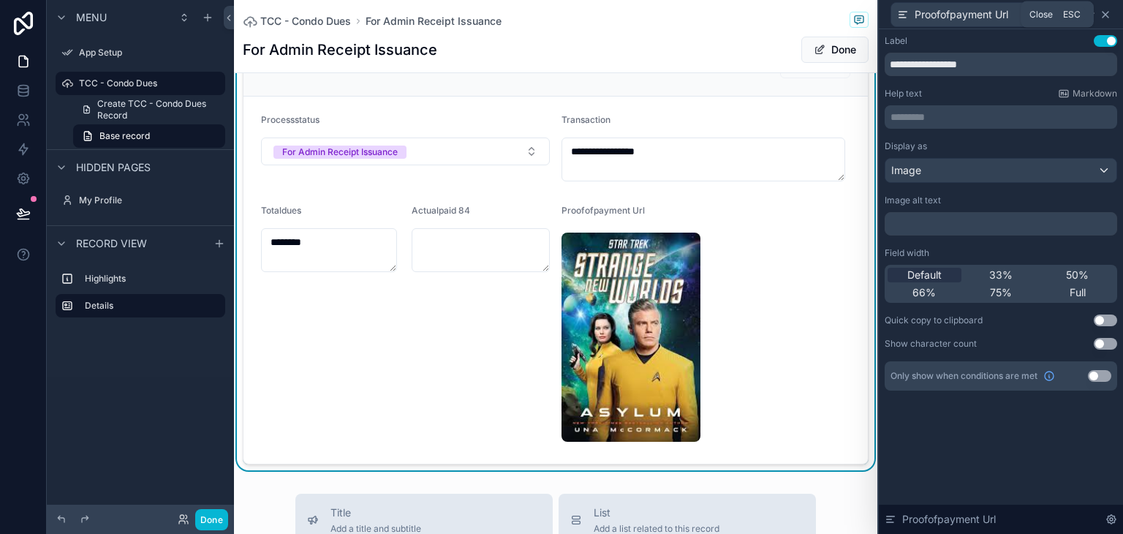
click at [1109, 12] on icon at bounding box center [1106, 15] width 12 height 12
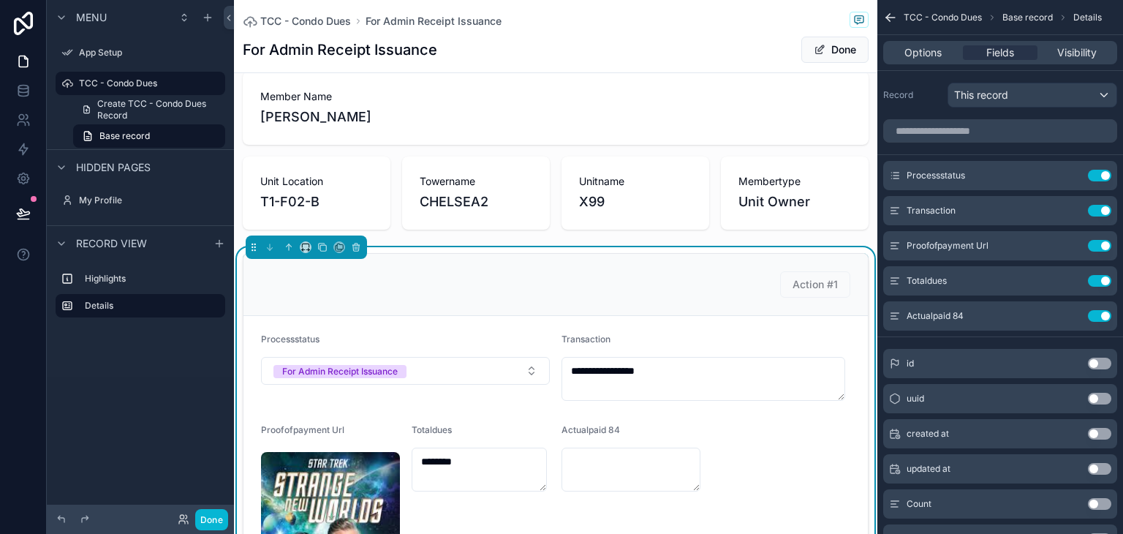
scroll to position [98, 0]
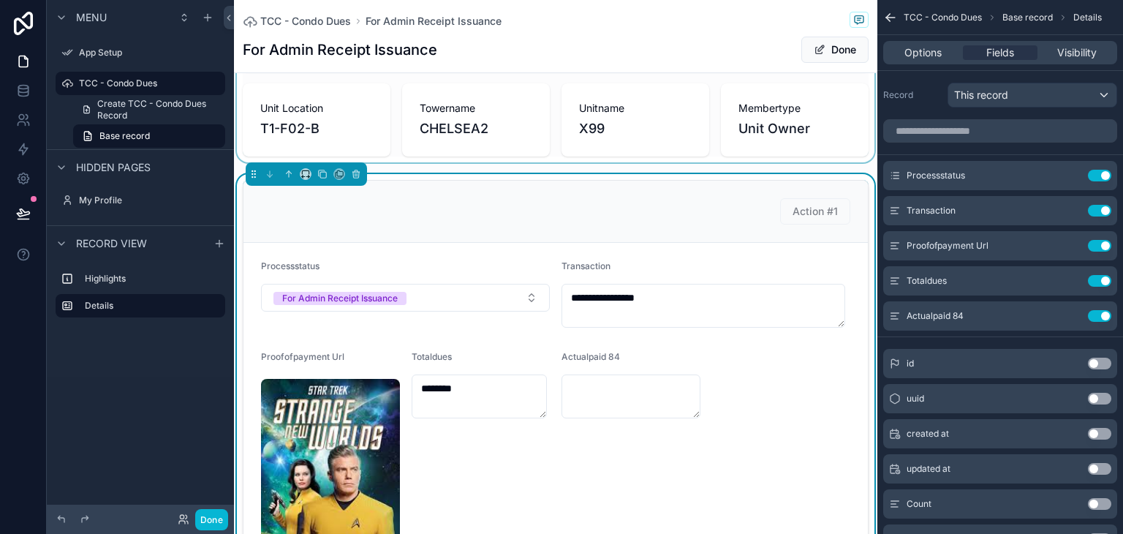
click at [693, 150] on div "scrollable content" at bounding box center [556, 78] width 644 height 170
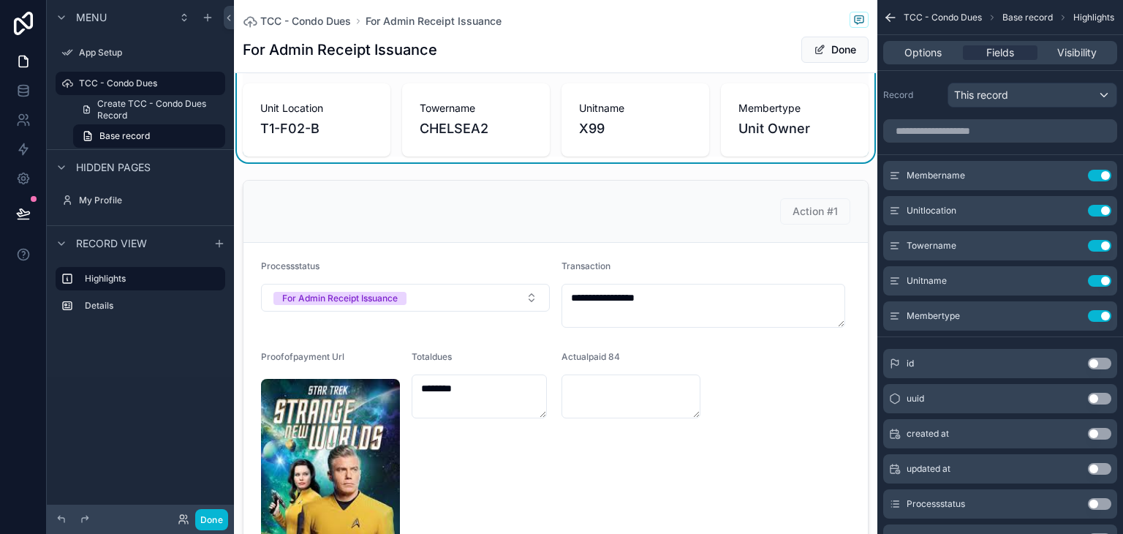
click at [319, 156] on div "Member Name [PERSON_NAME] Unit Location T1-F02-B Towername CHELSEA2 Unitname X9…" at bounding box center [556, 78] width 644 height 170
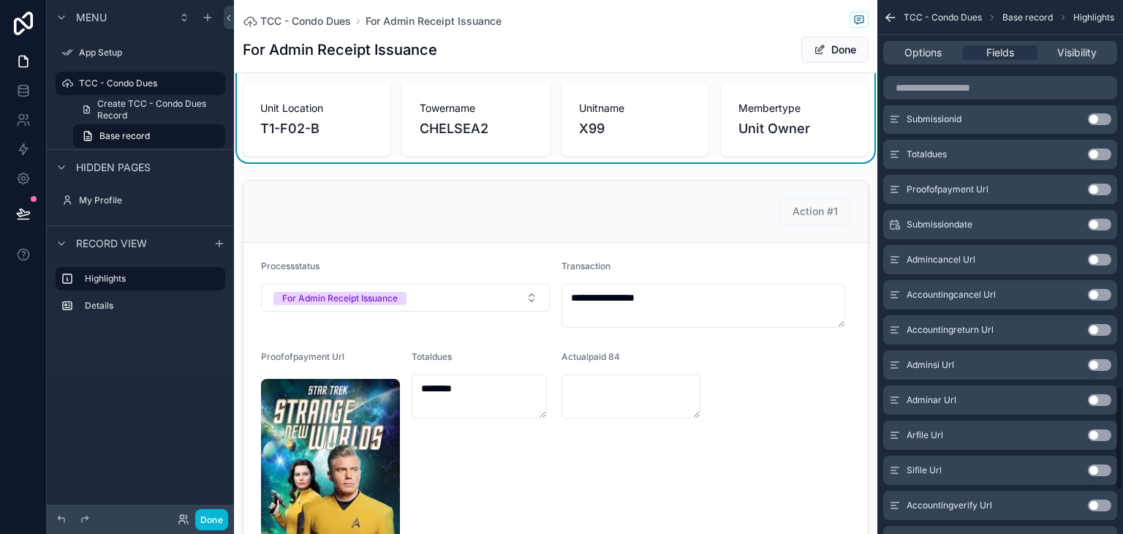
scroll to position [1975, 0]
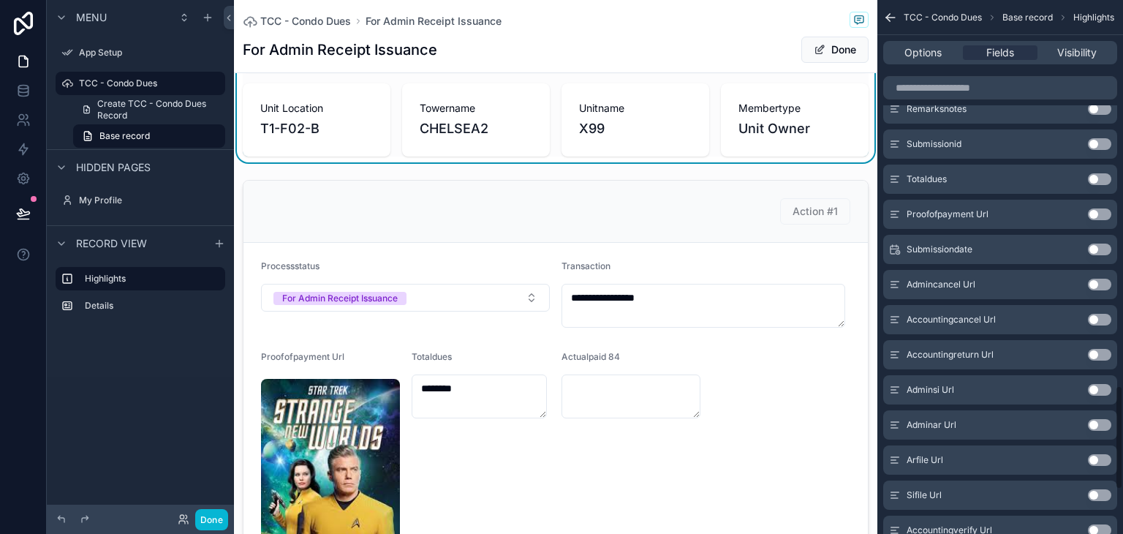
click at [1096, 216] on button "Use setting" at bounding box center [1099, 214] width 23 height 12
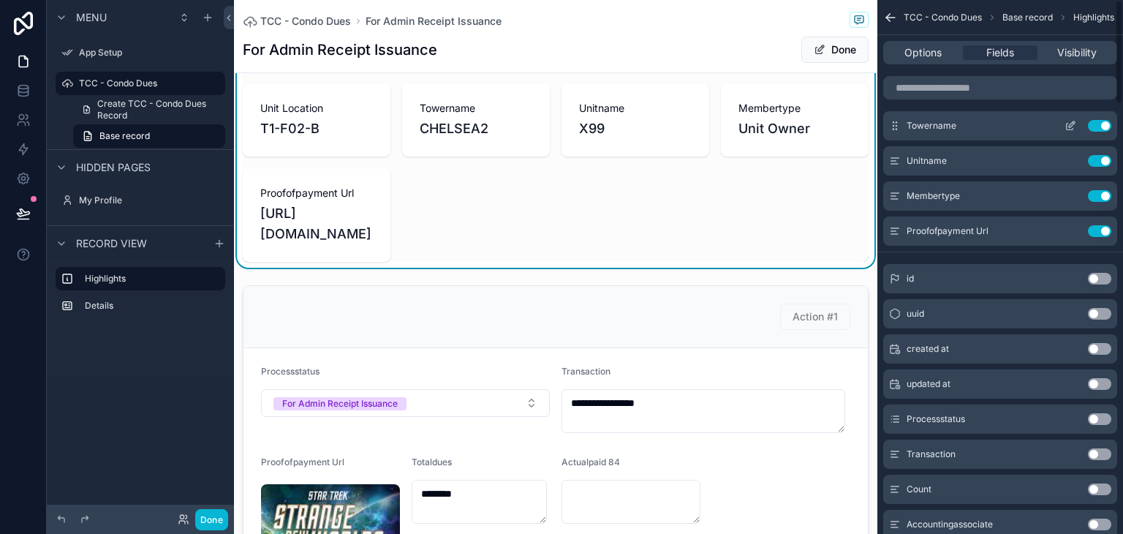
scroll to position [0, 0]
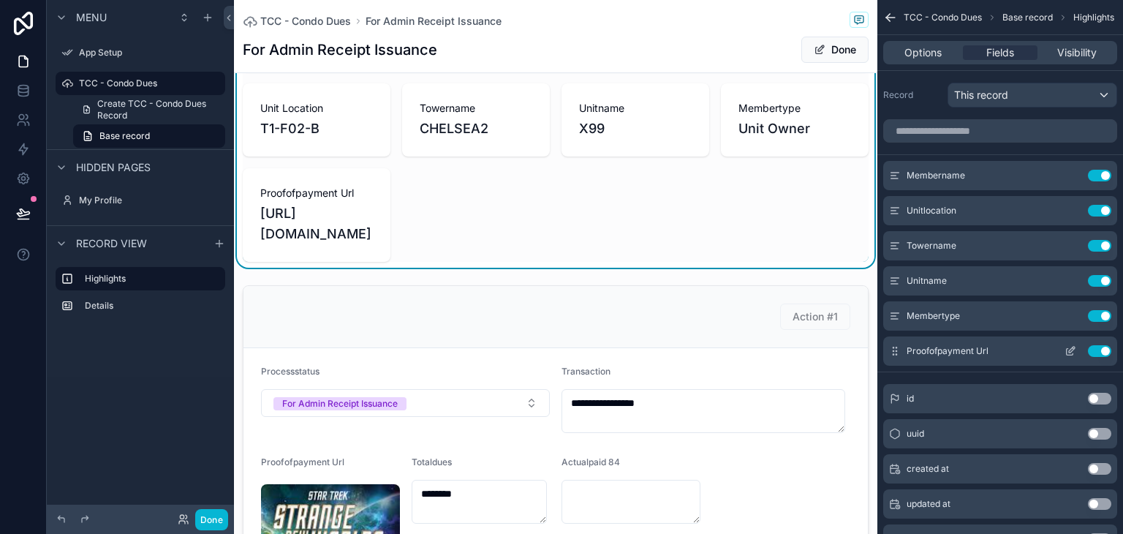
click at [1101, 347] on button "Use setting" at bounding box center [1099, 351] width 23 height 12
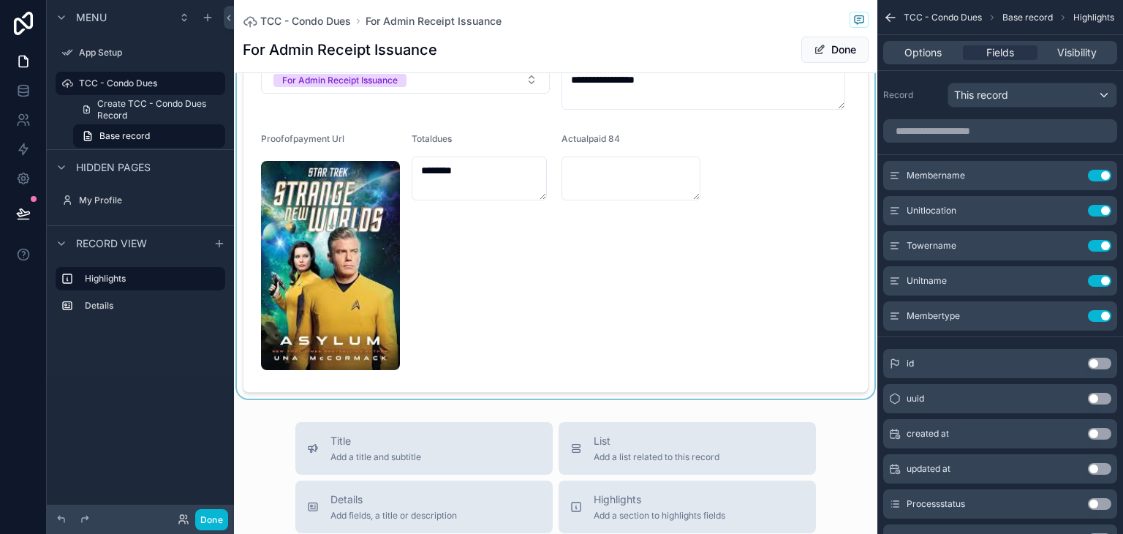
scroll to position [317, 0]
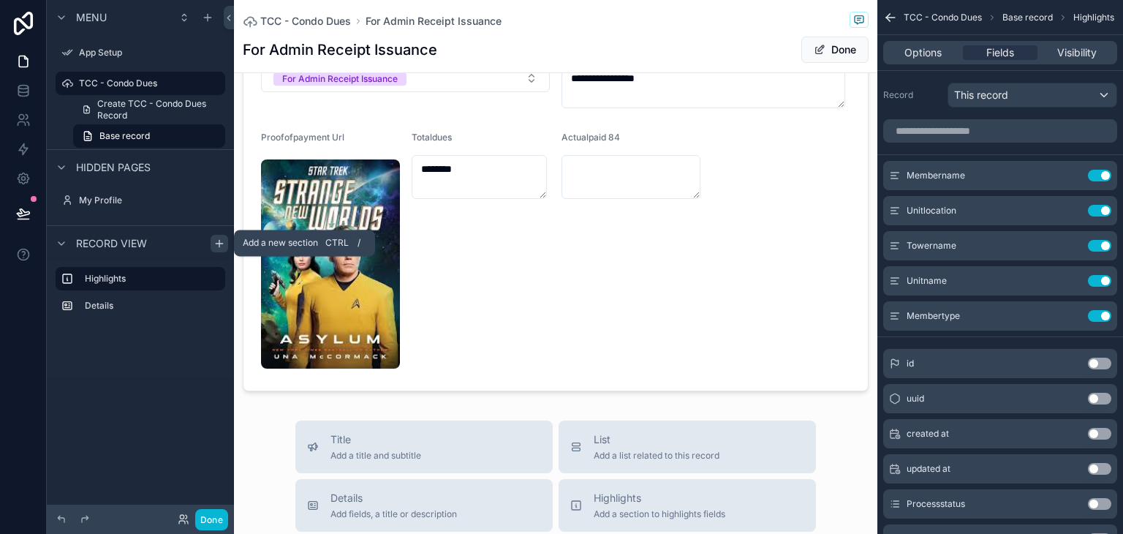
click at [215, 246] on icon "scrollable content" at bounding box center [220, 244] width 12 height 12
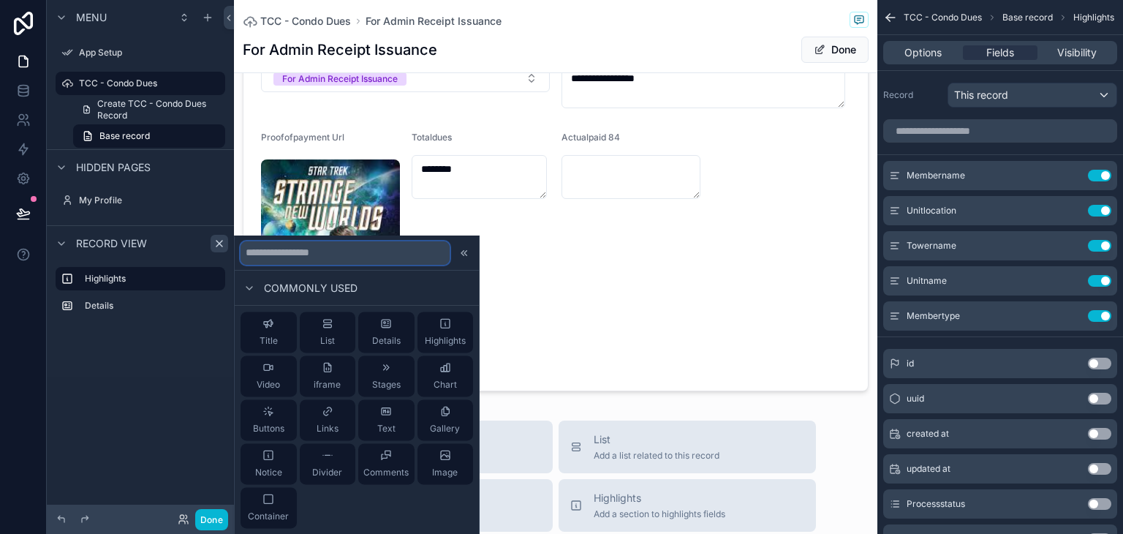
click at [304, 248] on input "text" at bounding box center [345, 252] width 209 height 23
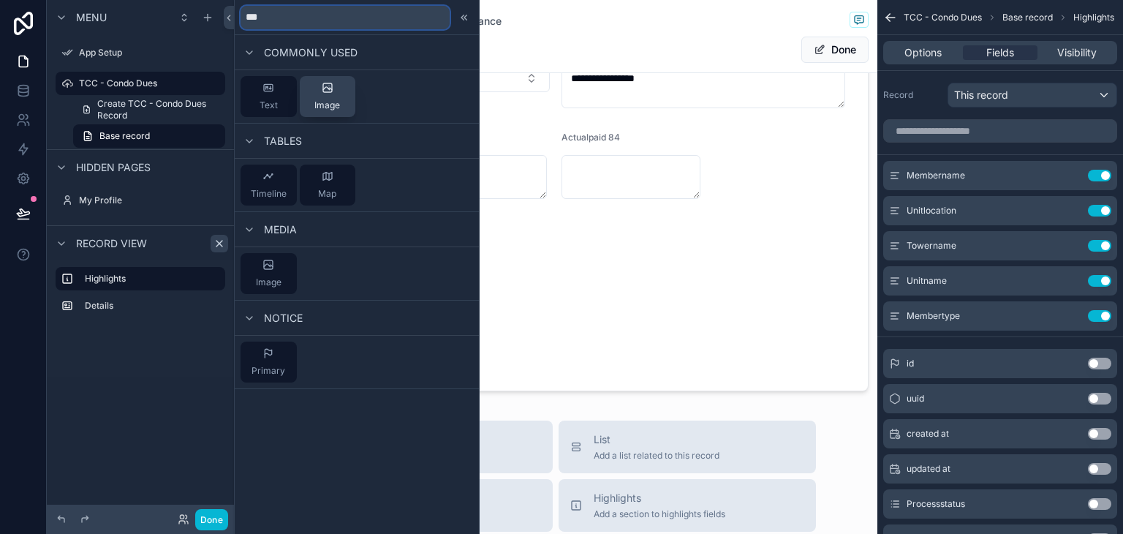
type input "***"
click at [333, 108] on span "Image" at bounding box center [327, 105] width 26 height 12
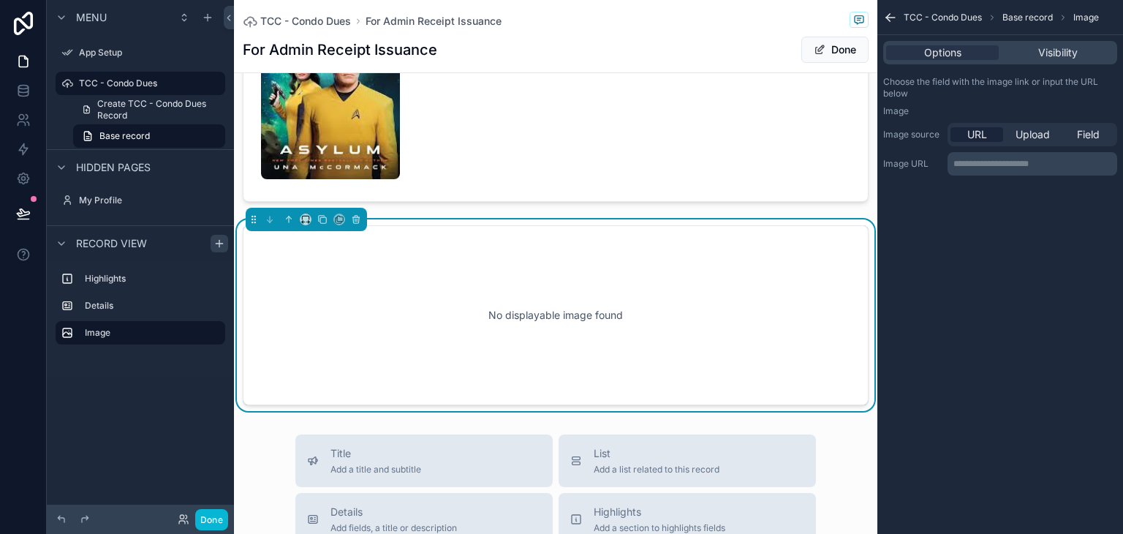
scroll to position [550, 0]
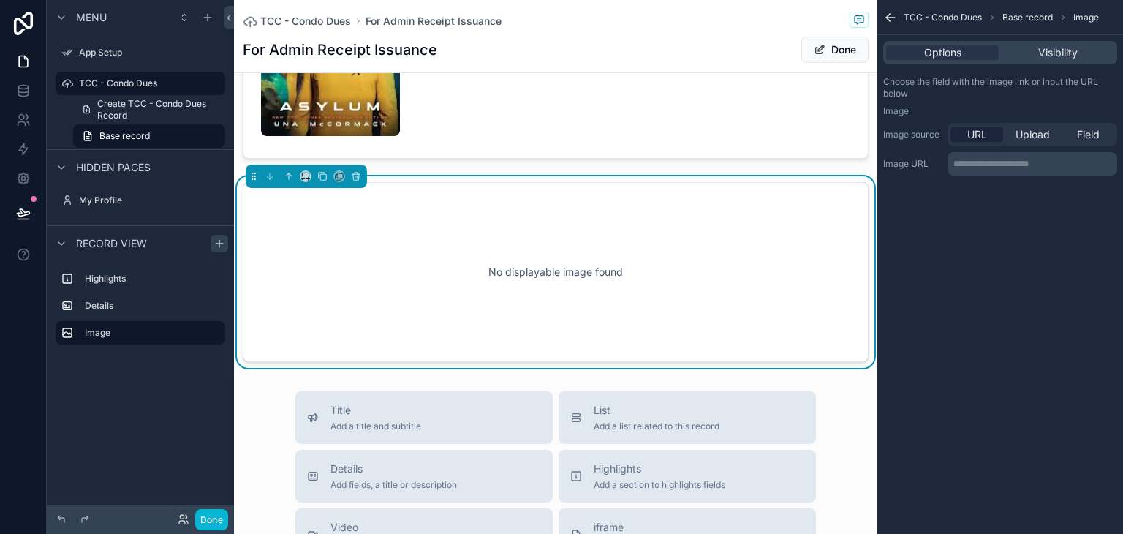
click at [979, 136] on span "URL" at bounding box center [978, 134] width 20 height 15
click at [989, 158] on p "**********" at bounding box center [1034, 164] width 161 height 12
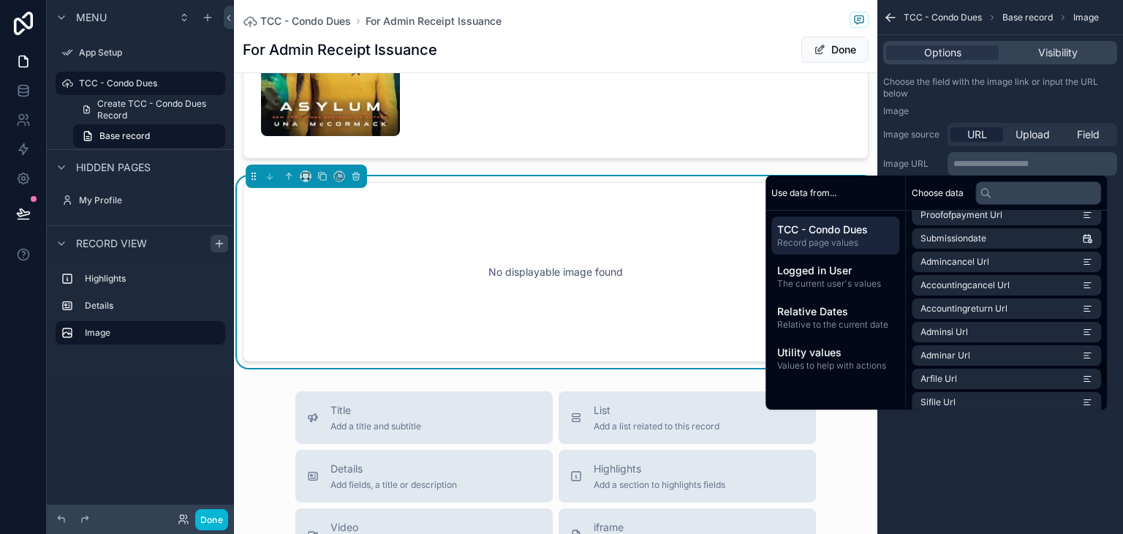
scroll to position [1202, 0]
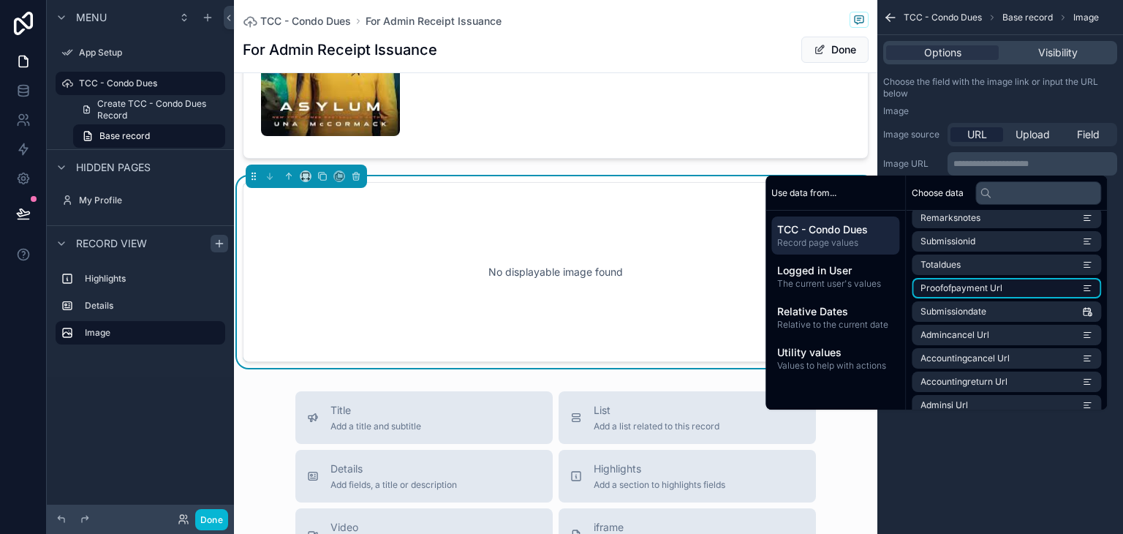
click at [975, 285] on span "Proofofpayment Url" at bounding box center [962, 288] width 82 height 12
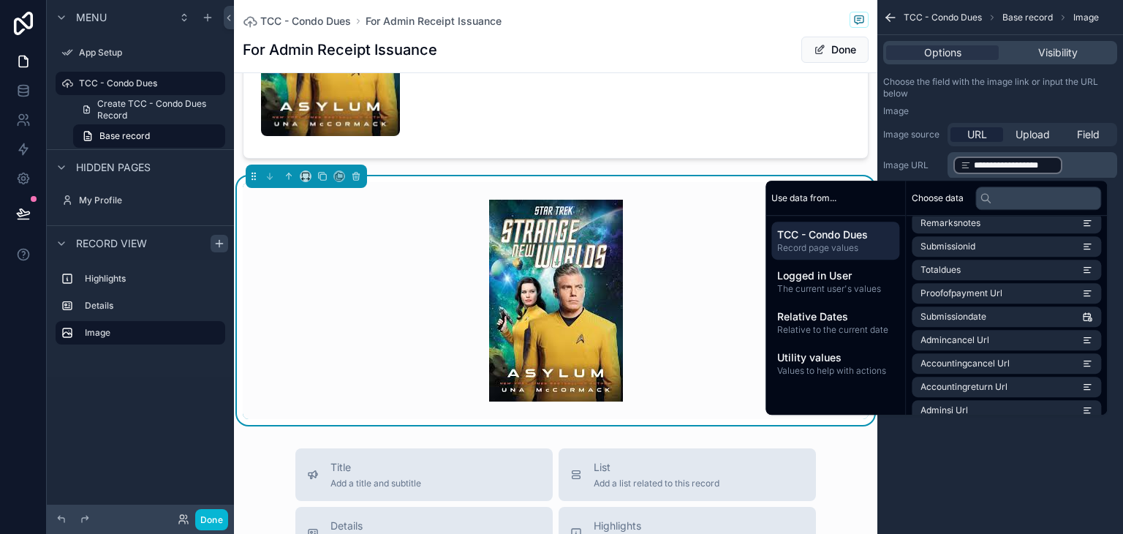
click at [956, 478] on div "**********" at bounding box center [1001, 267] width 246 height 534
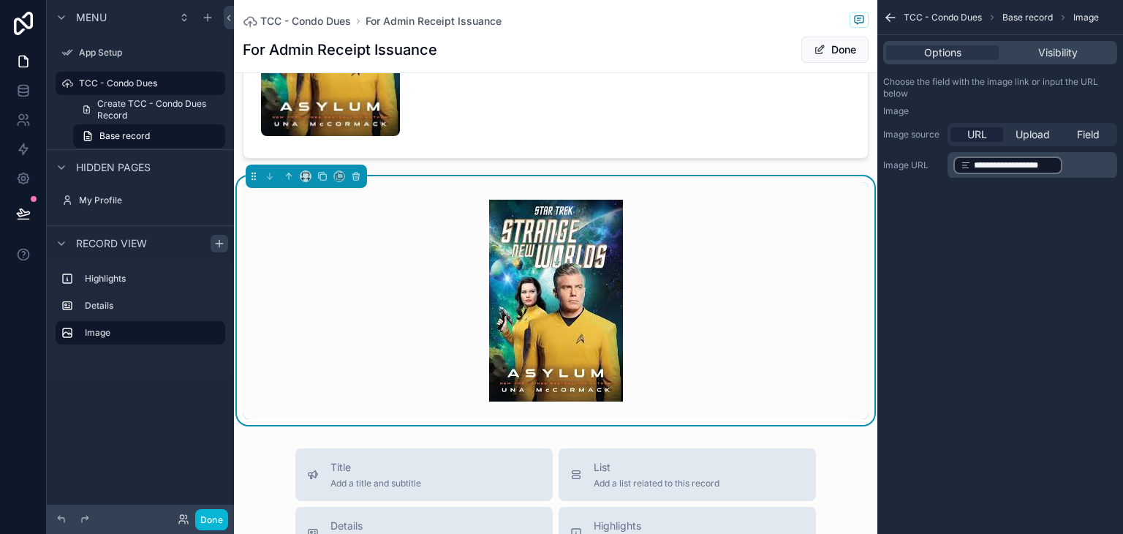
click at [532, 279] on img "scrollable content" at bounding box center [556, 301] width 134 height 202
click at [890, 20] on icon "scrollable content" at bounding box center [888, 20] width 4 height 4
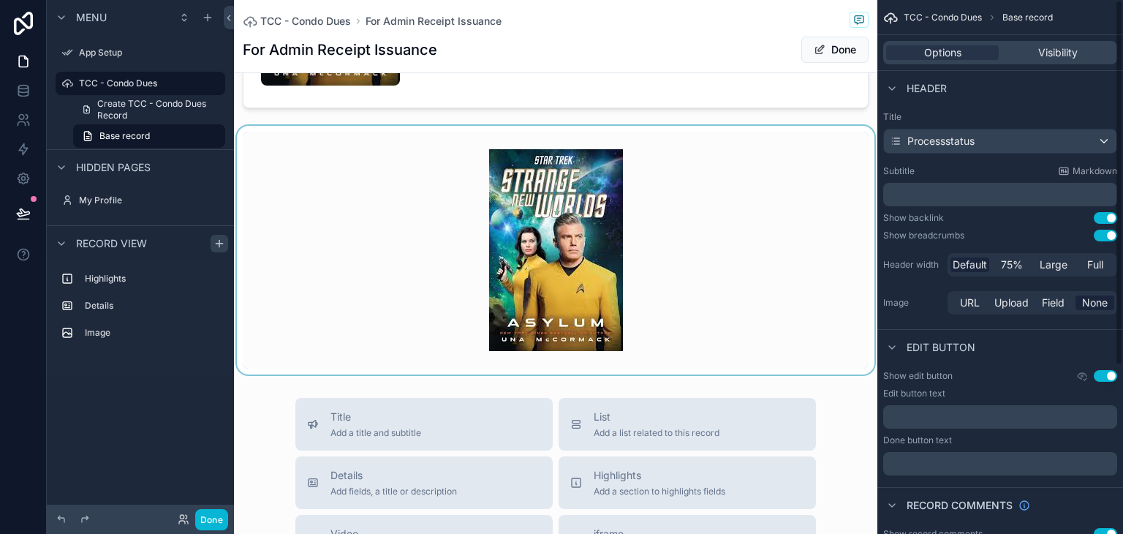
scroll to position [623, 0]
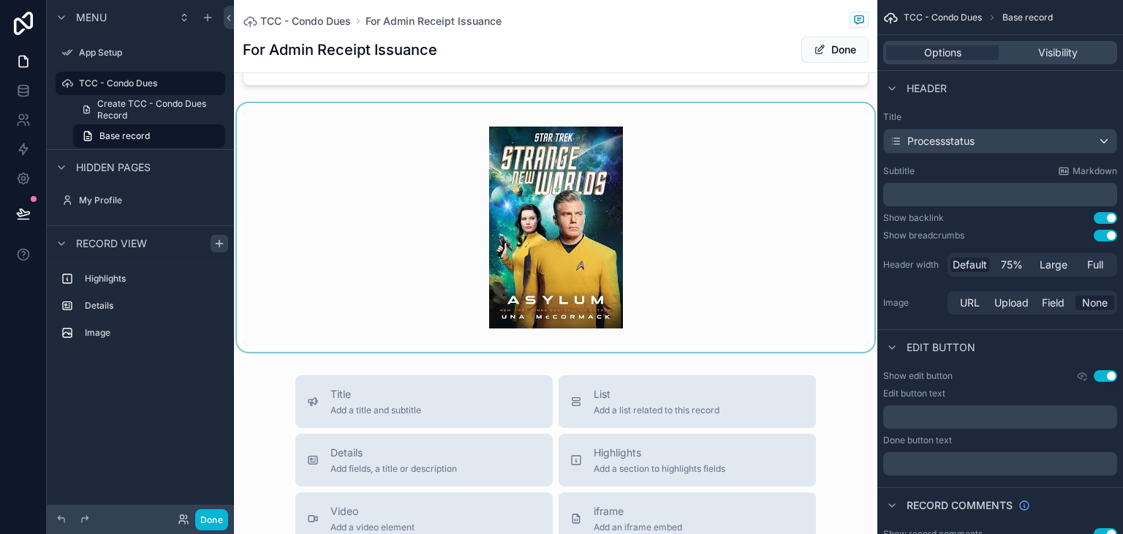
click at [578, 204] on div "scrollable content" at bounding box center [556, 227] width 644 height 249
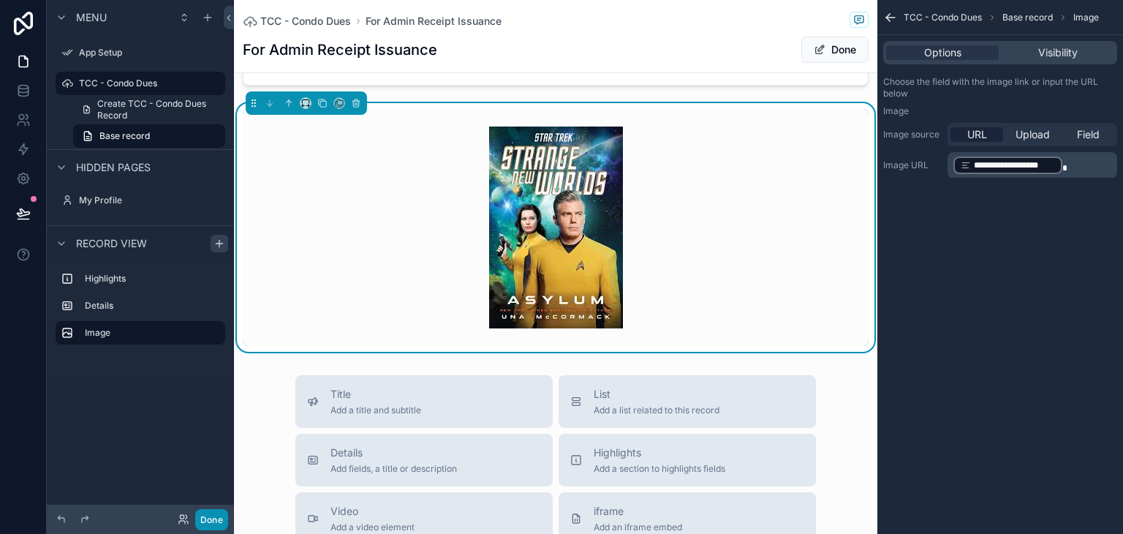
click at [216, 519] on button "Done" at bounding box center [211, 519] width 33 height 21
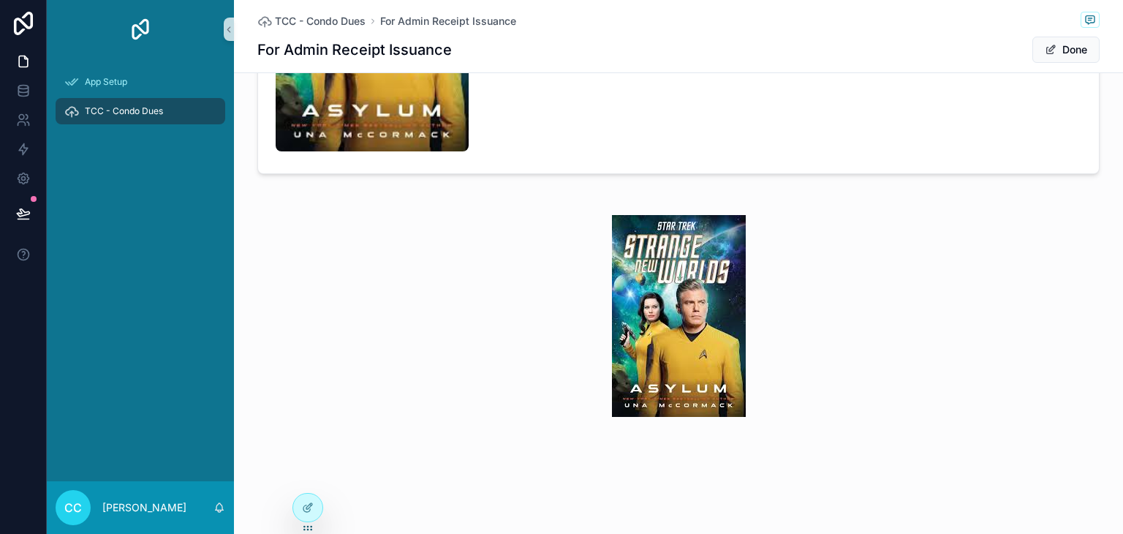
scroll to position [616, 0]
click at [673, 302] on img "scrollable content" at bounding box center [679, 316] width 134 height 202
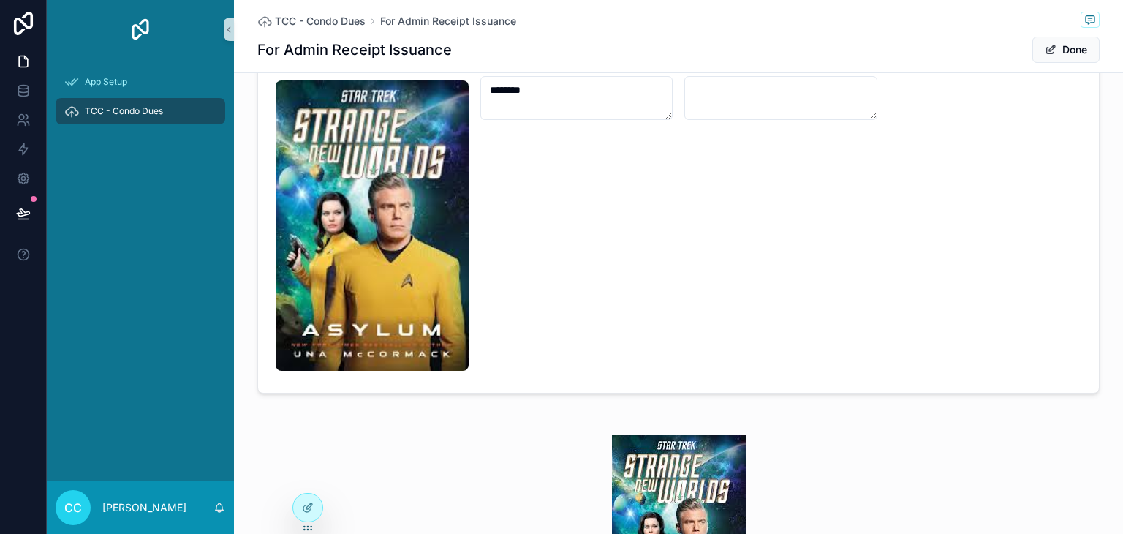
click at [378, 212] on img "scrollable content" at bounding box center [372, 225] width 193 height 290
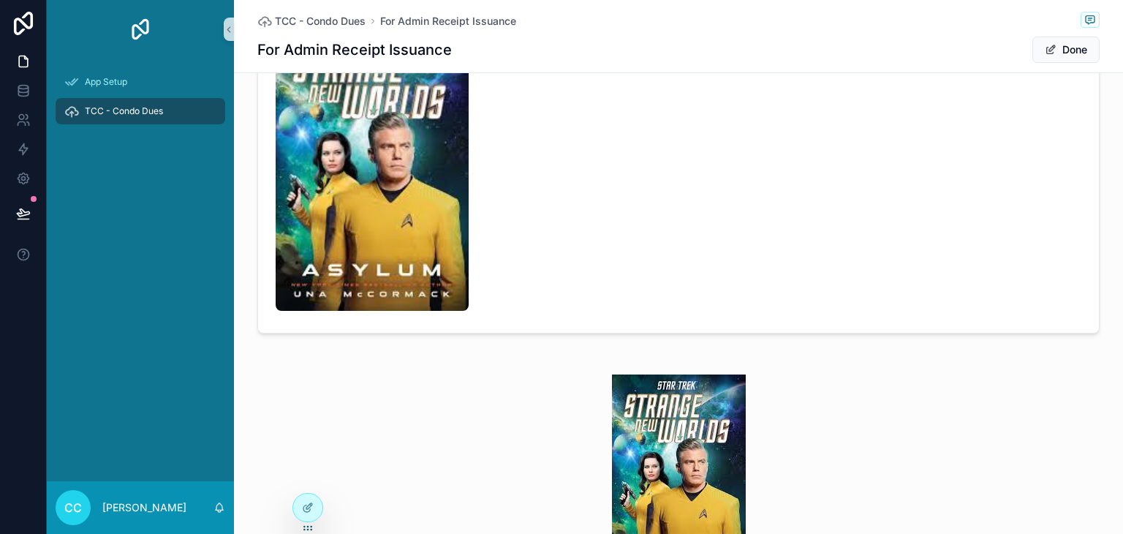
scroll to position [543, 0]
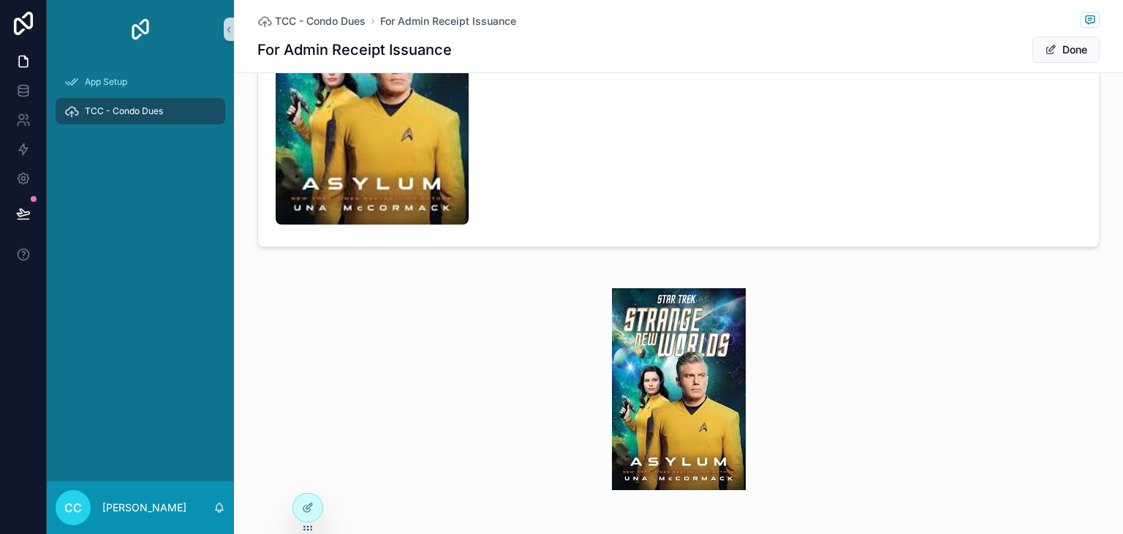
click at [389, 176] on img "scrollable content" at bounding box center [372, 79] width 193 height 290
click at [674, 318] on img "scrollable content" at bounding box center [679, 389] width 134 height 202
click at [304, 511] on icon at bounding box center [308, 508] width 12 height 12
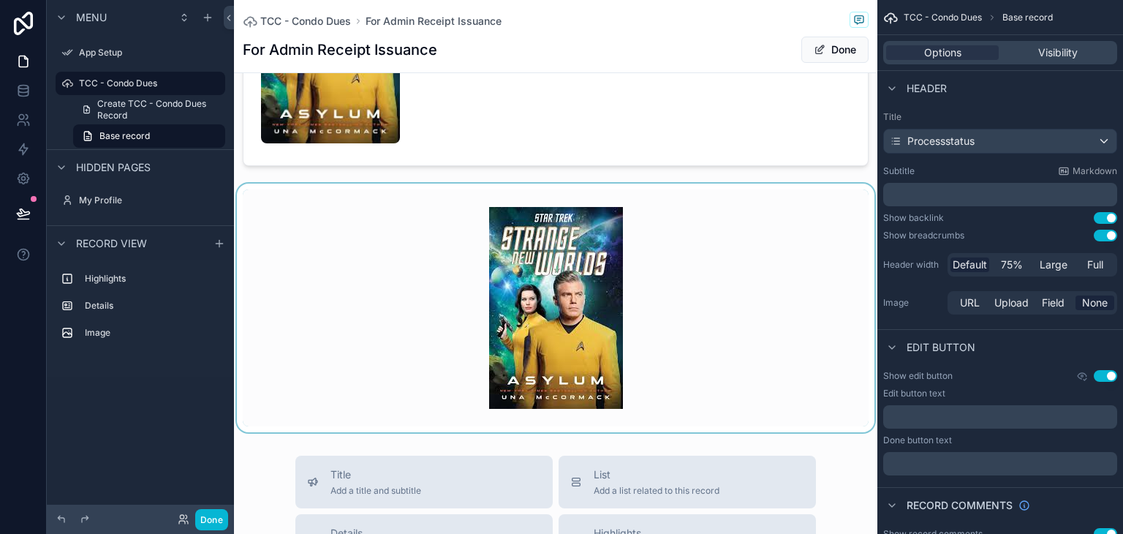
click at [673, 296] on div "scrollable content" at bounding box center [556, 308] width 644 height 249
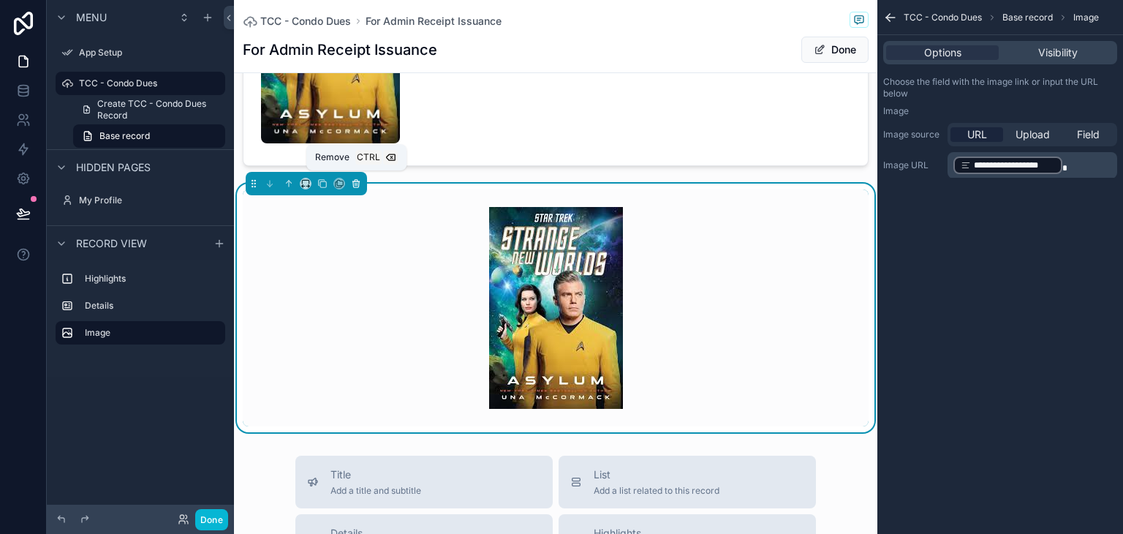
click at [356, 182] on icon "scrollable content" at bounding box center [356, 184] width 6 height 6
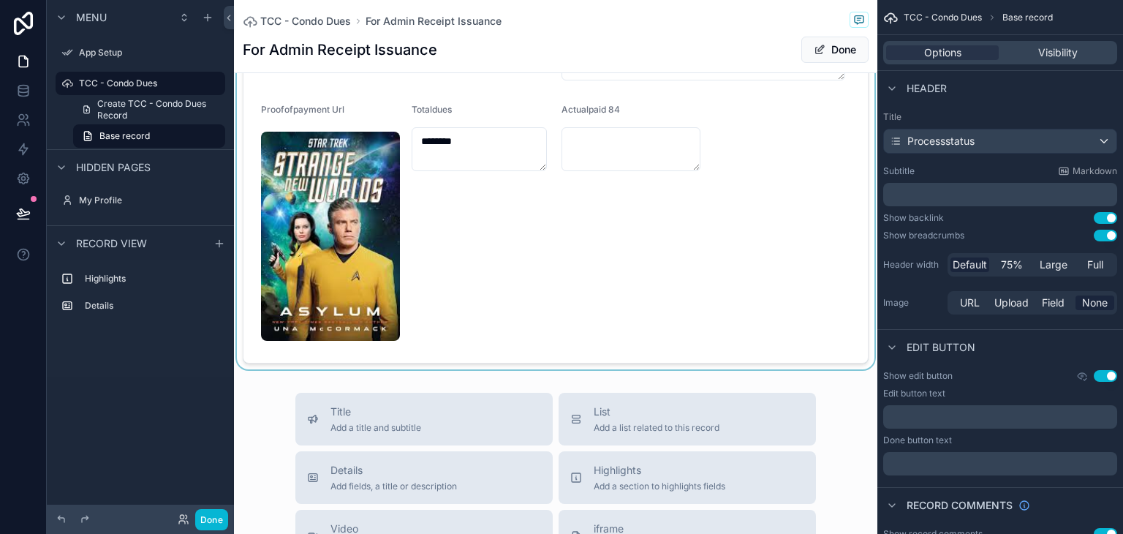
scroll to position [323, 0]
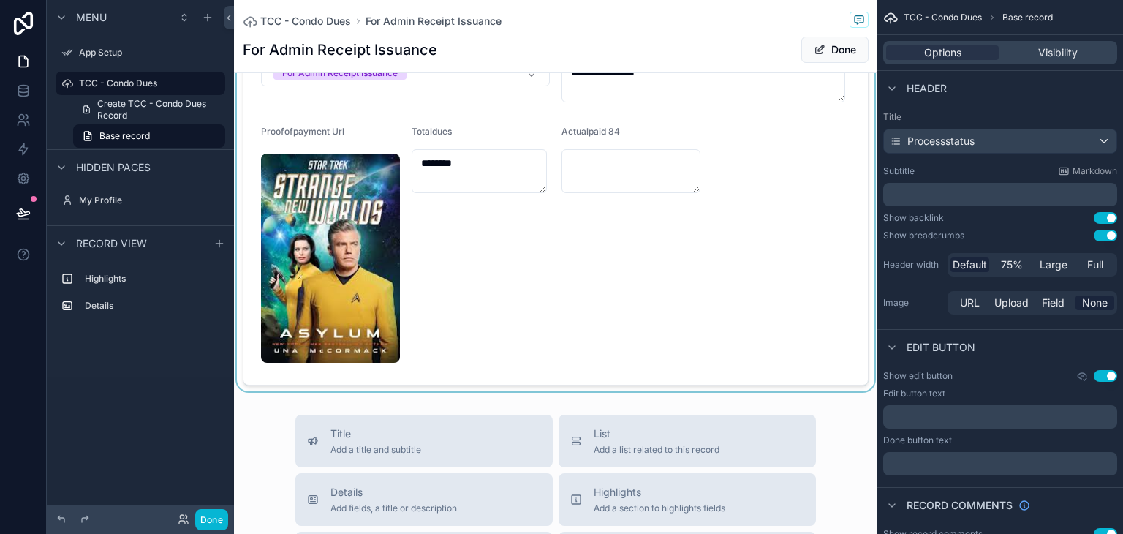
drag, startPoint x: 350, startPoint y: 253, endPoint x: 335, endPoint y: 253, distance: 15.4
click at [335, 253] on div "scrollable content" at bounding box center [556, 170] width 644 height 442
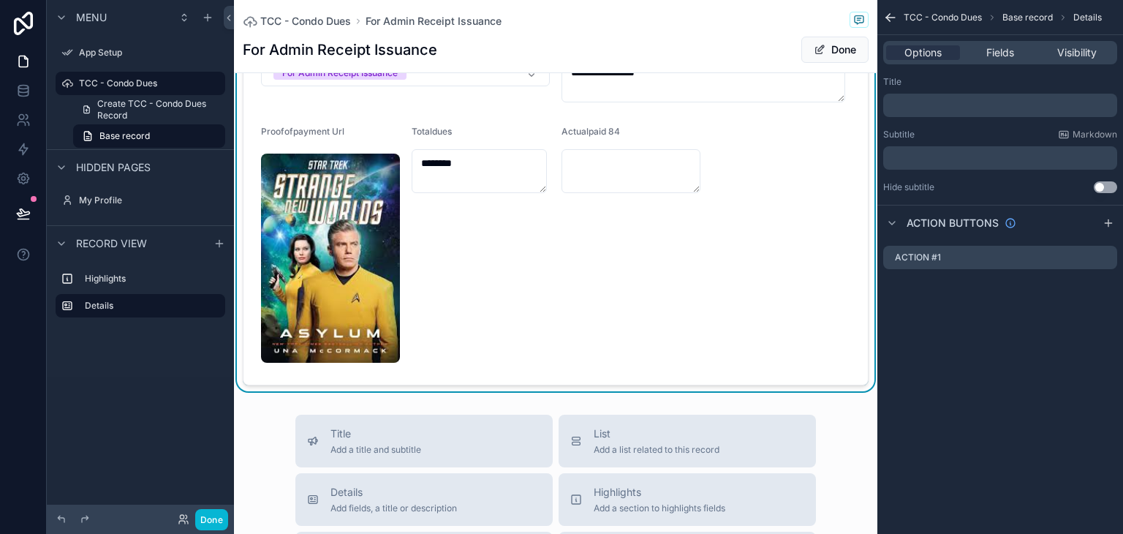
click at [335, 253] on img "scrollable content" at bounding box center [330, 258] width 139 height 209
click at [363, 243] on img "scrollable content" at bounding box center [330, 258] width 139 height 209
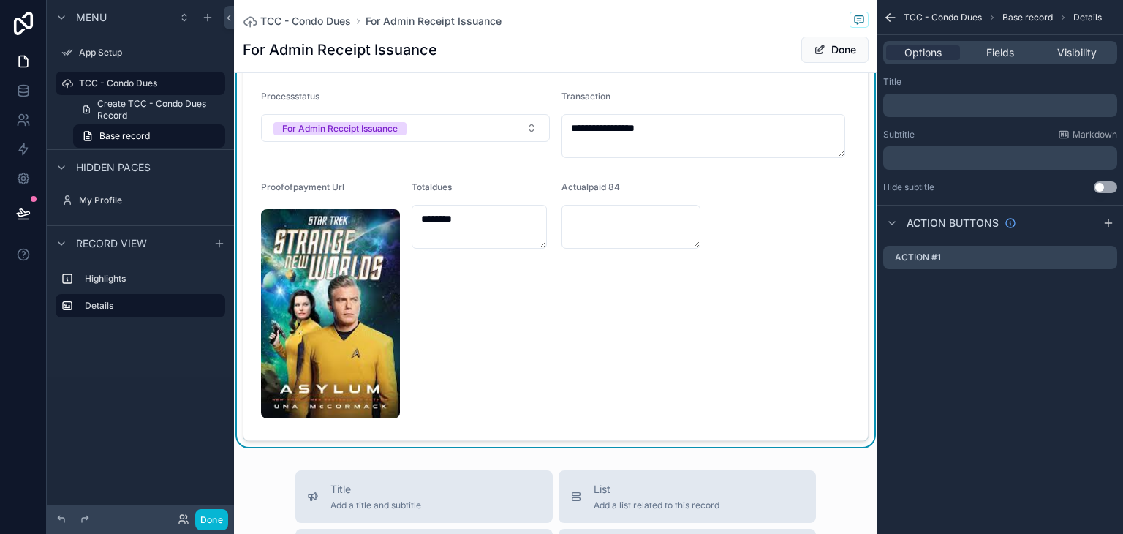
scroll to position [293, 0]
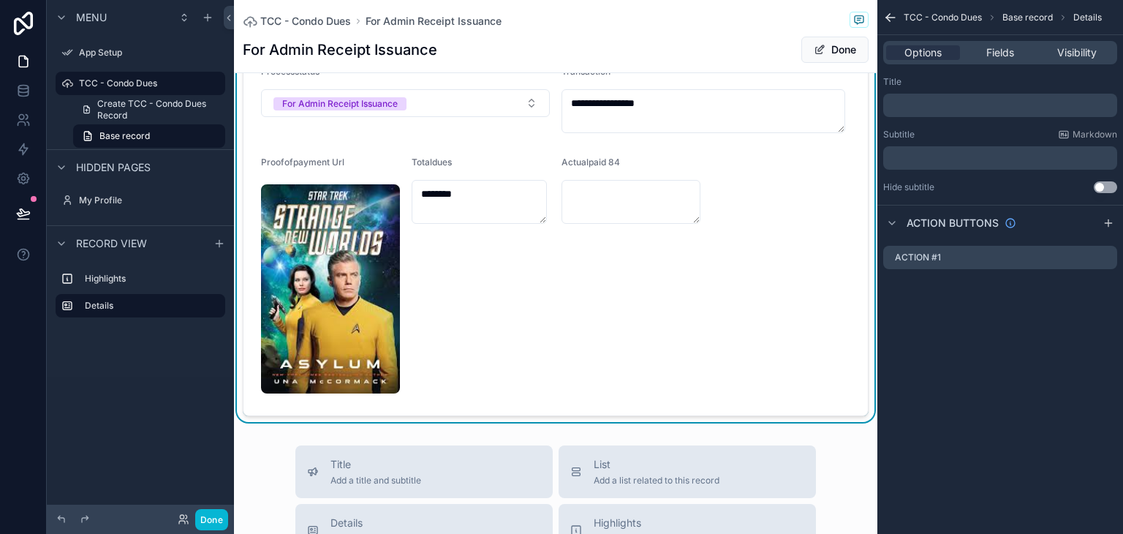
drag, startPoint x: 363, startPoint y: 243, endPoint x: 334, endPoint y: 257, distance: 32.1
click at [334, 257] on img "scrollable content" at bounding box center [330, 288] width 139 height 209
click at [377, 274] on img "scrollable content" at bounding box center [330, 288] width 139 height 209
click at [360, 287] on img "scrollable content" at bounding box center [330, 288] width 139 height 209
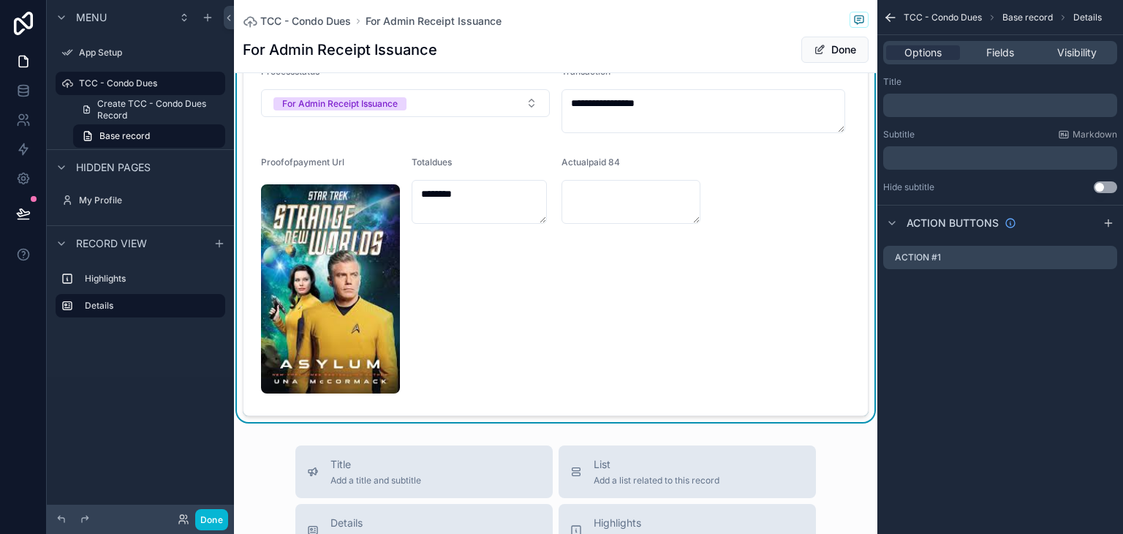
drag, startPoint x: 360, startPoint y: 287, endPoint x: 328, endPoint y: 264, distance: 39.8
click at [328, 264] on img "scrollable content" at bounding box center [330, 288] width 139 height 209
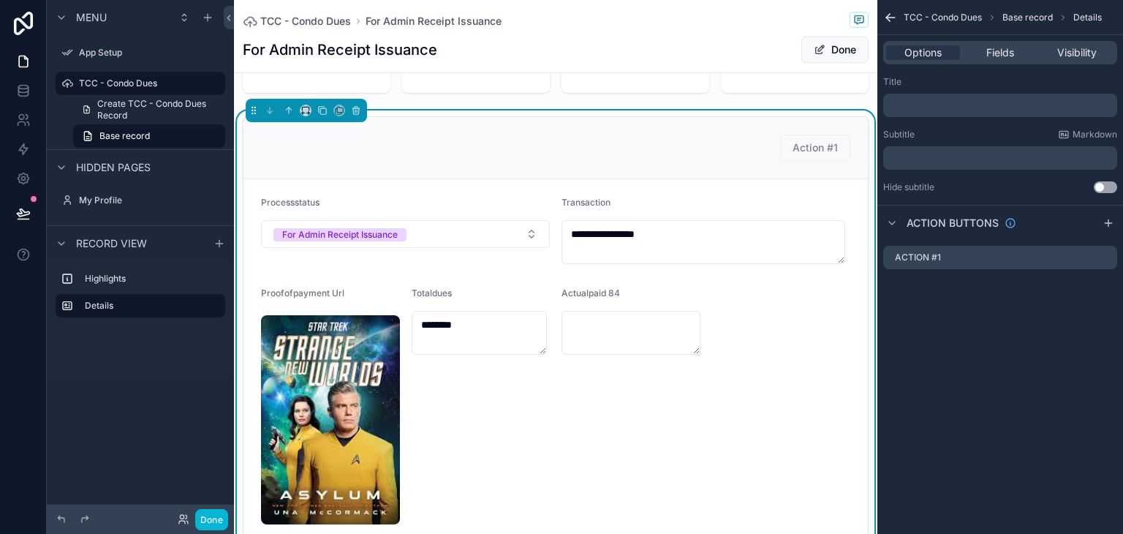
scroll to position [219, 0]
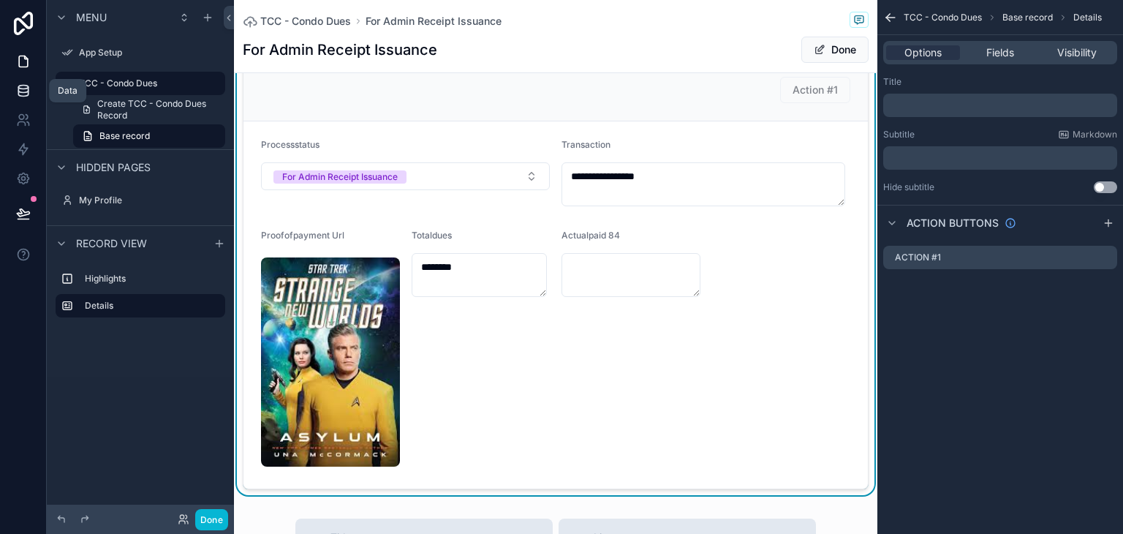
click at [21, 88] on icon at bounding box center [23, 90] width 15 height 15
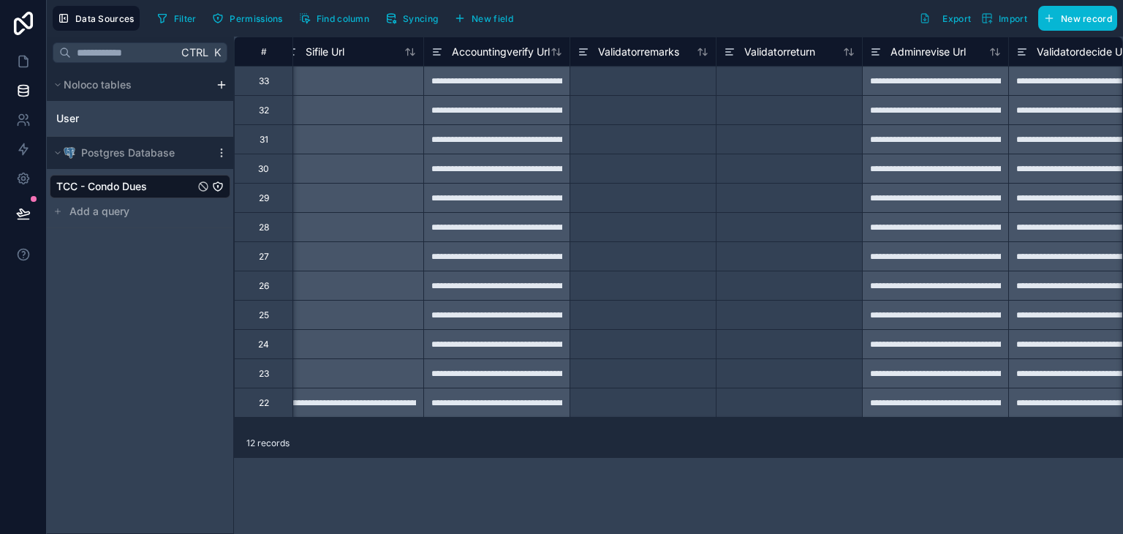
scroll to position [0, 8931]
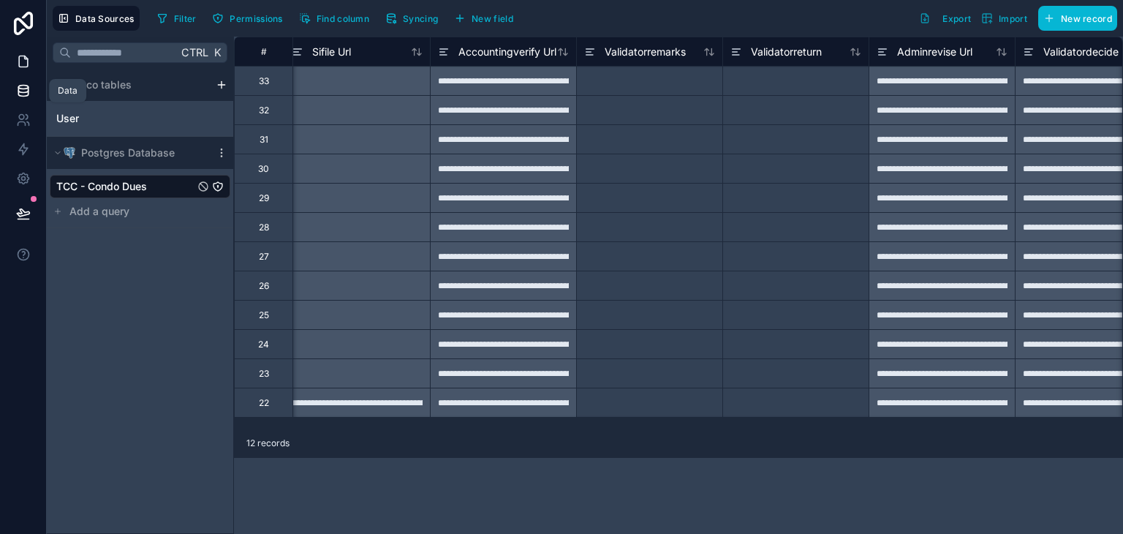
click at [21, 61] on icon at bounding box center [23, 61] width 15 height 15
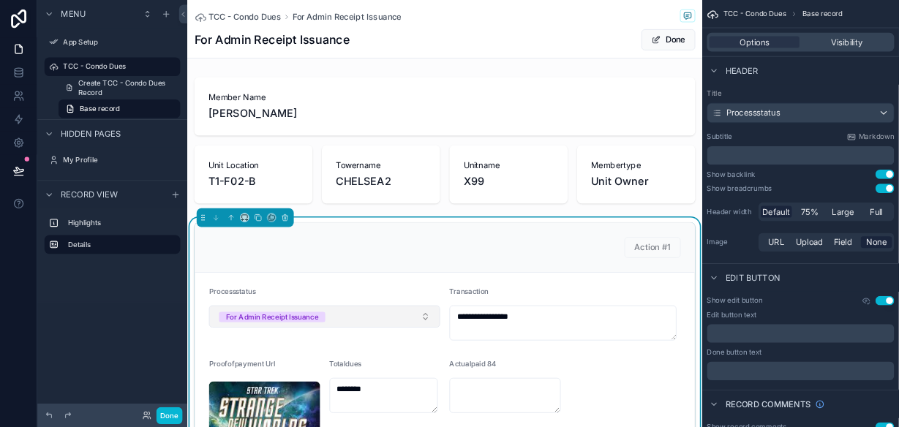
scroll to position [219, 0]
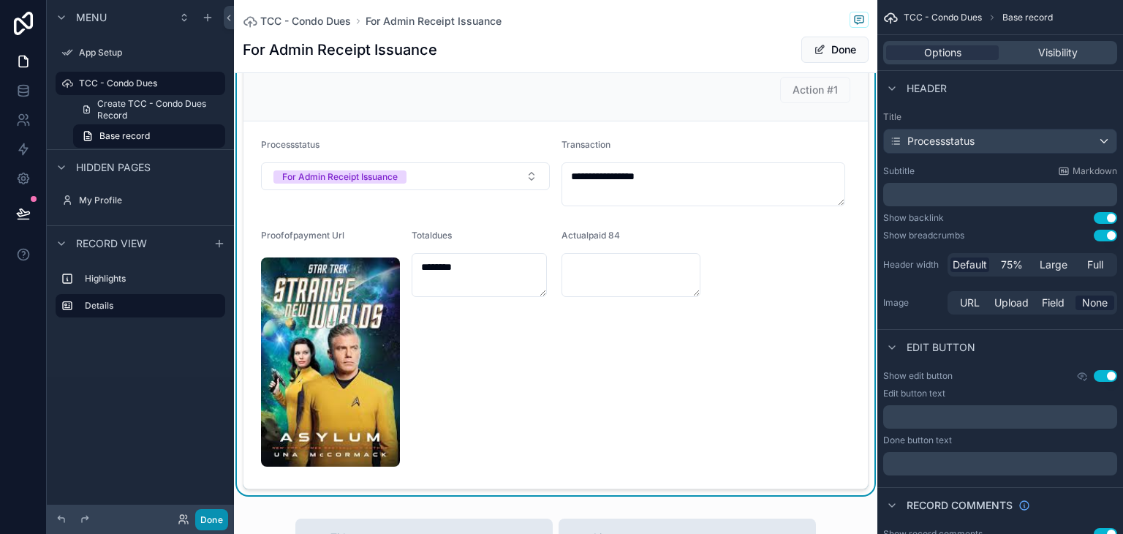
click at [206, 516] on button "Done" at bounding box center [211, 519] width 33 height 21
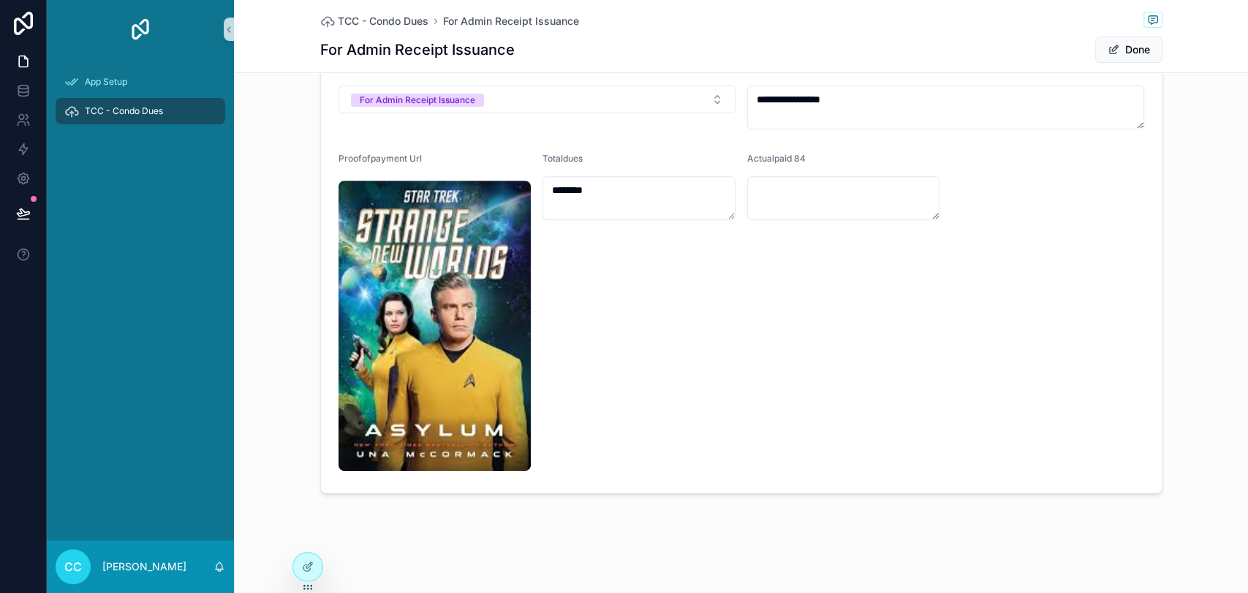
scroll to position [296, 0]
click at [439, 323] on img "scrollable content" at bounding box center [435, 326] width 193 height 290
click at [303, 533] on div at bounding box center [307, 567] width 29 height 28
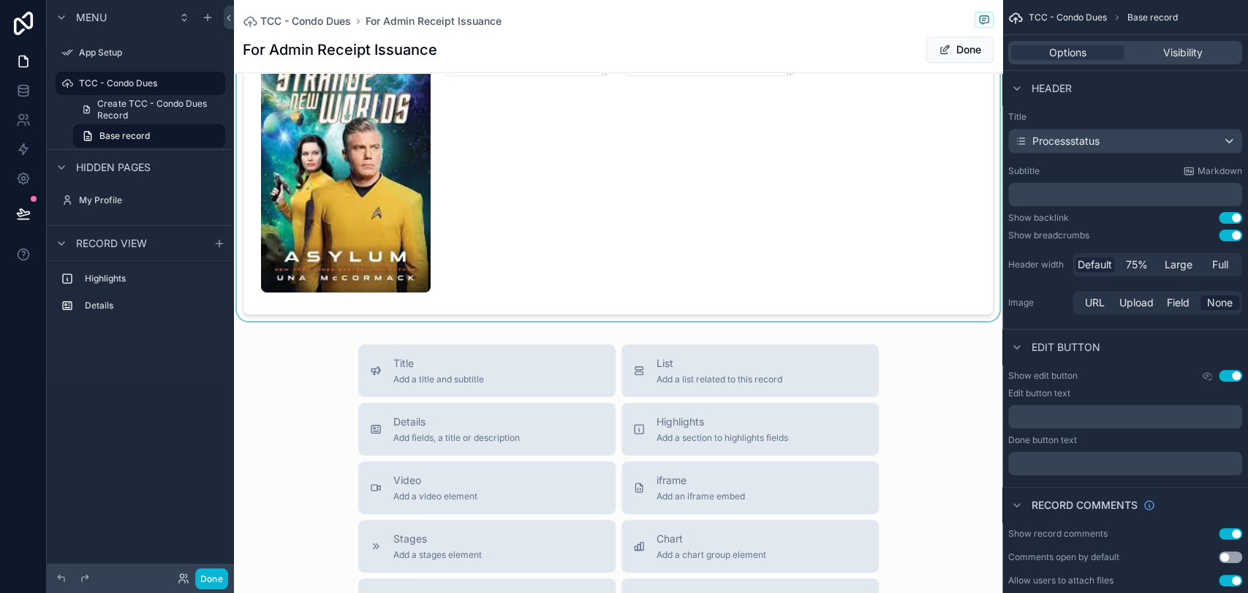
scroll to position [244, 0]
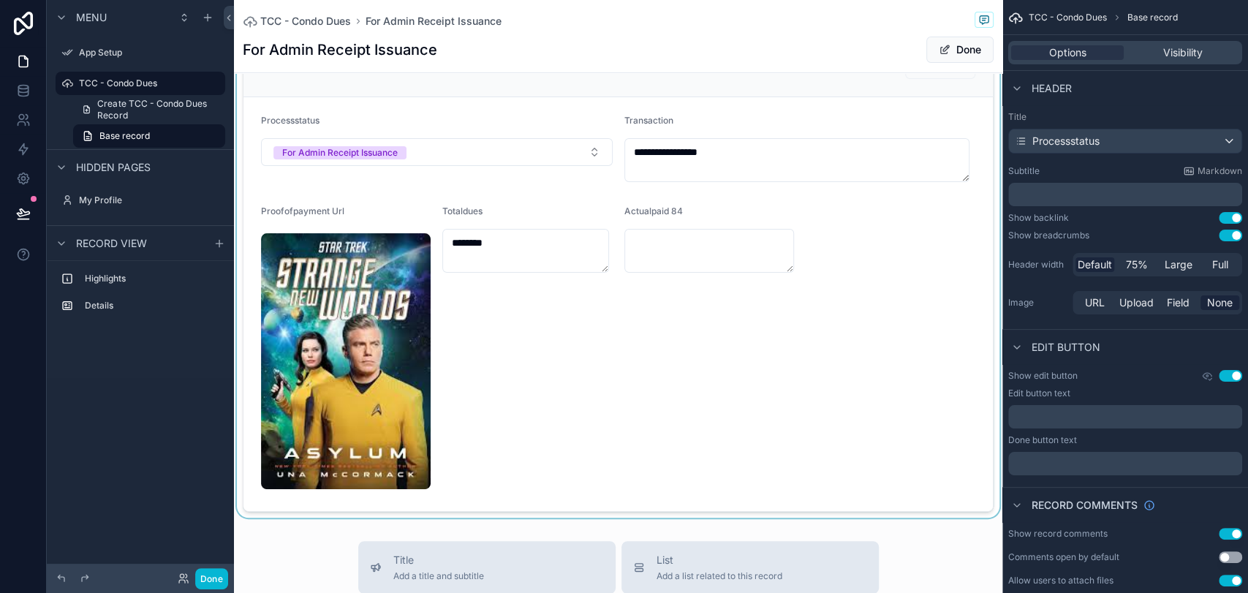
click at [551, 355] on div "scrollable content" at bounding box center [618, 273] width 769 height 489
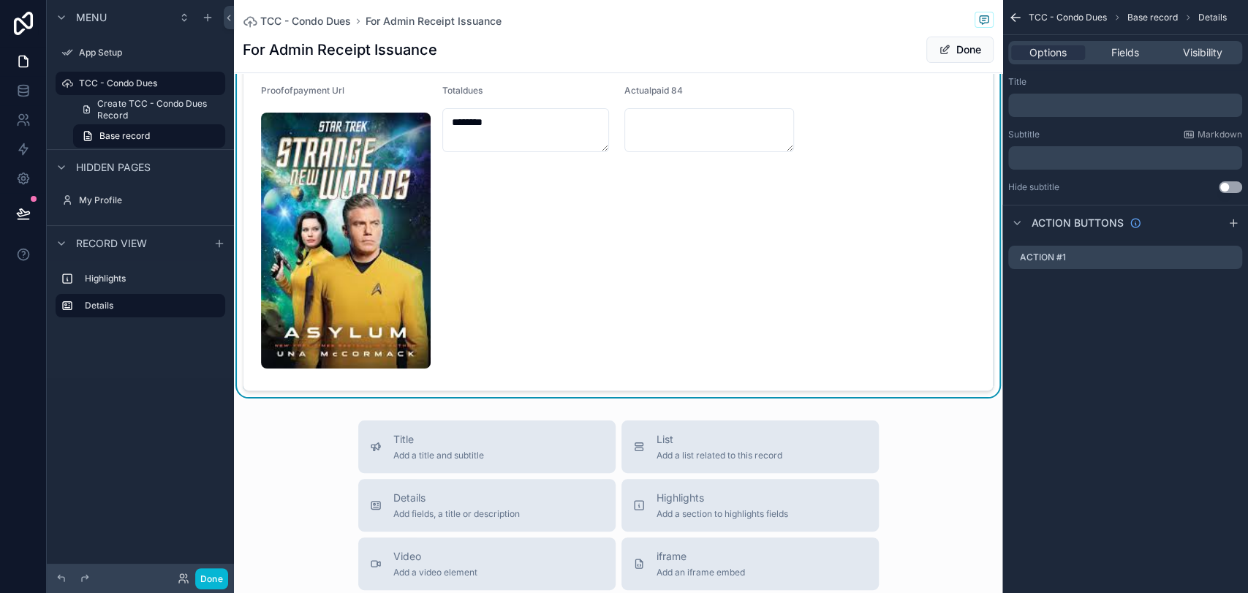
scroll to position [406, 0]
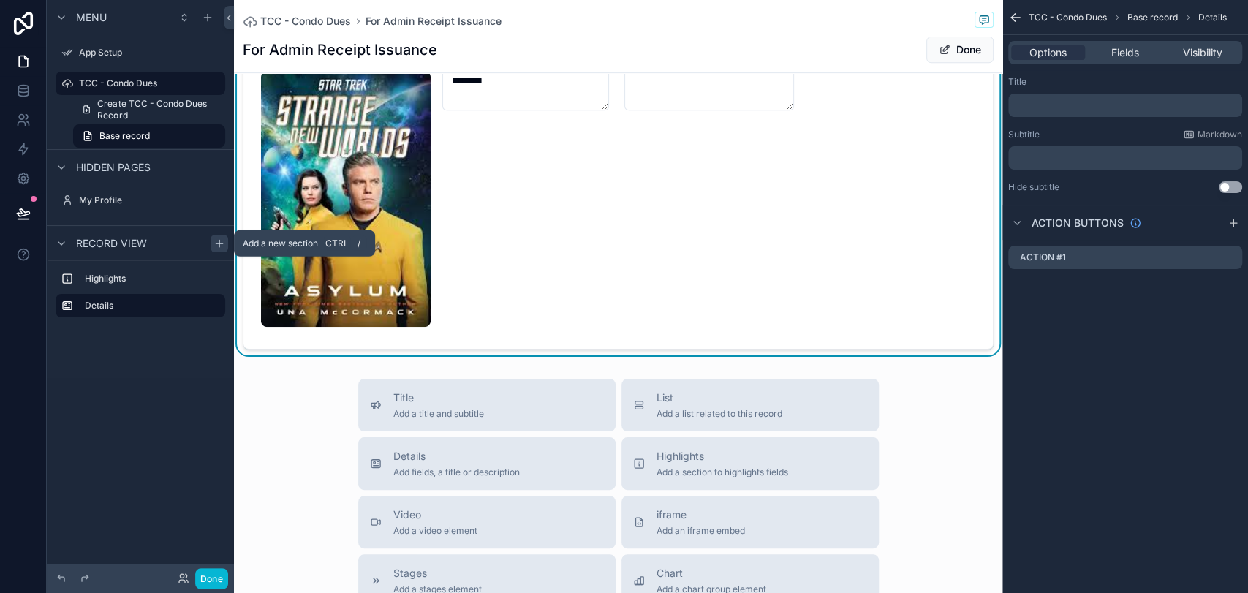
click at [216, 241] on icon "scrollable content" at bounding box center [220, 244] width 12 height 12
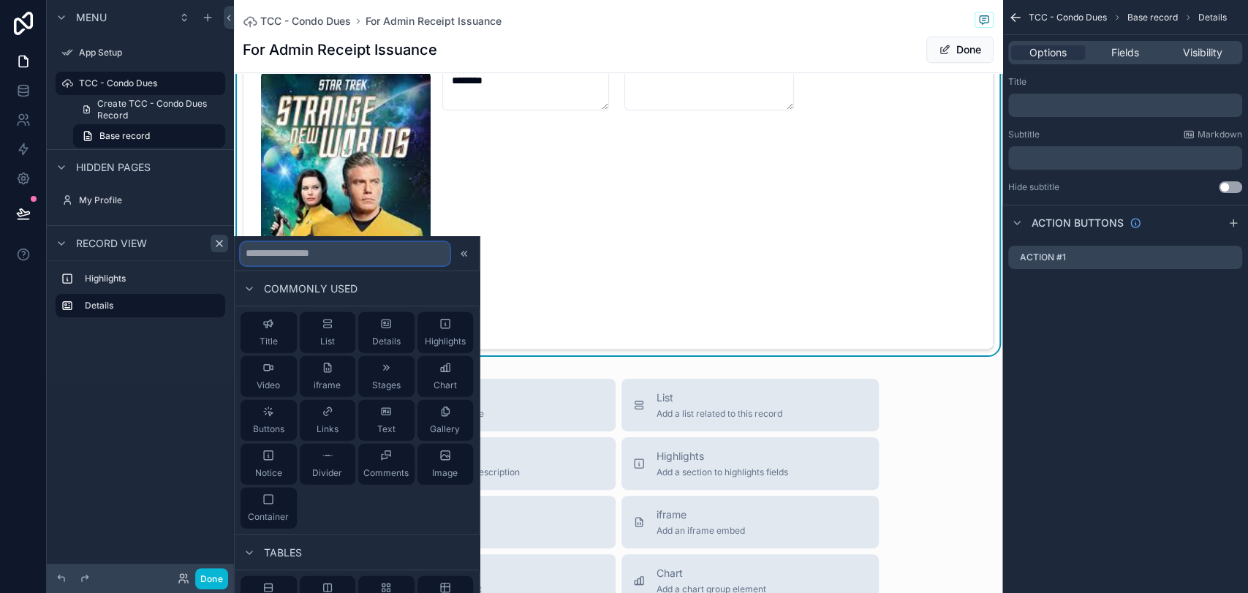
click at [356, 259] on input "text" at bounding box center [345, 252] width 209 height 23
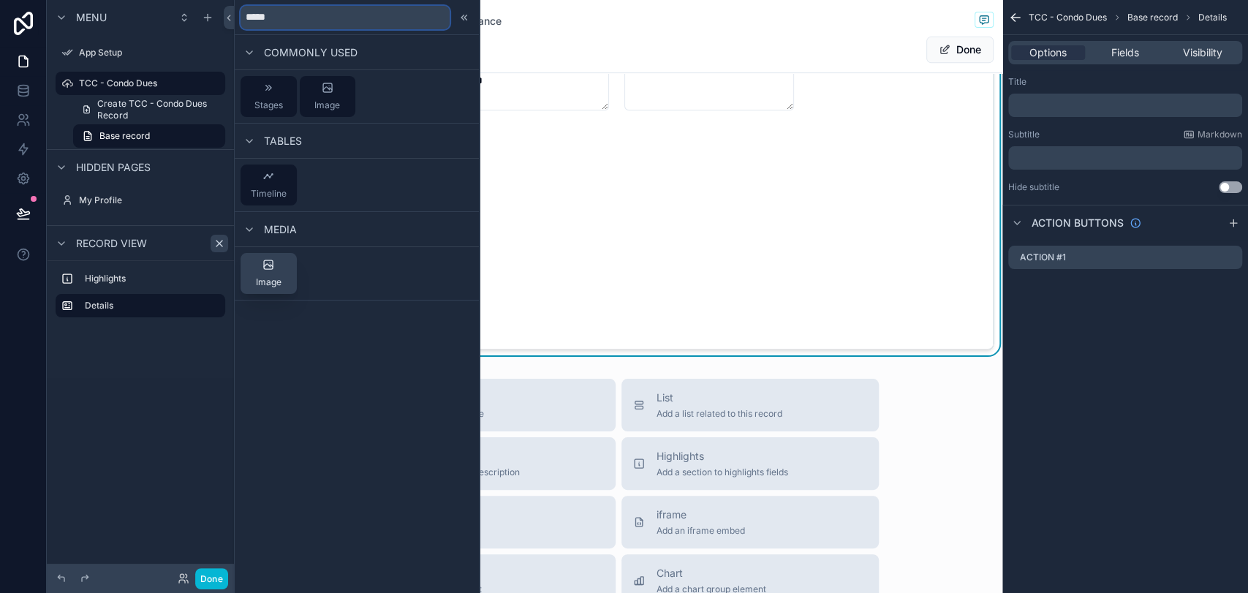
type input "*****"
click at [265, 274] on div "Image" at bounding box center [269, 273] width 26 height 29
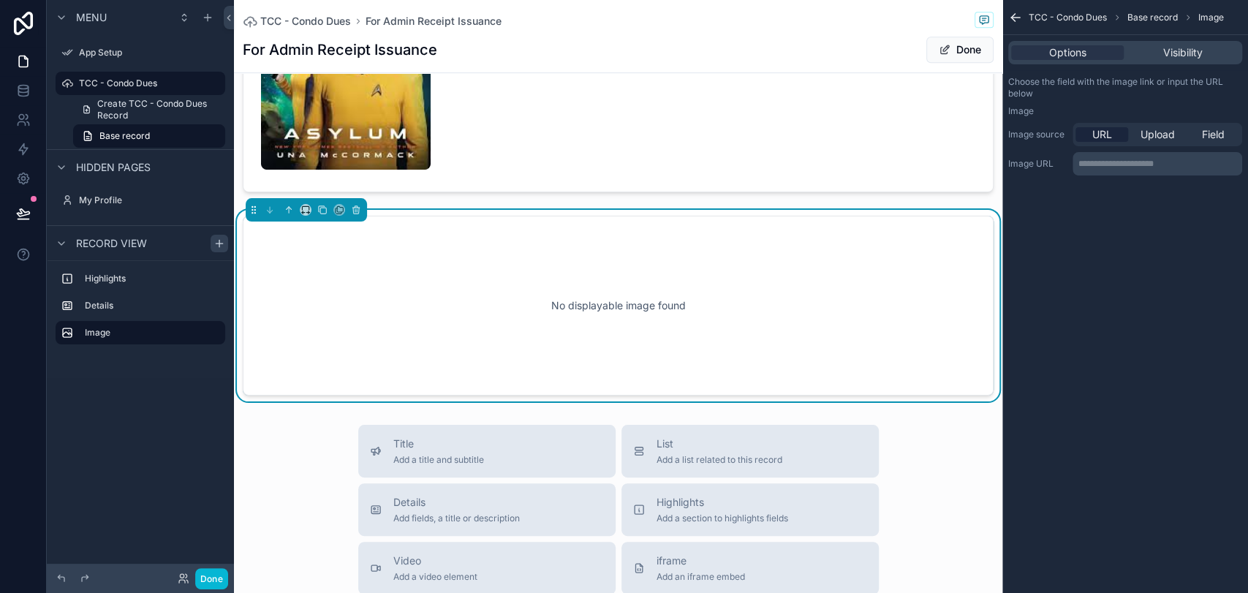
scroll to position [568, 0]
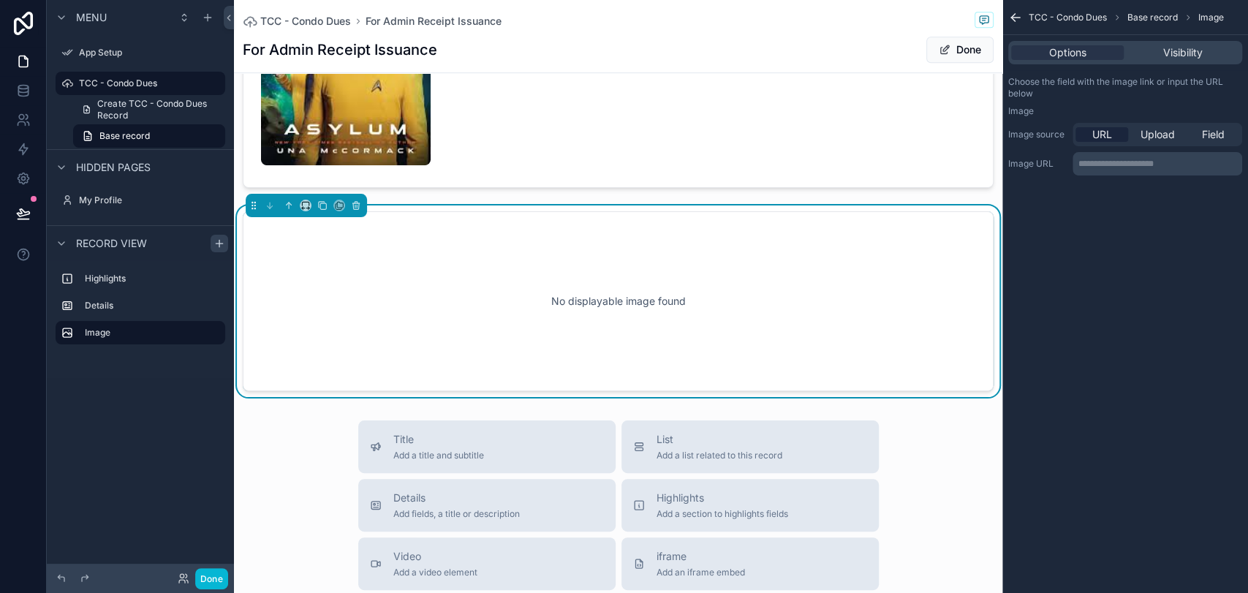
click at [1109, 136] on span "URL" at bounding box center [1103, 134] width 20 height 15
click at [1107, 165] on p "**********" at bounding box center [1159, 164] width 161 height 12
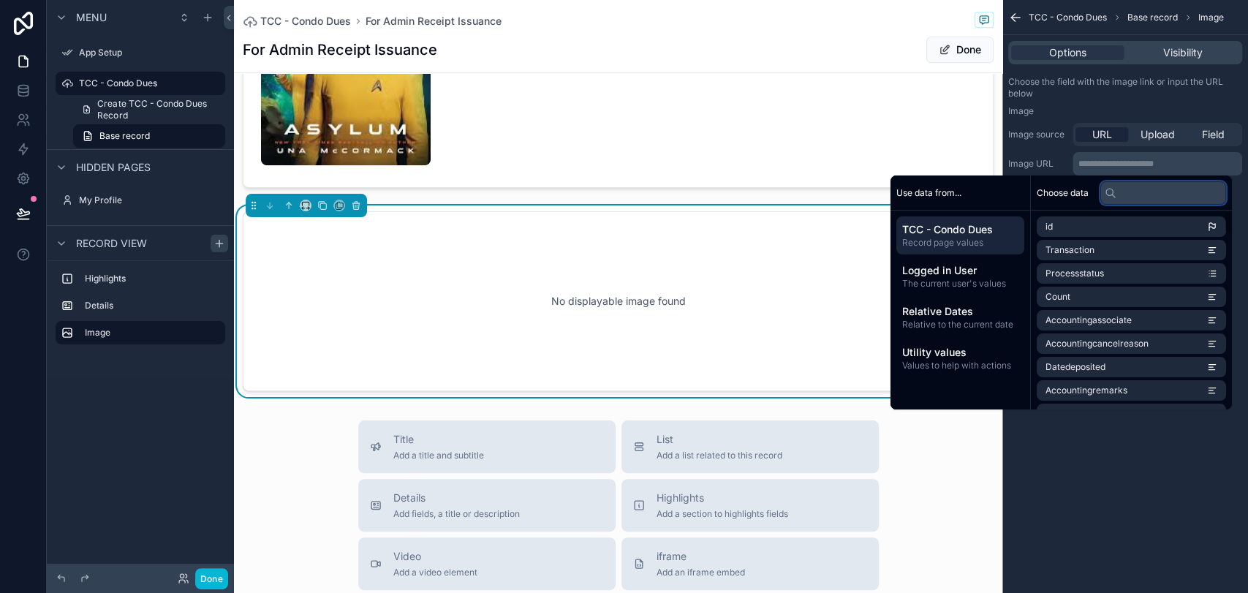
click at [1123, 189] on input "text" at bounding box center [1164, 192] width 126 height 23
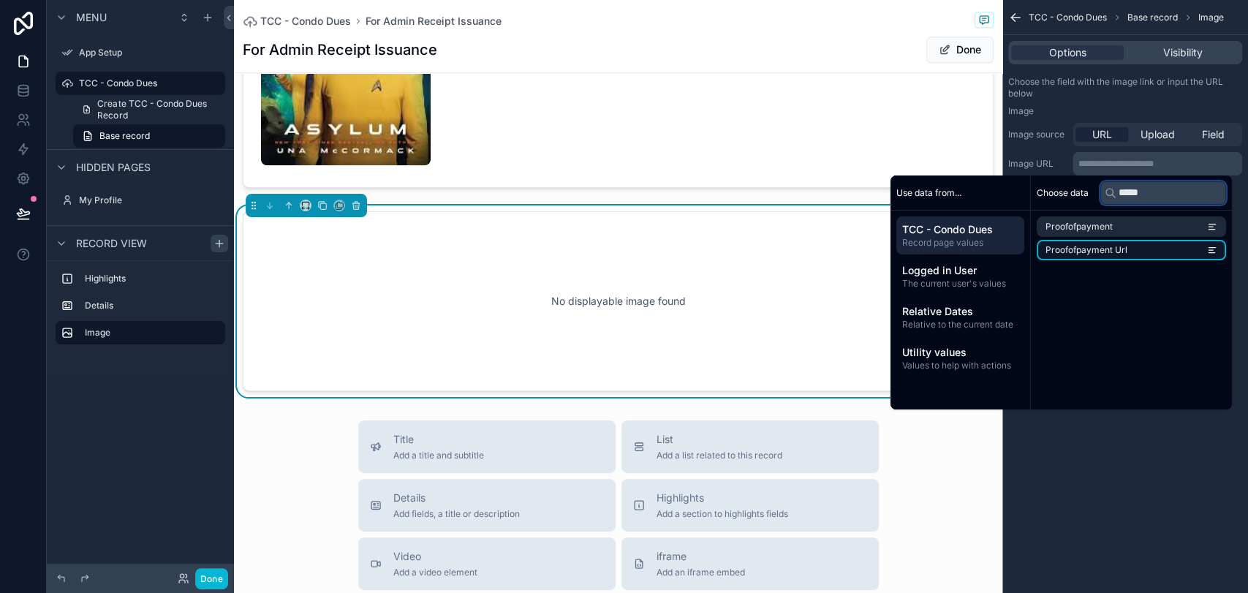
type input "*****"
click at [1123, 247] on li "Proofofpayment Url" at bounding box center [1131, 250] width 189 height 20
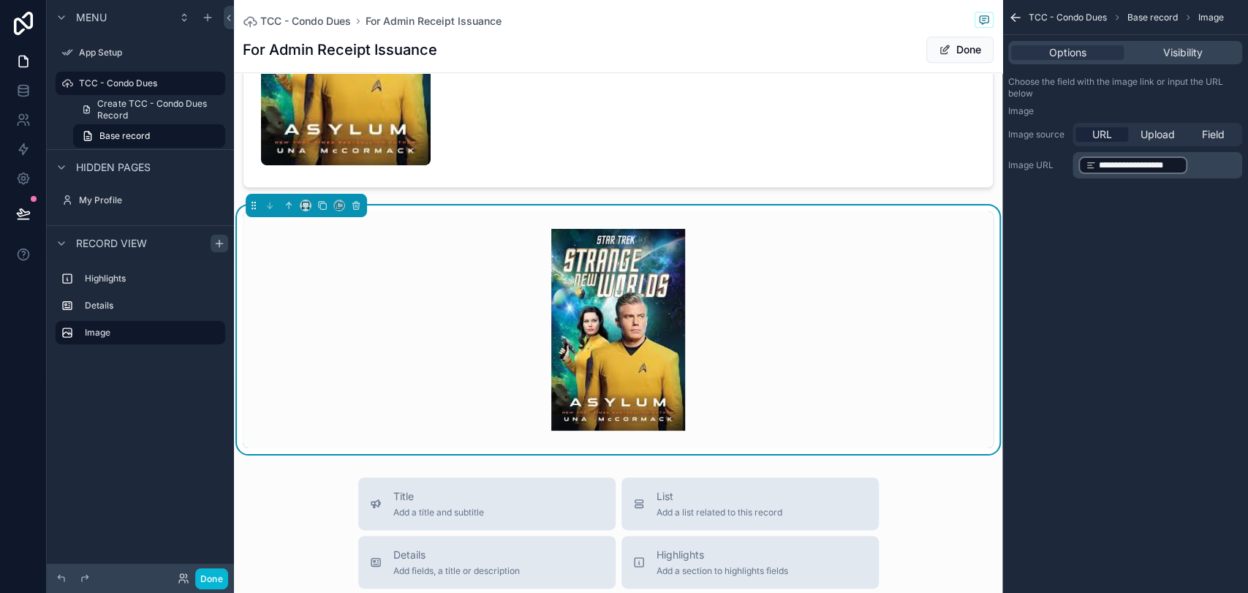
click at [1123, 440] on div "**********" at bounding box center [1126, 296] width 246 height 593
click at [1123, 132] on span "Field" at bounding box center [1213, 134] width 23 height 15
click at [1123, 169] on div "scrollable content" at bounding box center [1158, 164] width 168 height 23
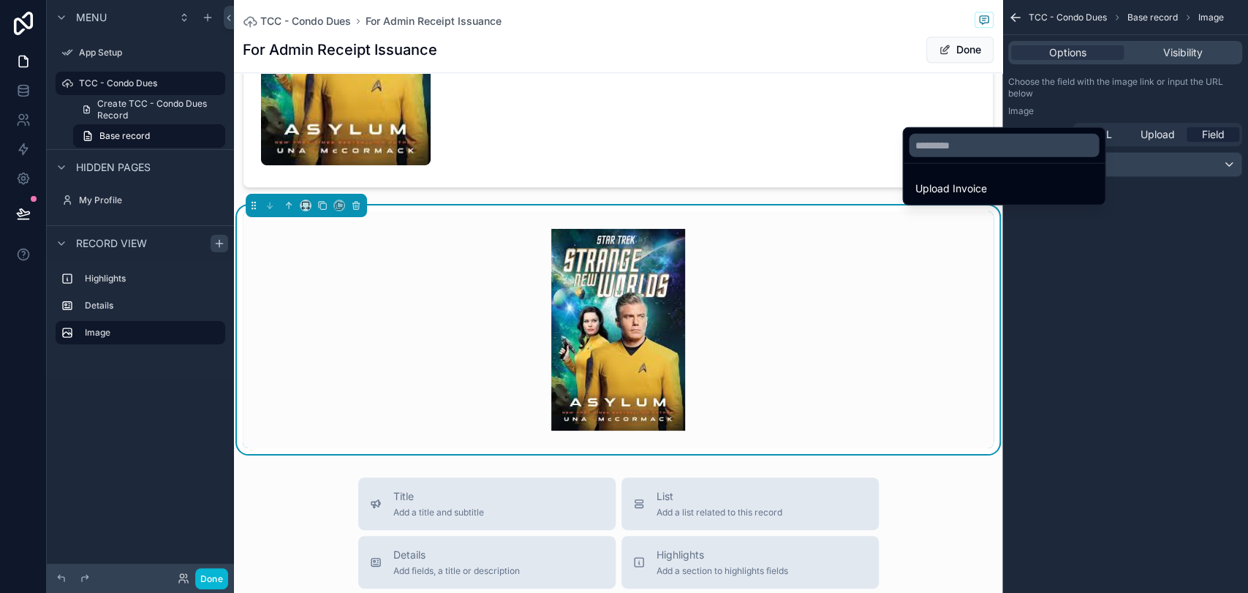
click at [1123, 217] on div "scrollable content" at bounding box center [624, 296] width 1248 height 593
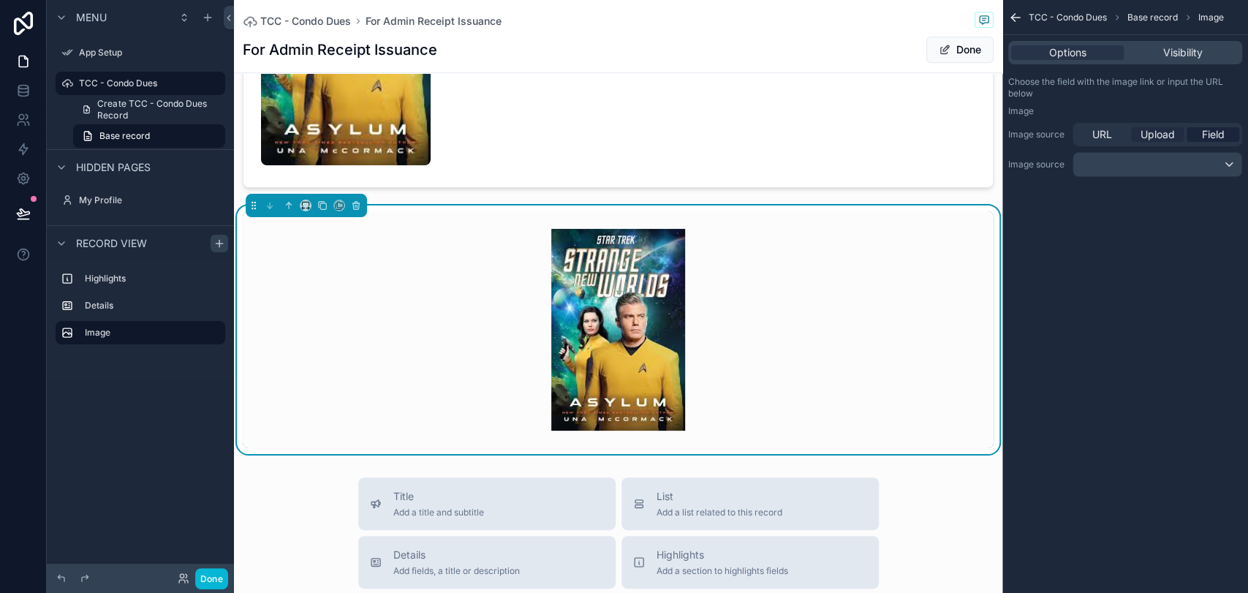
click at [1123, 132] on span "Upload" at bounding box center [1158, 134] width 34 height 15
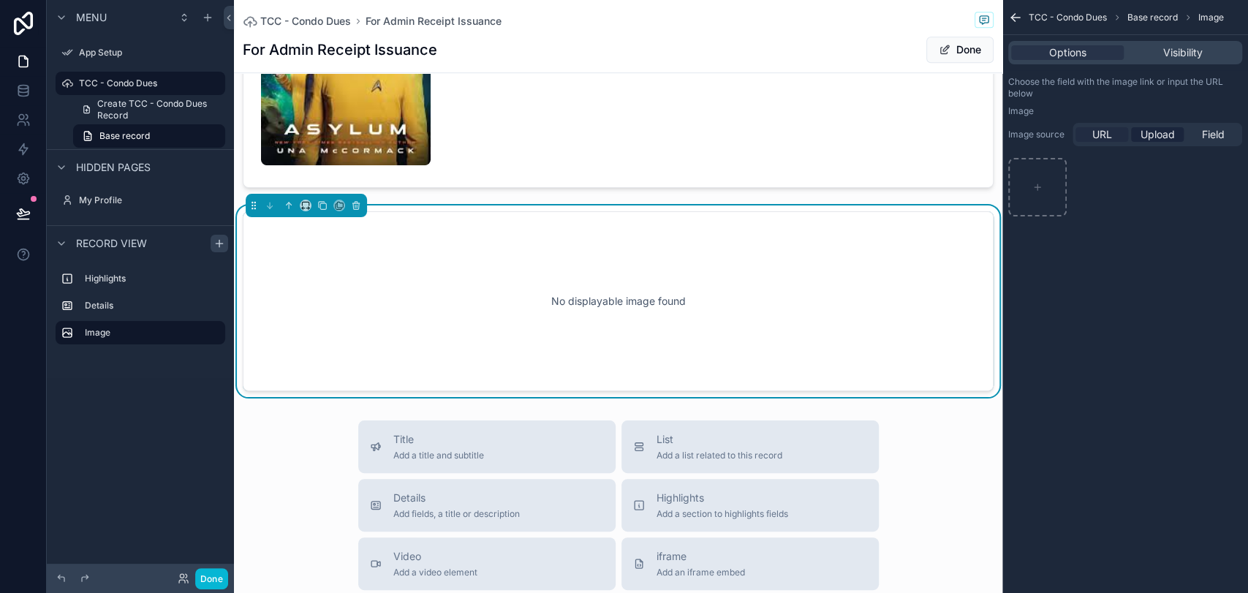
click at [1096, 137] on span "URL" at bounding box center [1103, 134] width 20 height 15
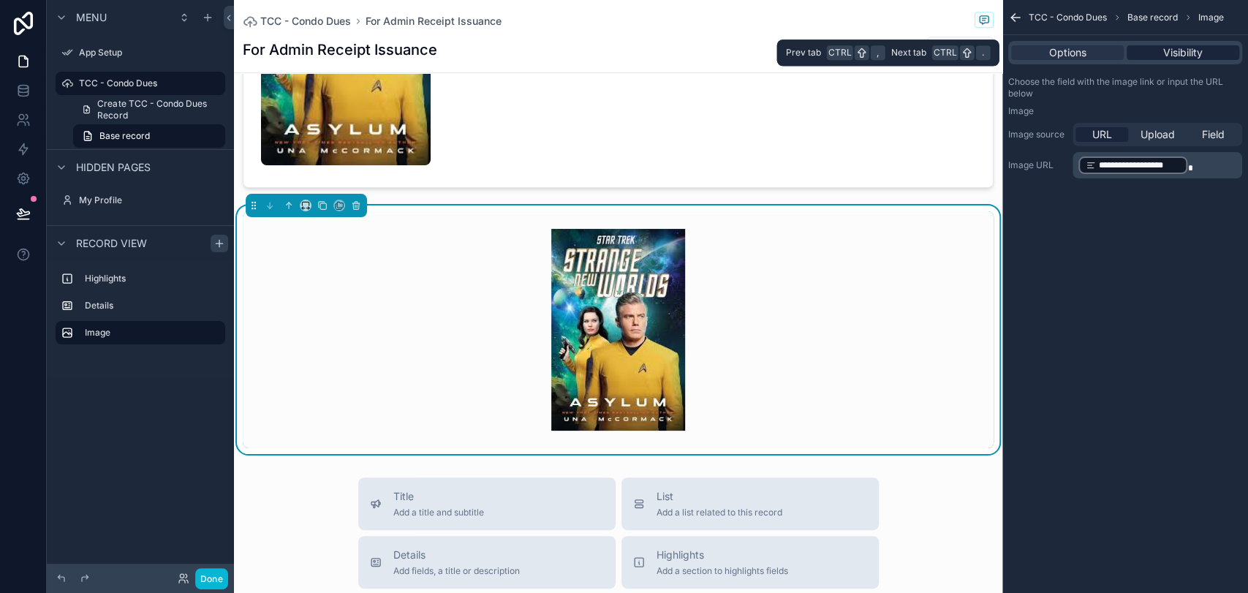
click at [1123, 55] on span "Visibility" at bounding box center [1183, 52] width 39 height 15
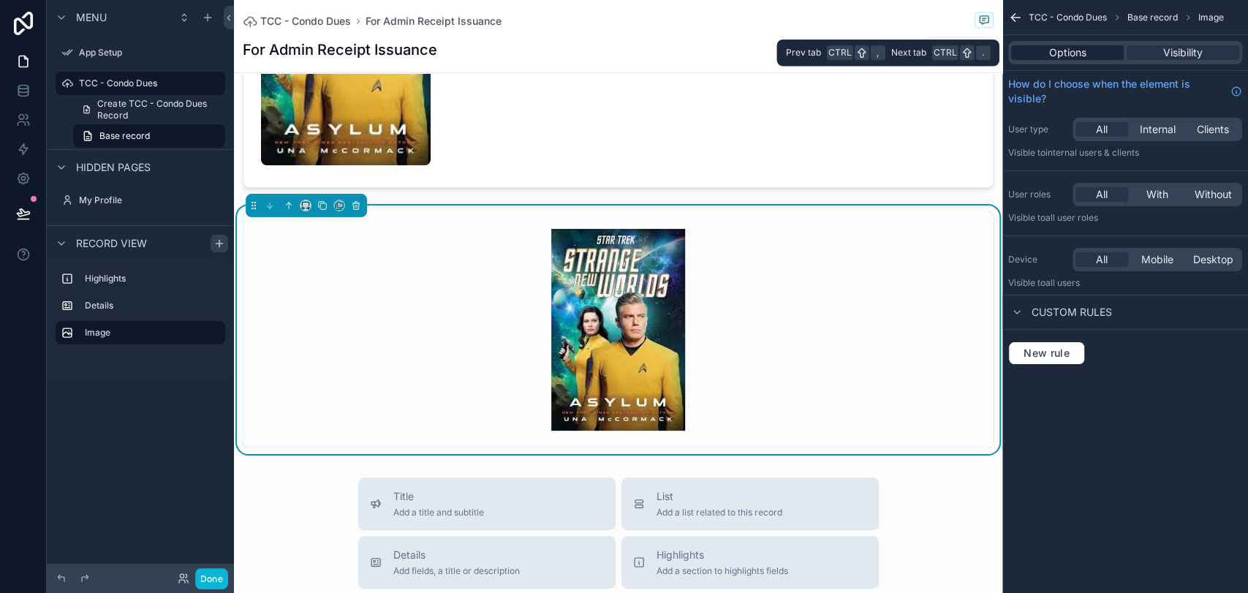
click at [1089, 55] on div "Options" at bounding box center [1067, 52] width 113 height 15
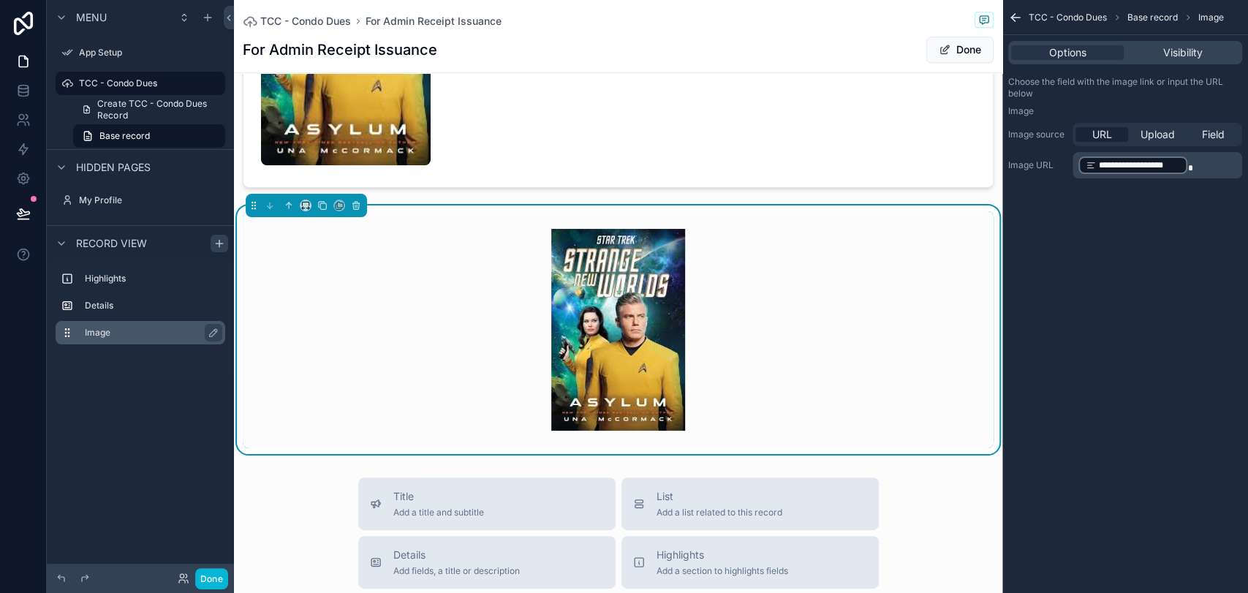
click at [126, 338] on label "Image" at bounding box center [149, 333] width 129 height 12
click at [1123, 218] on div "**********" at bounding box center [1126, 296] width 246 height 593
click at [1123, 50] on div "Visibility" at bounding box center [1183, 52] width 113 height 15
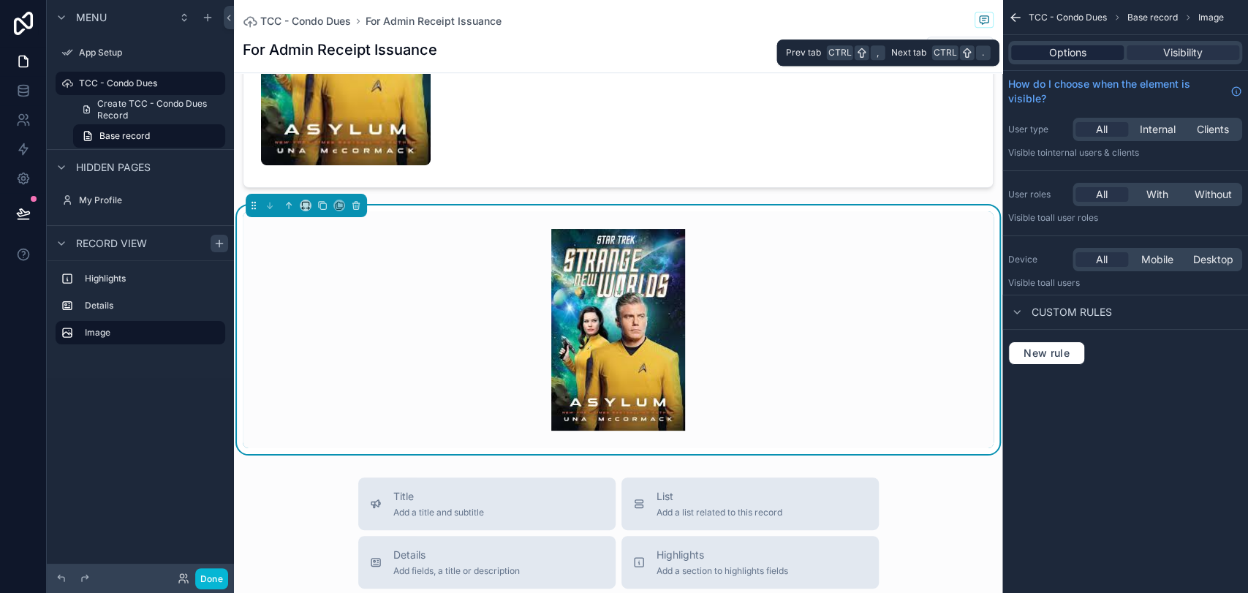
click at [1099, 59] on div "Options" at bounding box center [1067, 52] width 113 height 15
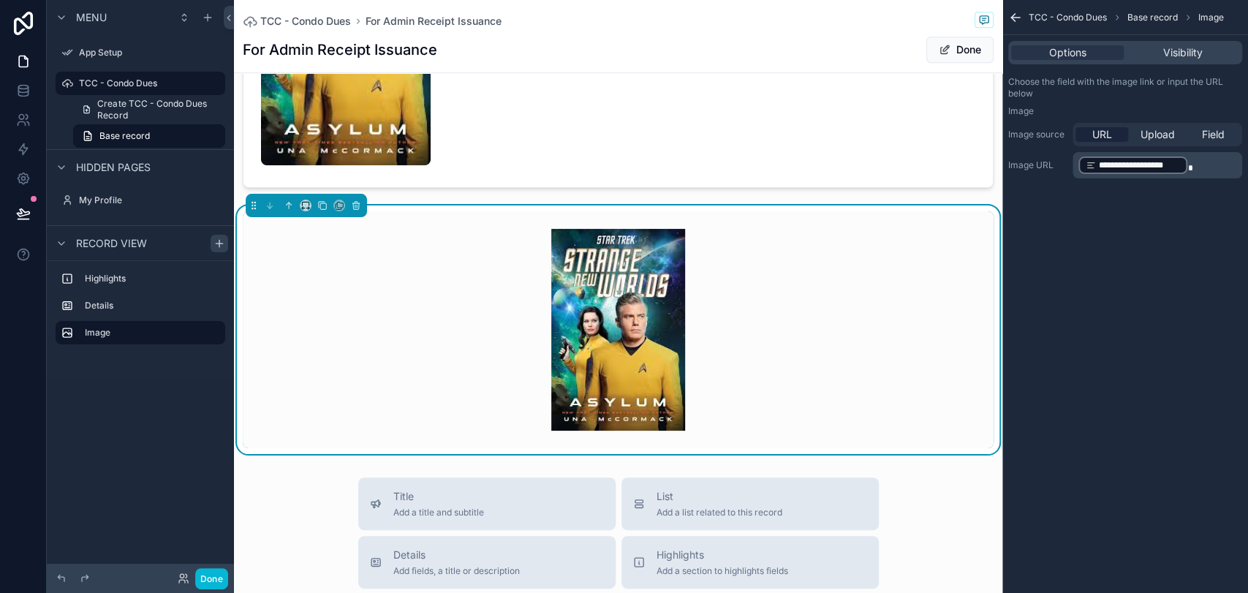
click at [1018, 23] on icon "scrollable content" at bounding box center [1015, 17] width 15 height 15
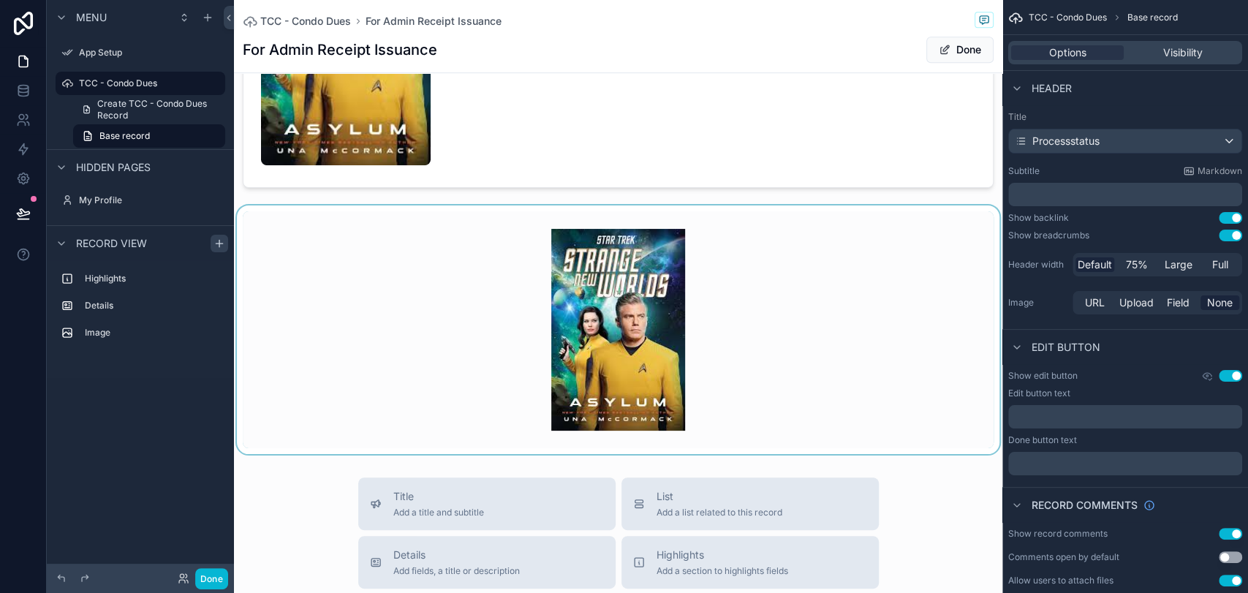
click at [709, 340] on div "scrollable content" at bounding box center [618, 330] width 769 height 249
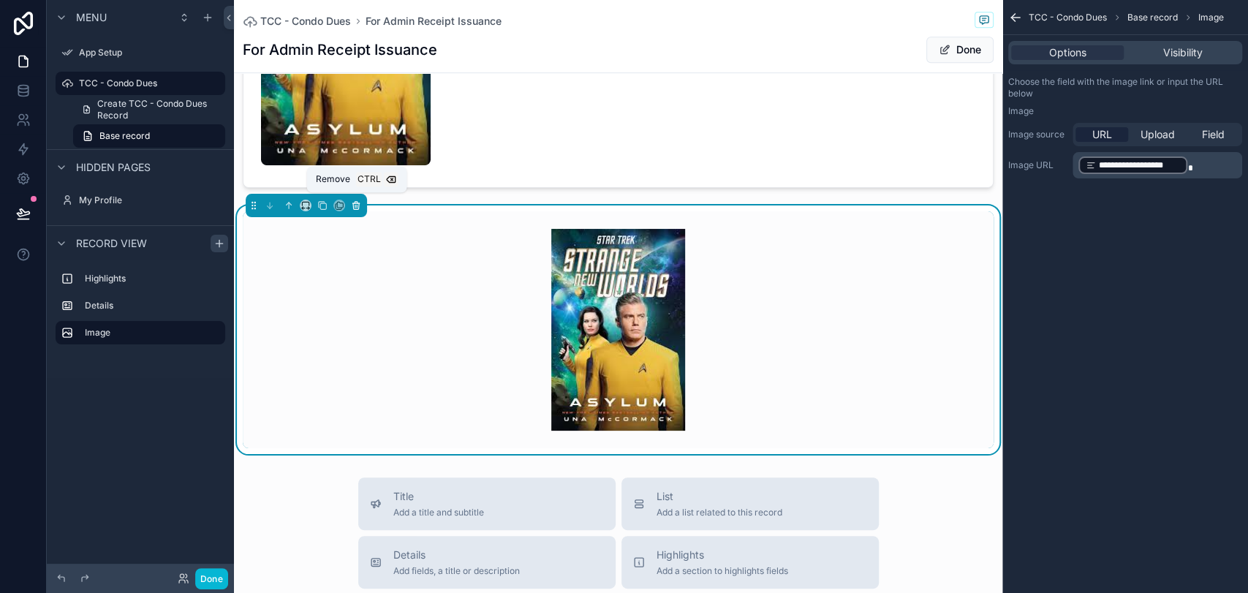
click at [355, 203] on icon "scrollable content" at bounding box center [356, 205] width 10 height 10
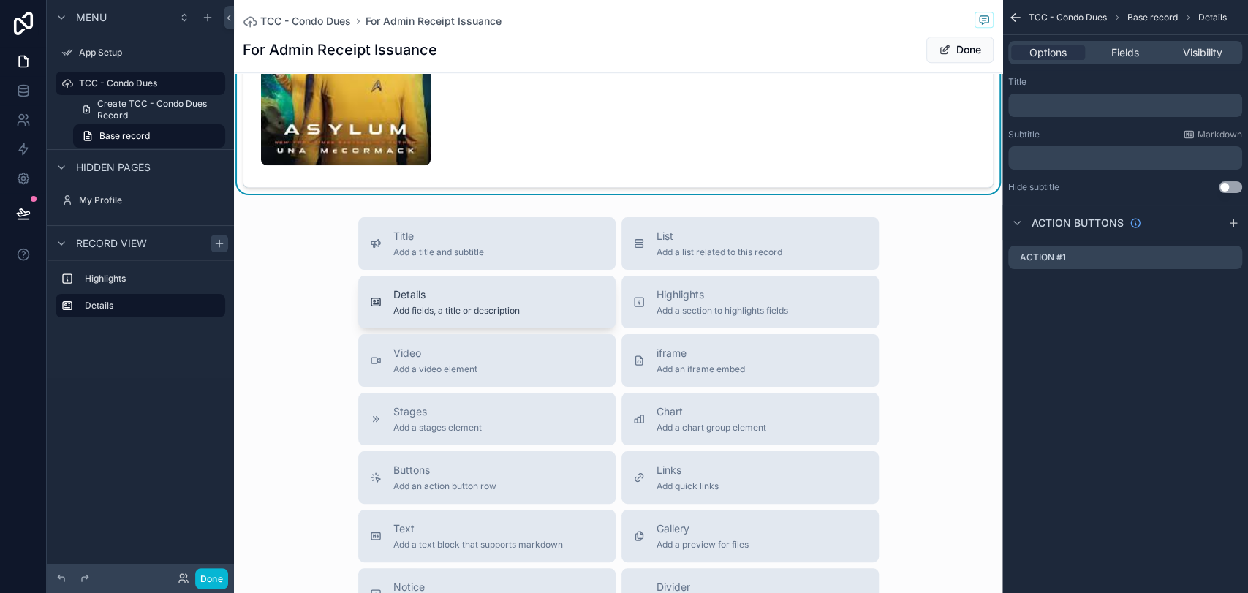
click at [449, 295] on span "Details" at bounding box center [456, 294] width 127 height 15
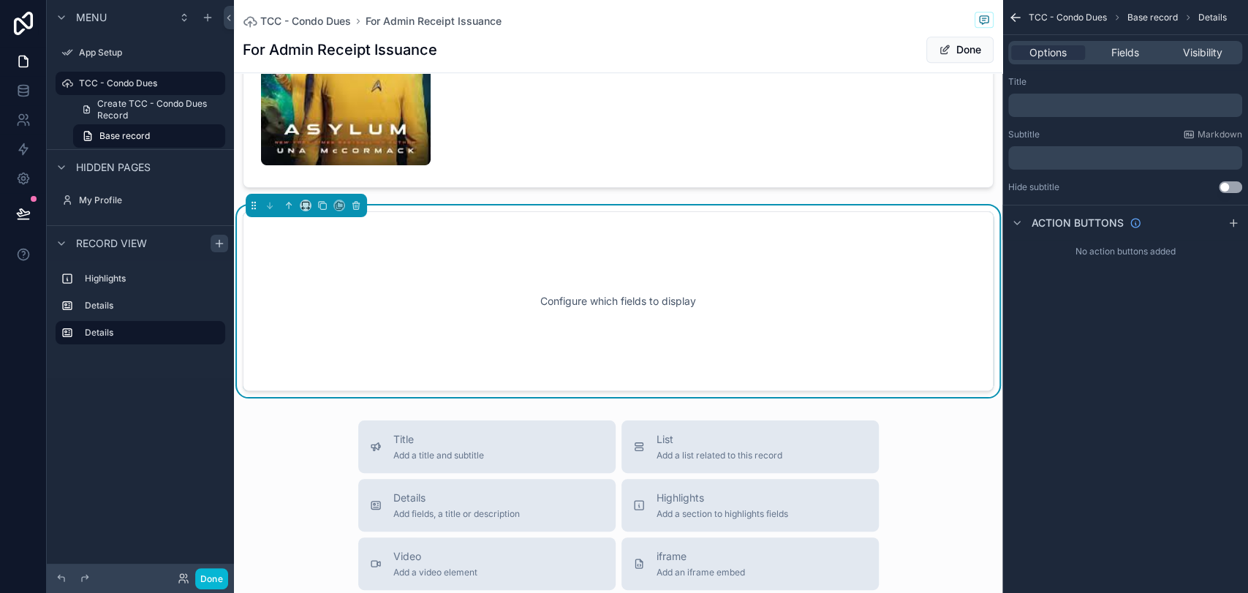
click at [1118, 60] on div "Options Fields Visibility" at bounding box center [1125, 52] width 234 height 23
click at [1115, 53] on span "Fields" at bounding box center [1126, 52] width 28 height 15
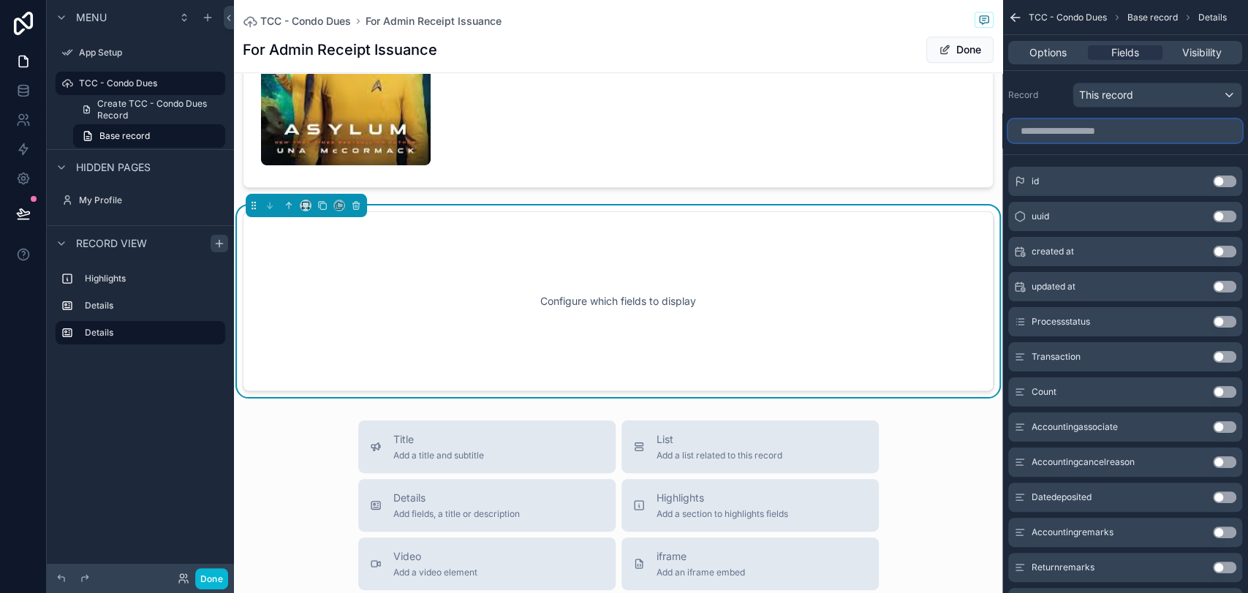
click at [1077, 132] on input "scrollable content" at bounding box center [1125, 130] width 234 height 23
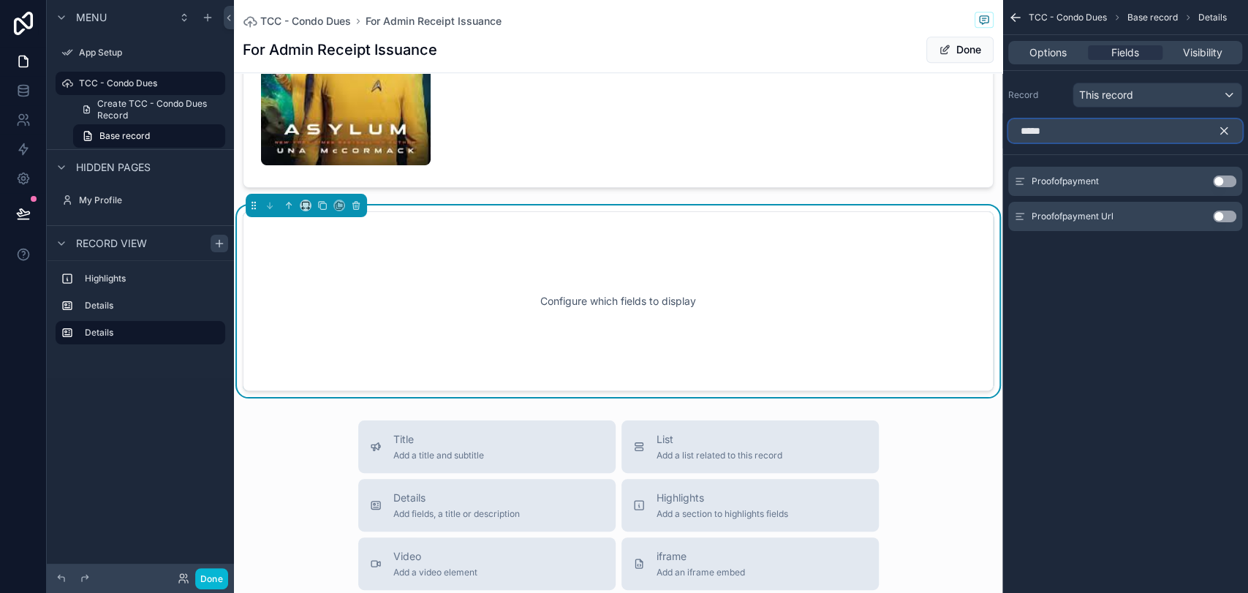
type input "*****"
click at [1123, 214] on button "Use setting" at bounding box center [1224, 217] width 23 height 12
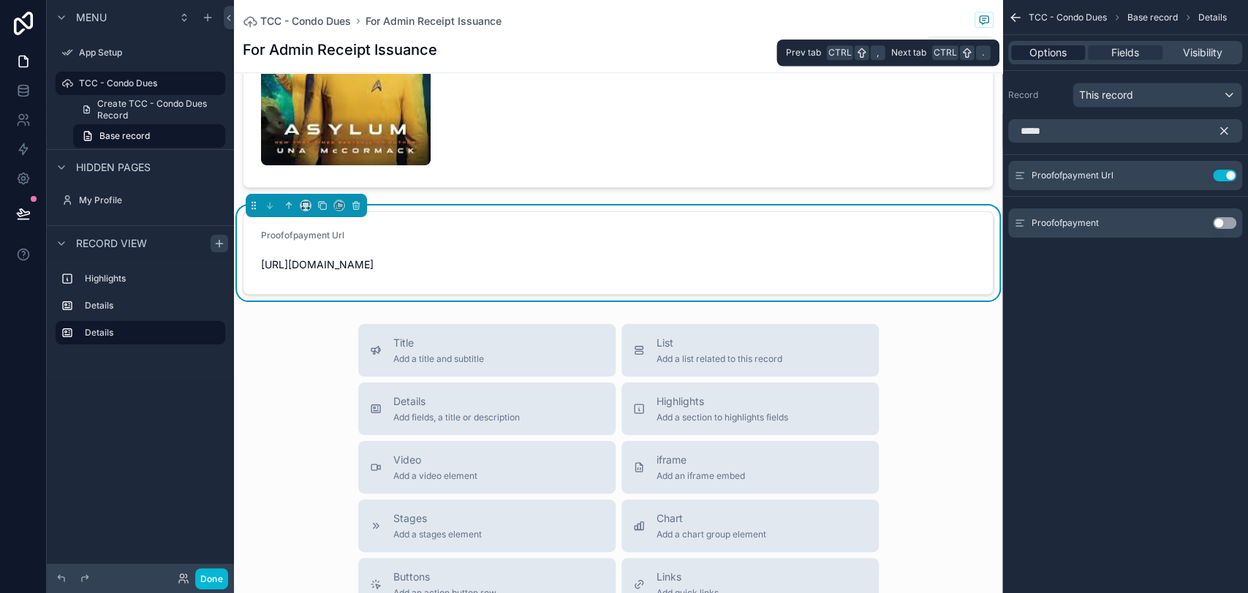
click at [1058, 54] on span "Options" at bounding box center [1048, 52] width 37 height 15
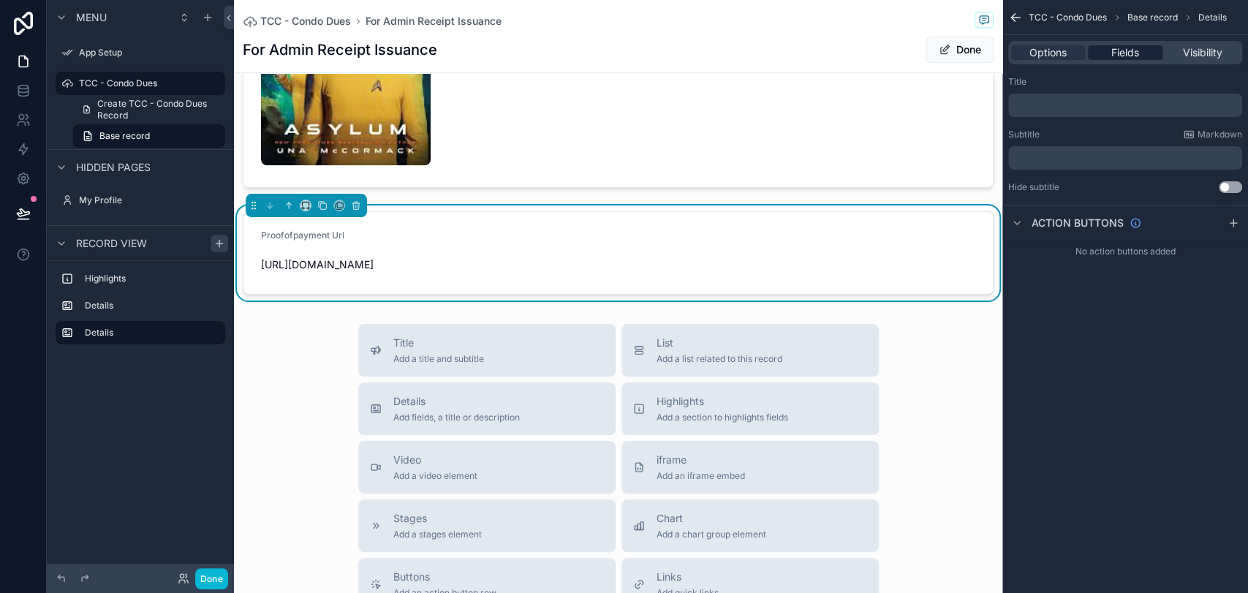
click at [1123, 51] on span "Fields" at bounding box center [1126, 52] width 28 height 15
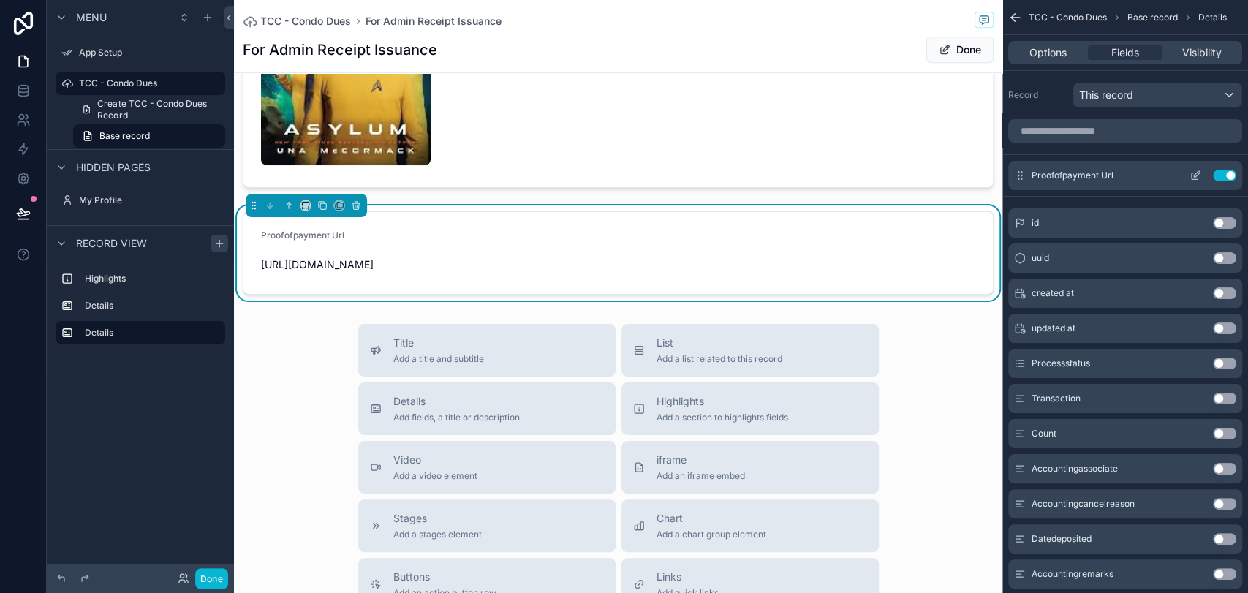
click at [1123, 178] on icon "scrollable content" at bounding box center [1196, 176] width 12 height 12
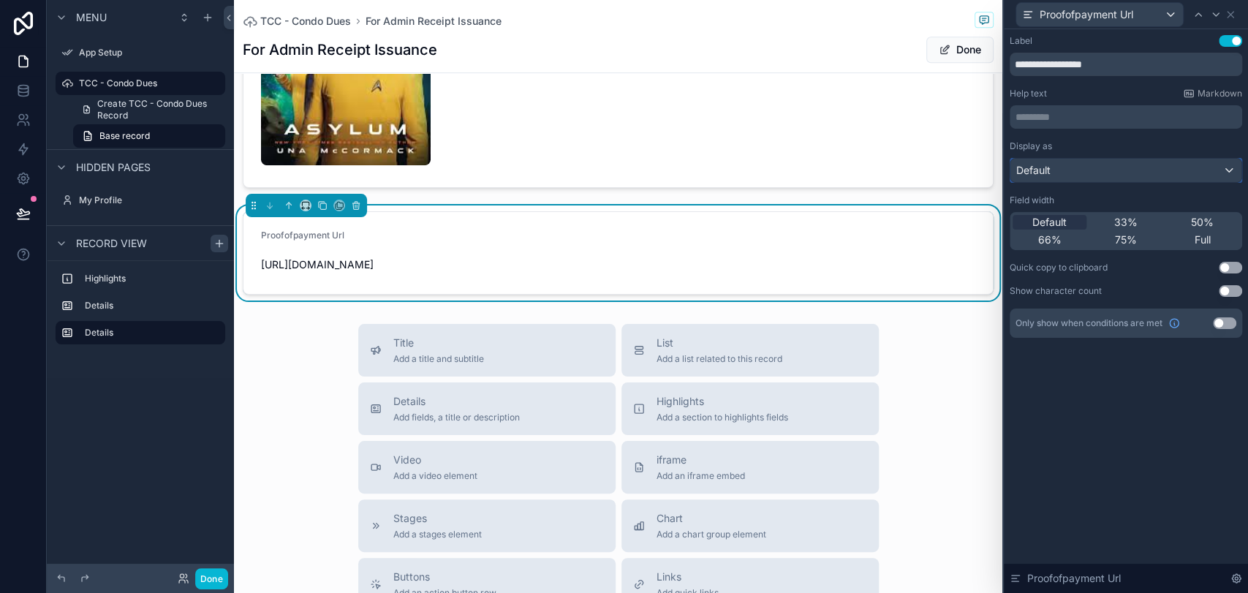
click at [1112, 177] on div "Default" at bounding box center [1126, 170] width 231 height 23
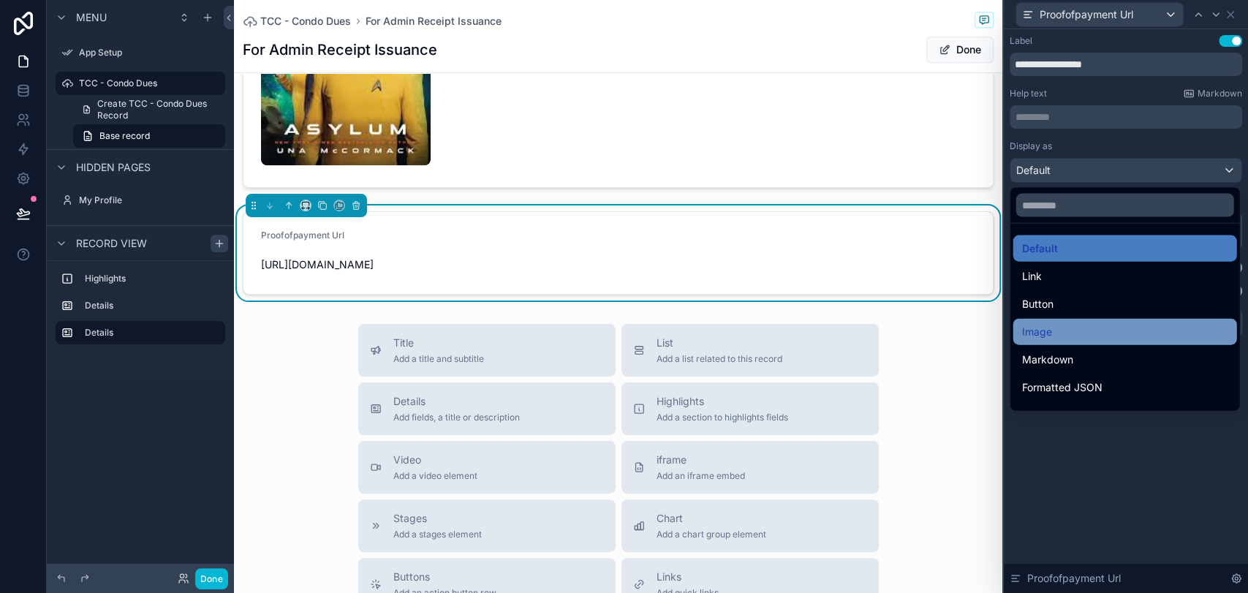
click at [1108, 320] on div "Image" at bounding box center [1125, 332] width 224 height 26
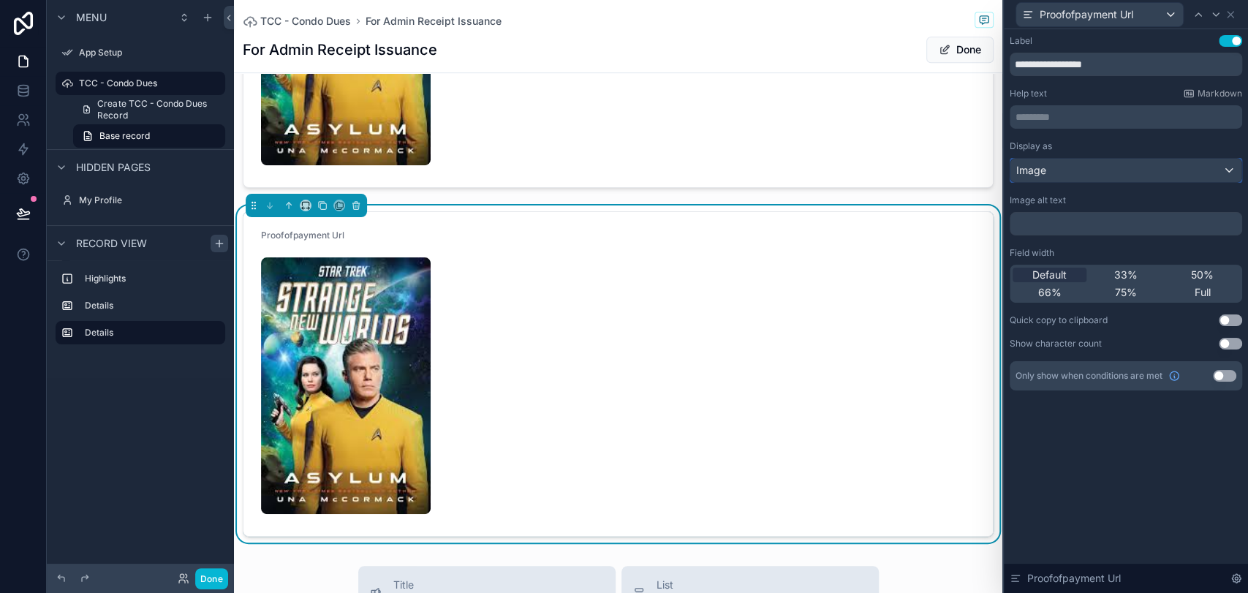
click at [1094, 164] on div "Image" at bounding box center [1126, 170] width 231 height 23
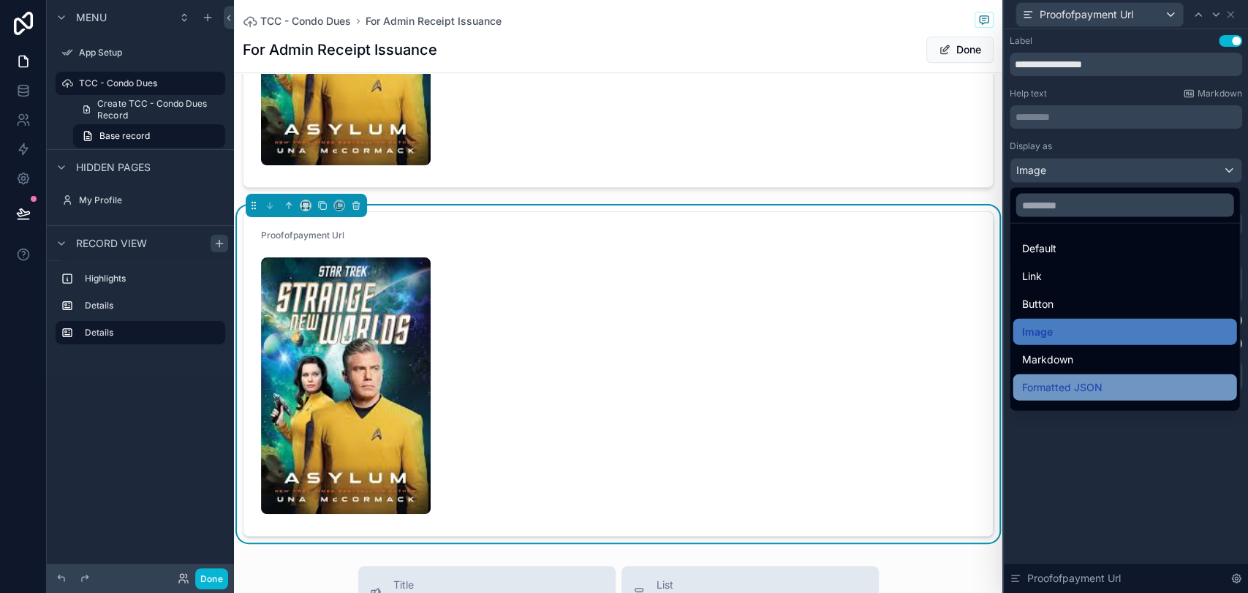
click at [1079, 392] on span "Formatted JSON" at bounding box center [1062, 388] width 80 height 18
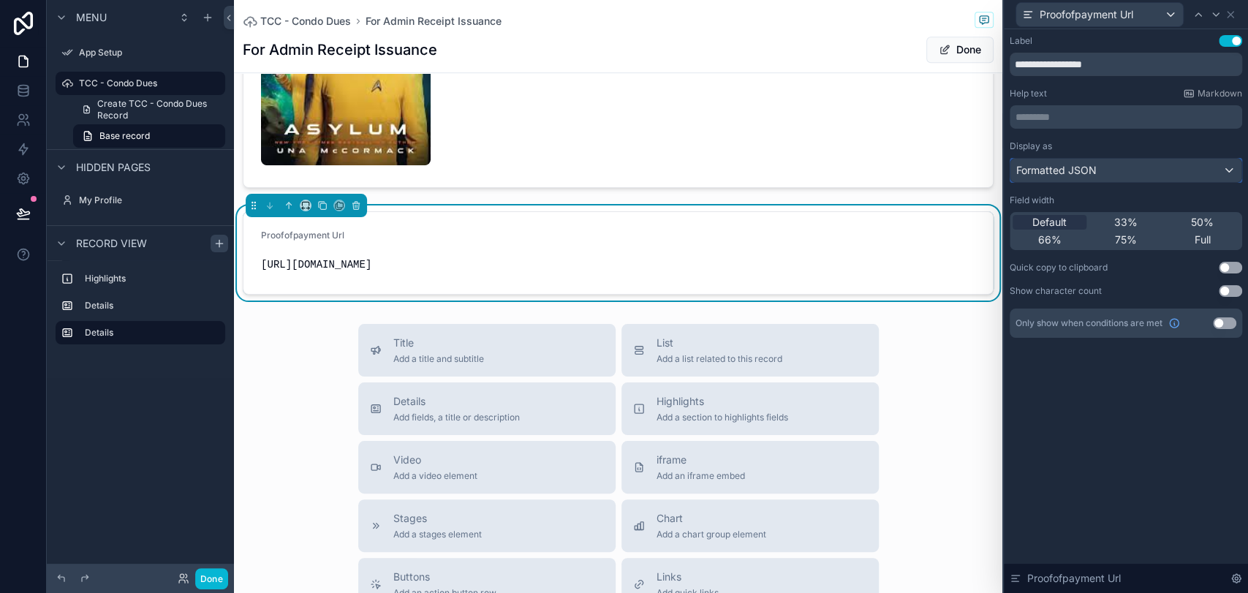
click at [1116, 173] on div "Formatted JSON" at bounding box center [1126, 170] width 231 height 23
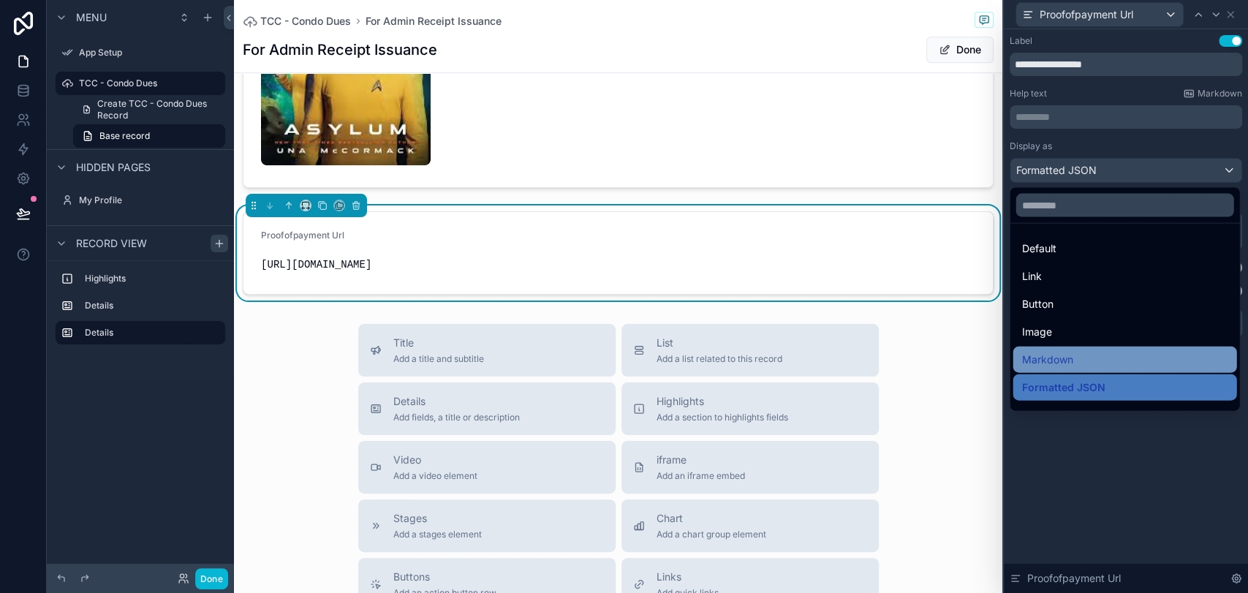
click at [1107, 367] on div "Markdown" at bounding box center [1125, 360] width 206 height 18
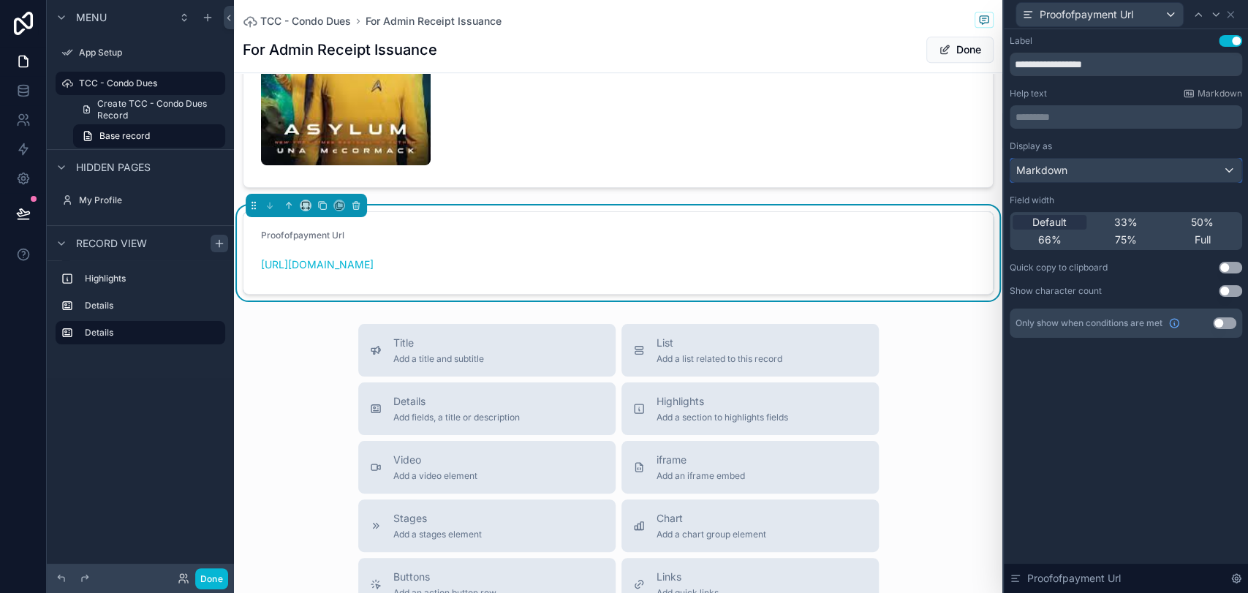
click at [1117, 165] on div "Markdown" at bounding box center [1126, 170] width 231 height 23
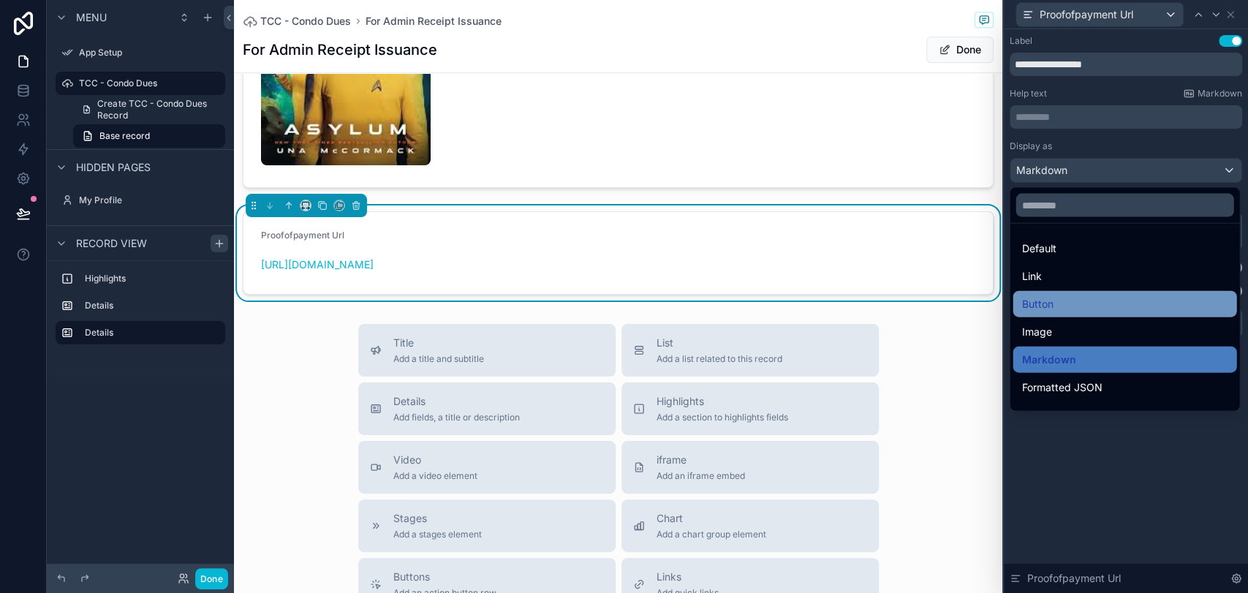
click at [1089, 314] on div "Button" at bounding box center [1125, 304] width 224 height 26
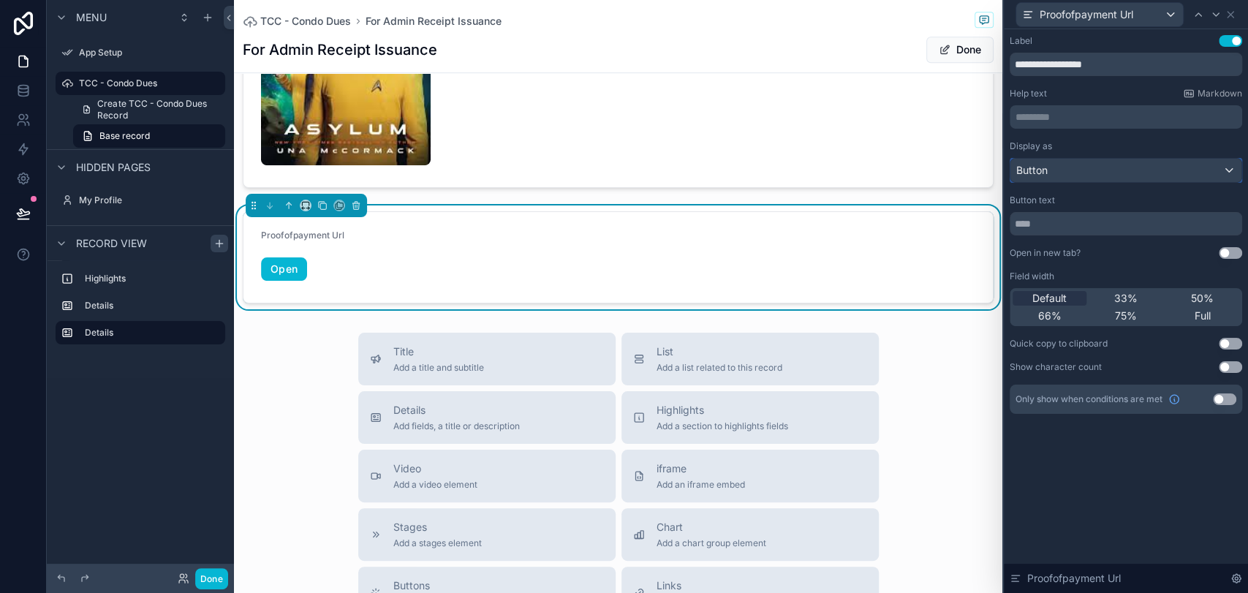
click at [1113, 176] on div "Button" at bounding box center [1126, 170] width 231 height 23
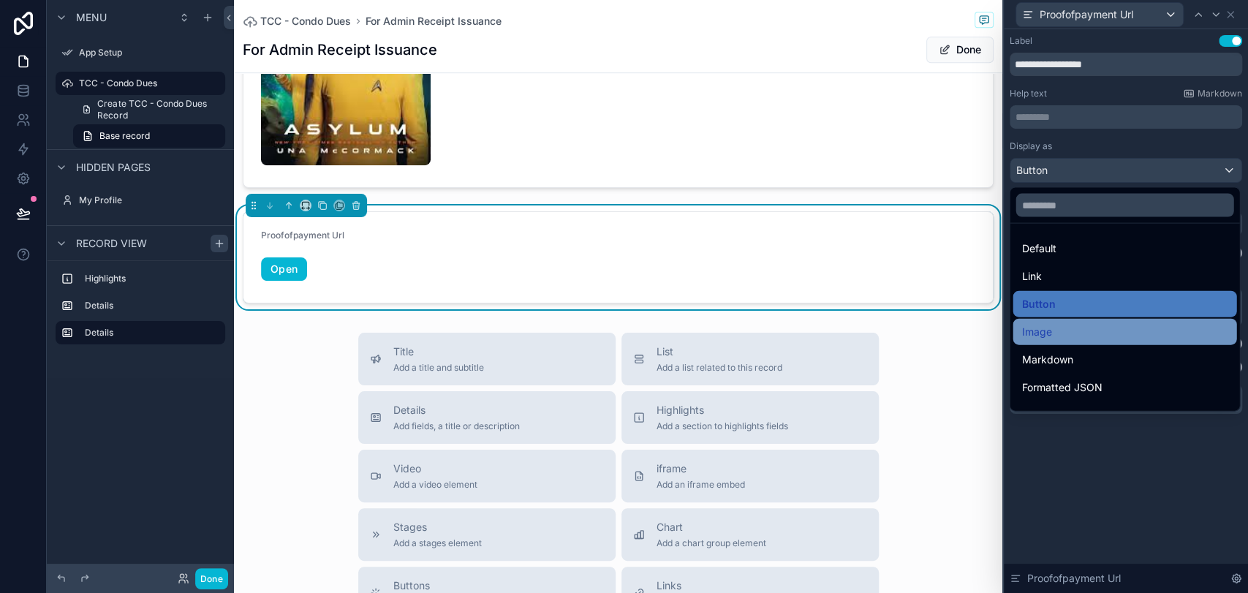
click at [1099, 323] on div "Image" at bounding box center [1125, 332] width 206 height 18
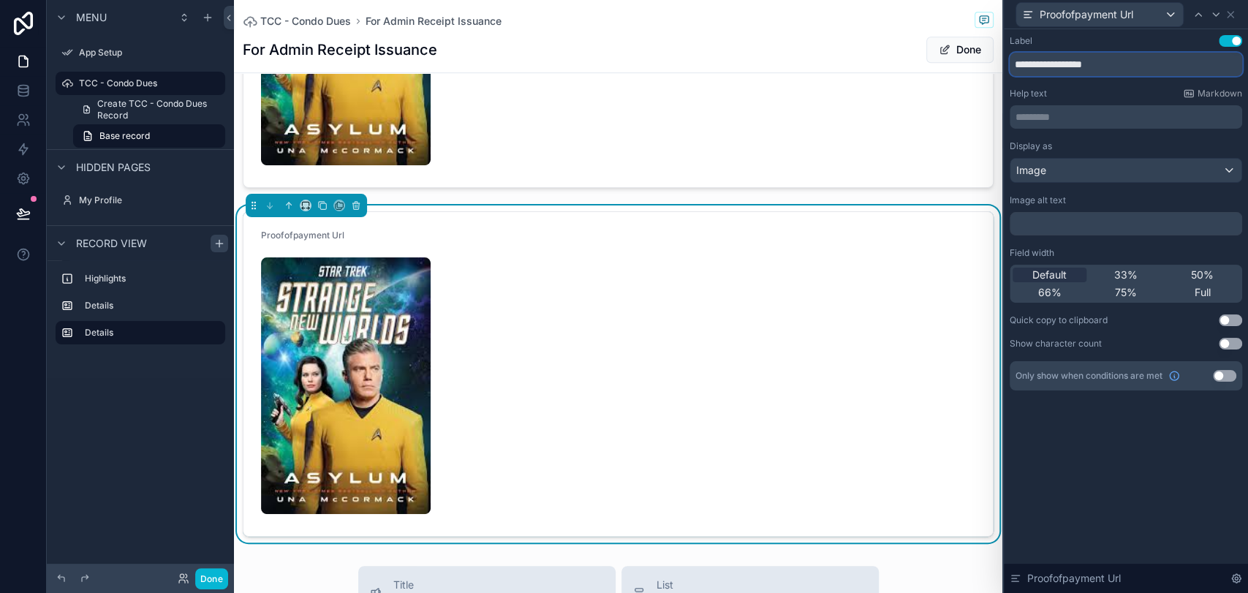
drag, startPoint x: 1120, startPoint y: 64, endPoint x: 981, endPoint y: 66, distance: 139.0
click at [981, 66] on div "**********" at bounding box center [624, 296] width 1248 height 593
type input "**********"
click at [1062, 452] on div "**********" at bounding box center [1126, 311] width 244 height 564
click at [1123, 12] on icon at bounding box center [1231, 15] width 6 height 6
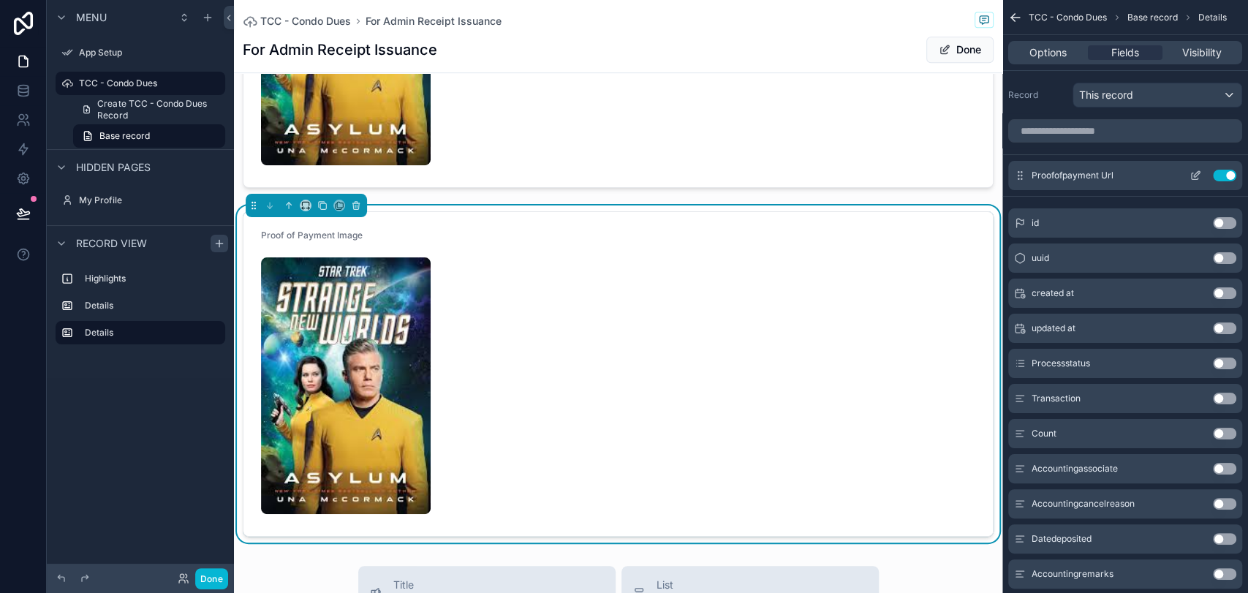
click at [1123, 176] on icon "scrollable content" at bounding box center [1196, 176] width 12 height 12
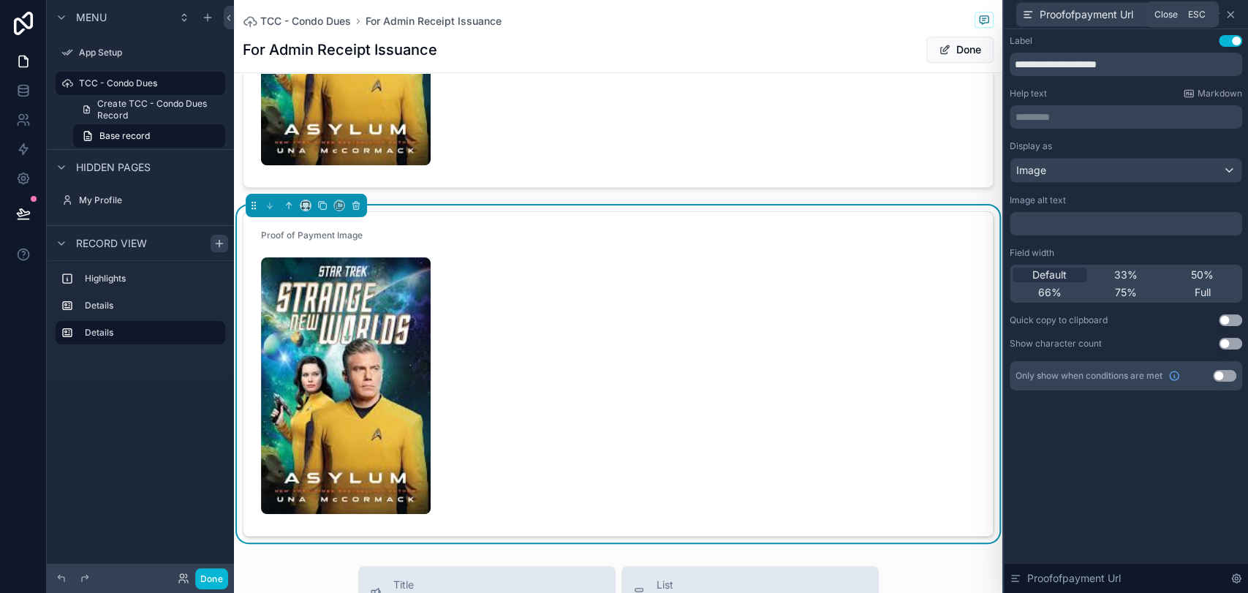
click at [1123, 13] on icon at bounding box center [1231, 15] width 6 height 6
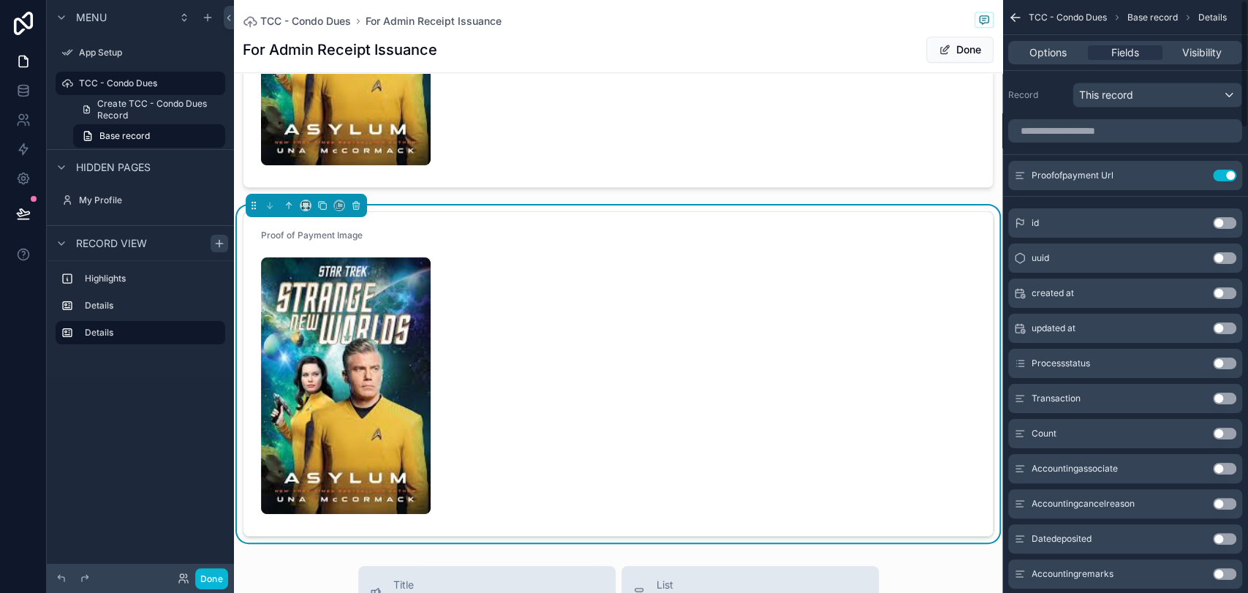
click at [919, 231] on form "Proof of Payment Image" at bounding box center [619, 373] width 750 height 323
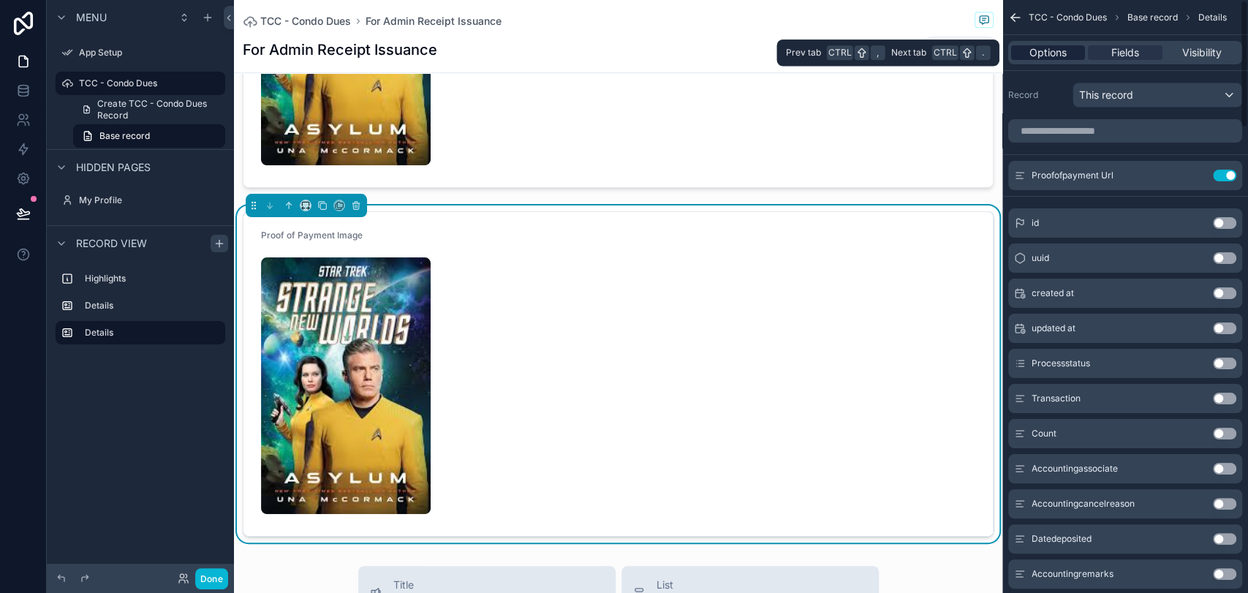
click at [1052, 53] on span "Options" at bounding box center [1048, 52] width 37 height 15
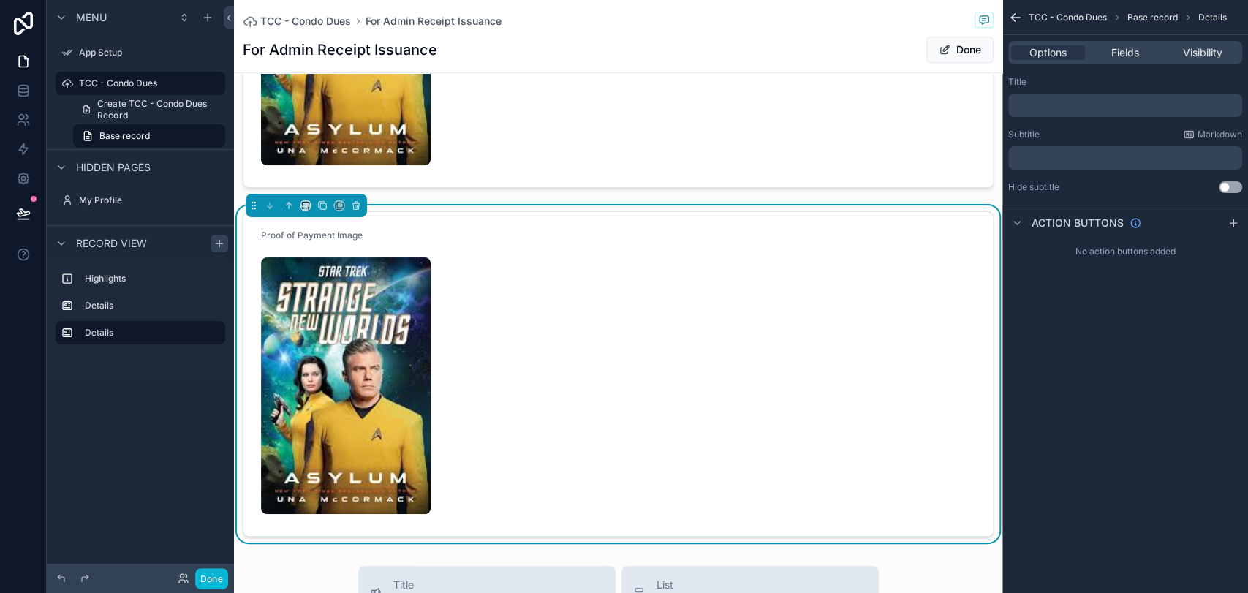
click at [1049, 110] on p "﻿" at bounding box center [1126, 105] width 225 height 12
click at [1093, 414] on div "TCC - Condo Dues Base record Details Options Fields Visibility Title ﻿ Subtitle…" at bounding box center [1126, 296] width 246 height 593
click at [1020, 19] on icon "scrollable content" at bounding box center [1015, 17] width 15 height 15
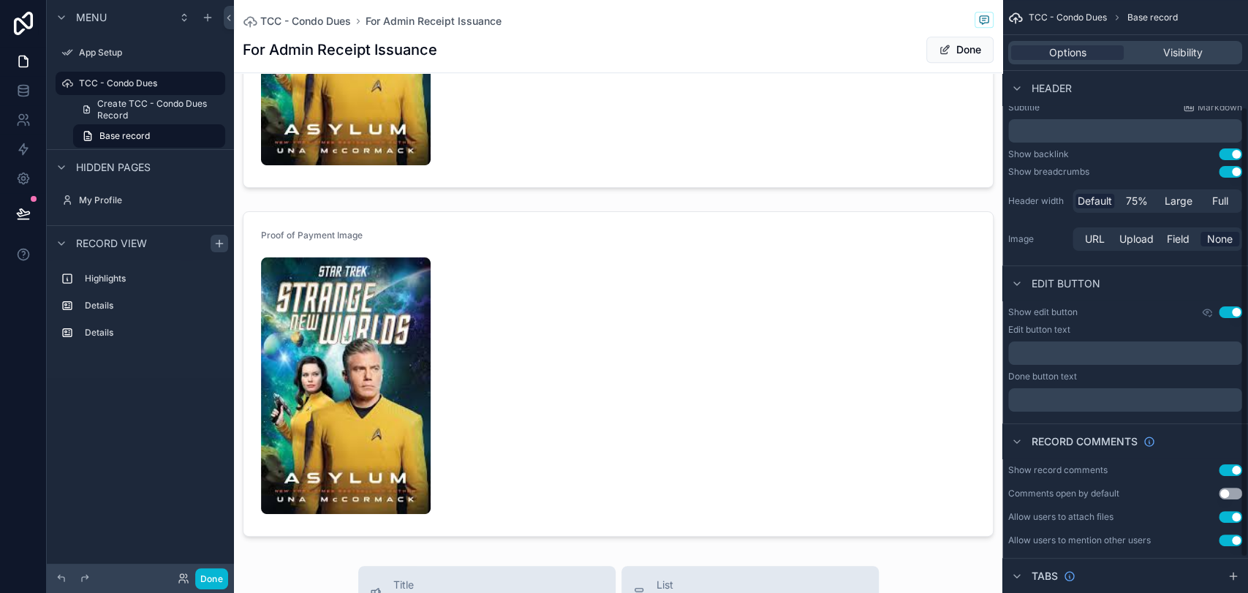
scroll to position [23, 0]
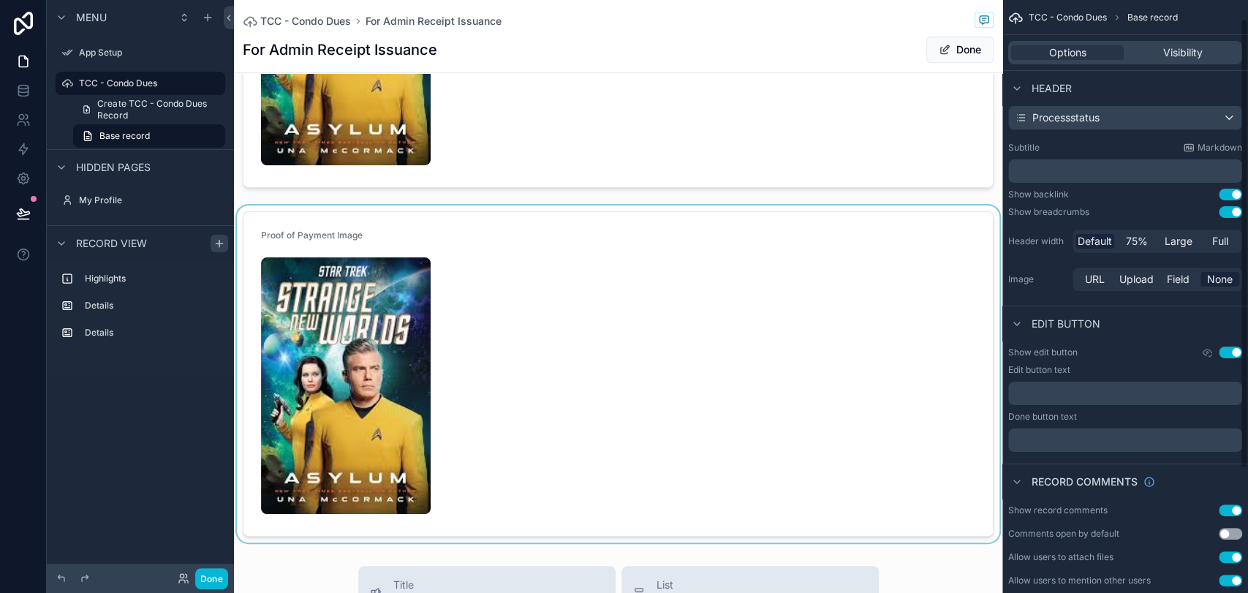
click at [948, 254] on div "scrollable content" at bounding box center [618, 374] width 769 height 336
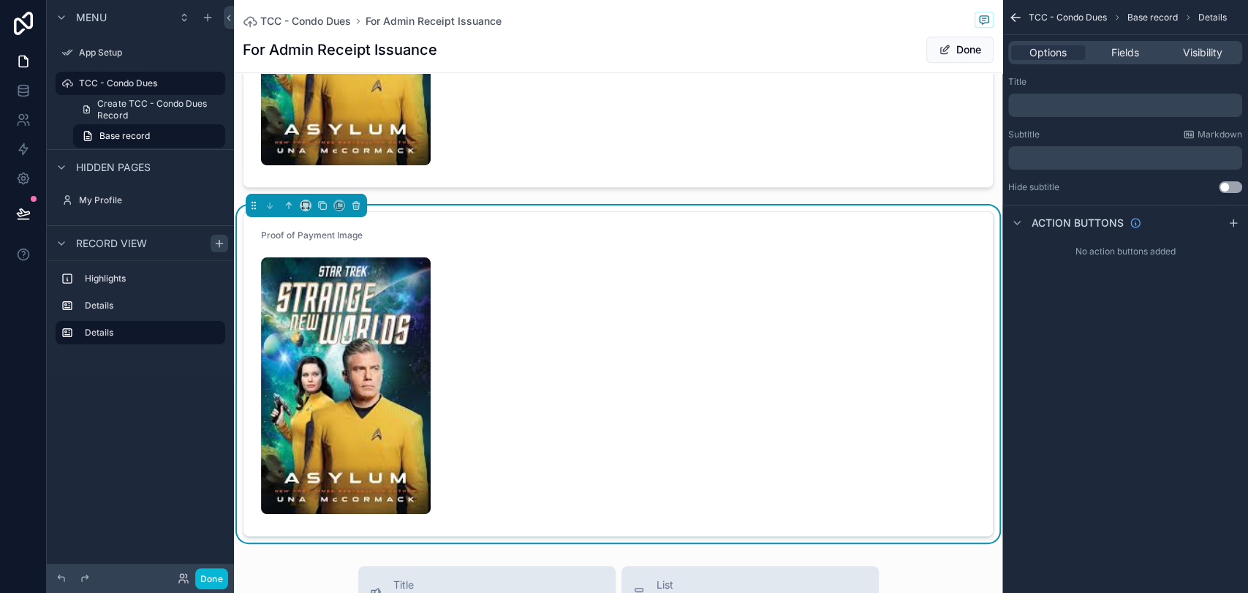
scroll to position [0, 0]
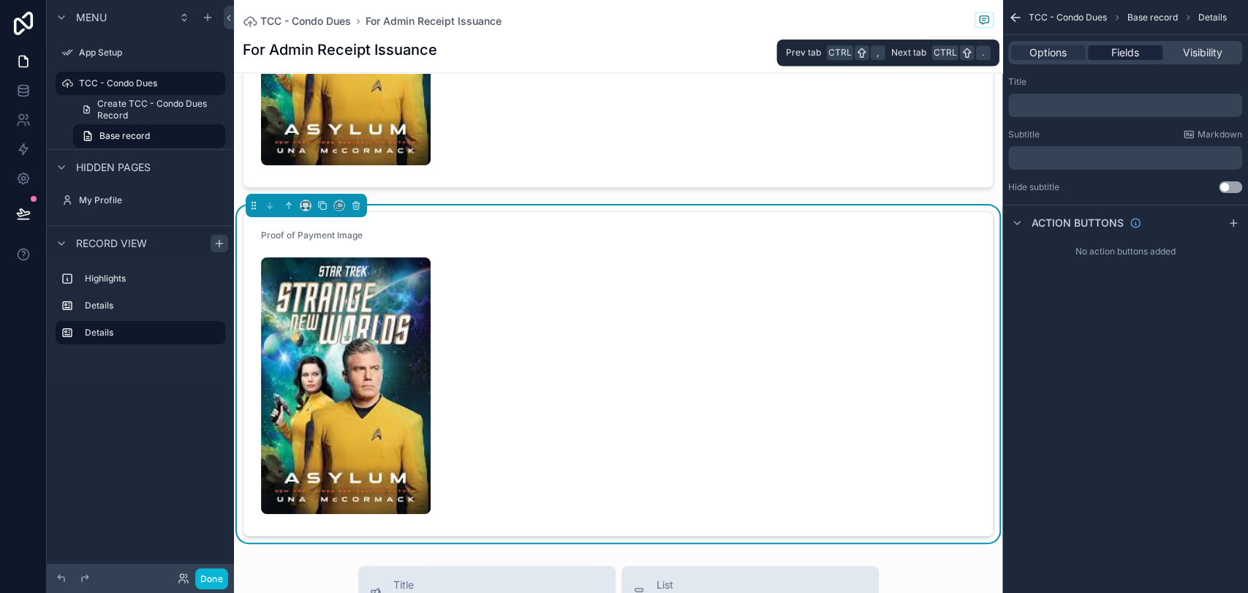
click at [1115, 56] on span "Fields" at bounding box center [1126, 52] width 28 height 15
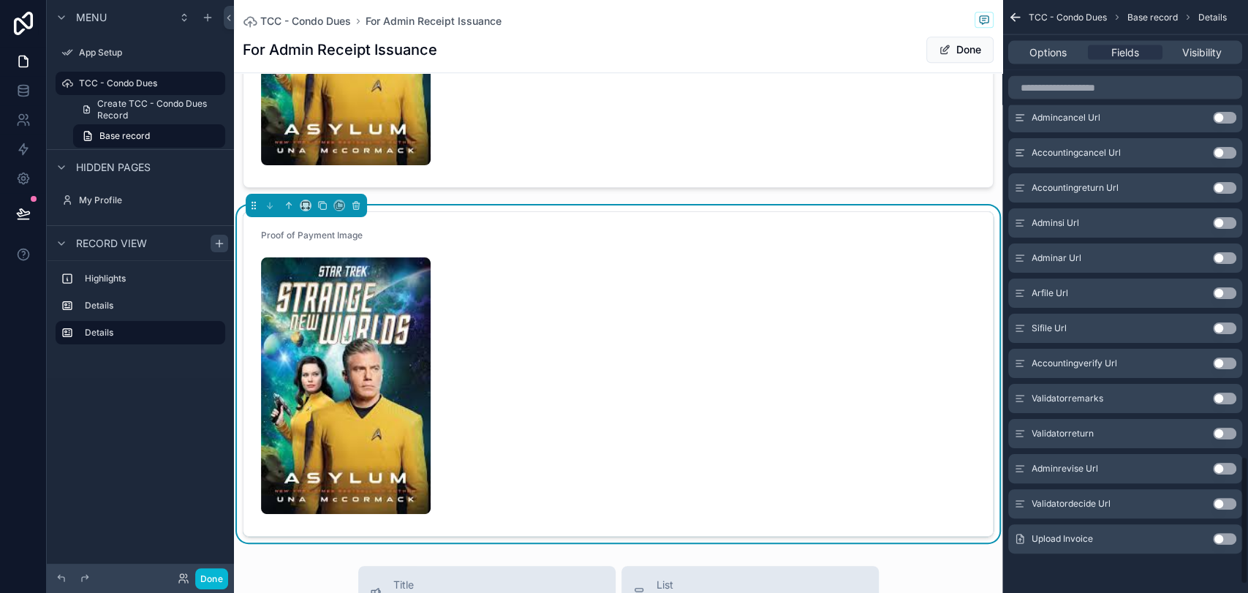
scroll to position [2142, 0]
click at [1123, 533] on button "Use setting" at bounding box center [1224, 538] width 23 height 12
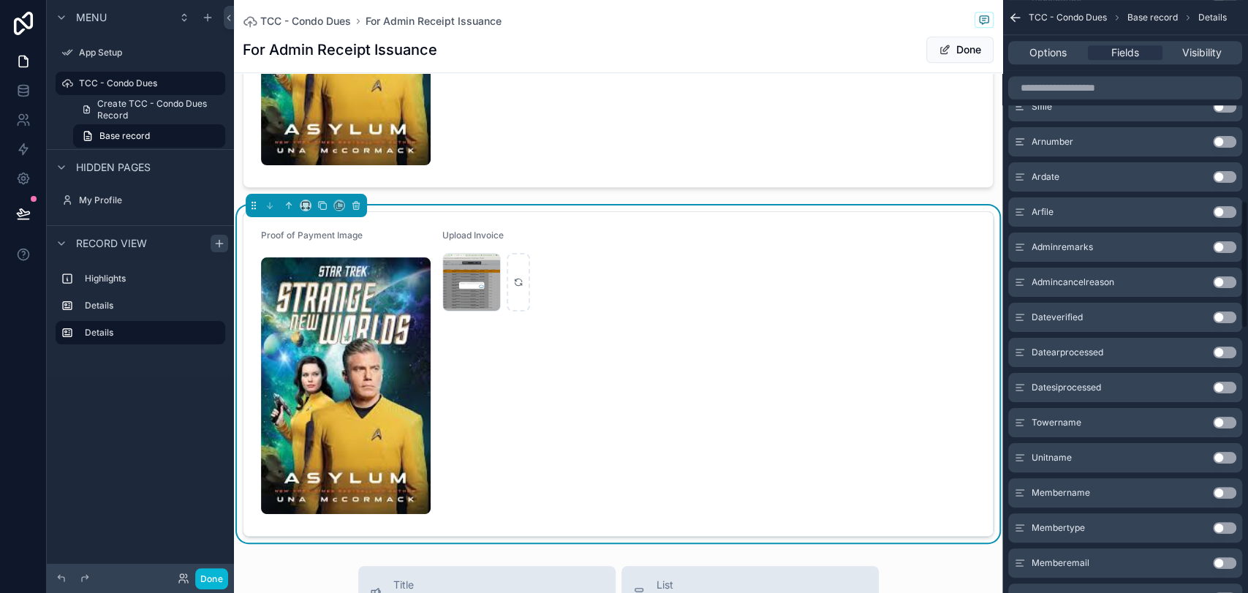
scroll to position [842, 0]
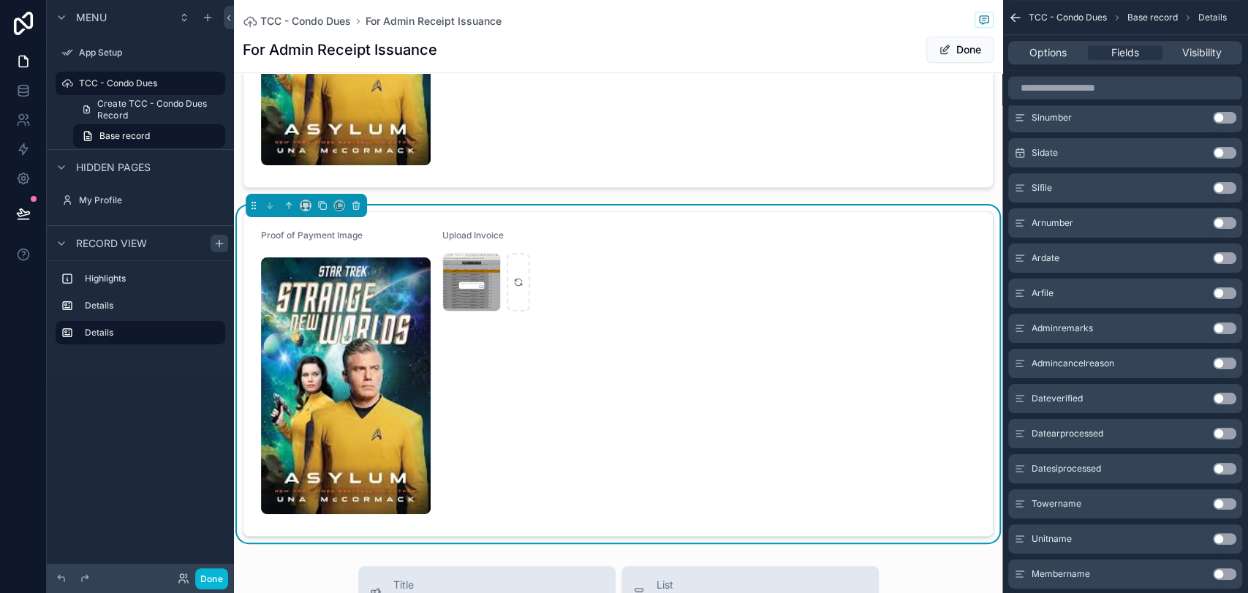
click at [1123, 291] on button "Use setting" at bounding box center [1224, 293] width 23 height 12
click at [1123, 189] on button "Use setting" at bounding box center [1224, 188] width 23 height 12
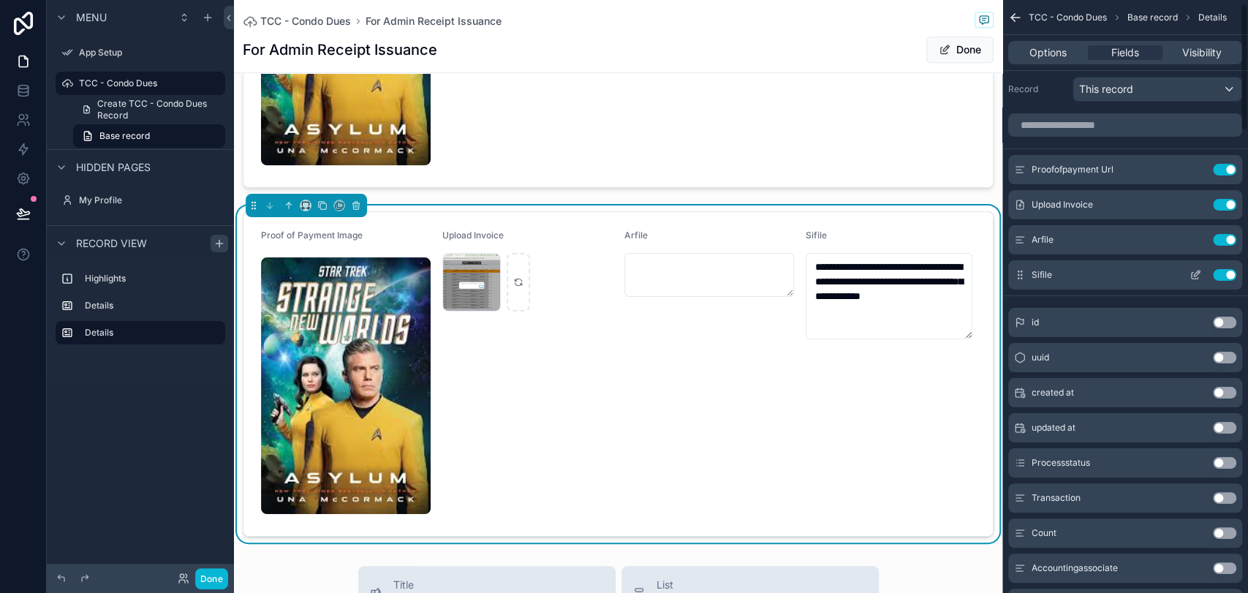
scroll to position [0, 0]
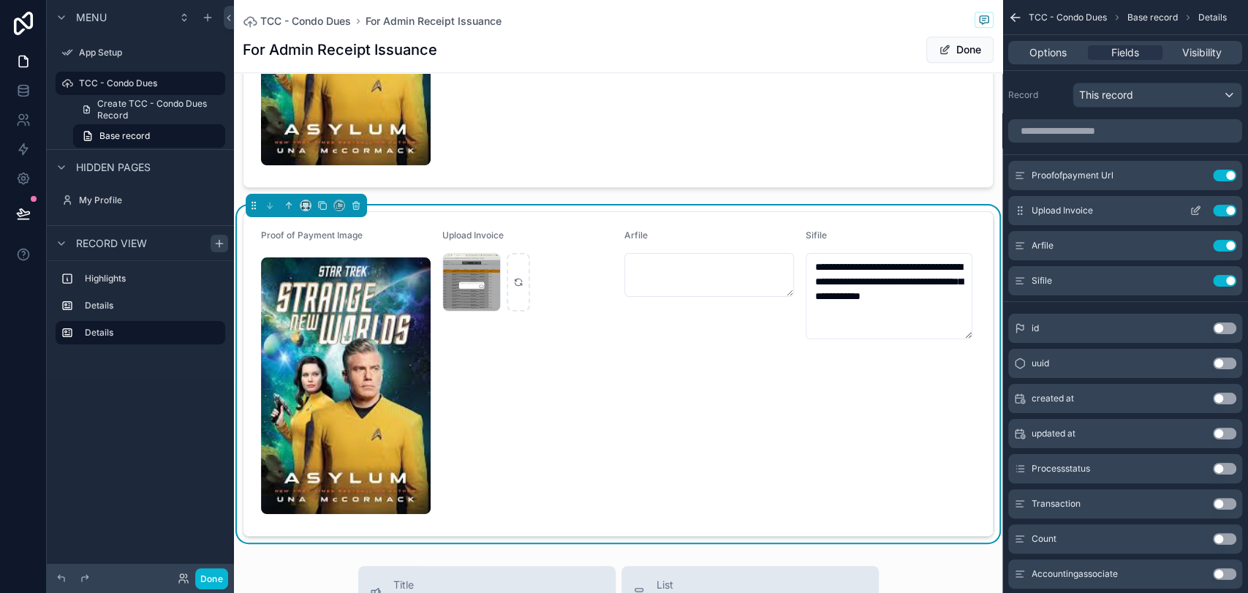
click at [1123, 208] on button "Use setting" at bounding box center [1224, 211] width 23 height 12
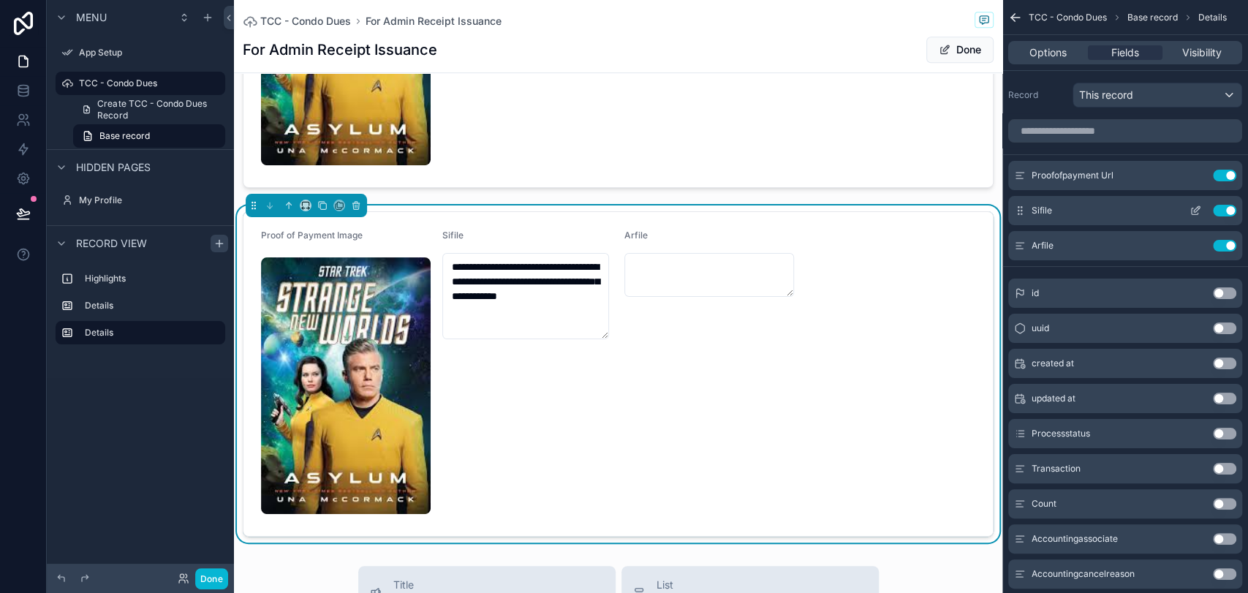
click at [1123, 213] on icon "scrollable content" at bounding box center [1195, 211] width 7 height 7
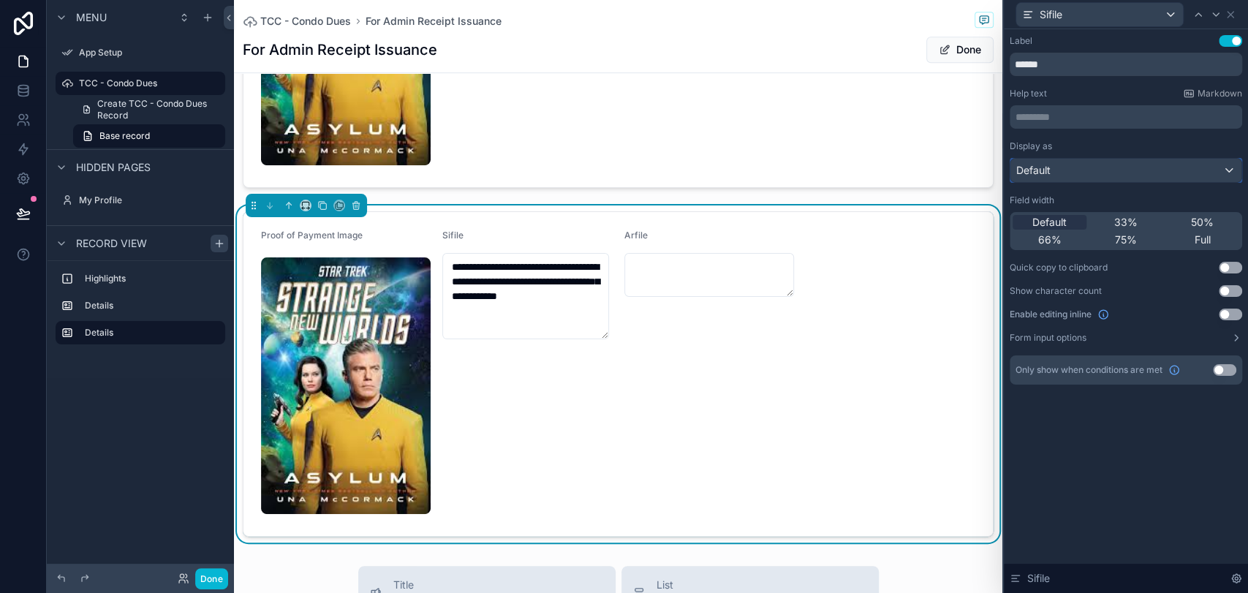
click at [1099, 177] on div "Default" at bounding box center [1126, 170] width 231 height 23
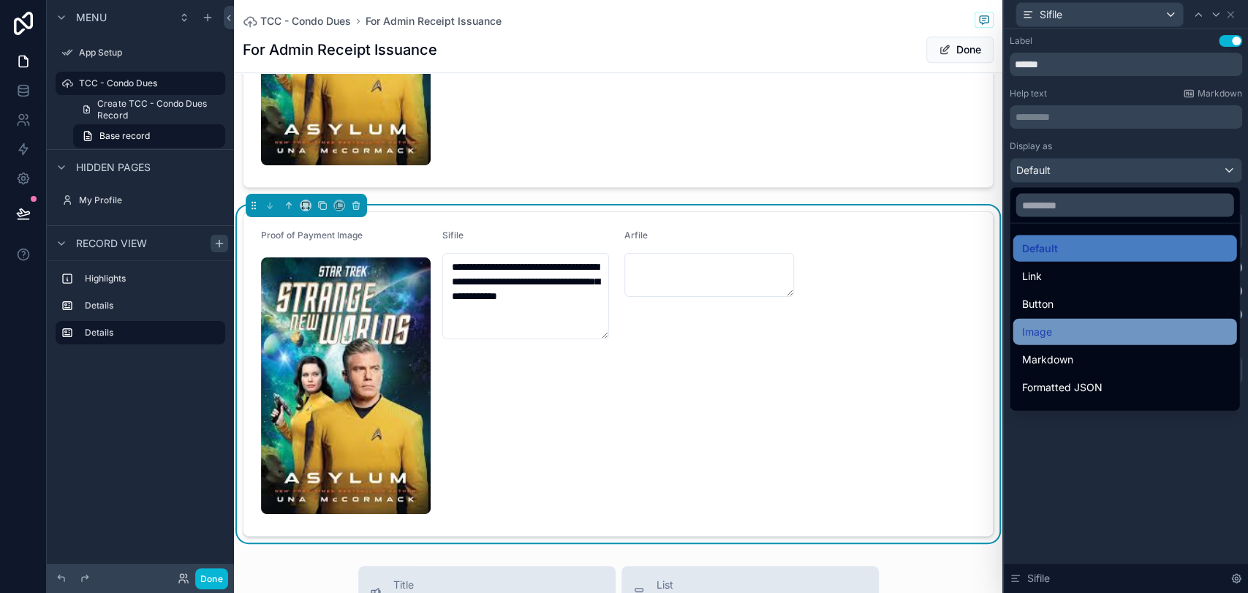
click at [1083, 339] on div "Image" at bounding box center [1125, 332] width 206 height 18
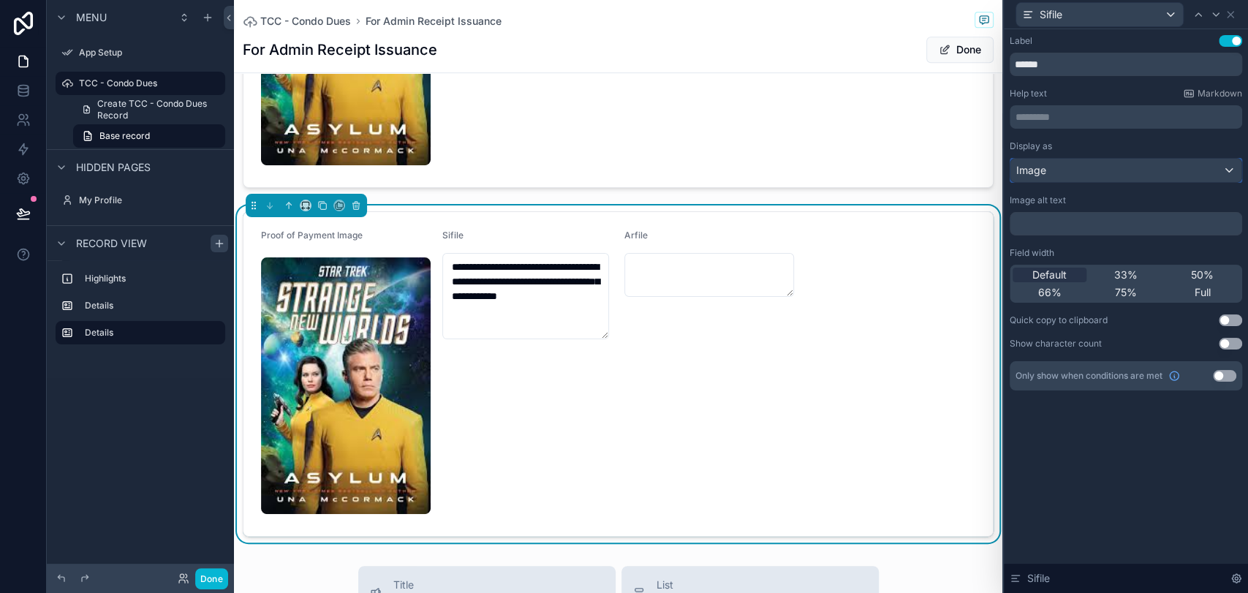
click at [1044, 171] on span "Image" at bounding box center [1032, 170] width 30 height 15
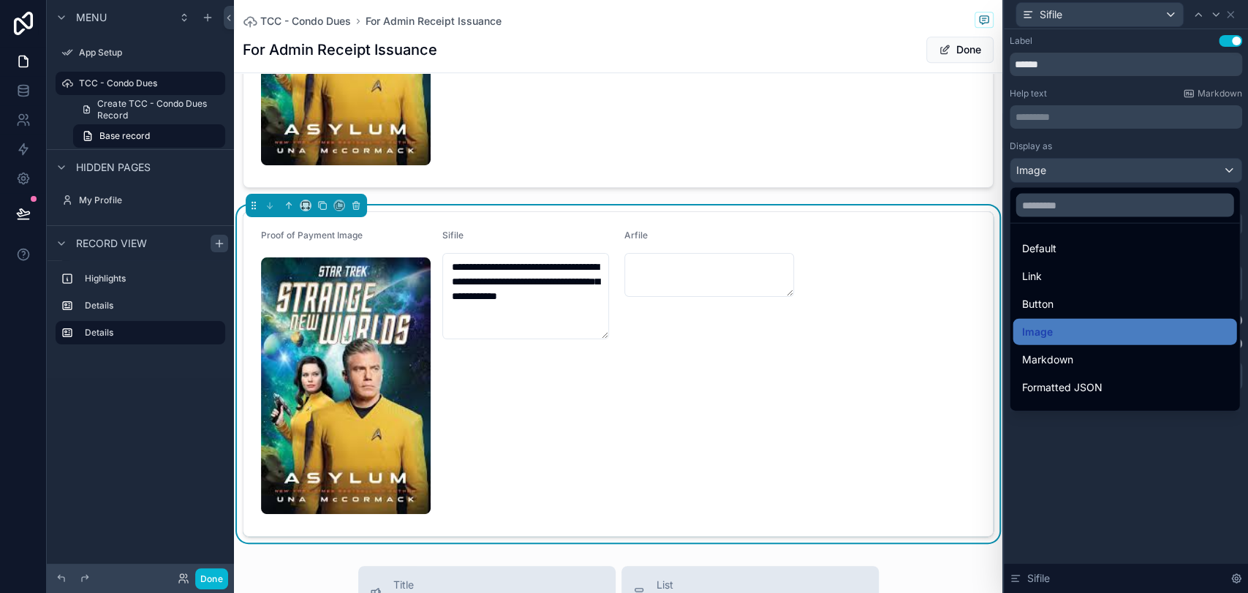
click at [1044, 171] on div at bounding box center [1126, 296] width 244 height 593
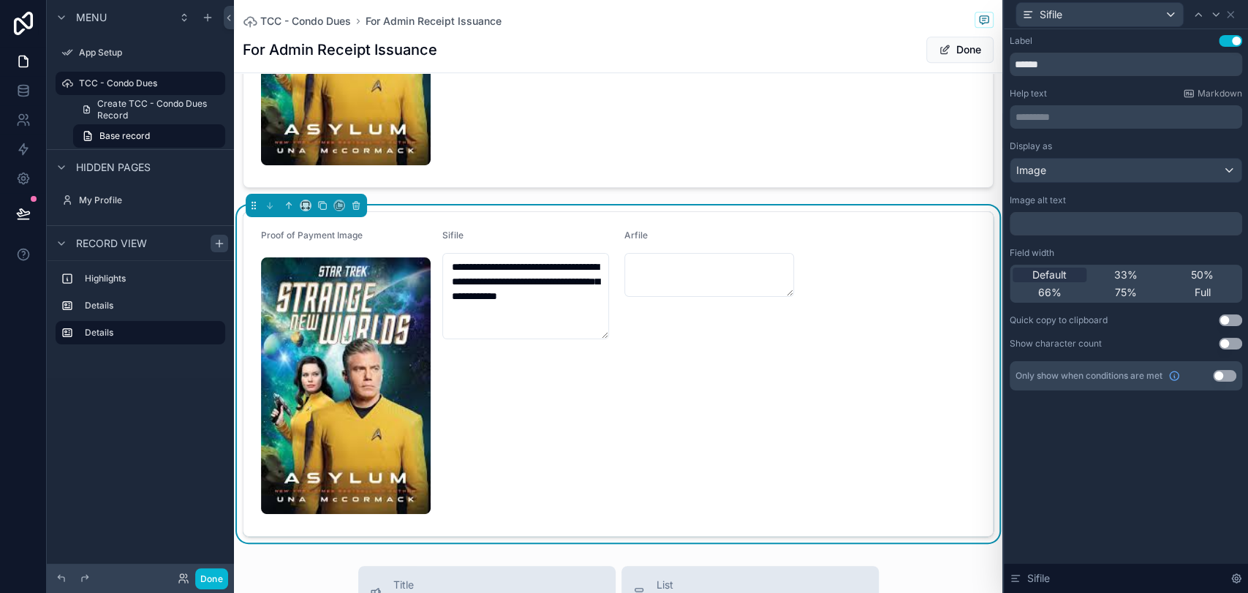
click at [772, 350] on div "Arfile" at bounding box center [710, 374] width 170 height 288
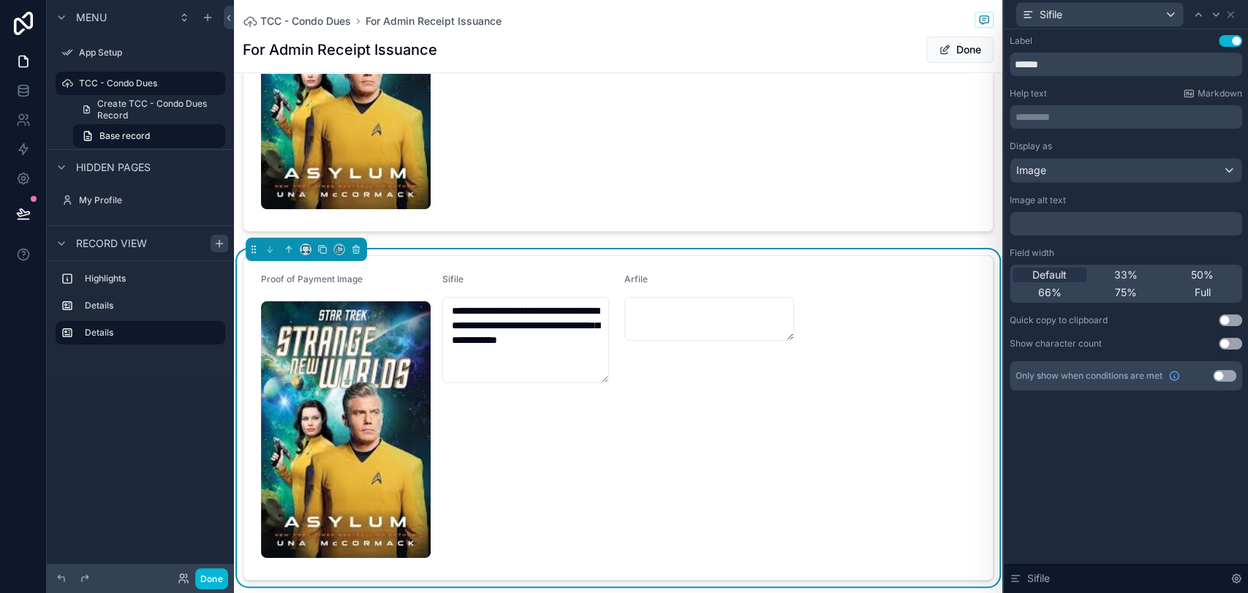
scroll to position [486, 0]
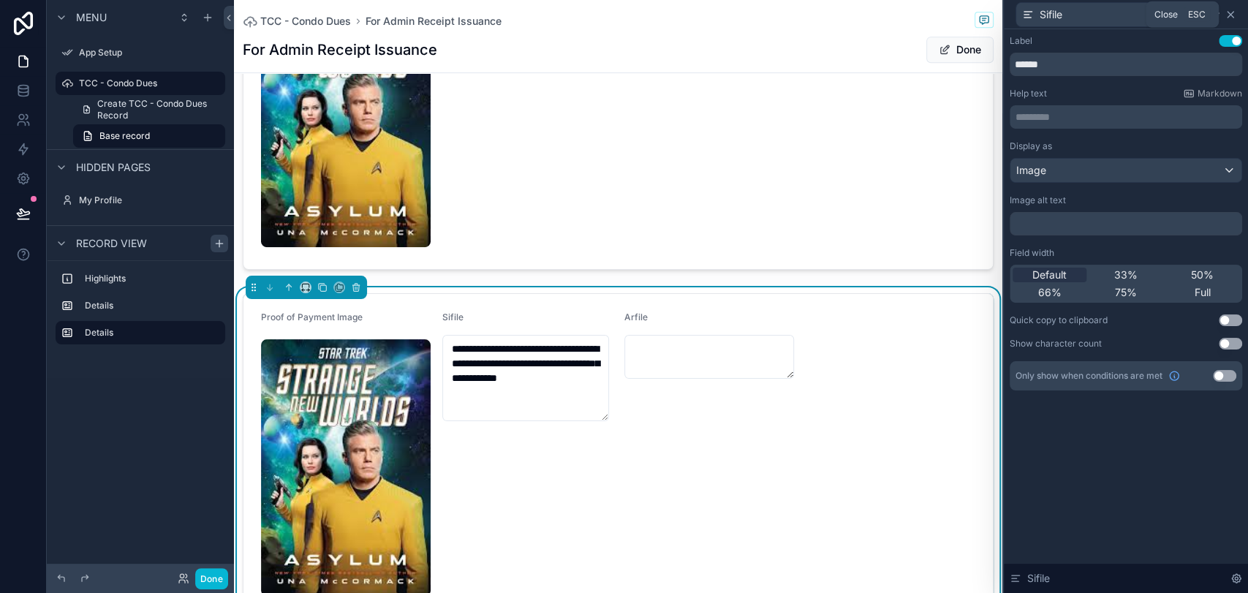
click at [1123, 16] on icon at bounding box center [1231, 15] width 6 height 6
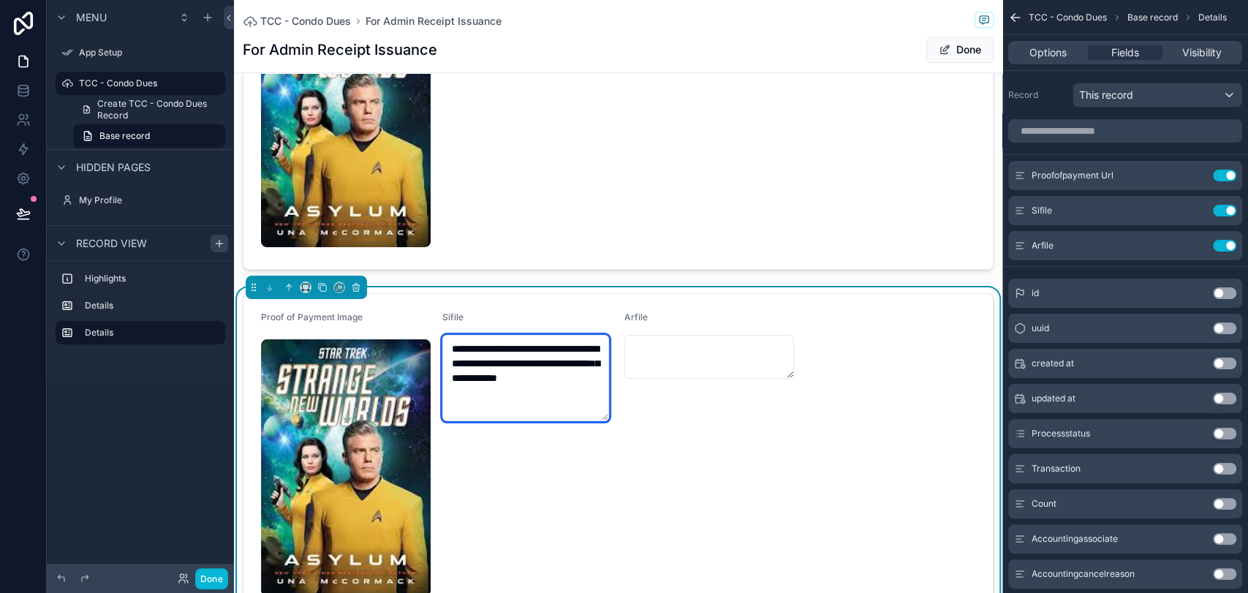
click at [535, 372] on textarea "**********" at bounding box center [525, 378] width 167 height 86
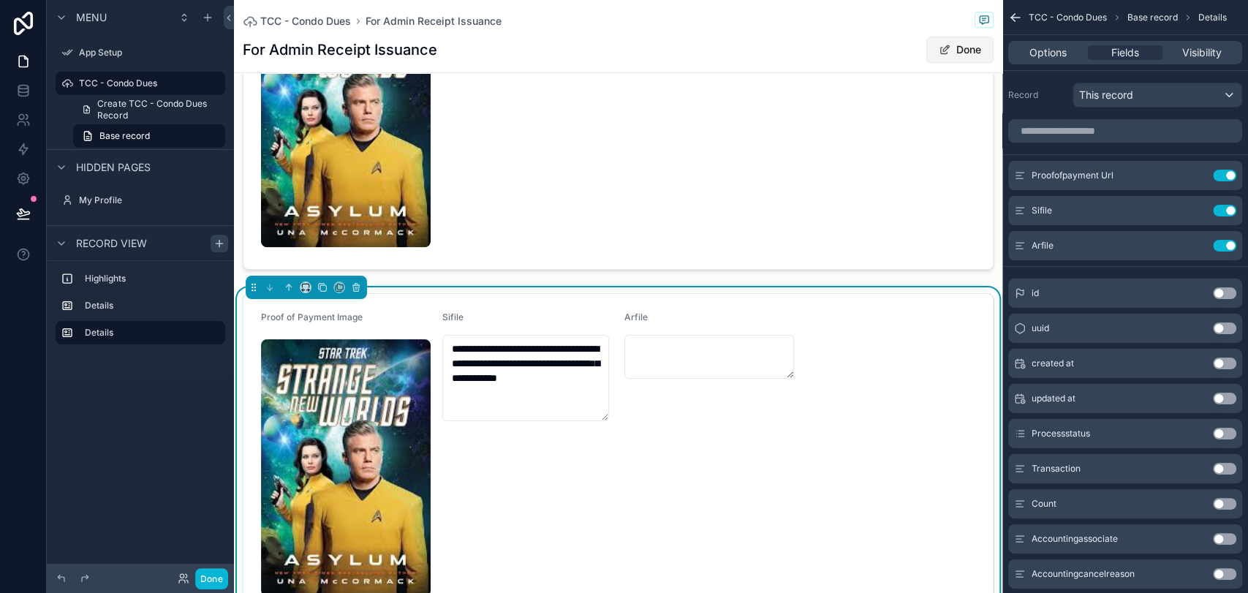
click at [951, 53] on button "Done" at bounding box center [960, 50] width 67 height 26
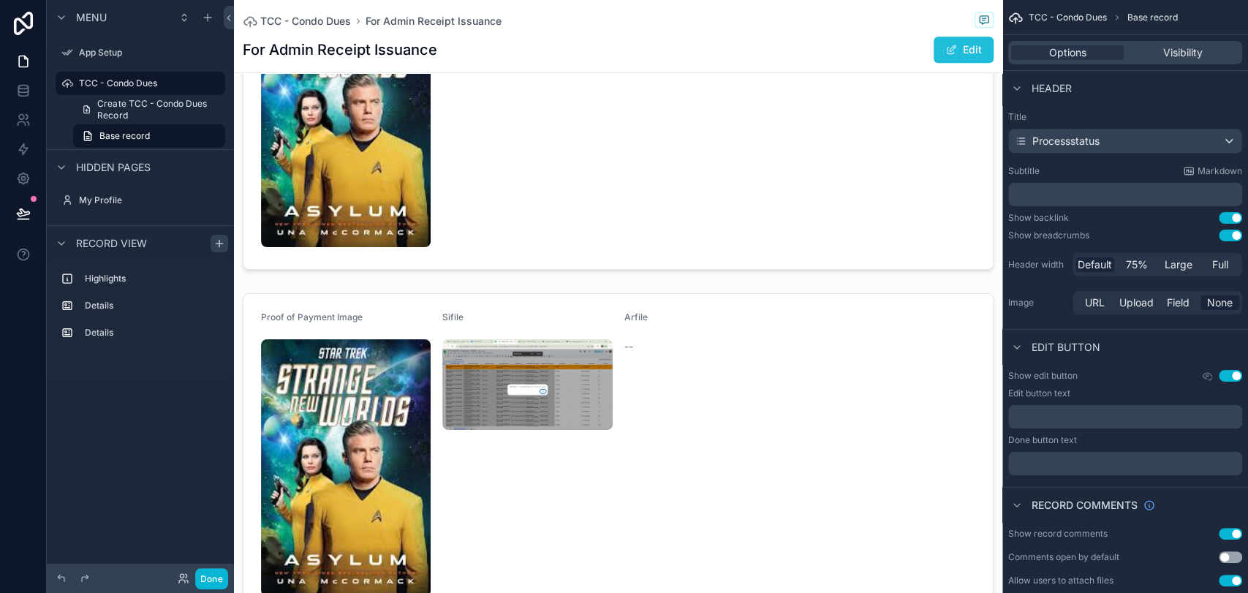
click at [946, 53] on button "Edit" at bounding box center [964, 50] width 60 height 26
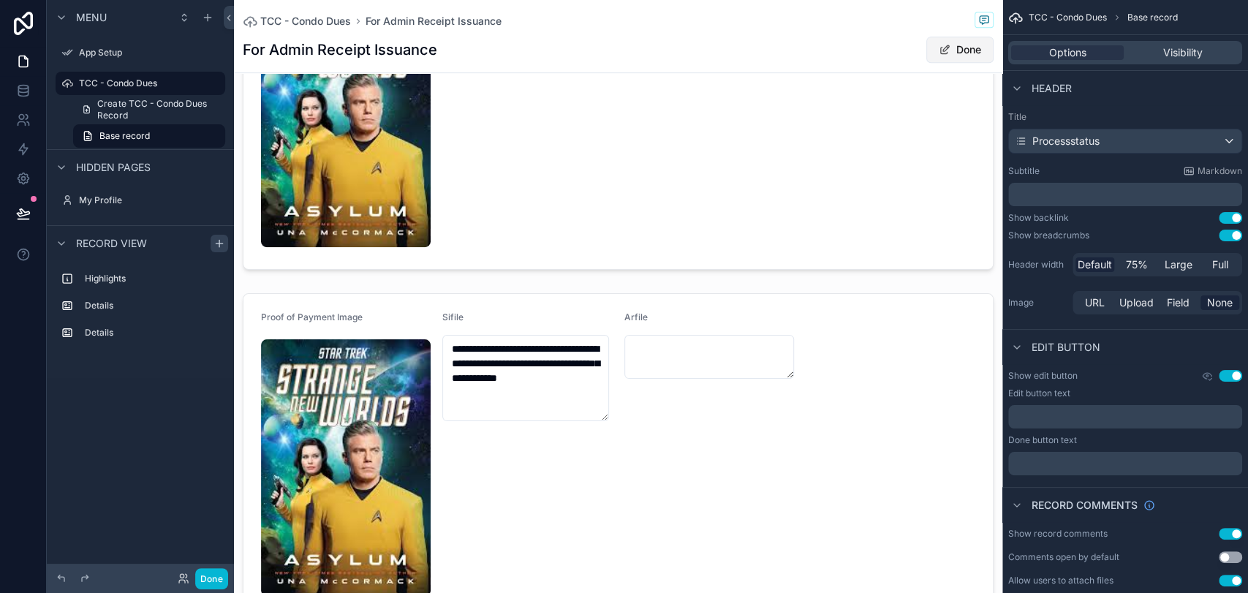
click at [944, 45] on button "Done" at bounding box center [960, 50] width 67 height 26
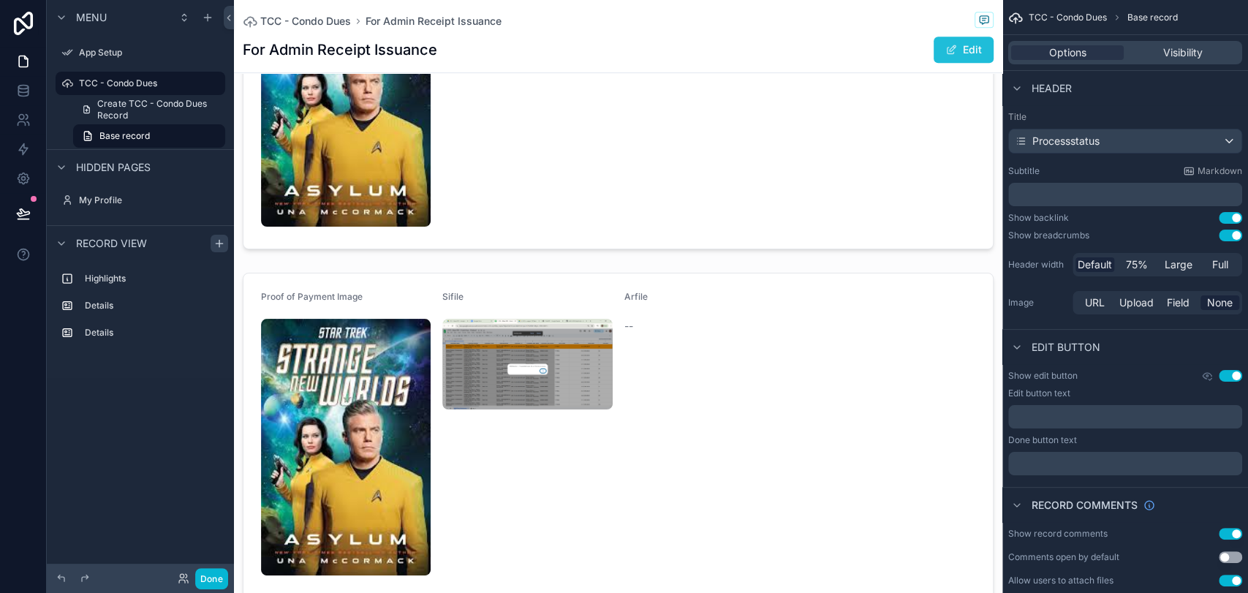
scroll to position [465, 0]
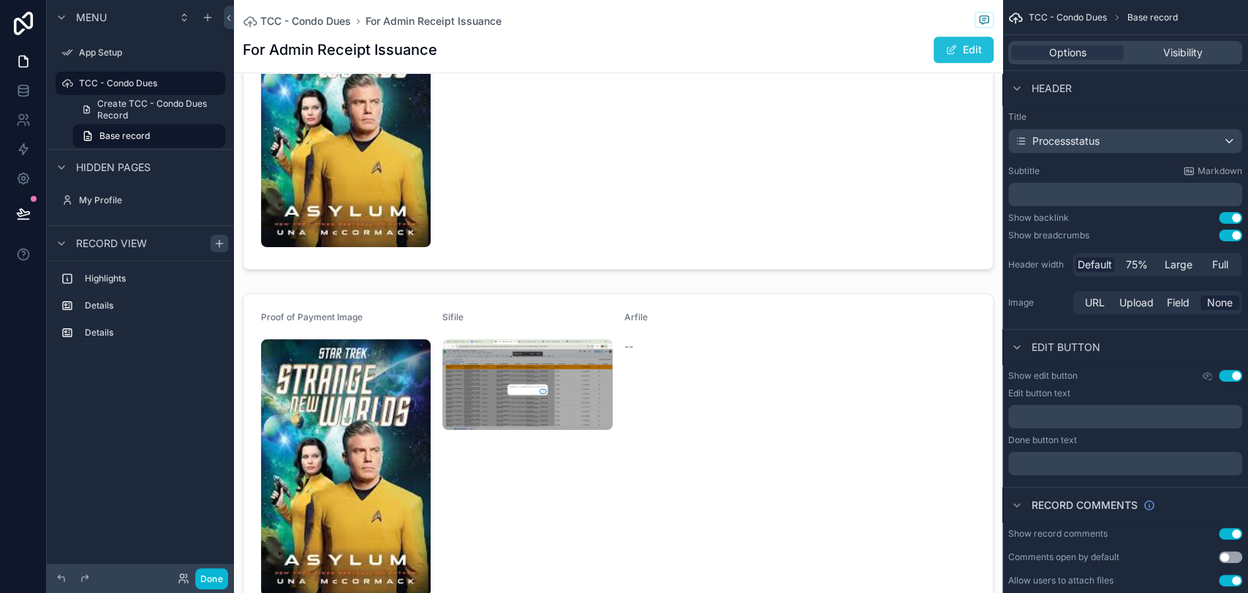
click at [946, 45] on span "scrollable content" at bounding box center [952, 50] width 12 height 12
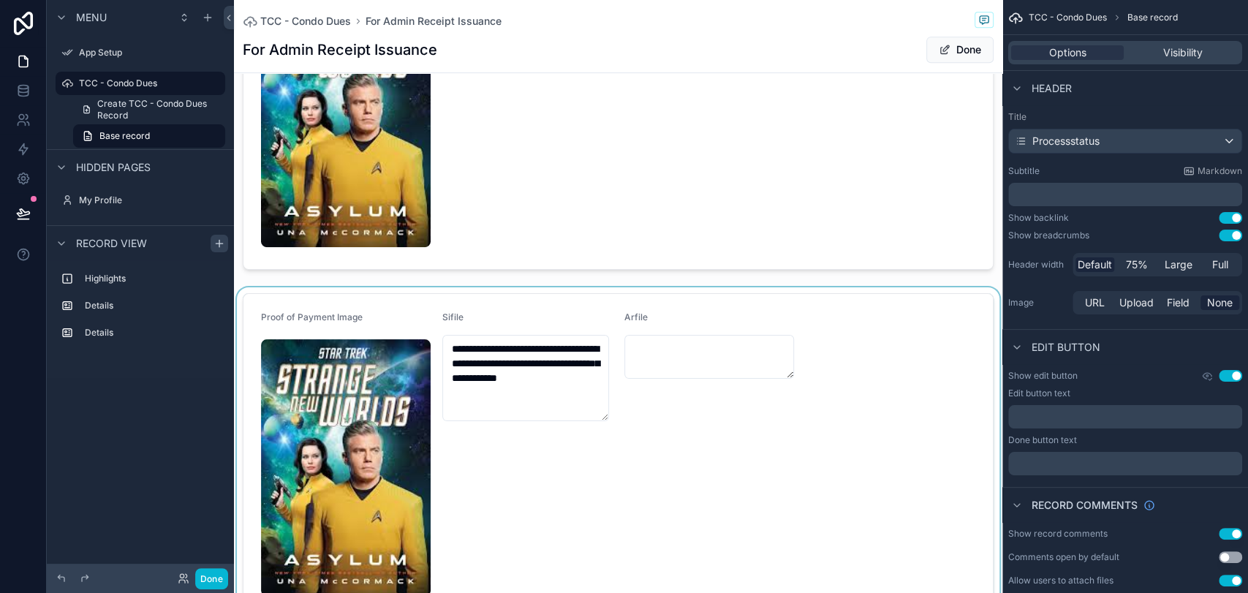
click at [775, 329] on div "scrollable content" at bounding box center [618, 455] width 769 height 336
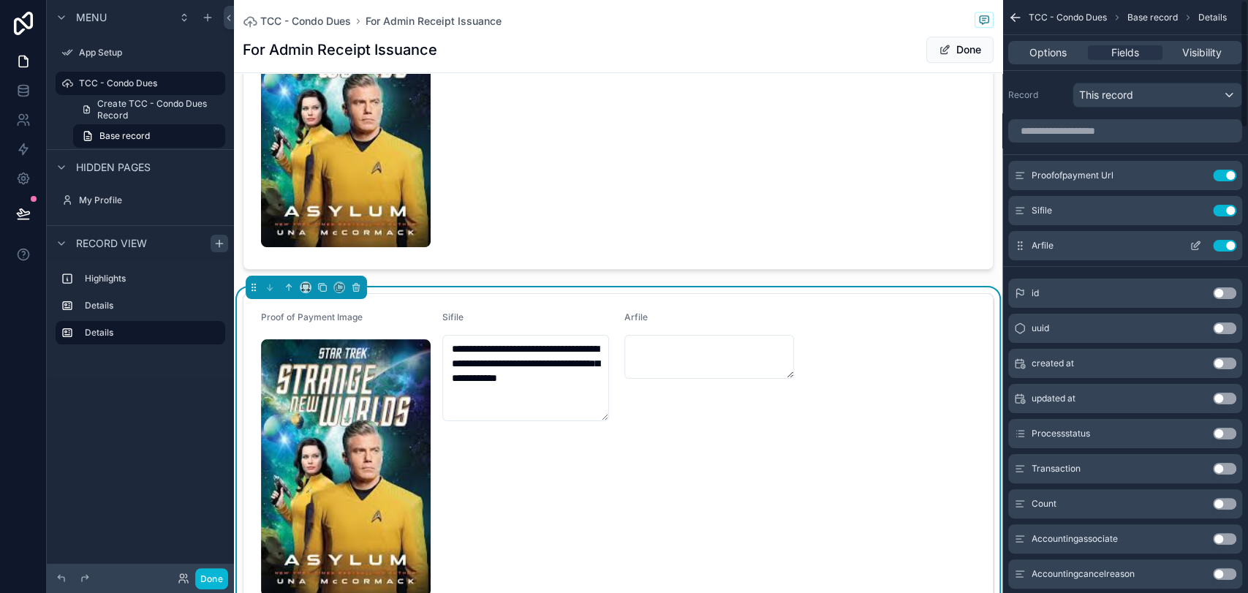
click at [1123, 245] on icon "scrollable content" at bounding box center [1196, 246] width 12 height 12
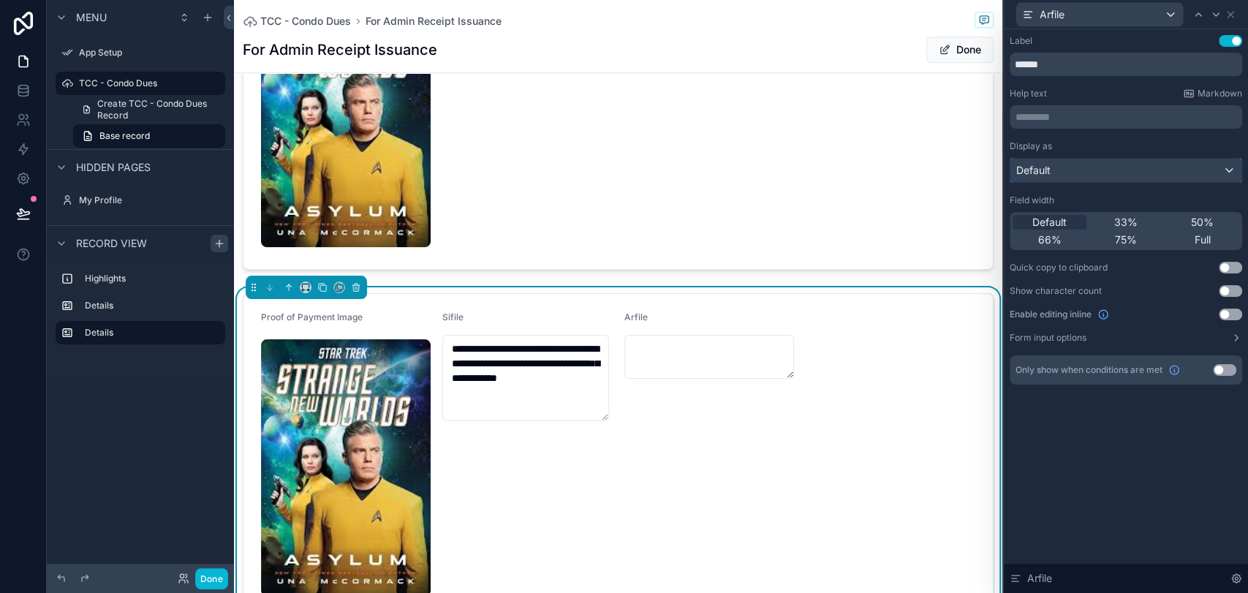
click at [1077, 164] on div "Default" at bounding box center [1126, 170] width 231 height 23
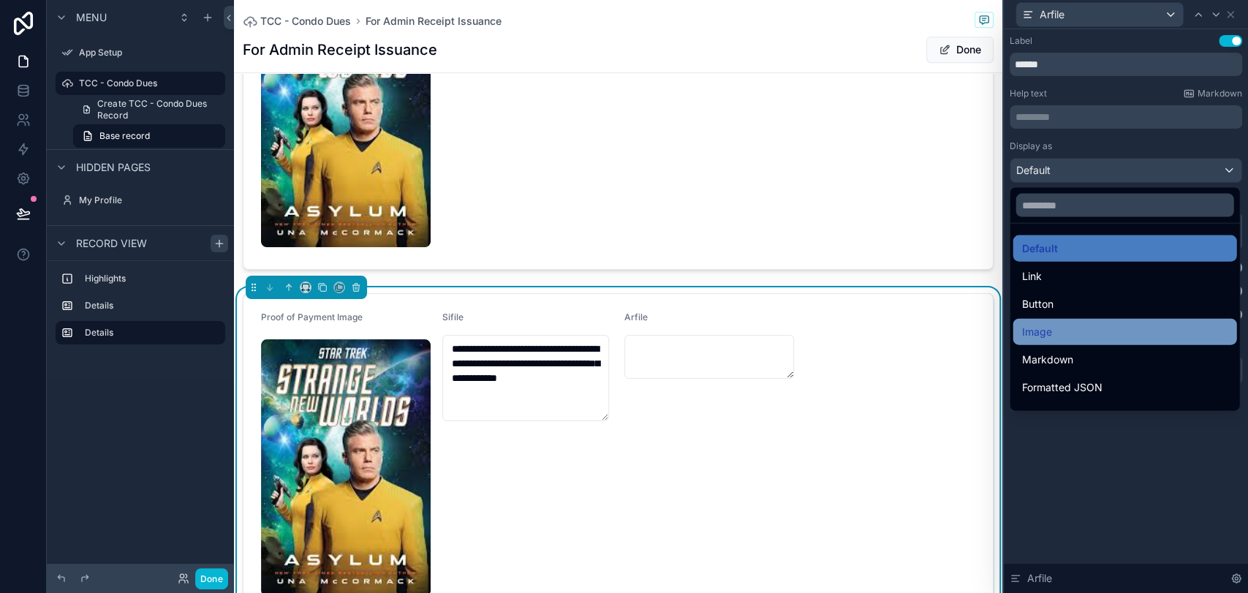
click at [1071, 333] on div "Image" at bounding box center [1125, 332] width 206 height 18
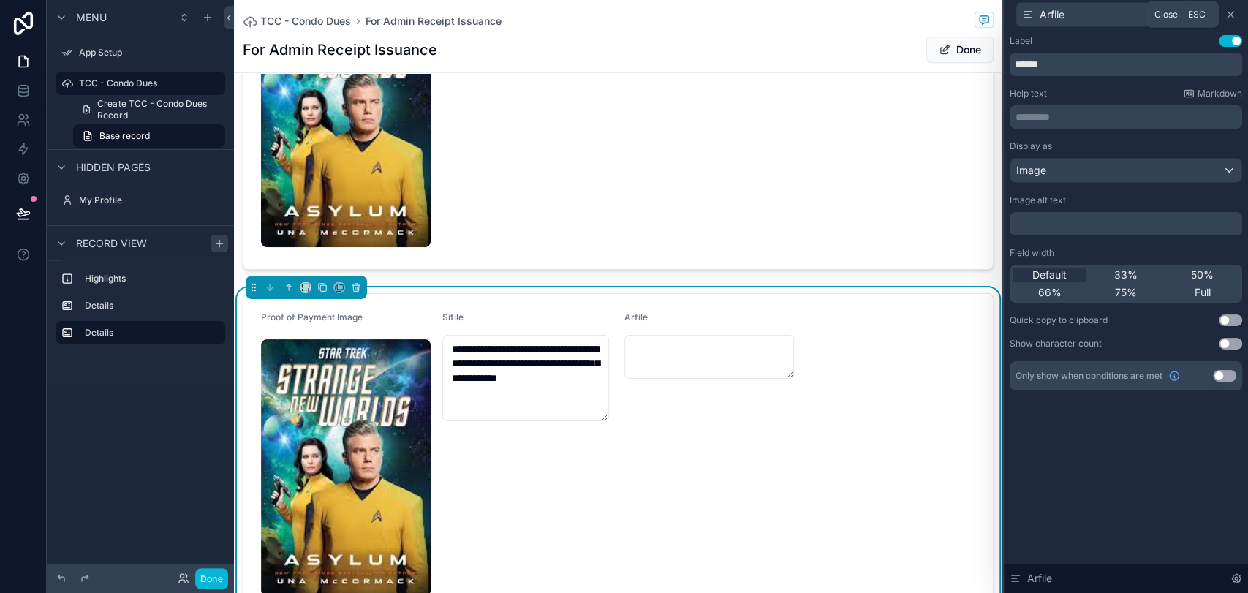
click at [1123, 19] on icon at bounding box center [1231, 15] width 12 height 12
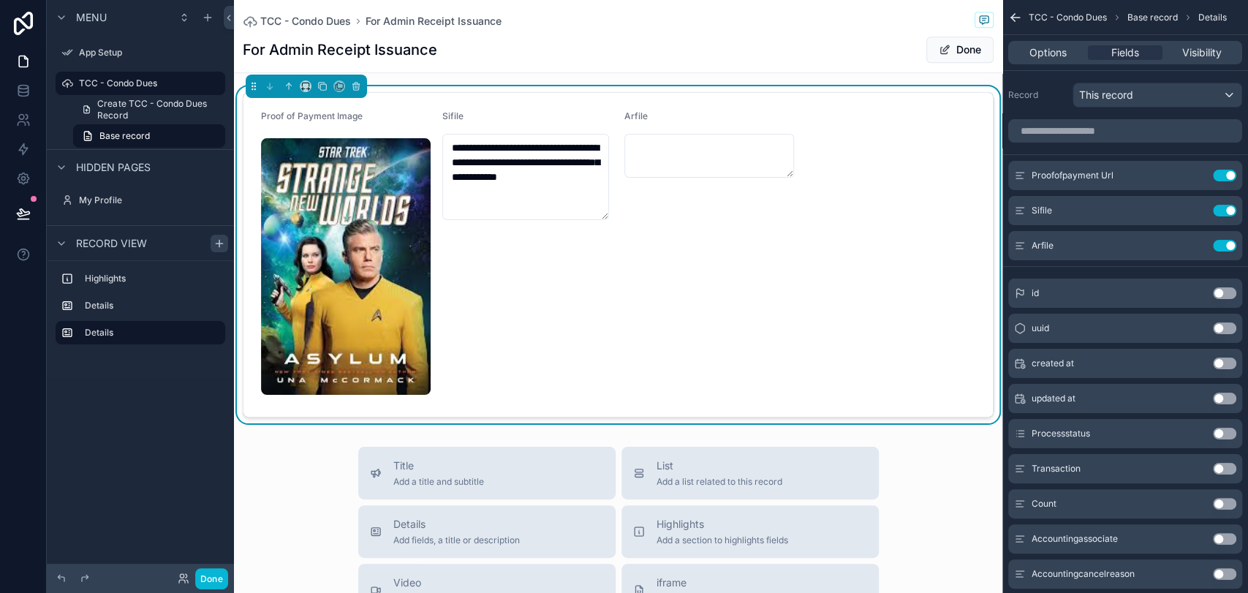
scroll to position [649, 0]
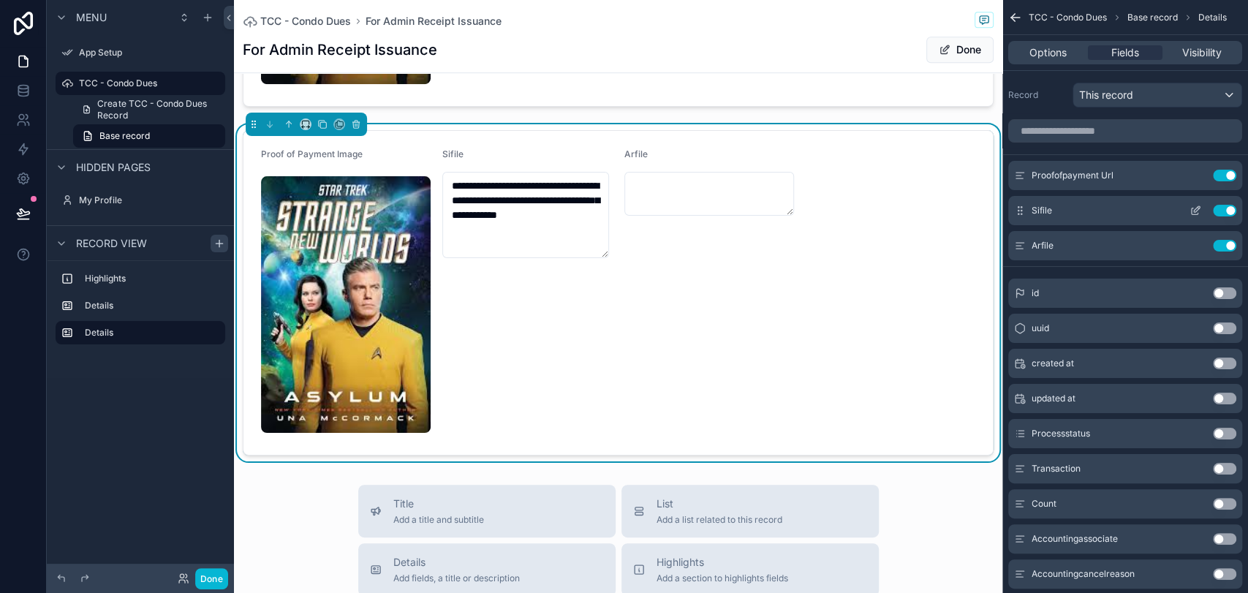
click at [1123, 208] on icon "scrollable content" at bounding box center [1196, 211] width 12 height 12
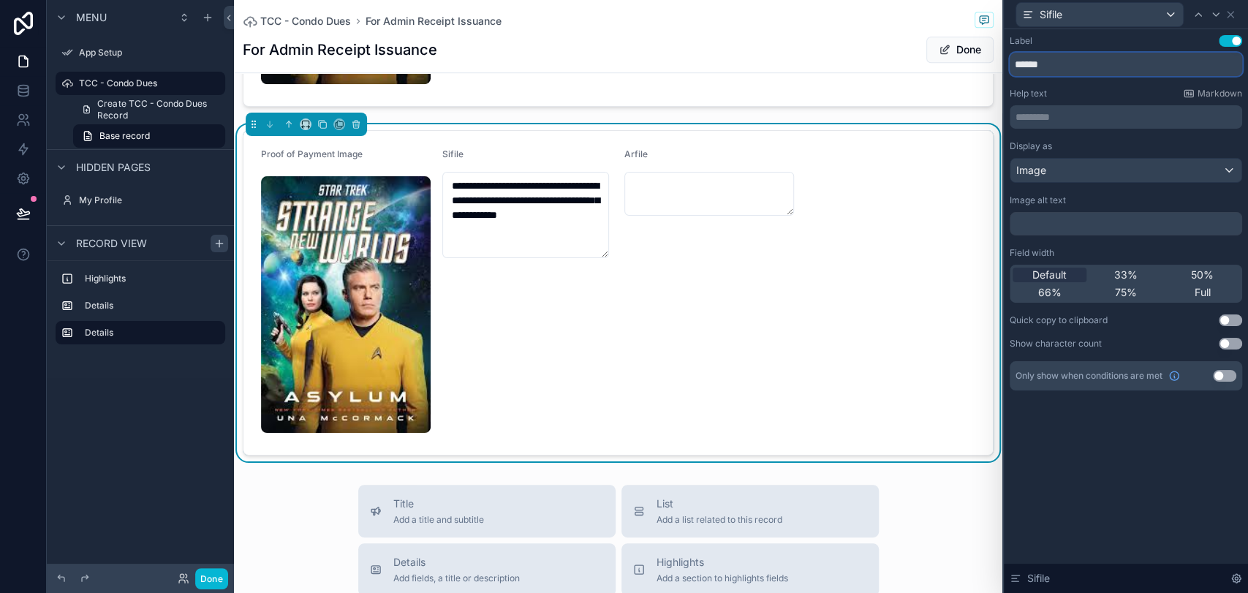
drag, startPoint x: 1066, startPoint y: 67, endPoint x: 944, endPoint y: 70, distance: 122.2
click at [951, 67] on div "**********" at bounding box center [624, 296] width 1248 height 593
type input "**********"
click at [1123, 14] on icon at bounding box center [1231, 15] width 6 height 6
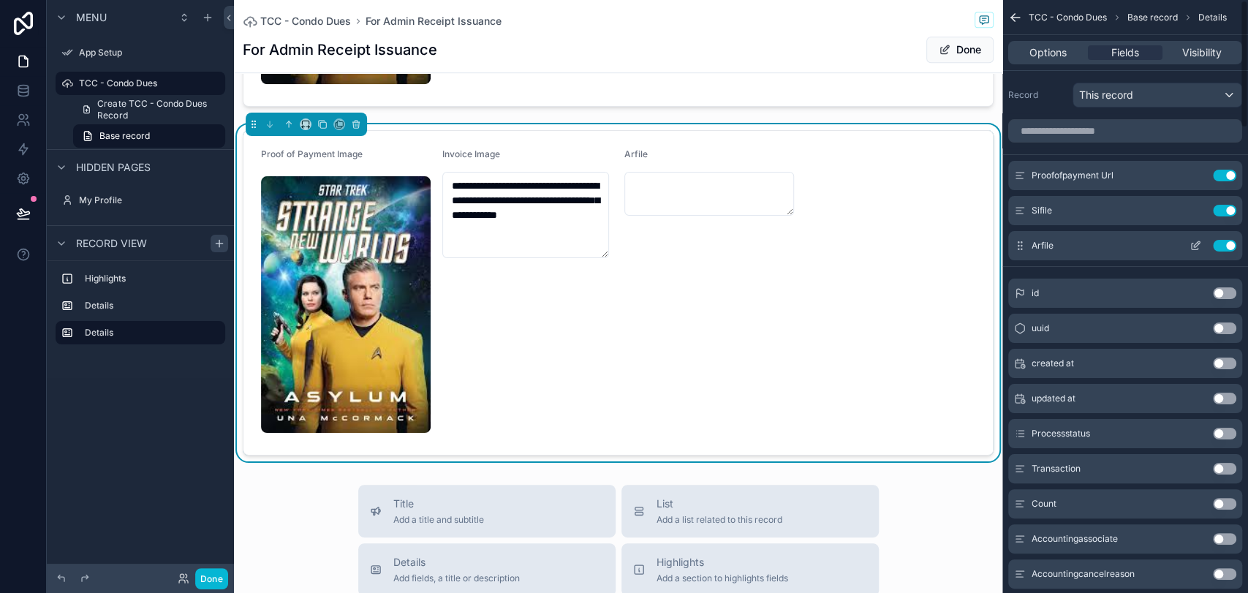
click at [1123, 244] on icon "scrollable content" at bounding box center [1195, 247] width 7 height 7
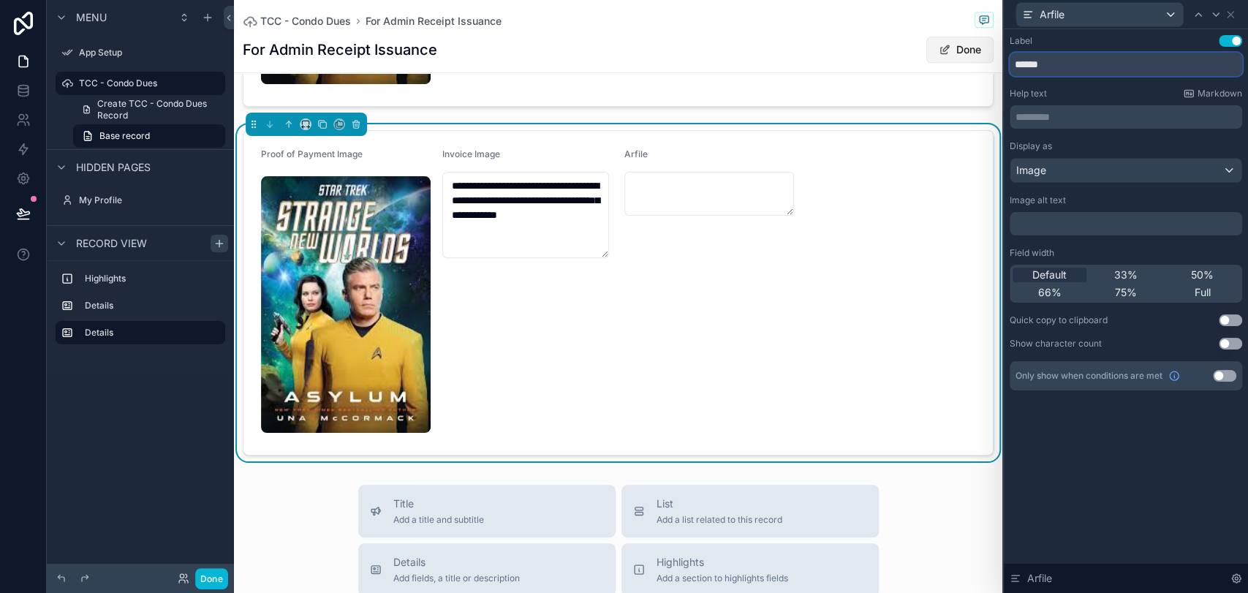
drag, startPoint x: 1067, startPoint y: 60, endPoint x: 955, endPoint y: 61, distance: 111.9
click at [955, 61] on div "**********" at bounding box center [624, 296] width 1248 height 593
type input "********"
click at [1123, 15] on icon at bounding box center [1231, 15] width 12 height 12
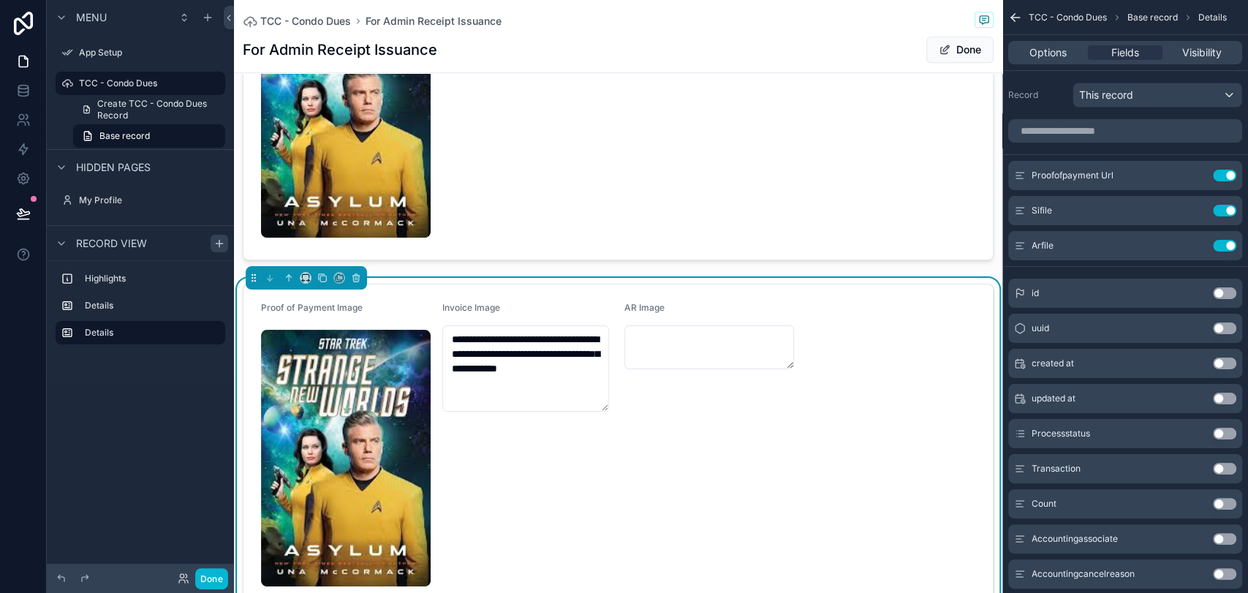
scroll to position [404, 0]
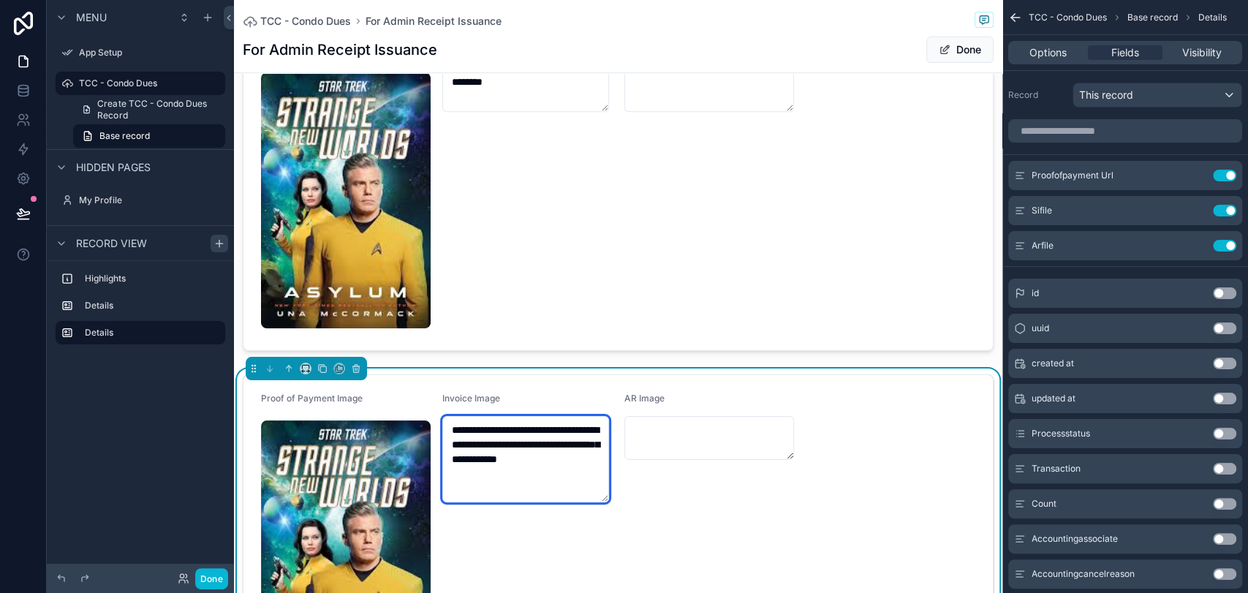
click at [557, 485] on textarea "**********" at bounding box center [525, 459] width 167 height 86
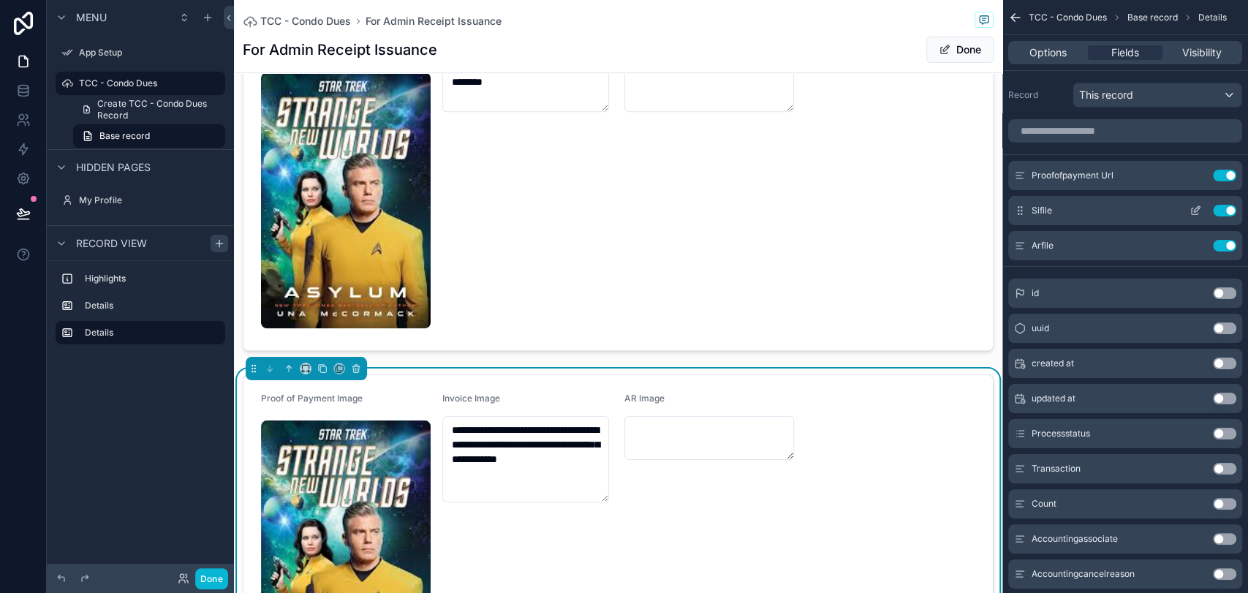
click at [1123, 208] on icon "scrollable content" at bounding box center [1197, 209] width 6 height 6
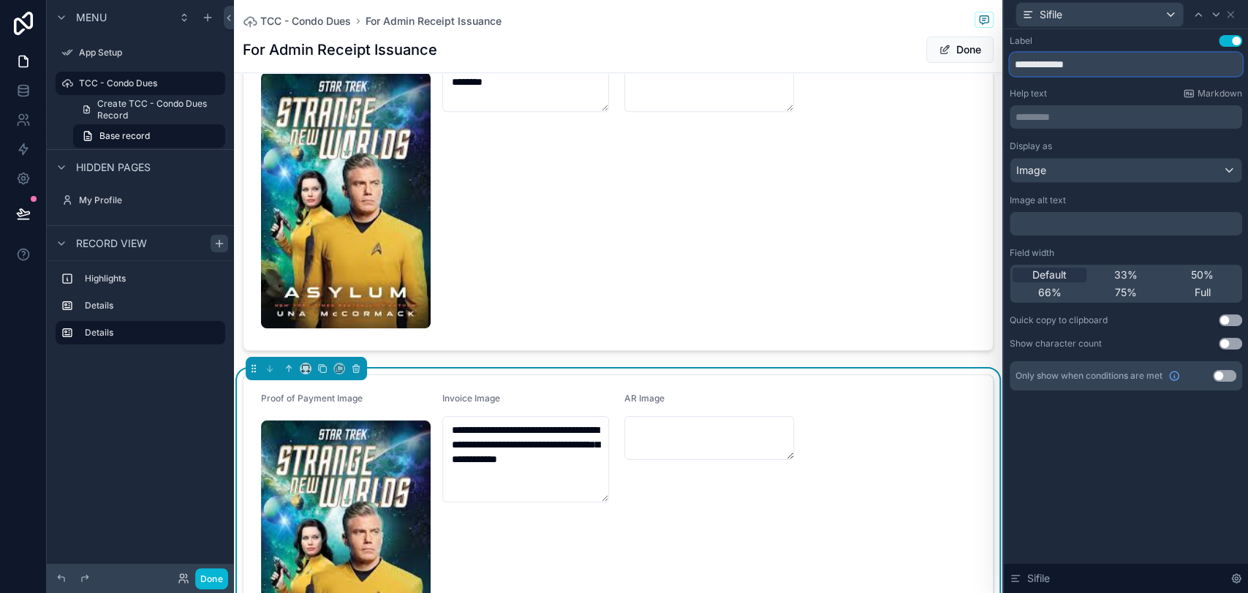
click at [1106, 69] on input "**********" at bounding box center [1126, 64] width 233 height 23
click at [1123, 122] on p "********* ﻿" at bounding box center [1128, 117] width 224 height 15
drag, startPoint x: 1096, startPoint y: 69, endPoint x: 1005, endPoint y: 67, distance: 91.5
click at [1005, 67] on div "**********" at bounding box center [1126, 227] width 244 height 396
click at [1110, 118] on p "**********" at bounding box center [1128, 117] width 224 height 15
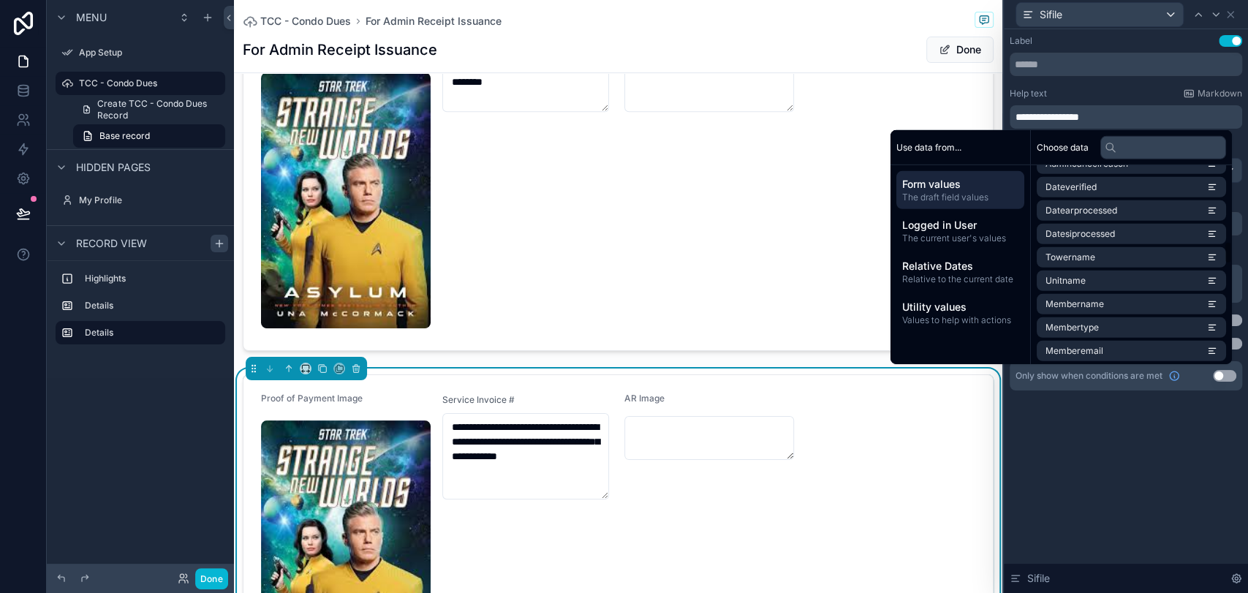
scroll to position [975, 0]
click at [1123, 154] on input "text" at bounding box center [1164, 146] width 126 height 23
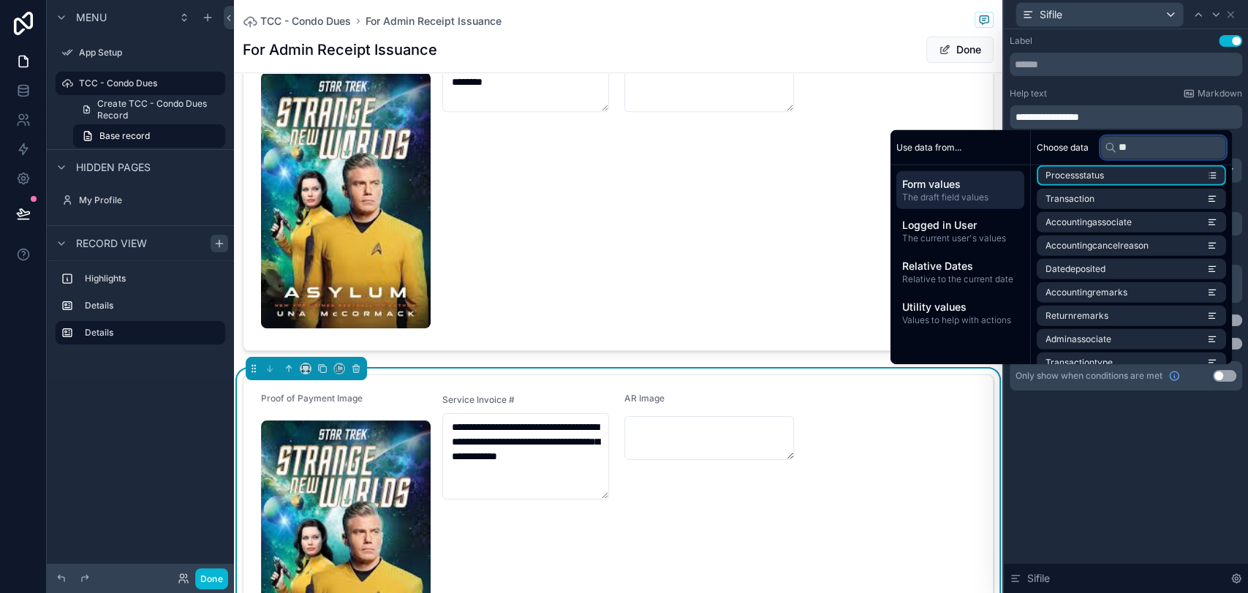
scroll to position [0, 0]
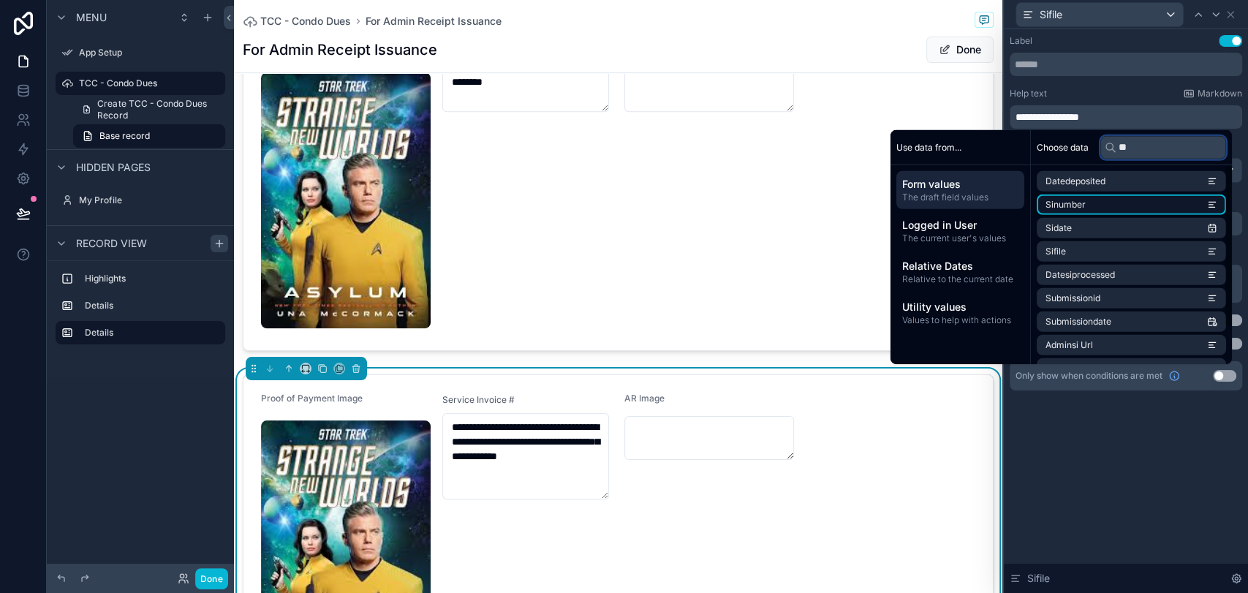
type input "**"
click at [1101, 195] on li "Sinumber" at bounding box center [1131, 205] width 189 height 20
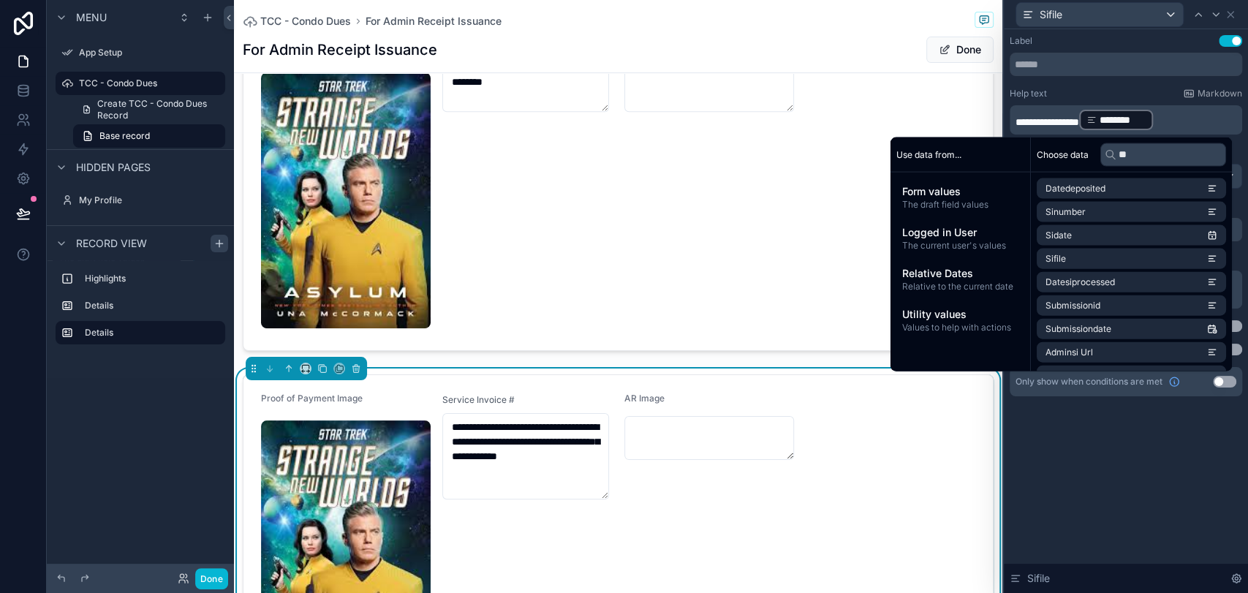
click at [1123, 116] on p "**********" at bounding box center [1128, 119] width 224 height 23
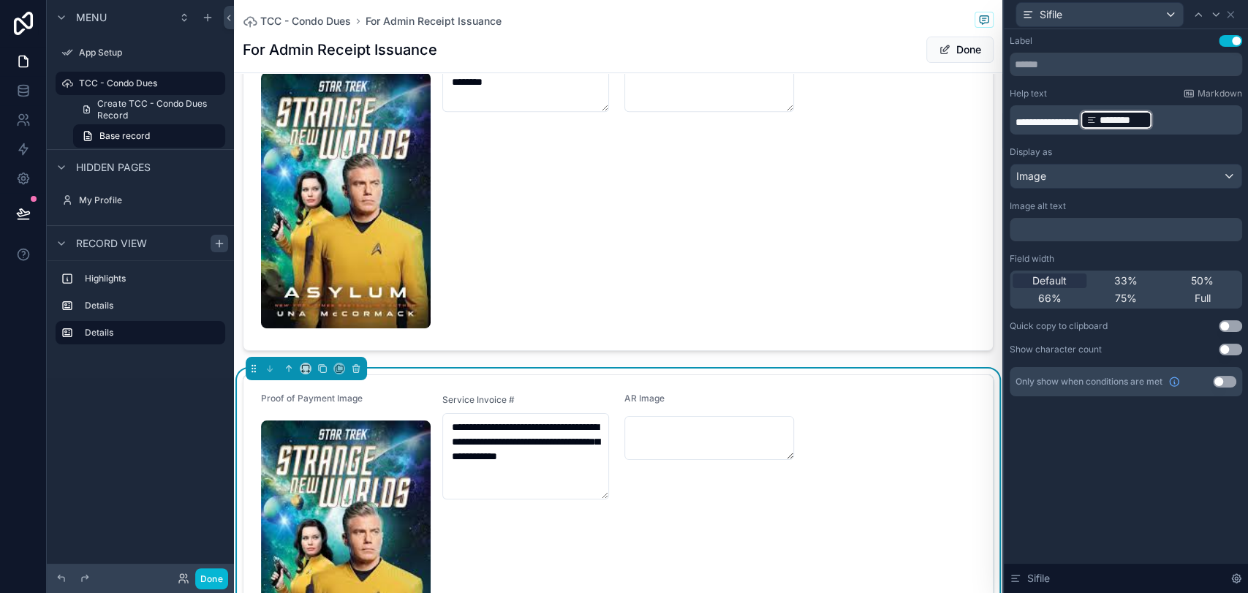
click at [1123, 434] on div "**********" at bounding box center [1126, 311] width 244 height 564
click at [1123, 124] on p "**********" at bounding box center [1128, 119] width 224 height 23
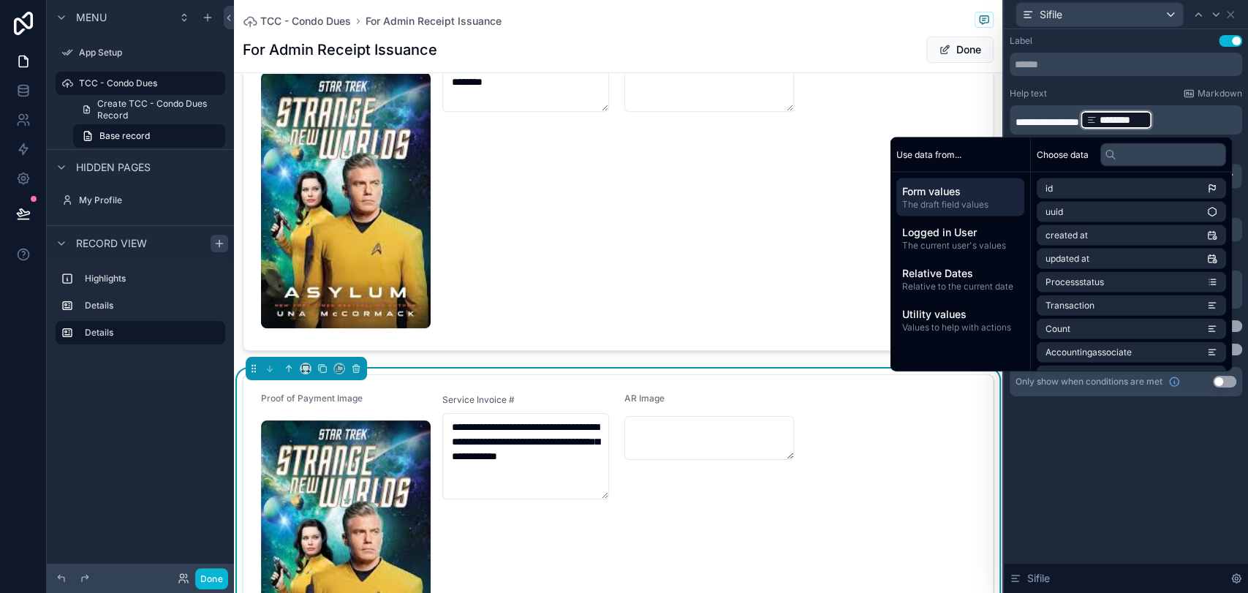
click at [1123, 115] on span "********" at bounding box center [1123, 120] width 46 height 15
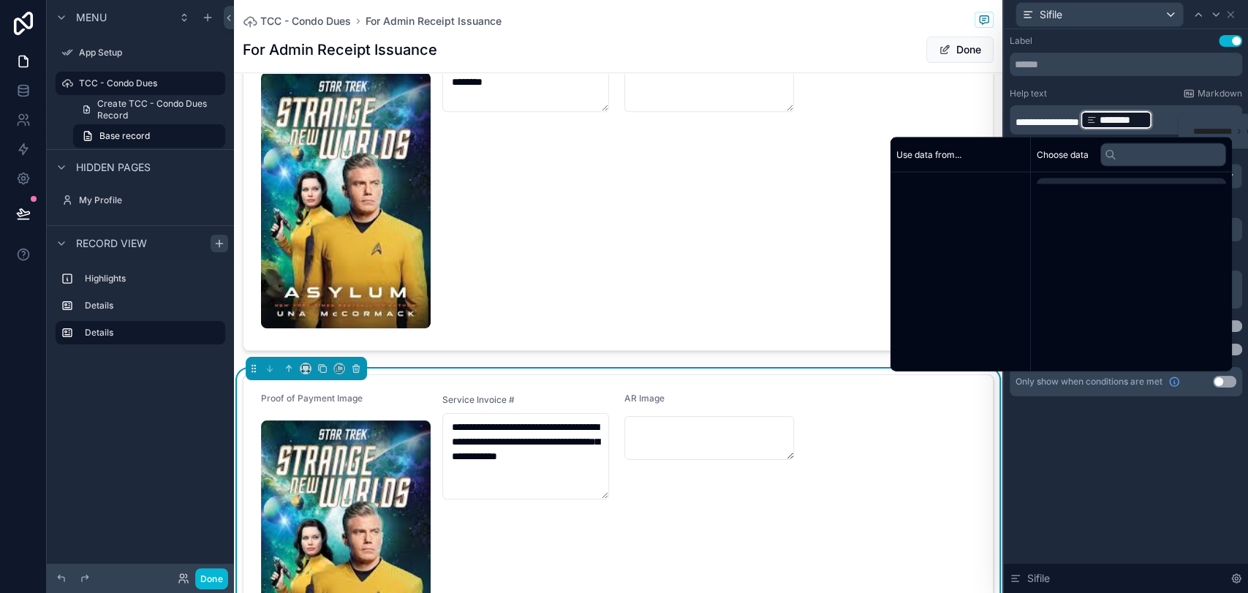
click at [1123, 115] on span "********" at bounding box center [1123, 120] width 46 height 15
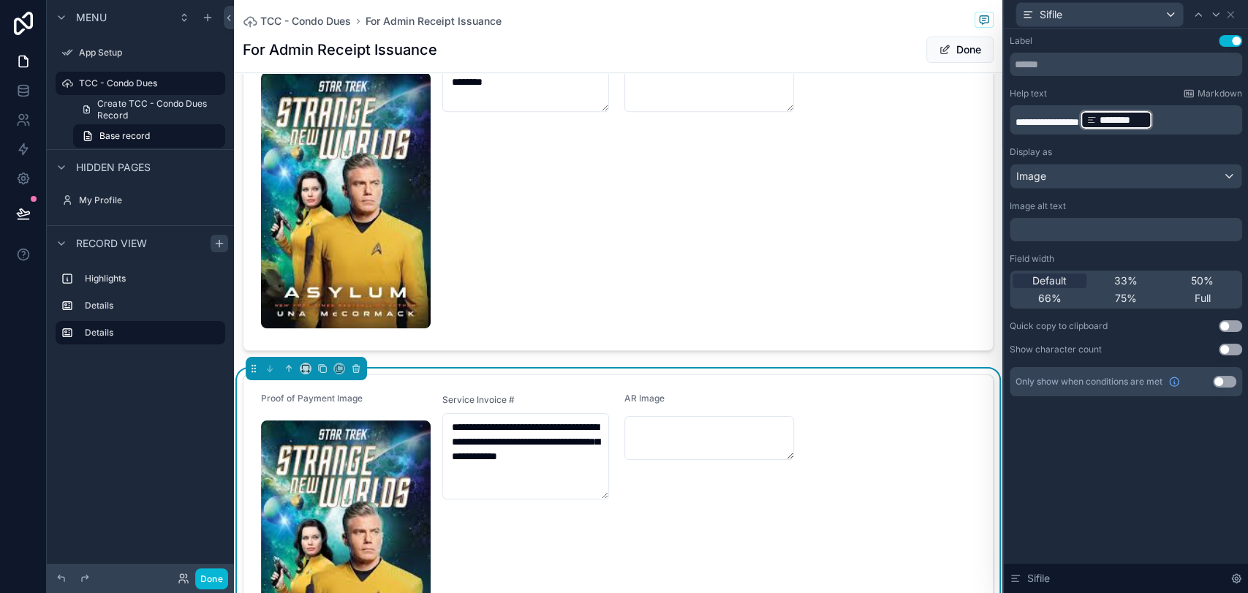
click at [1123, 115] on span "********" at bounding box center [1123, 120] width 46 height 15
click at [1108, 95] on div "Help text Markdown" at bounding box center [1126, 94] width 233 height 12
click at [1071, 118] on span "**********" at bounding box center [1048, 122] width 64 height 10
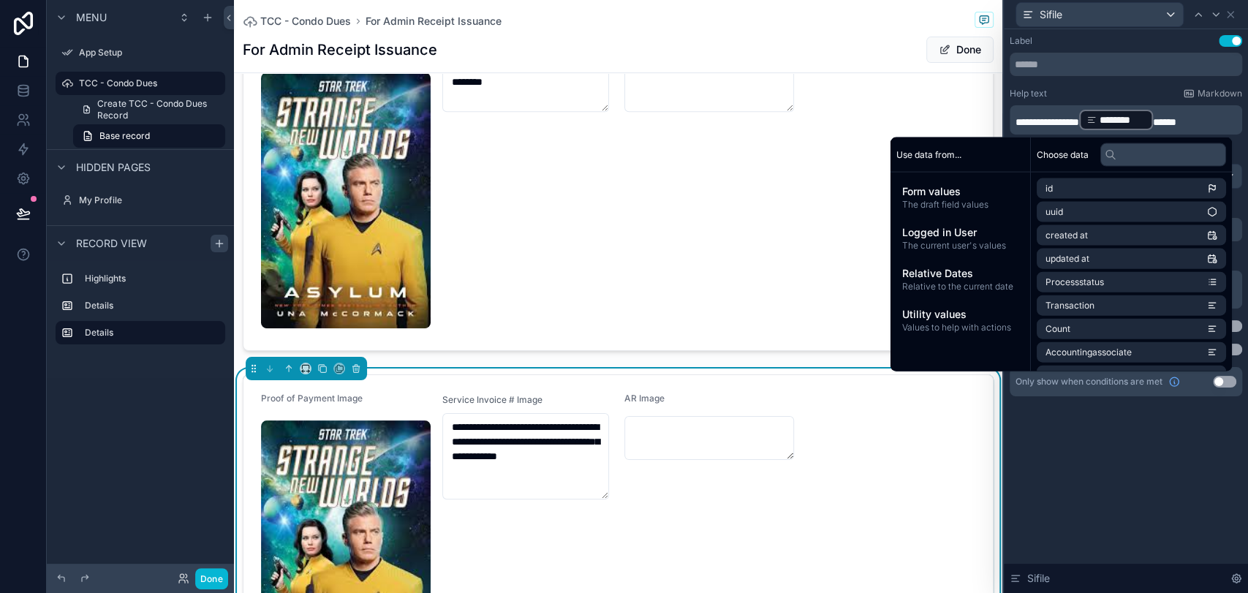
click at [1123, 476] on div "**********" at bounding box center [1126, 311] width 244 height 564
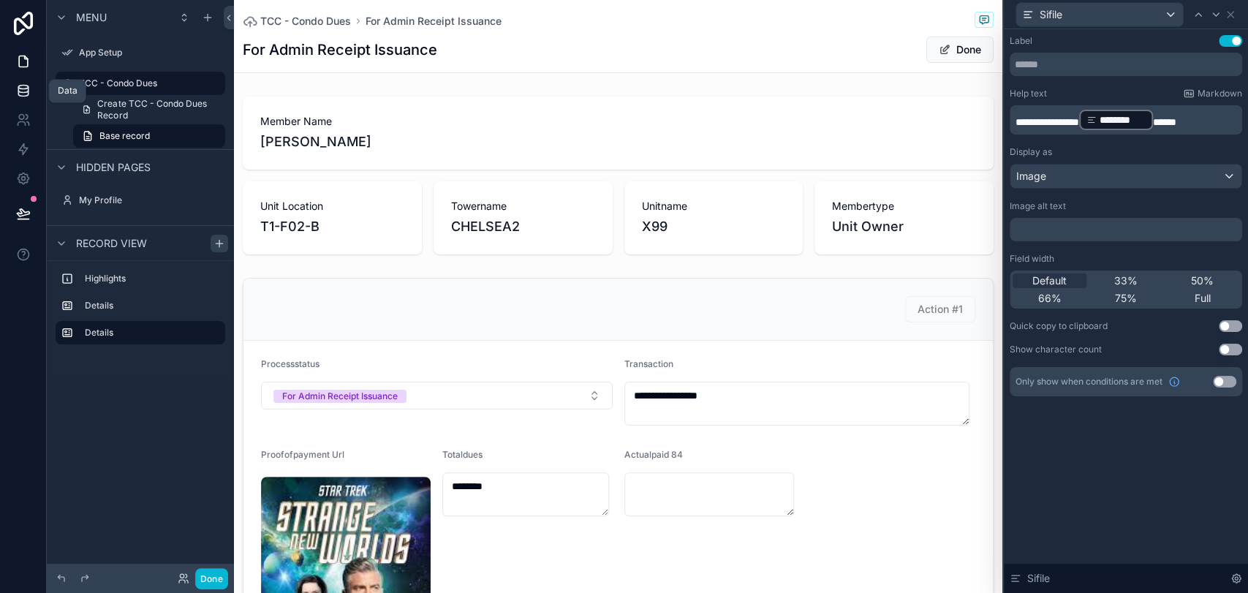
click at [34, 94] on link at bounding box center [23, 90] width 46 height 29
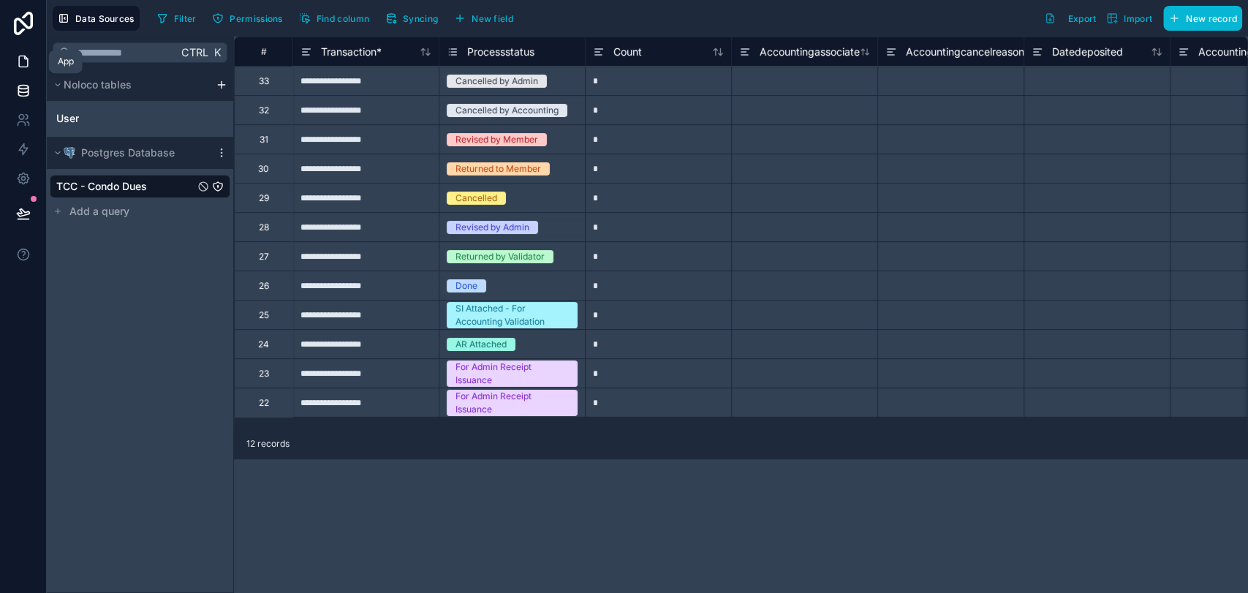
click at [22, 66] on icon at bounding box center [23, 61] width 9 height 11
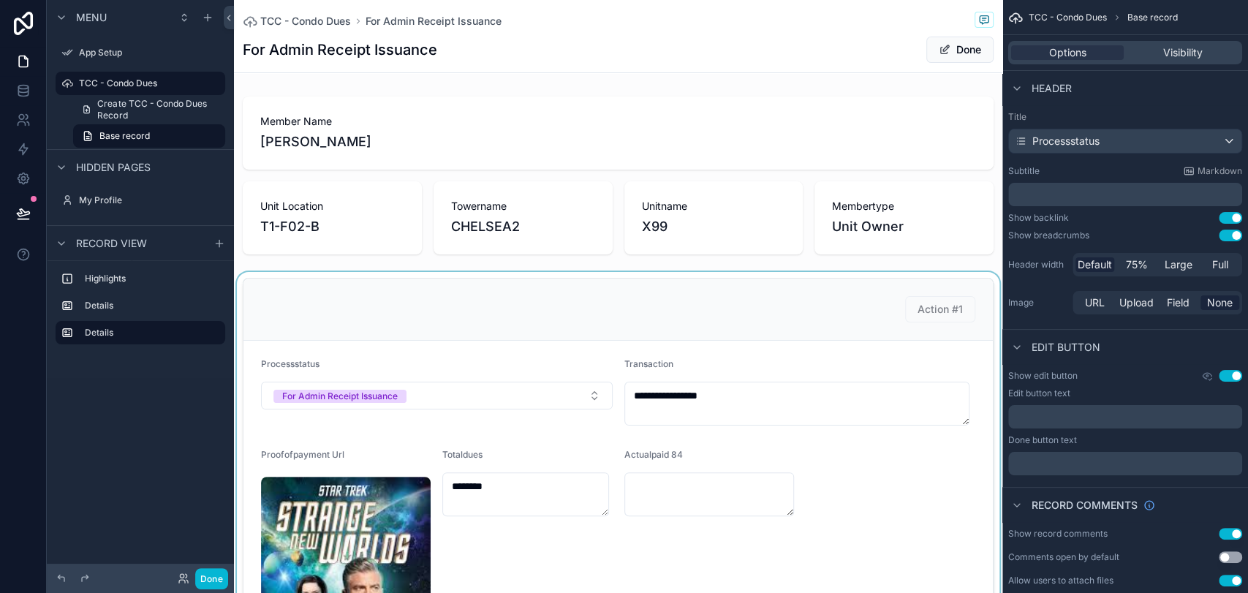
click at [758, 323] on div "scrollable content" at bounding box center [618, 516] width 769 height 489
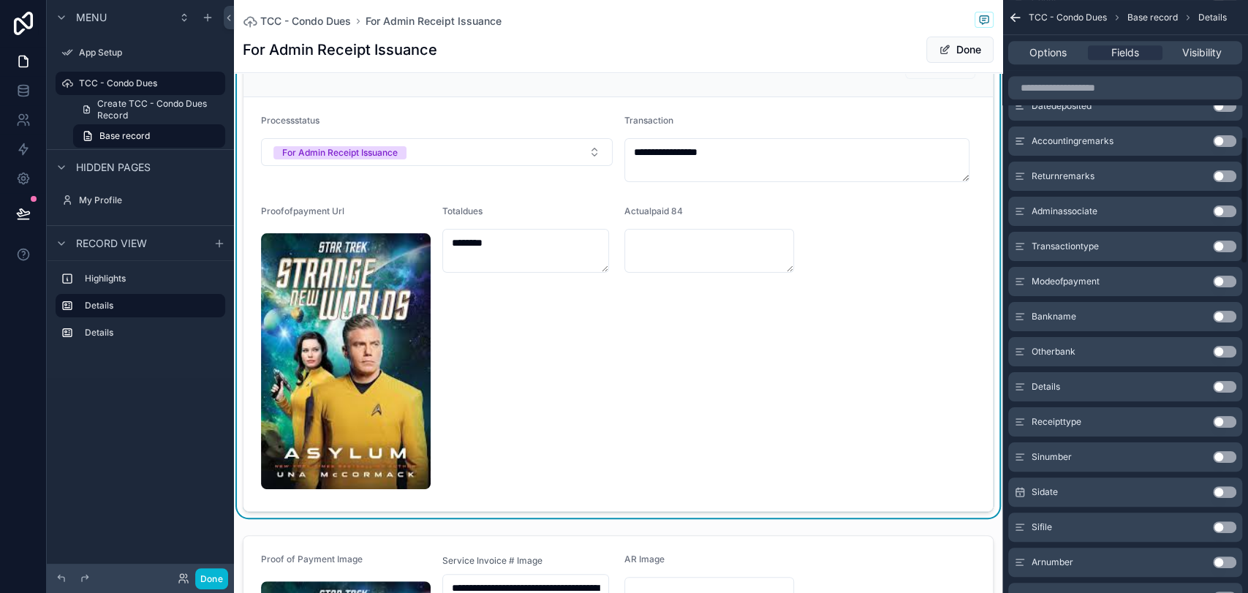
scroll to position [731, 0]
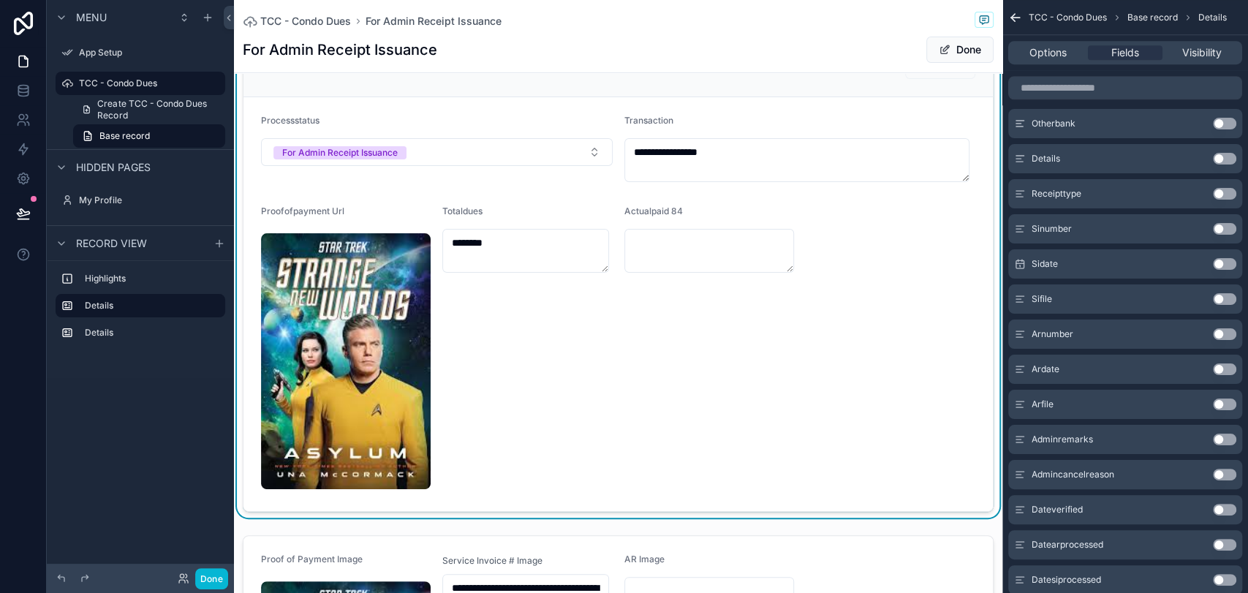
click at [1123, 227] on button "Use setting" at bounding box center [1224, 229] width 23 height 12
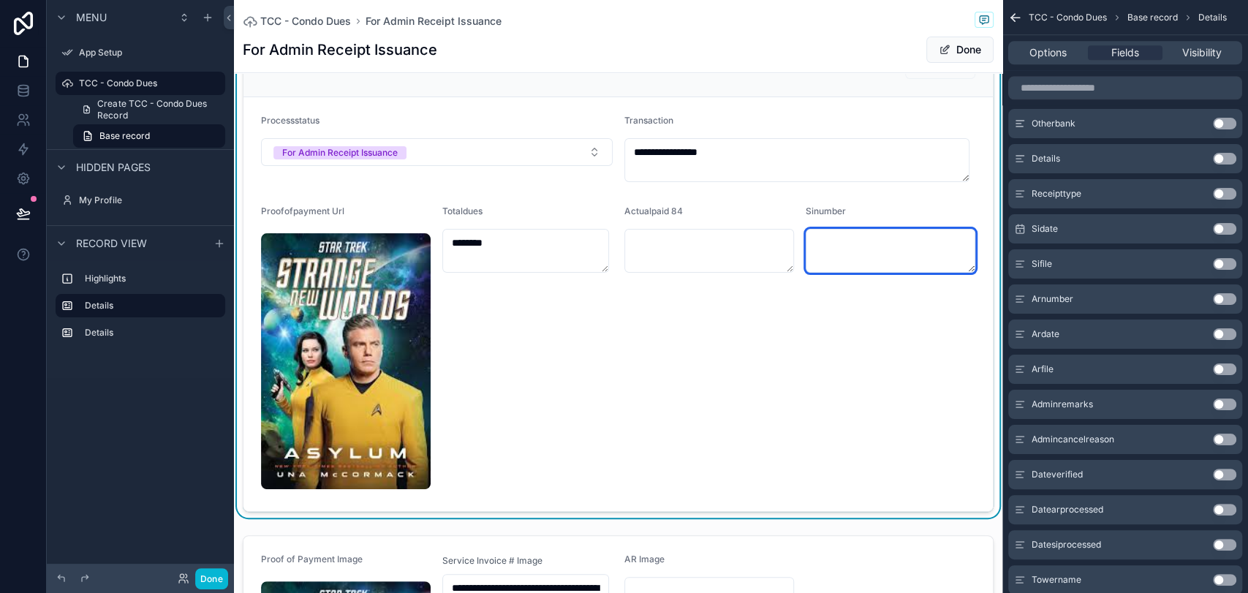
click at [885, 246] on textarea "scrollable content" at bounding box center [891, 251] width 170 height 44
type textarea "*******"
click at [938, 50] on button "Done" at bounding box center [960, 50] width 67 height 26
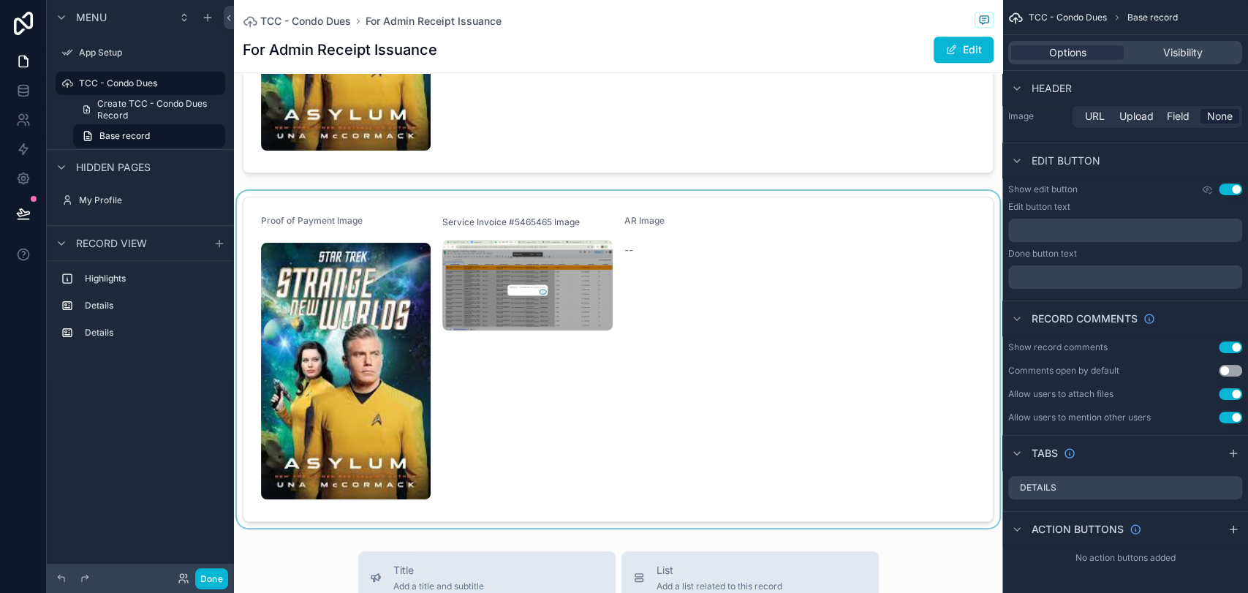
scroll to position [568, 0]
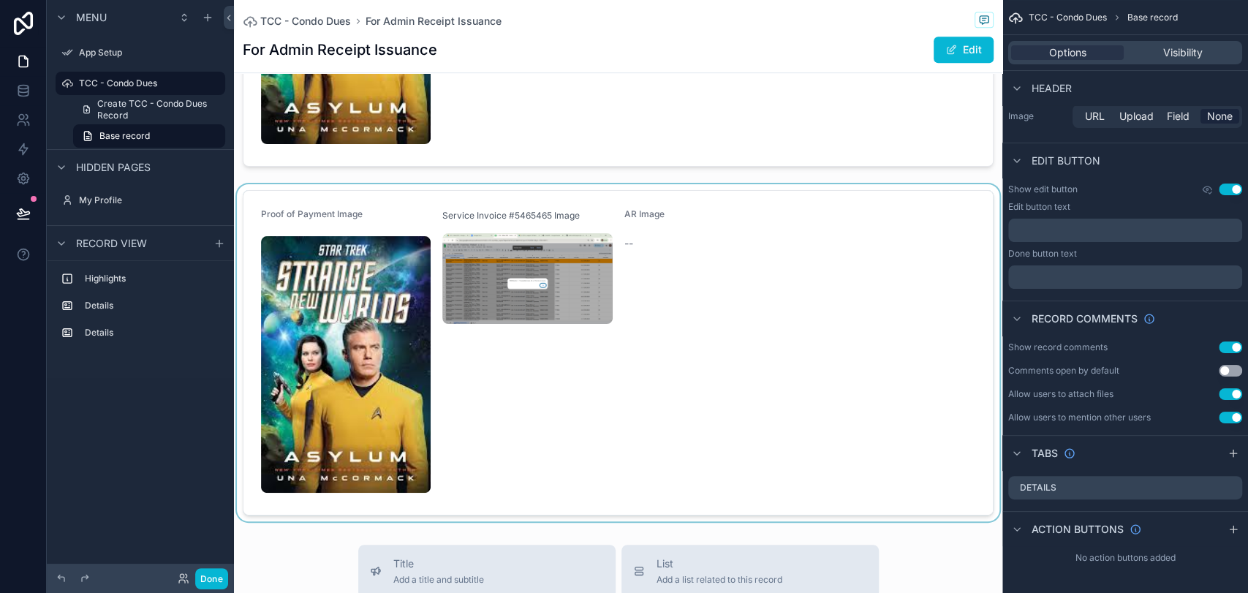
click at [895, 392] on div "scrollable content" at bounding box center [618, 352] width 769 height 336
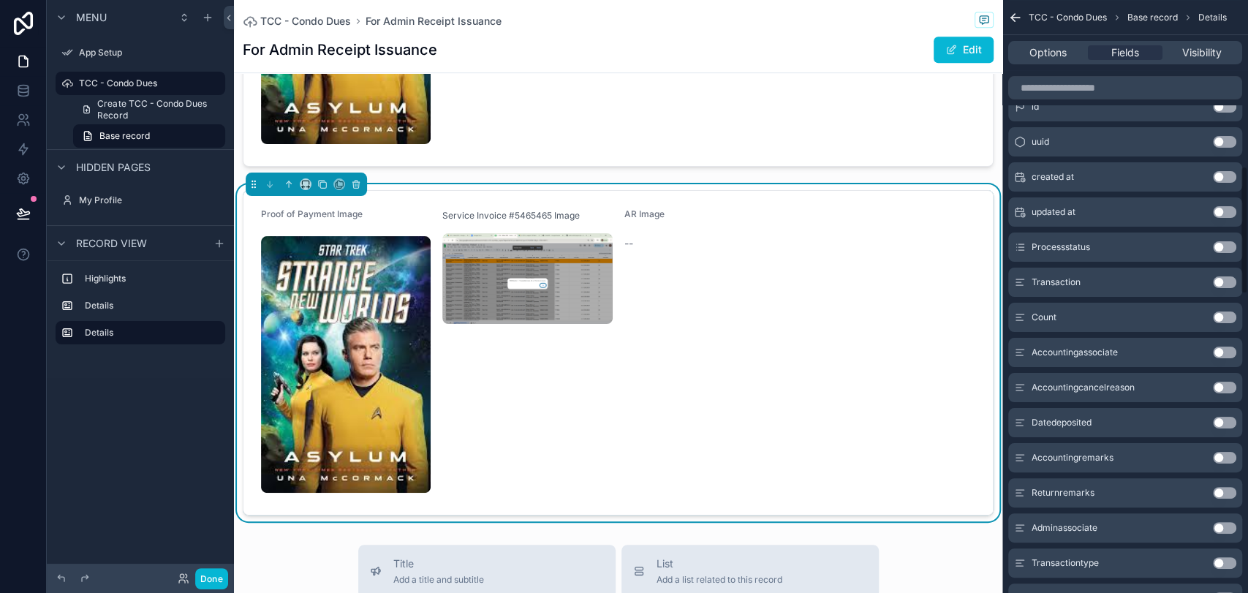
scroll to position [766, 0]
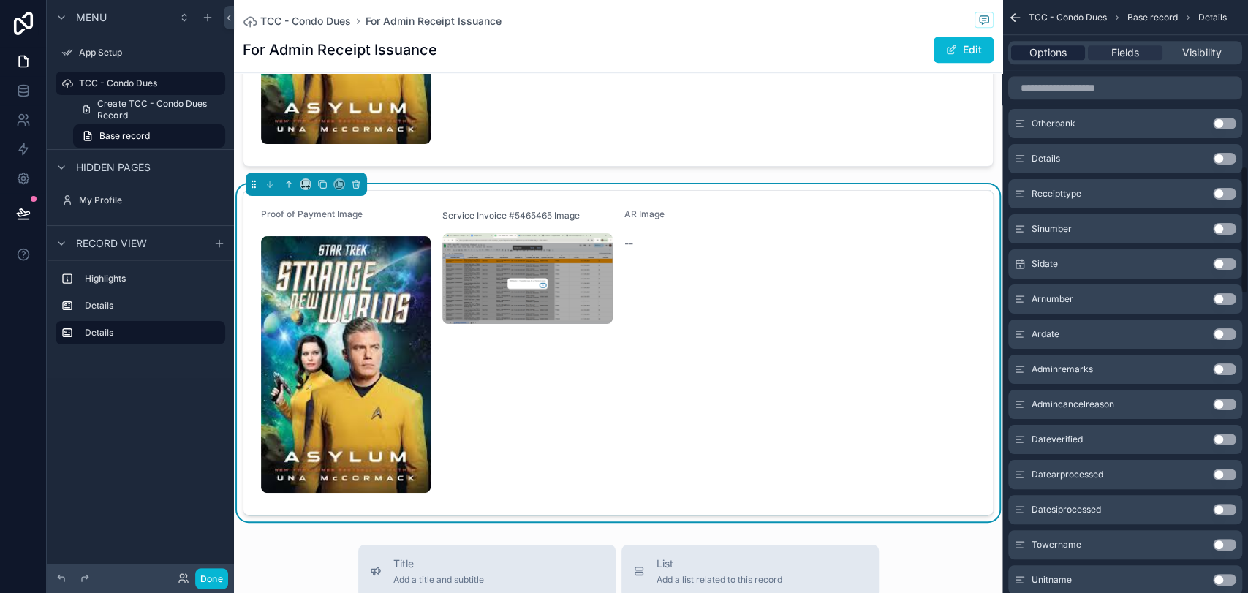
click at [1036, 56] on span "Options" at bounding box center [1048, 52] width 37 height 15
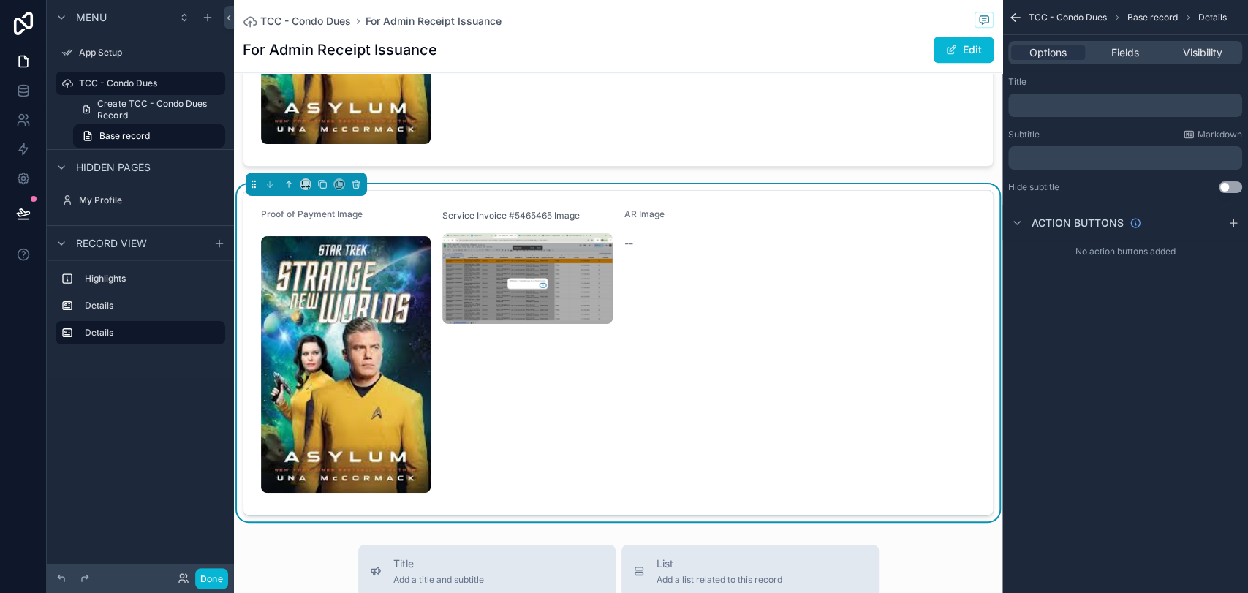
click at [1041, 105] on p "﻿" at bounding box center [1126, 105] width 225 height 12
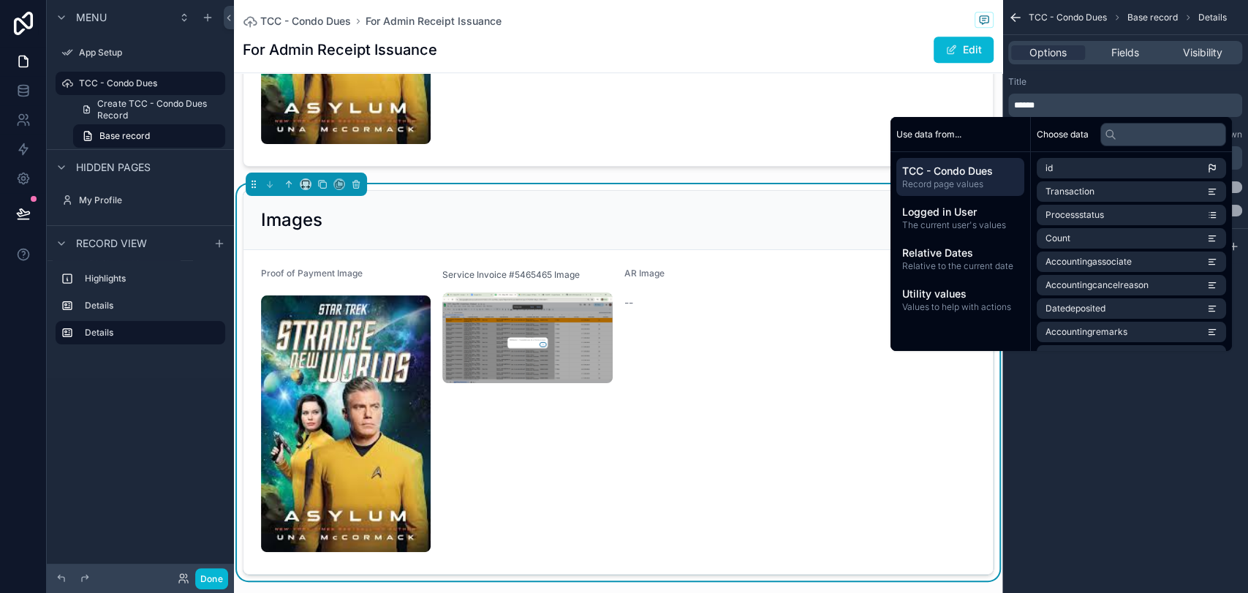
click at [805, 270] on form "Proof of Payment Image Service Invoice #5465465 Image AR Image --" at bounding box center [619, 411] width 750 height 323
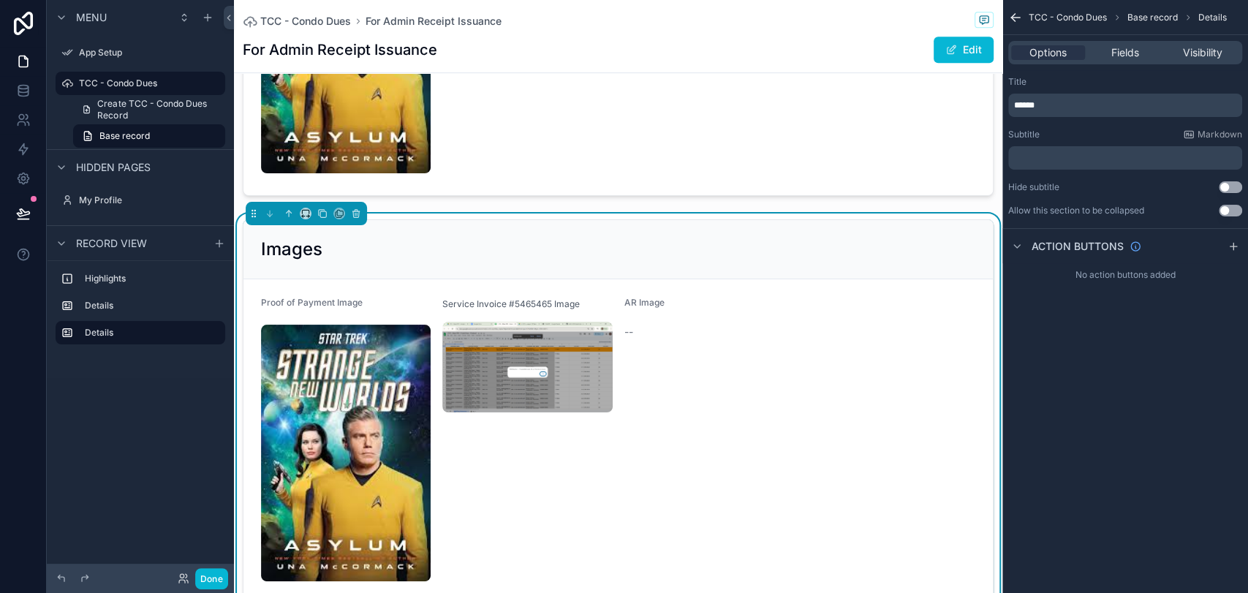
scroll to position [487, 0]
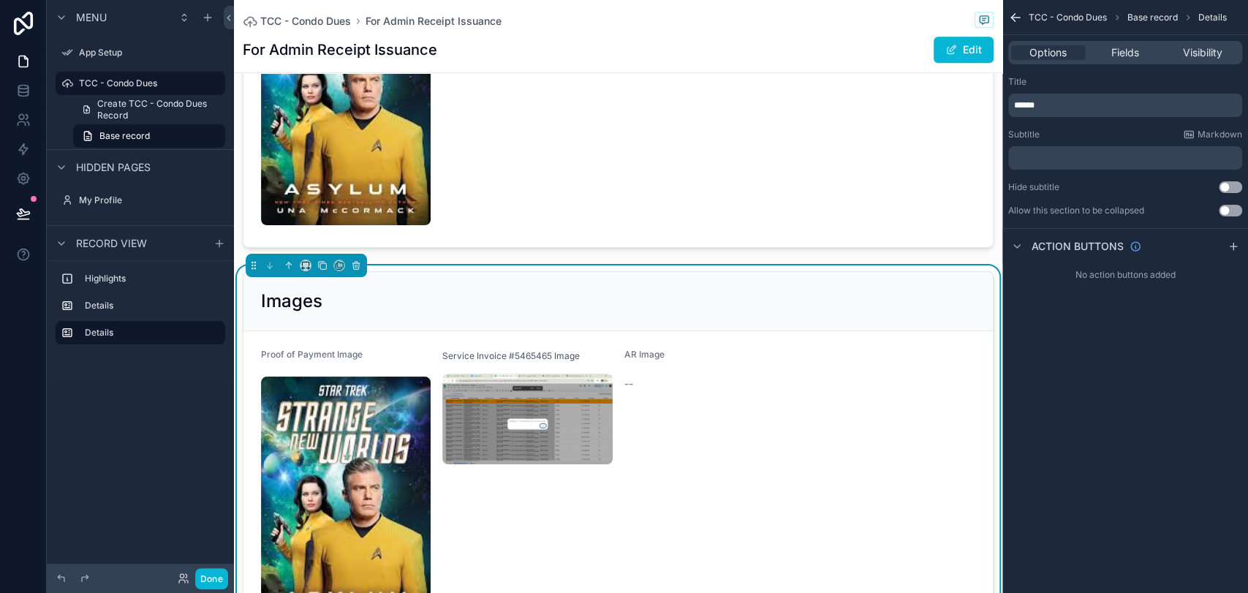
click at [1114, 113] on div "******" at bounding box center [1125, 105] width 234 height 23
click at [1074, 108] on p "******" at bounding box center [1126, 105] width 225 height 12
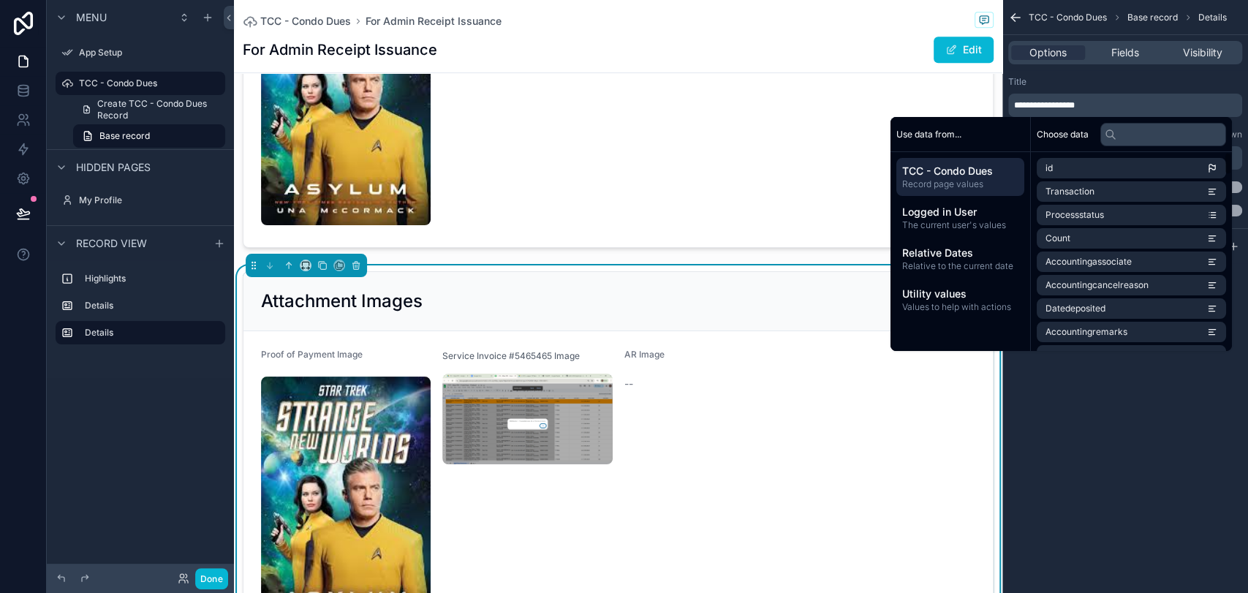
click at [1121, 533] on div "**********" at bounding box center [1126, 296] width 246 height 593
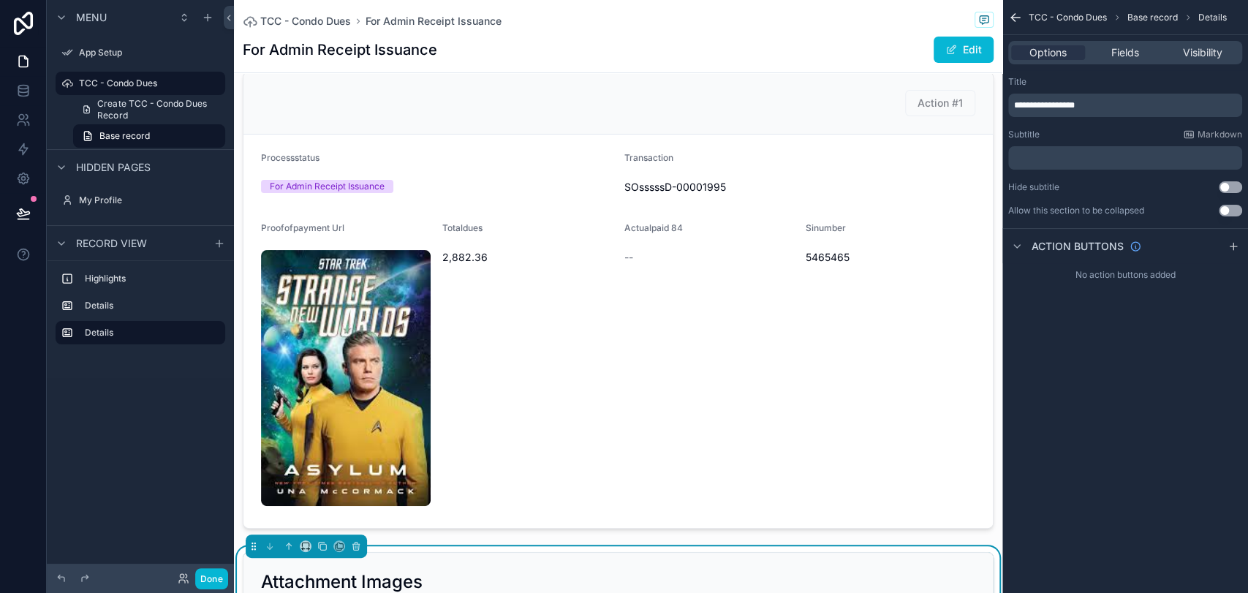
scroll to position [162, 0]
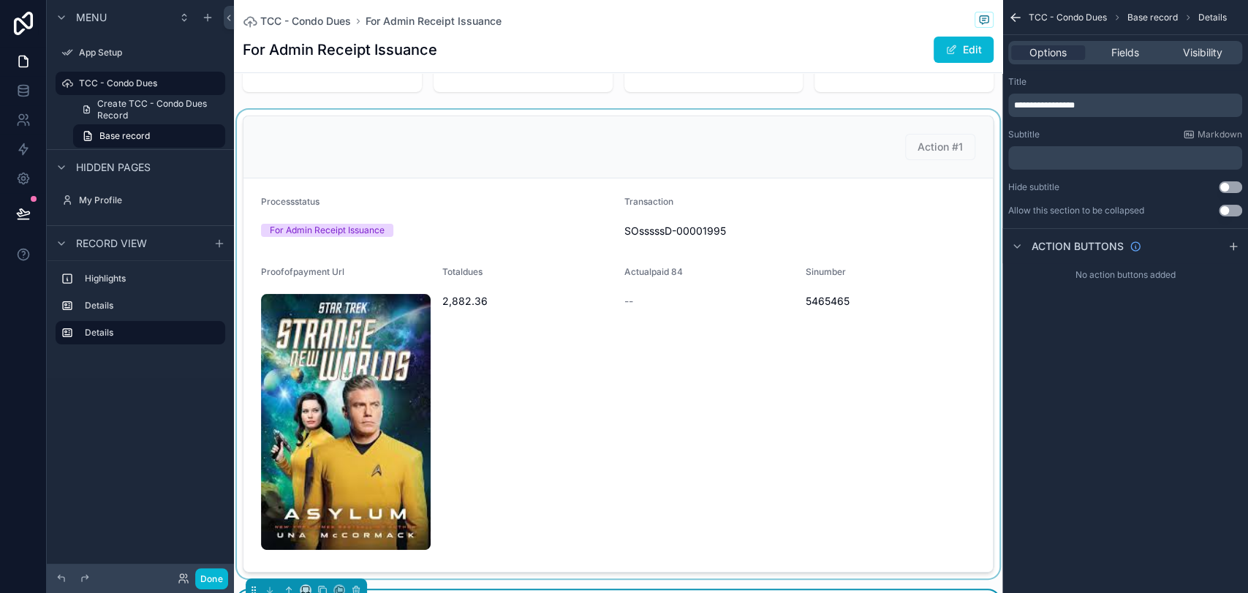
click at [560, 416] on div "scrollable content" at bounding box center [618, 344] width 769 height 469
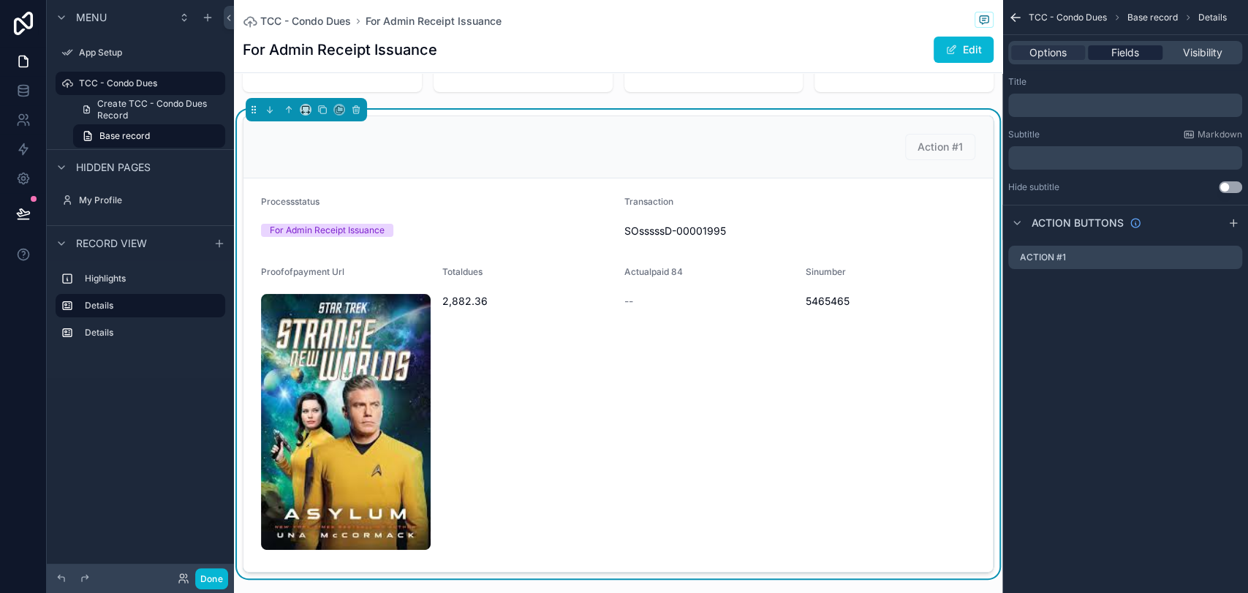
click at [1117, 58] on span "Fields" at bounding box center [1126, 52] width 28 height 15
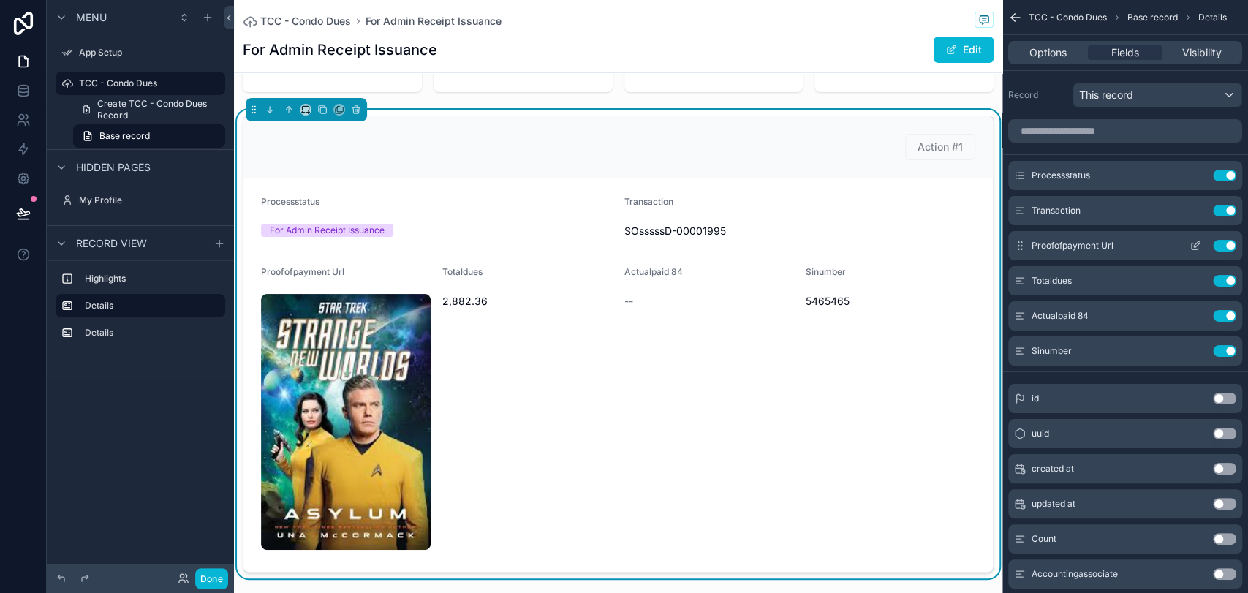
click at [1123, 247] on button "Use setting" at bounding box center [1224, 246] width 23 height 12
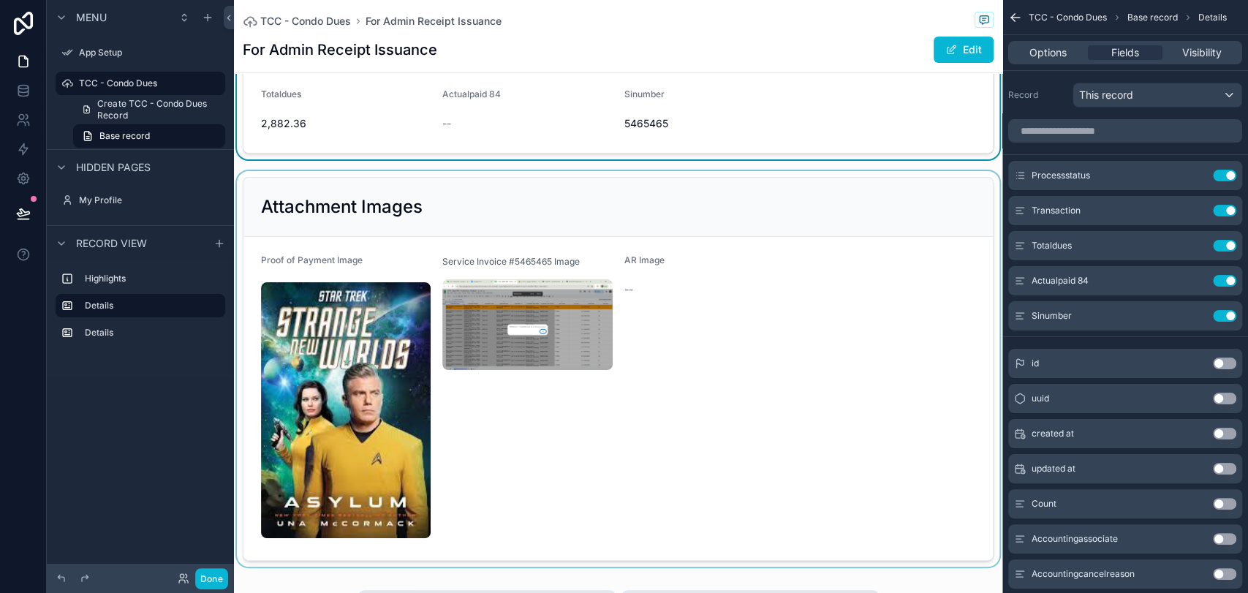
scroll to position [325, 0]
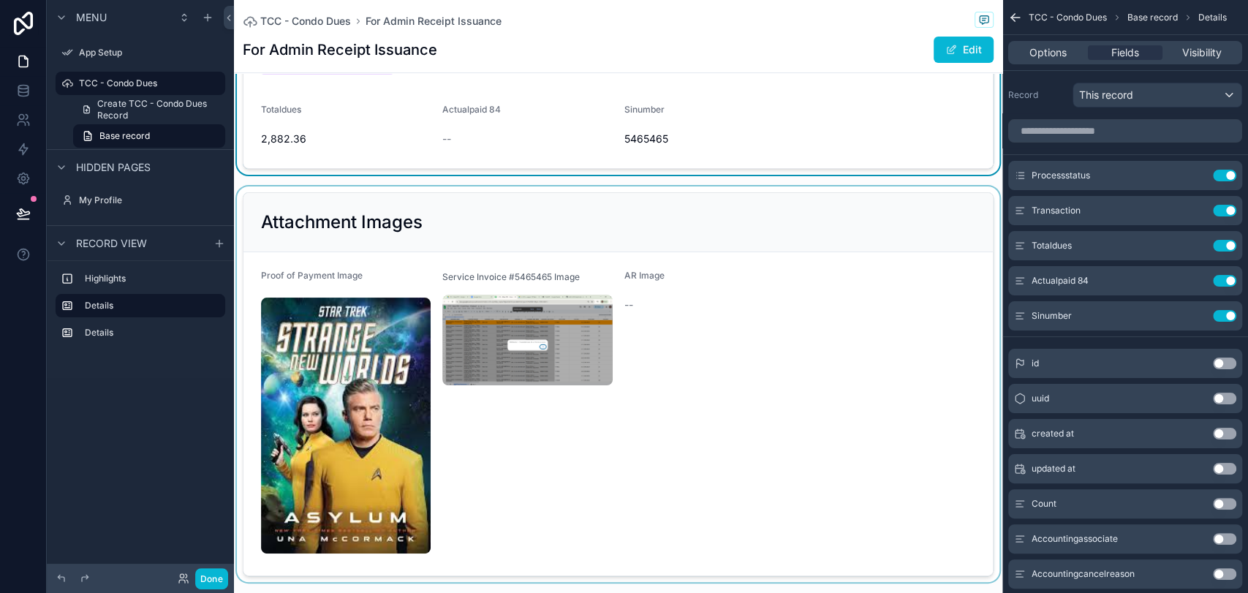
click at [782, 307] on div "scrollable content" at bounding box center [618, 384] width 769 height 396
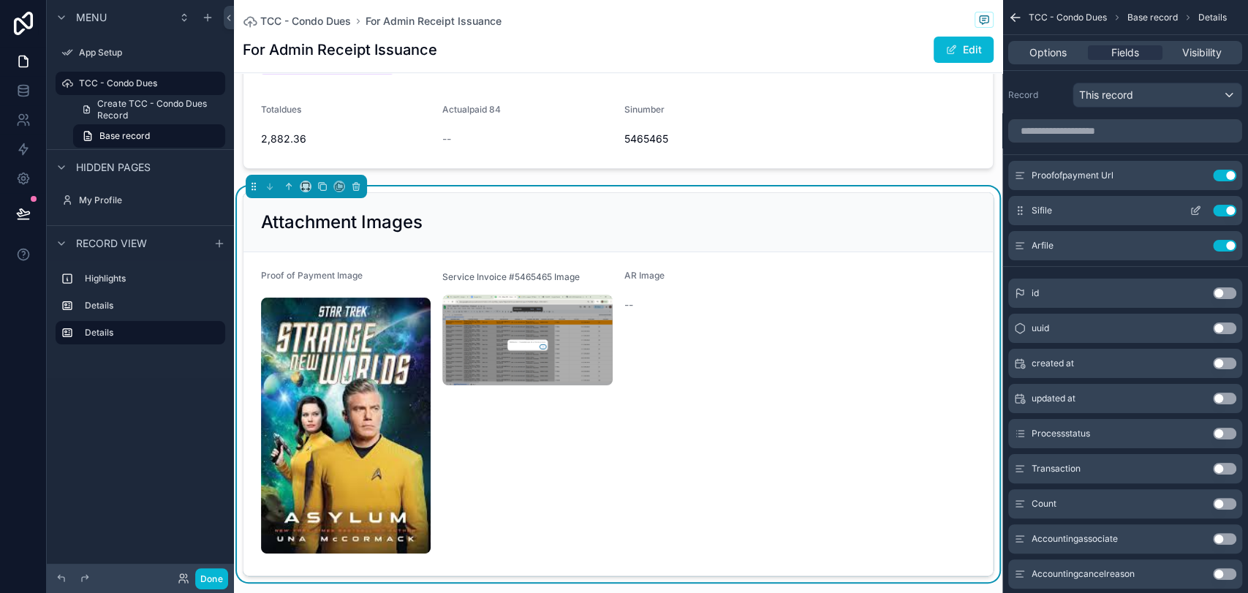
click at [1123, 209] on icon "scrollable content" at bounding box center [1197, 209] width 6 height 6
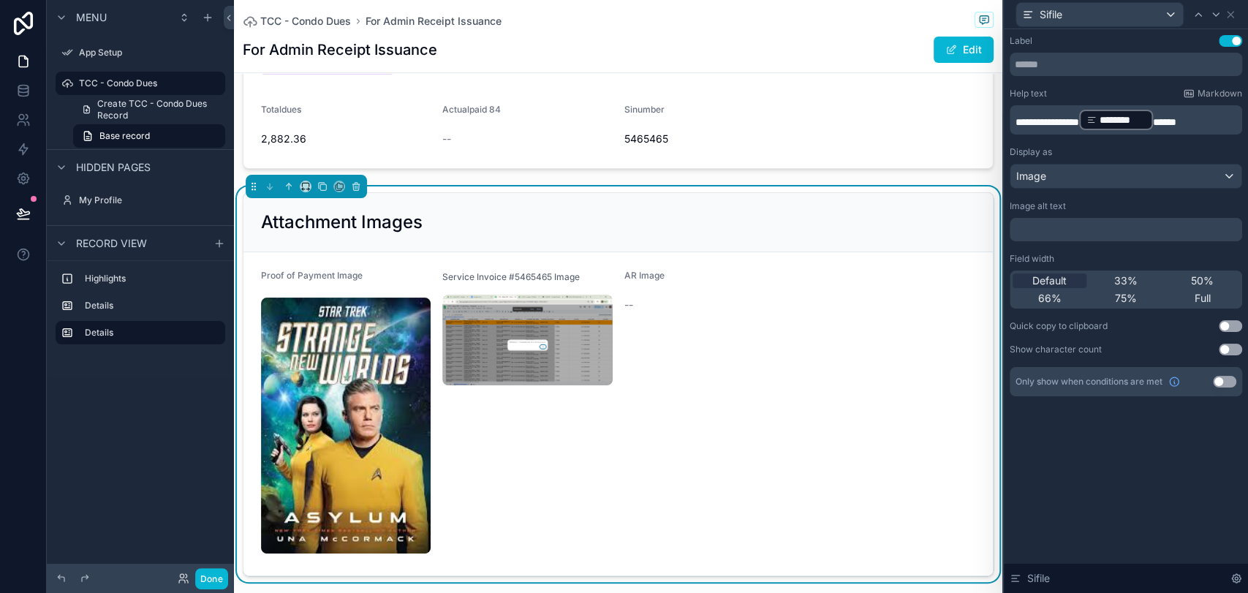
click at [1030, 124] on span "**********" at bounding box center [1048, 122] width 64 height 10
click at [1123, 450] on div "**********" at bounding box center [1126, 311] width 244 height 564
click at [876, 460] on form "Proof of Payment Image Service Invoice #5465465 Image AR Image --" at bounding box center [619, 413] width 750 height 323
click at [1123, 12] on icon at bounding box center [1231, 15] width 12 height 12
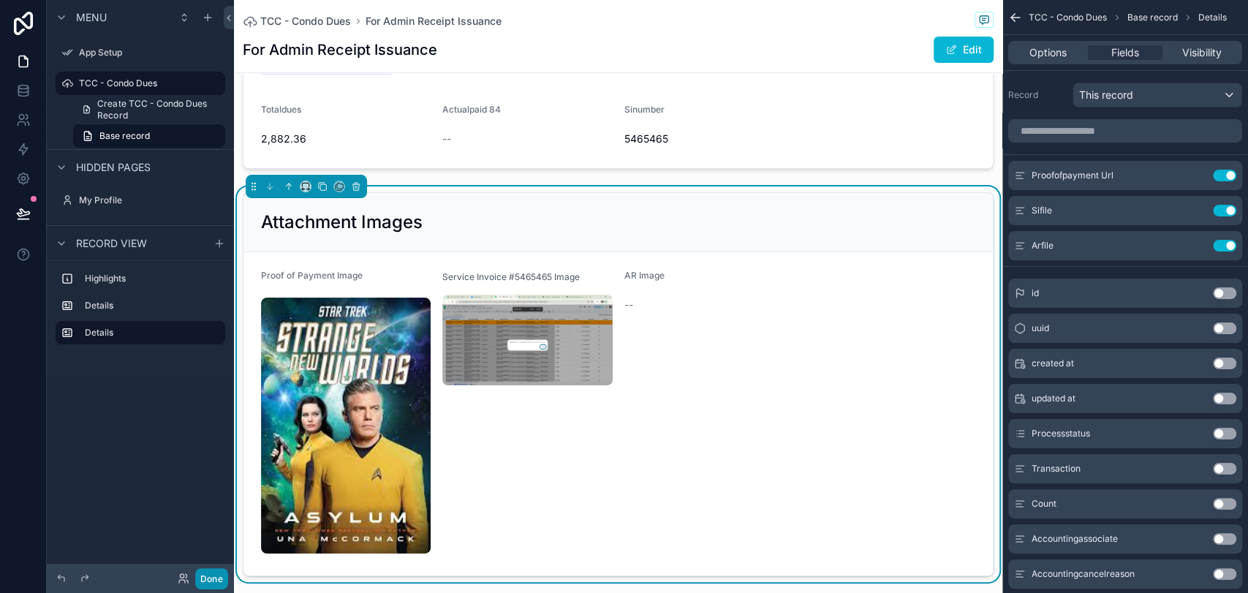
click at [220, 533] on button "Done" at bounding box center [211, 578] width 33 height 21
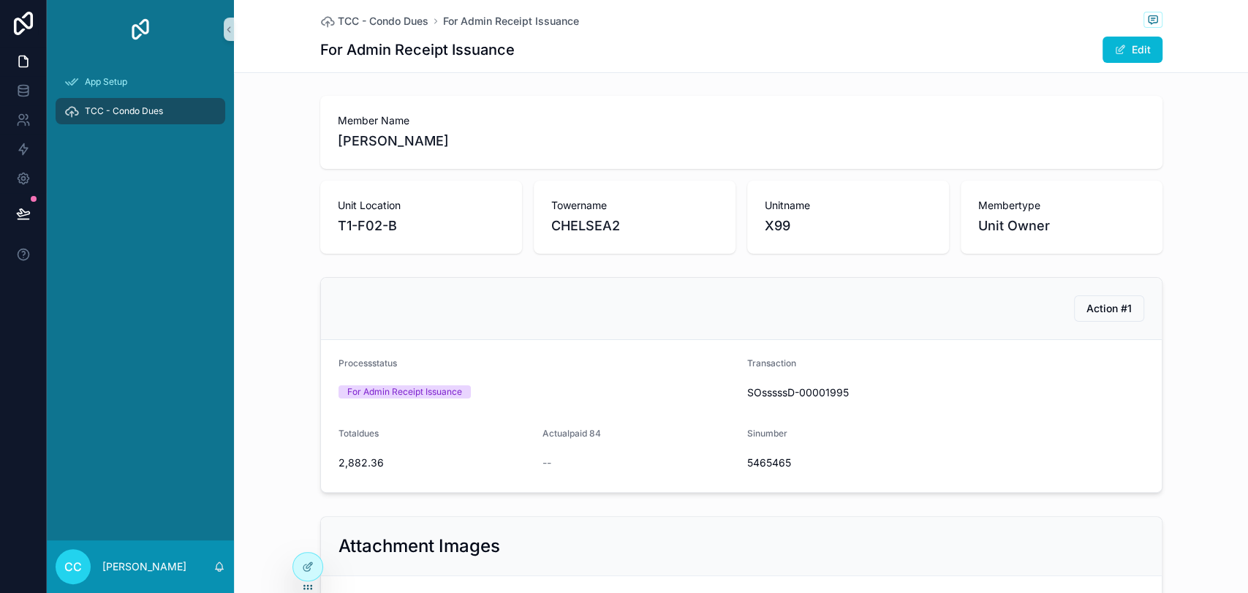
scroll to position [0, 0]
